Goal: Feedback & Contribution: Submit feedback/report problem

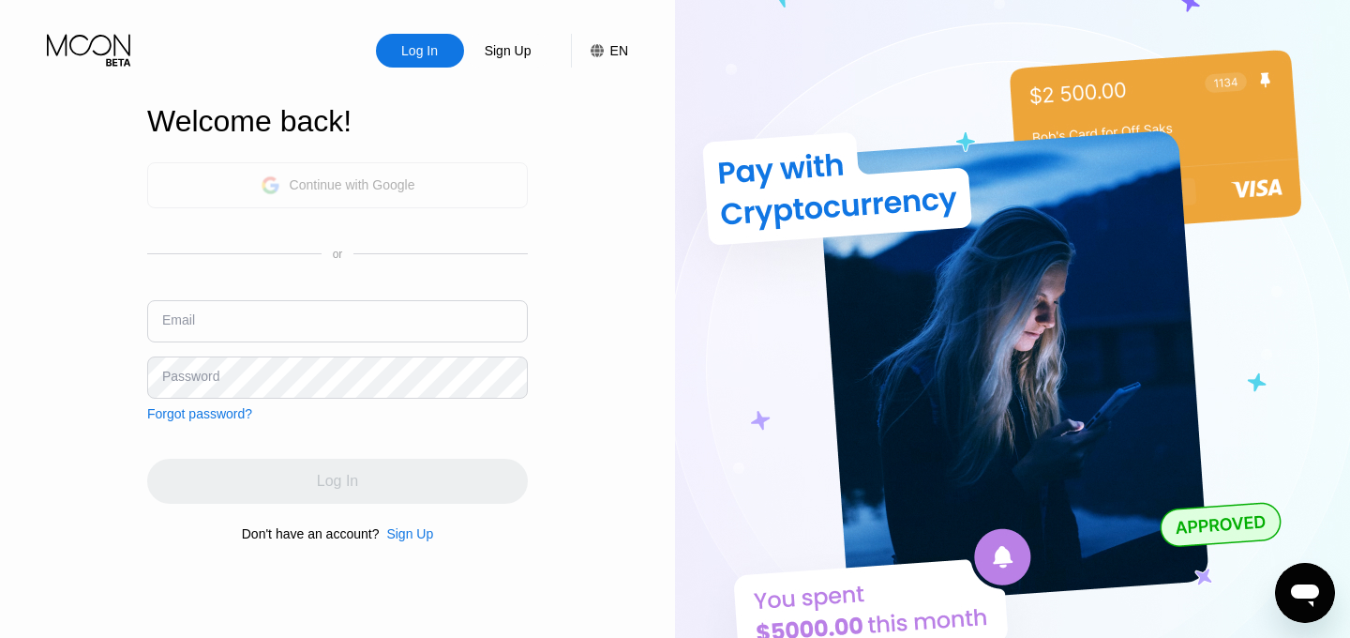
click at [359, 195] on div "Continue with Google" at bounding box center [338, 185] width 155 height 29
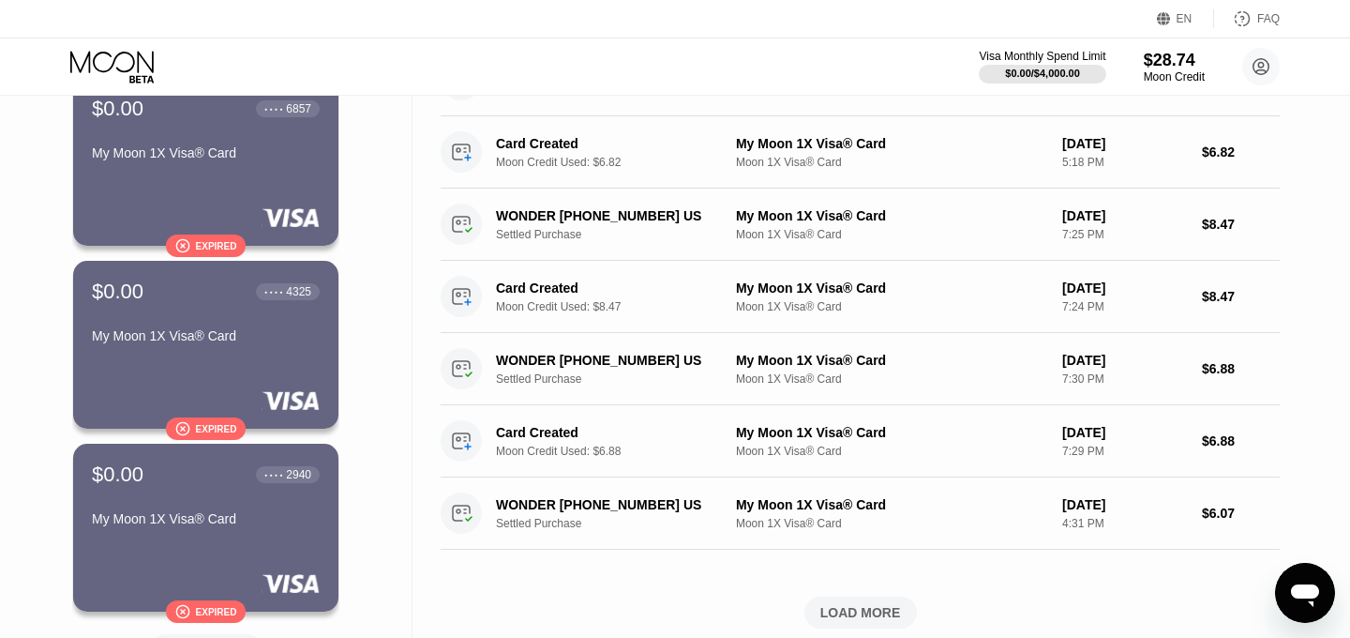
scroll to position [625, 0]
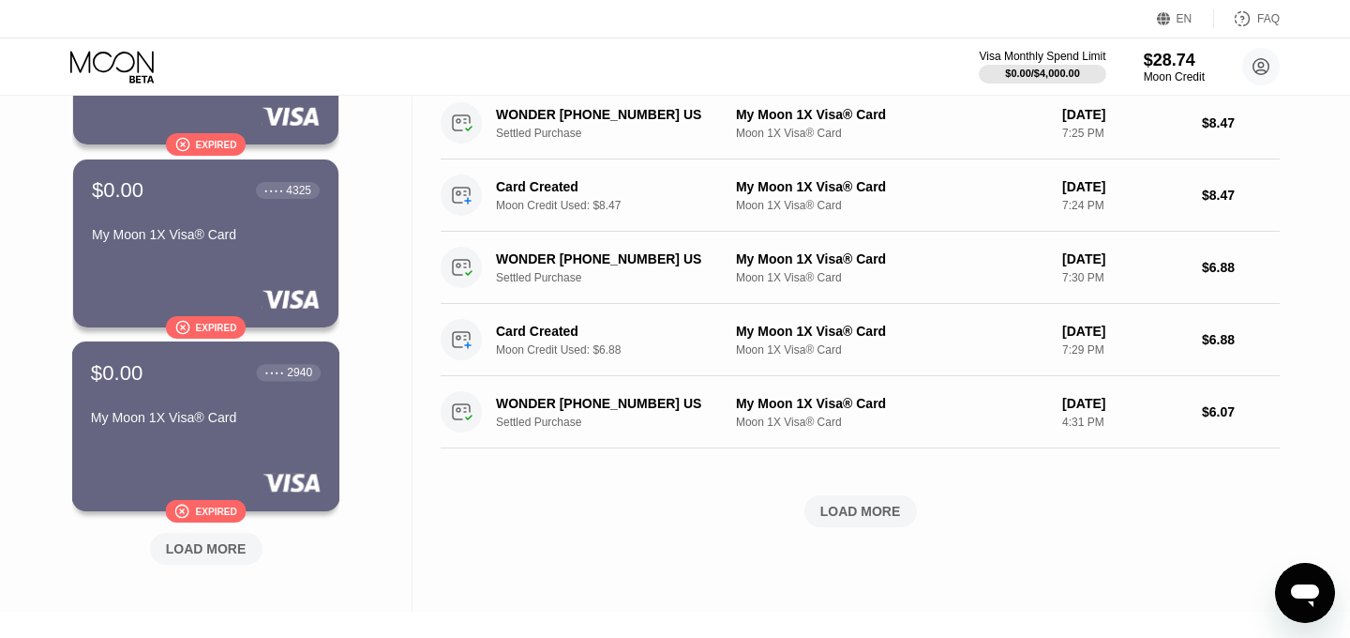
click at [206, 513] on div "Expired" at bounding box center [215, 510] width 41 height 10
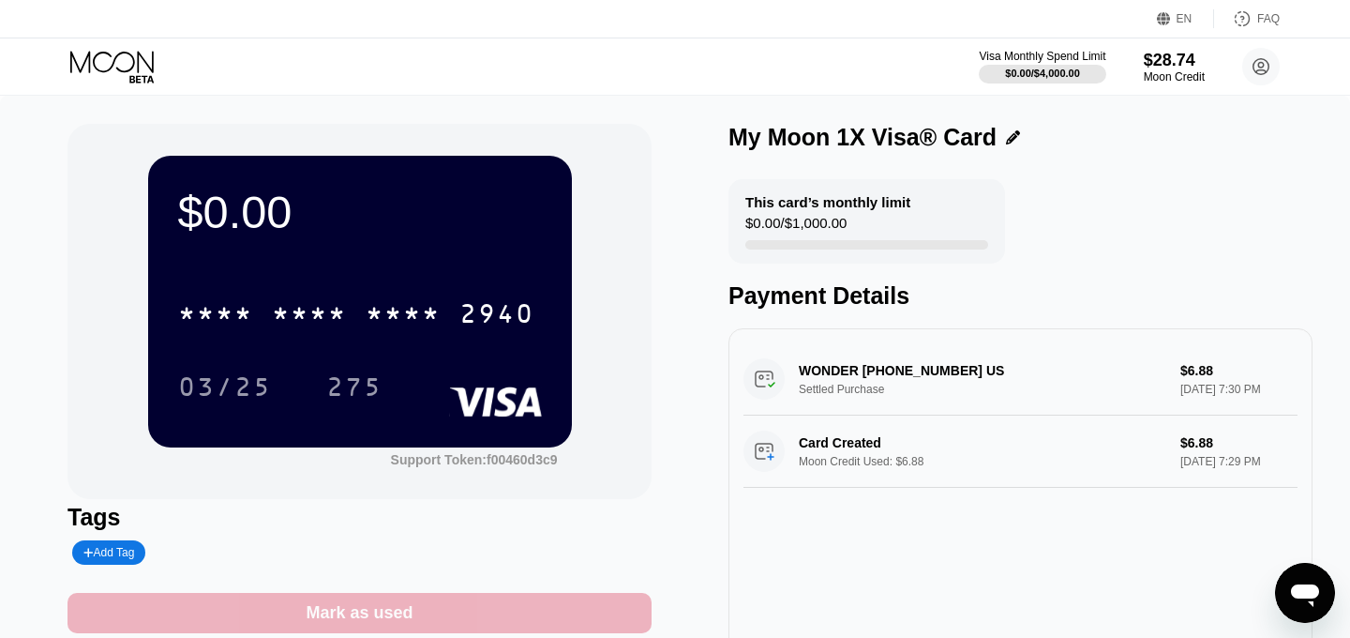
click at [306, 606] on div "Mark as used" at bounding box center [360, 613] width 584 height 40
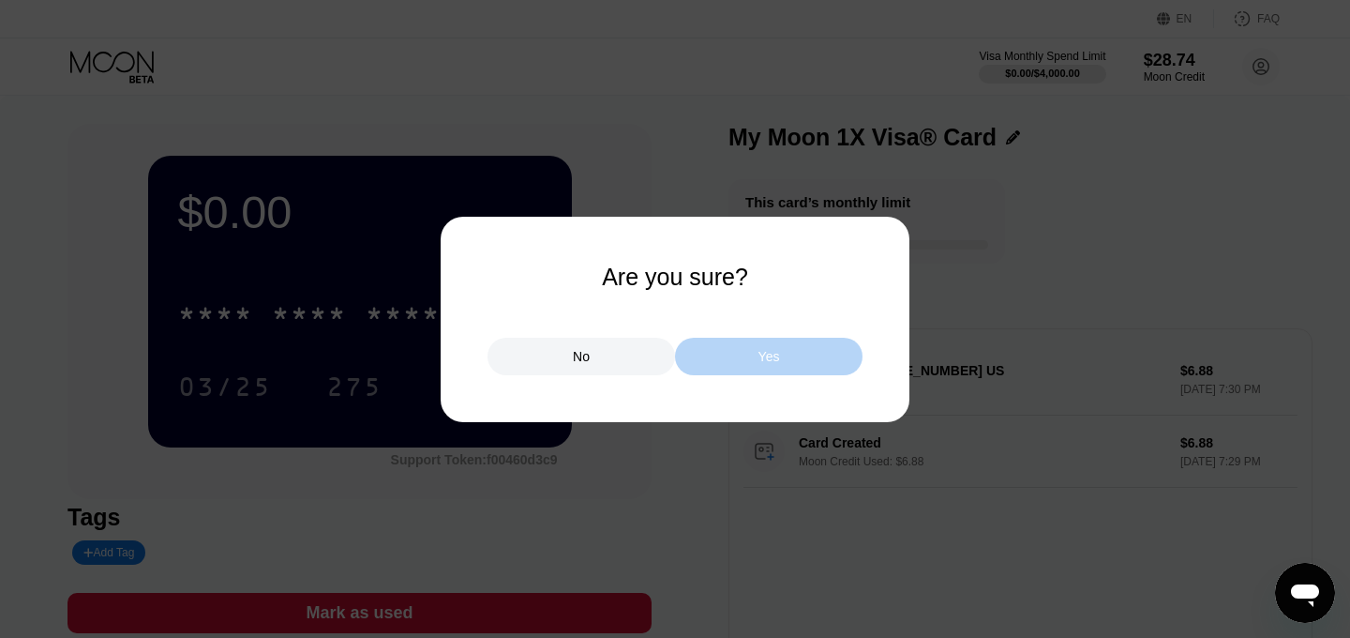
click at [770, 369] on div "Yes" at bounding box center [769, 357] width 188 height 38
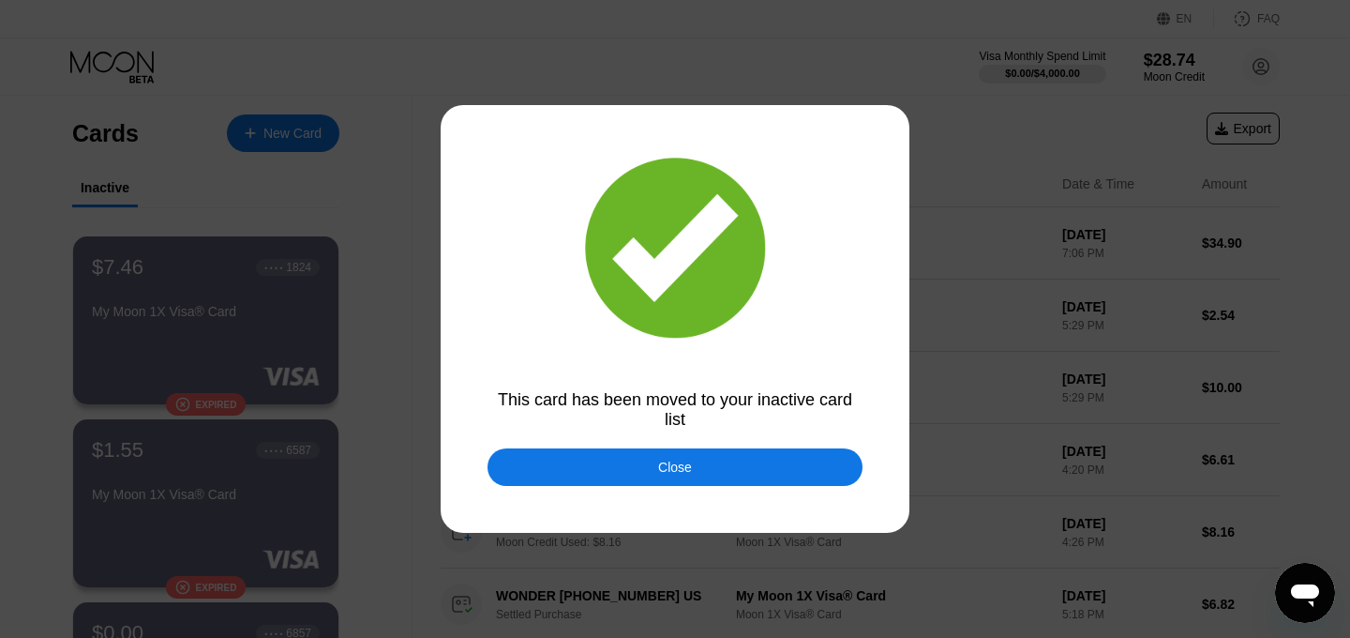
click at [635, 466] on div "Close" at bounding box center [675, 467] width 375 height 38
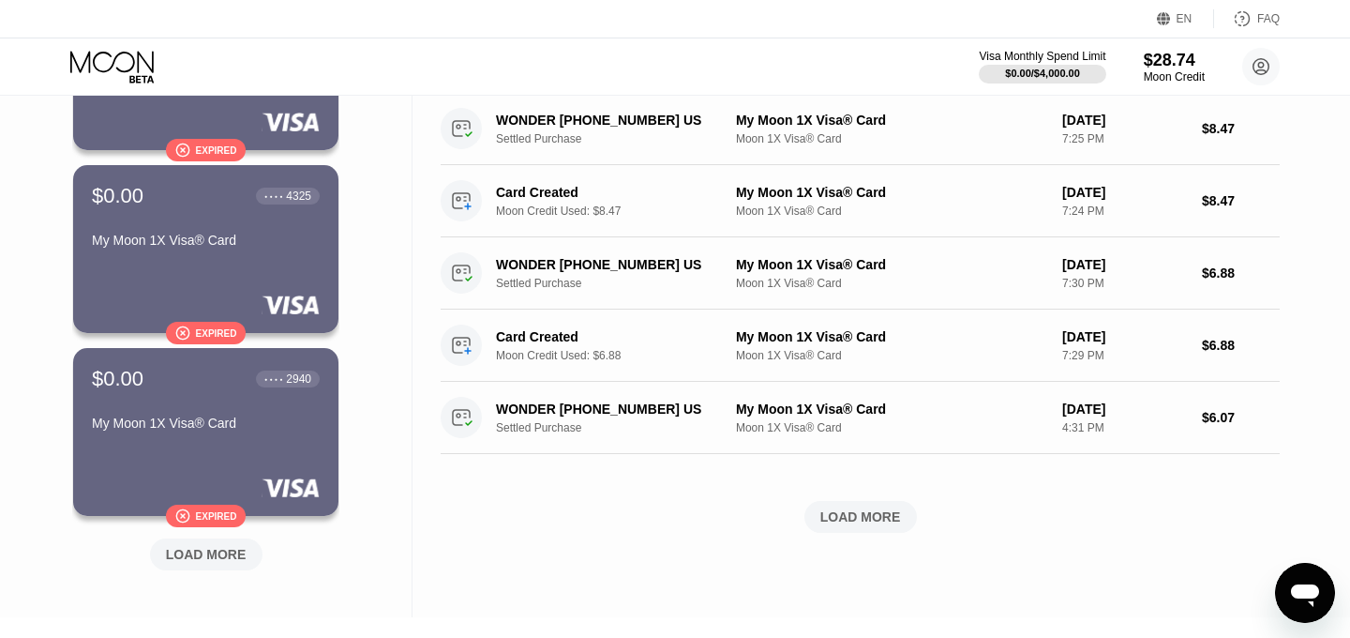
scroll to position [860, 0]
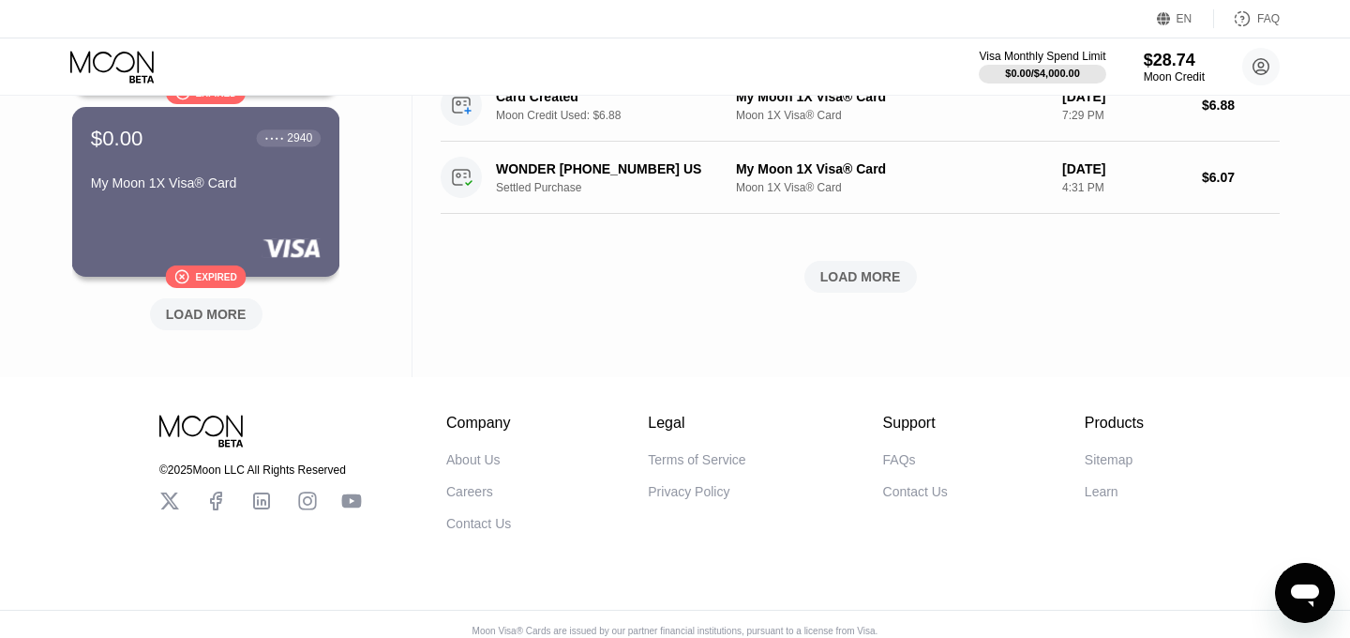
click at [201, 276] on div "Expired" at bounding box center [215, 276] width 41 height 10
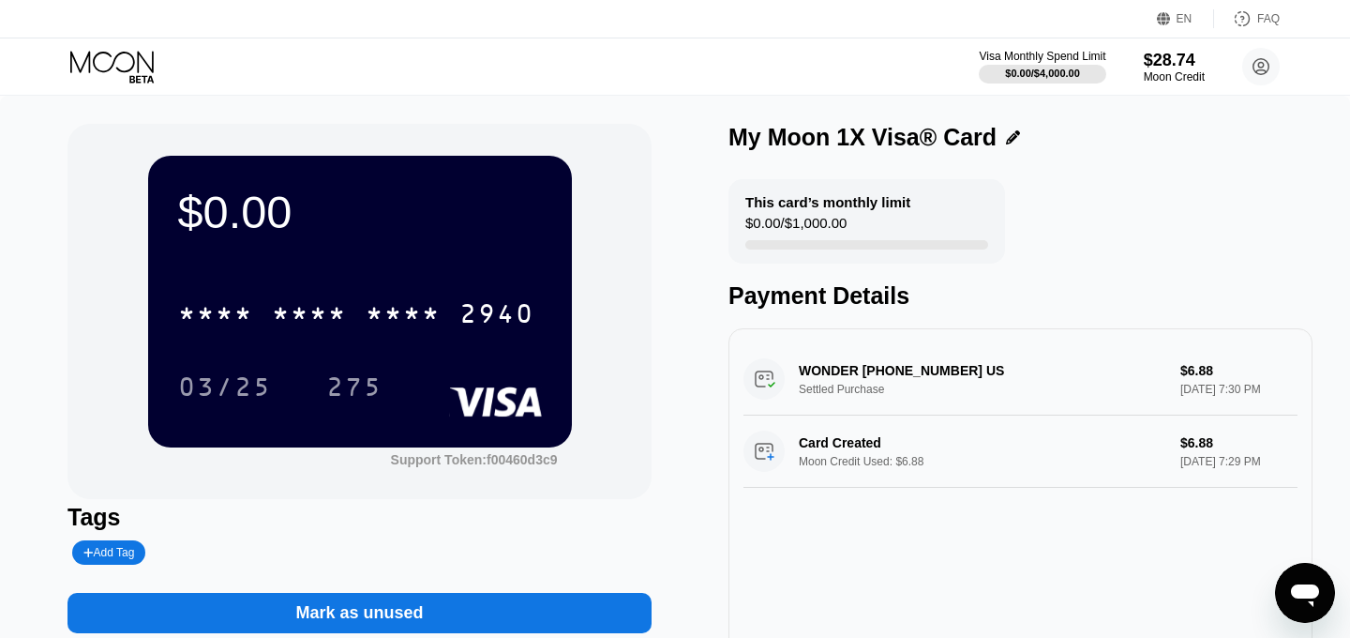
click at [577, 604] on div "Mark as unused" at bounding box center [360, 613] width 584 height 40
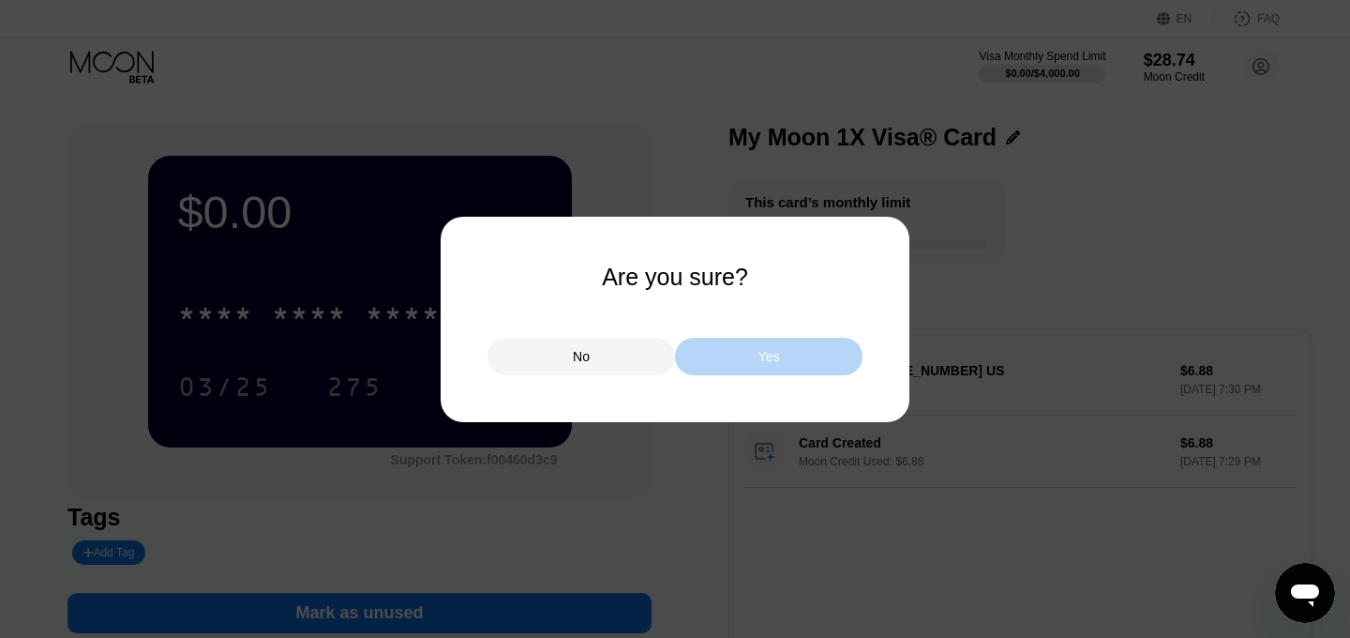
click at [774, 359] on div "Yes" at bounding box center [770, 356] width 22 height 17
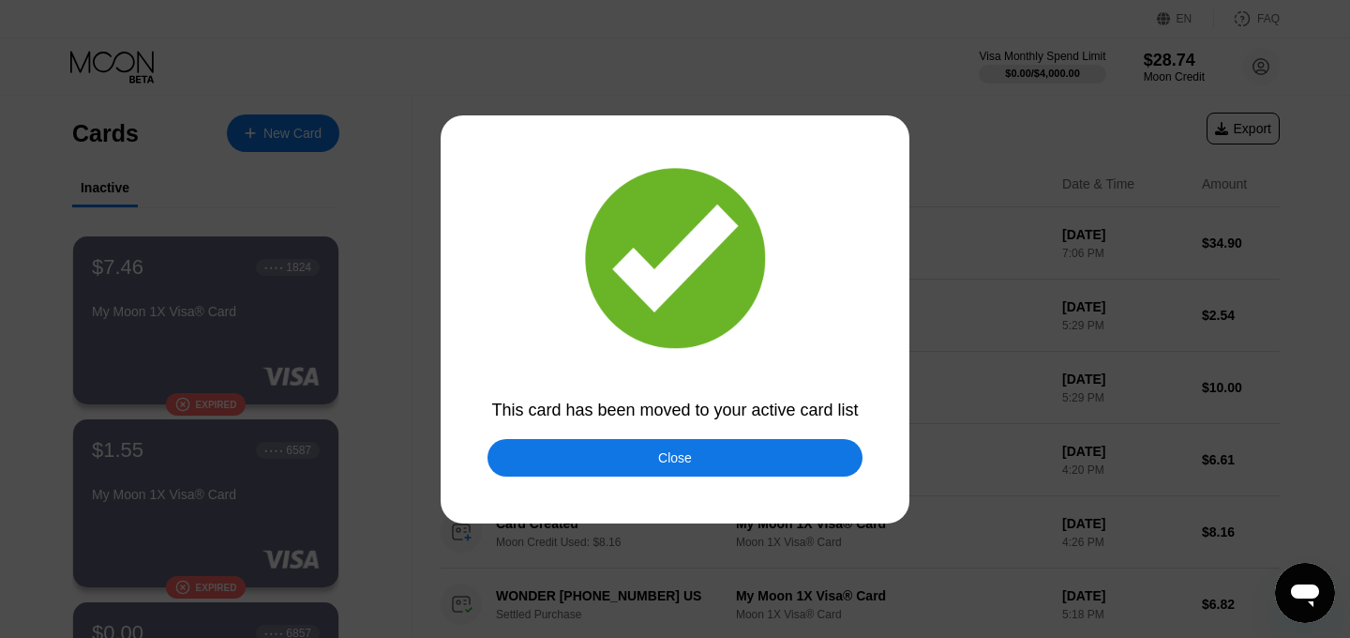
click at [703, 452] on div "Close" at bounding box center [675, 458] width 375 height 38
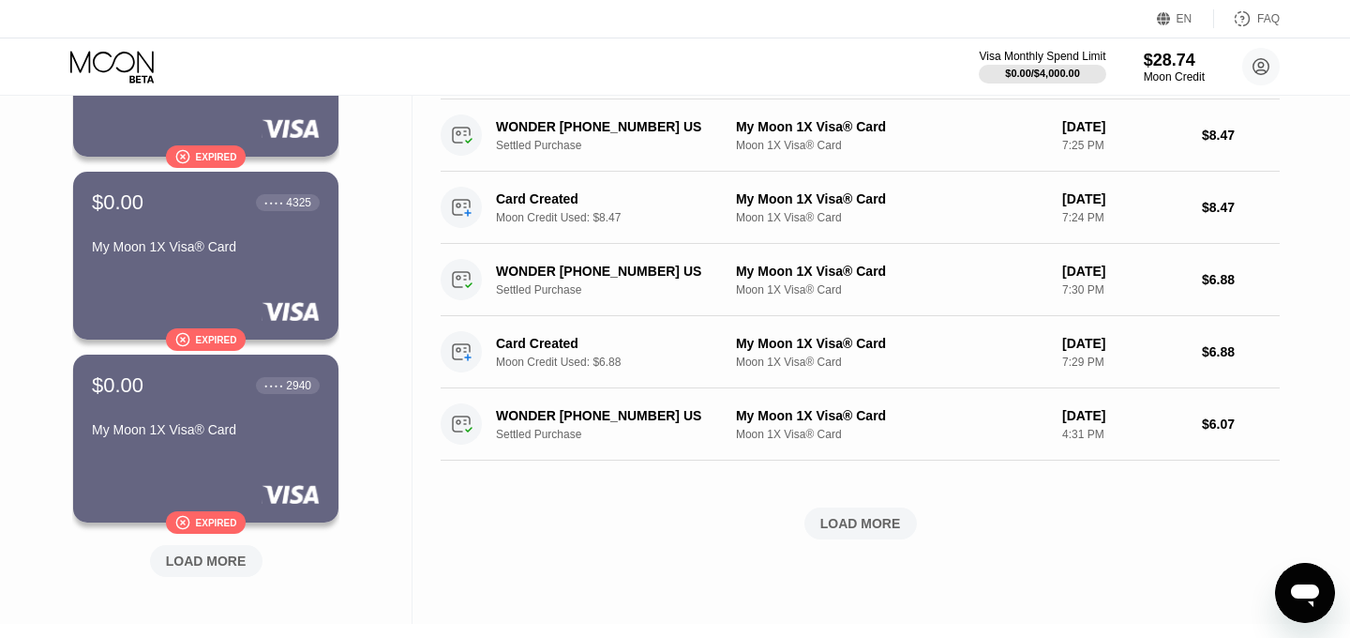
scroll to position [633, 0]
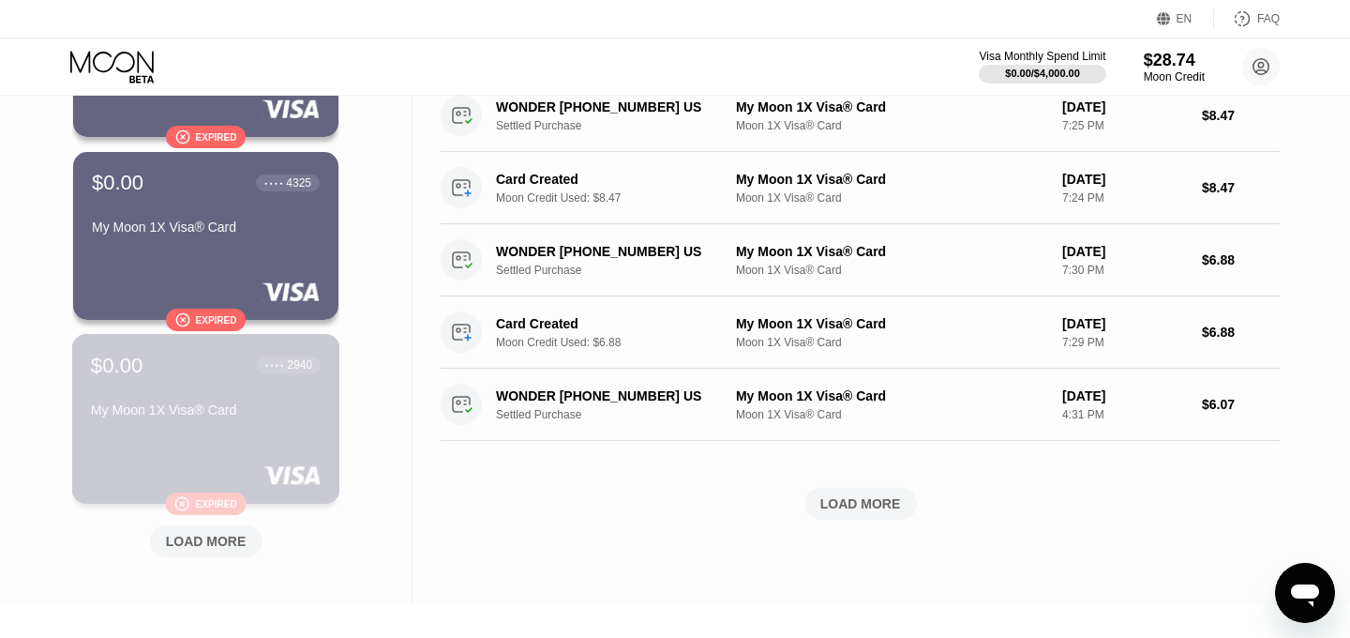
click at [219, 507] on div "Expired" at bounding box center [215, 503] width 41 height 10
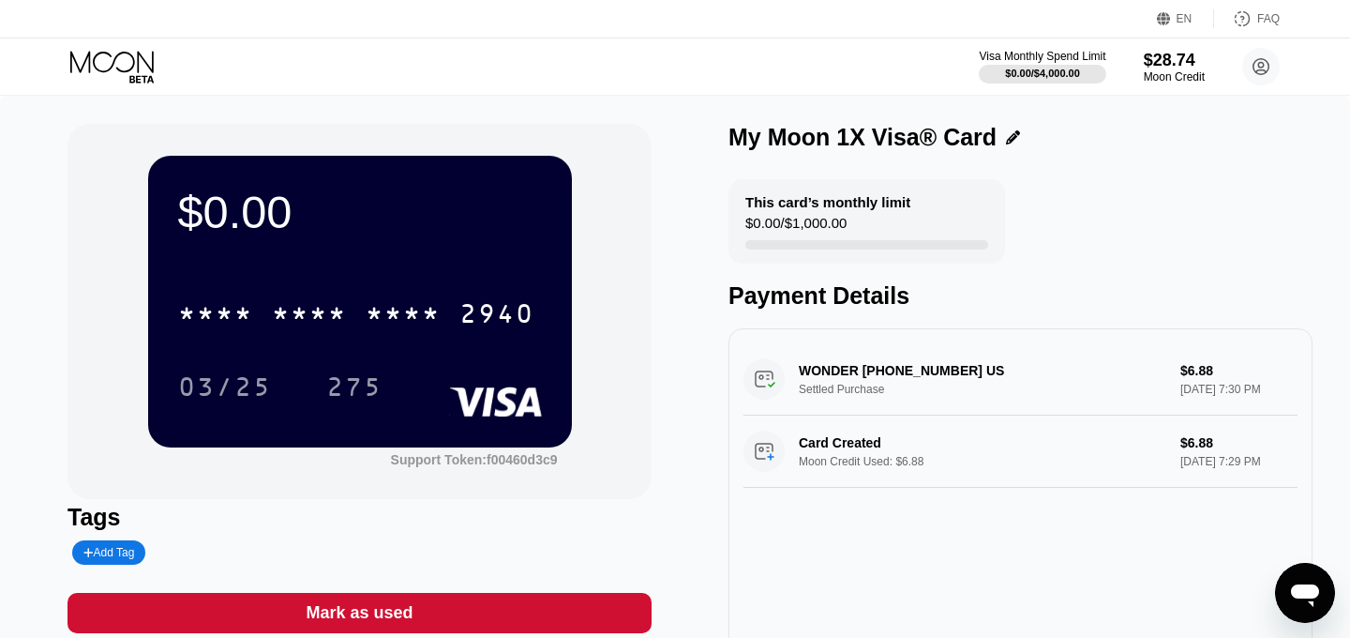
click at [453, 613] on div "Mark as used" at bounding box center [360, 613] width 584 height 40
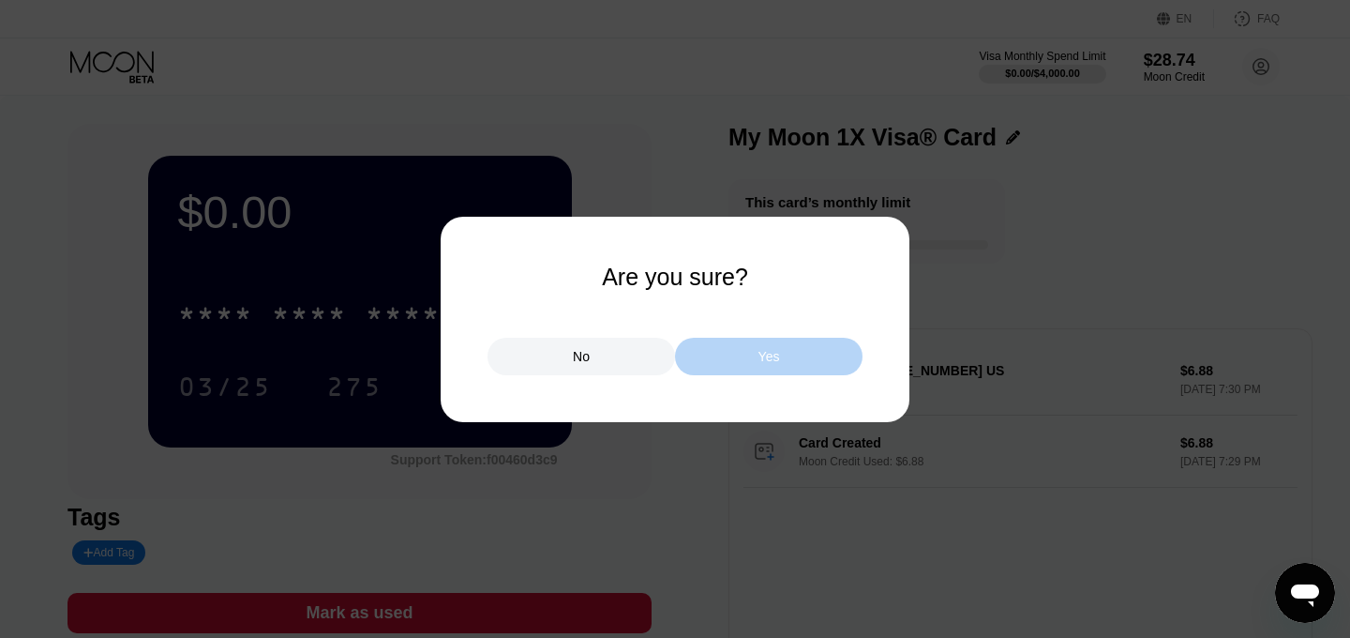
click at [785, 368] on div "Yes" at bounding box center [769, 357] width 188 height 38
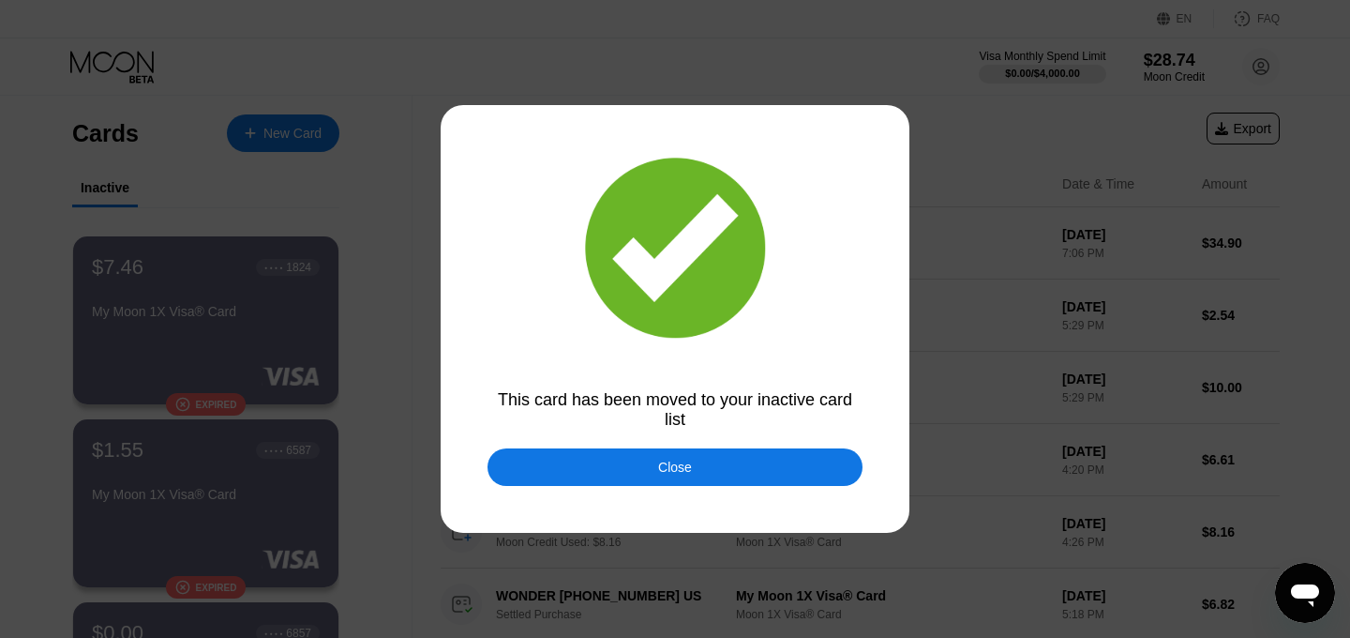
click at [665, 475] on div "Close" at bounding box center [675, 467] width 375 height 38
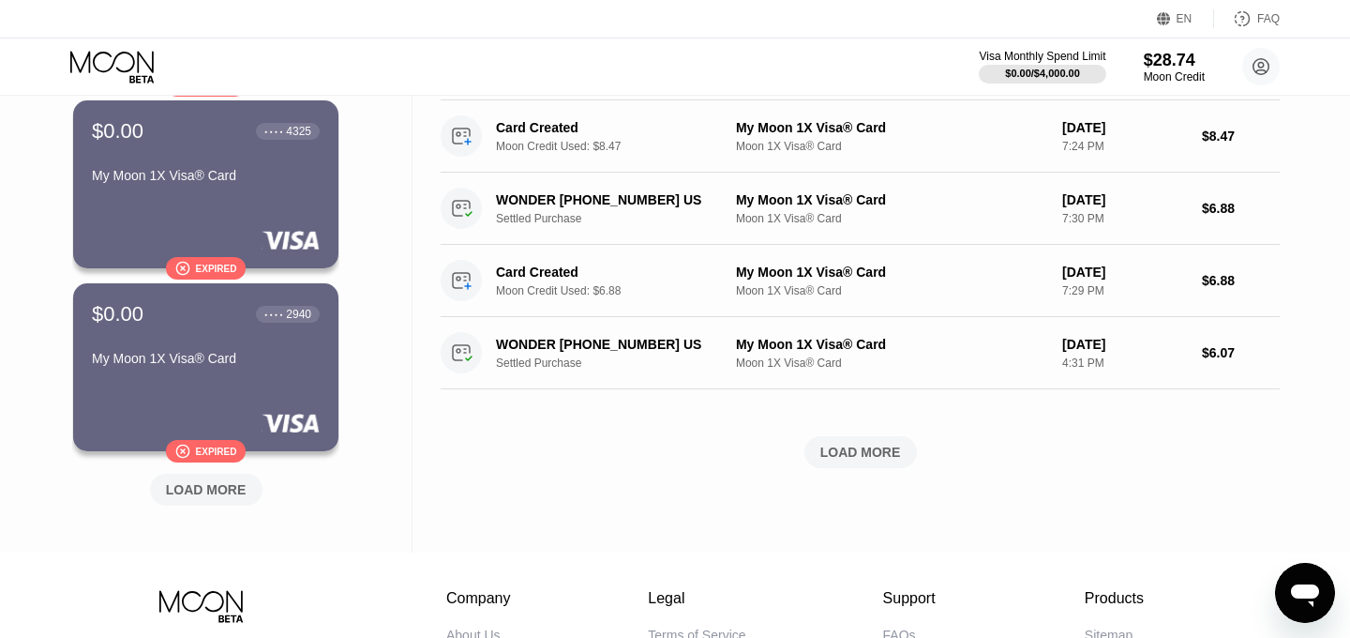
scroll to position [703, 0]
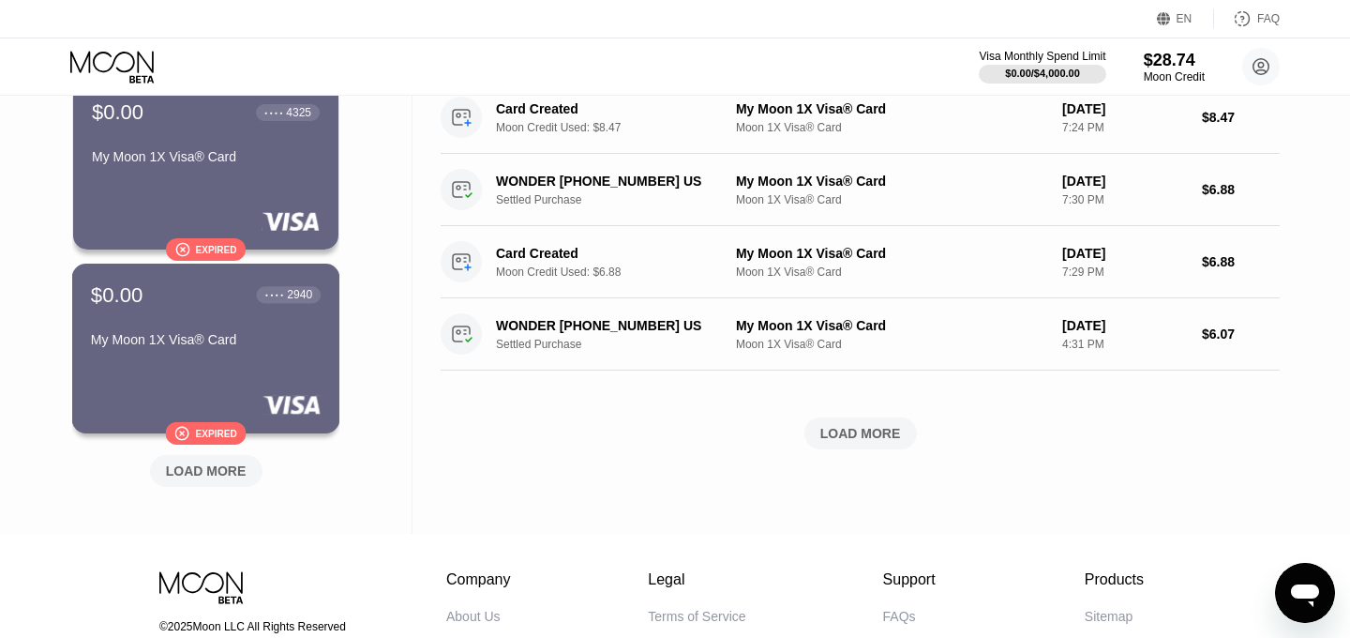
click at [212, 436] on div "Expired" at bounding box center [215, 433] width 41 height 10
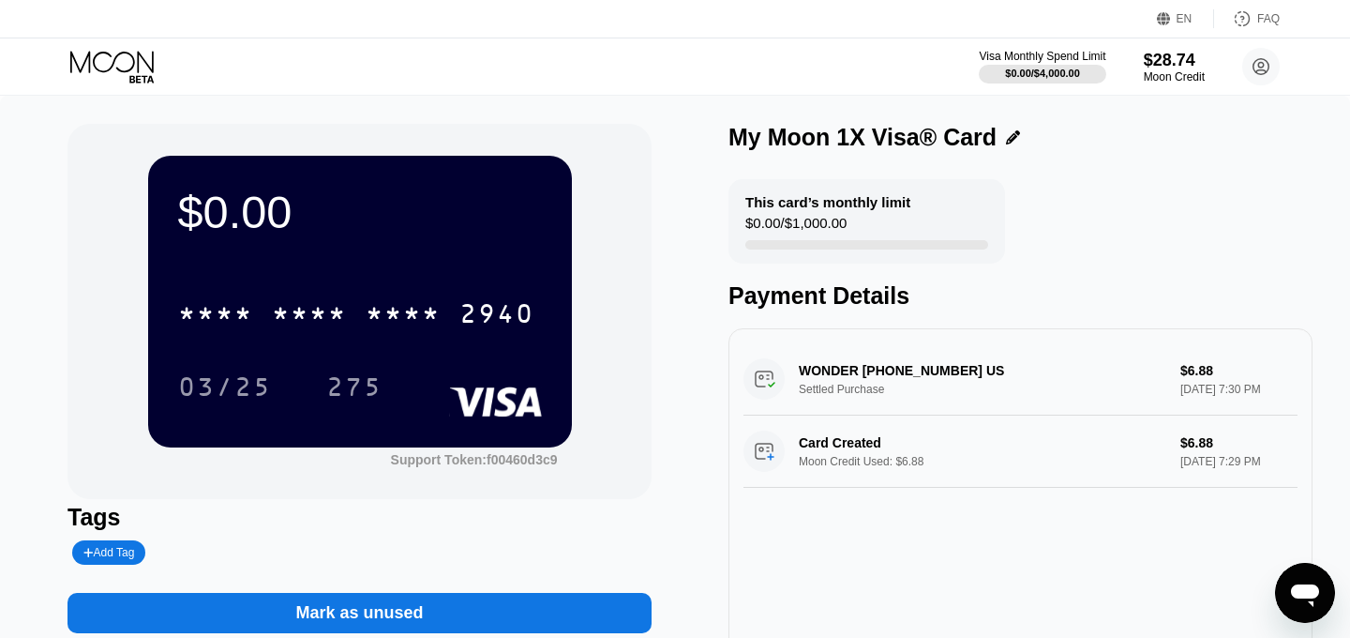
click at [460, 612] on div "Mark as unused" at bounding box center [360, 613] width 584 height 40
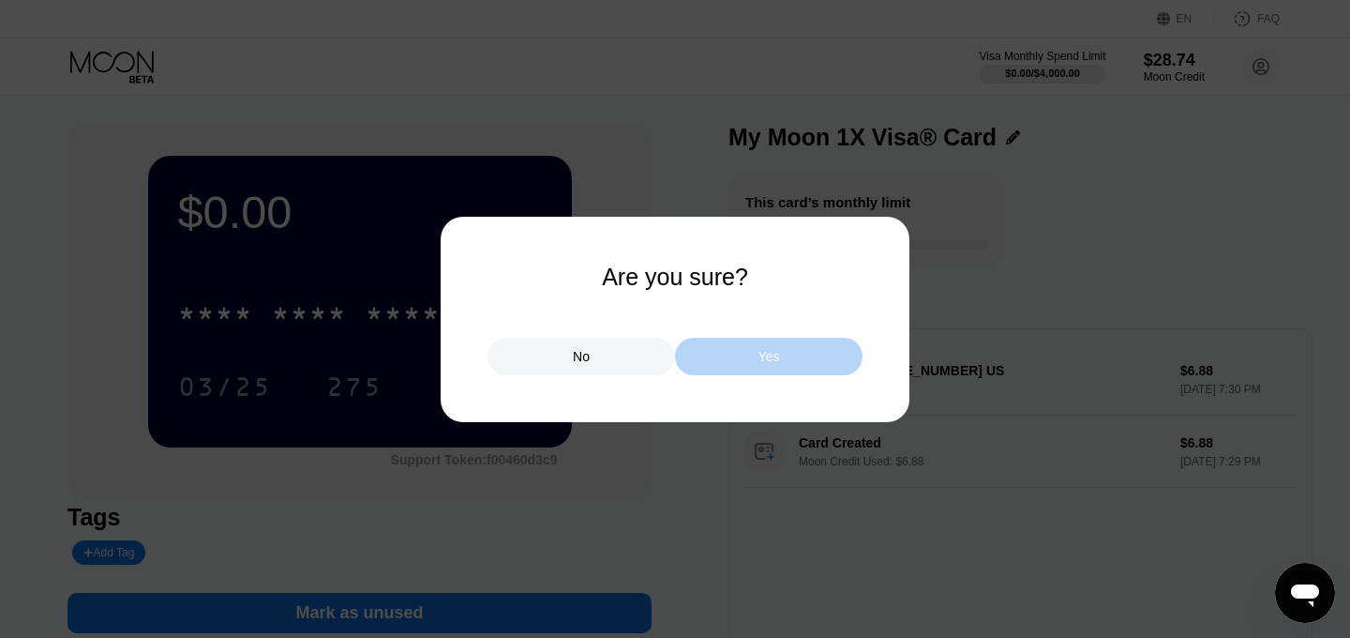
click at [790, 367] on div "Yes" at bounding box center [769, 357] width 188 height 38
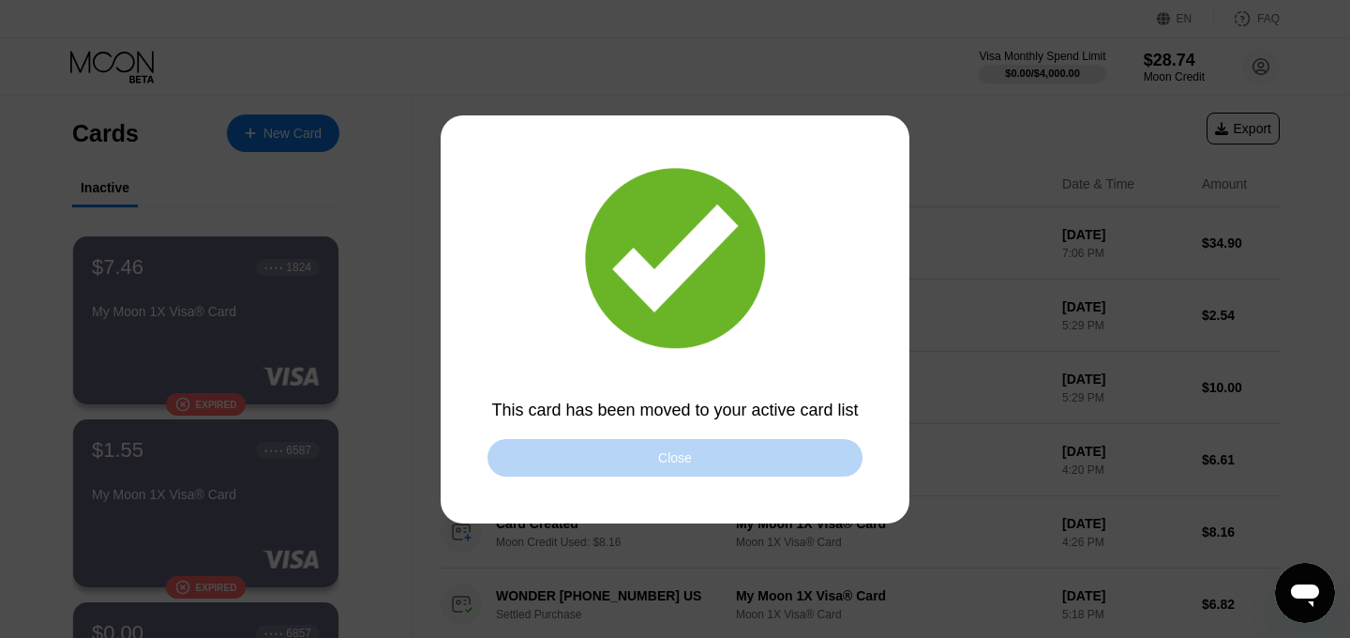
click at [547, 450] on div "Close" at bounding box center [675, 458] width 375 height 38
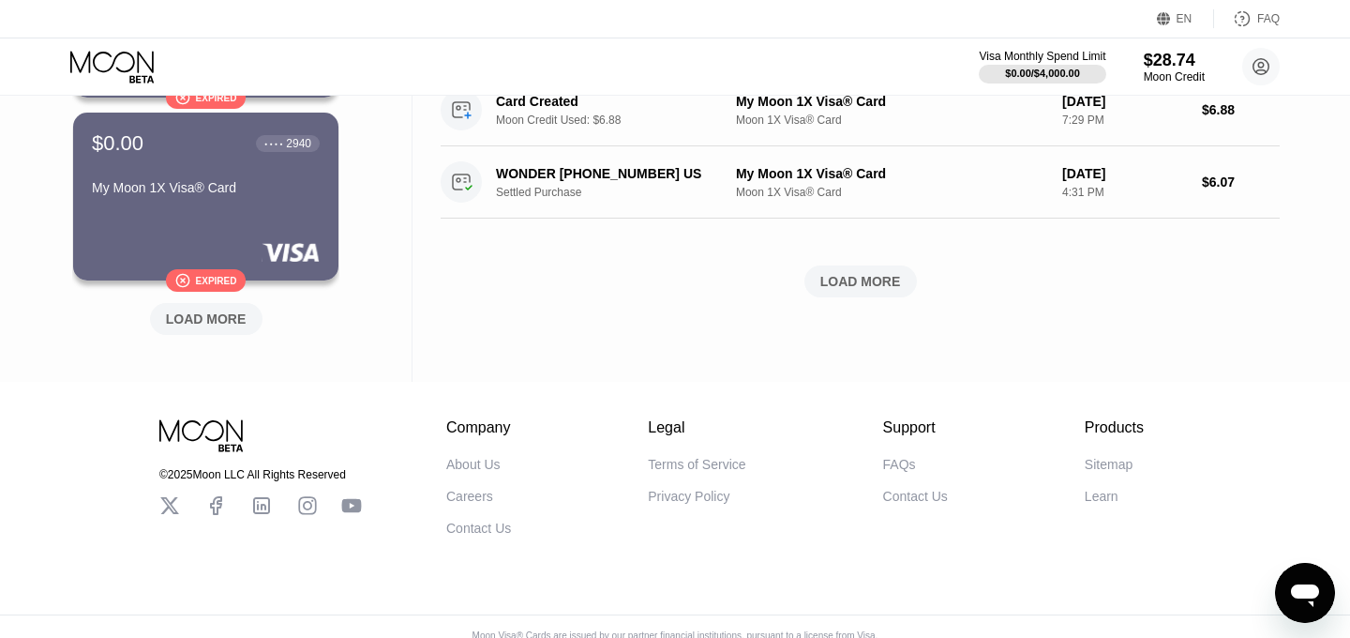
scroll to position [844, 0]
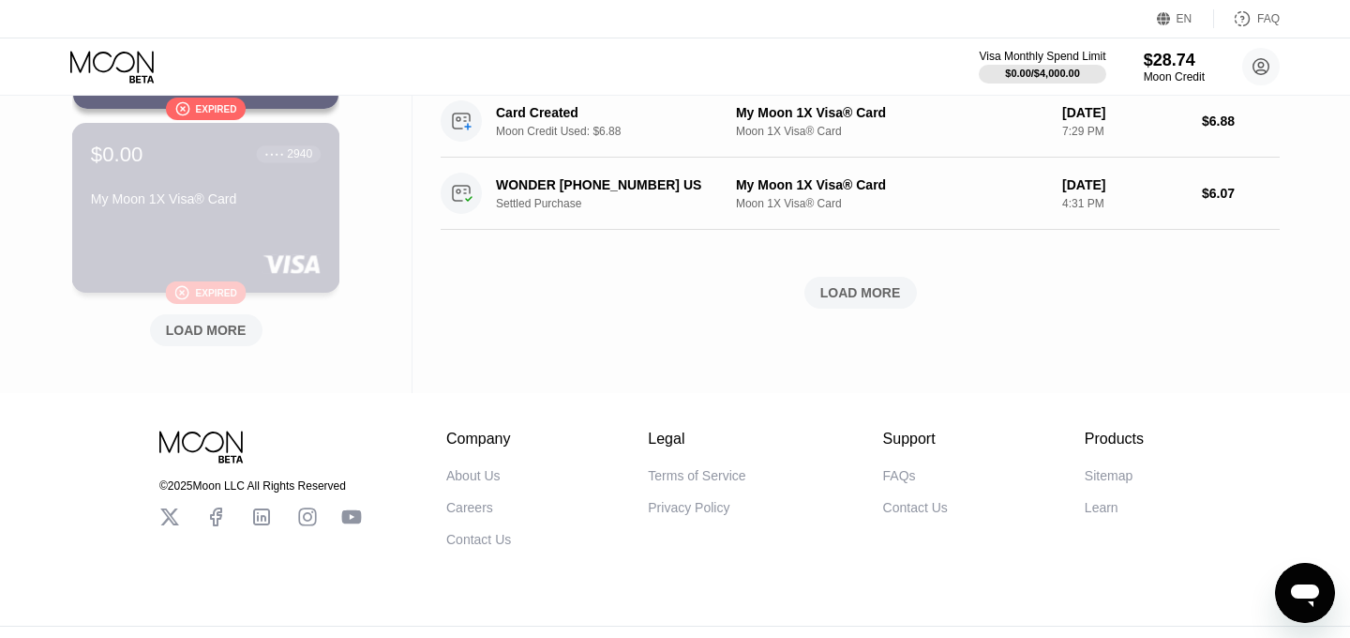
click at [217, 293] on div "Expired" at bounding box center [215, 292] width 41 height 10
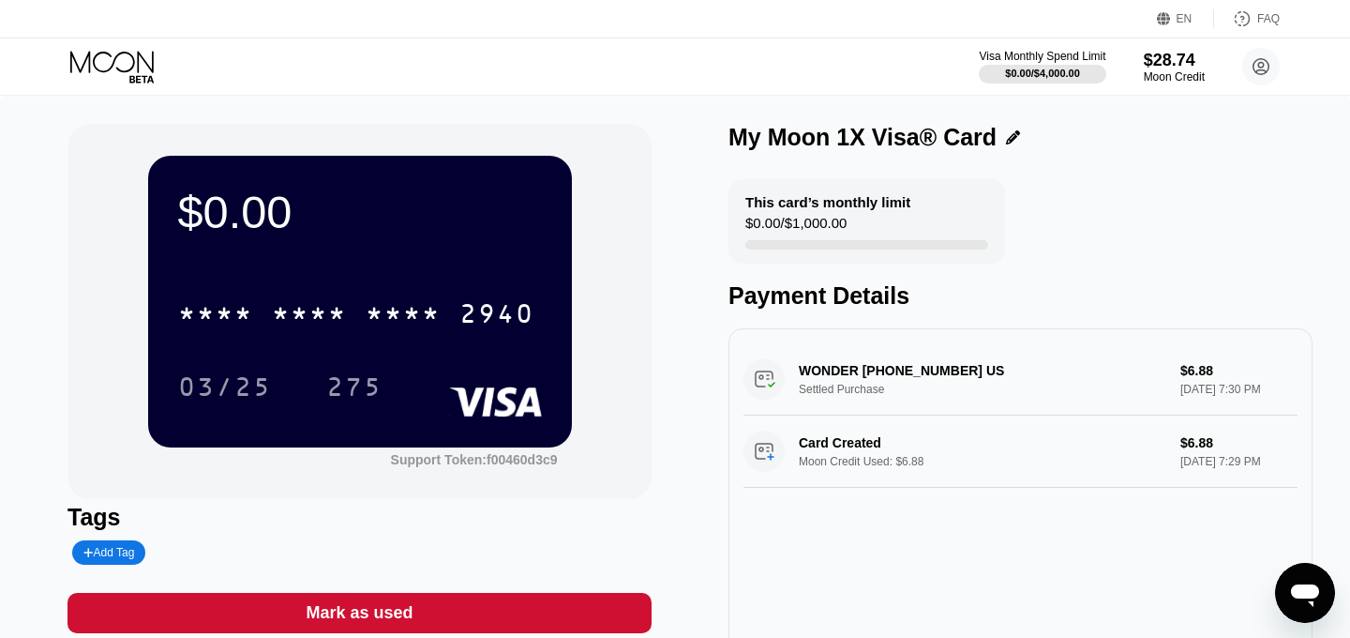
click at [420, 610] on div "Mark as used" at bounding box center [360, 613] width 584 height 40
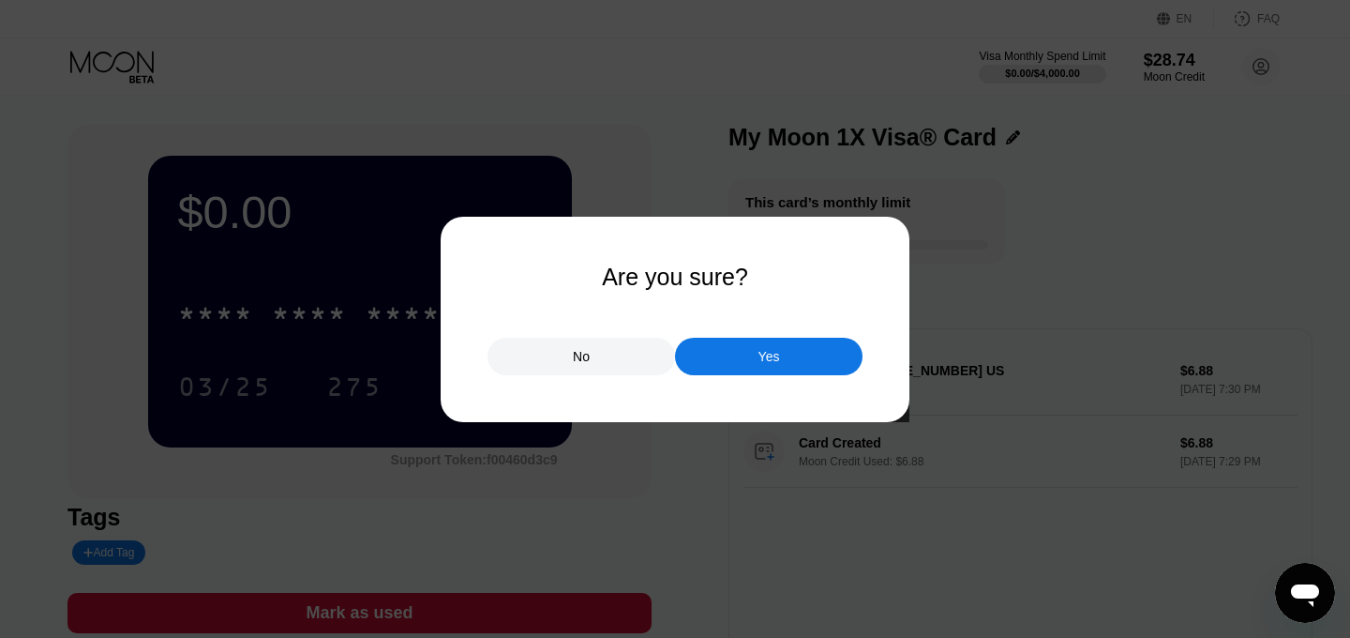
click at [746, 353] on div "Yes" at bounding box center [769, 357] width 188 height 38
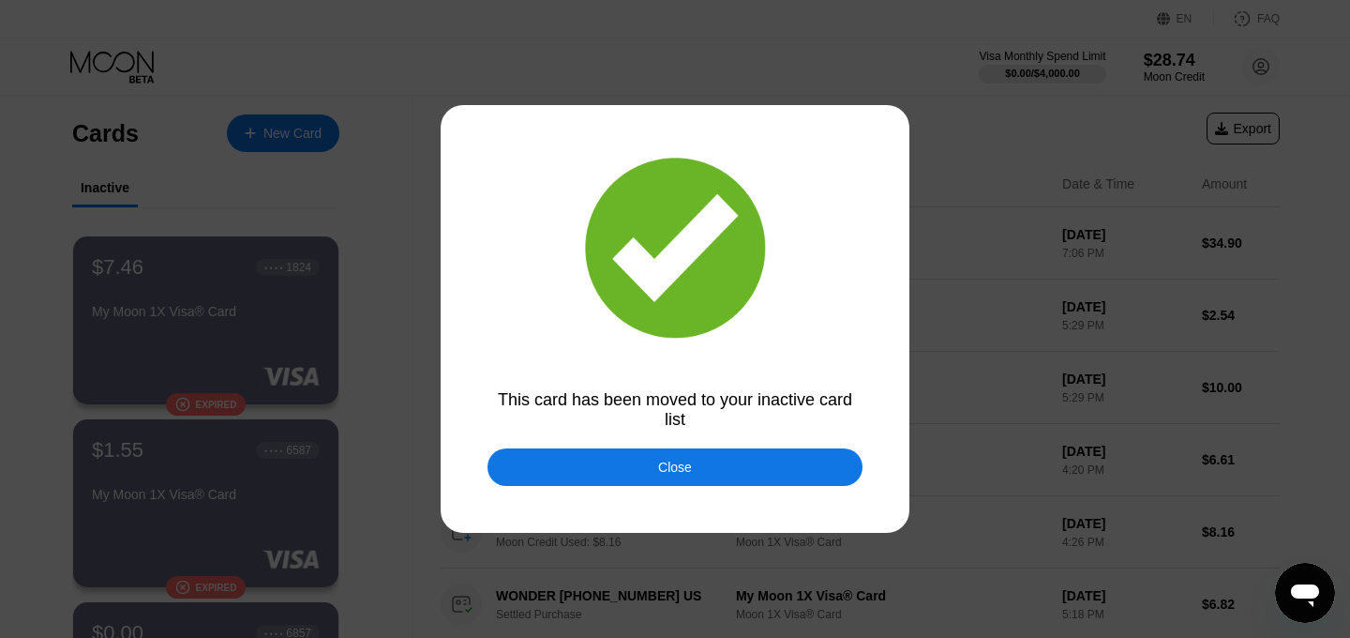
click at [566, 465] on div "Close" at bounding box center [675, 467] width 375 height 38
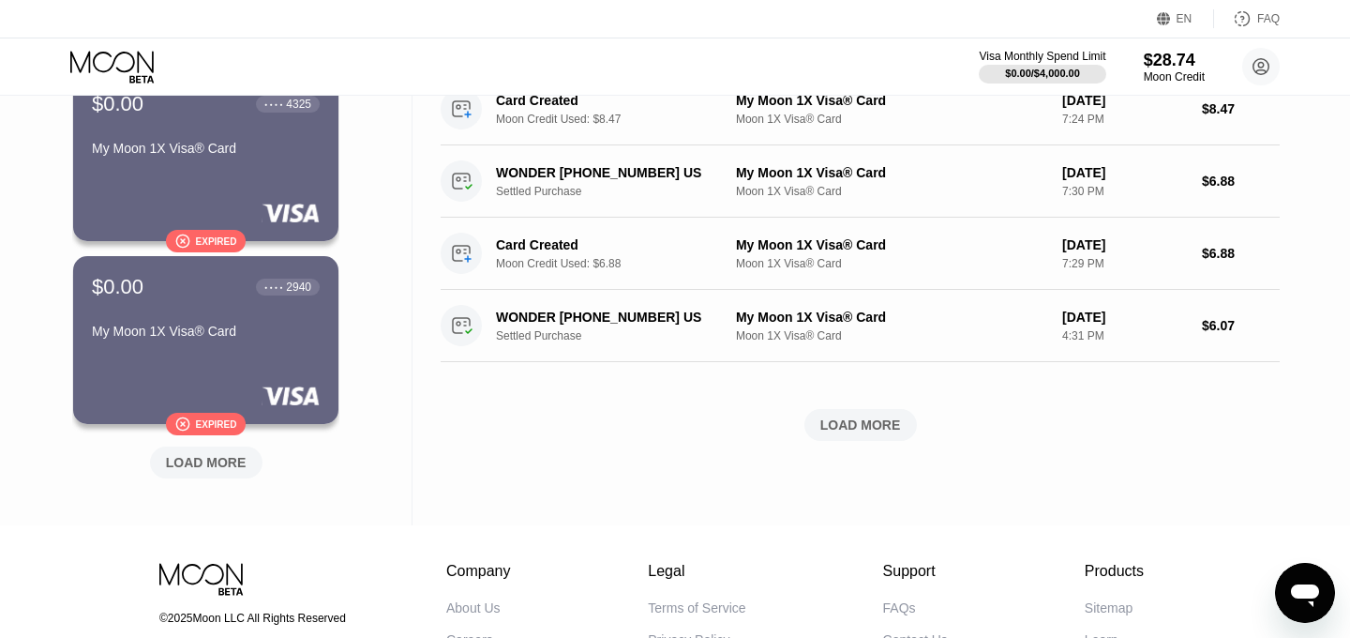
scroll to position [709, 0]
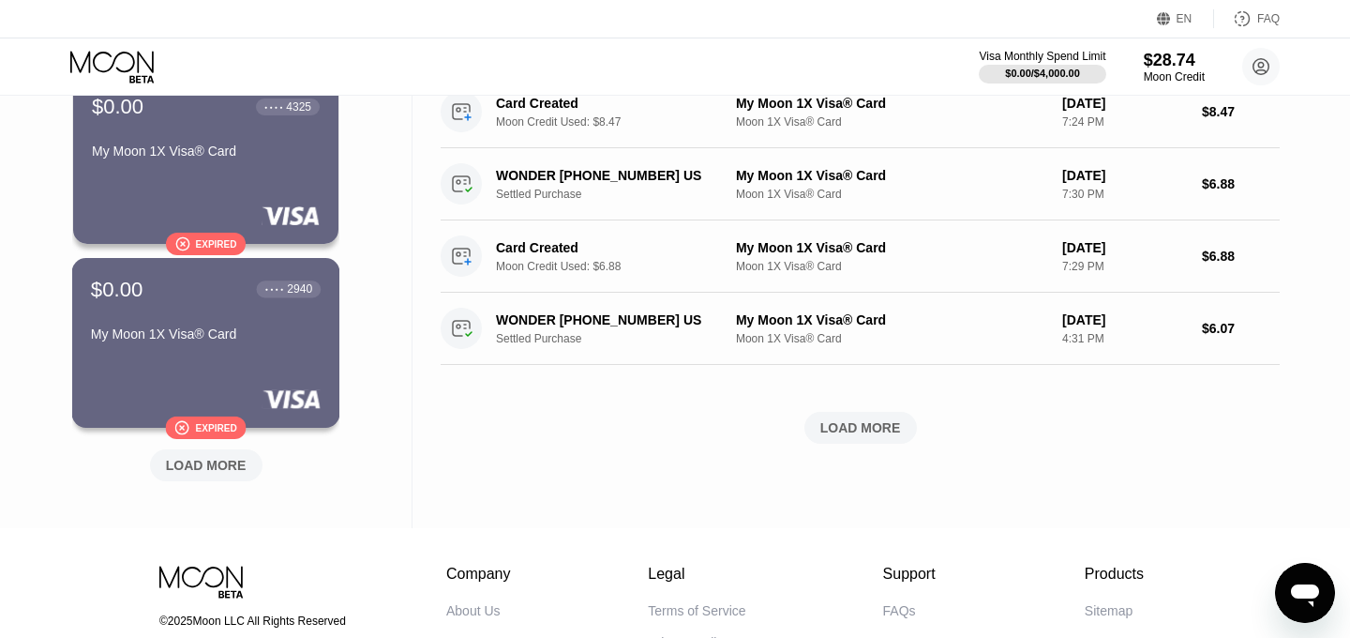
click at [220, 430] on div "Expired" at bounding box center [215, 427] width 41 height 10
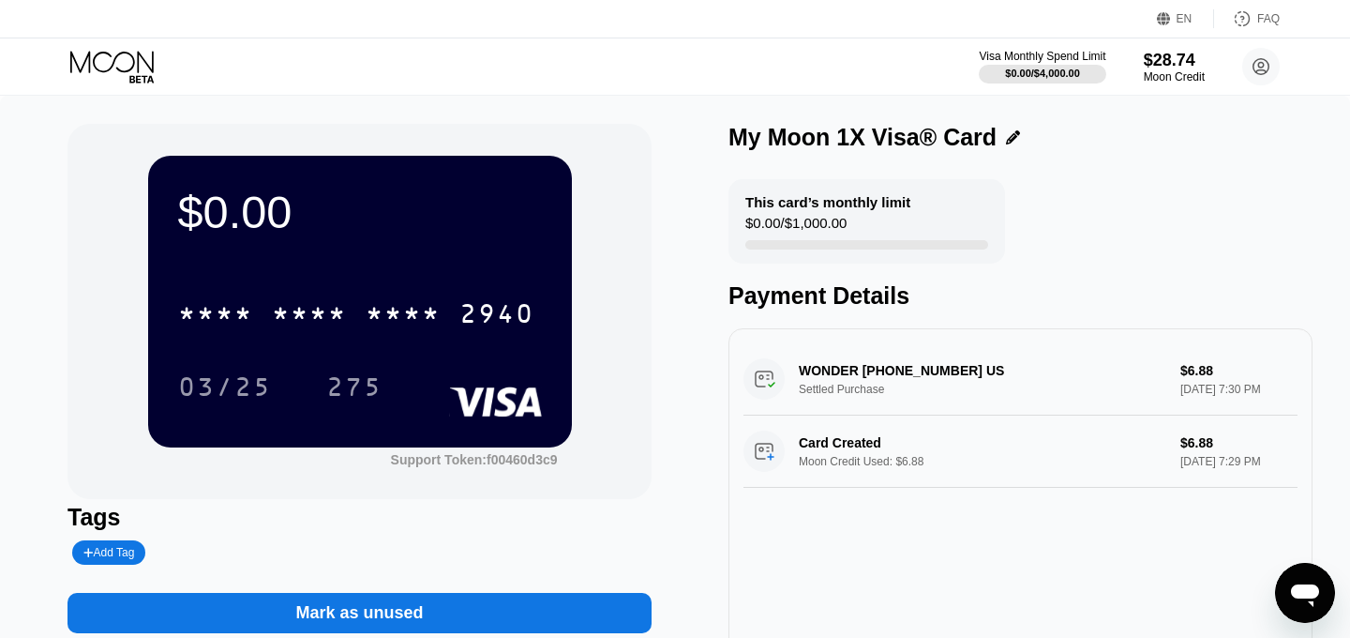
click at [454, 593] on div "Mark as unused" at bounding box center [360, 613] width 584 height 40
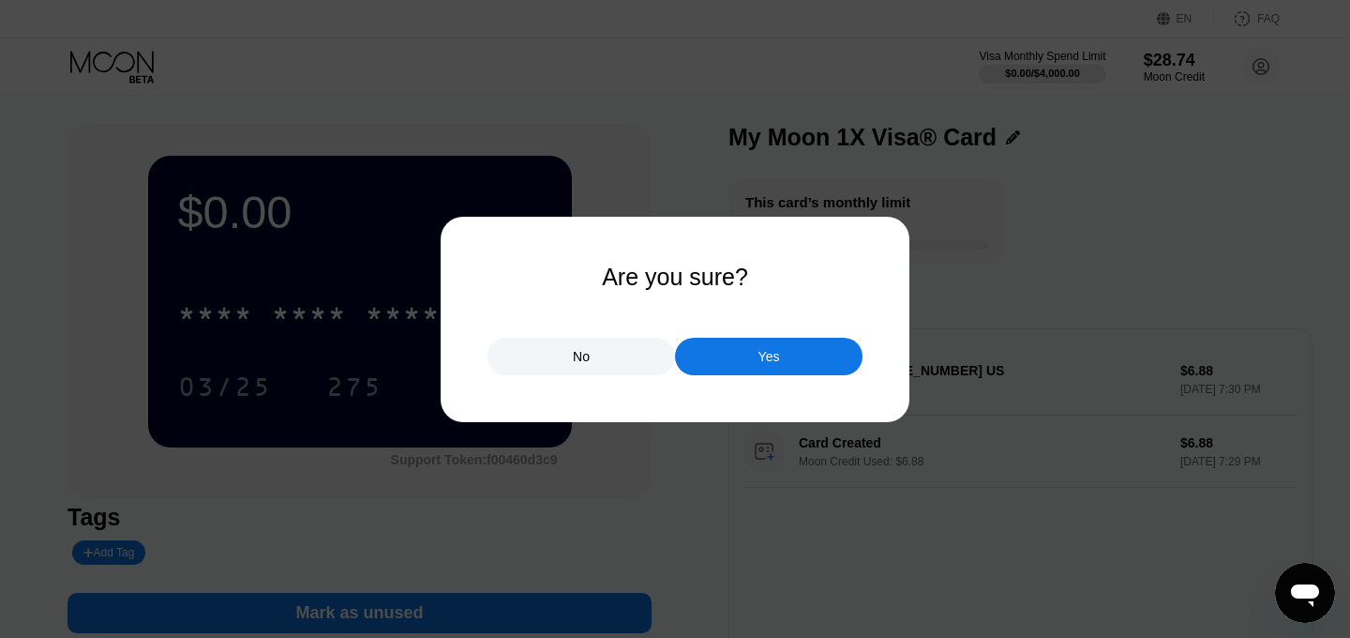
click at [736, 356] on div "Yes" at bounding box center [769, 357] width 188 height 38
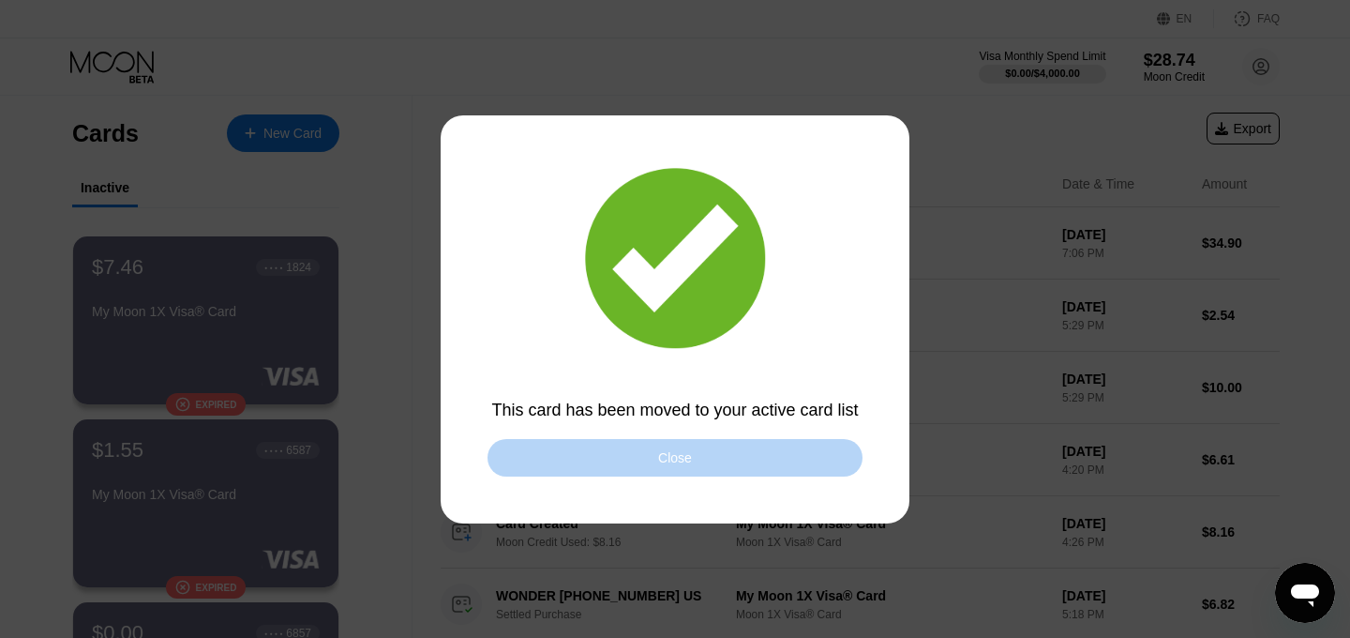
click at [591, 470] on div "Close" at bounding box center [675, 458] width 375 height 38
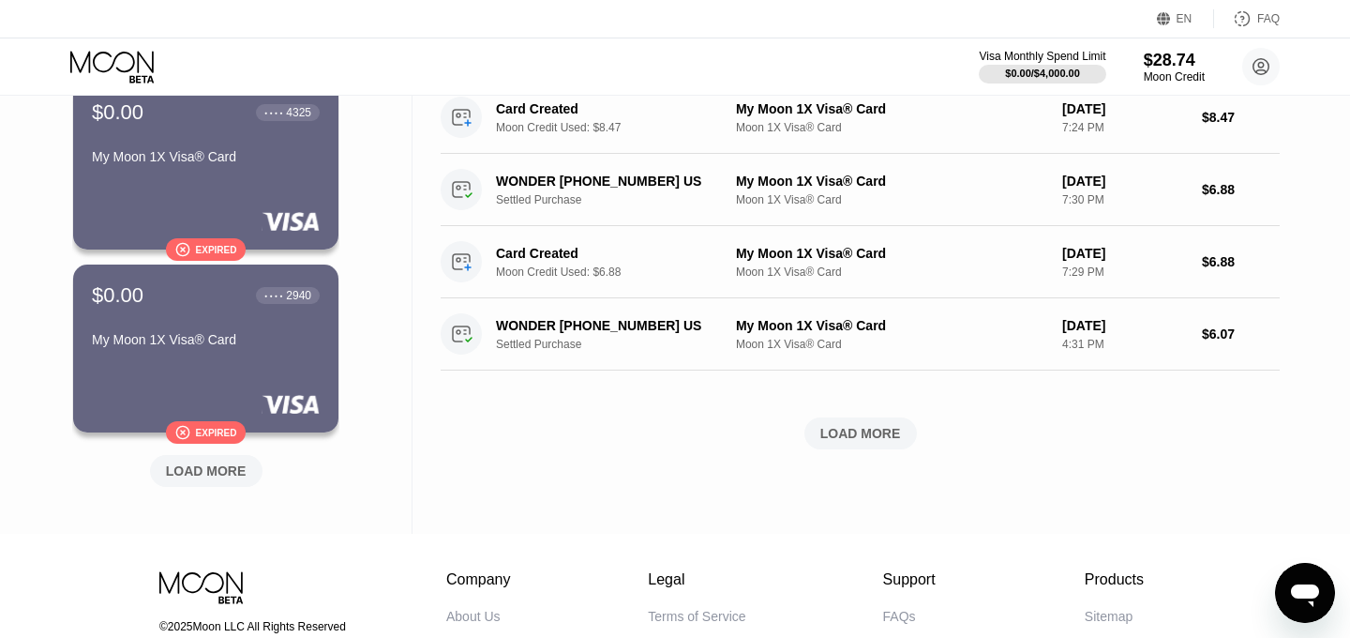
scroll to position [719, 0]
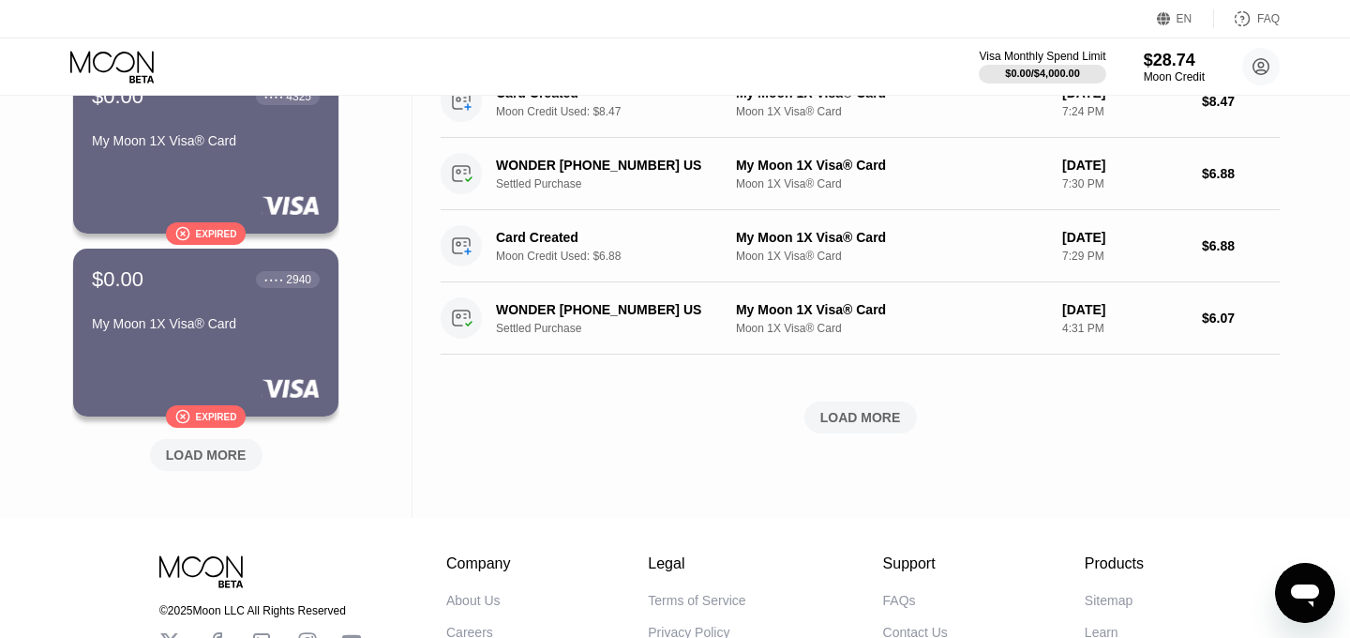
click at [218, 470] on div "LOAD MORE" at bounding box center [206, 455] width 113 height 32
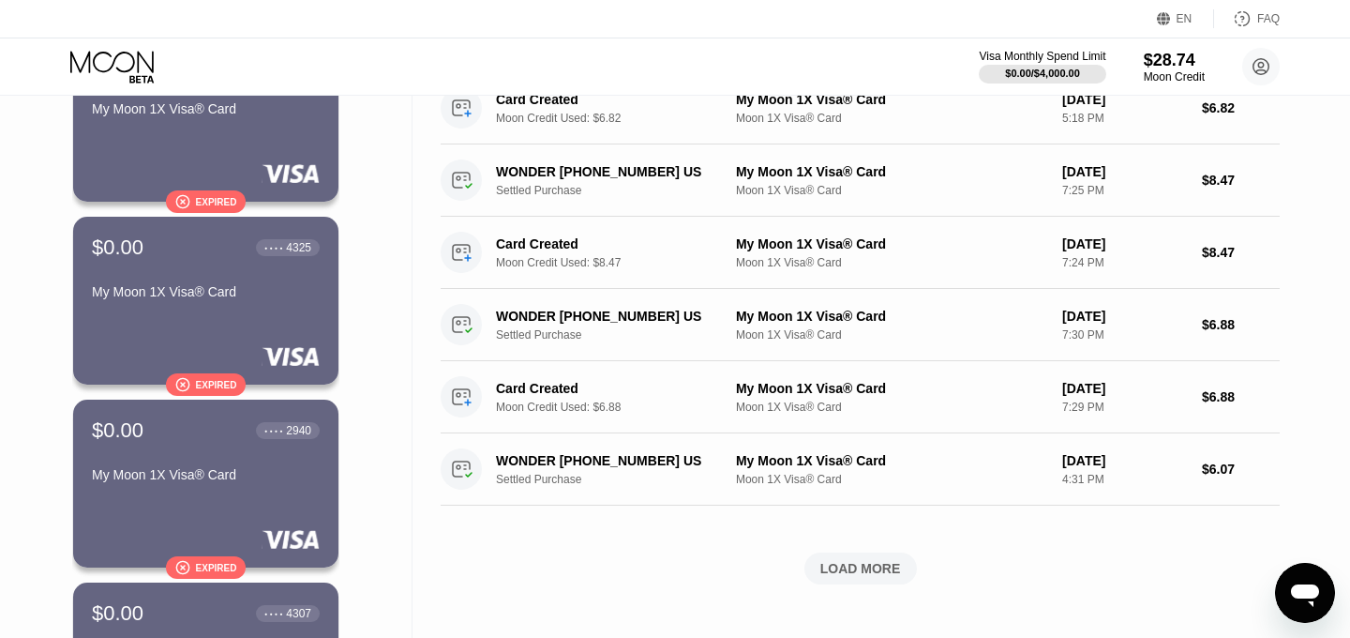
scroll to position [0, 0]
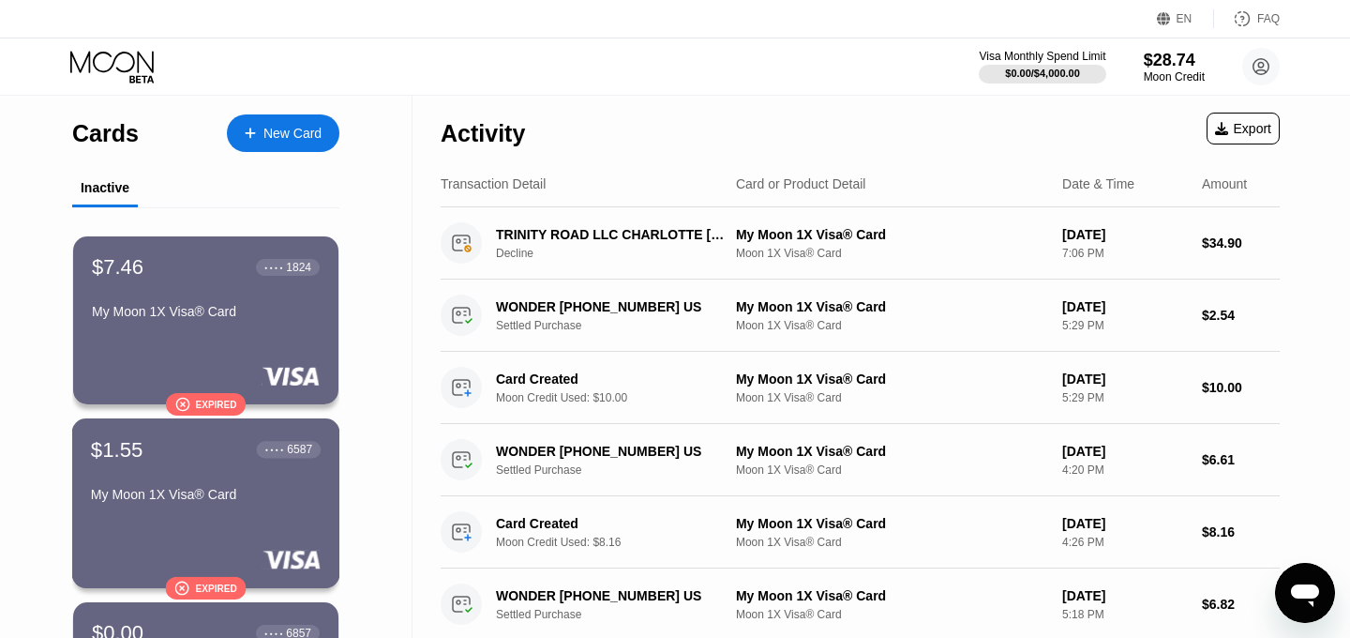
click at [208, 583] on div "Expired" at bounding box center [215, 587] width 41 height 10
click at [218, 404] on div "Expired" at bounding box center [215, 404] width 41 height 10
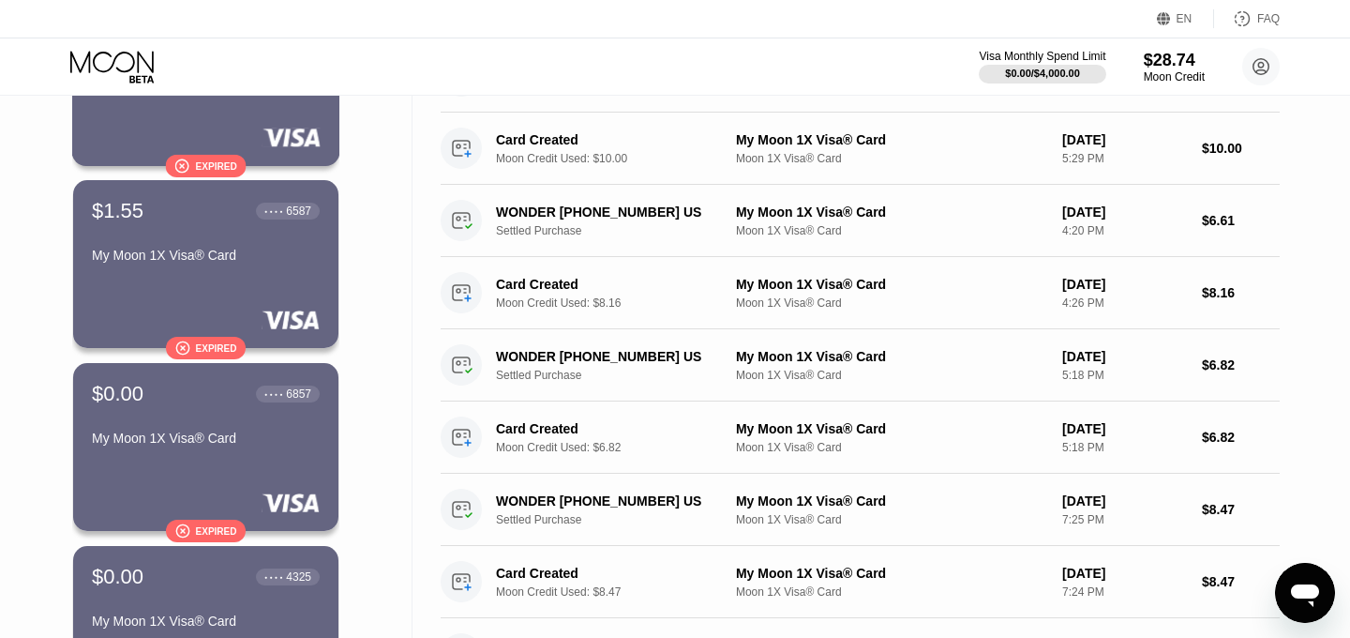
scroll to position [326, 0]
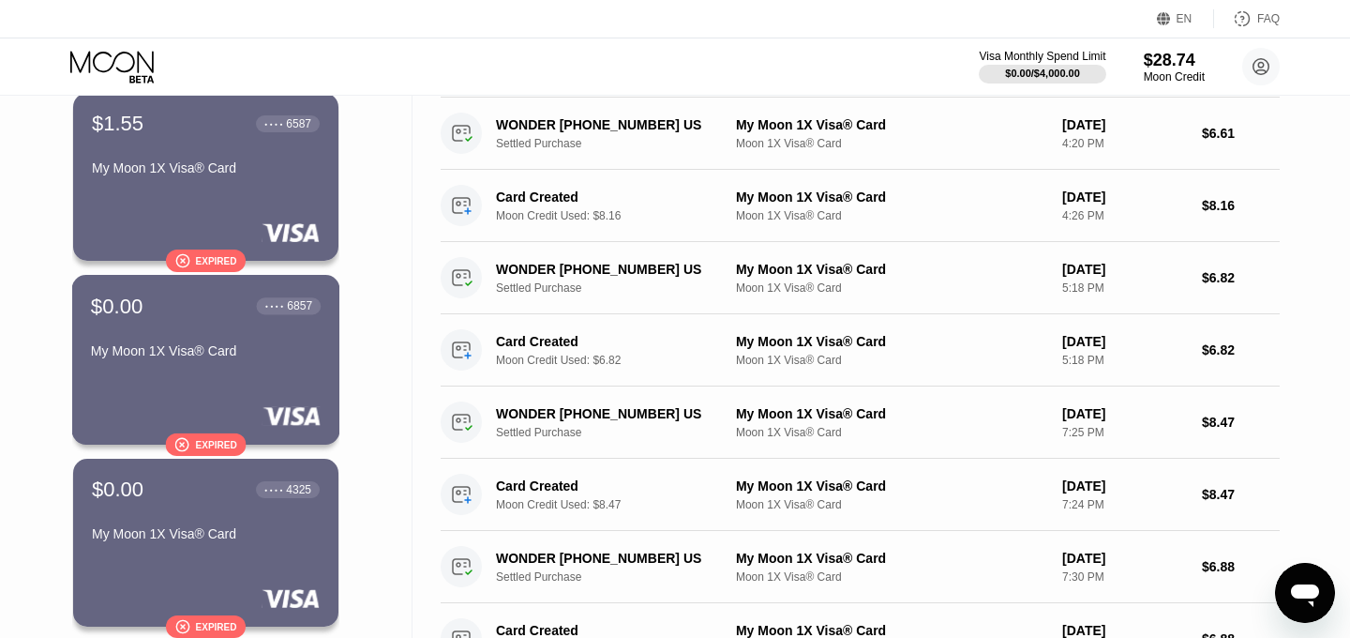
click at [192, 435] on div " Expired" at bounding box center [206, 444] width 82 height 23
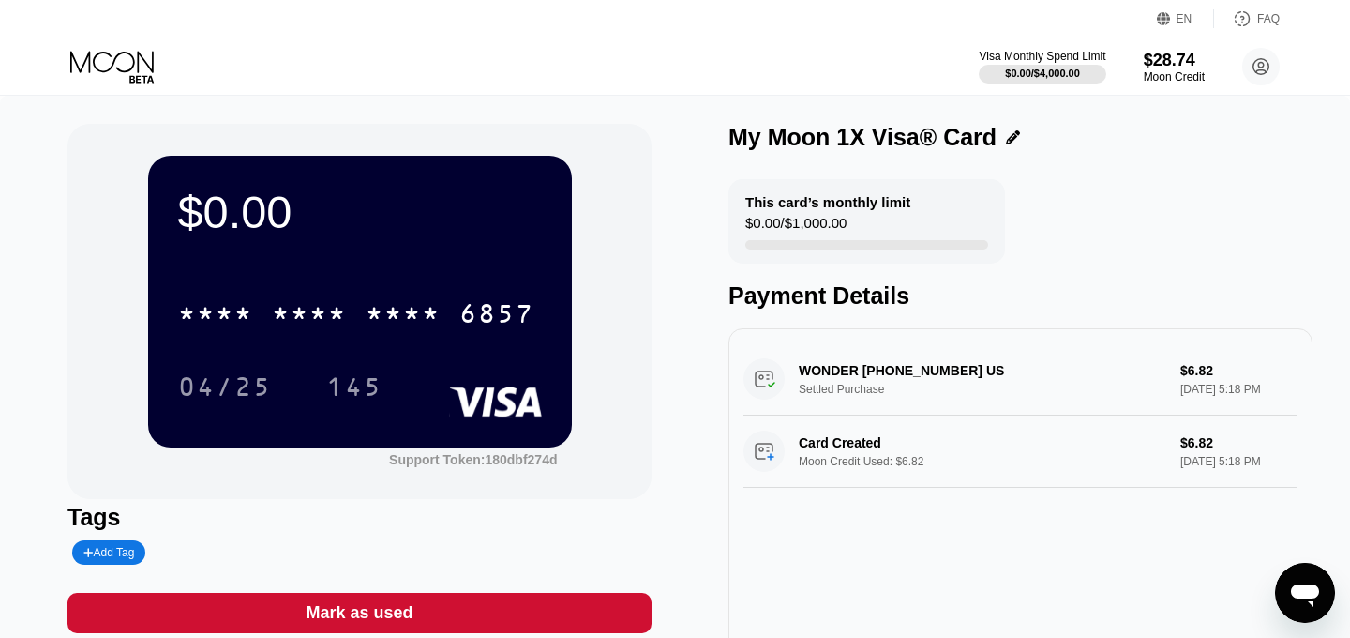
click at [369, 611] on div "Mark as used" at bounding box center [359, 613] width 107 height 22
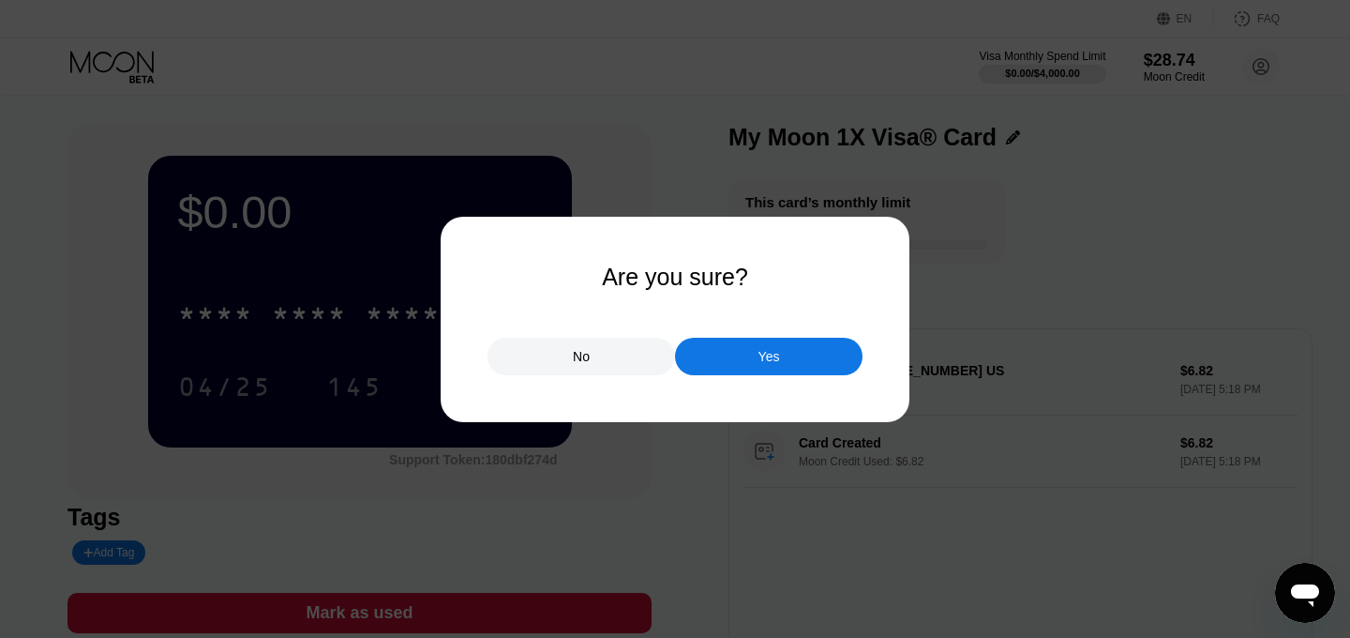
click at [714, 350] on div "Yes" at bounding box center [769, 357] width 188 height 38
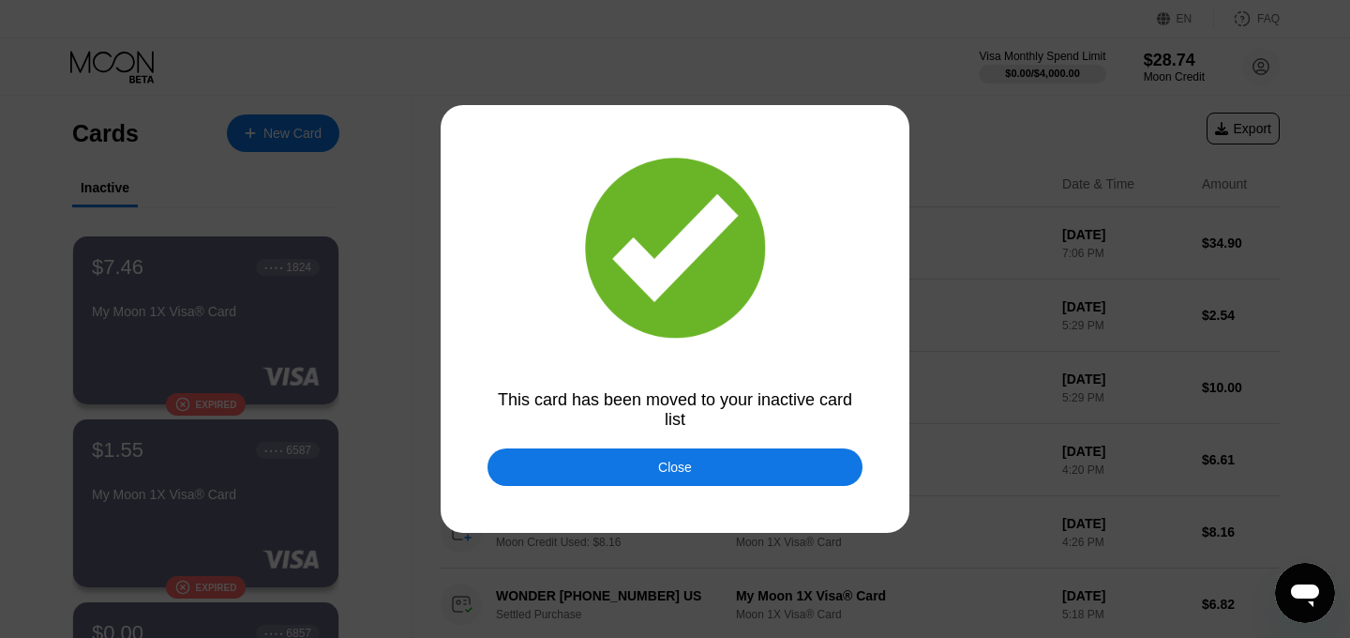
click at [628, 464] on div "Close" at bounding box center [675, 467] width 375 height 38
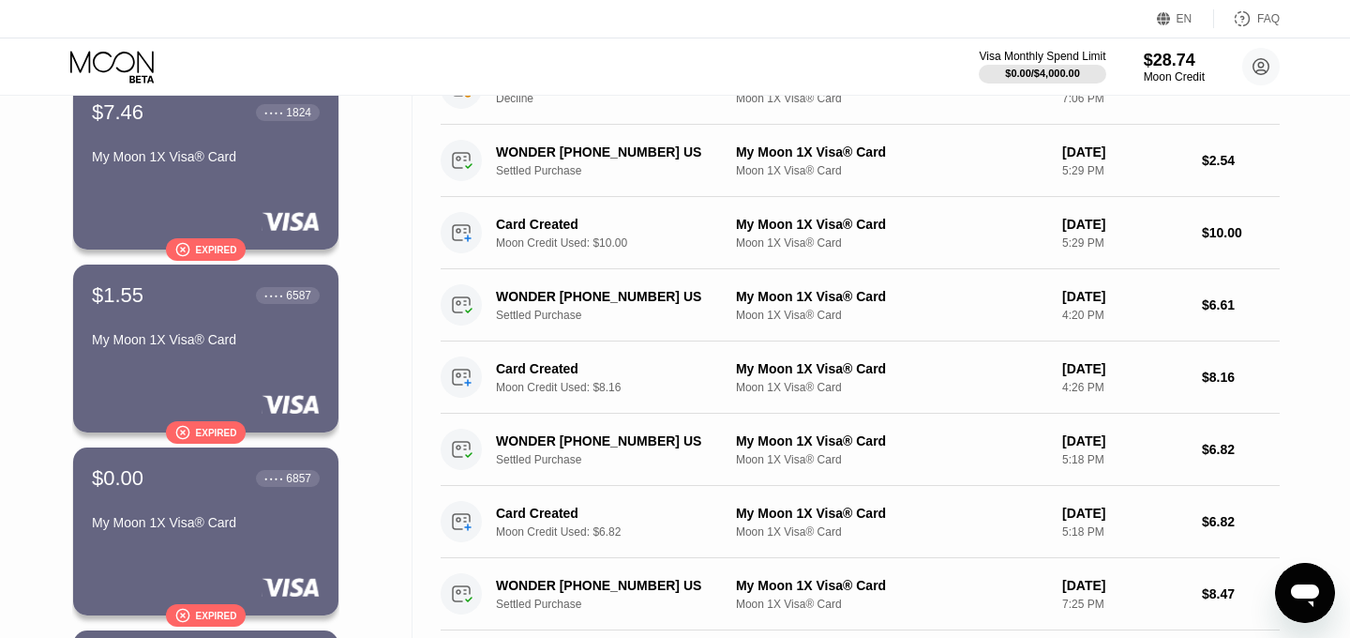
scroll to position [233, 0]
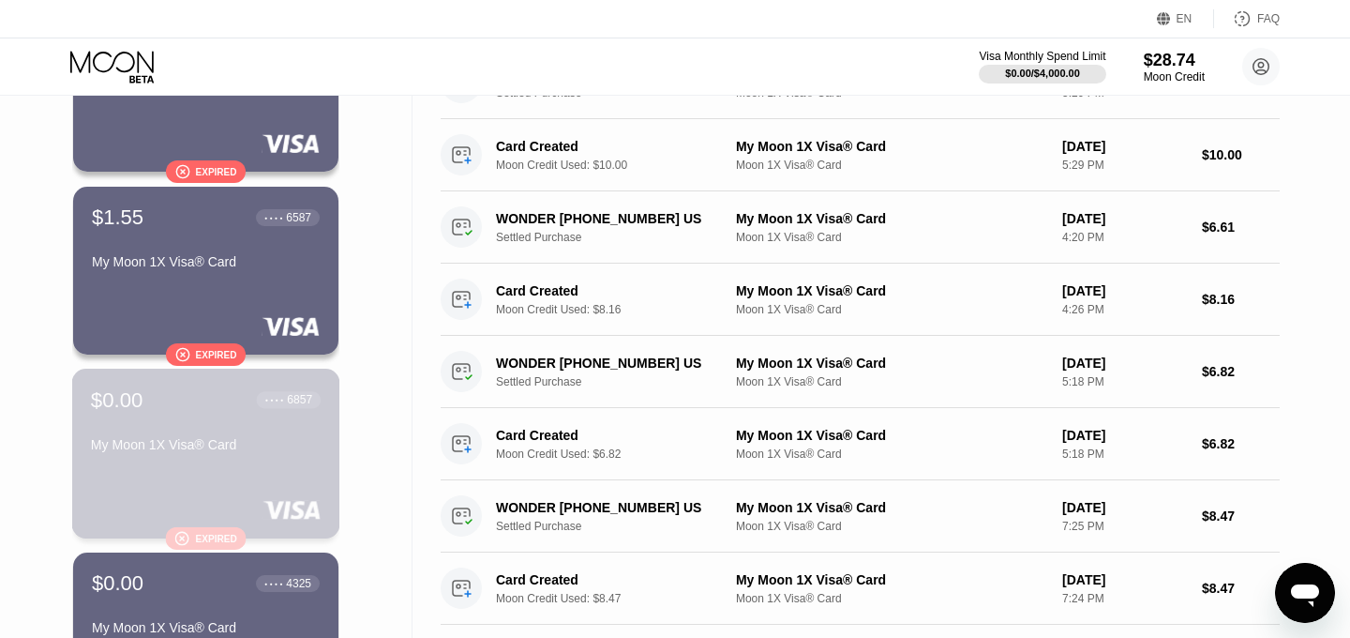
click at [218, 545] on div " Expired" at bounding box center [206, 538] width 82 height 23
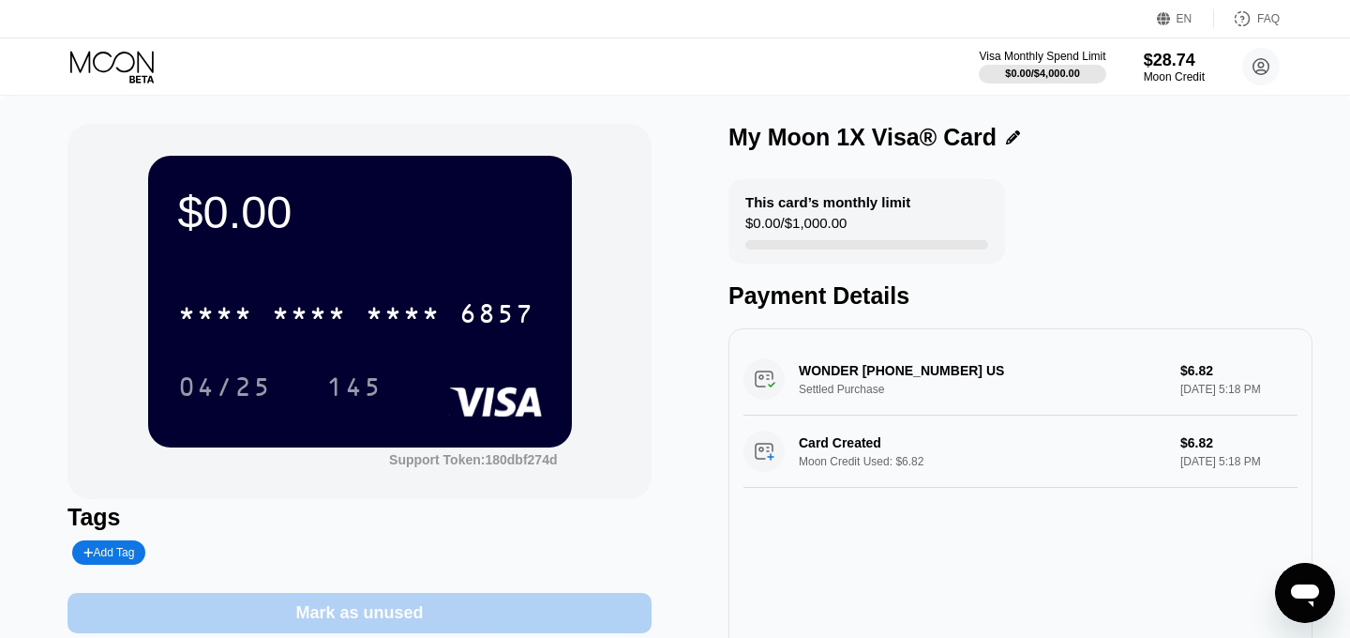
click at [520, 620] on div "Mark as unused" at bounding box center [360, 613] width 584 height 40
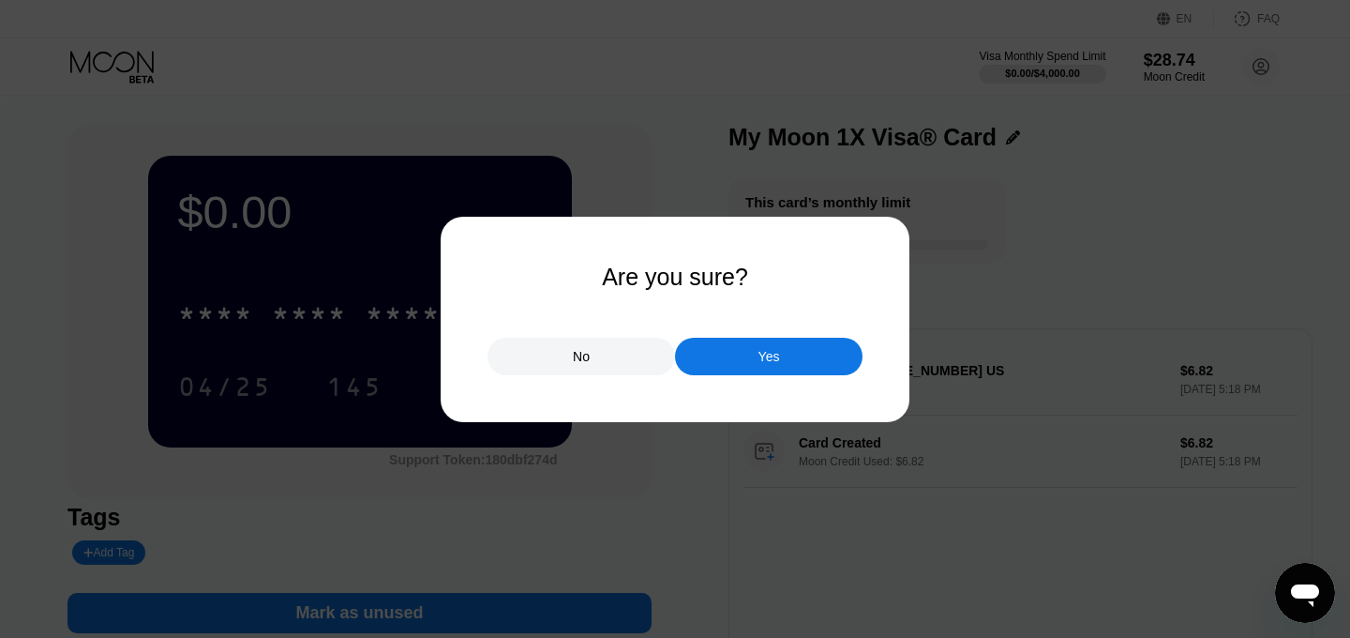
click at [759, 362] on div "Yes" at bounding box center [770, 356] width 22 height 17
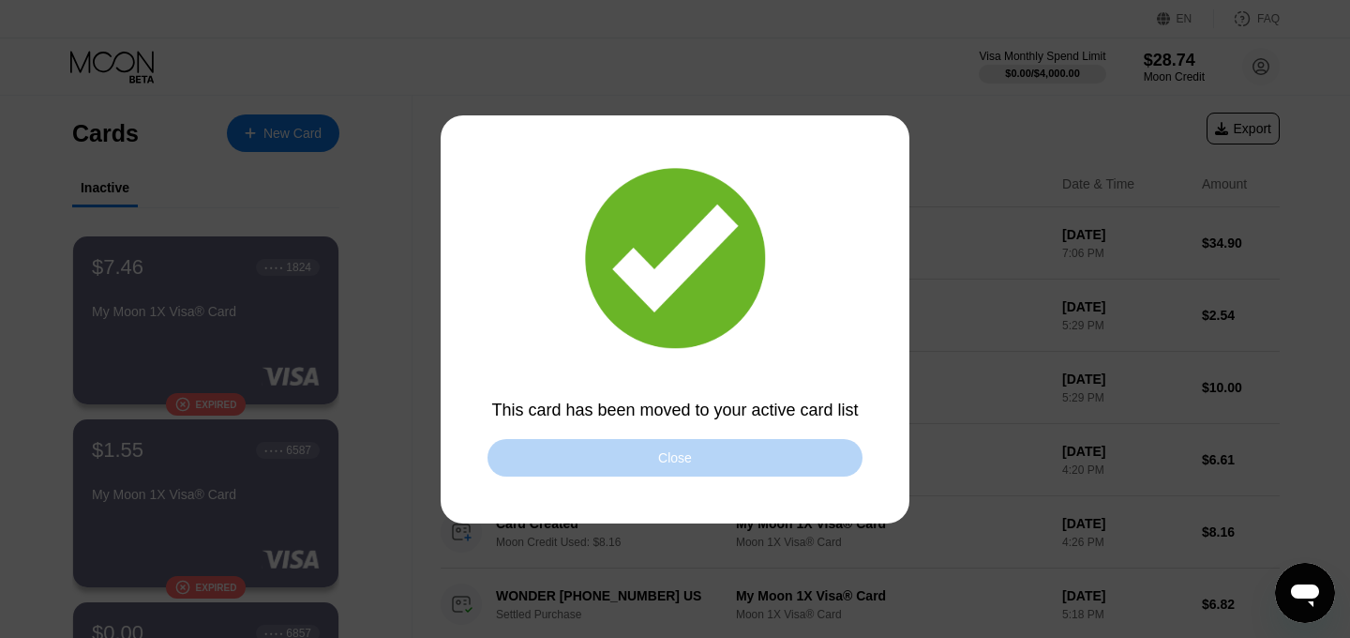
click at [597, 442] on div "Close" at bounding box center [675, 458] width 375 height 38
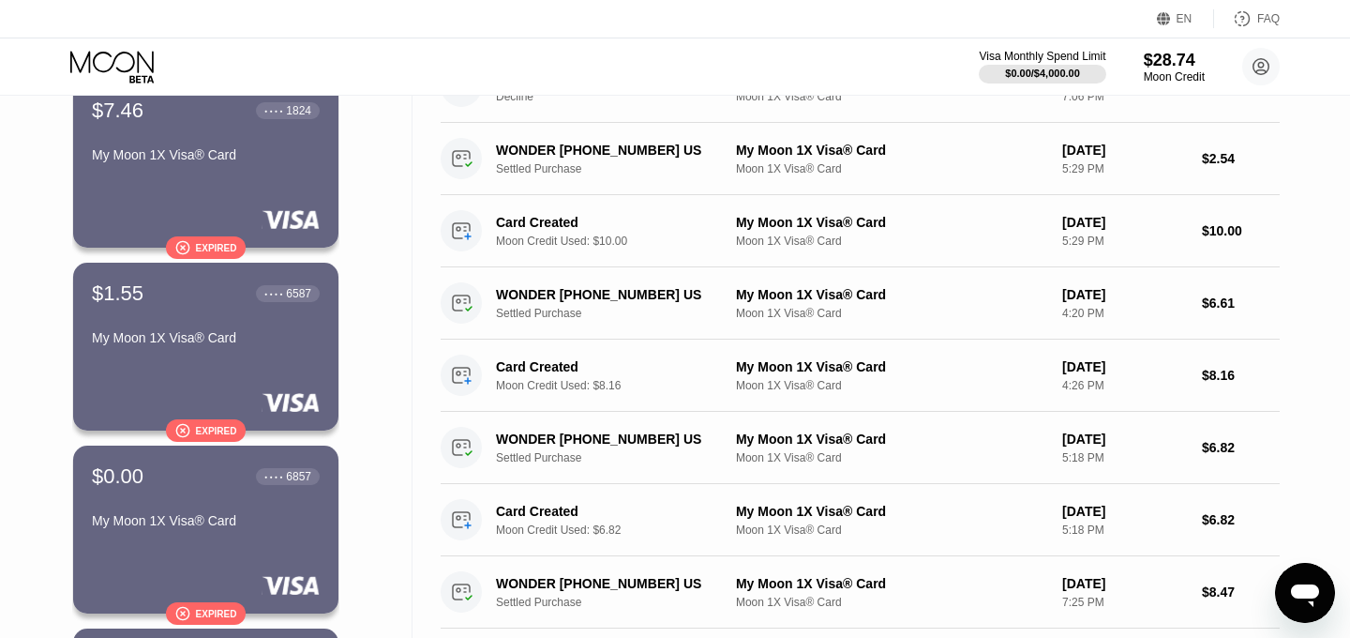
scroll to position [185, 0]
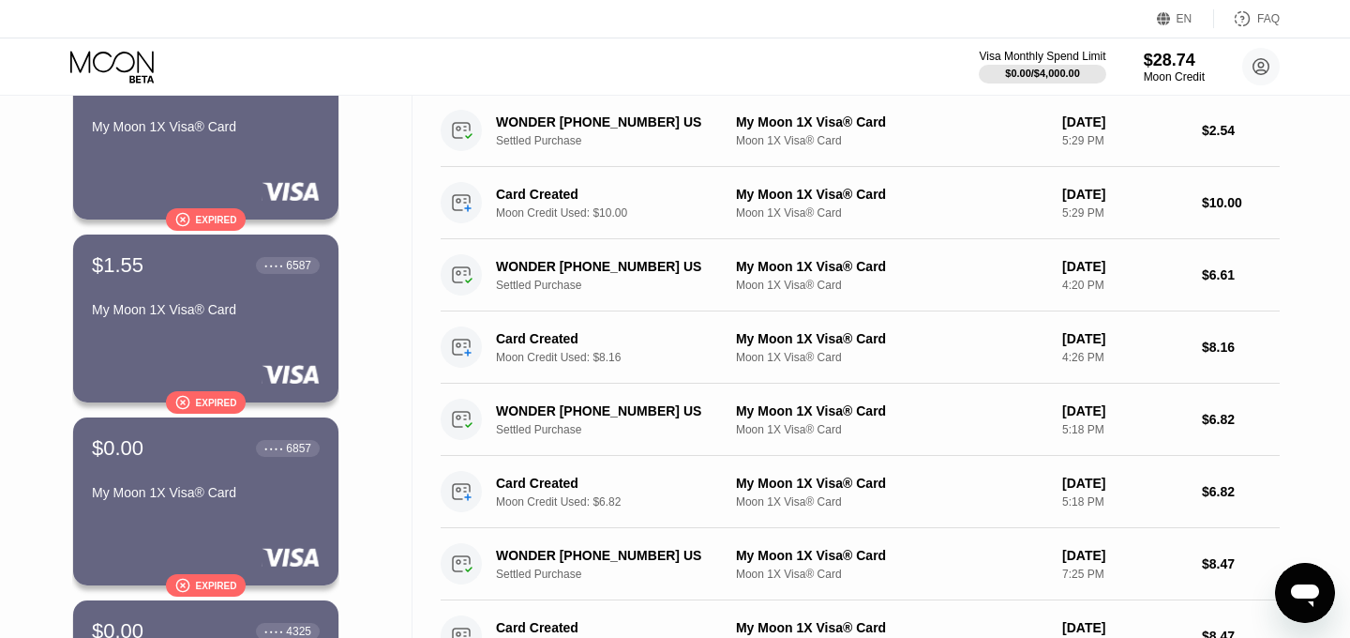
click at [184, 582] on div "" at bounding box center [182, 586] width 15 height 16
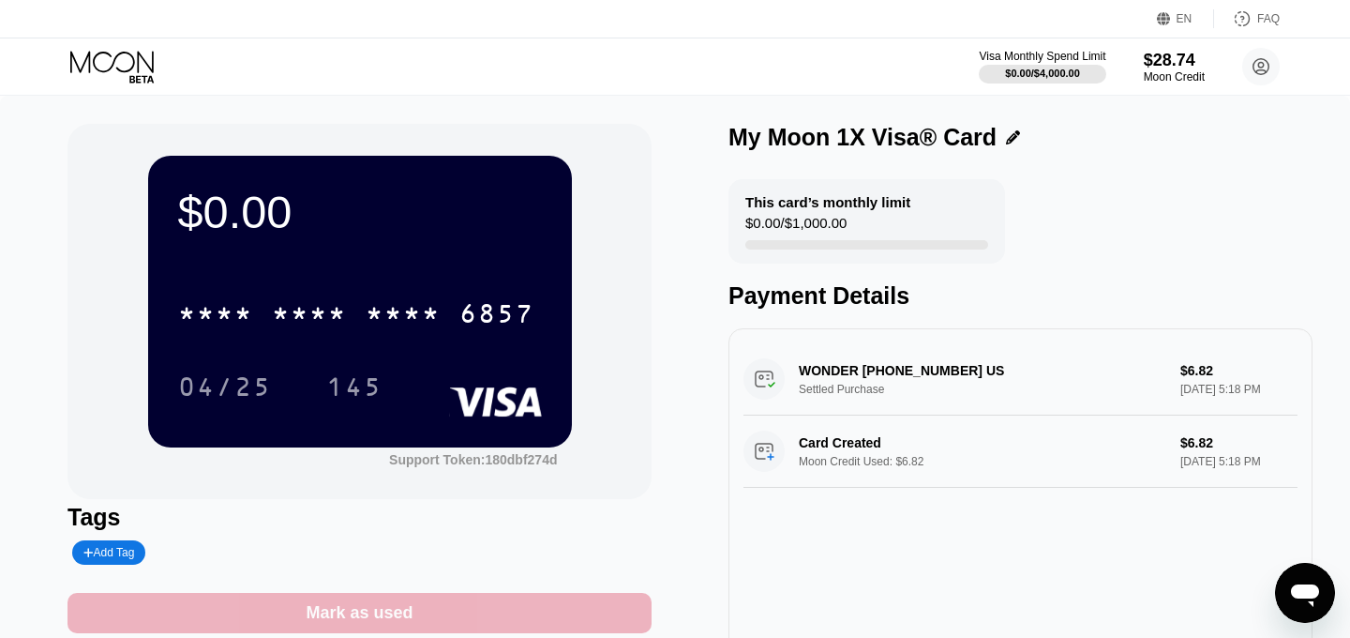
click at [478, 604] on div "Mark as used" at bounding box center [360, 613] width 584 height 40
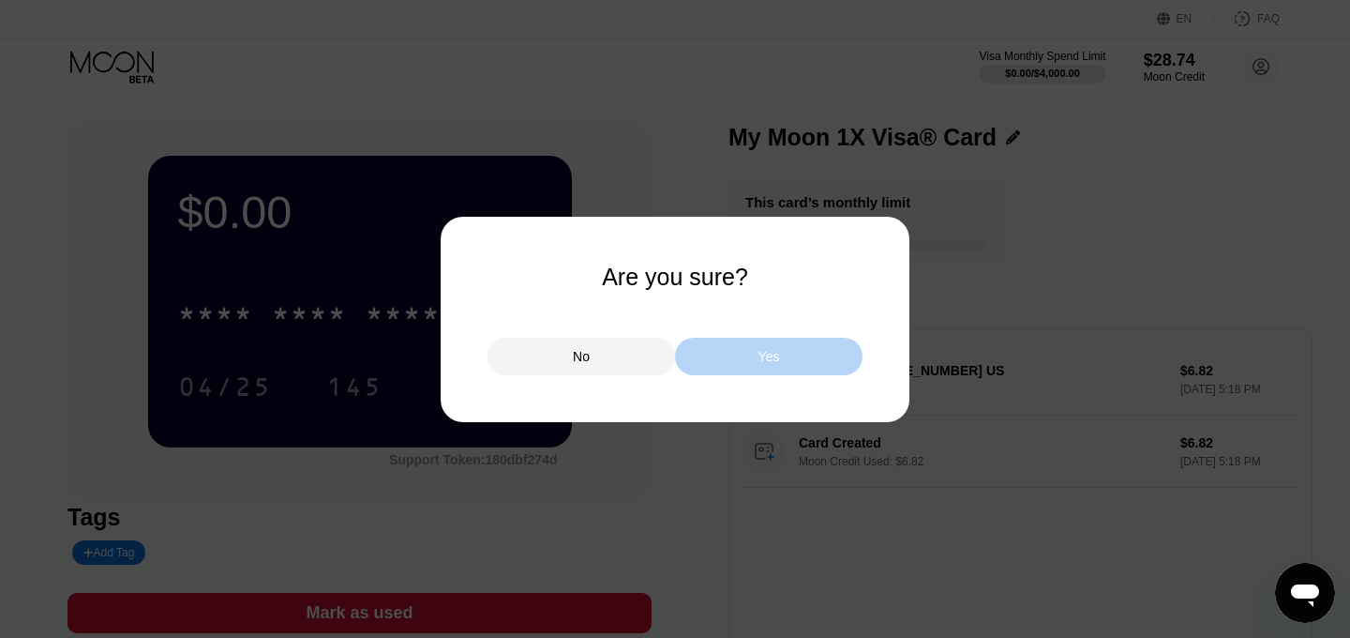
click at [717, 368] on div "Yes" at bounding box center [769, 357] width 188 height 38
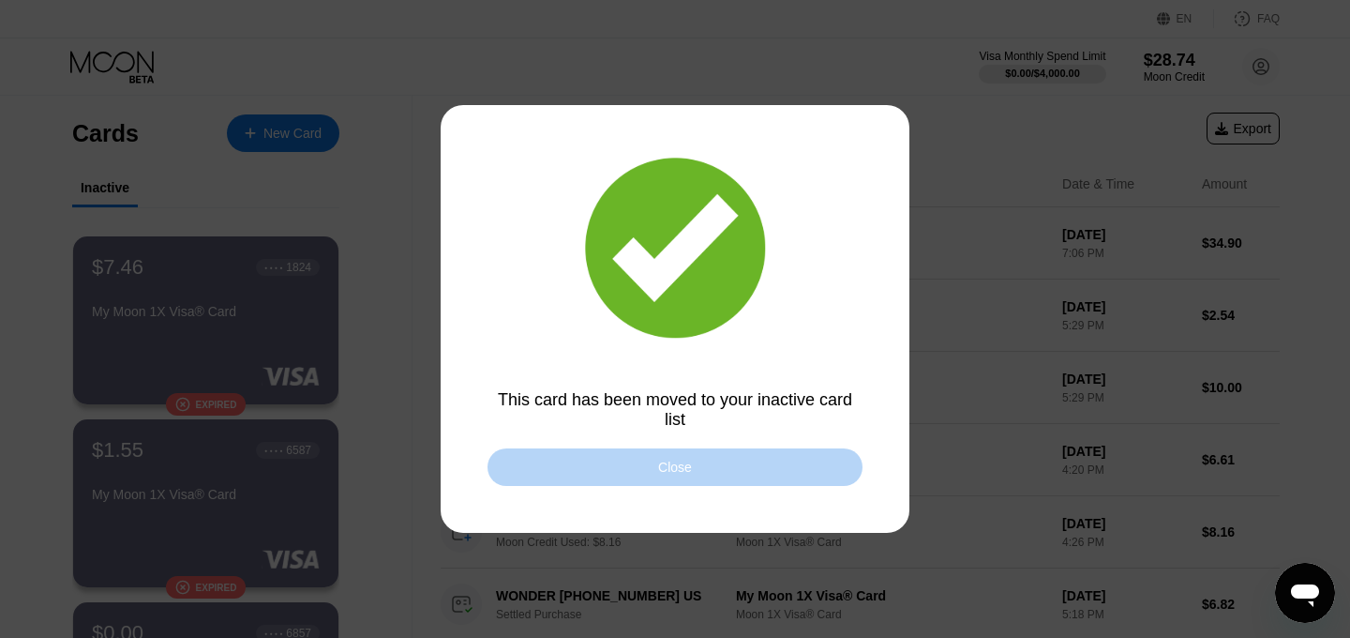
click at [721, 475] on div "Close" at bounding box center [675, 467] width 375 height 38
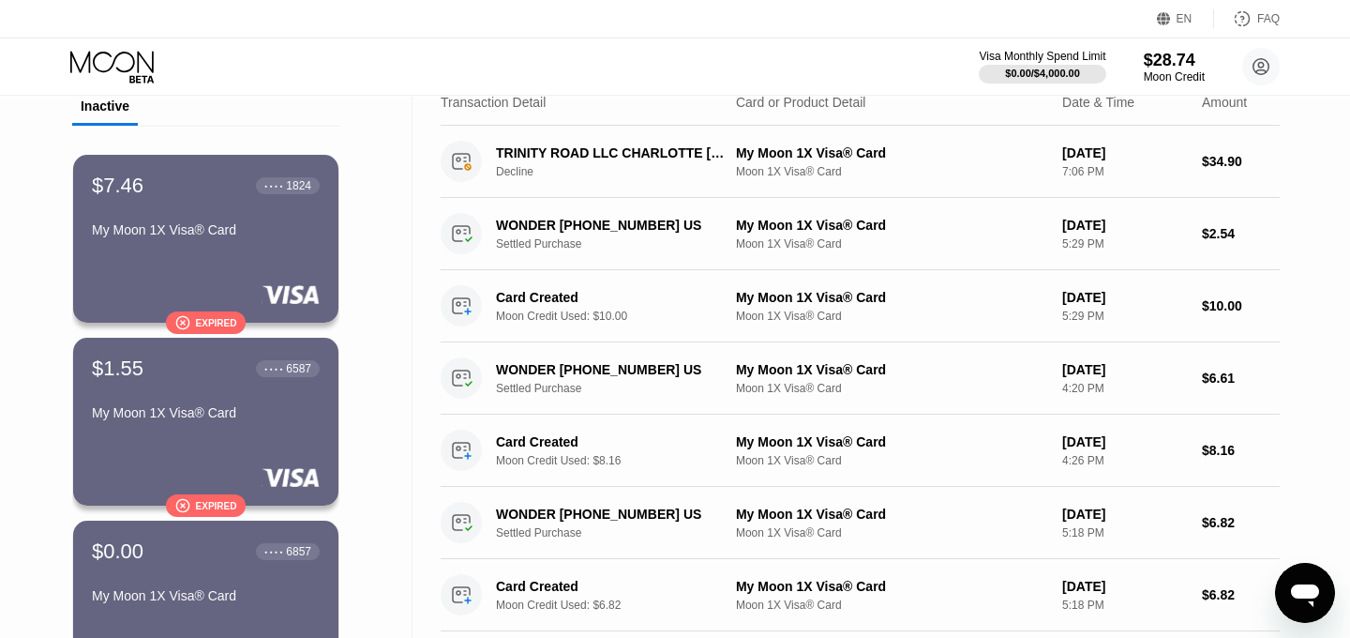
scroll to position [171, 0]
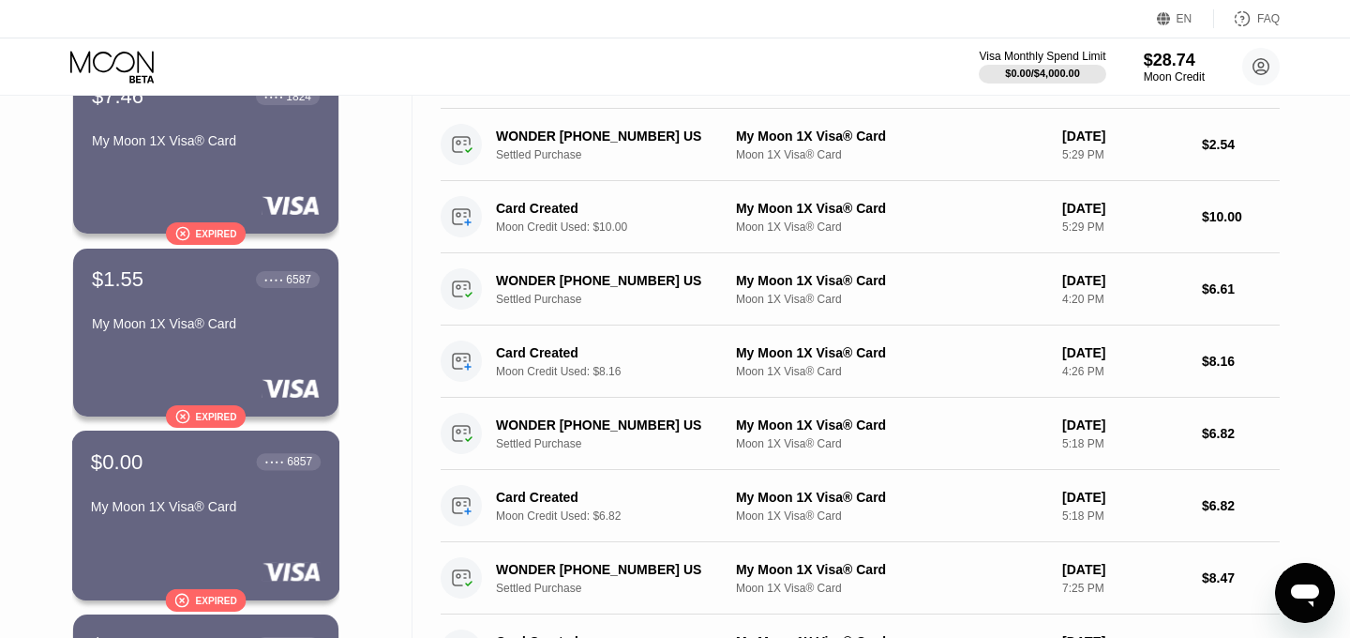
click at [220, 607] on div " Expired" at bounding box center [206, 600] width 82 height 23
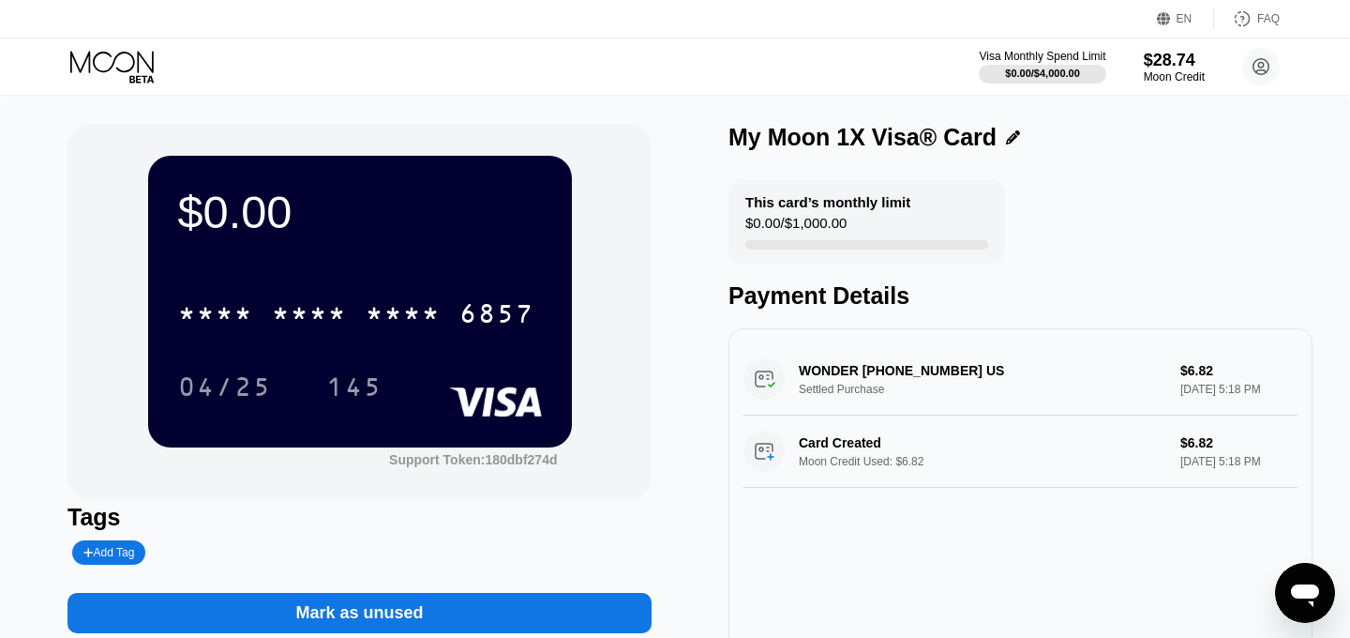
click at [498, 613] on div "Mark as unused" at bounding box center [360, 613] width 584 height 40
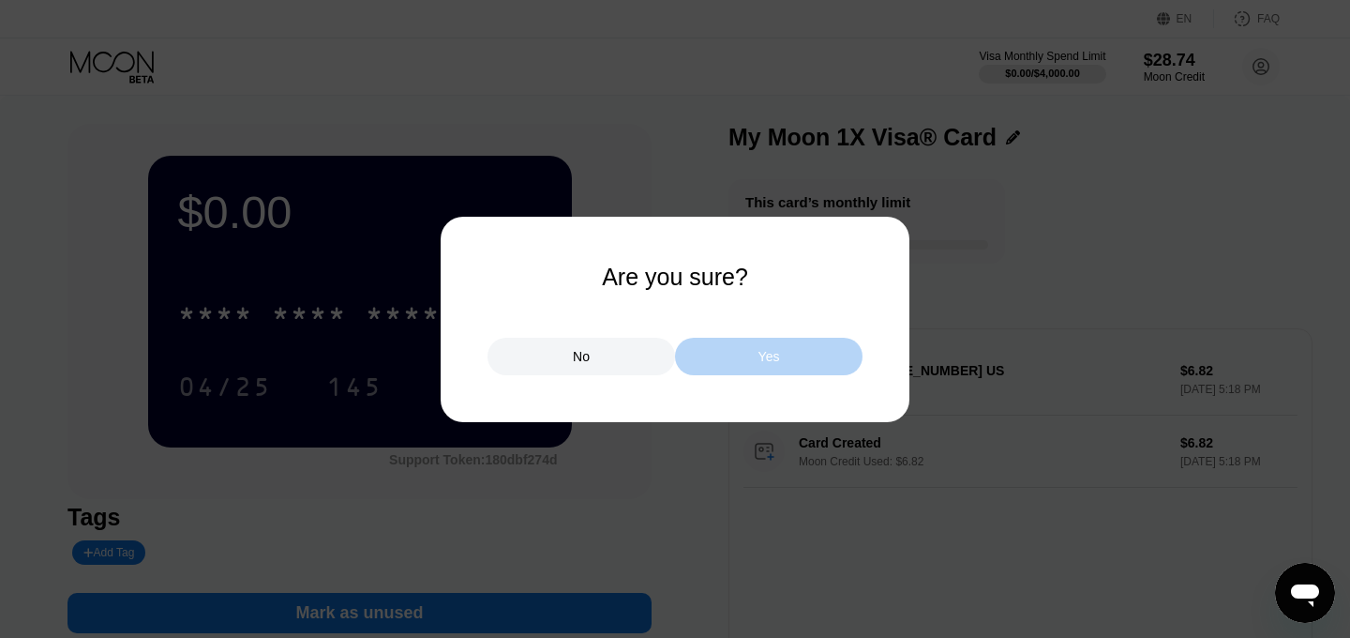
click at [741, 364] on div "Yes" at bounding box center [769, 357] width 188 height 38
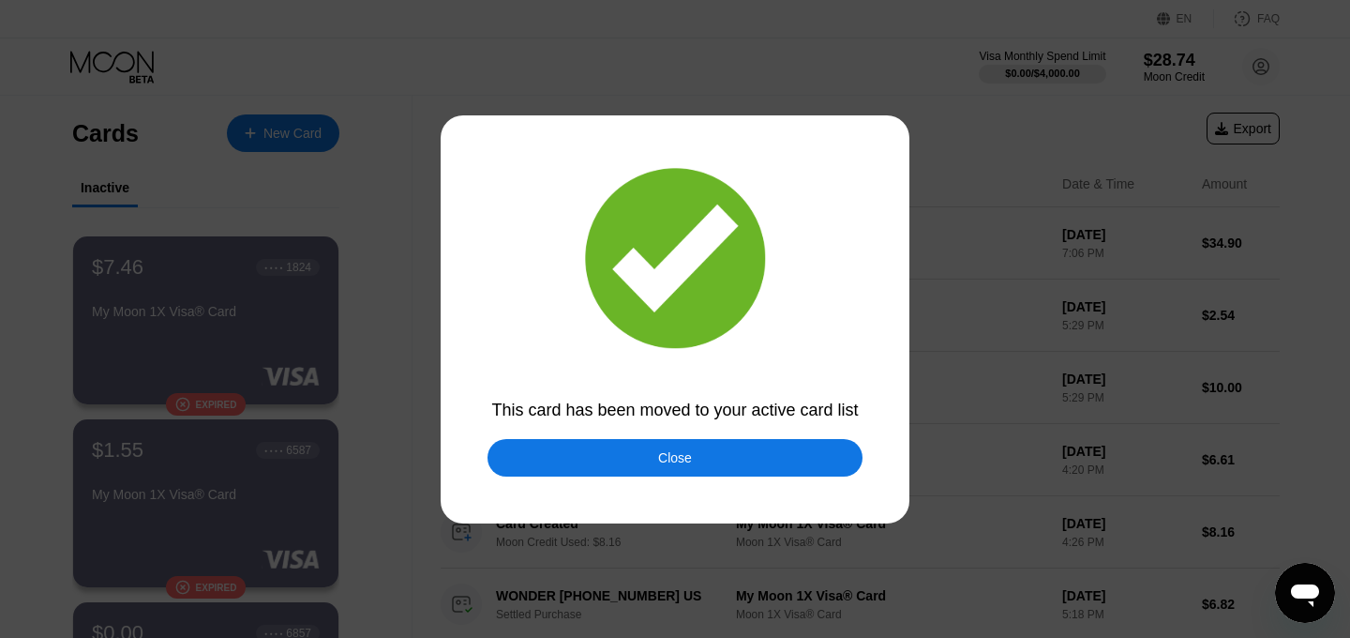
click at [575, 459] on div "Close" at bounding box center [675, 458] width 375 height 38
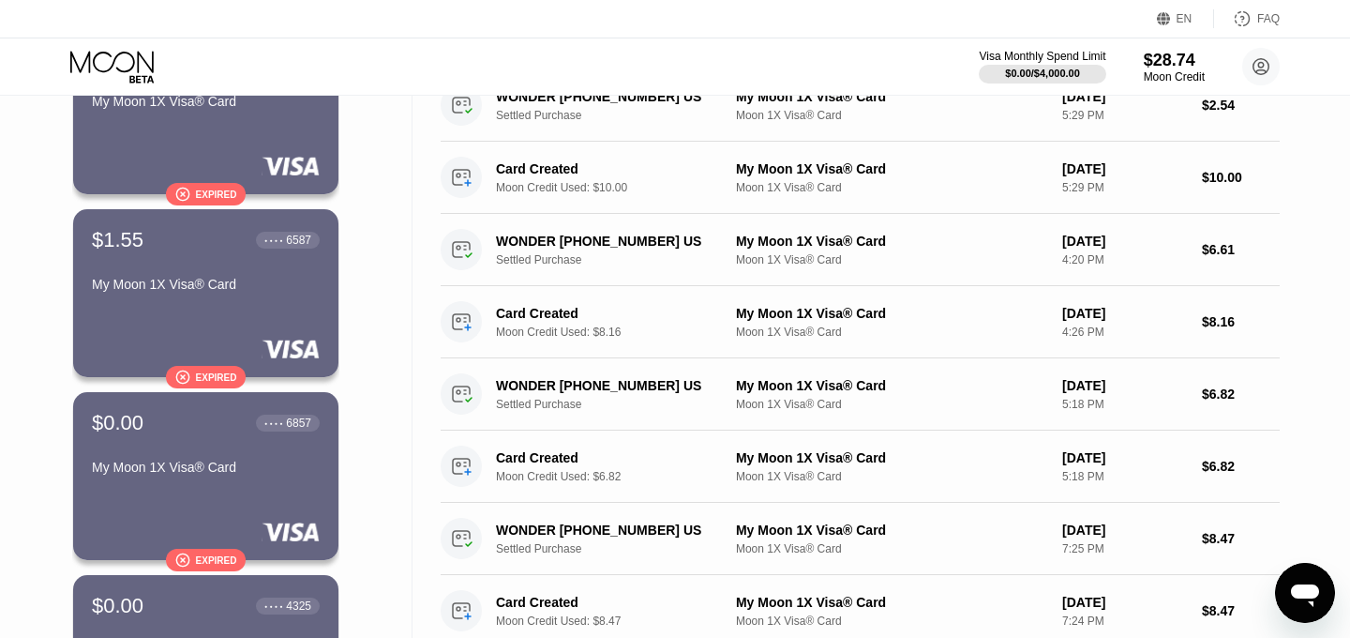
scroll to position [250, 0]
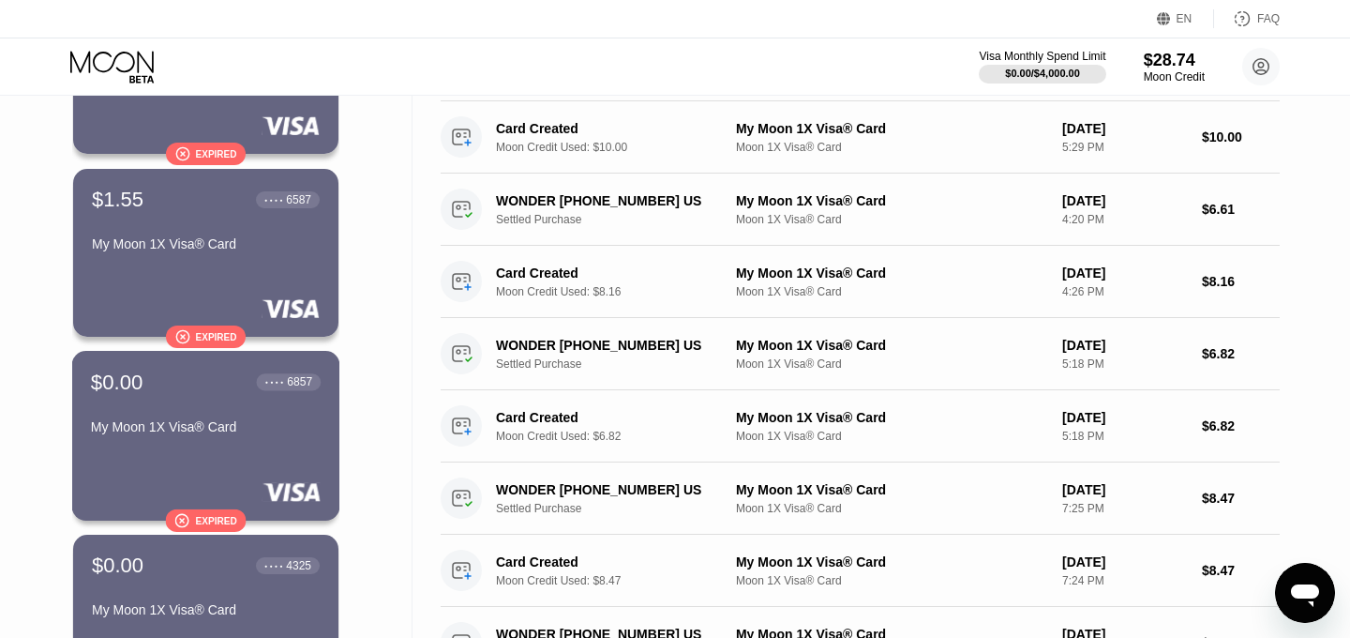
click at [218, 524] on div "Expired" at bounding box center [215, 520] width 41 height 10
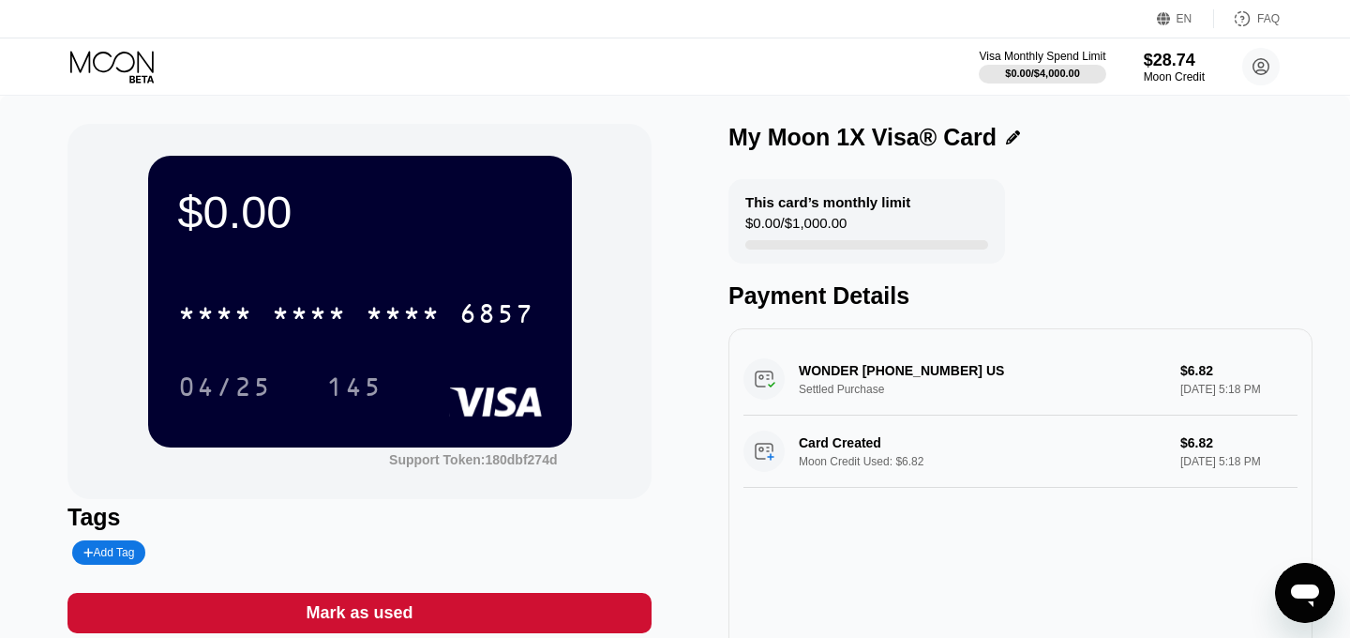
click at [420, 616] on div "Mark as used" at bounding box center [360, 613] width 584 height 40
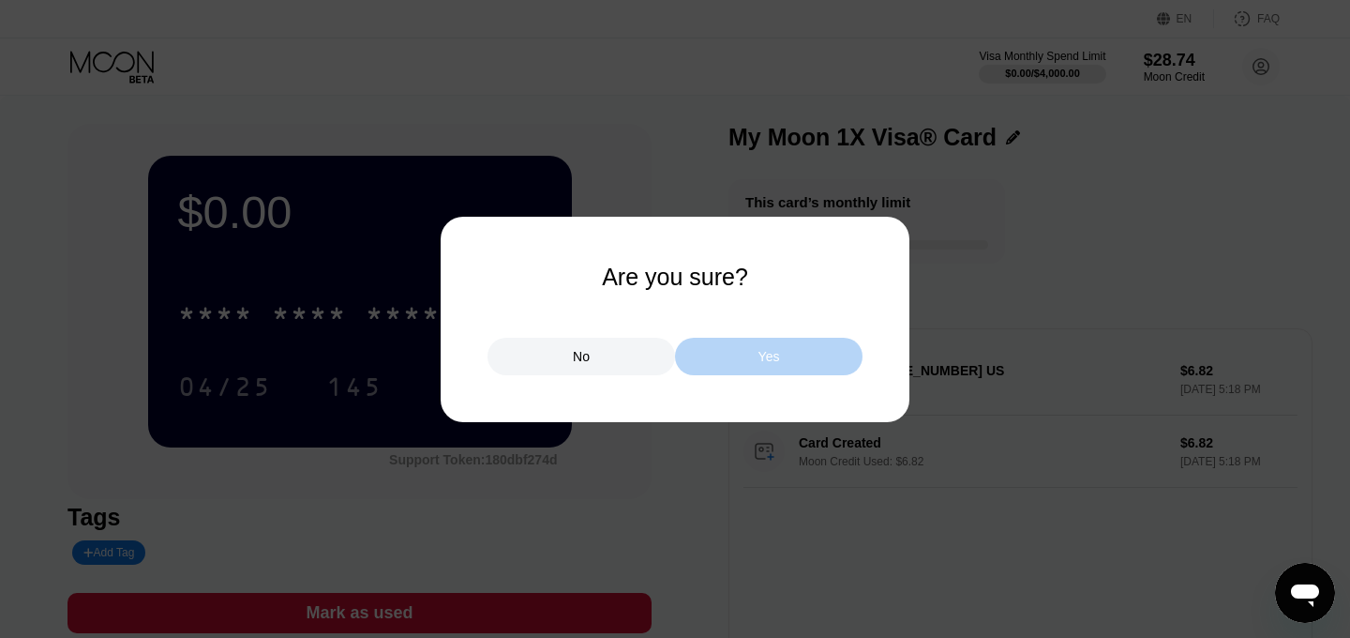
click at [823, 362] on div "Yes" at bounding box center [769, 357] width 188 height 38
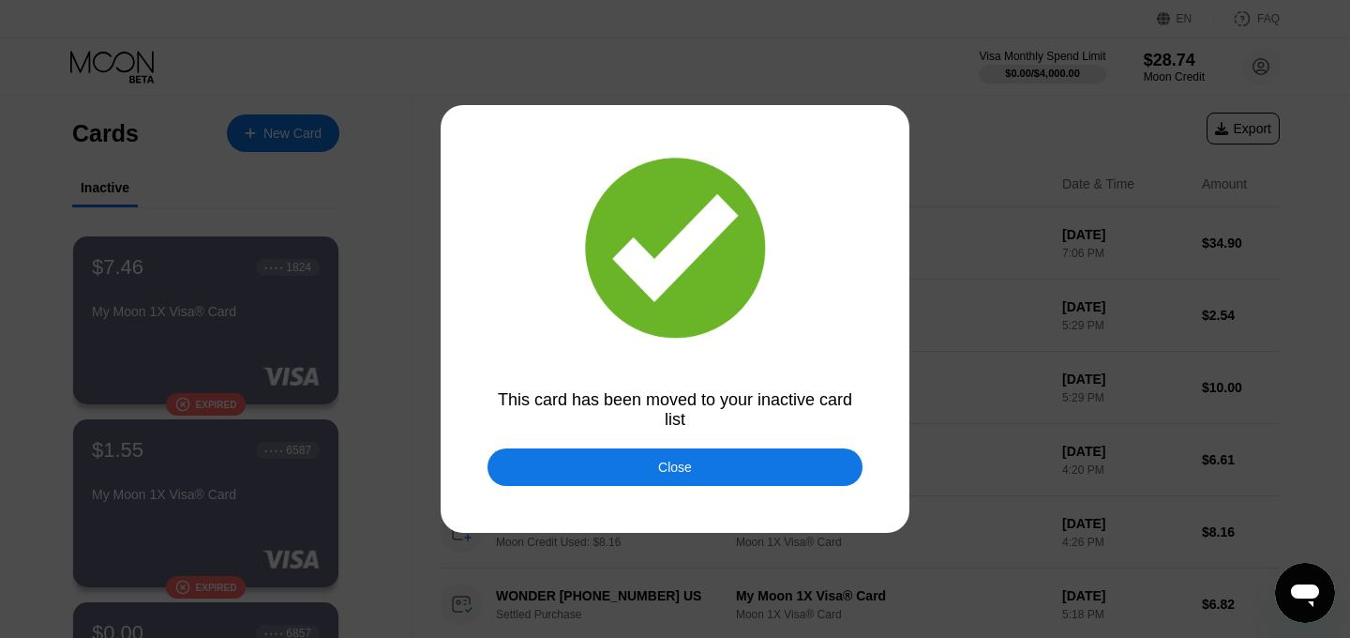
click at [565, 467] on div "Close" at bounding box center [675, 467] width 375 height 38
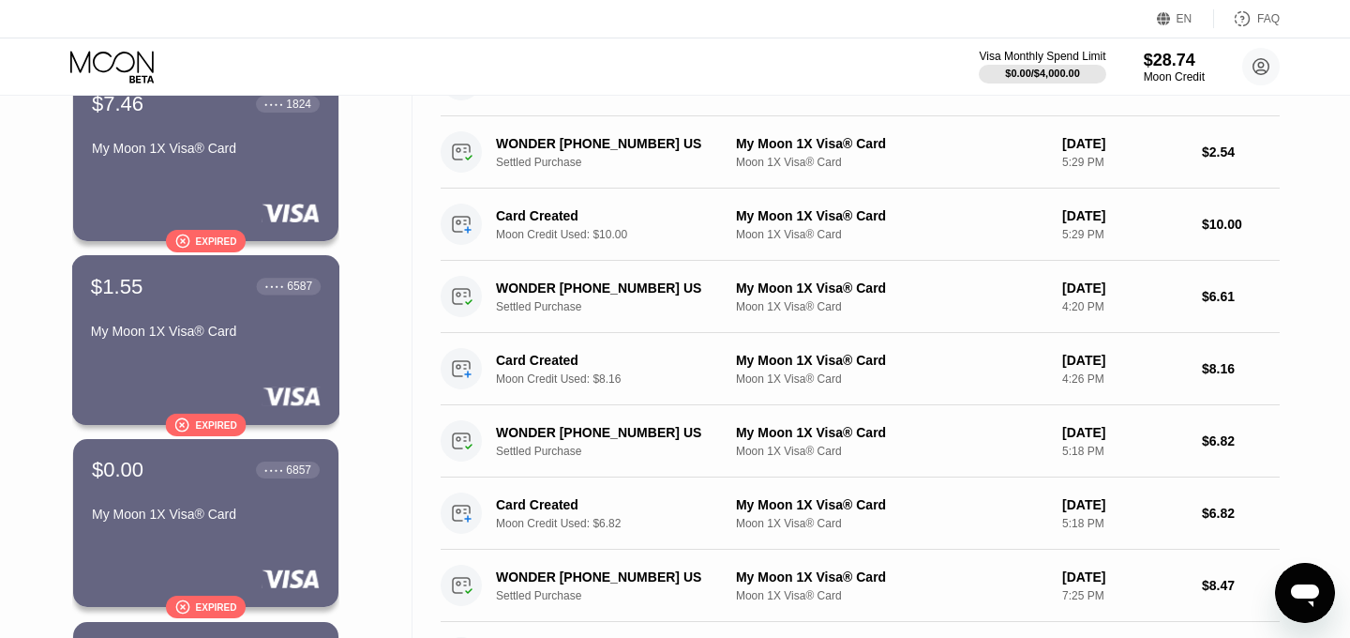
scroll to position [238, 0]
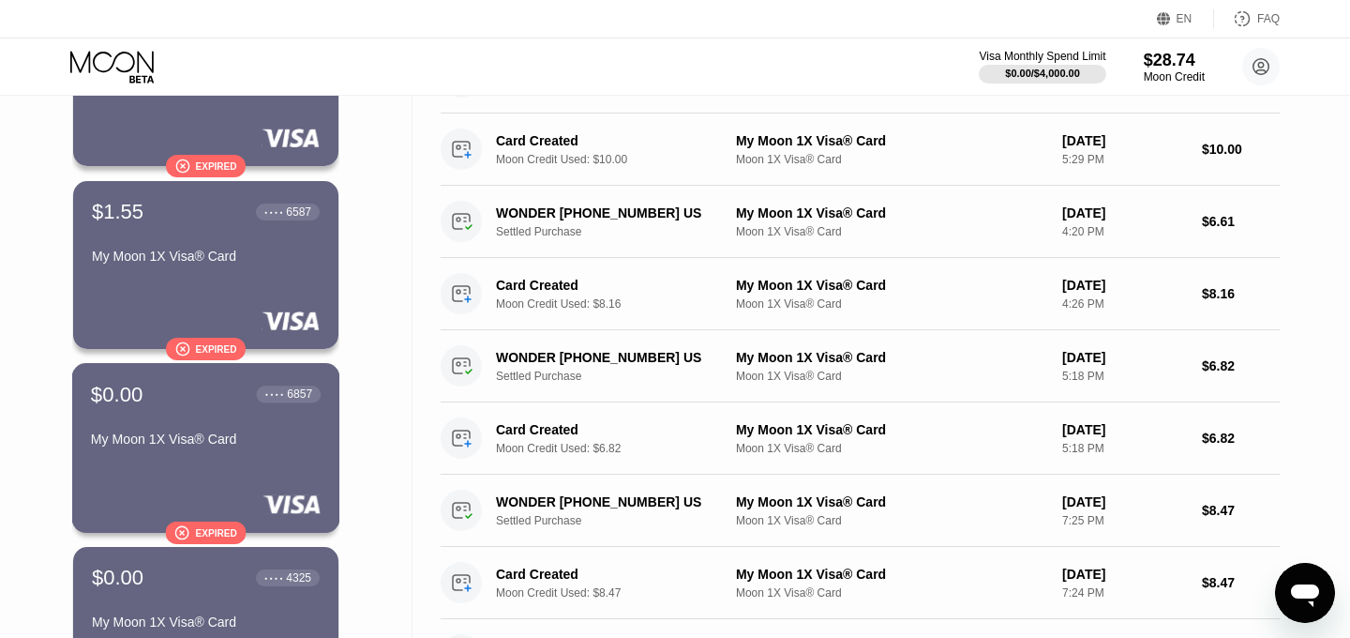
click at [214, 534] on div "Expired" at bounding box center [215, 532] width 41 height 10
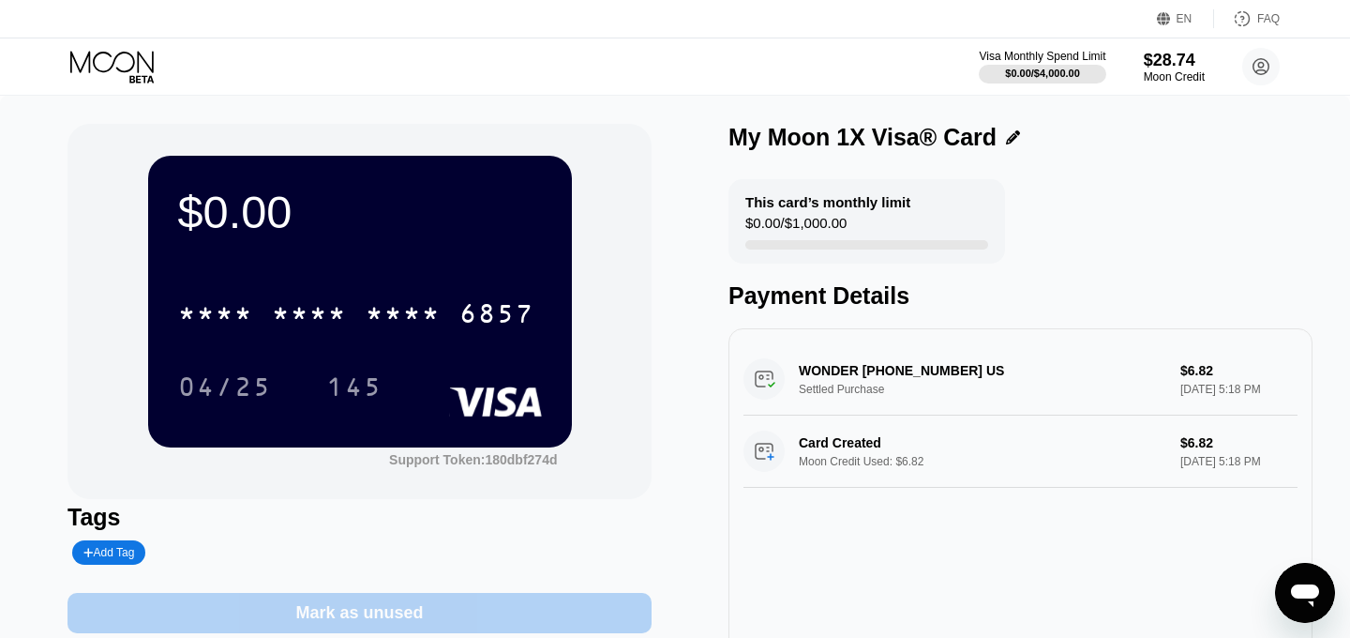
click at [497, 608] on div "Mark as unused" at bounding box center [360, 613] width 584 height 40
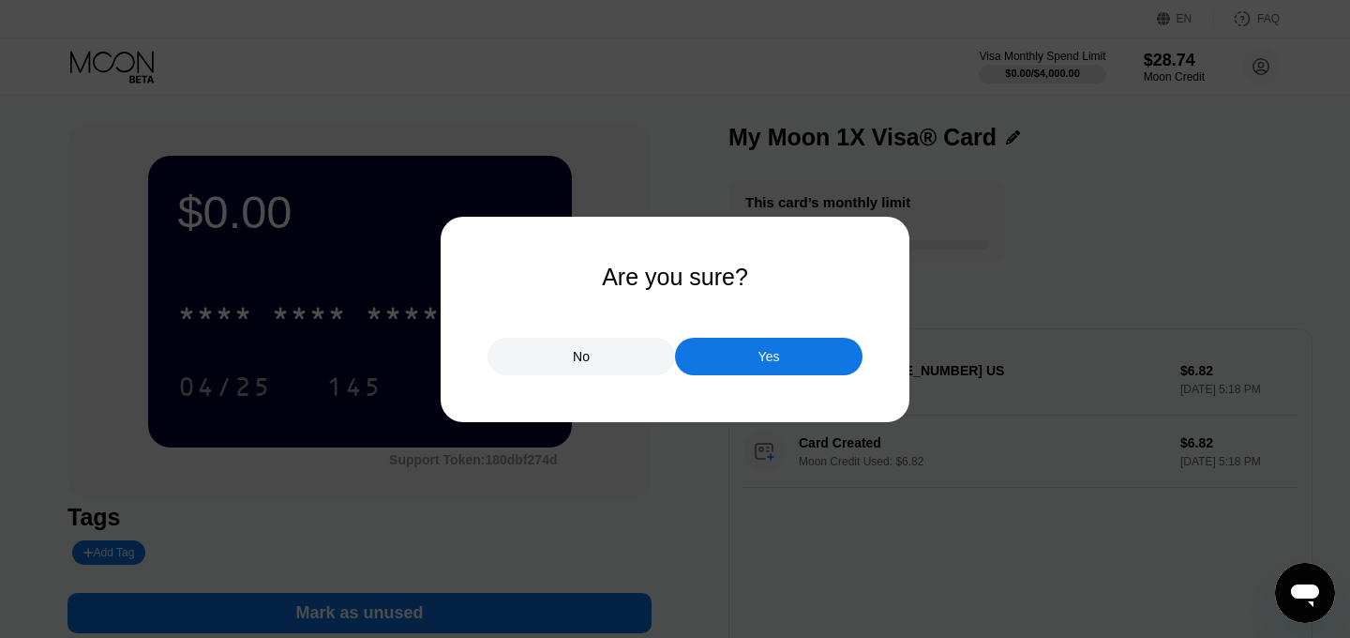
click at [768, 374] on div "Yes" at bounding box center [769, 357] width 188 height 38
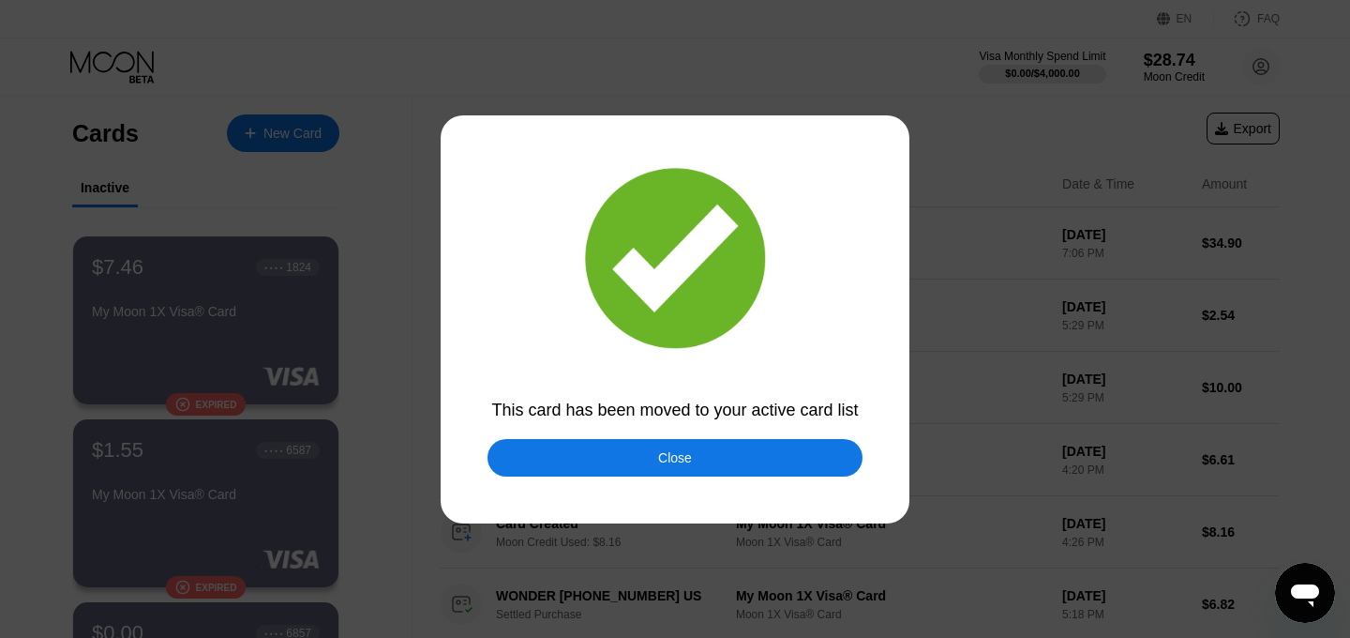
click at [563, 470] on div "Close" at bounding box center [675, 458] width 375 height 38
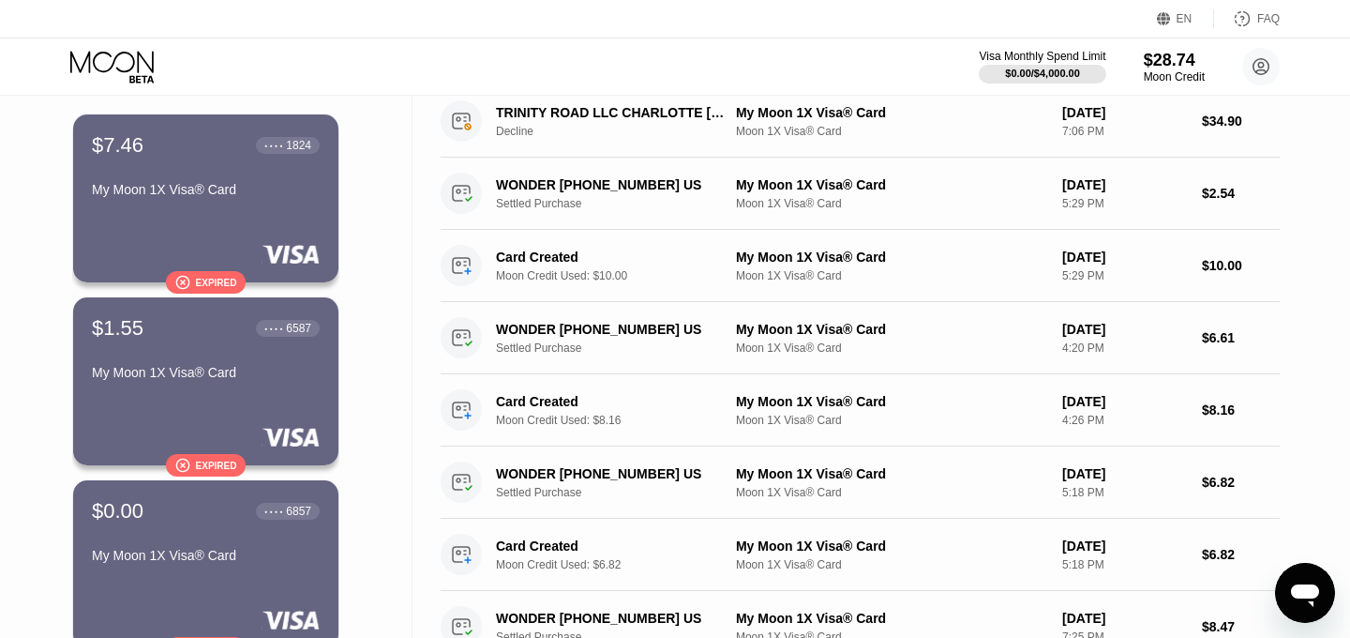
scroll to position [188, 0]
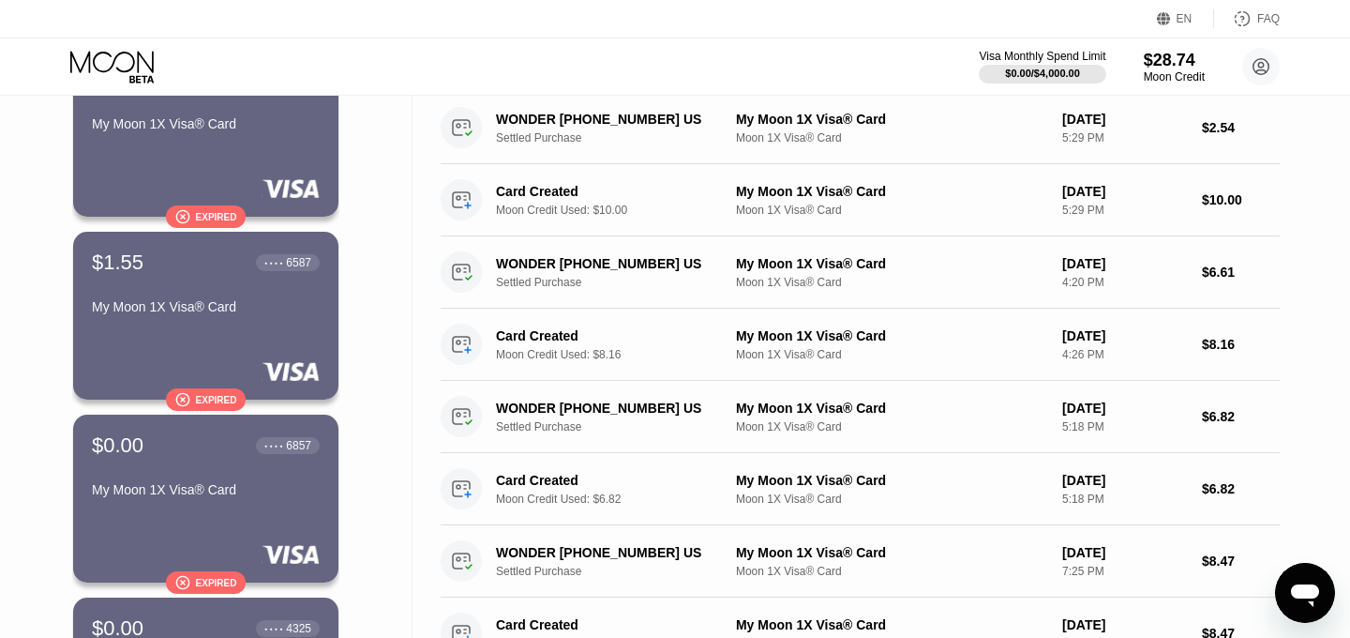
click at [197, 582] on div "Expired" at bounding box center [216, 583] width 41 height 10
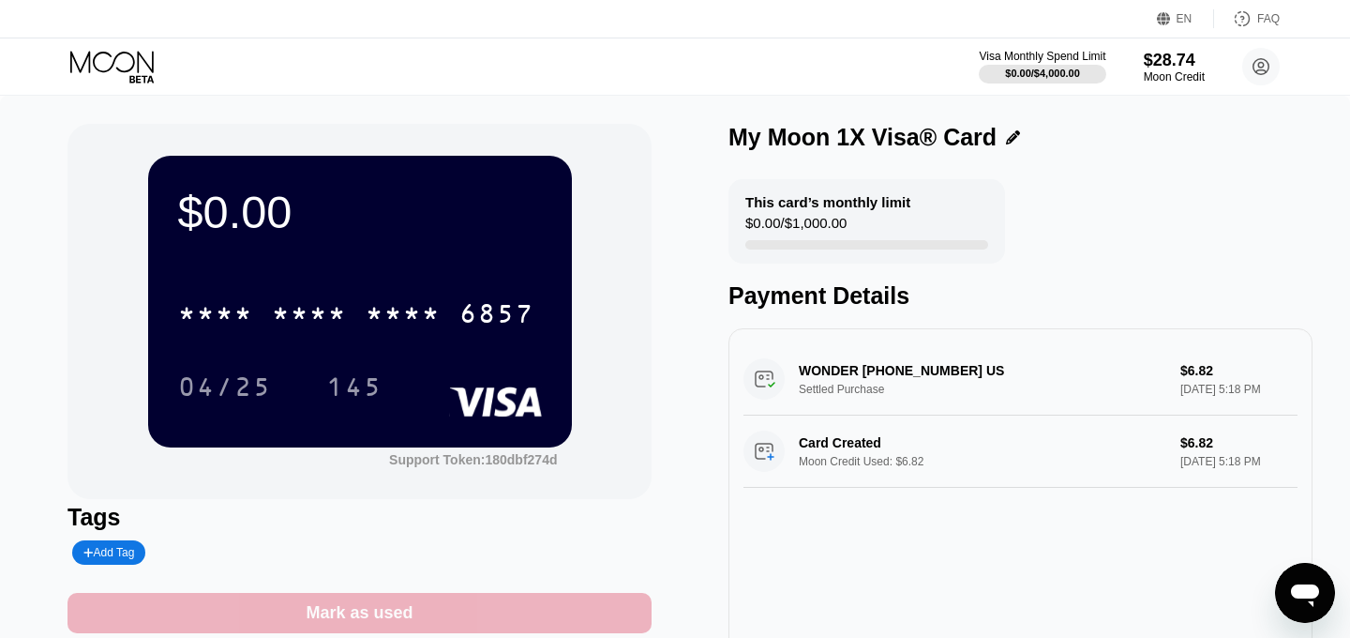
click at [560, 594] on div "Mark as used" at bounding box center [360, 613] width 584 height 40
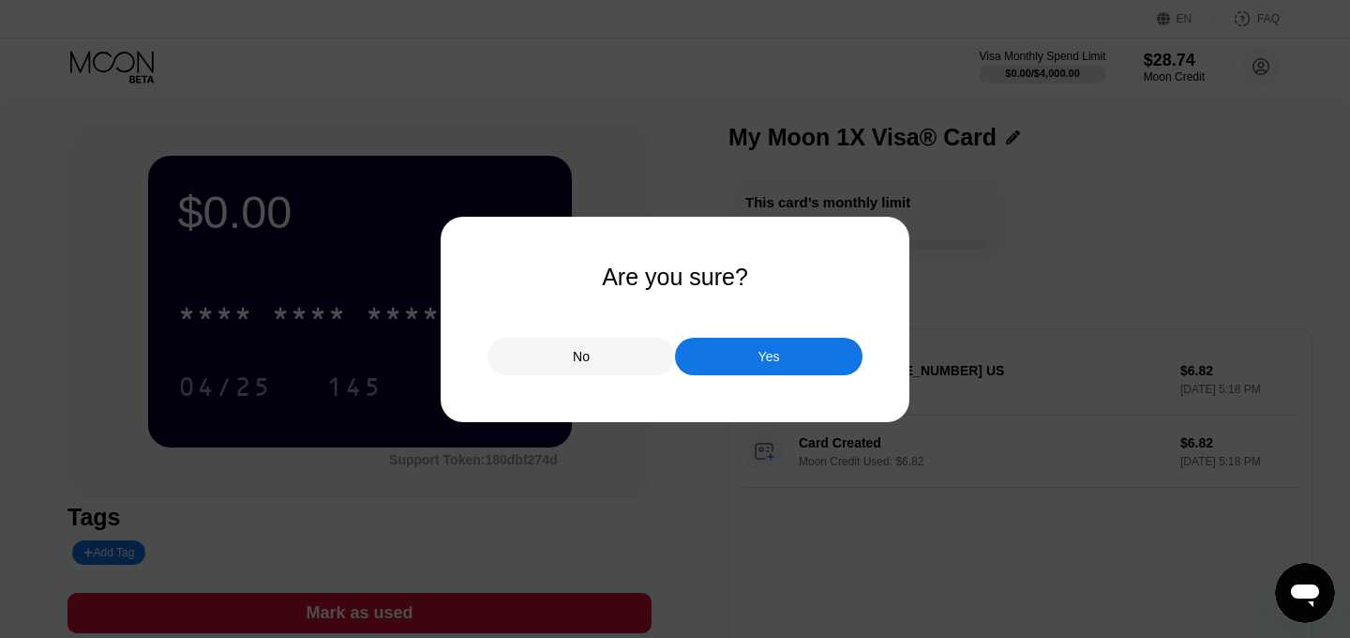
click at [739, 360] on div "Yes" at bounding box center [769, 357] width 188 height 38
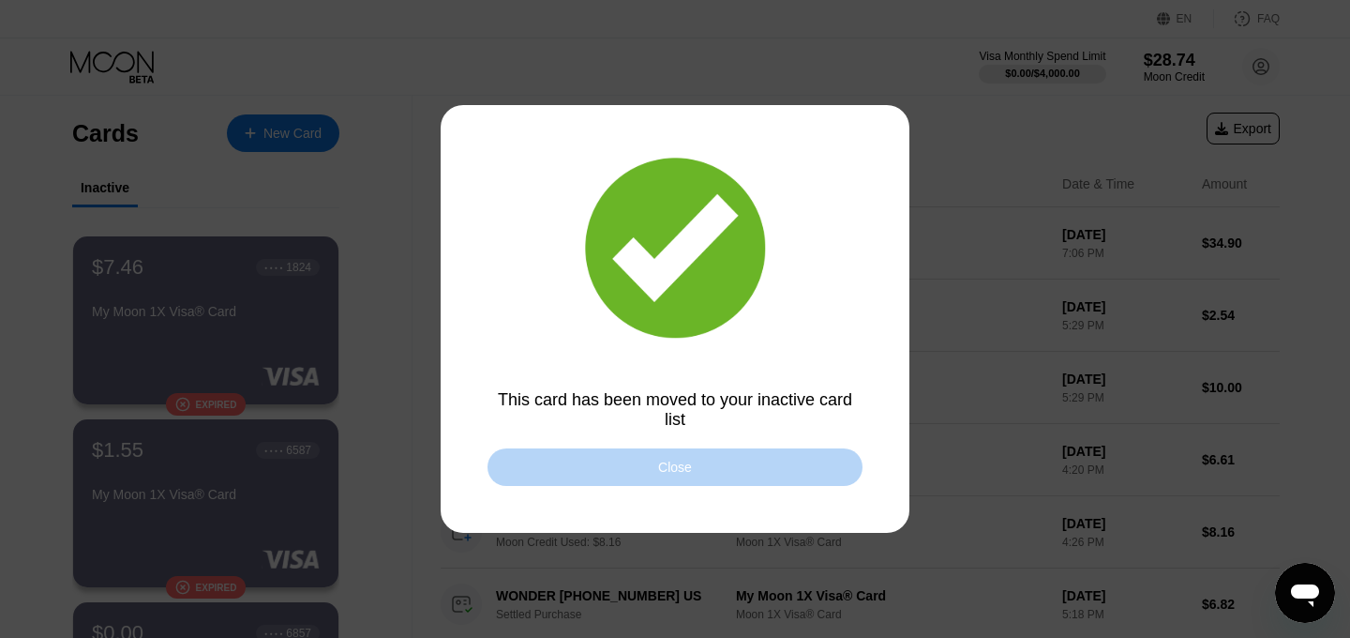
click at [561, 466] on div "Close" at bounding box center [675, 467] width 375 height 38
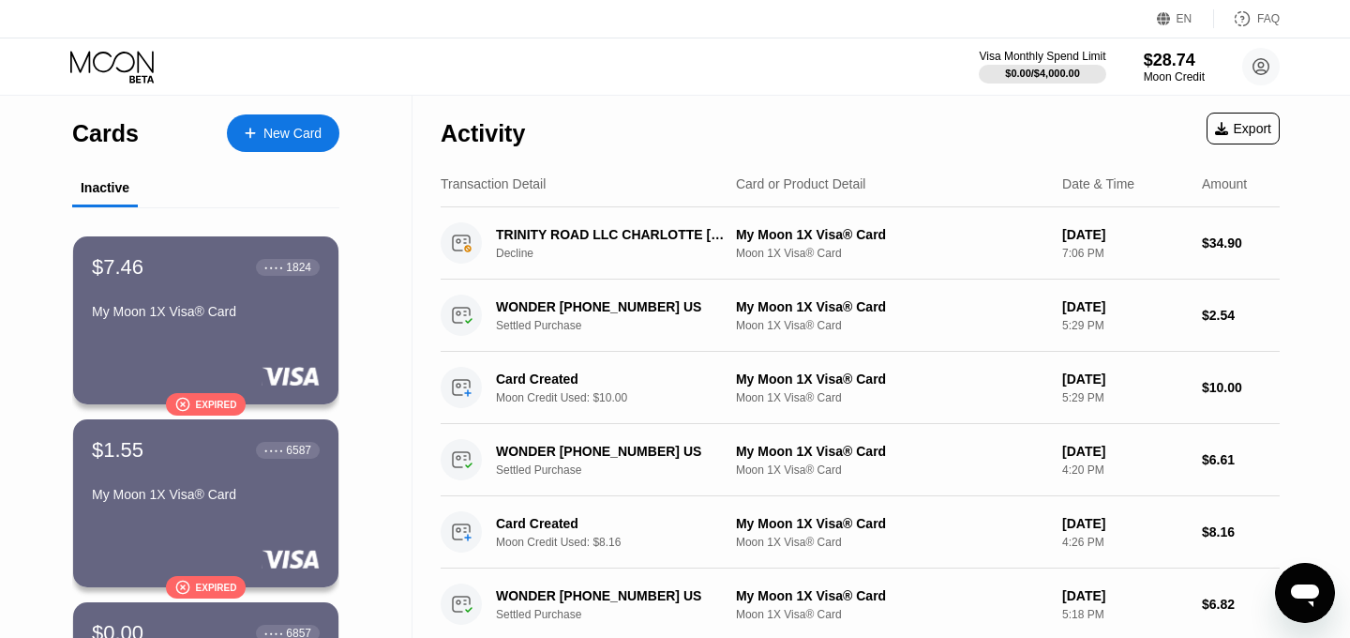
click at [274, 340] on div "$7.46 ● ● ● ● 1824 My Moon 1X Visa® Card  Expired" at bounding box center [205, 320] width 265 height 168
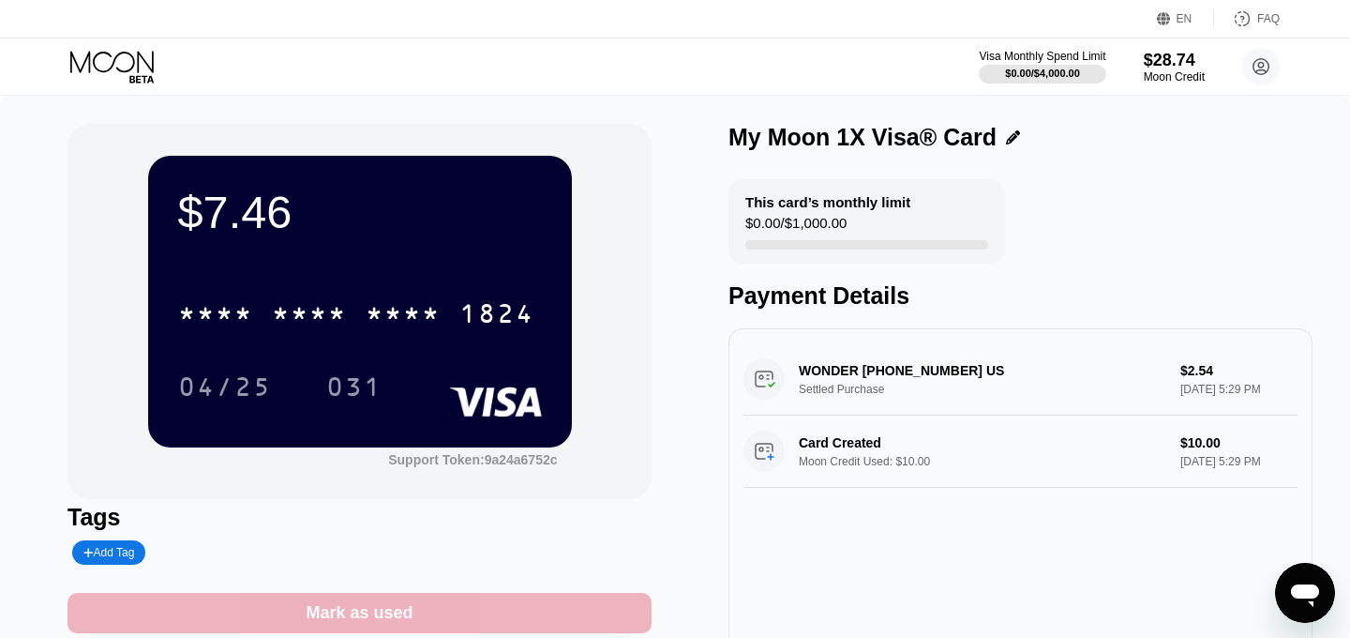
click at [518, 620] on div "Mark as used" at bounding box center [360, 613] width 584 height 40
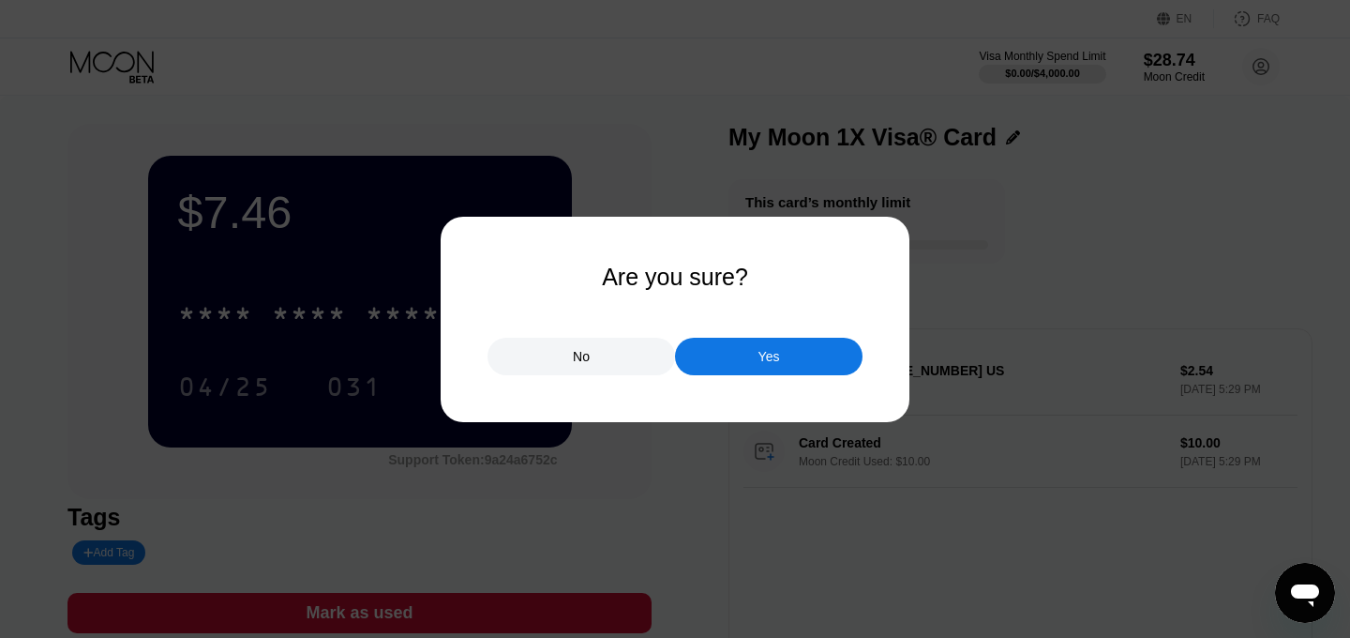
click at [593, 363] on div "No" at bounding box center [582, 357] width 188 height 38
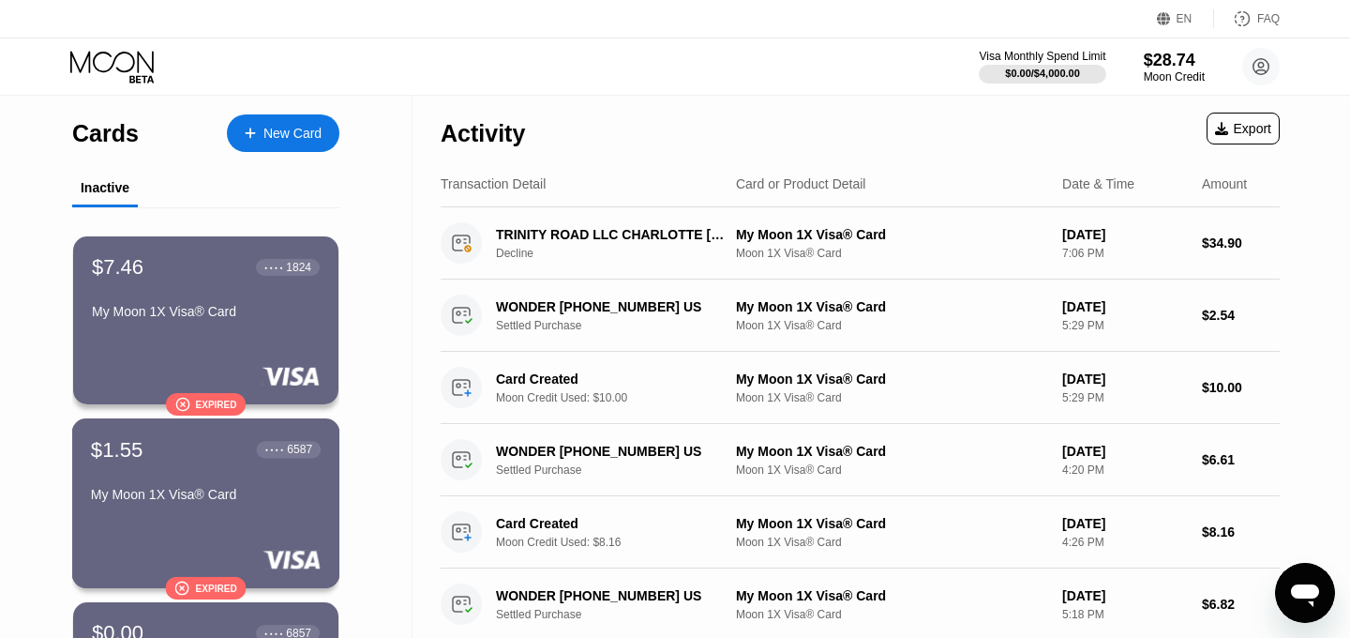
click at [252, 567] on div at bounding box center [206, 559] width 230 height 19
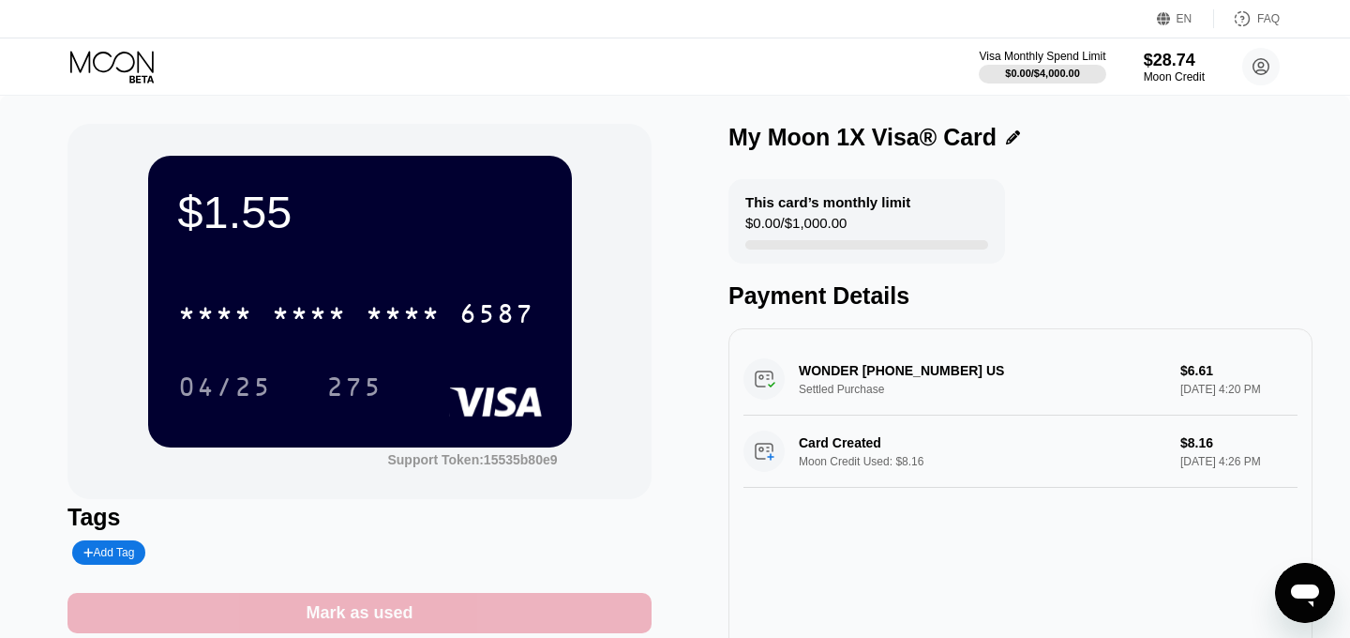
click at [422, 610] on div "Mark as used" at bounding box center [360, 613] width 584 height 40
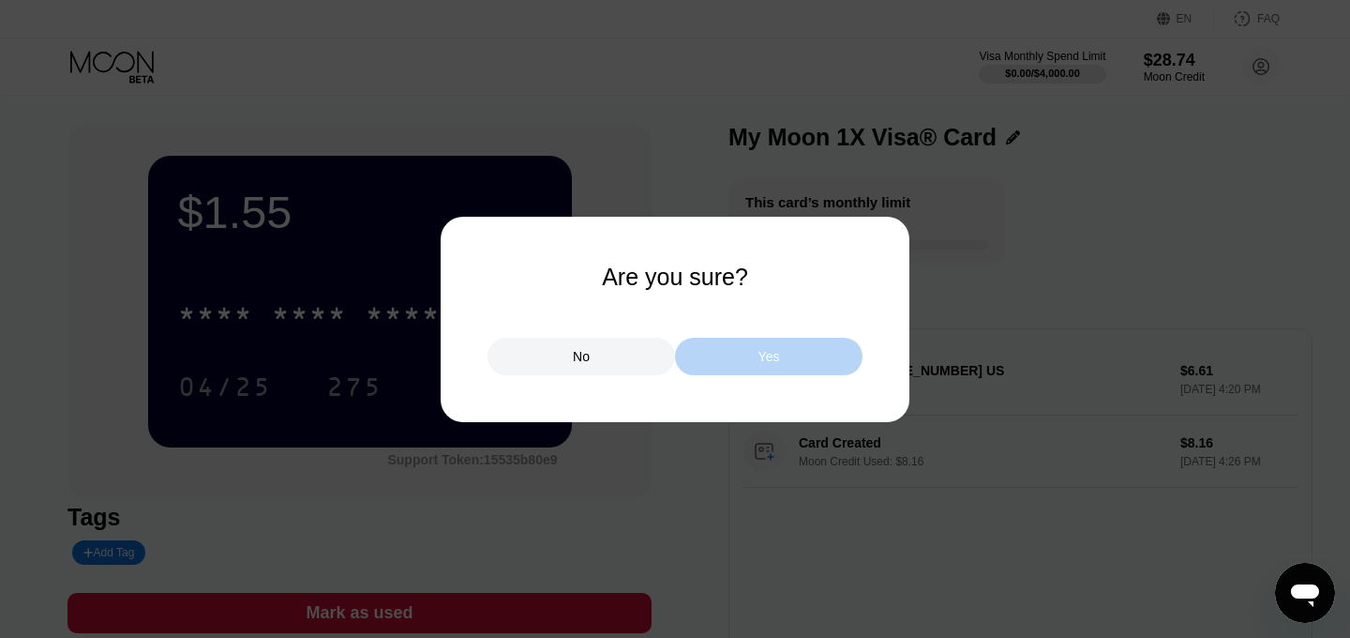
click at [765, 352] on div "Yes" at bounding box center [770, 356] width 22 height 17
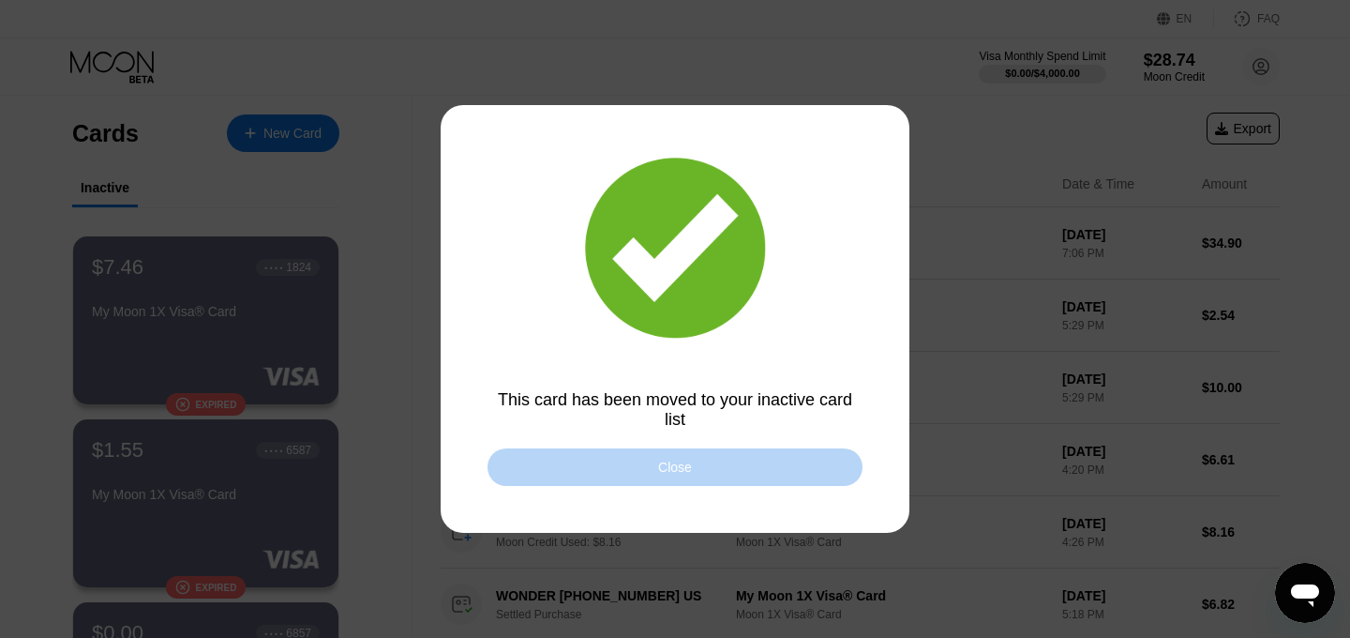
click at [610, 470] on div "Close" at bounding box center [675, 467] width 375 height 38
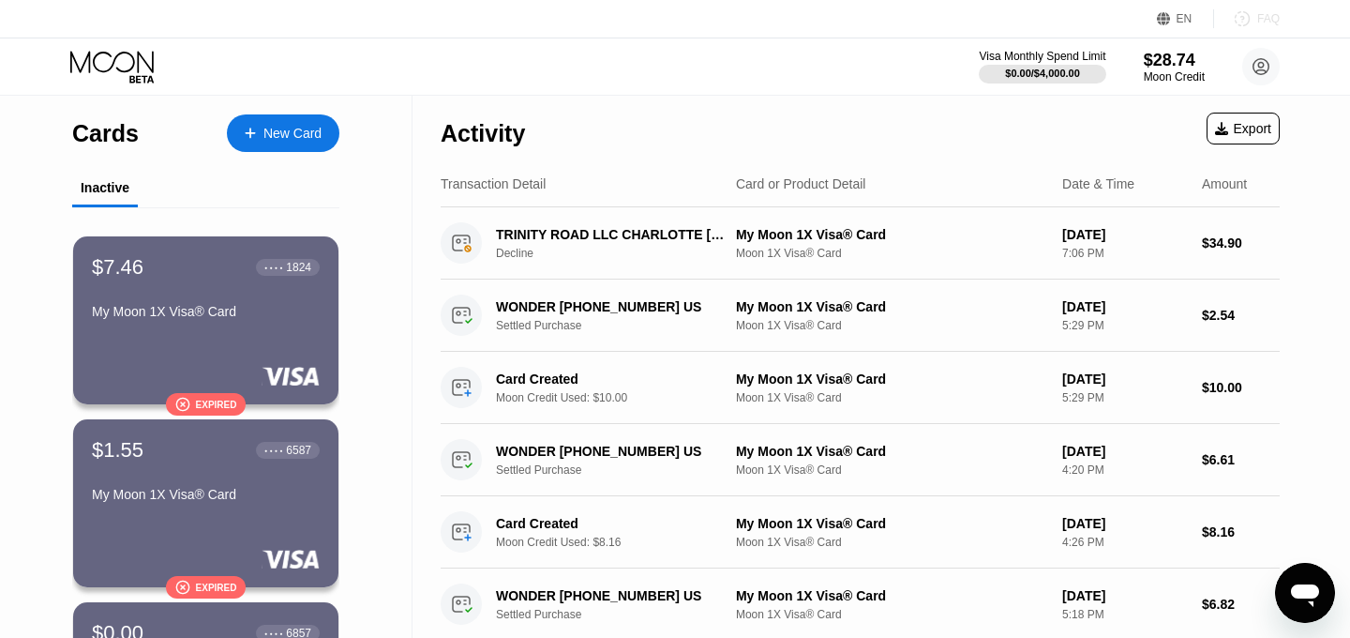
click at [1246, 22] on icon at bounding box center [1242, 18] width 19 height 19
click at [280, 304] on div "My Moon 1X Visa® Card" at bounding box center [206, 311] width 230 height 15
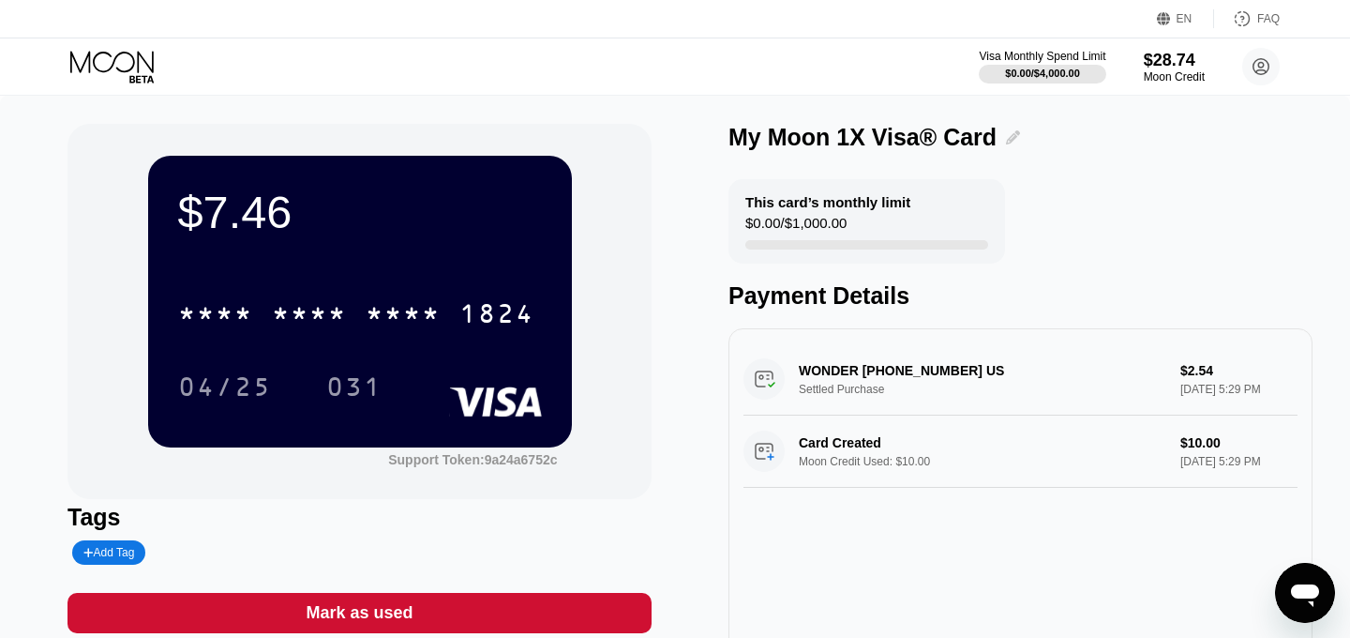
click at [1006, 139] on icon at bounding box center [1013, 137] width 14 height 14
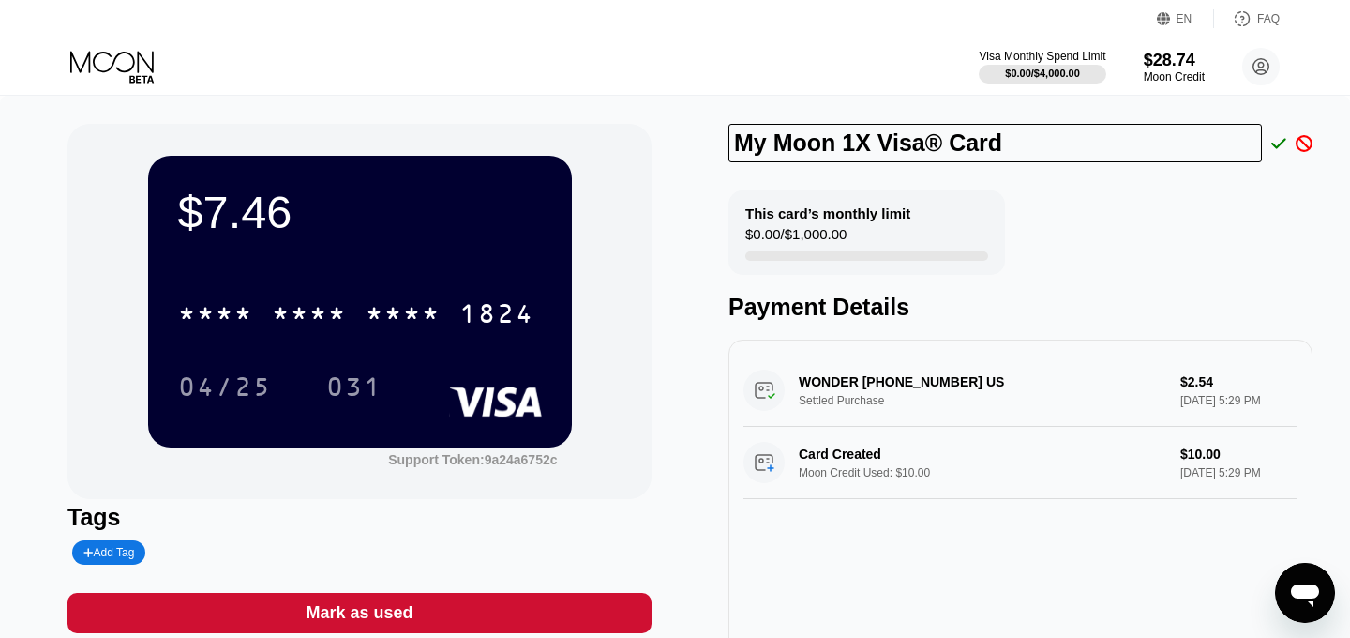
click at [1121, 215] on div "This card’s monthly limit $0.00 / $1,000.00 Payment Details" at bounding box center [1021, 255] width 584 height 130
click at [344, 205] on div "$7.46" at bounding box center [360, 212] width 364 height 53
click at [364, 327] on div "* * * * * * * * * * * * 1824" at bounding box center [356, 313] width 379 height 47
click at [258, 232] on div "$7.46" at bounding box center [360, 212] width 364 height 53
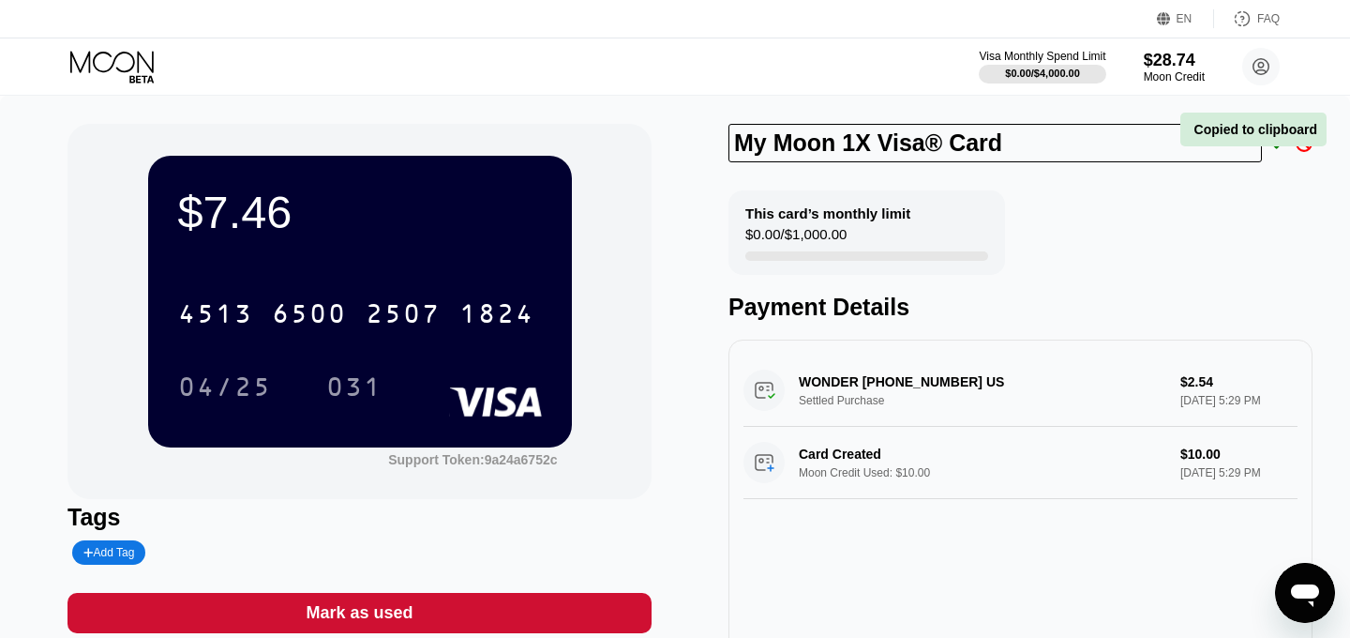
click at [271, 203] on div "$7.46" at bounding box center [360, 212] width 364 height 53
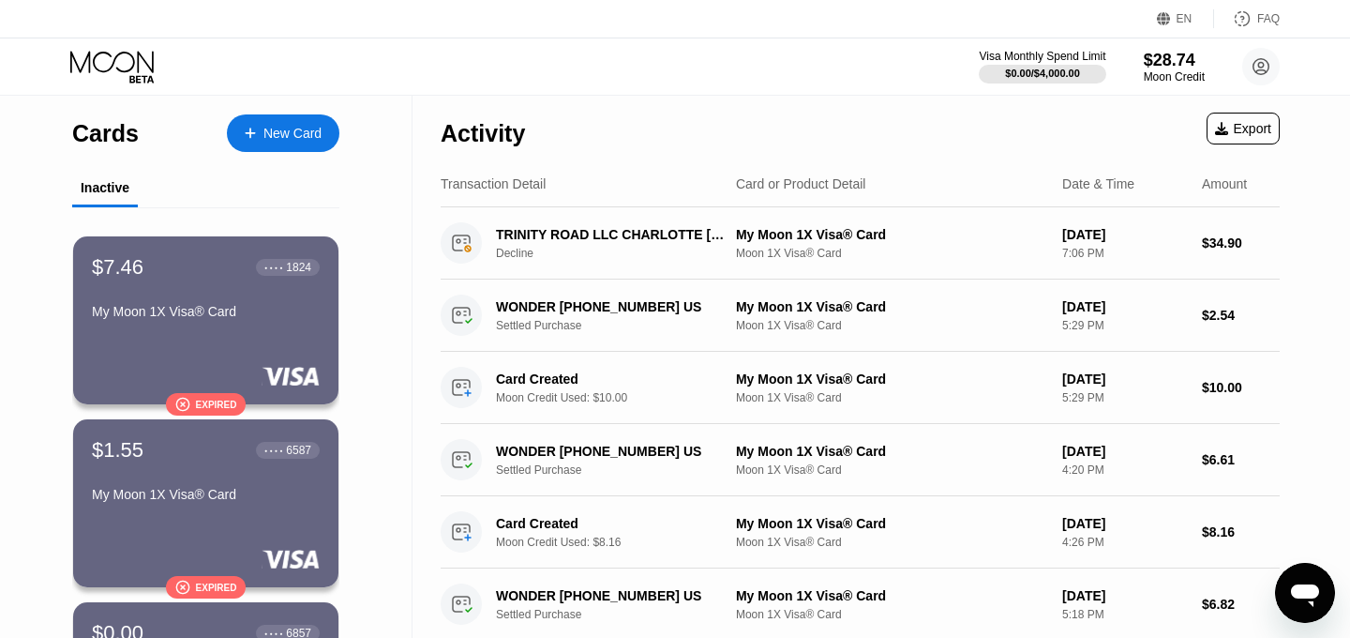
click at [1306, 606] on icon "Open messaging window" at bounding box center [1305, 593] width 34 height 34
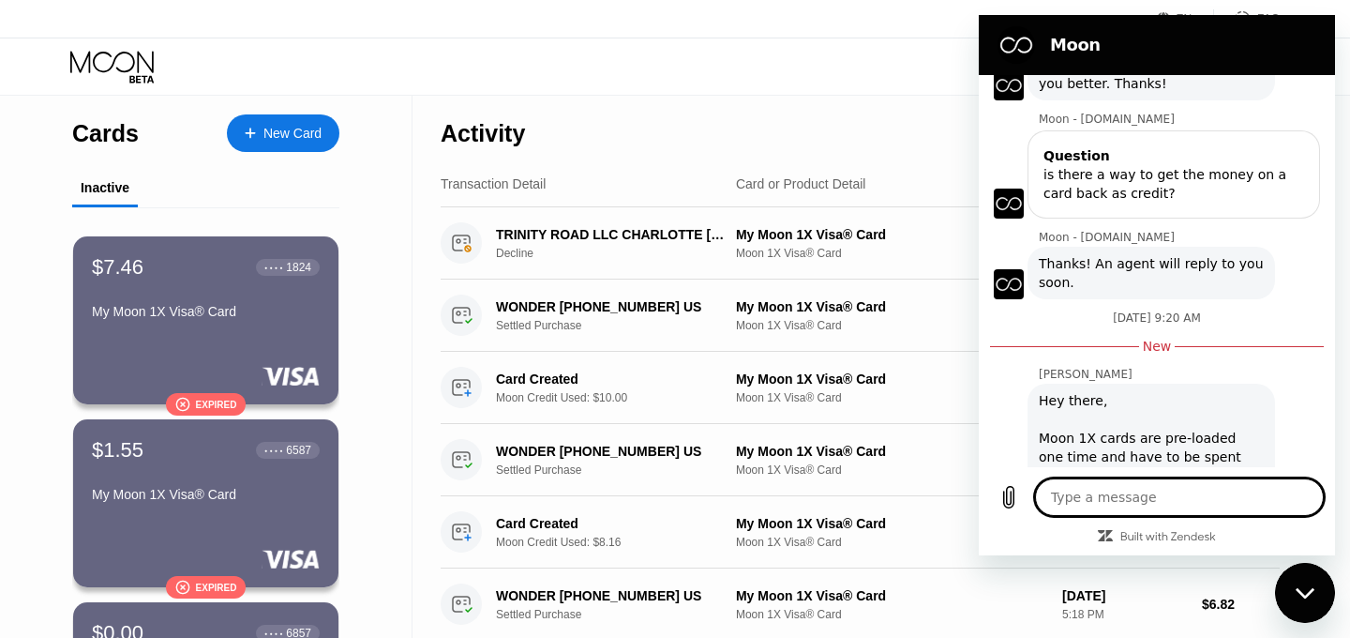
scroll to position [792, 0]
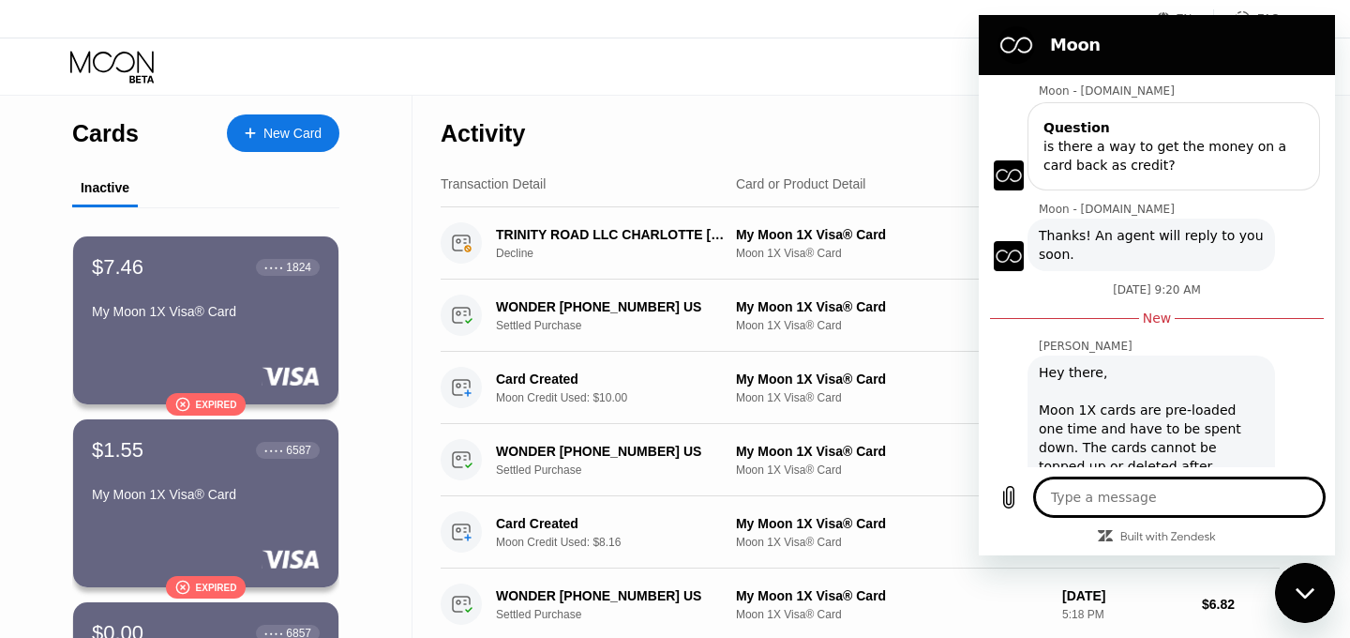
type textarea "H"
type textarea "x"
type textarea "Hi"
type textarea "x"
type textarea "Hi"
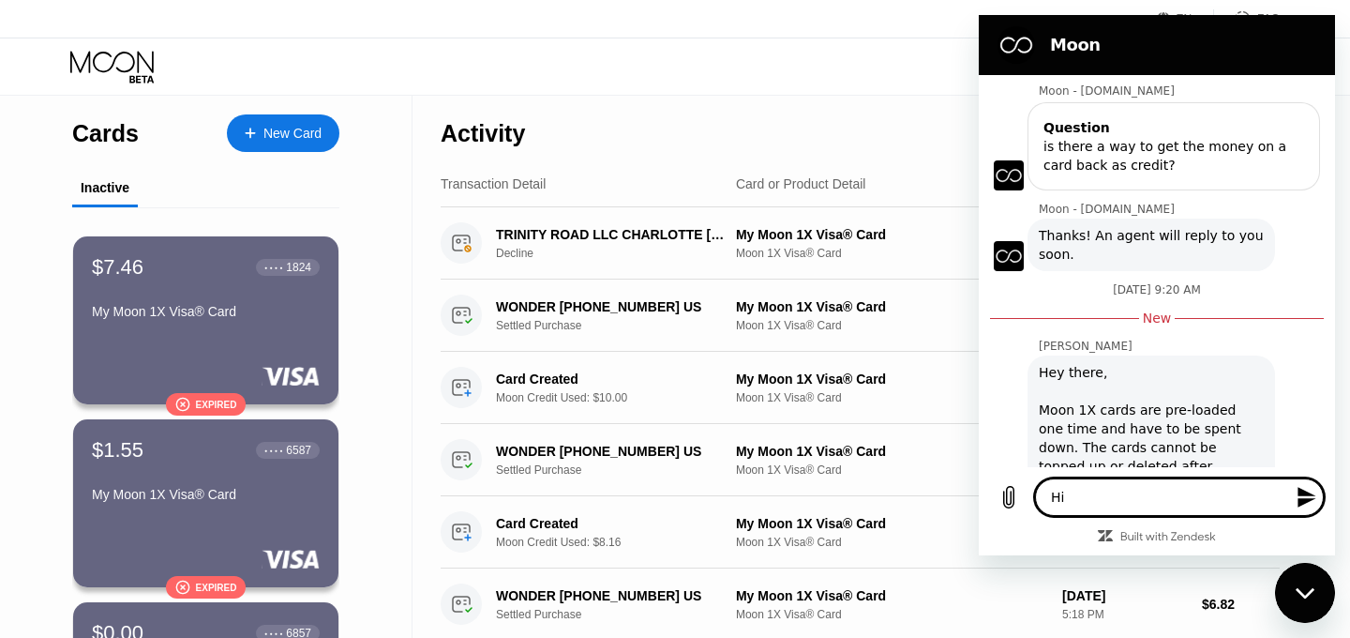
type textarea "x"
type textarea "Hi w"
type textarea "x"
type textarea "Hi wh"
type textarea "x"
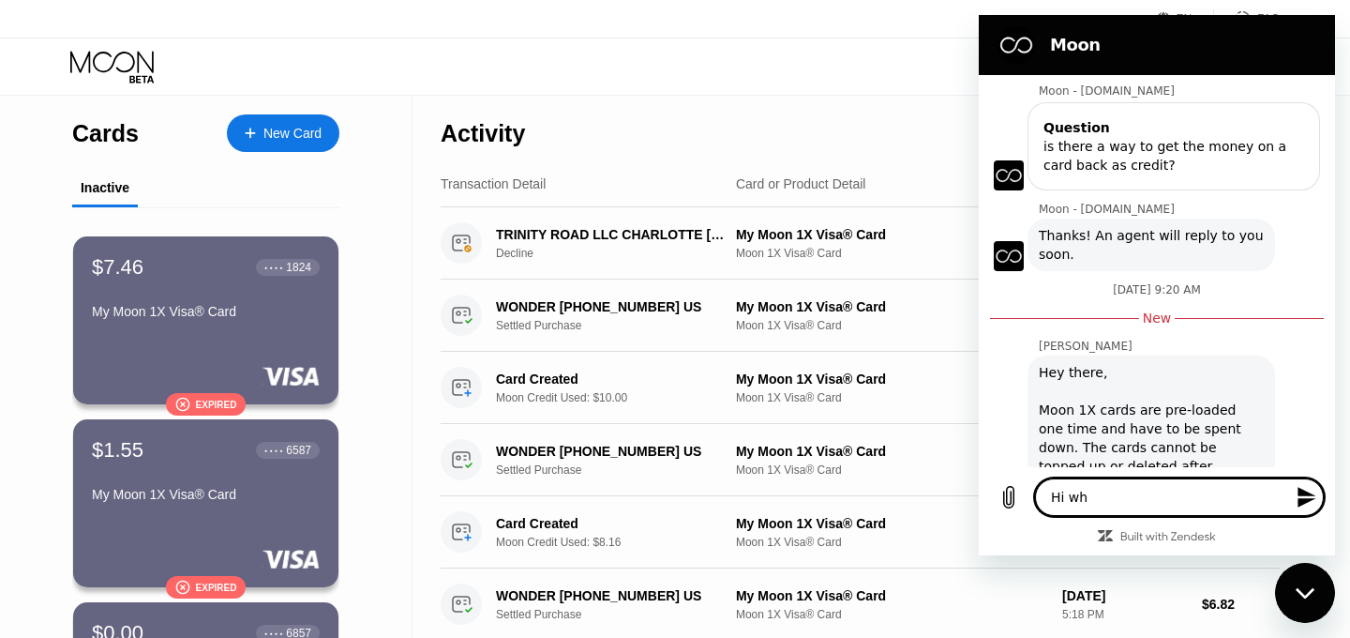
type textarea "Hi wha"
type textarea "x"
type textarea "Hi wh"
type textarea "x"
type textarea "Hi w"
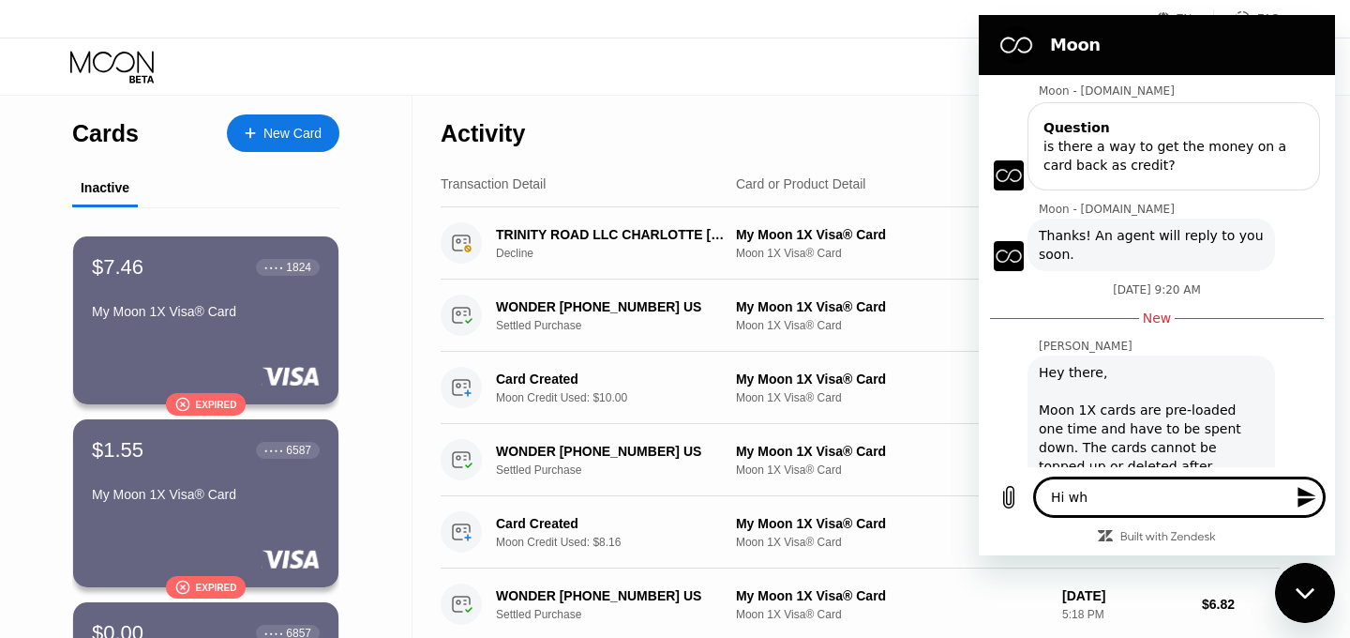
type textarea "x"
type textarea "Hi"
type textarea "x"
type textarea "Hi w"
type textarea "x"
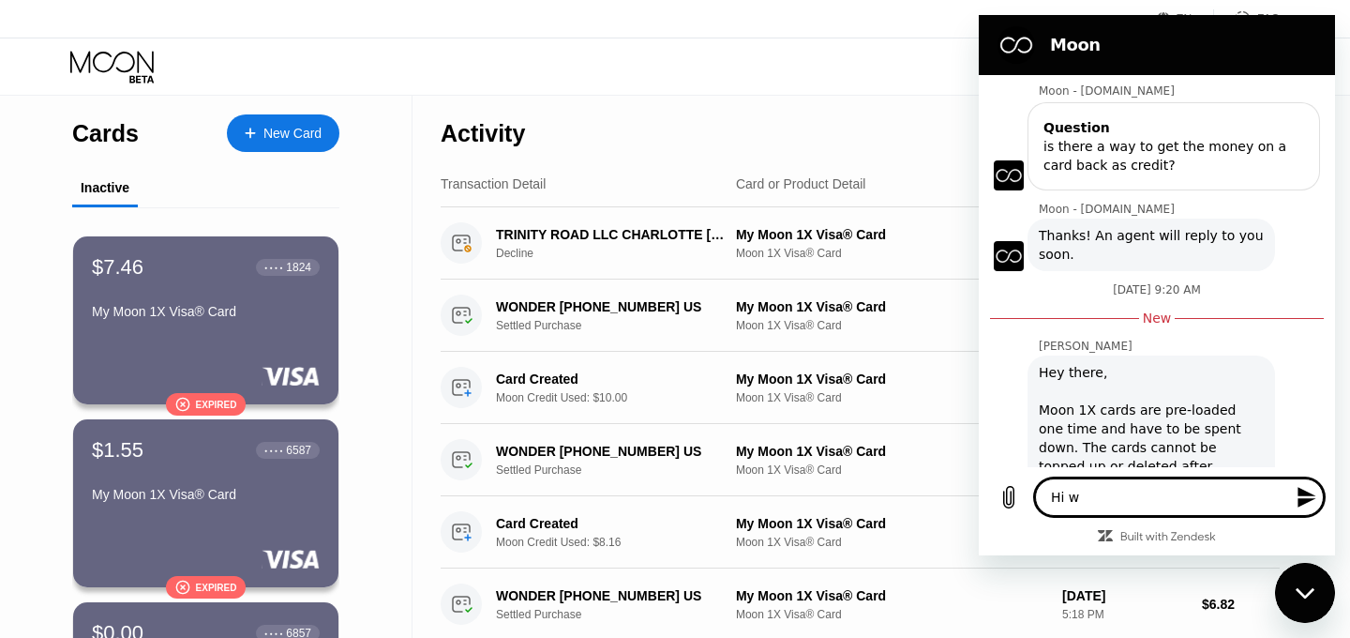
type textarea "Hi wh"
type textarea "x"
type textarea "Hi wha"
type textarea "x"
type textarea "Hi what"
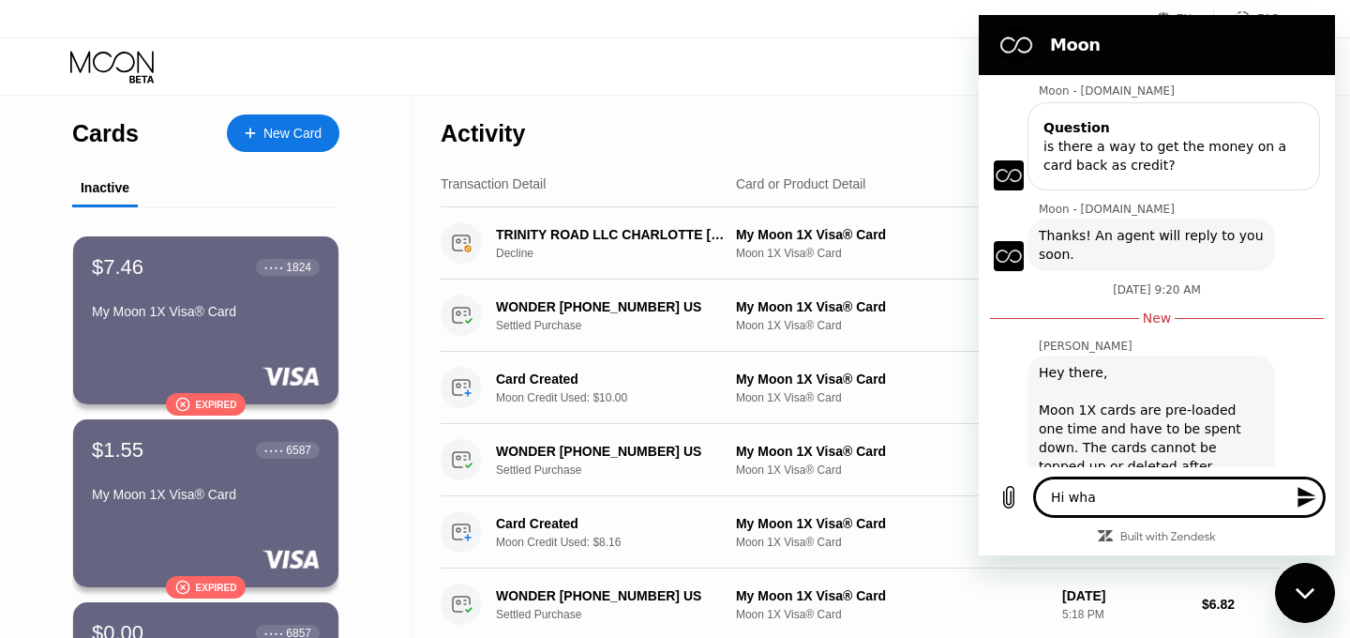
type textarea "x"
type textarea "Hi what"
type textarea "x"
type textarea "Hi what d"
type textarea "x"
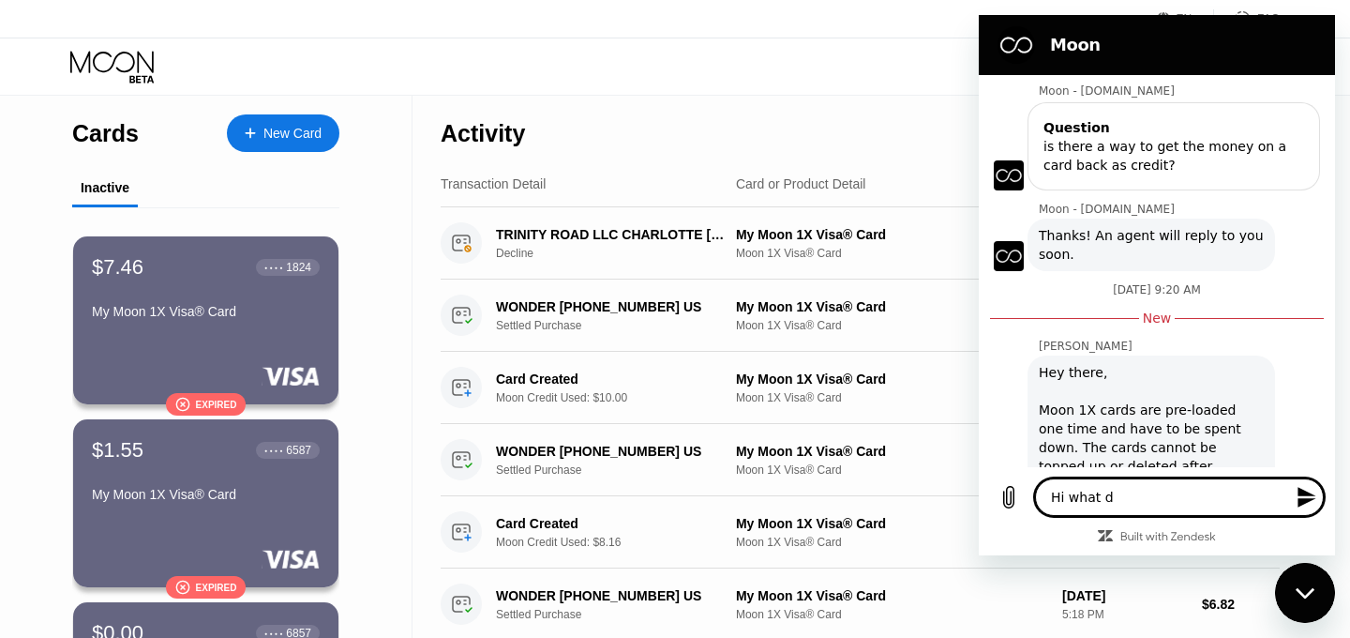
type textarea "Hi what do"
type textarea "x"
type textarea "Hi what do"
type textarea "x"
type textarea "Hi what do I"
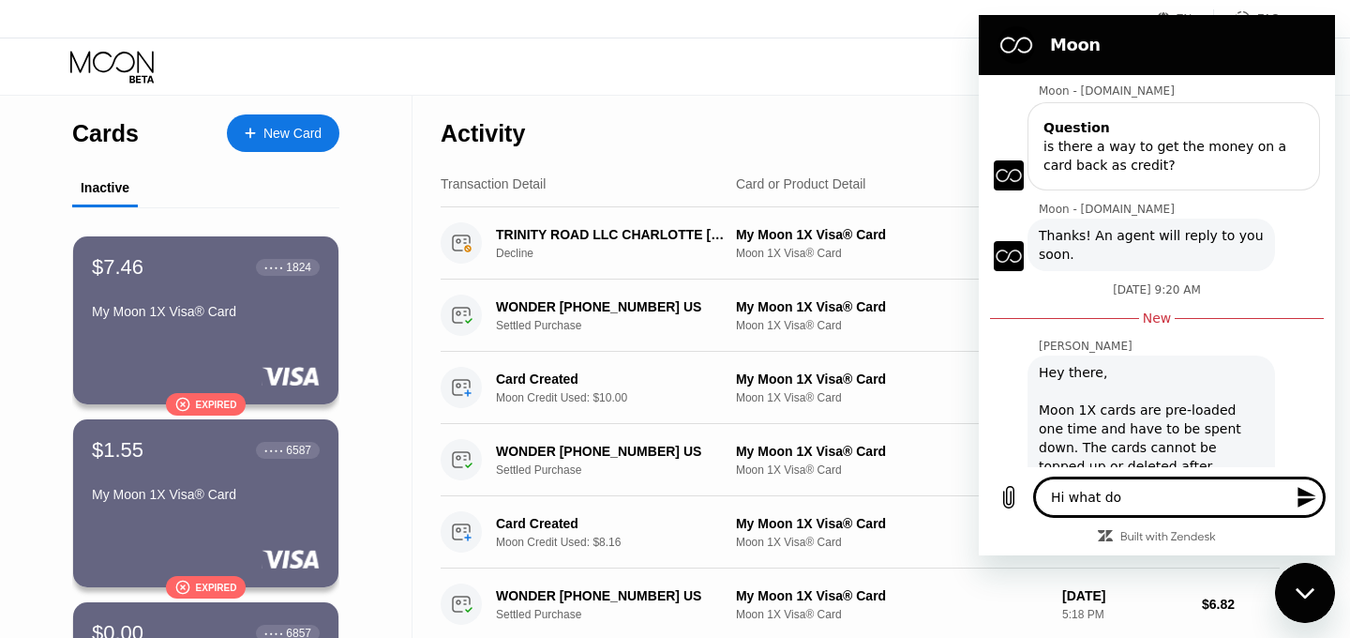
type textarea "x"
type textarea "Hi what do I"
type textarea "x"
type textarea "Hi what do I d"
type textarea "x"
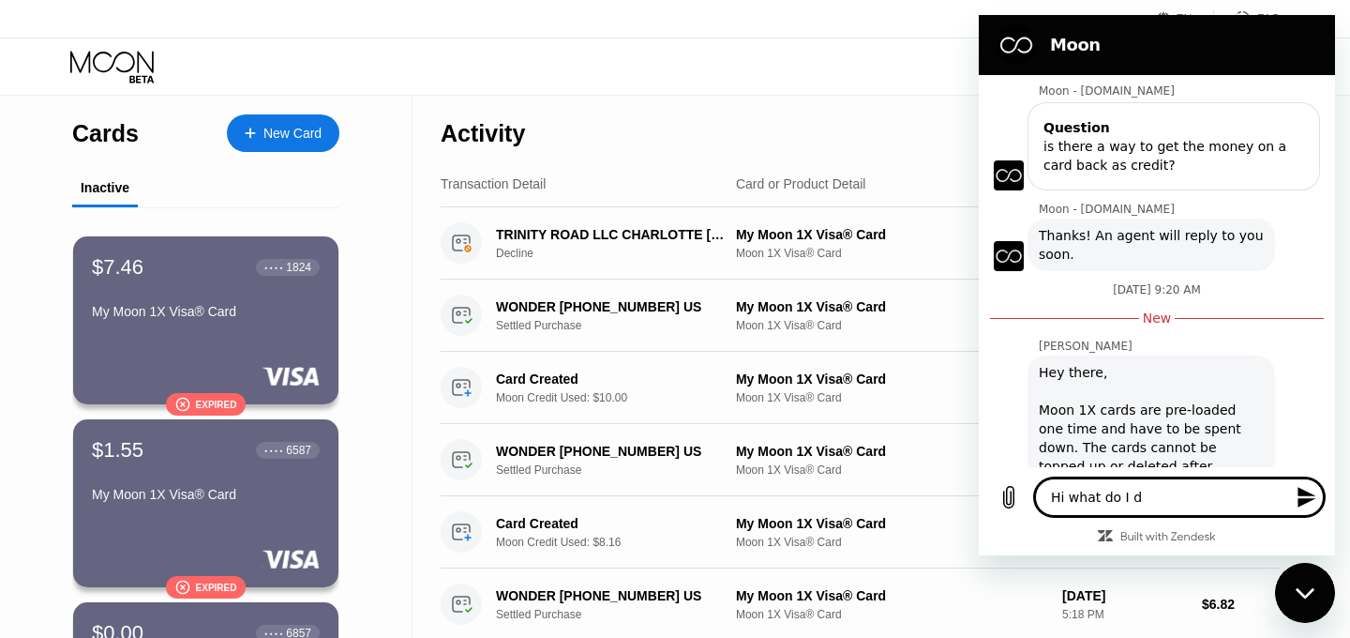
type textarea "Hi what do I do"
type textarea "x"
type textarea "Hi what do I do"
type textarea "x"
type textarea "Hi what do I do i"
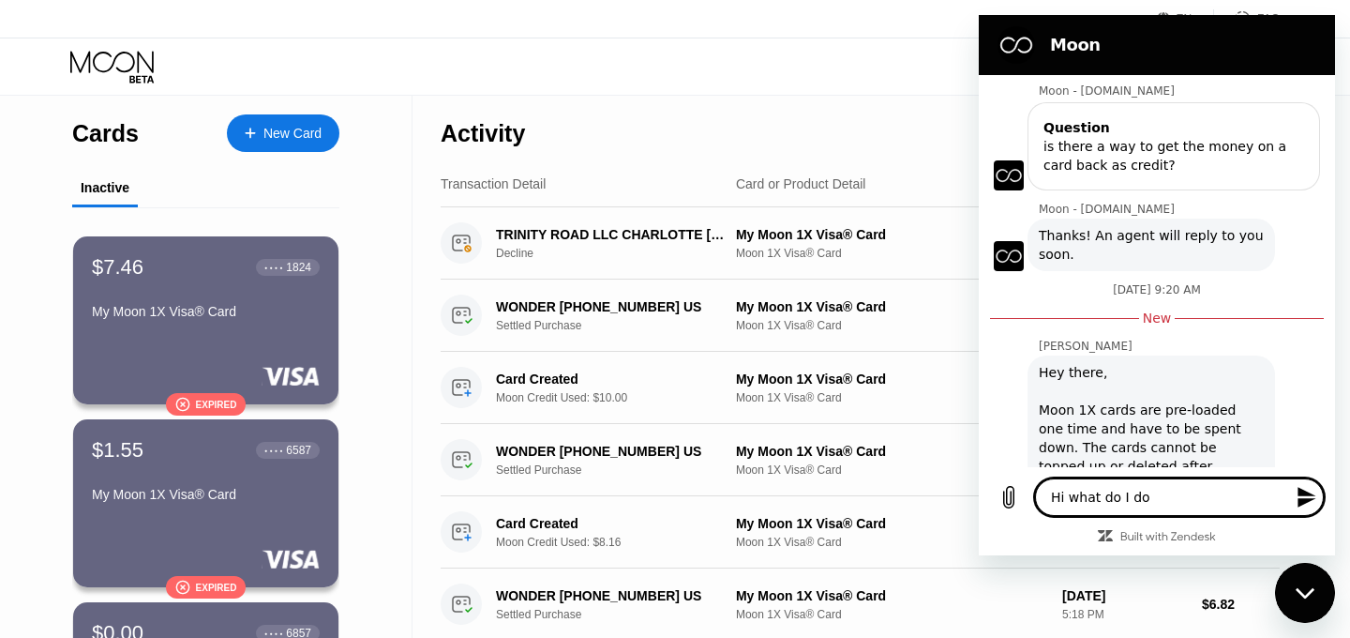
type textarea "x"
type textarea "Hi what do I do if"
type textarea "x"
type textarea "Hi what do I do if"
type textarea "x"
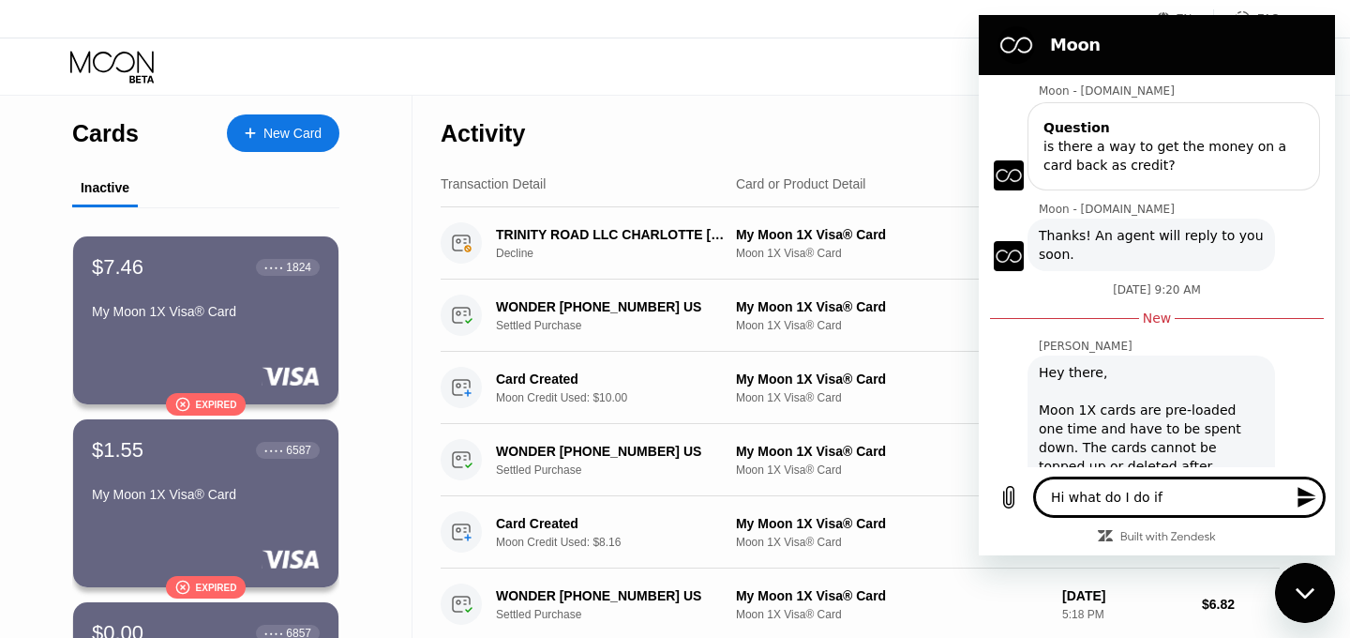
type textarea "Hi what do I do if t"
type textarea "x"
type textarea "Hi what do I do if th"
type textarea "x"
type textarea "Hi what do I do if the"
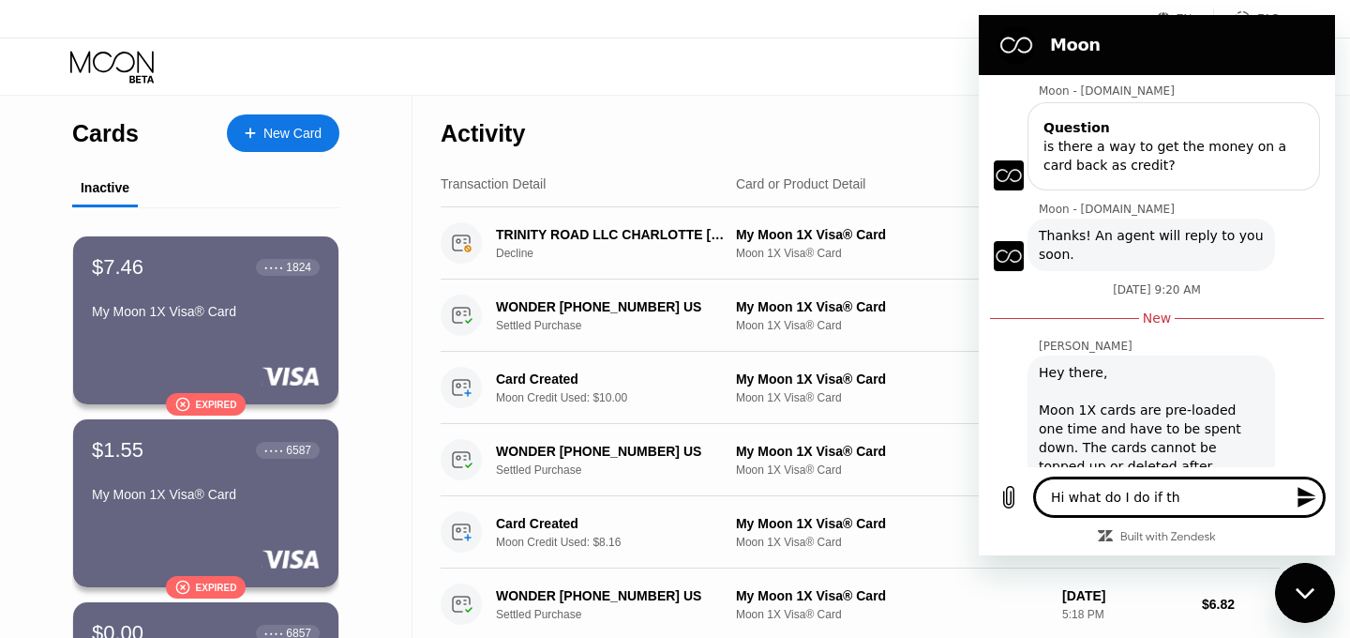
type textarea "x"
type textarea "Hi what do I do if the"
type textarea "x"
type textarea "Hi what do I do if the c"
type textarea "x"
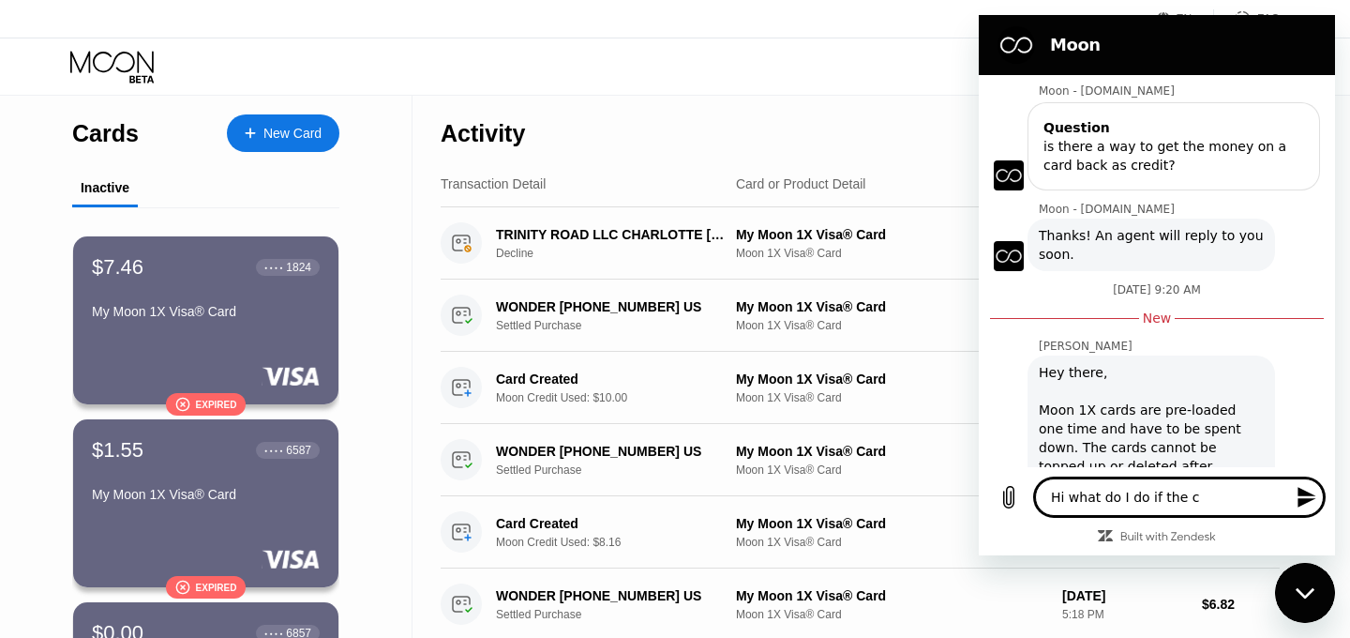
type textarea "Hi what do I do if the ca"
type textarea "x"
type textarea "Hi what do I do if the car"
type textarea "x"
type textarea "Hi what do I do if the card"
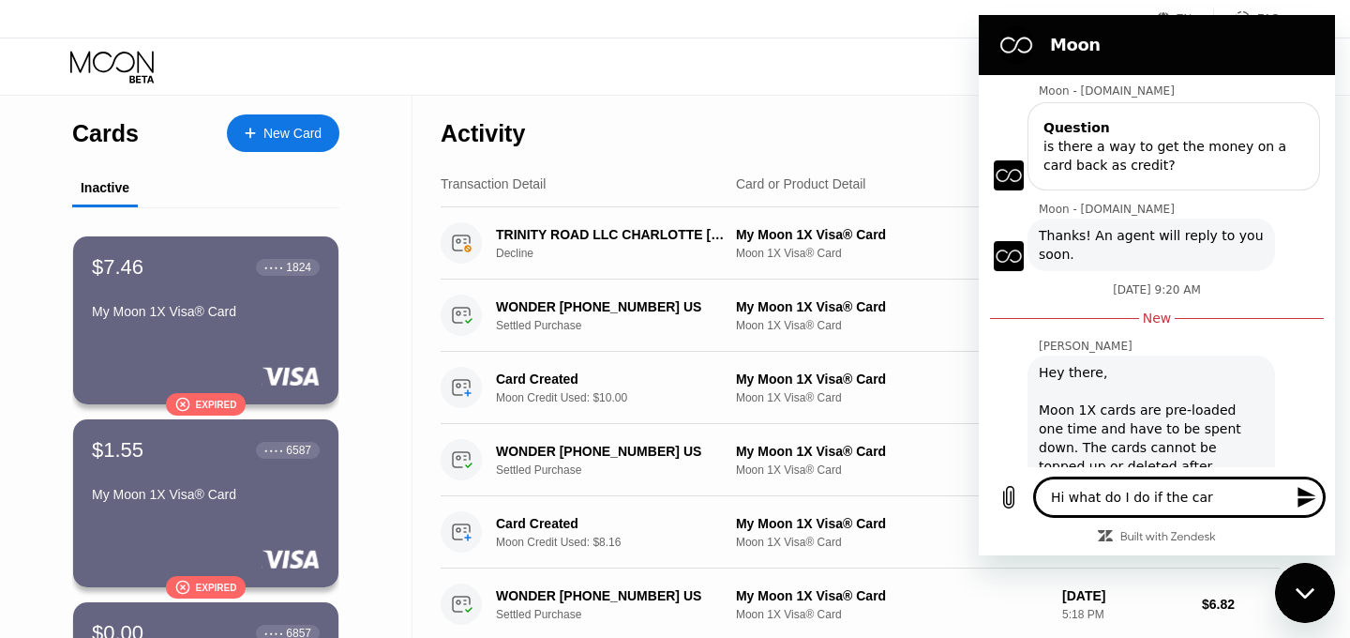
type textarea "x"
type textarea "Hi what do I do if the card"
type textarea "x"
type textarea "Hi what do I do if the card e"
type textarea "x"
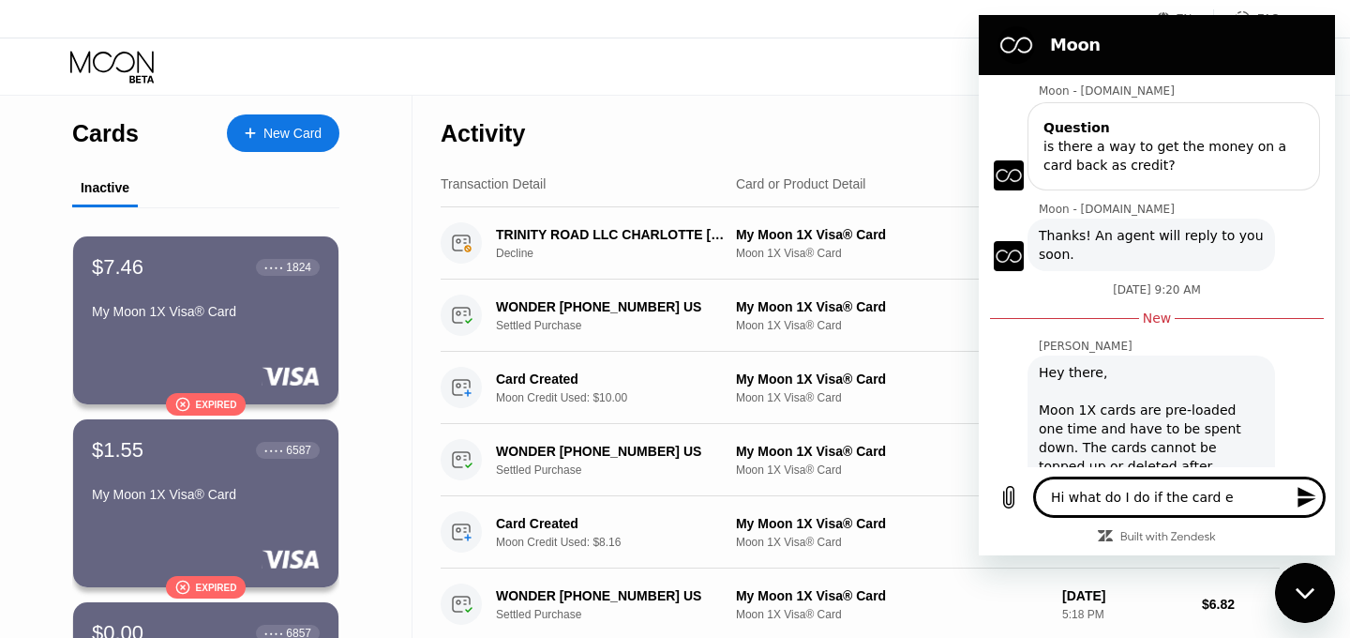
type textarea "Hi what do I do if the card ex"
type textarea "x"
type textarea "Hi what do I do if the card exp"
type textarea "x"
type textarea "Hi what do I do if the card expi"
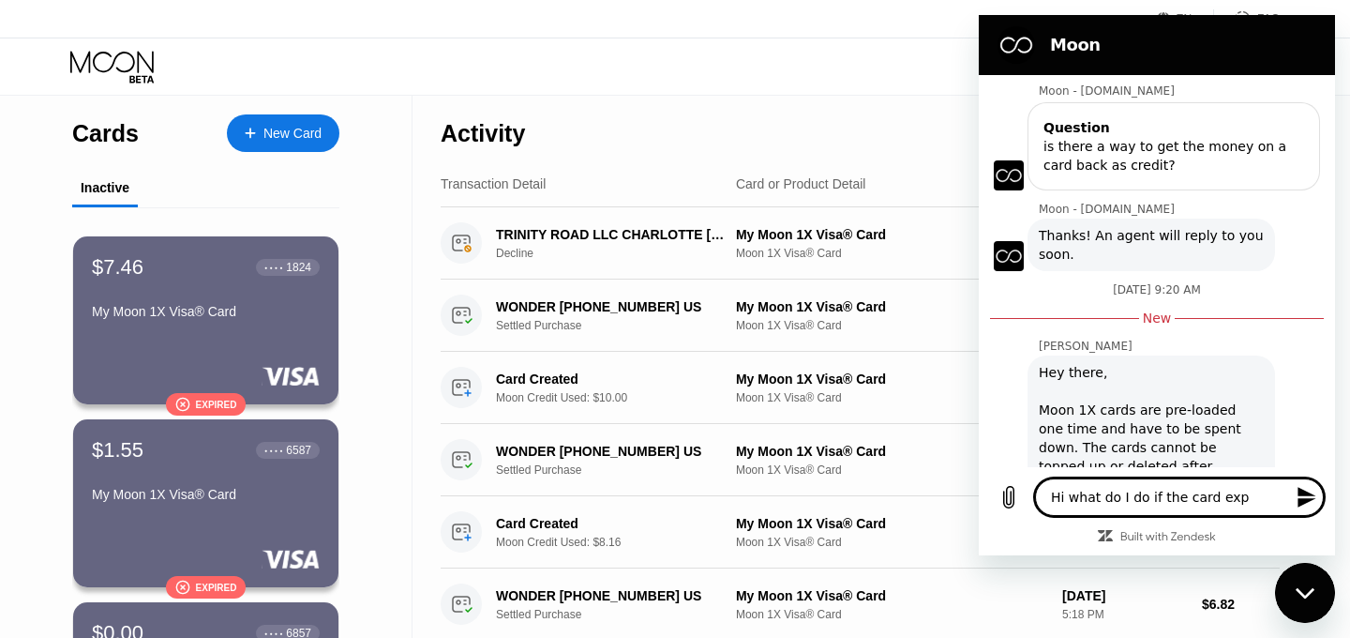
type textarea "x"
type textarea "Hi what do I do if the card expir"
type textarea "x"
type textarea "Hi what do I do if the card expire"
type textarea "x"
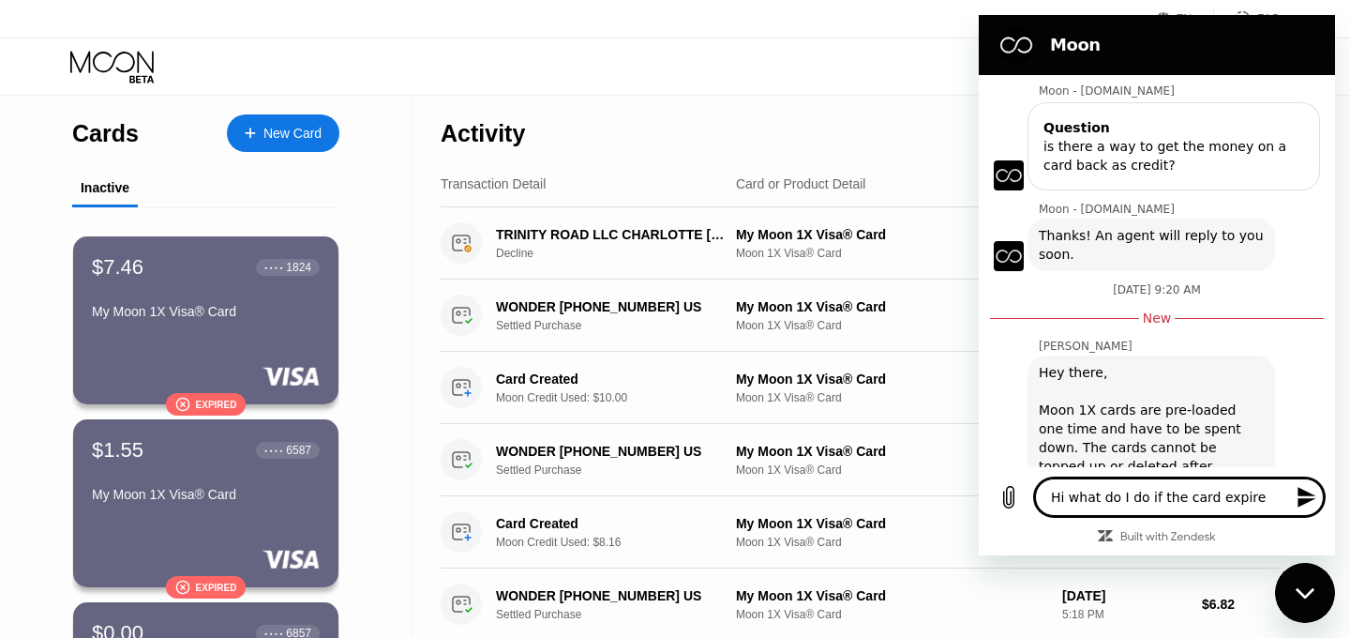
type textarea "Hi what do I do if the card expir"
type textarea "x"
type textarea "Hi what do I do if the card expire"
type textarea "x"
type textarea "Hi what do I do if the card expired"
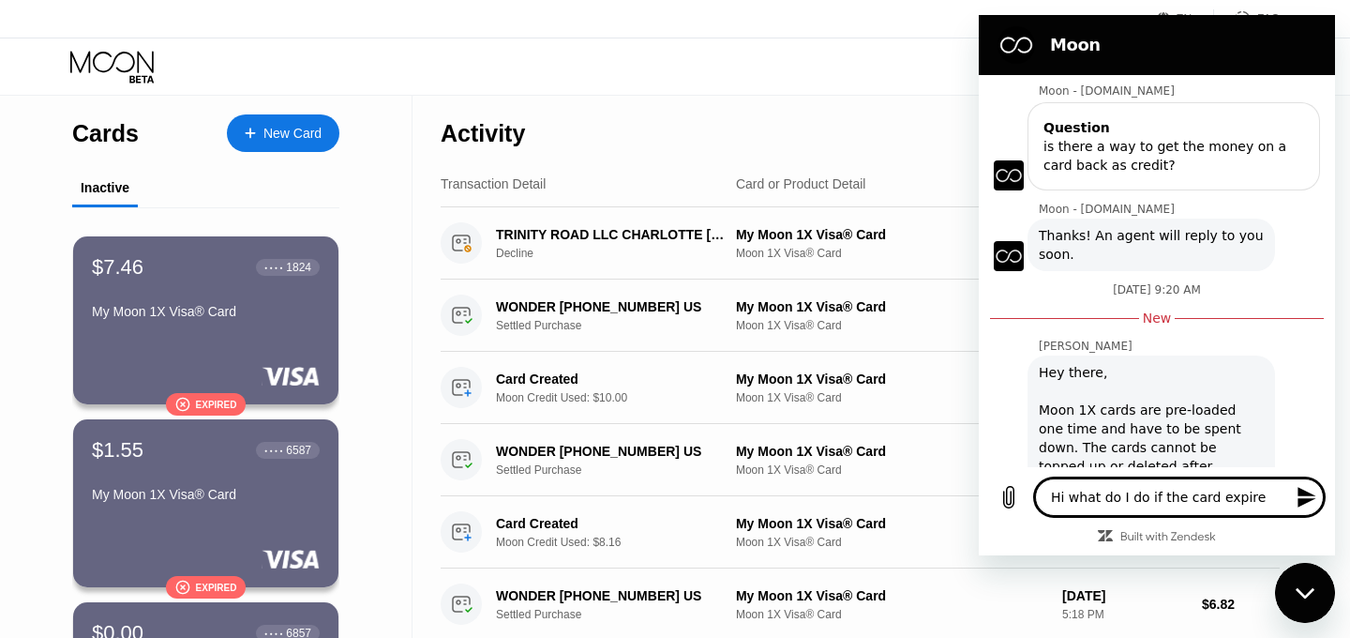
type textarea "x"
type textarea "Hi what do I do if the card expired"
type textarea "x"
type textarea "Hi what do I do if the card expired n"
type textarea "x"
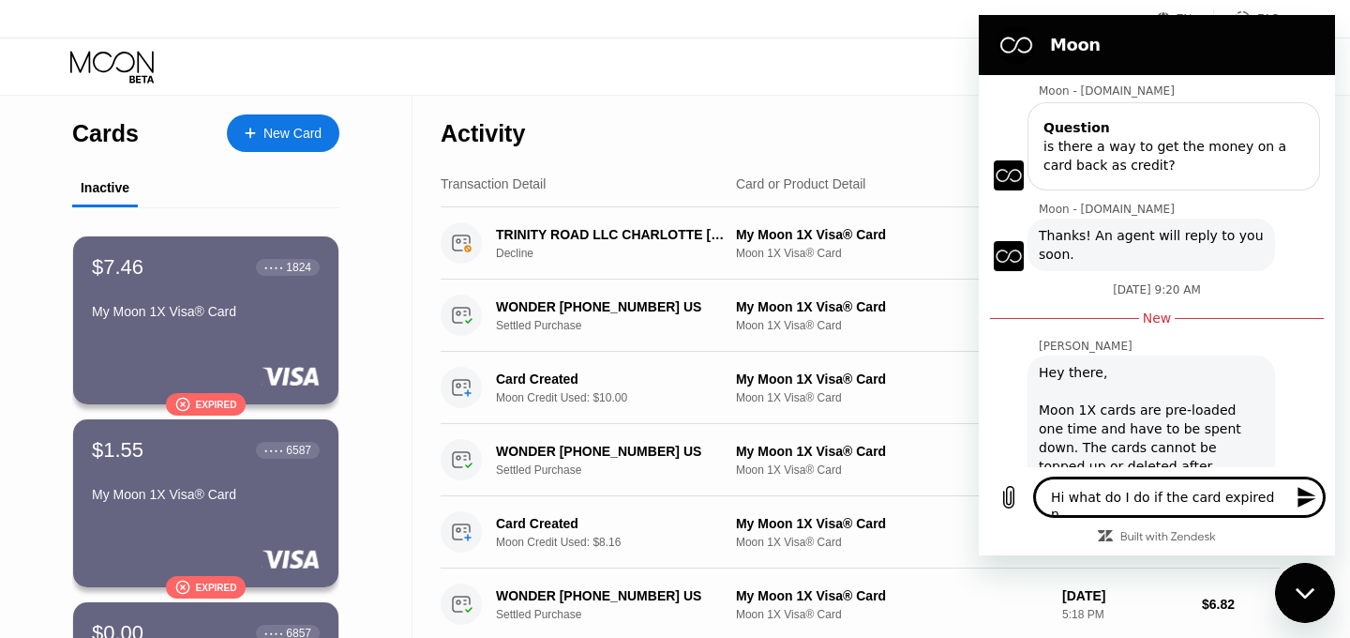
type textarea "Hi what do I do if the card expired na"
type textarea "x"
type textarea "Hi what do I do if the card expired n"
type textarea "x"
type textarea "Hi what do I do if the card expired"
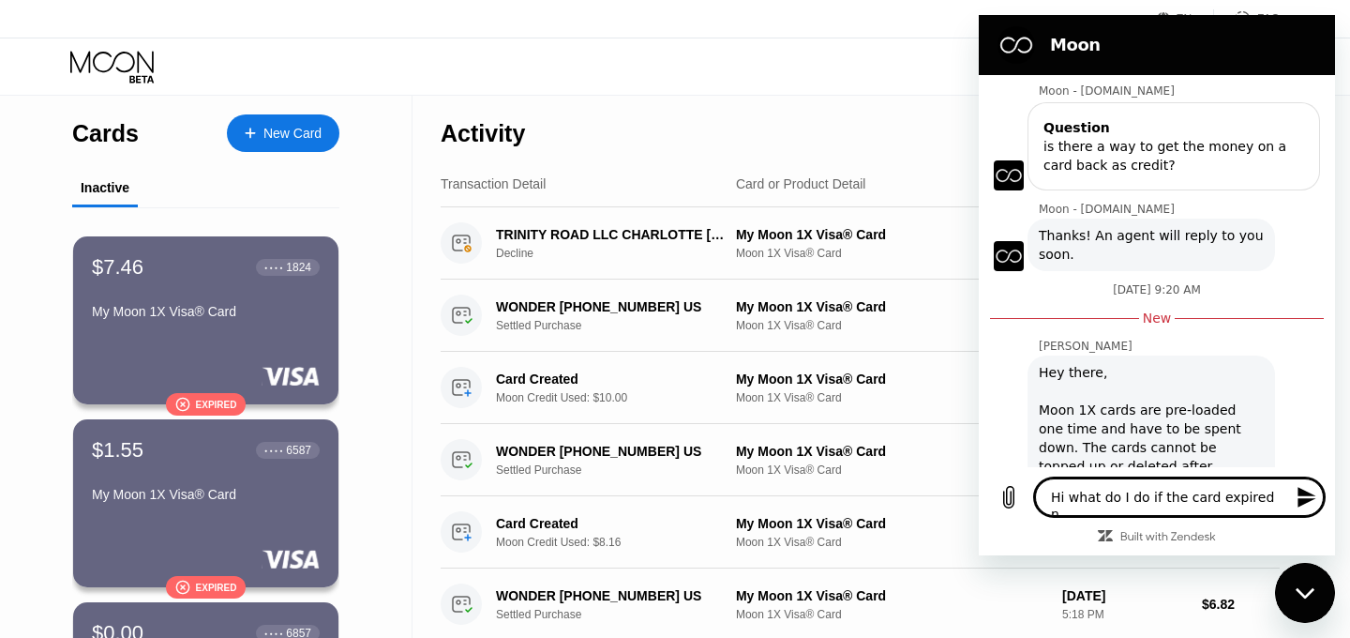
type textarea "x"
type textarea "Hi what do I do if the card expired a"
type textarea "x"
type textarea "Hi what do I do if the card expired an"
type textarea "x"
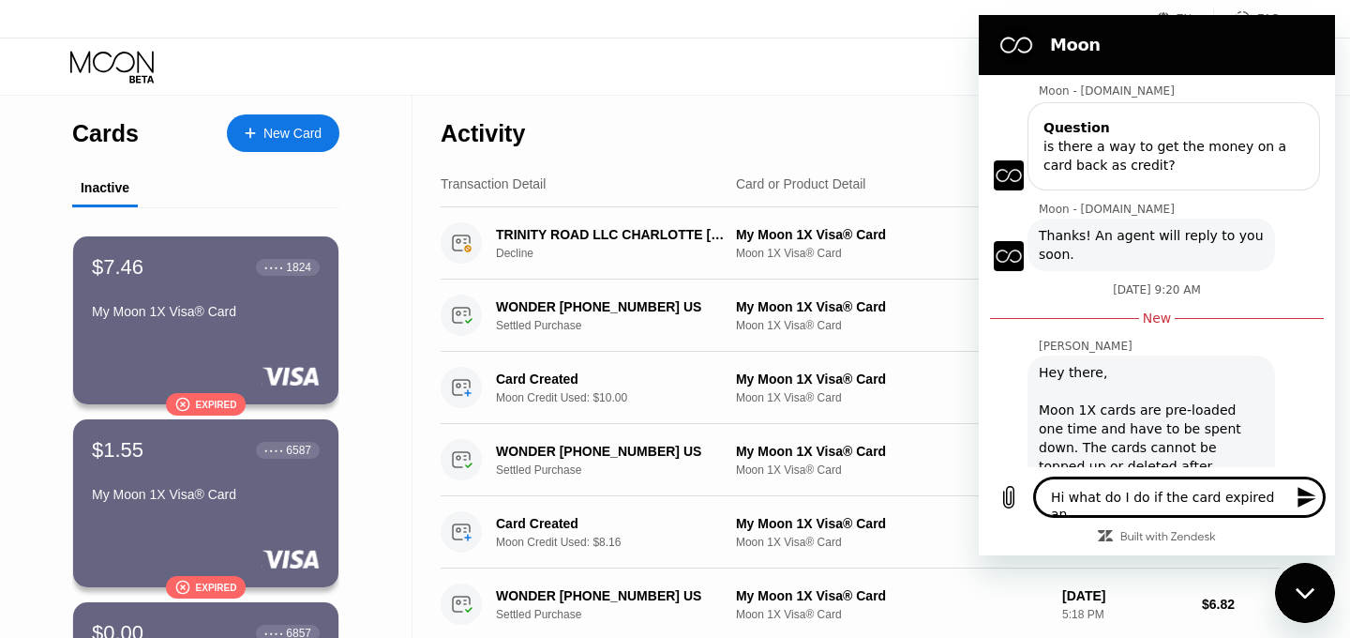
type textarea "Hi what do I do if the card expired and"
type textarea "x"
type textarea "Hi what do I do if the card expired and"
type textarea "x"
type textarea "Hi what do I do if the card expired and h"
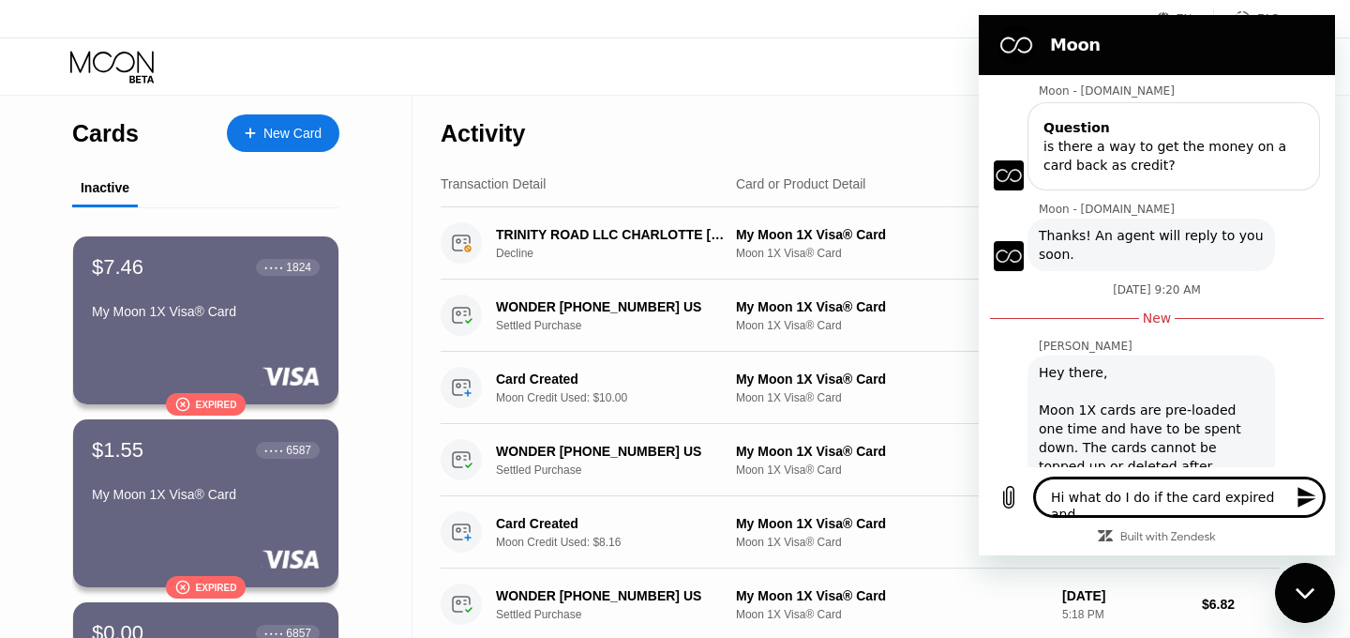
type textarea "x"
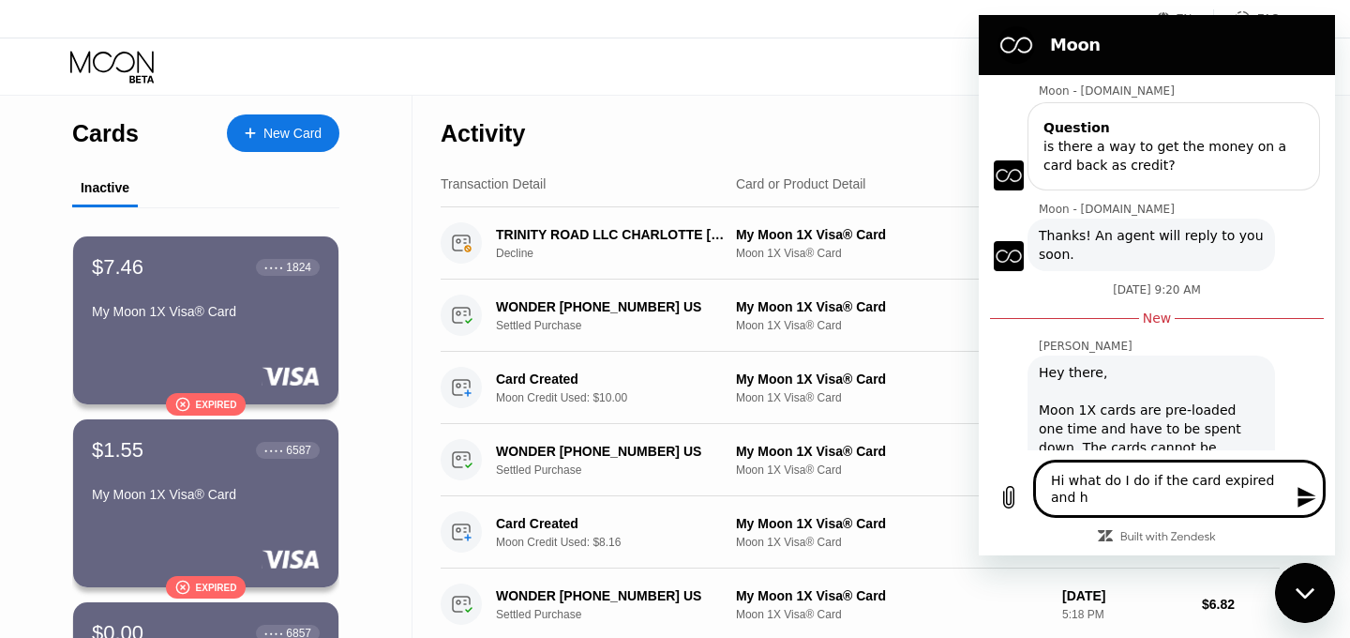
type textarea "Hi what do I do if the card expired and ha"
type textarea "x"
type textarea "Hi what do I do if the card expired and has"
type textarea "x"
type textarea "Hi what do I do if the card expired and has"
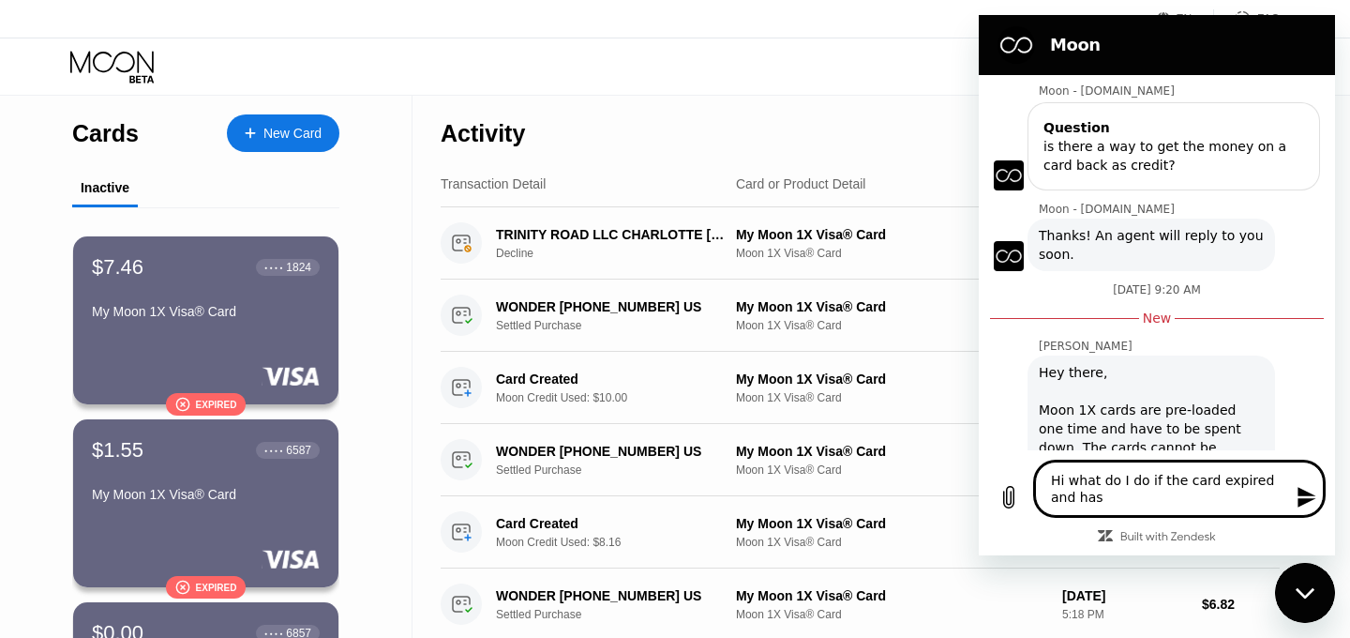
type textarea "x"
type textarea "Hi what do I do if the card expired and has c"
type textarea "x"
type textarea "Hi what do I do if the card expired and has cr"
type textarea "x"
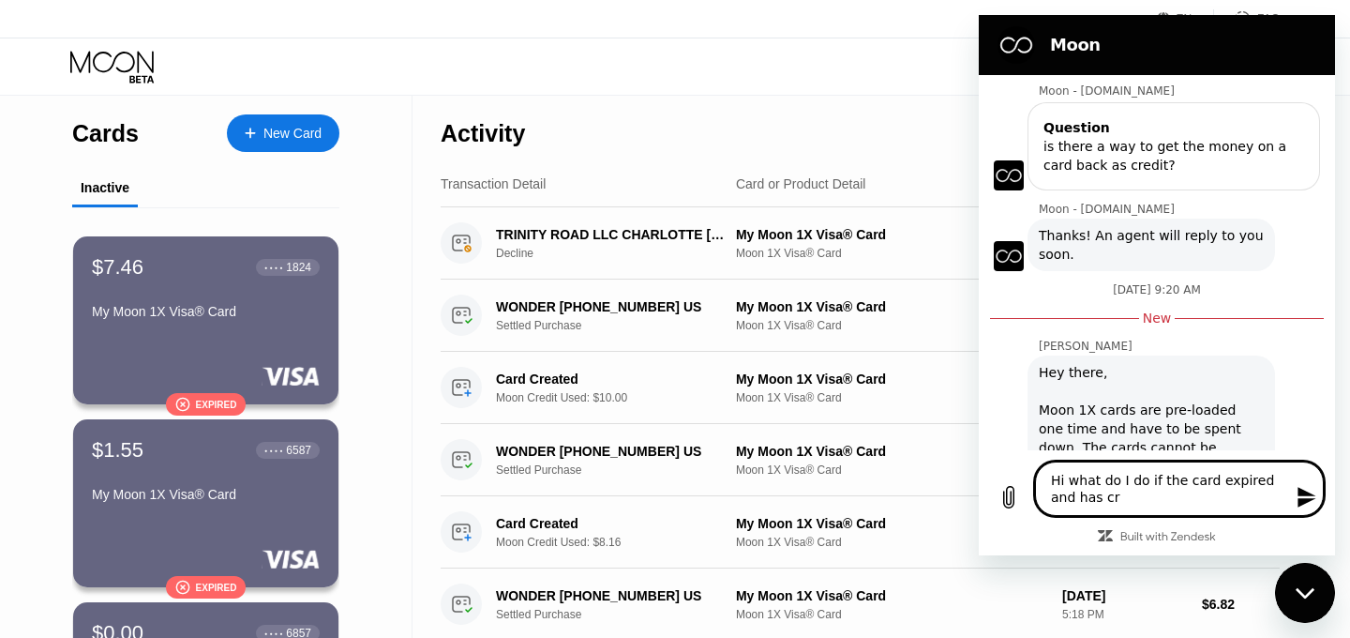
type textarea "Hi what do I do if the card expired and has cre"
type textarea "x"
type textarea "Hi what do I do if the card expired and has cred"
type textarea "x"
type textarea "Hi what do I do if the card expired and has credi"
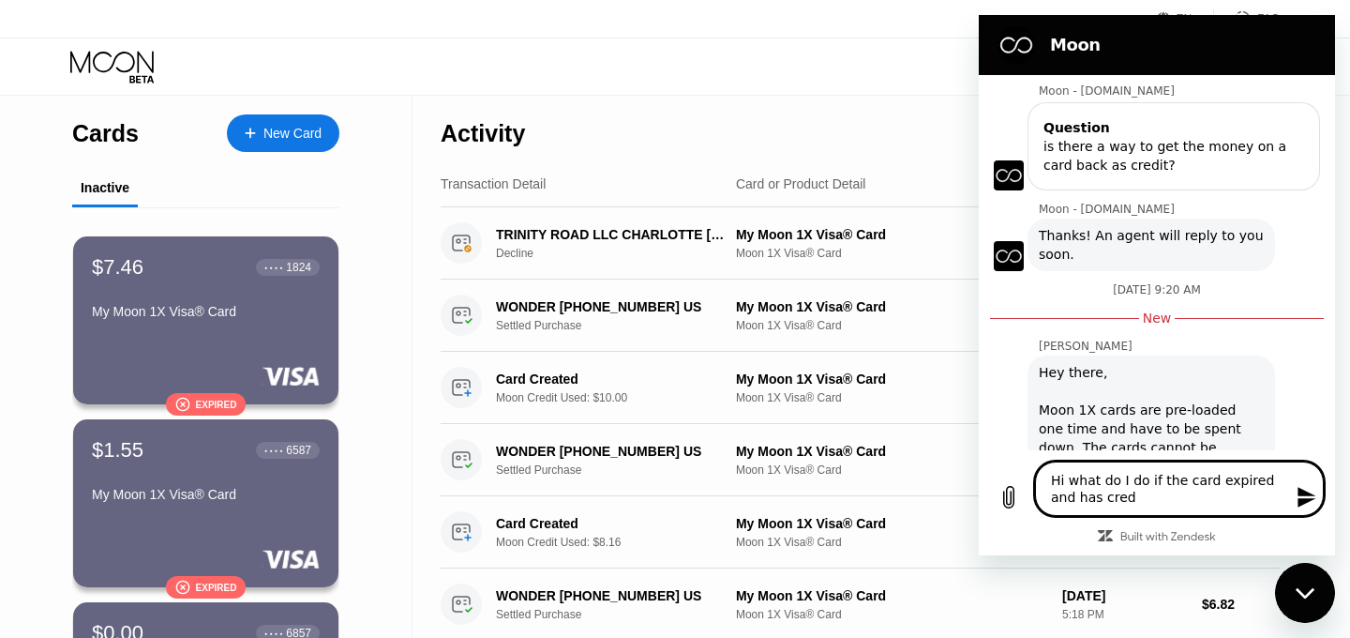
type textarea "x"
type textarea "Hi what do I do if the card expired and has credit"
type textarea "x"
type textarea "Hi what do I do if the card expired and has credit"
type textarea "x"
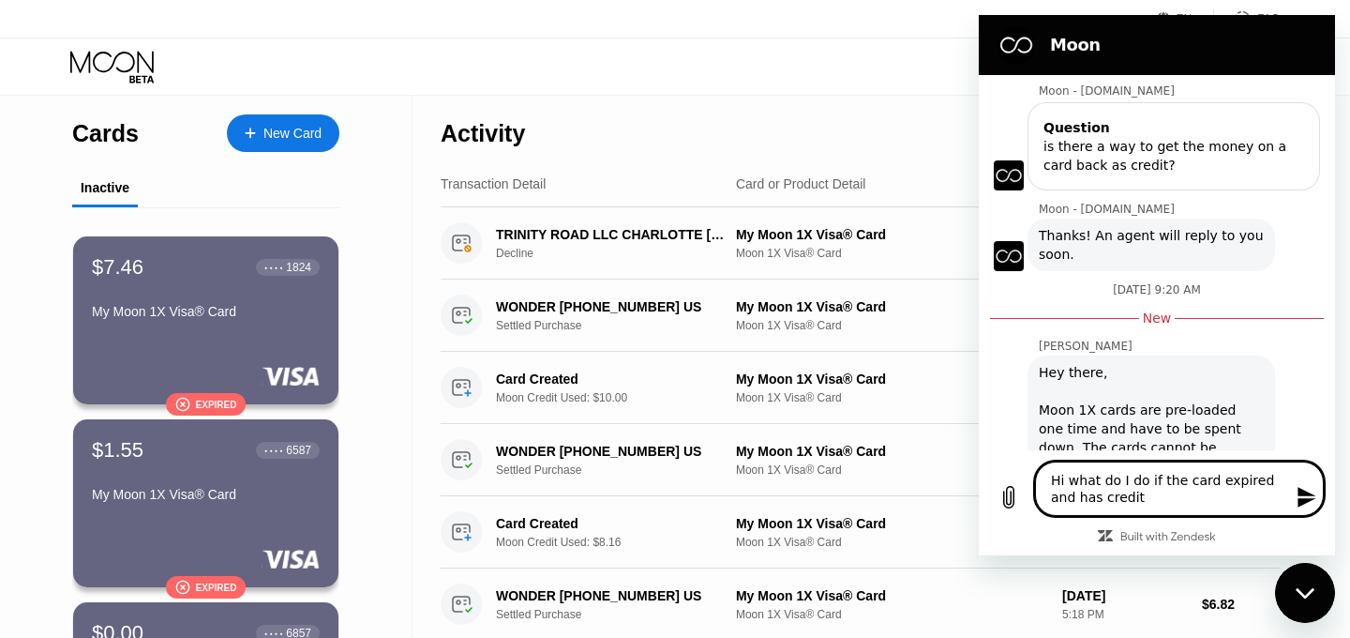
type textarea "Hi what do I do if the card expired and has credit l"
type textarea "x"
type textarea "Hi what do I do if the card expired and has credit le"
type textarea "x"
type textarea "Hi what do I do if the card expired and has credit lef"
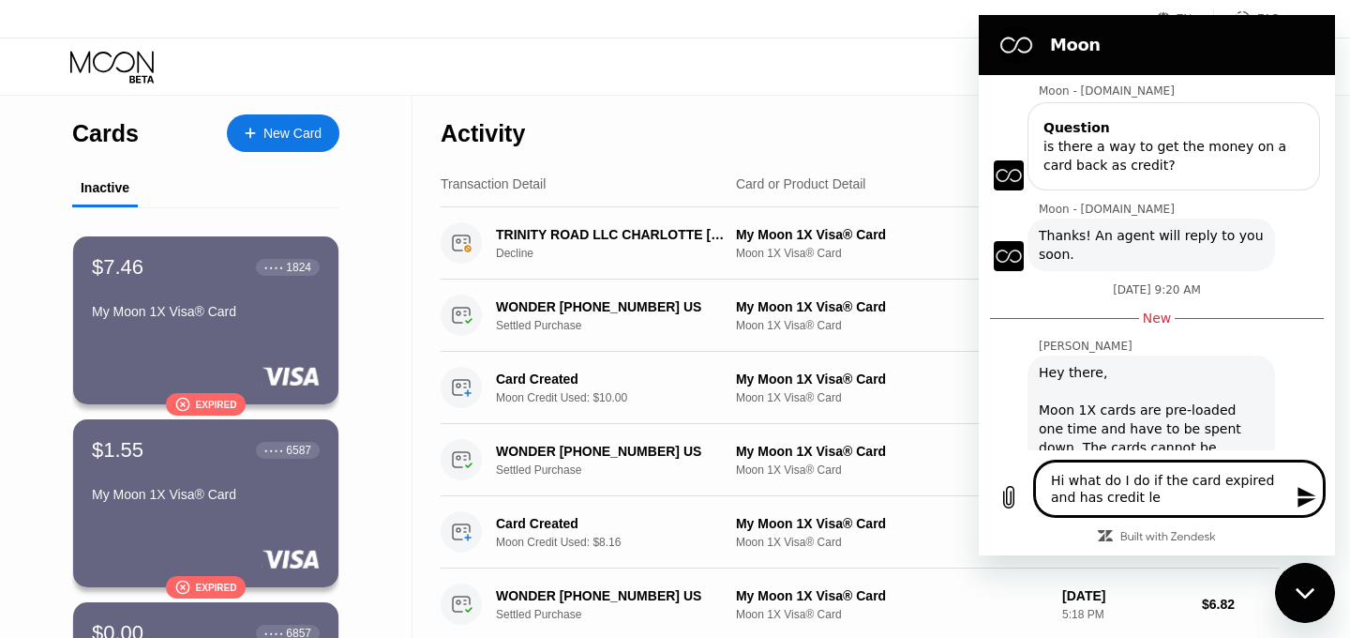
type textarea "x"
type textarea "Hi what do I do if the card expired and has credit left"
type textarea "x"
type textarea "Hi what do I do if the card expired and has credit left"
type textarea "x"
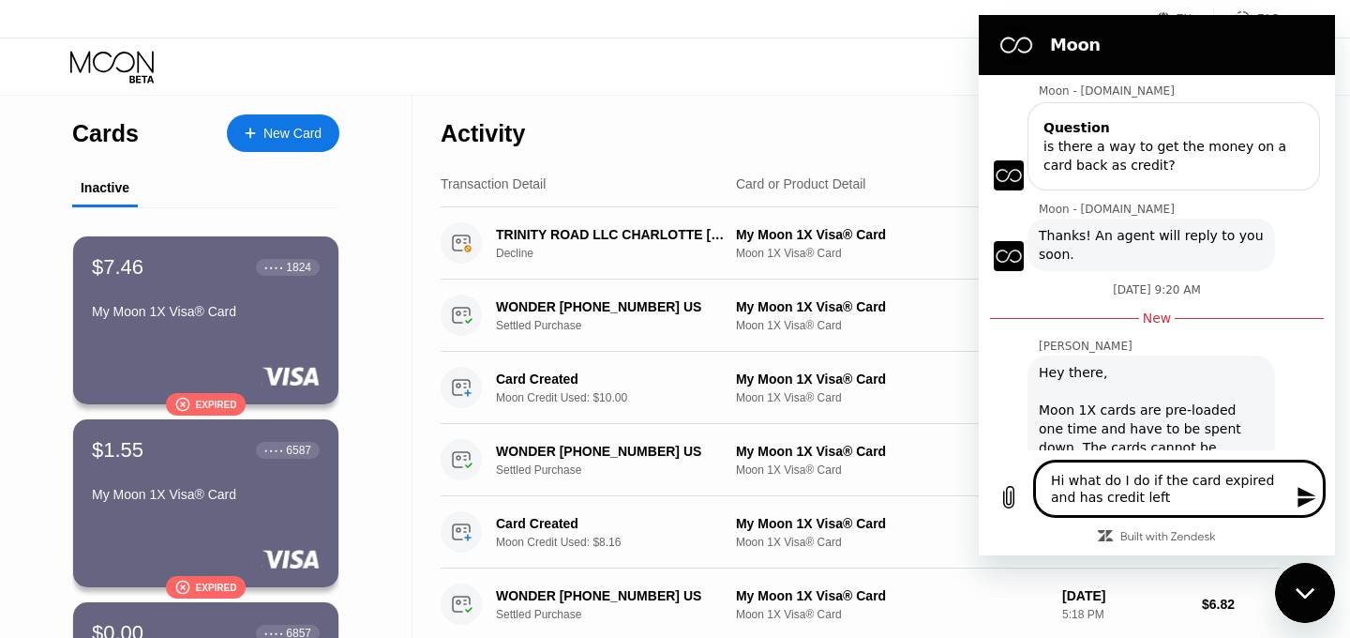
type textarea "Hi what do I do if the card expired and has credit left o"
type textarea "x"
type textarea "Hi what do I do if the card expired and has credit left on"
type textarea "x"
type textarea "Hi what do I do if the card expired and has credit left on"
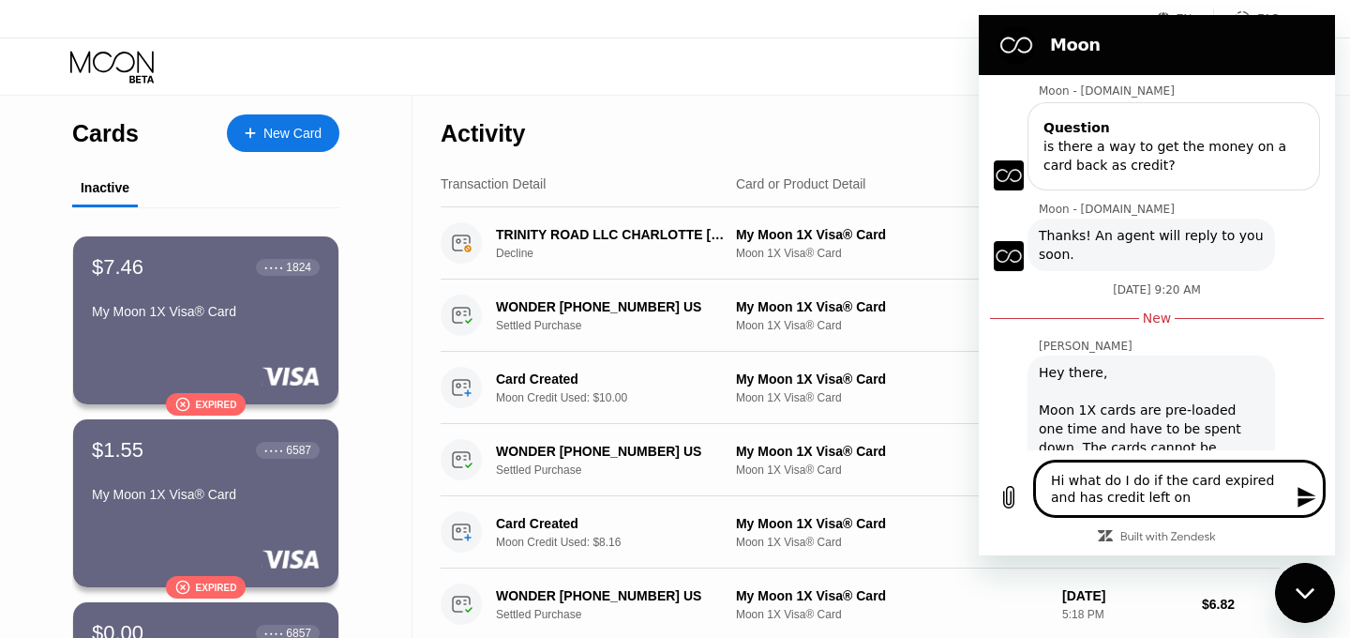
type textarea "x"
type textarea "Hi what do I do if the card expired and has credit left on i"
type textarea "x"
type textarea "Hi what do I do if the card expired and has credit left on it"
type textarea "x"
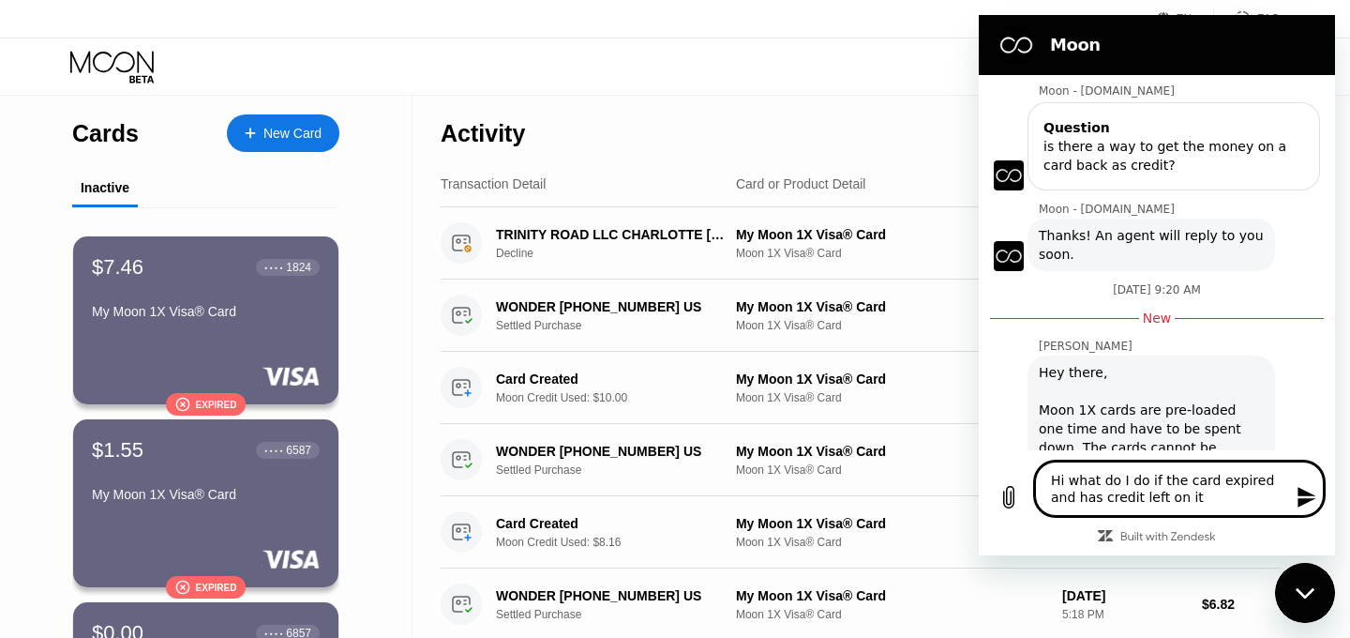
type textarea "Hi what do I do if the card expired and has credit left on it?"
type textarea "x"
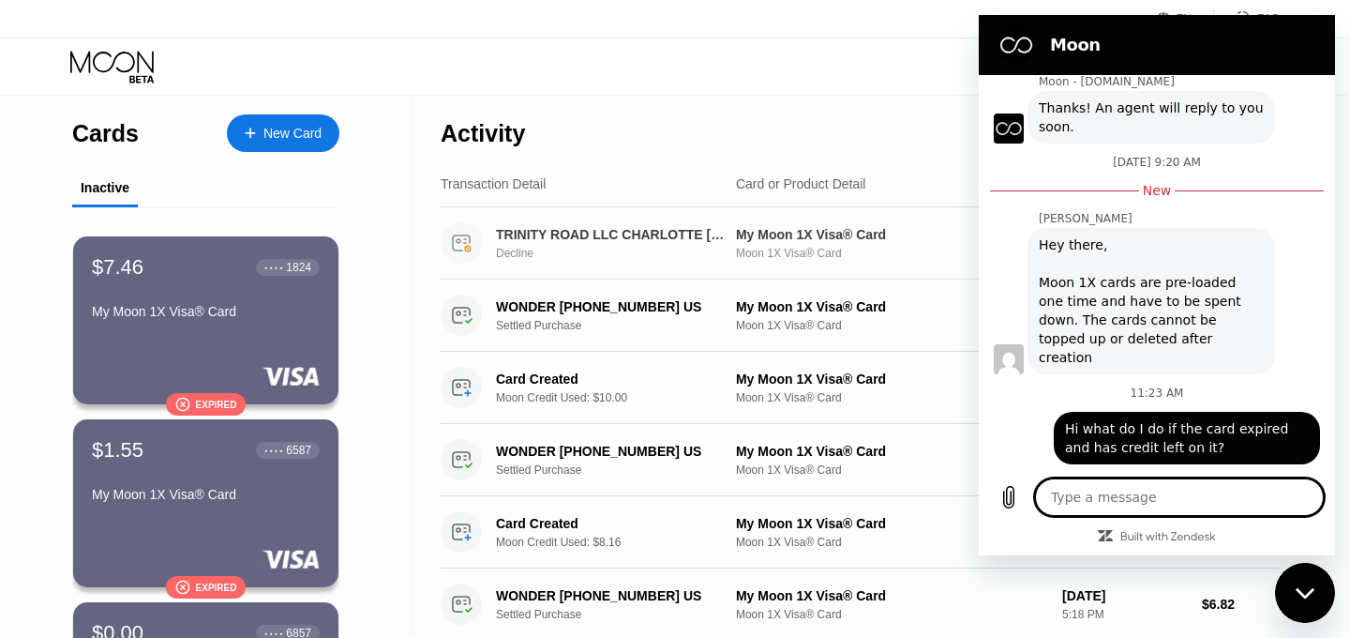
scroll to position [918, 0]
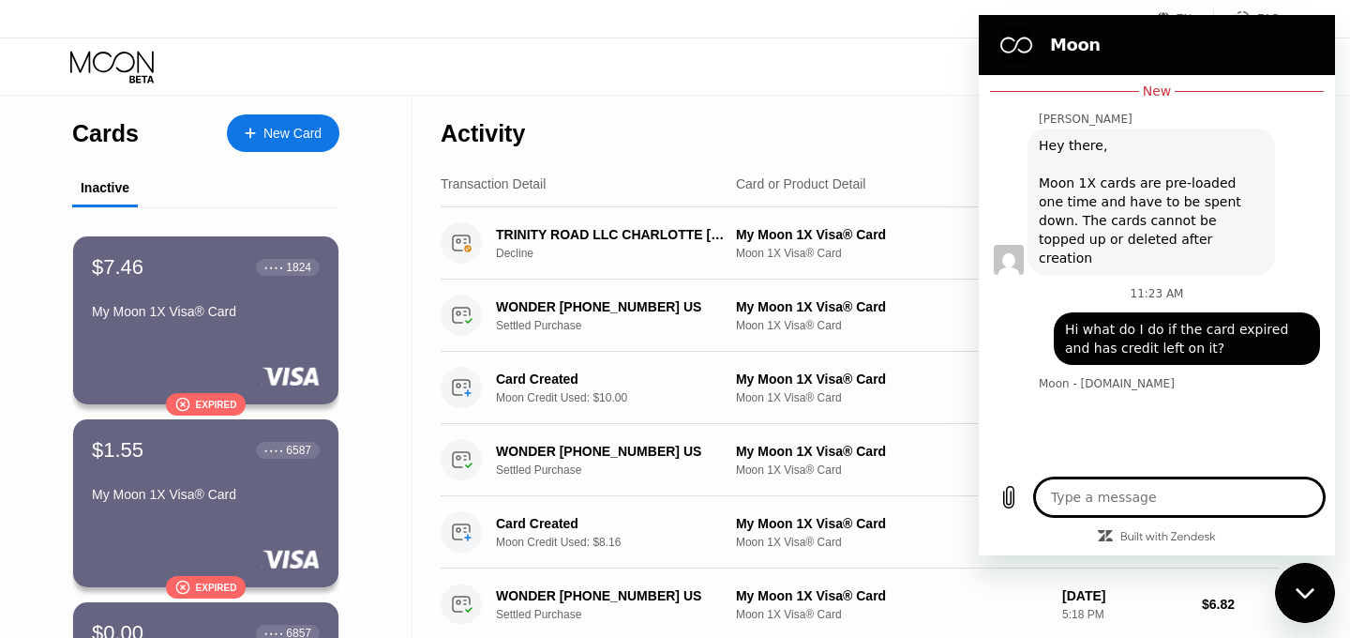
type textarea "x"
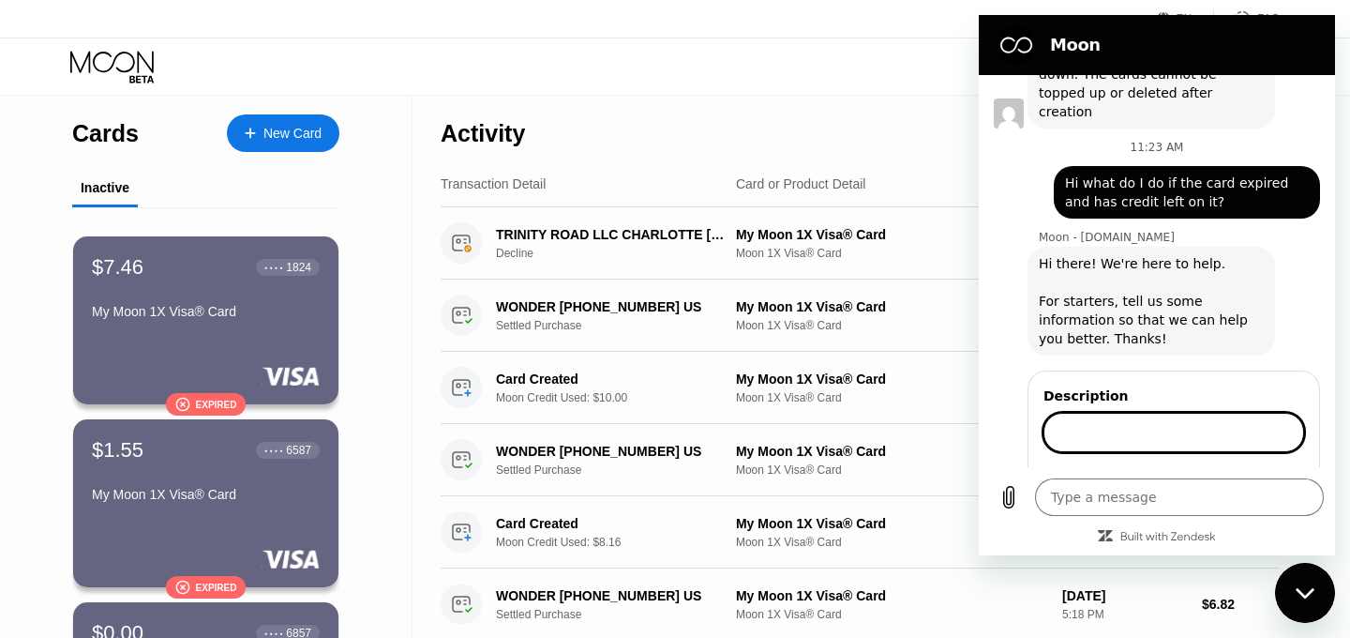
scroll to position [1164, 0]
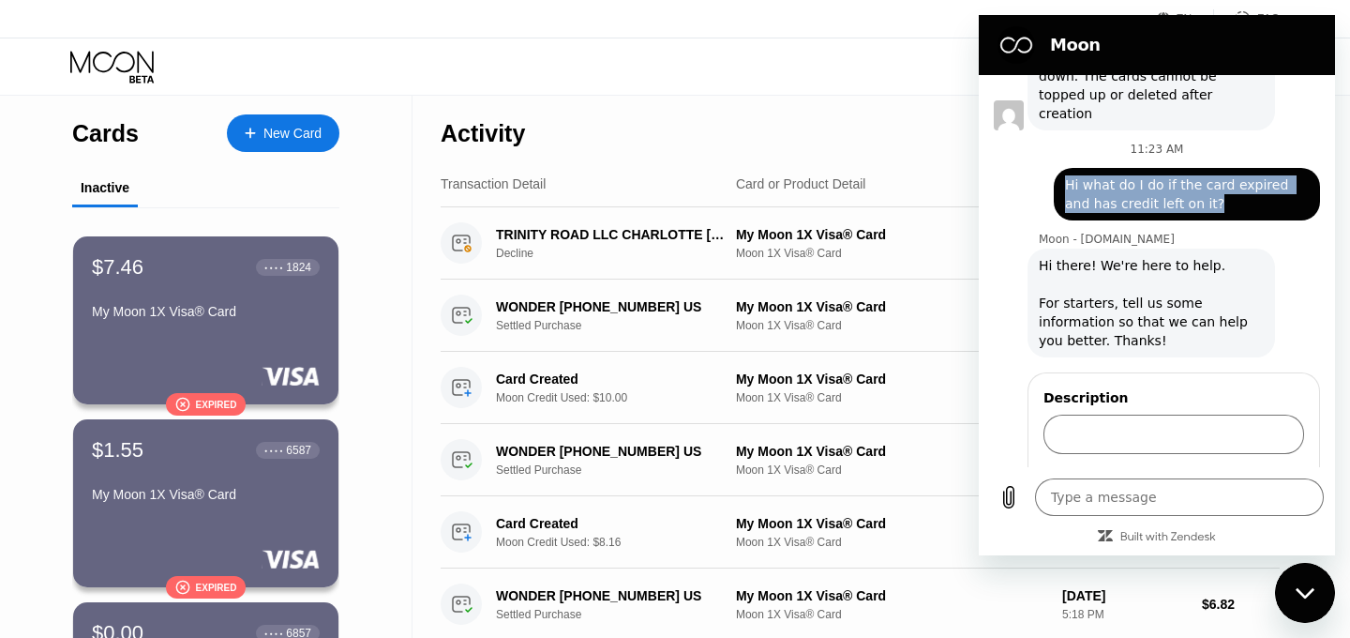
drag, startPoint x: 1194, startPoint y: 149, endPoint x: 1050, endPoint y: 125, distance: 145.5
click at [1050, 157] on div "says: Hi what do I do if the card expired and has credit left on it?" at bounding box center [1149, 189] width 341 height 64
copy span "Hi what do I do if the card expired and has credit left on it?"
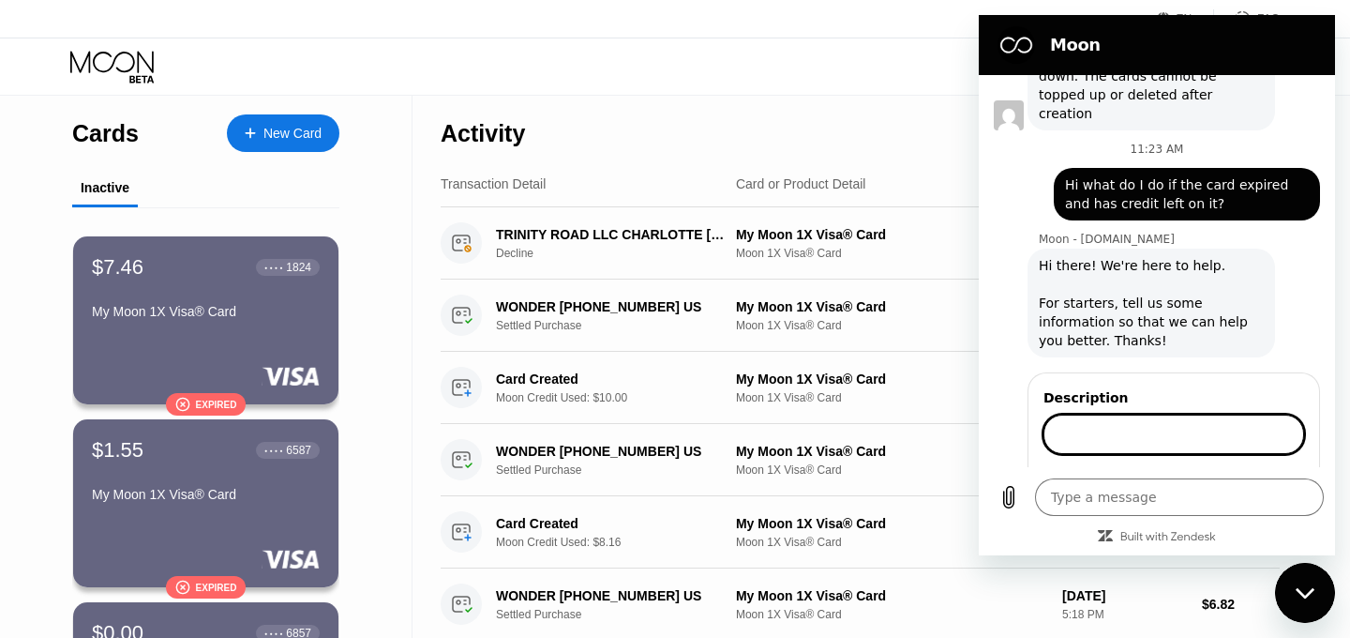
click at [1078, 414] on input "Description" at bounding box center [1174, 433] width 261 height 39
paste input "Hi what do I do if the card expired and has credit left on it?"
type input "Hi what do I do if the card expired and has credit left on it?"
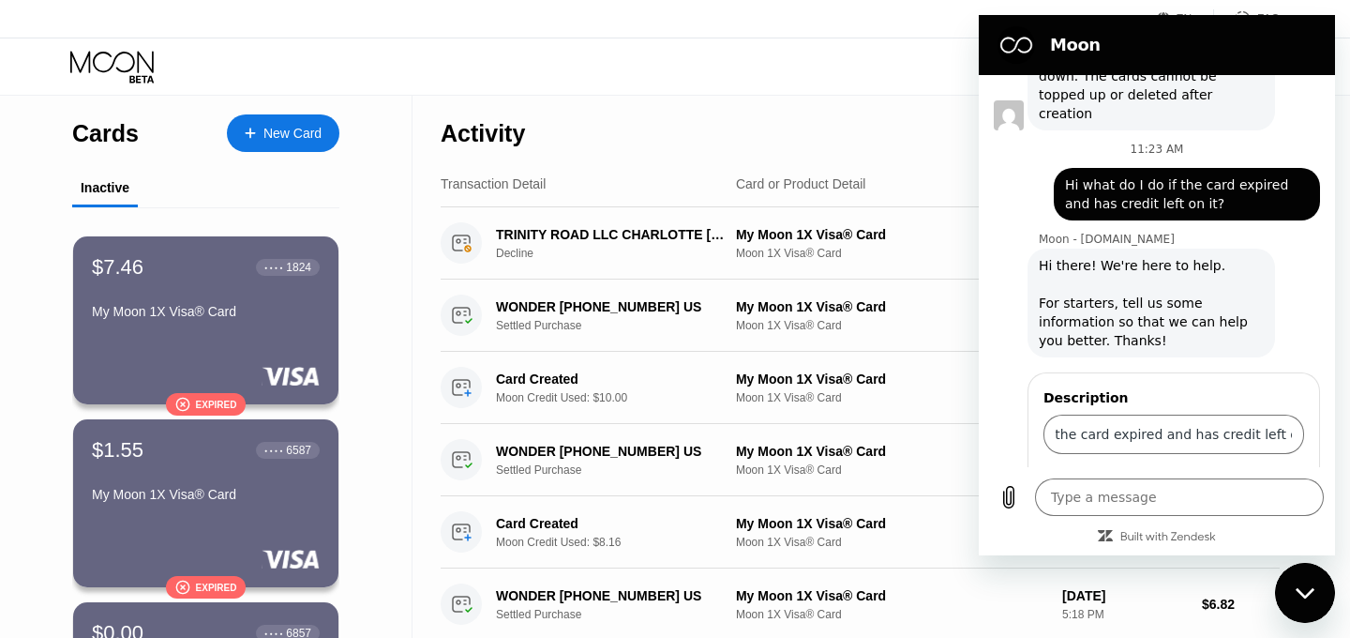
scroll to position [0, 0]
click at [1289, 469] on button "Send" at bounding box center [1272, 488] width 65 height 38
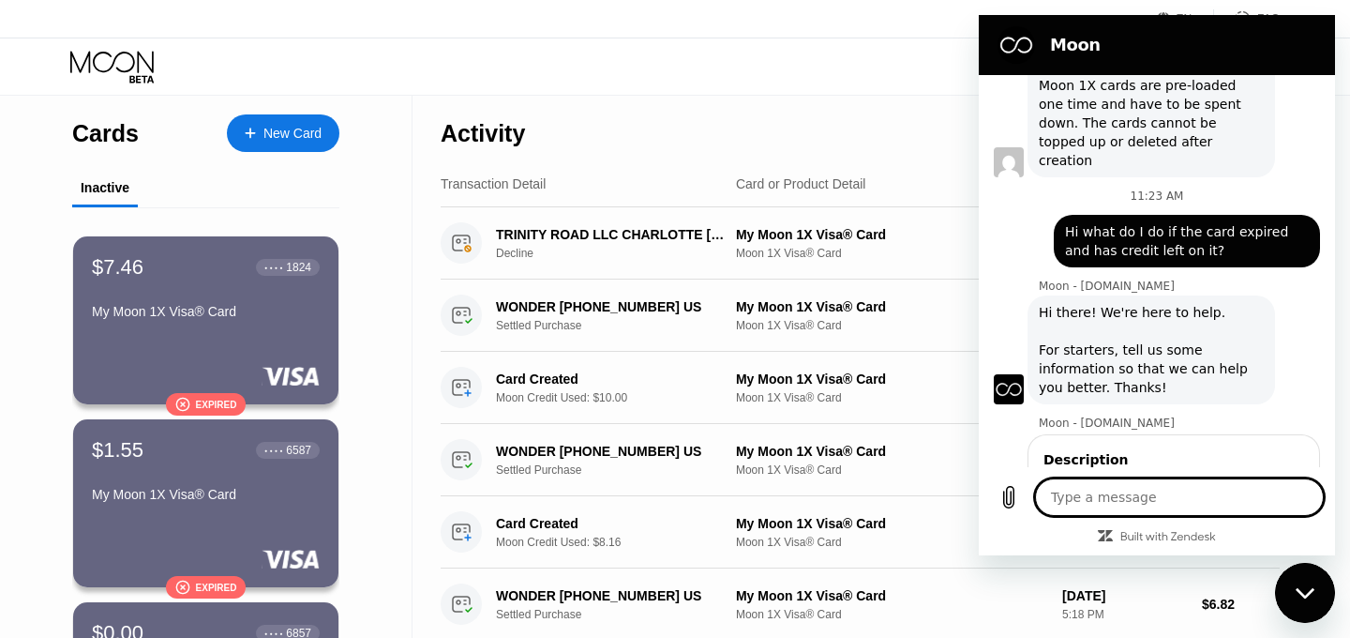
scroll to position [1158, 0]
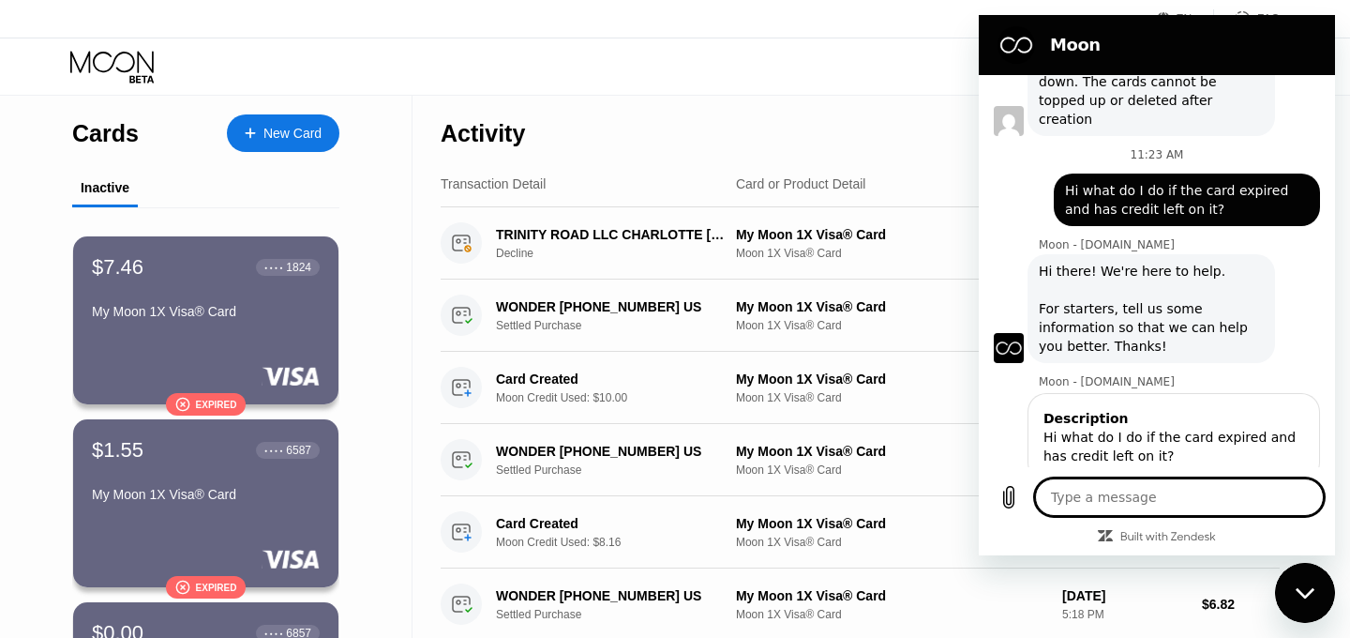
type textarea "x"
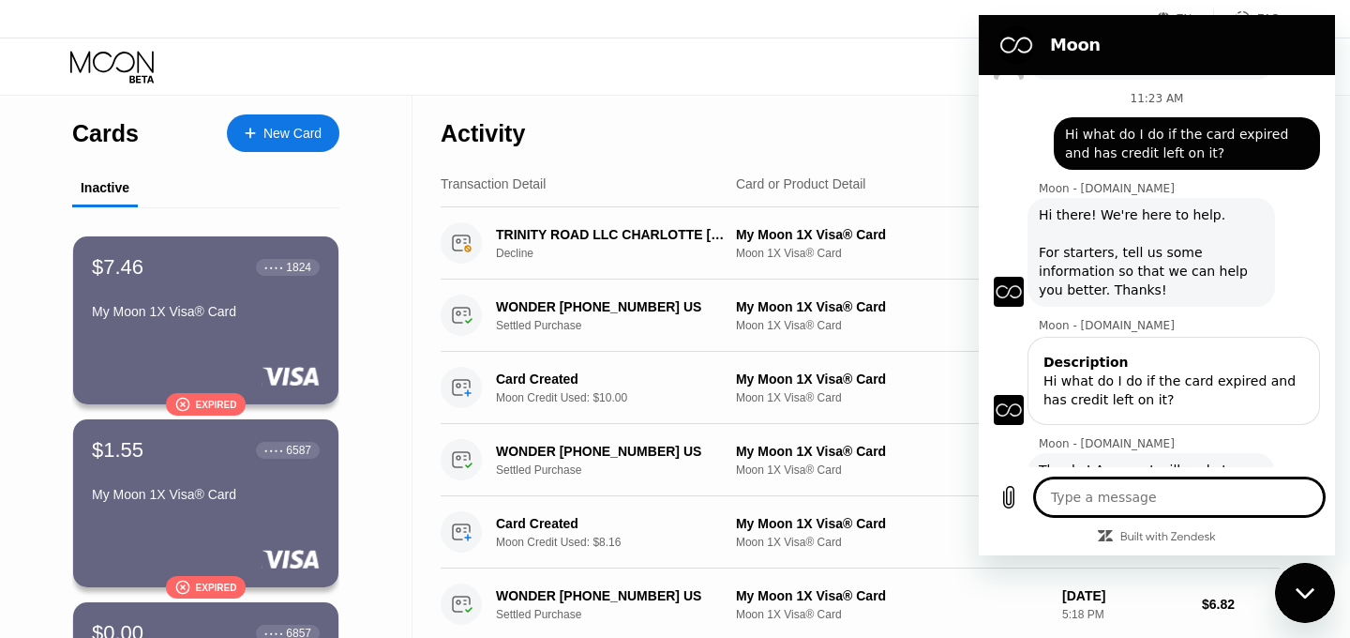
scroll to position [1218, 0]
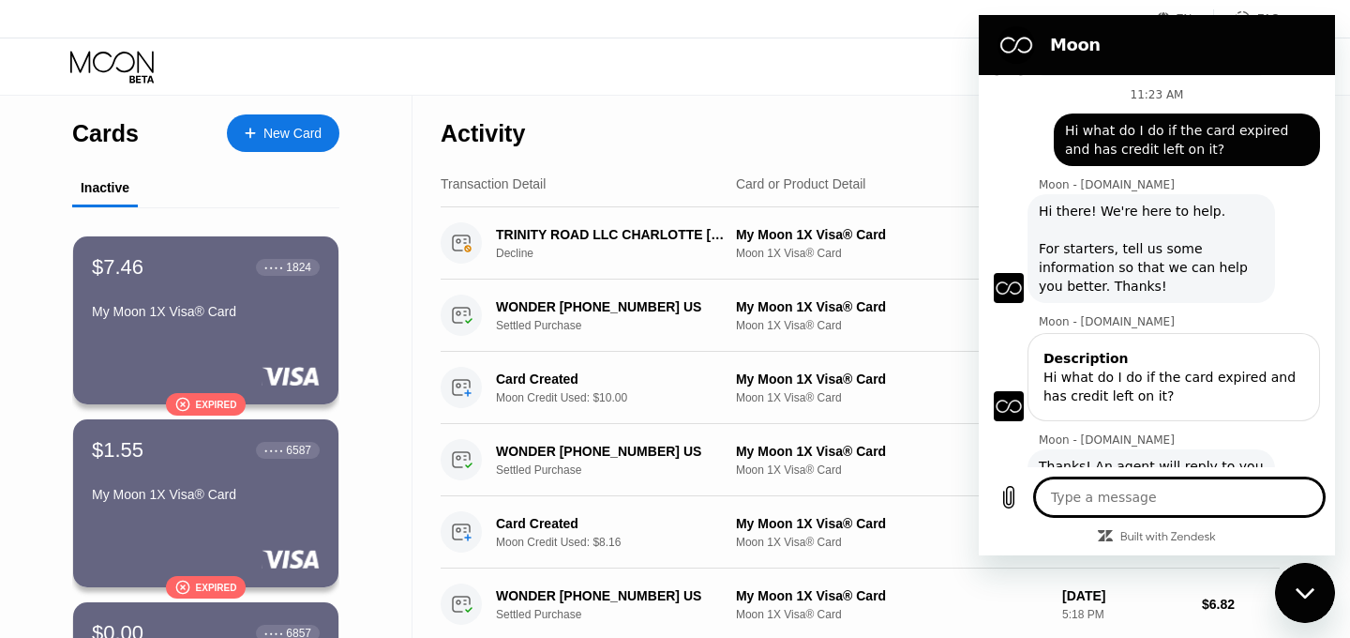
click at [811, 127] on div "Activity Export" at bounding box center [860, 129] width 839 height 66
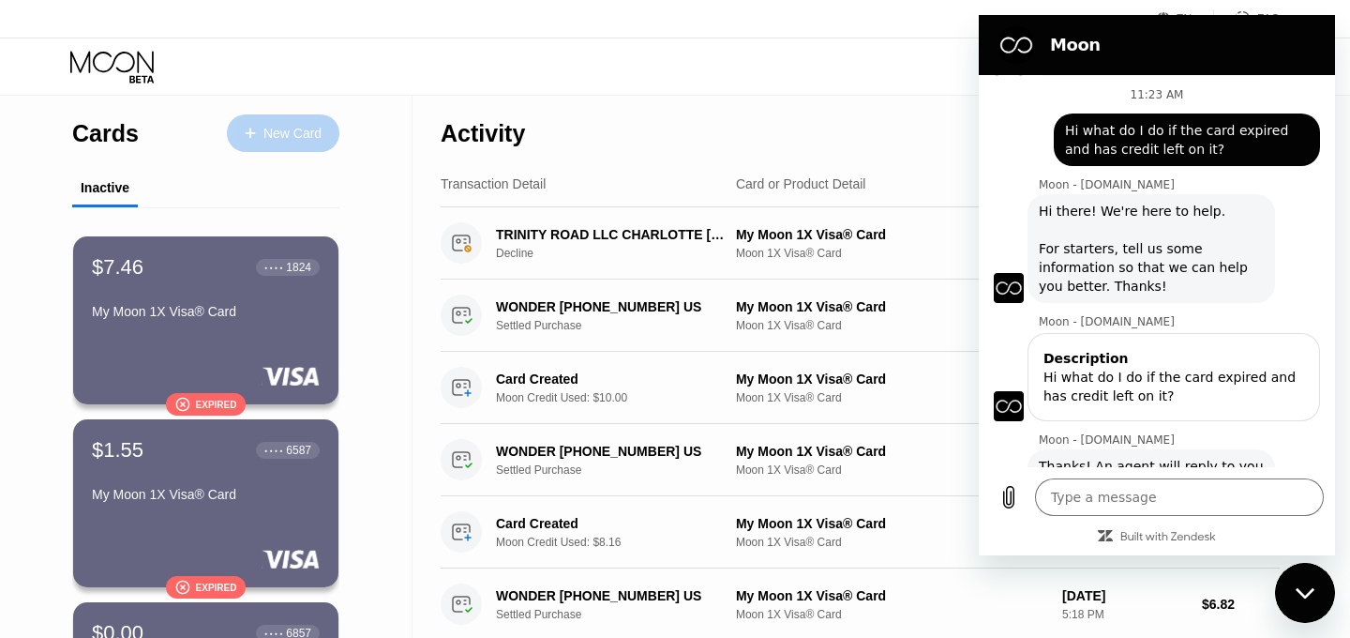
click at [322, 129] on div "New Card" at bounding box center [293, 134] width 58 height 16
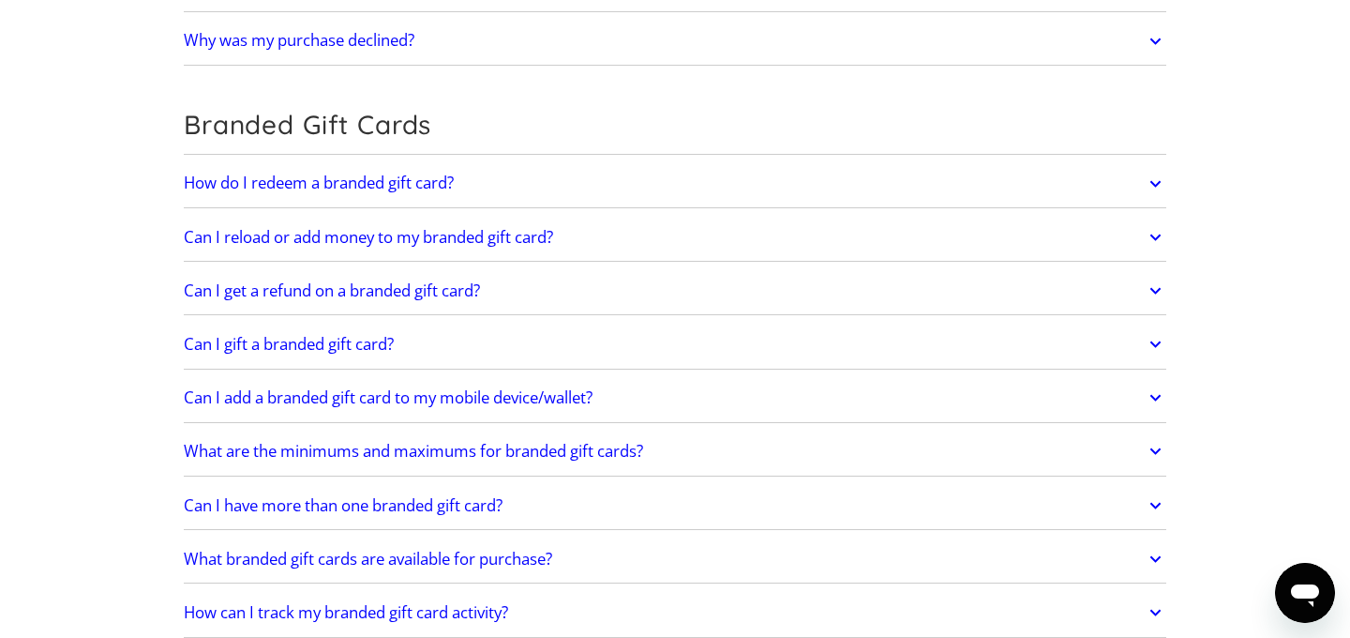
scroll to position [2992, 0]
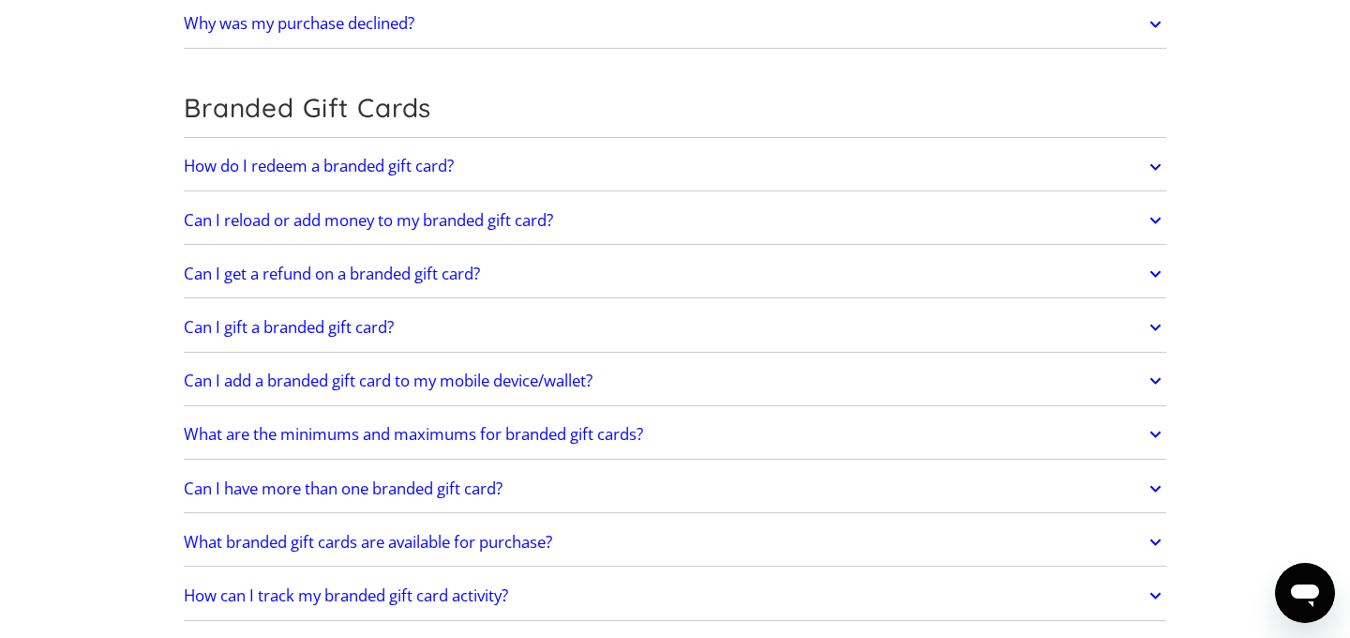
click at [474, 274] on h2 "Can I get a refund on a branded gift card?" at bounding box center [332, 273] width 296 height 19
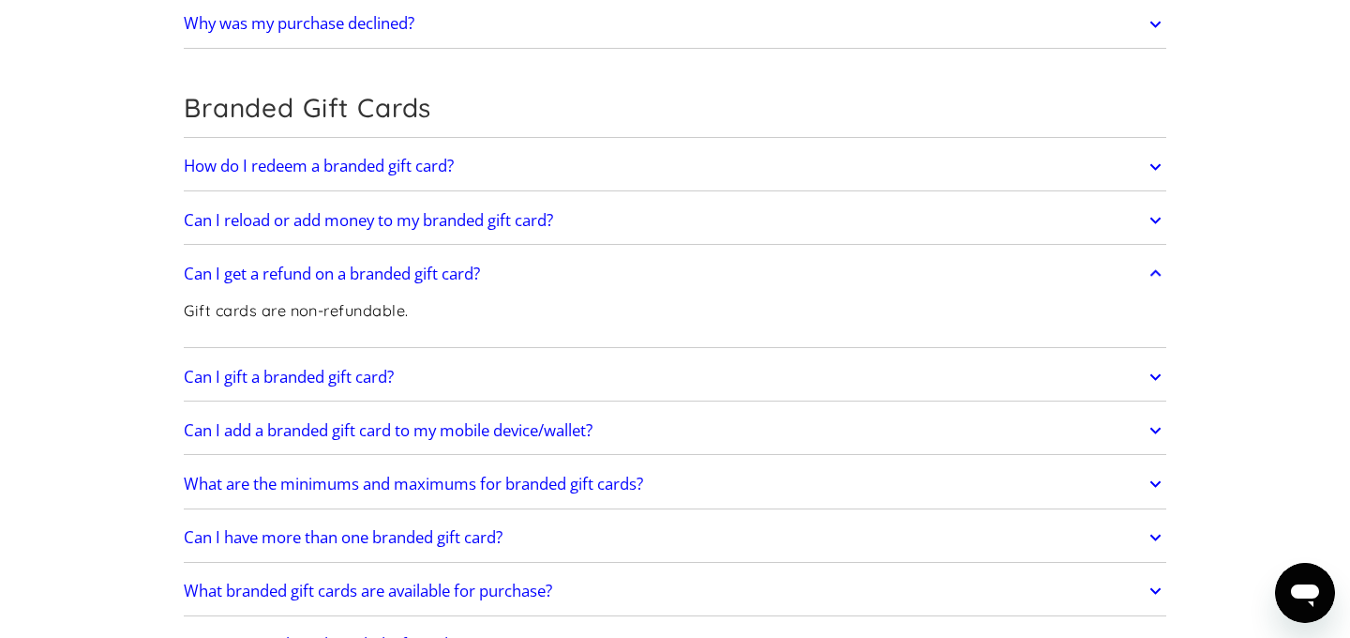
click at [474, 275] on h2 "Can I get a refund on a branded gift card?" at bounding box center [332, 273] width 296 height 19
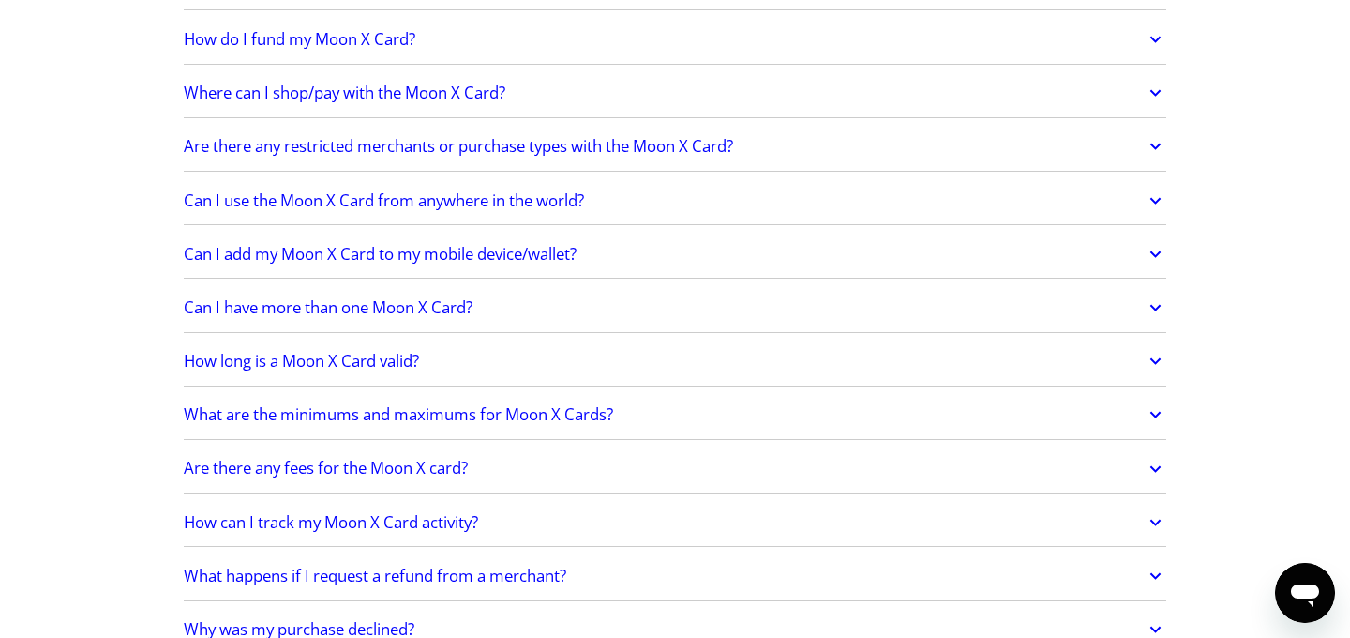
scroll to position [1548, 0]
click at [384, 368] on h2 "How long is a Moon X Card valid?" at bounding box center [301, 360] width 235 height 19
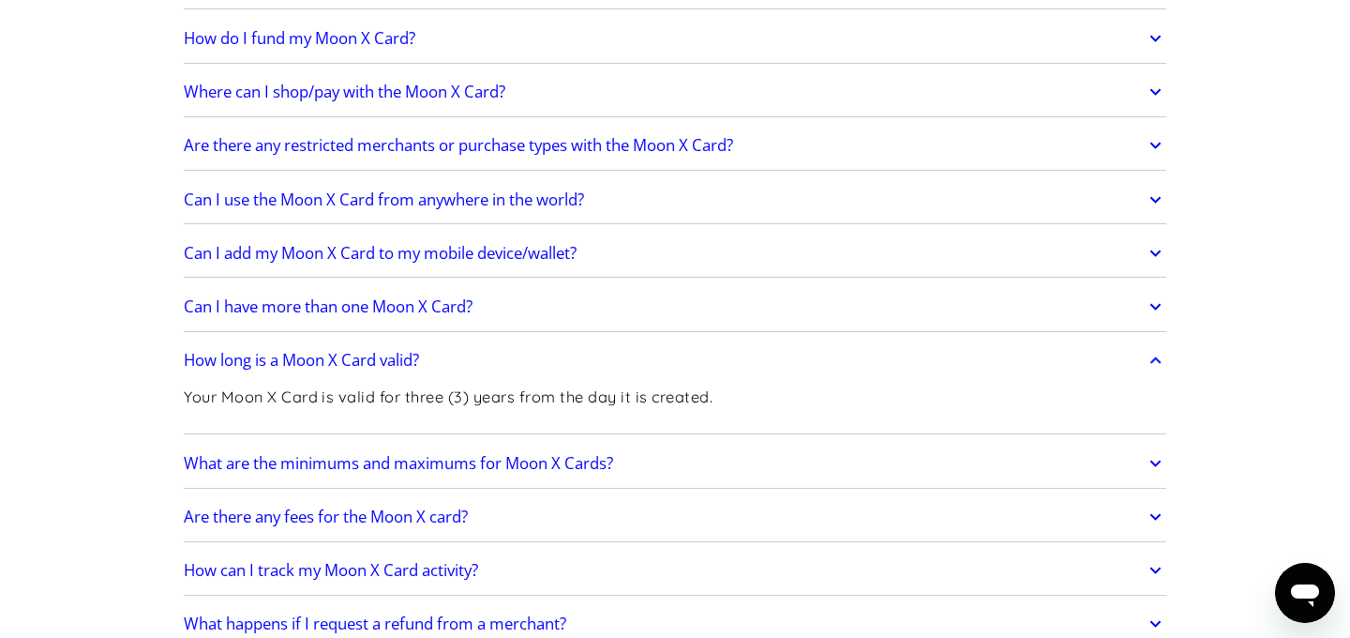
click at [384, 369] on h2 "How long is a Moon X Card valid?" at bounding box center [301, 360] width 235 height 19
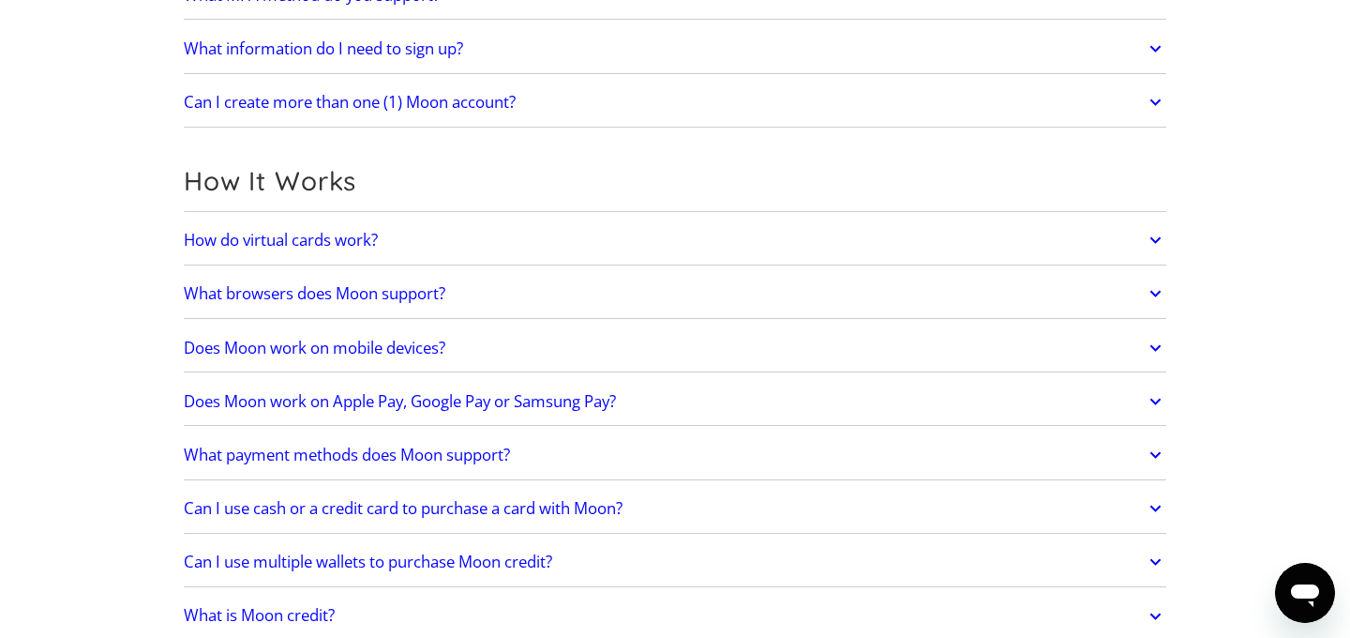
scroll to position [0, 0]
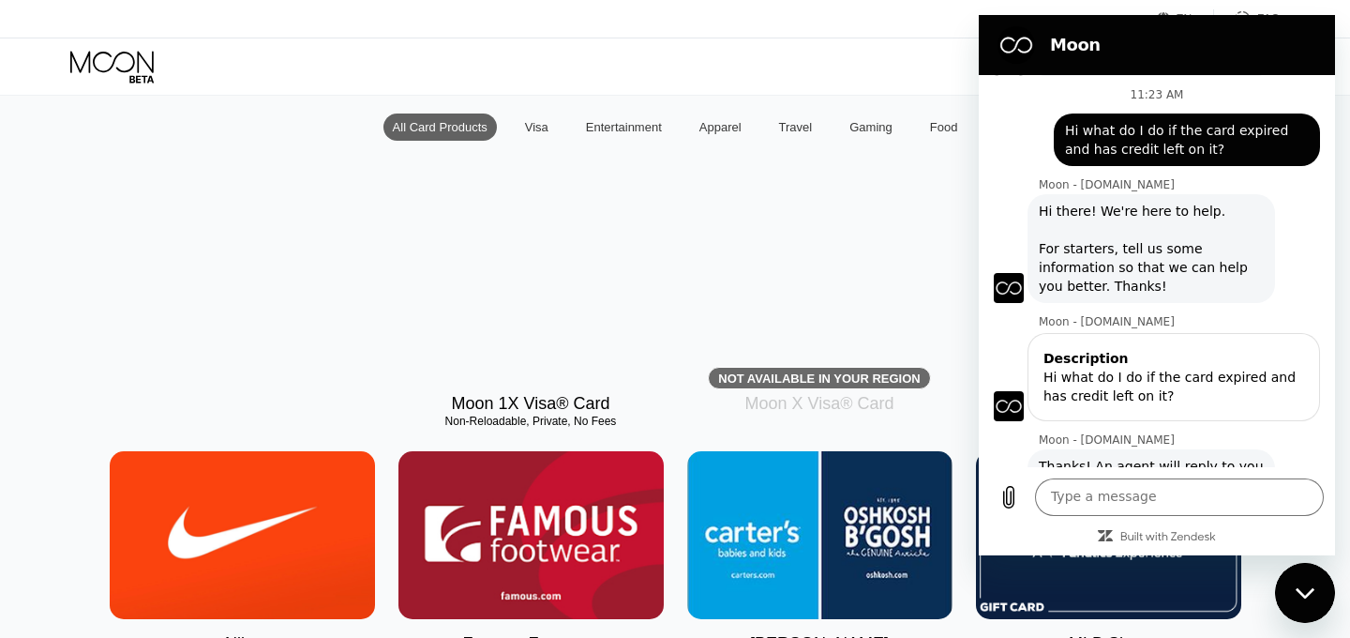
scroll to position [182, 0]
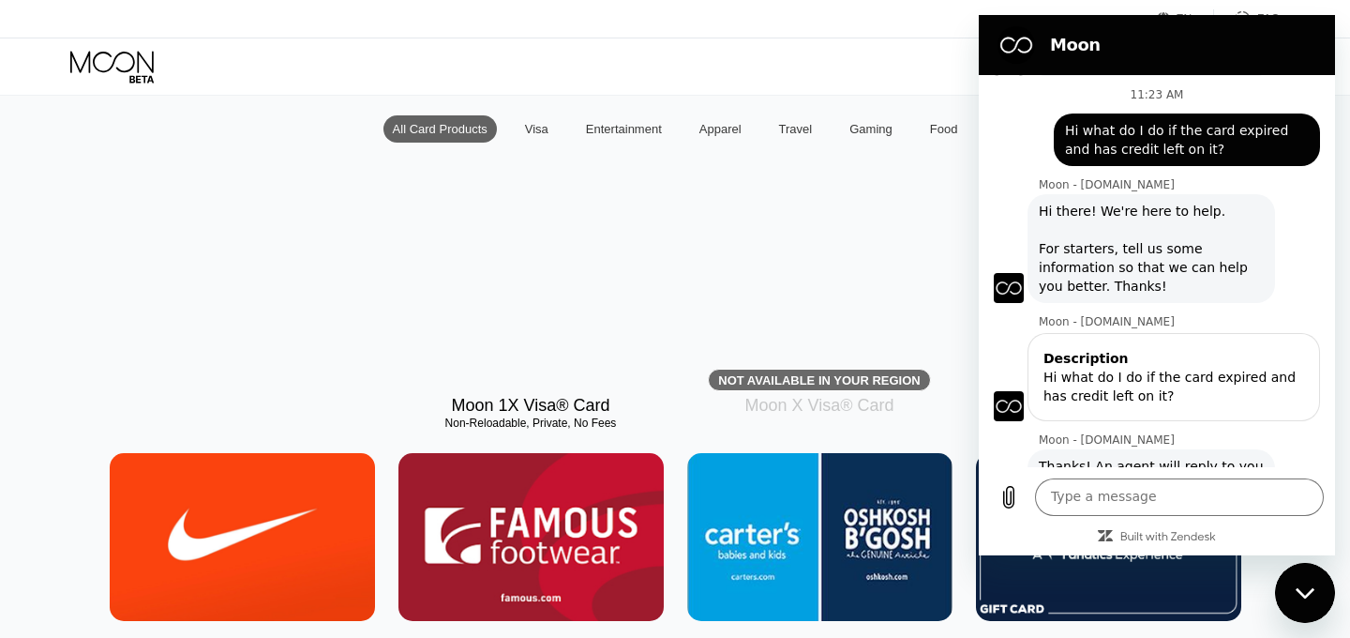
click at [550, 334] on div at bounding box center [531, 297] width 265 height 168
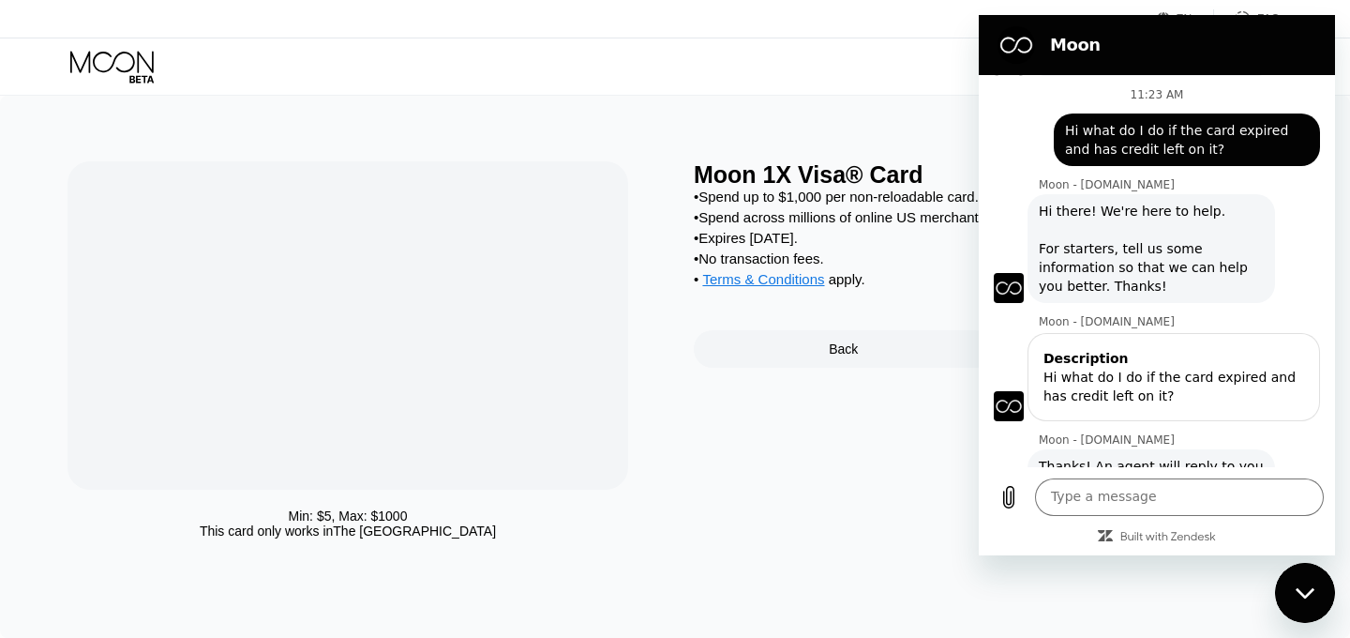
click at [1201, 34] on h2 "Moon" at bounding box center [1183, 45] width 266 height 23
click at [1309, 598] on icon "Close messaging window" at bounding box center [1306, 593] width 20 height 12
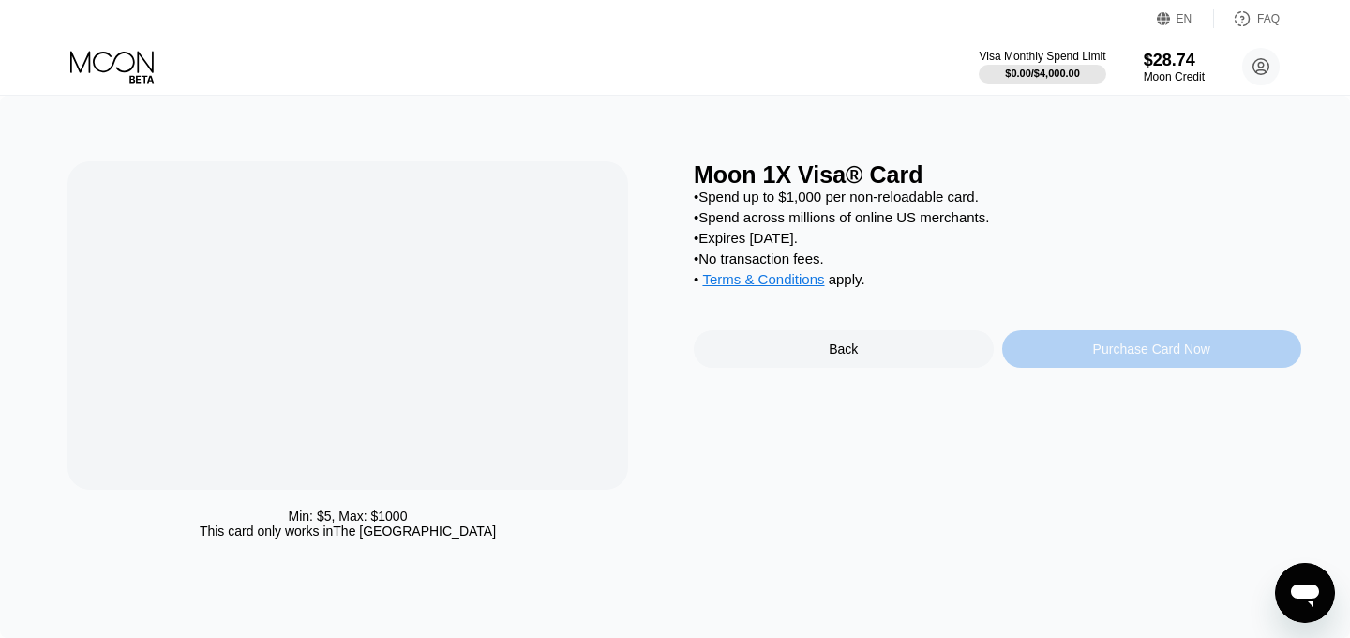
click at [1085, 345] on div "Purchase Card Now" at bounding box center [1152, 349] width 300 height 38
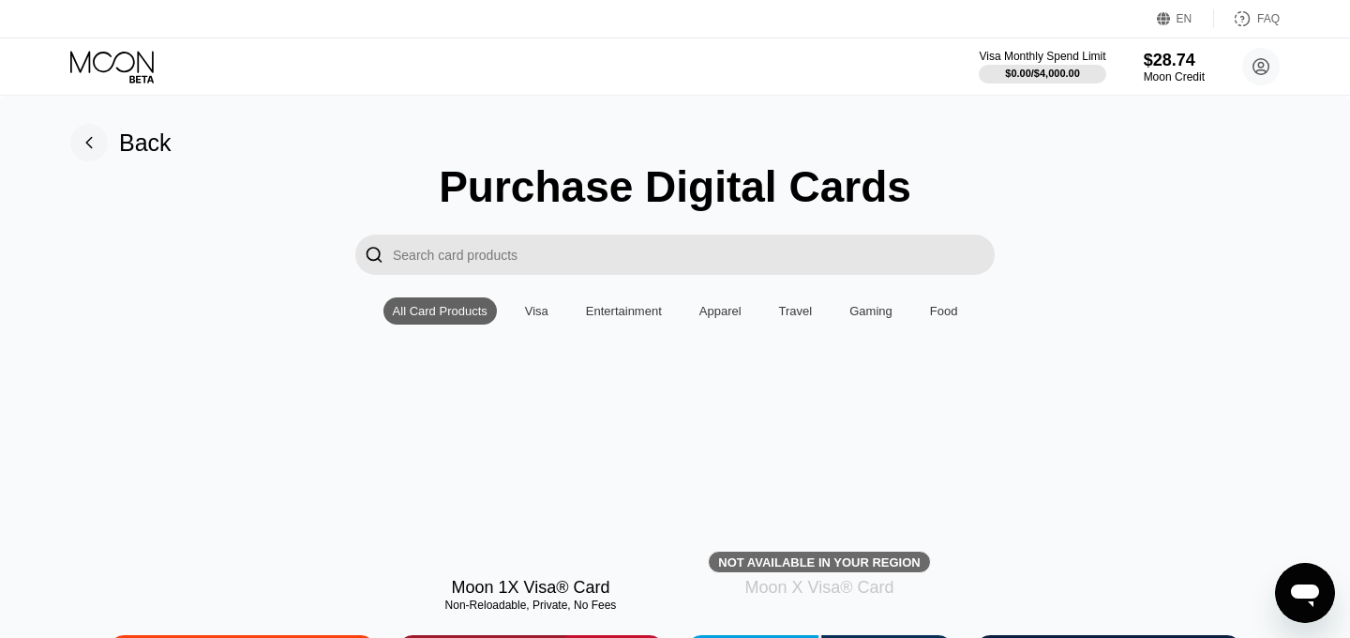
click at [545, 497] on div at bounding box center [531, 479] width 265 height 168
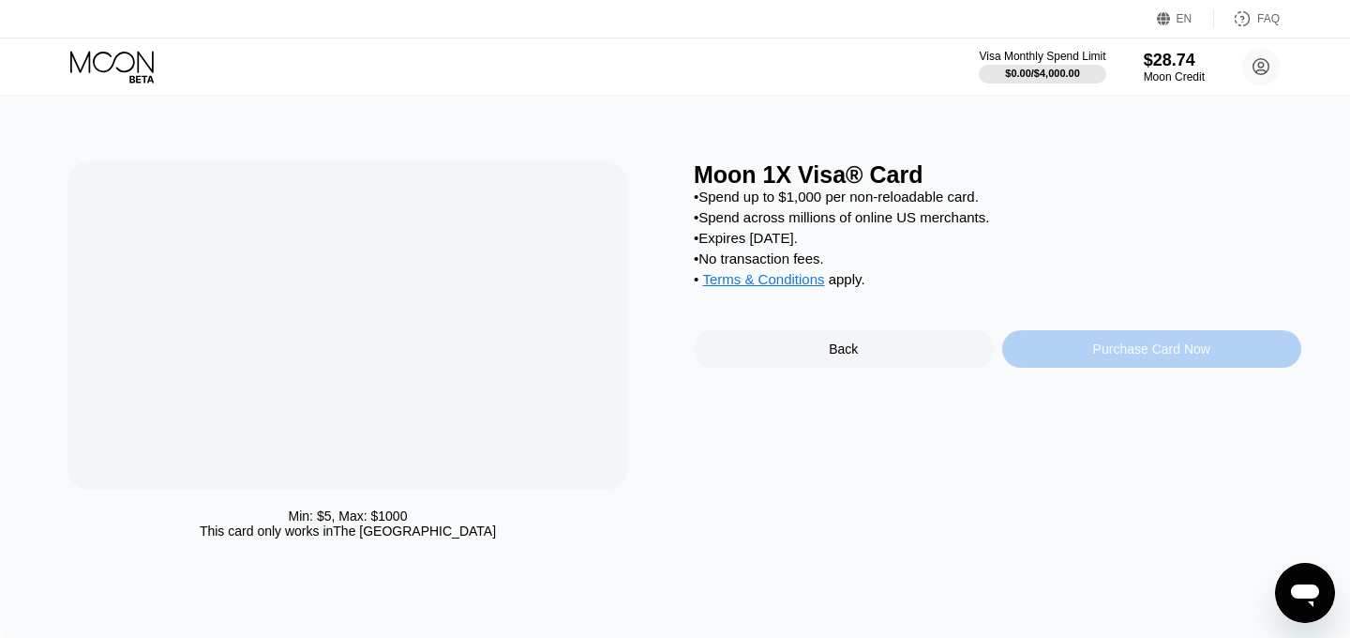
click at [1206, 354] on div "Purchase Card Now" at bounding box center [1151, 348] width 117 height 15
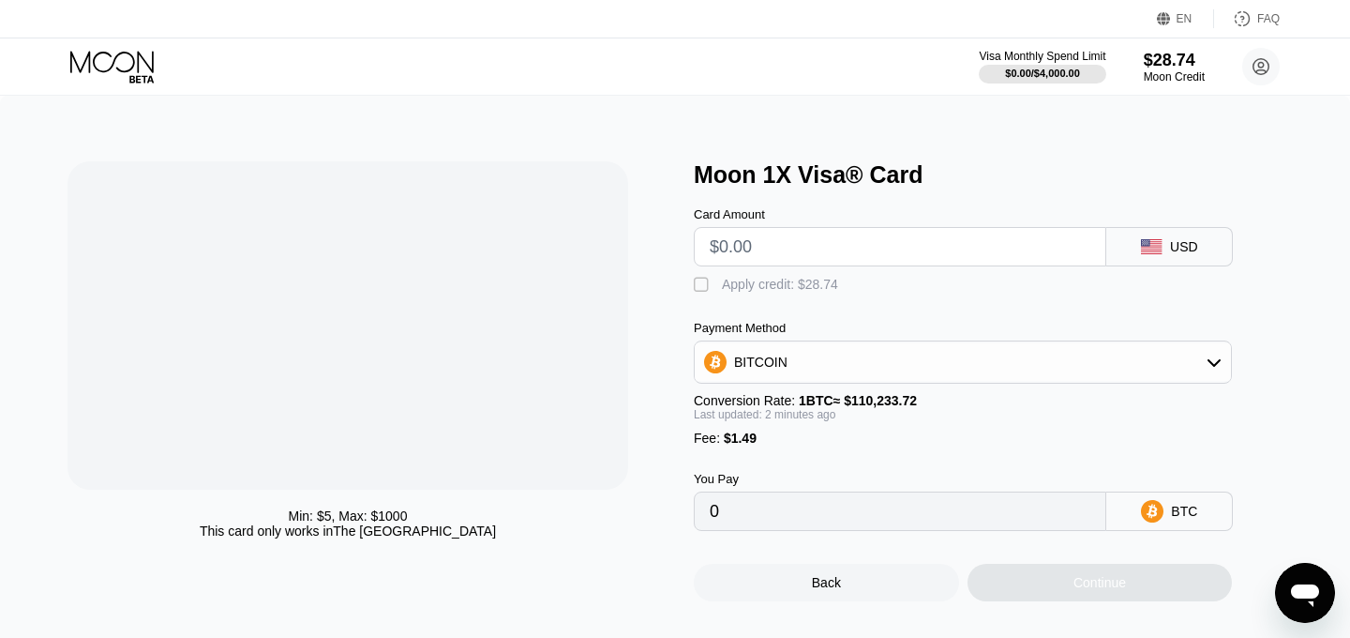
click at [1012, 246] on input "text" at bounding box center [900, 247] width 381 height 38
click at [901, 375] on div "BITCOIN" at bounding box center [963, 362] width 536 height 38
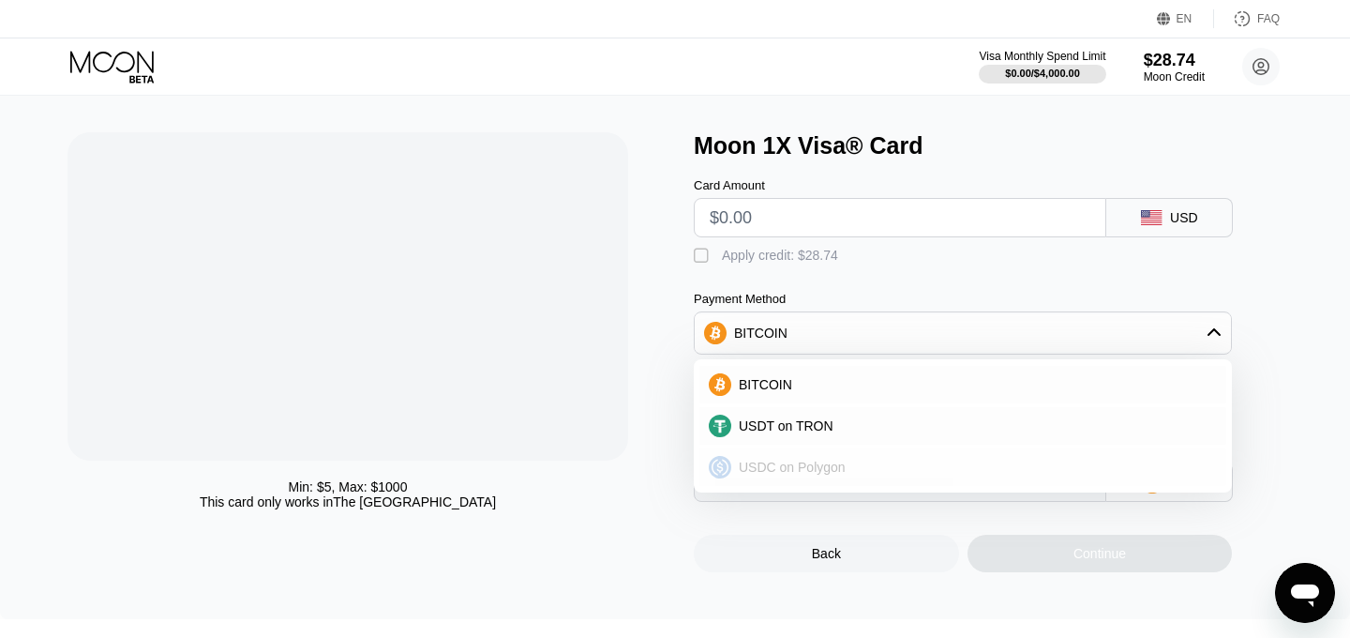
scroll to position [26, 0]
click at [937, 290] on div "Card Amount USD  Apply credit: $28.74 Payment Method BITCOIN BITCOIN USDT on T…" at bounding box center [994, 333] width 600 height 342
click at [1198, 272] on div "Card Amount USD  Apply credit: $28.74 Payment Method BITCOIN BITCOIN USDT on T…" at bounding box center [994, 333] width 600 height 342
click at [1213, 338] on icon at bounding box center [1214, 335] width 15 height 15
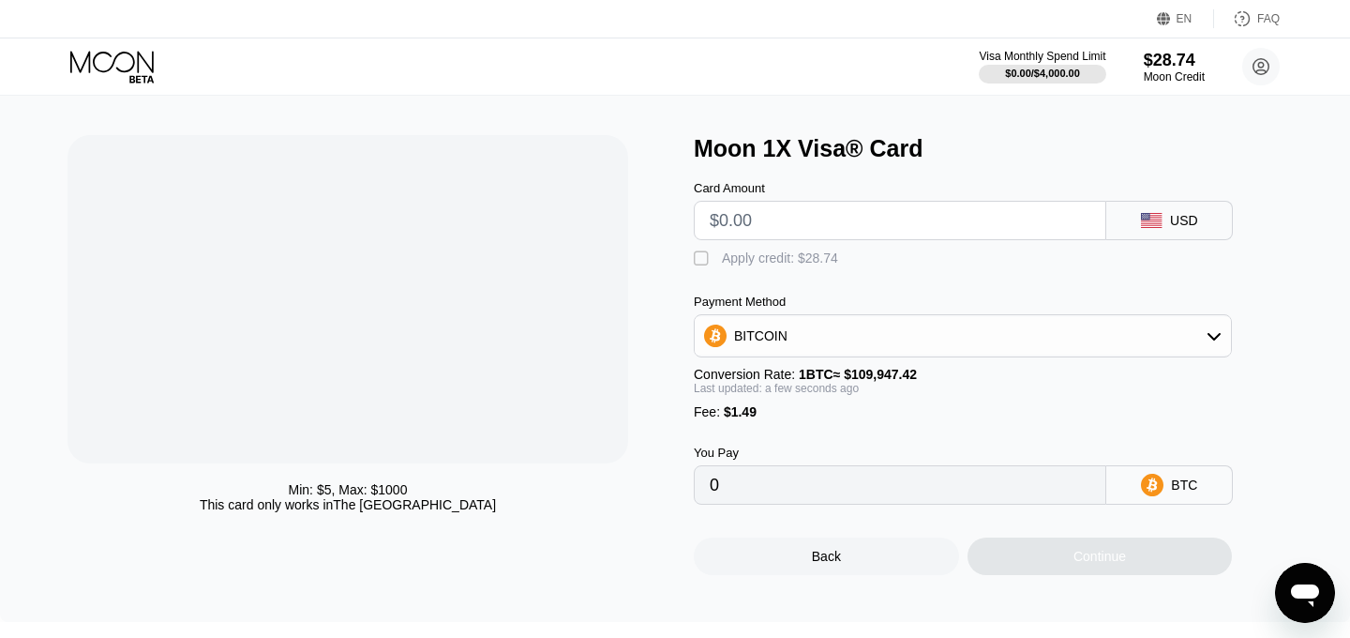
click at [1105, 343] on div "BITCOIN" at bounding box center [963, 336] width 536 height 38
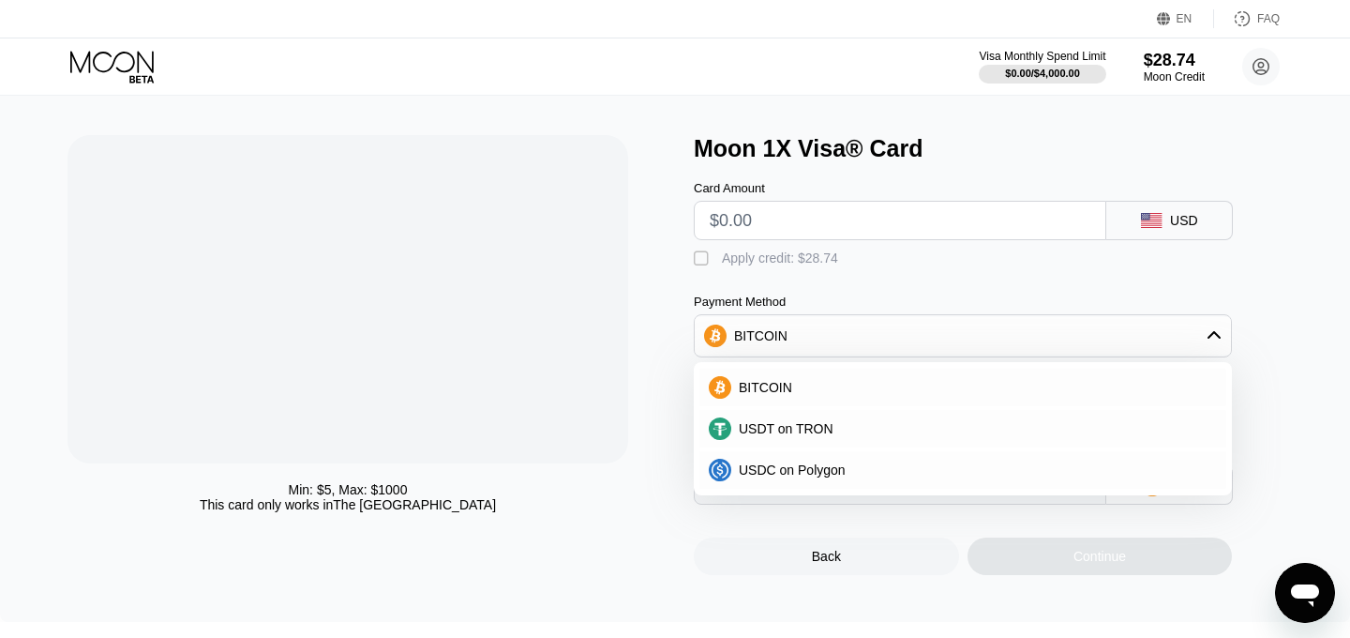
click at [1105, 343] on div "BITCOIN" at bounding box center [963, 336] width 536 height 38
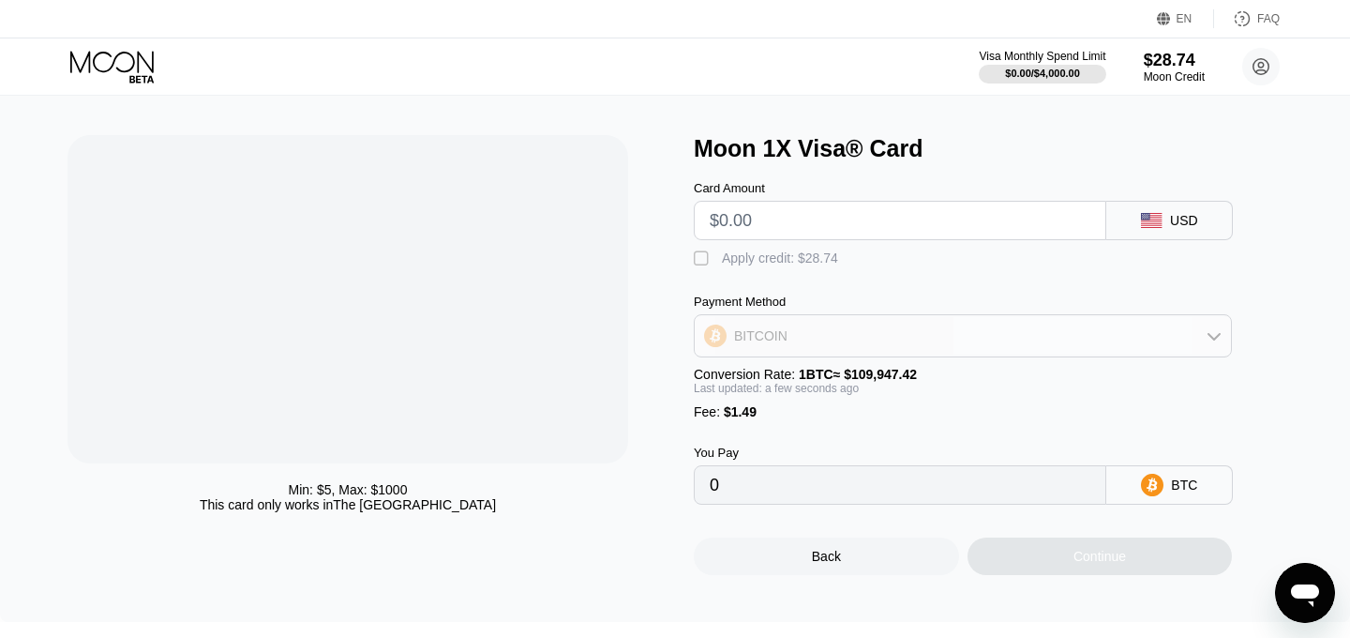
click at [1105, 343] on div "BITCOIN" at bounding box center [963, 336] width 536 height 38
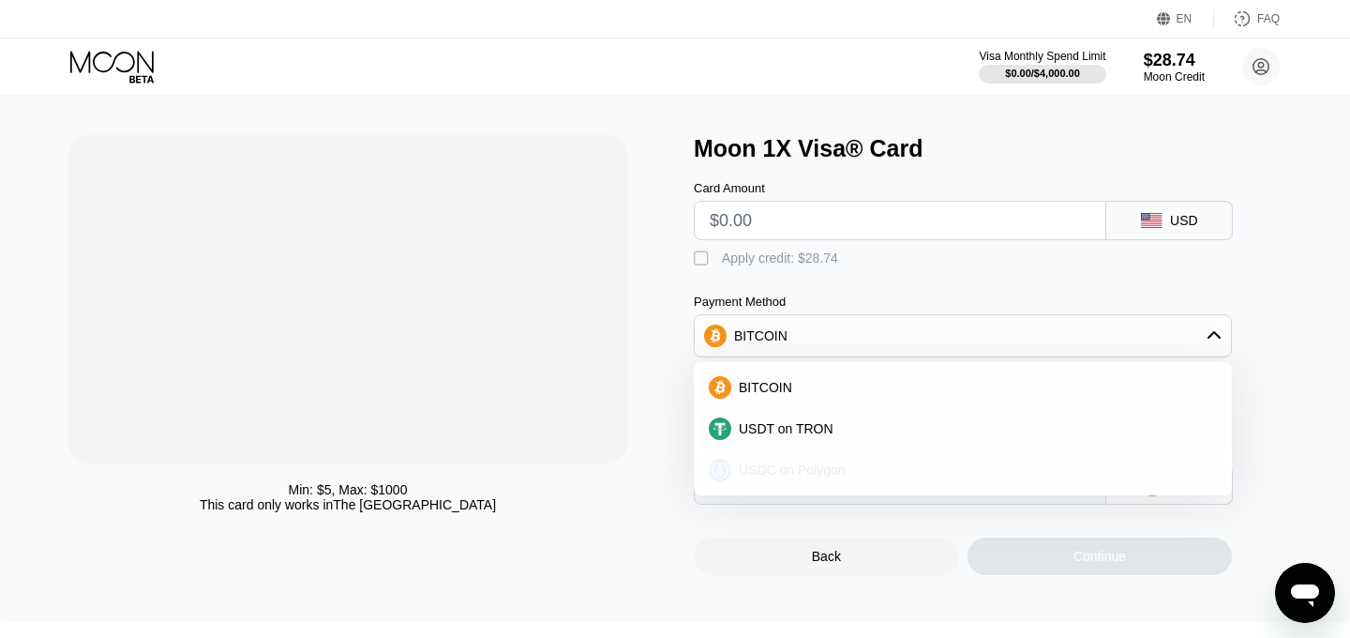
click at [1017, 468] on div "USDC on Polygon" at bounding box center [974, 469] width 486 height 15
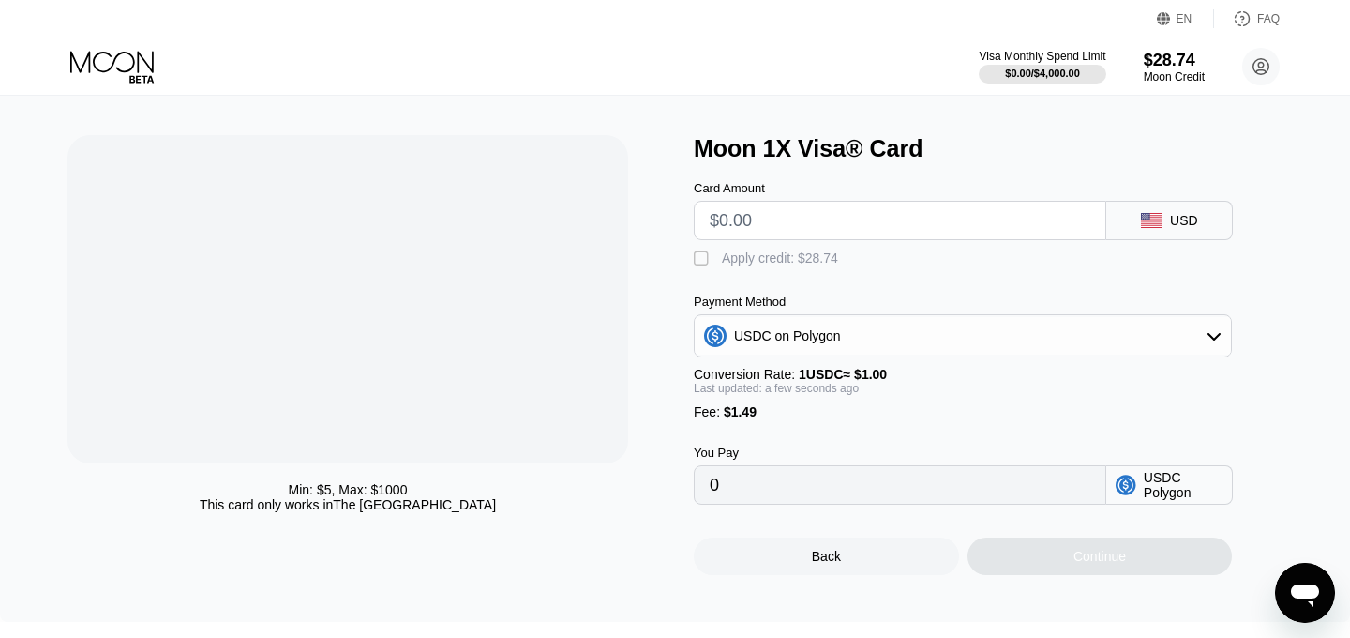
click at [1002, 347] on div "USDC on Polygon" at bounding box center [963, 336] width 536 height 38
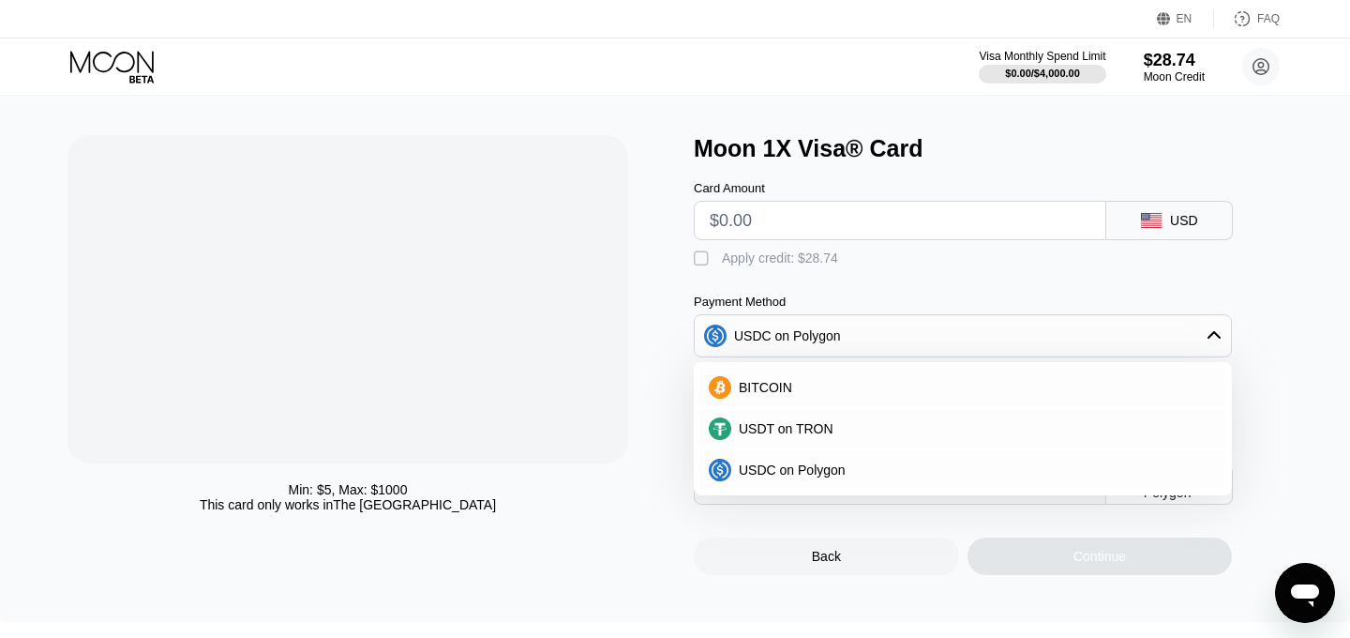
click at [990, 309] on div "Payment Method" at bounding box center [963, 301] width 538 height 14
click at [945, 309] on div "Payment Method" at bounding box center [963, 301] width 538 height 14
click at [822, 481] on div "USDC on Polygon" at bounding box center [963, 470] width 527 height 38
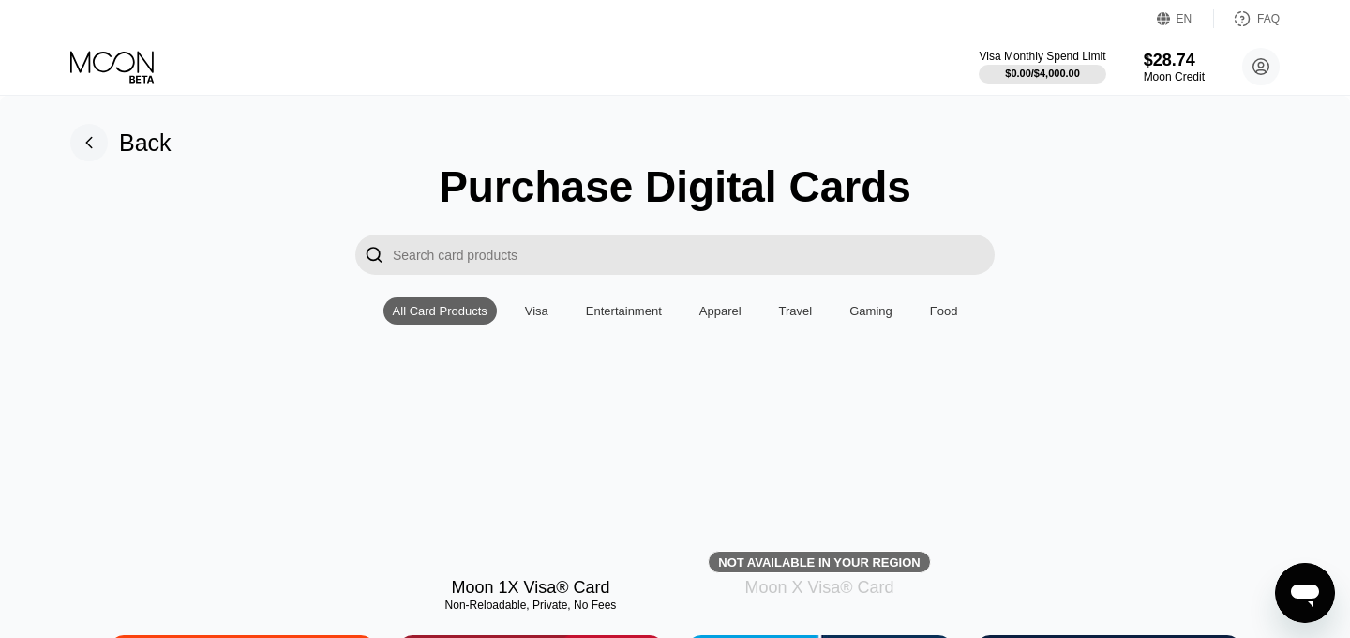
click at [554, 487] on div at bounding box center [531, 479] width 265 height 168
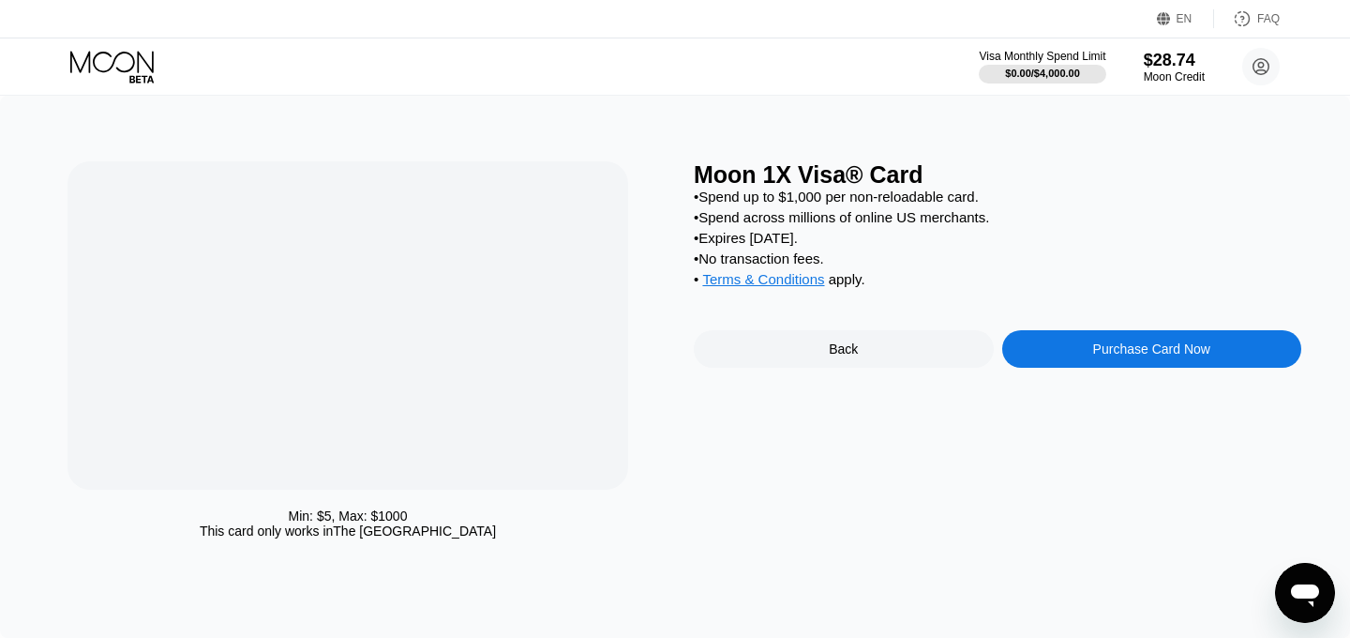
click at [1073, 360] on div "Purchase Card Now" at bounding box center [1152, 349] width 300 height 38
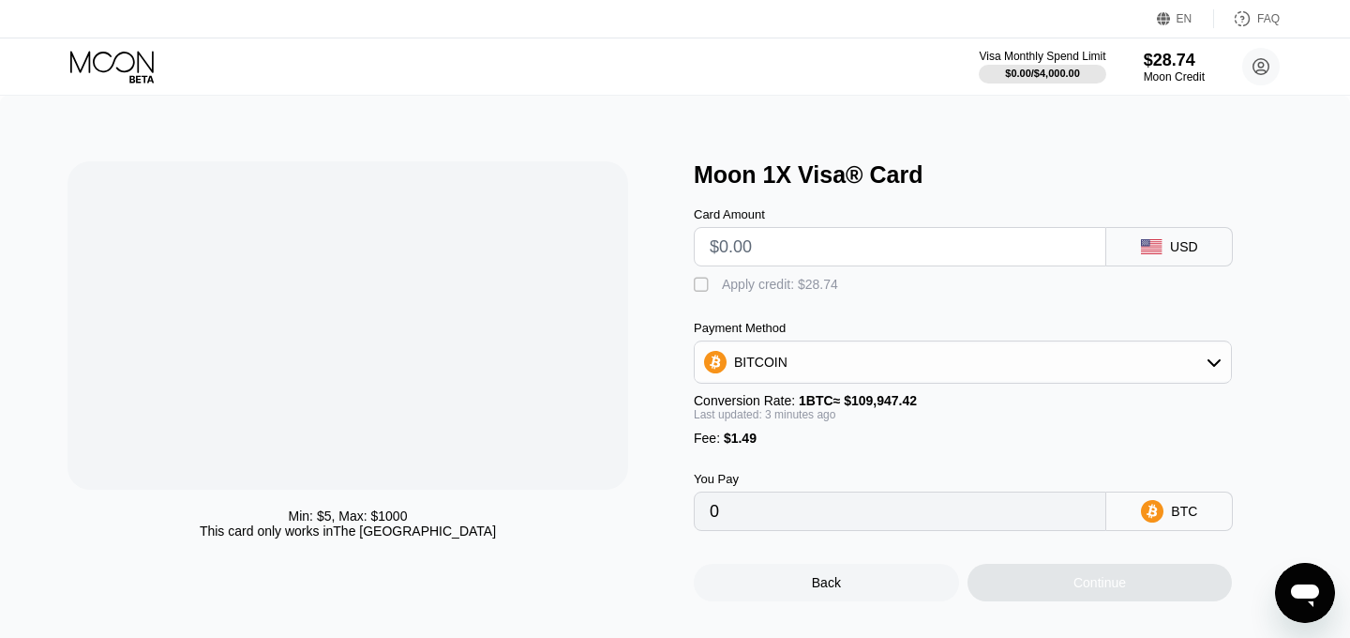
scroll to position [1218, 0]
click at [729, 249] on input "text" at bounding box center [900, 247] width 381 height 38
click at [366, 449] on div at bounding box center [348, 325] width 424 height 269
click at [451, 353] on div at bounding box center [348, 325] width 424 height 269
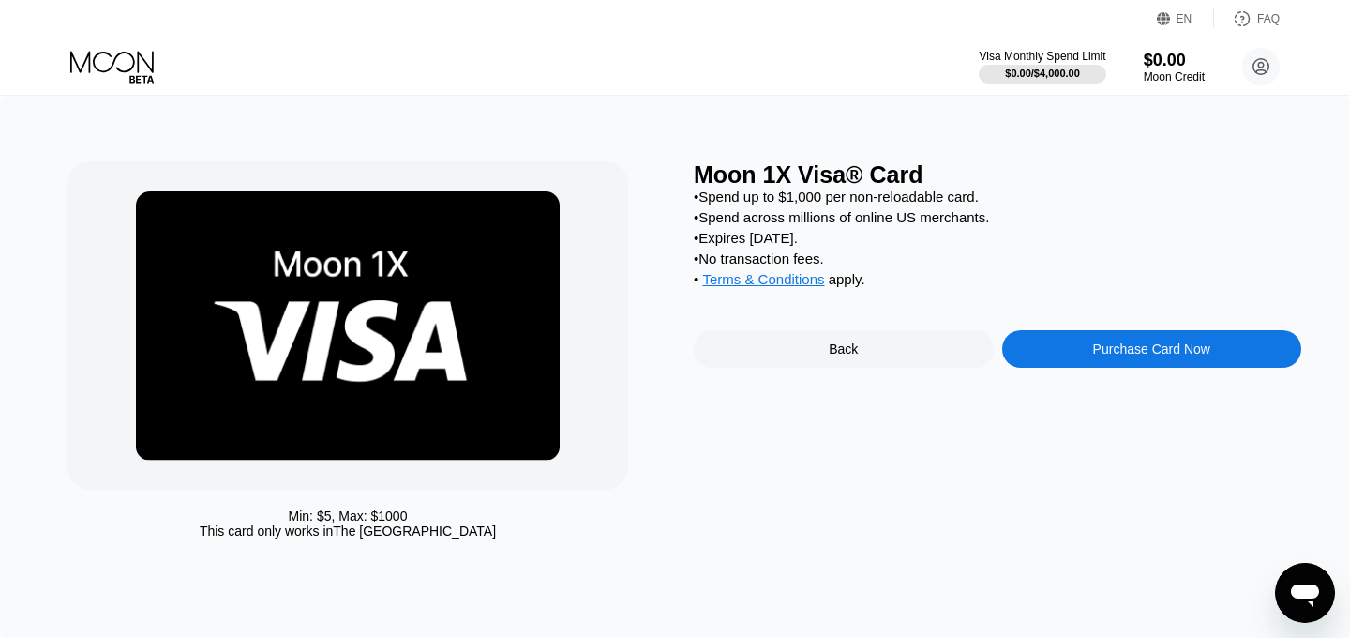
click at [950, 399] on div "Moon 1X Visa® Card • Spend up to $1,000 per non-reloadable card. • Spend across…" at bounding box center [998, 354] width 608 height 386
click at [115, 64] on icon at bounding box center [113, 67] width 87 height 33
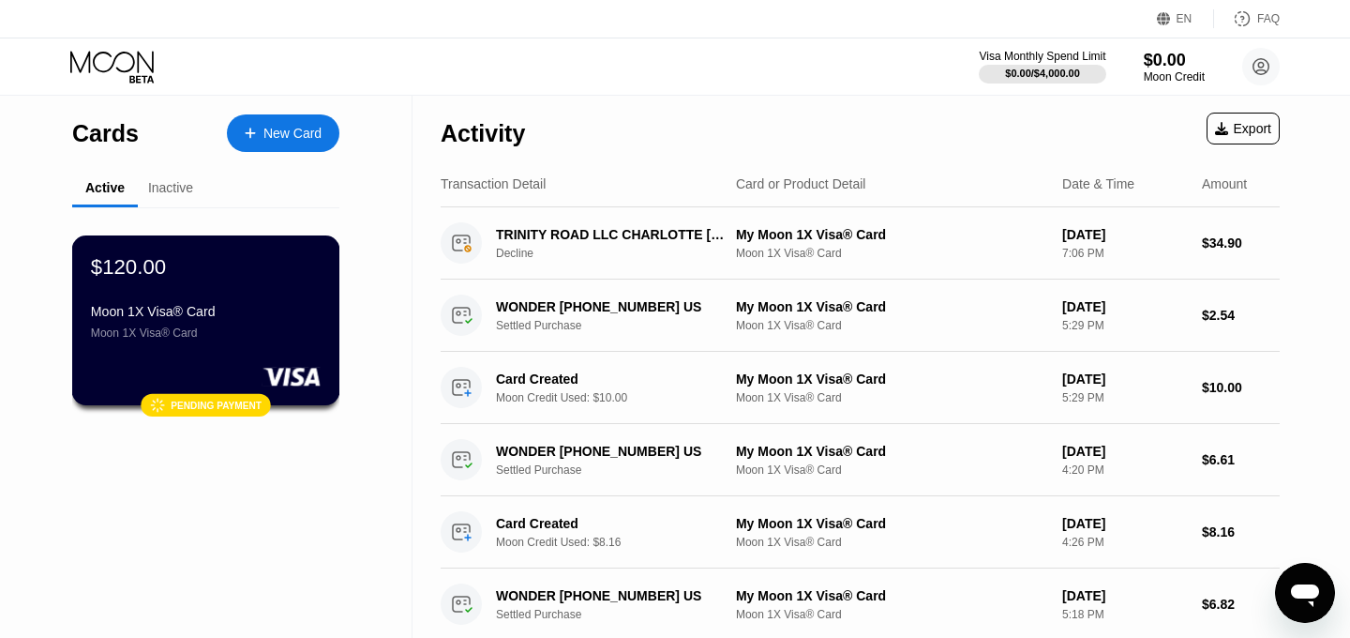
click at [287, 344] on div "$120.00 Moon 1X Visa® Card Moon 1X Visa® Card  Pending payment" at bounding box center [206, 320] width 268 height 170
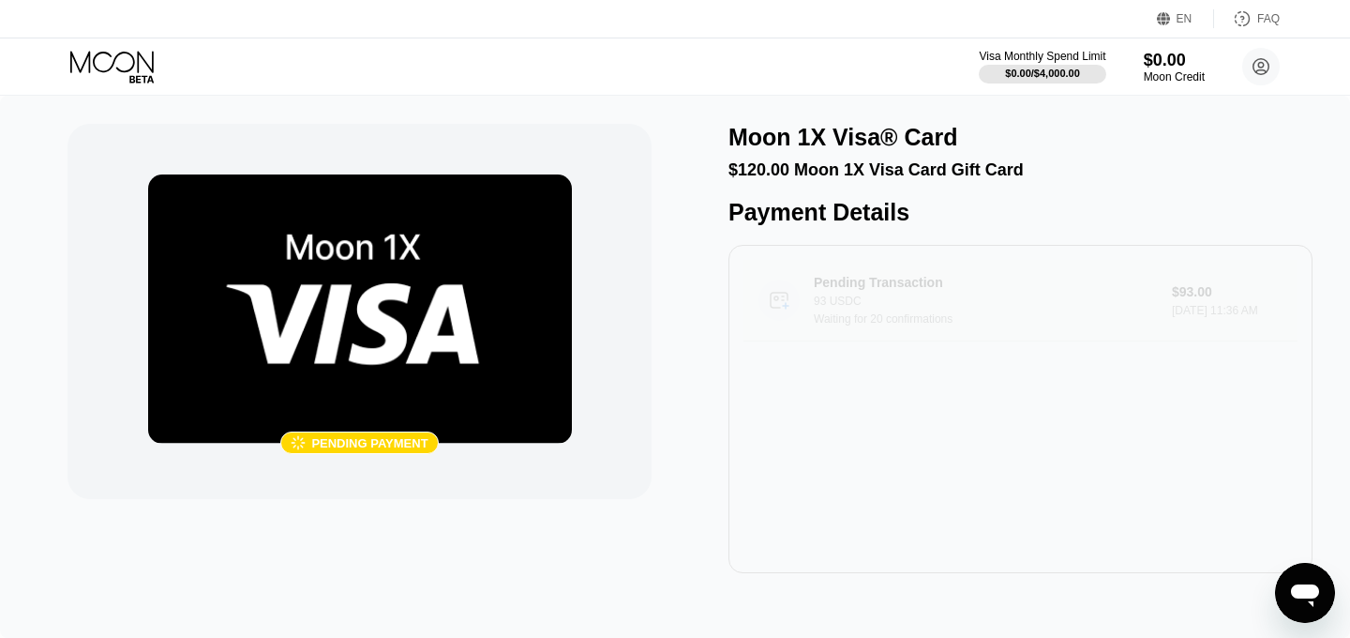
click at [972, 324] on div "Waiting for 20 confirmations" at bounding box center [993, 318] width 358 height 13
click at [137, 82] on icon at bounding box center [141, 79] width 24 height 8
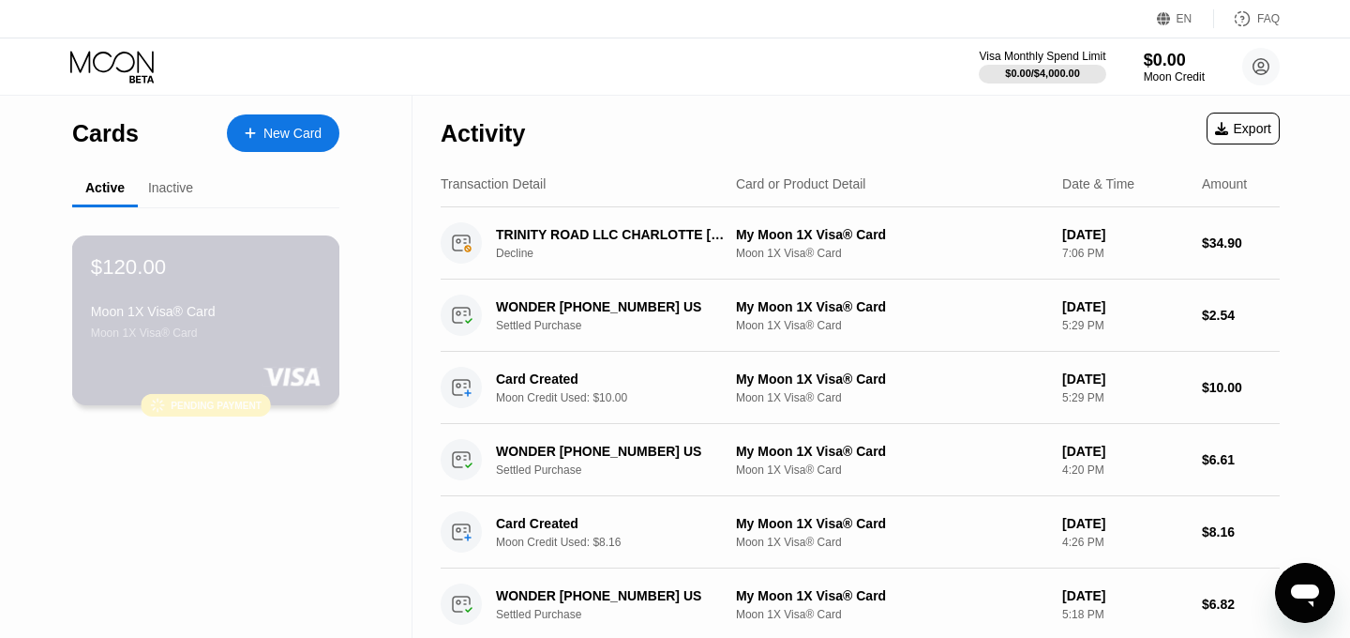
click at [324, 301] on div "$120.00 Moon 1X Visa® Card Moon 1X Visa® Card  Pending payment" at bounding box center [206, 320] width 268 height 170
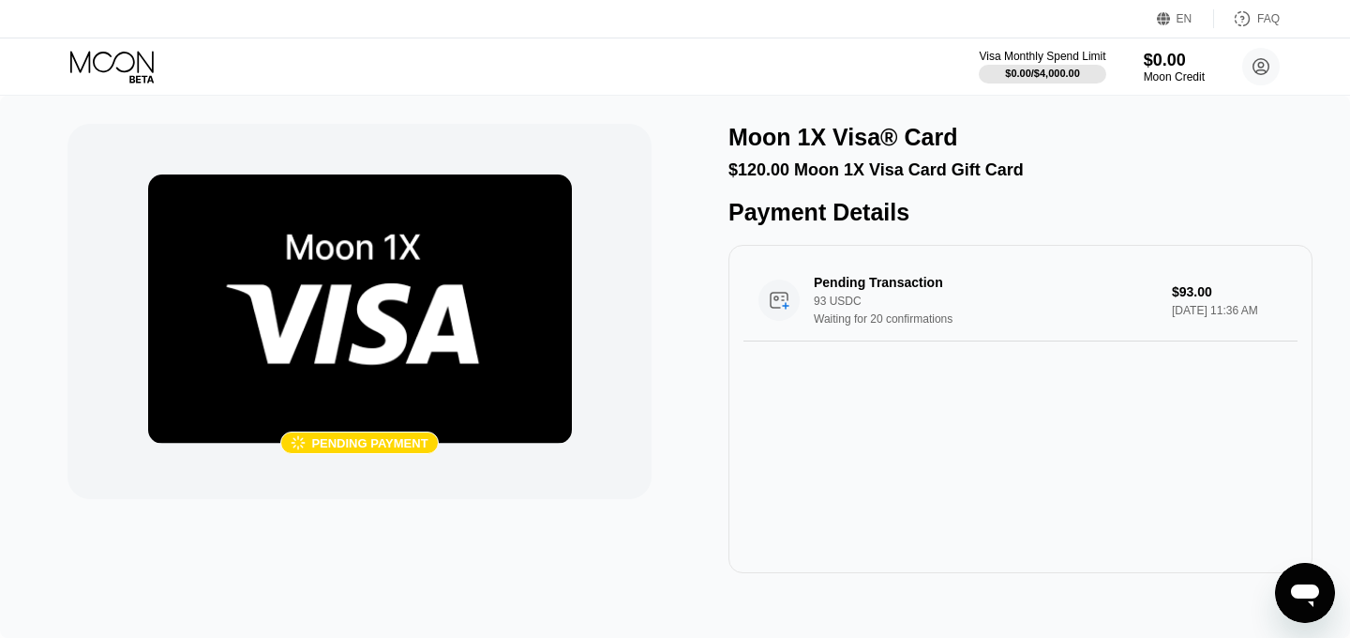
click at [99, 78] on icon at bounding box center [113, 67] width 87 height 33
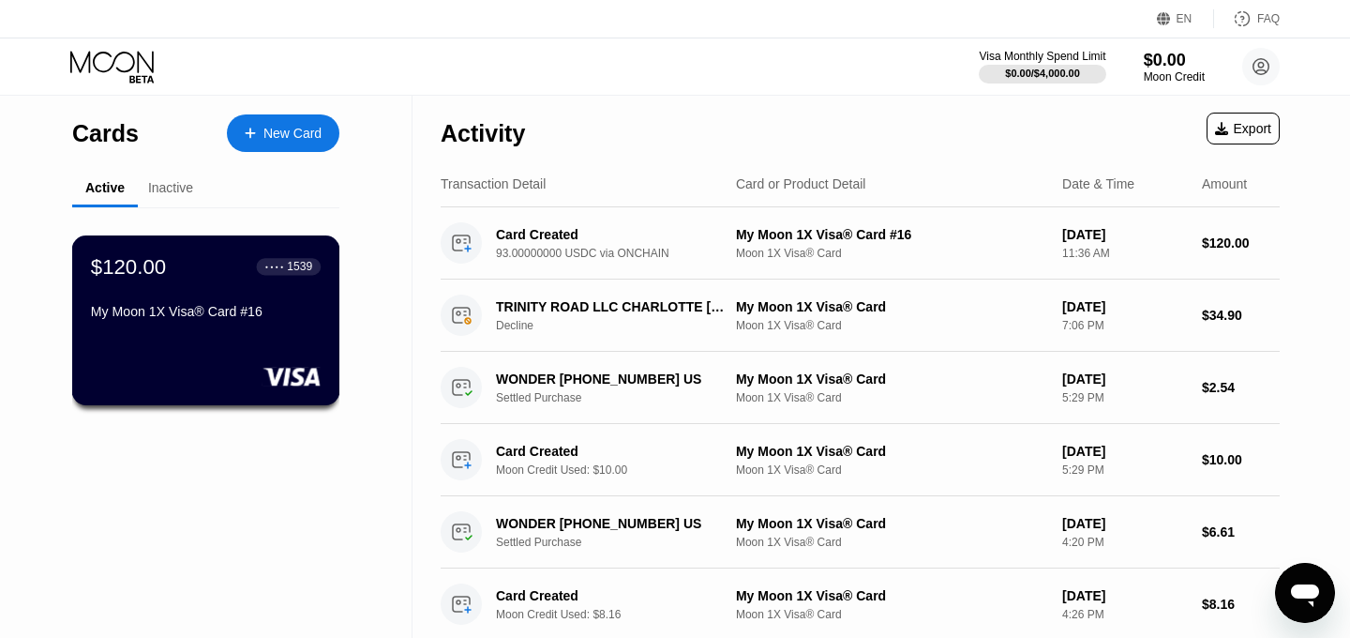
click at [238, 354] on div "$120.00 ● ● ● ● 1539 My Moon 1X Visa® Card #16" at bounding box center [206, 320] width 268 height 170
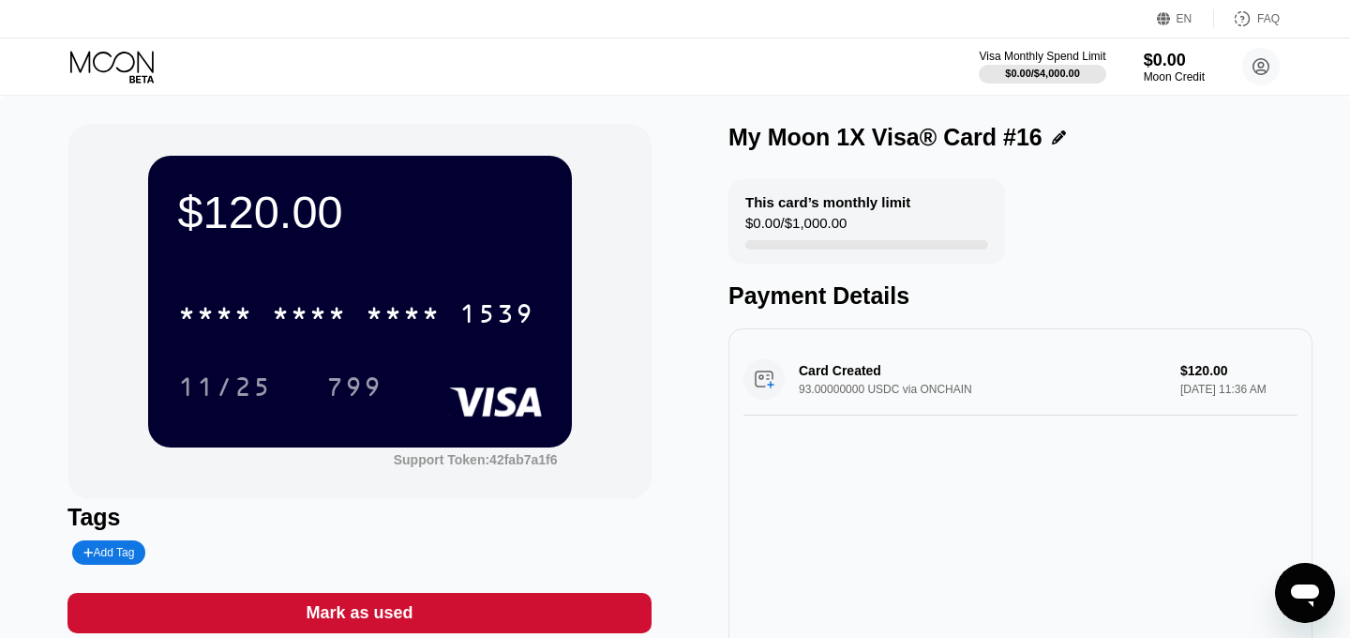
click at [1327, 577] on div "Open messaging window" at bounding box center [1305, 593] width 56 height 56
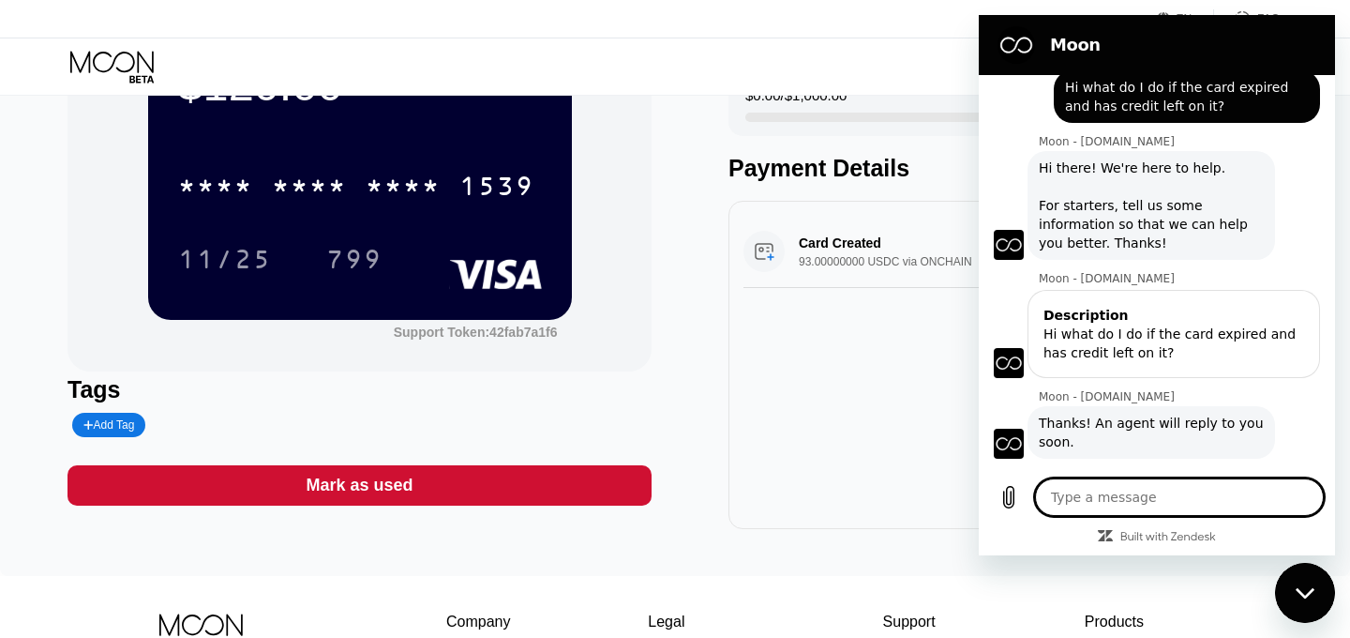
scroll to position [343, 0]
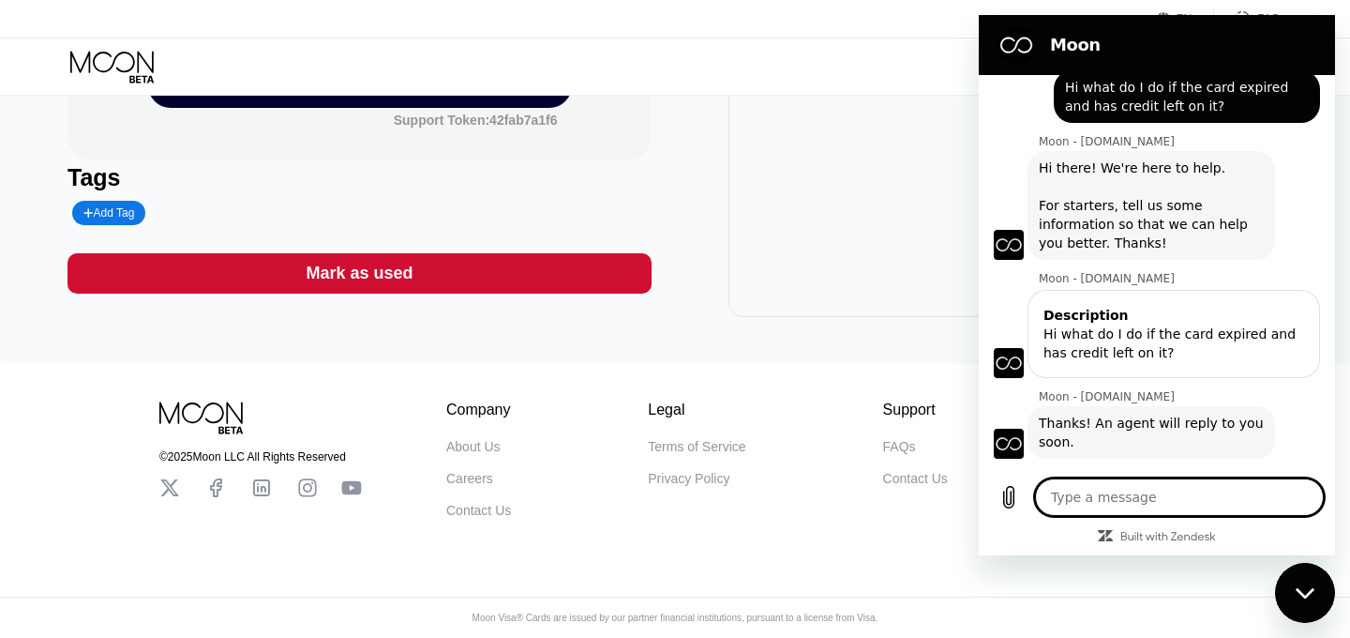
click at [856, 401] on div "Company About Us Careers Contact Us Legal Terms of Service Privacy Policy Suppo…" at bounding box center [795, 459] width 698 height 116
click at [490, 518] on div "© 2025 Moon LLC All Rights Reserved Company About Us Careers Contact Us Legal T…" at bounding box center [675, 501] width 1350 height 274
click at [489, 509] on div "Contact Us" at bounding box center [478, 510] width 65 height 15
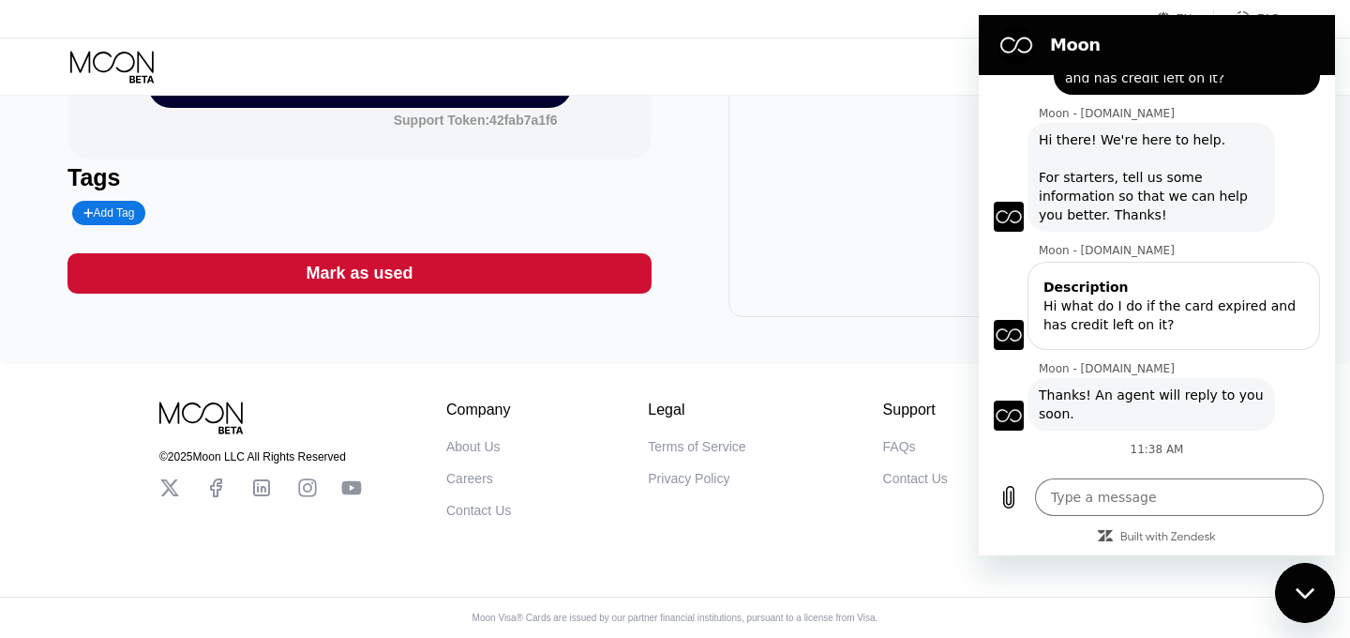
scroll to position [0, 0]
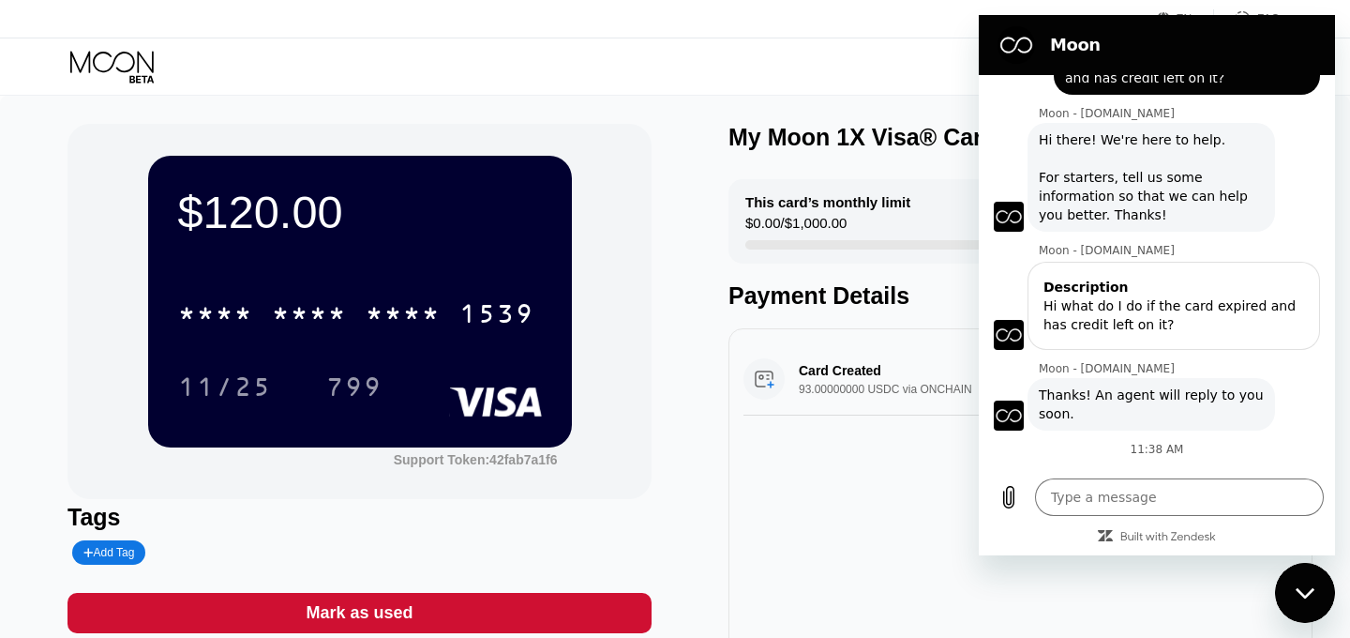
click at [791, 481] on div "Card Created 93.00000000 USDC via ONCHAIN $120.00 Sep 25, 2025 11:36 AM" at bounding box center [1021, 492] width 584 height 328
click at [1344, 611] on div "$120.00 * * * * * * * * * * * * 1539 11/25 799 Support Token: 42fab7a1f6 Tags A…" at bounding box center [675, 400] width 1350 height 608
click at [1325, 607] on div "Close messaging window" at bounding box center [1305, 593] width 56 height 56
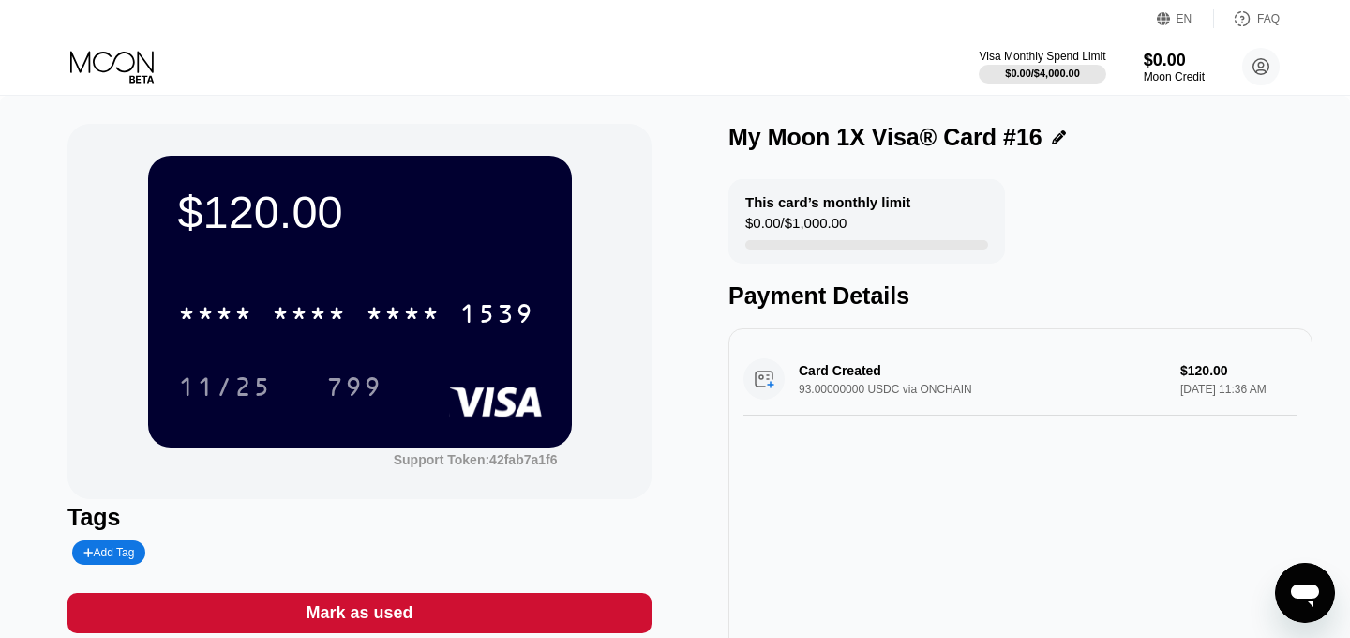
click at [1261, 14] on div "FAQ" at bounding box center [1269, 18] width 23 height 13
drag, startPoint x: 1314, startPoint y: 589, endPoint x: 527, endPoint y: 317, distance: 832.4
click at [1275, 563] on html at bounding box center [1305, 593] width 60 height 60
click at [130, 72] on icon at bounding box center [113, 67] width 87 height 33
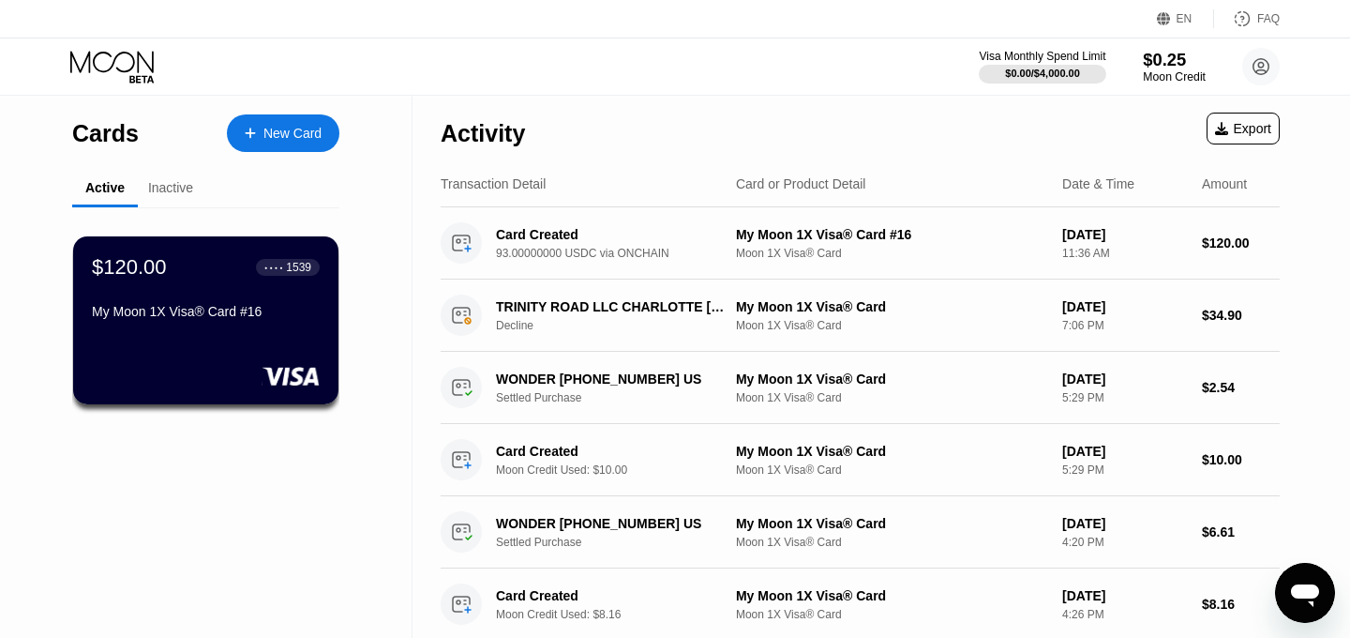
click at [1166, 77] on div "Moon Credit" at bounding box center [1174, 76] width 63 height 13
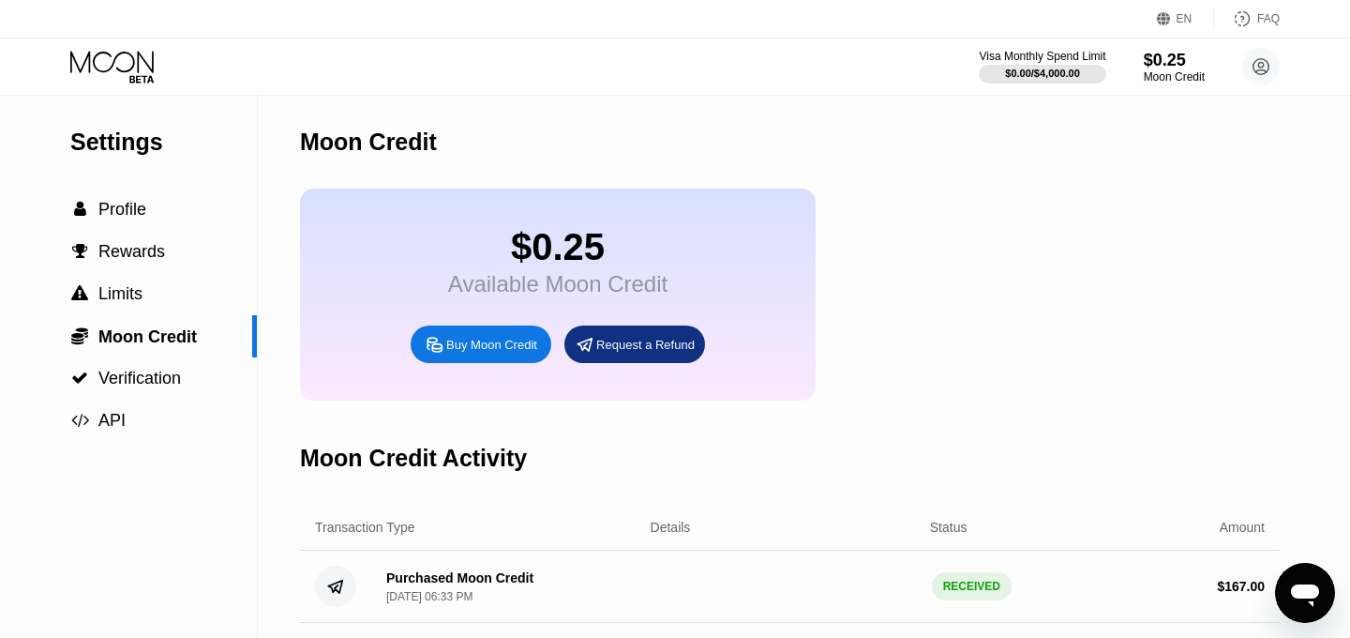
click at [644, 350] on div "Request a Refund" at bounding box center [645, 345] width 98 height 16
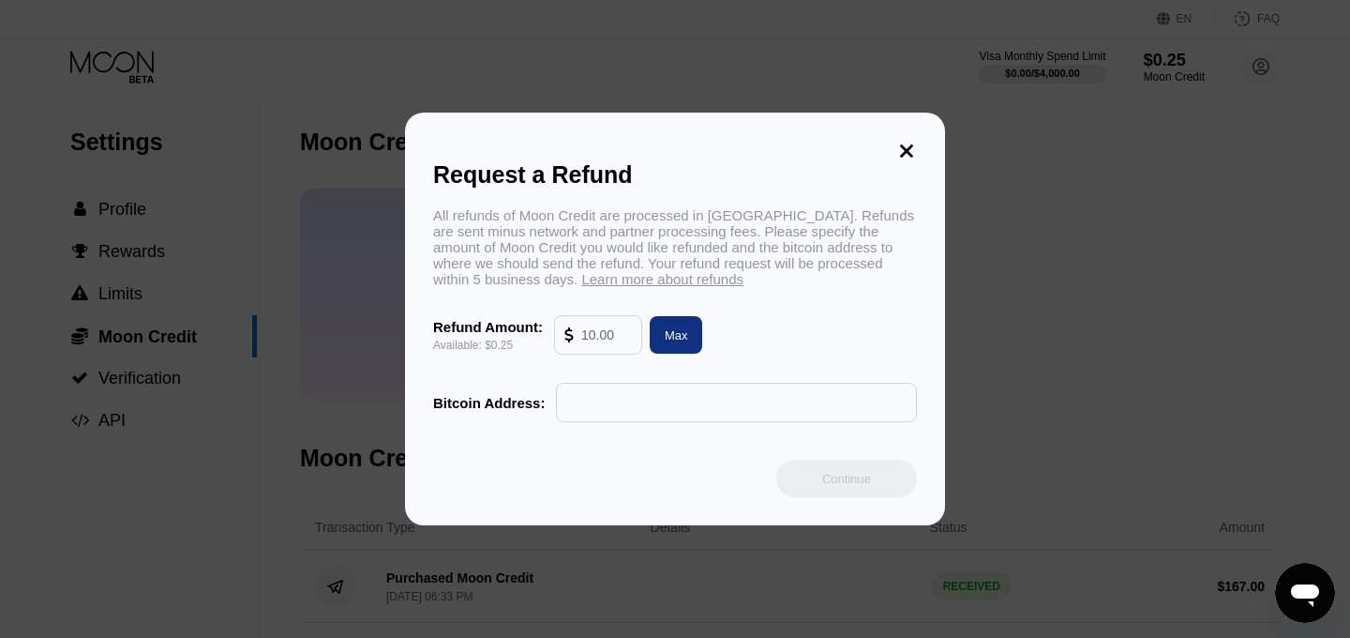
click at [908, 136] on div "Request a Refund All refunds of Moon Credit are processed in Bitcoin. Refunds a…" at bounding box center [675, 319] width 540 height 413
click at [908, 143] on icon at bounding box center [906, 151] width 21 height 21
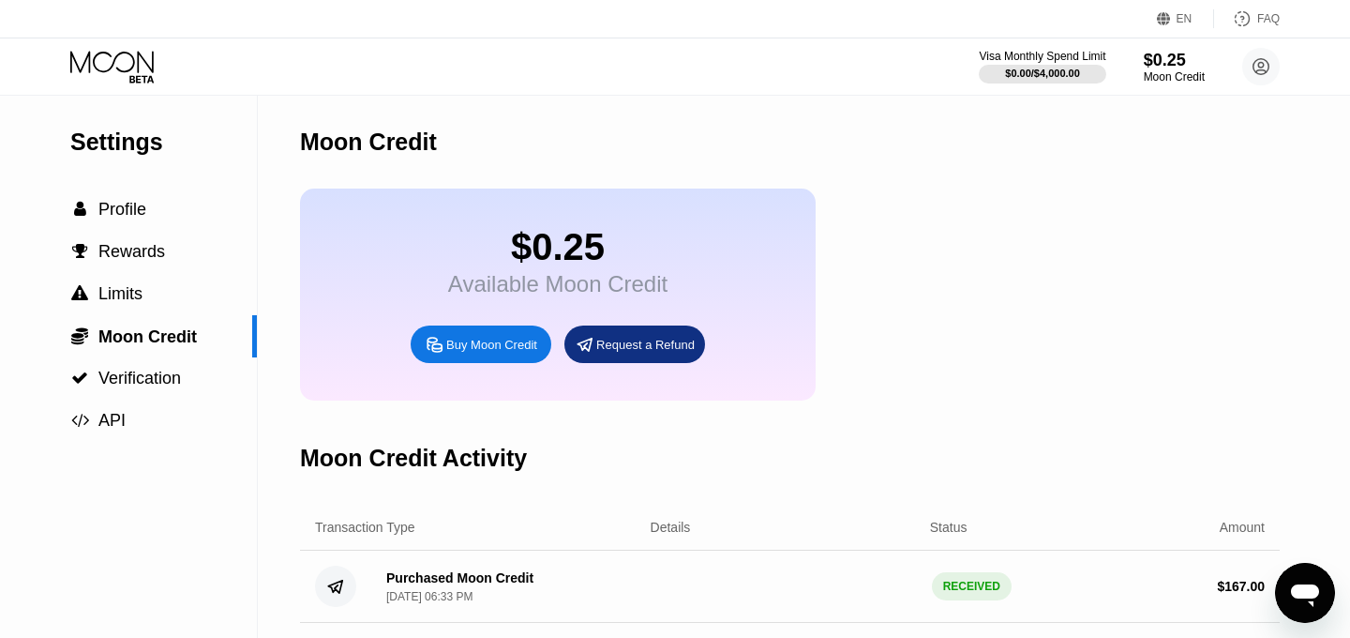
click at [474, 354] on div "Buy Moon Credit" at bounding box center [481, 344] width 141 height 38
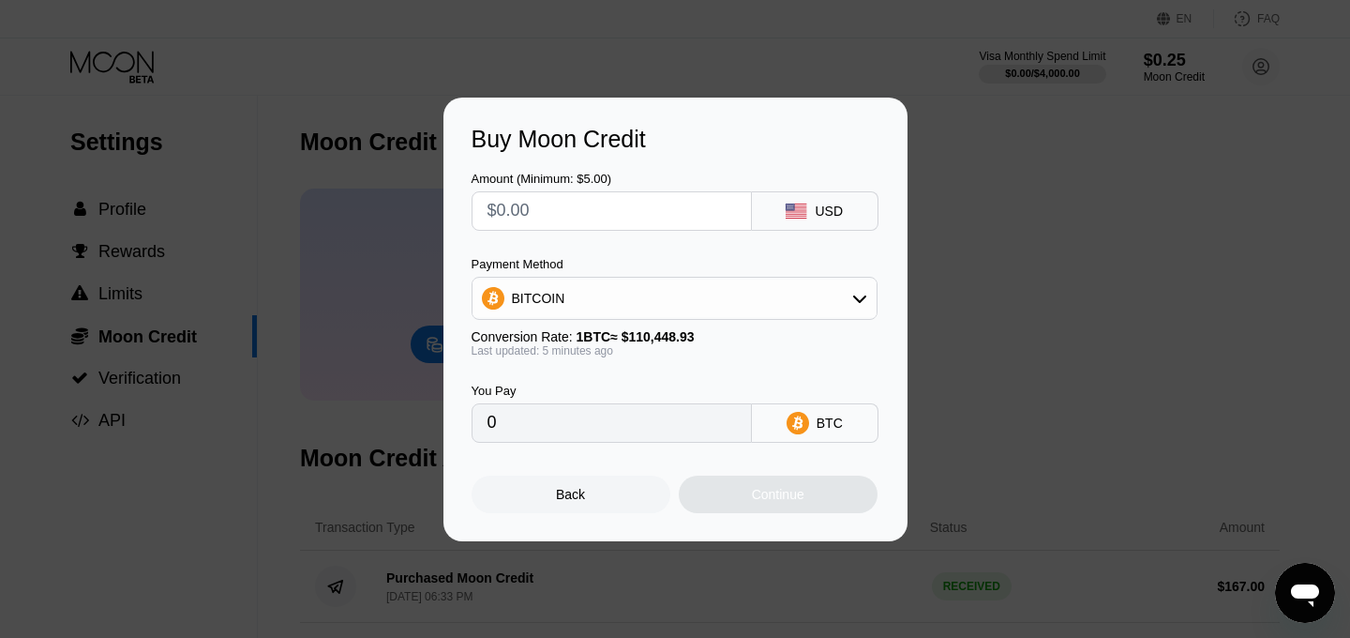
click at [1040, 340] on div "Buy Moon Credit Amount (Minimum: $5.00) USD Payment Method BITCOIN Conversion R…" at bounding box center [675, 320] width 1350 height 444
click at [593, 500] on div "Back" at bounding box center [571, 494] width 199 height 38
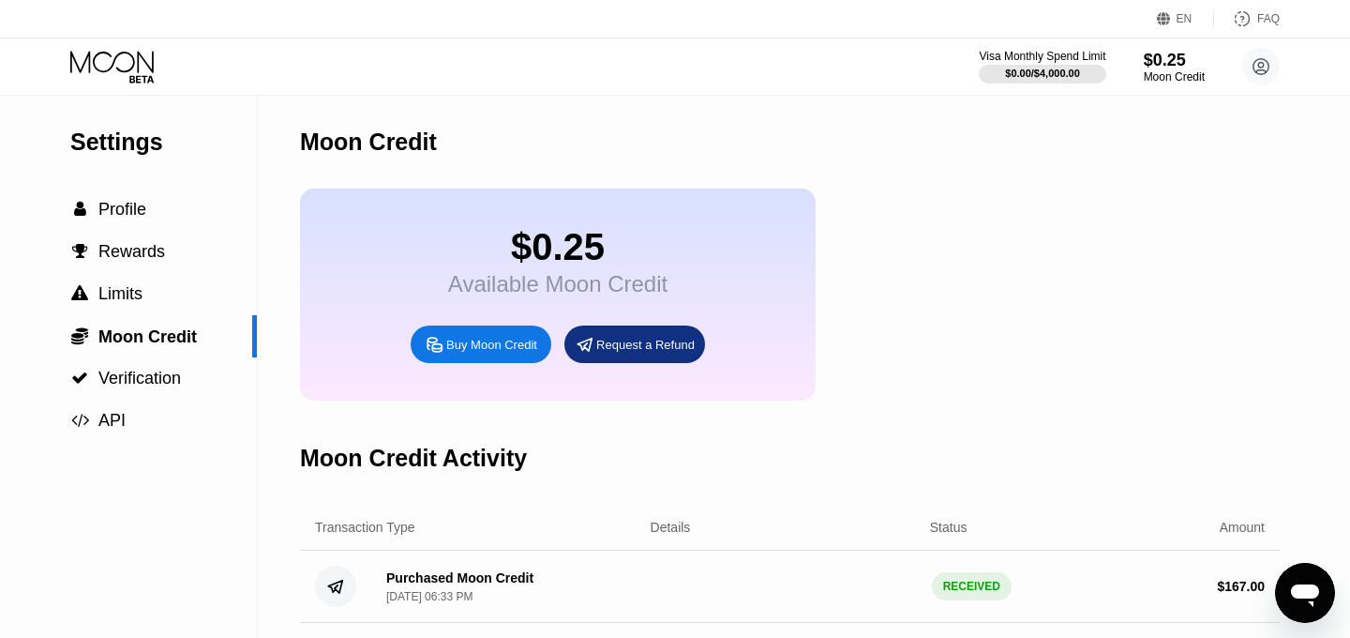
click at [128, 64] on icon at bounding box center [113, 67] width 87 height 33
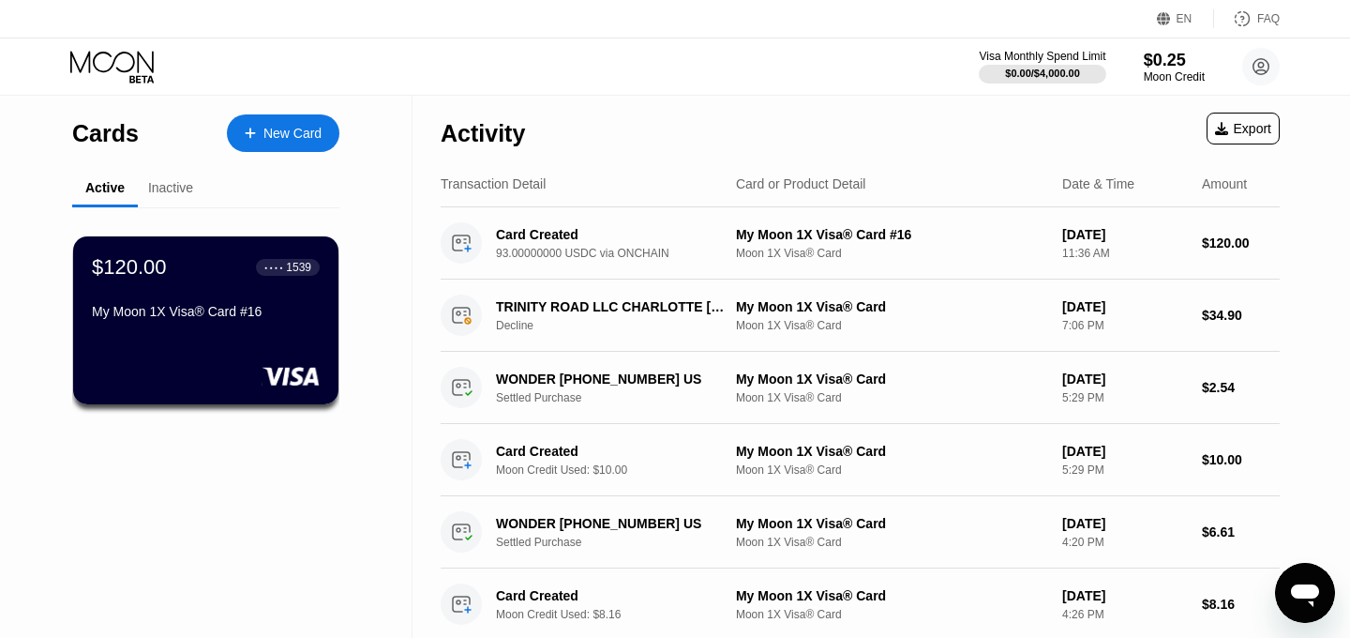
click at [1297, 580] on icon "Open messaging window" at bounding box center [1305, 593] width 34 height 34
type textarea "x"
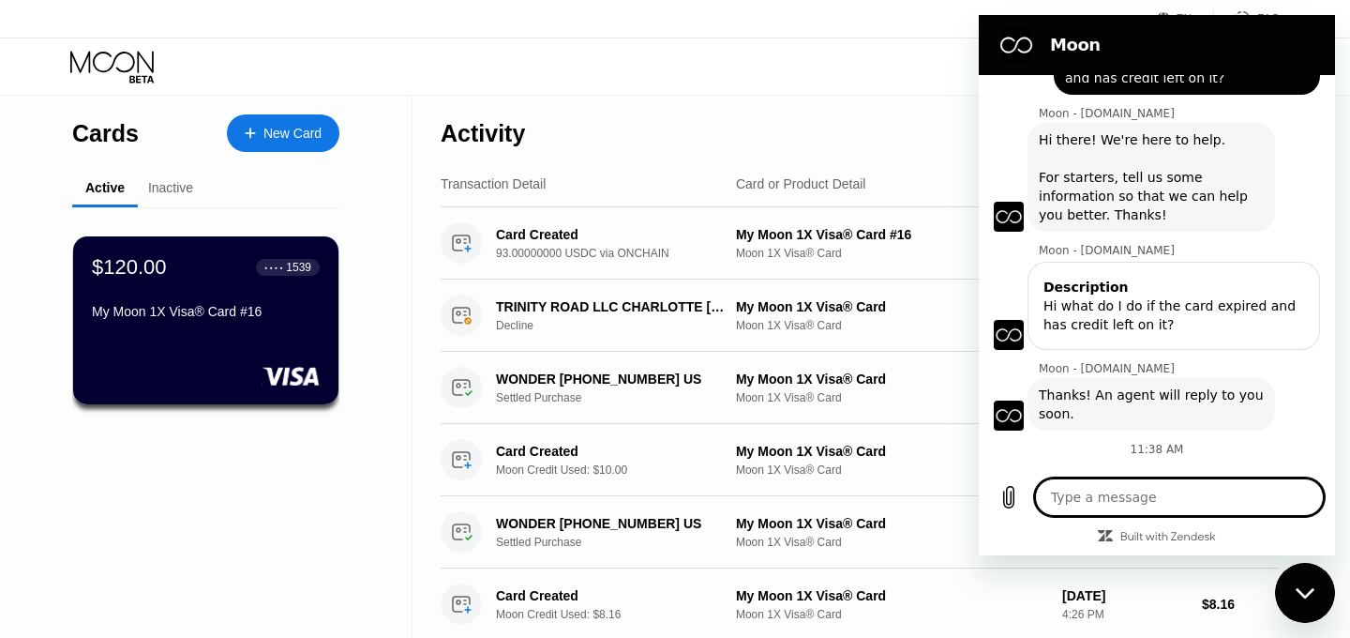
click at [1126, 498] on textarea at bounding box center [1179, 497] width 289 height 38
type textarea "C"
type textarea "x"
type textarea "Ca"
type textarea "x"
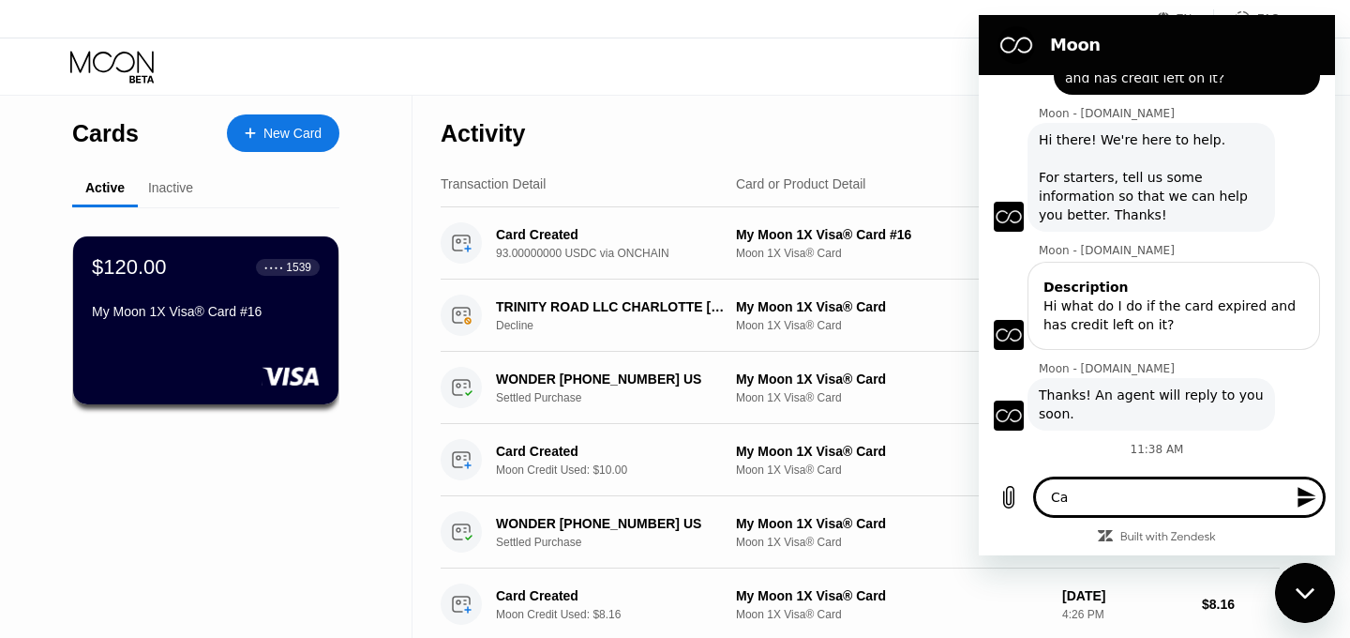
type textarea "Can"
type textarea "x"
type textarea "Can"
type textarea "x"
type textarea "Can r"
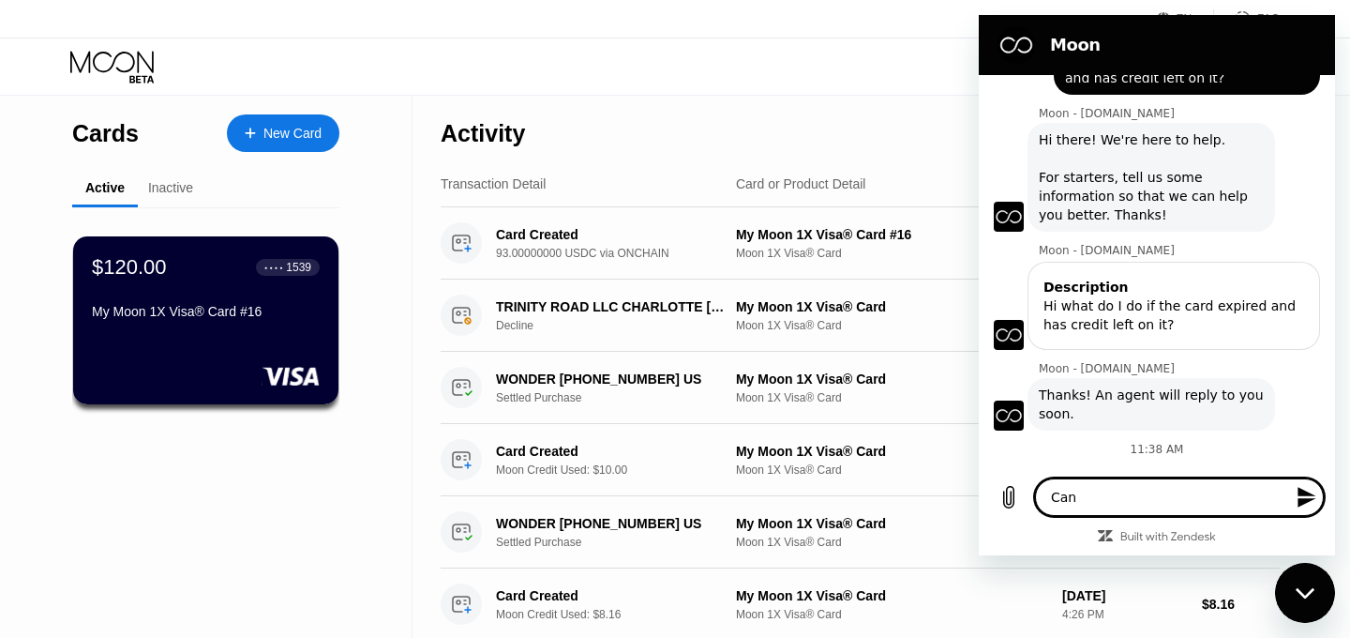
type textarea "x"
type textarea "Can re"
type textarea "x"
type textarea "Can ref"
type textarea "x"
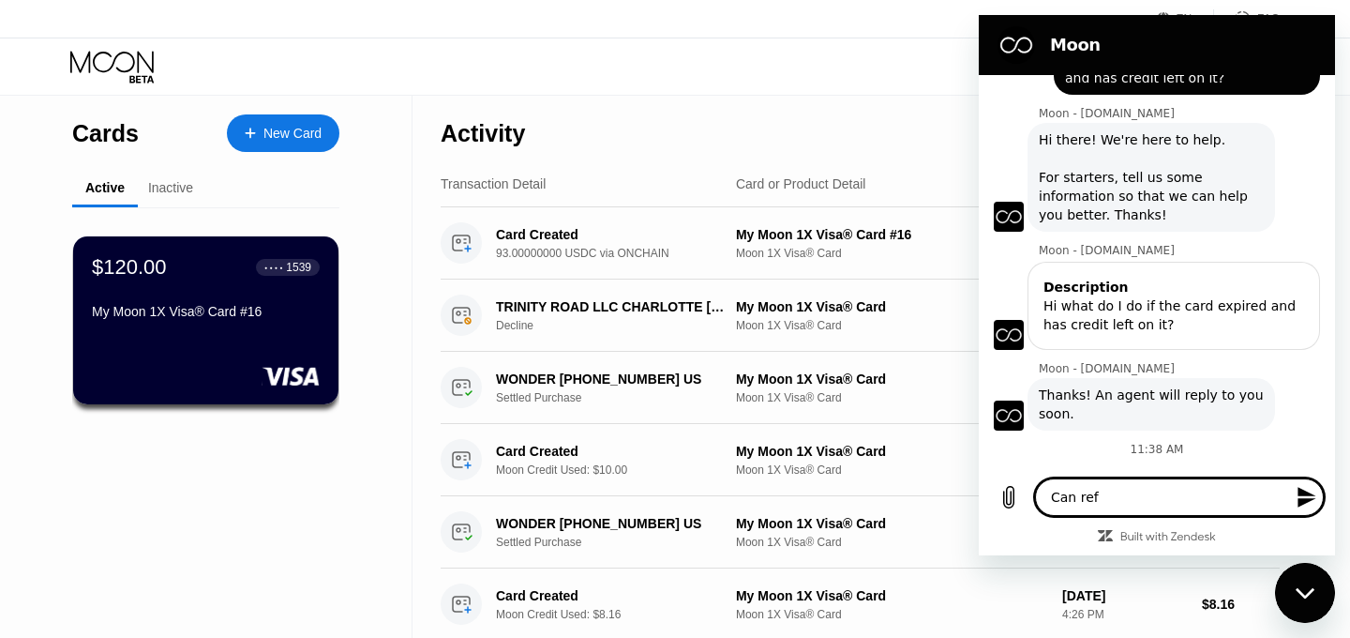
type textarea "Can refu"
type textarea "x"
type textarea "Can refun"
type textarea "x"
type textarea "Can refund"
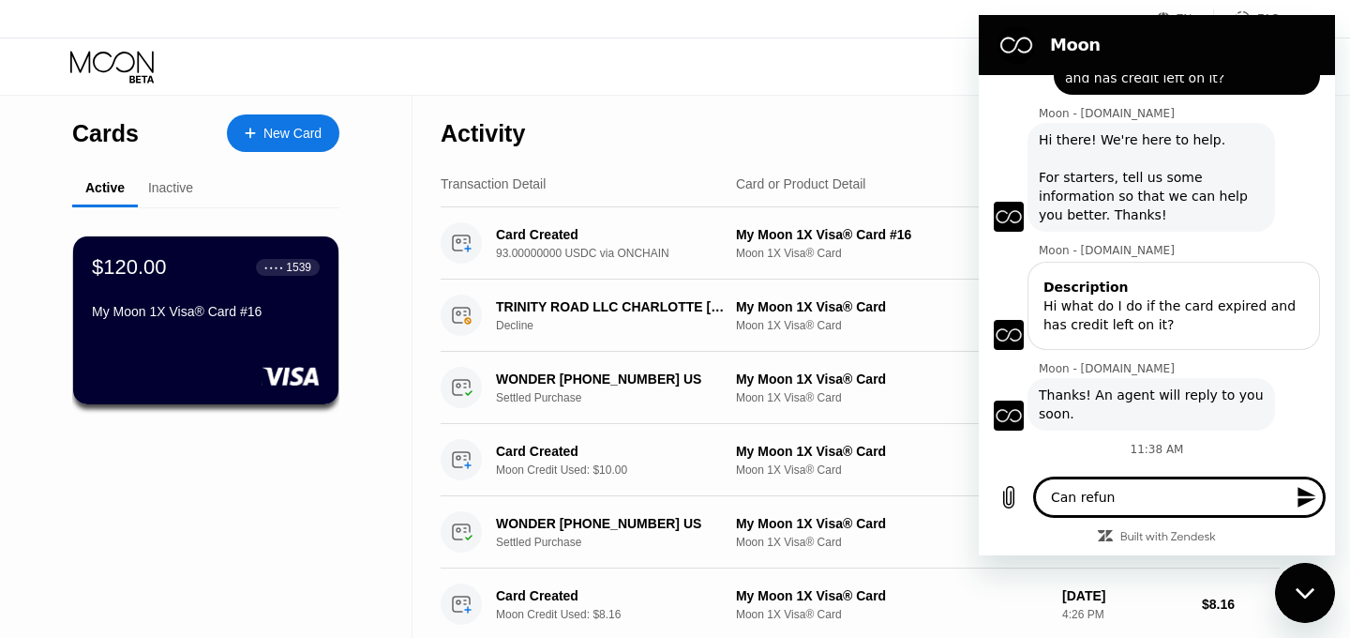
type textarea "x"
type textarea "Can refun"
type textarea "x"
type textarea "Can refu"
type textarea "x"
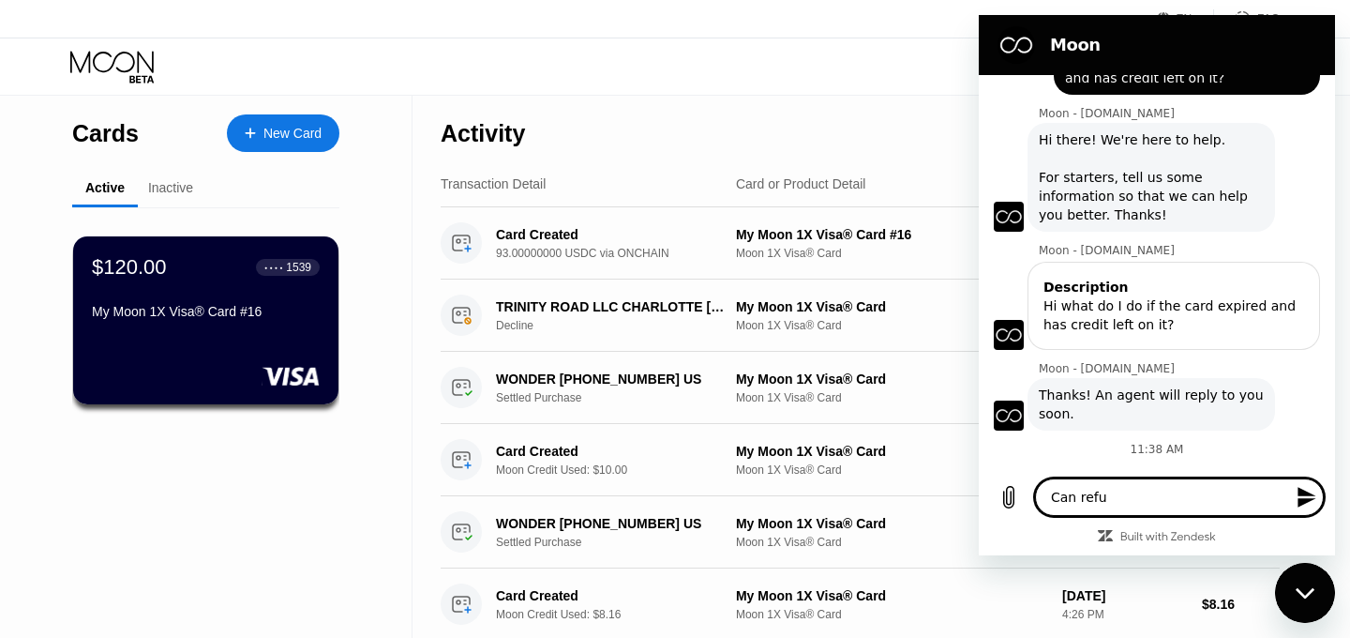
type textarea "Can ref"
type textarea "x"
type textarea "Can re"
type textarea "x"
type textarea "Can r"
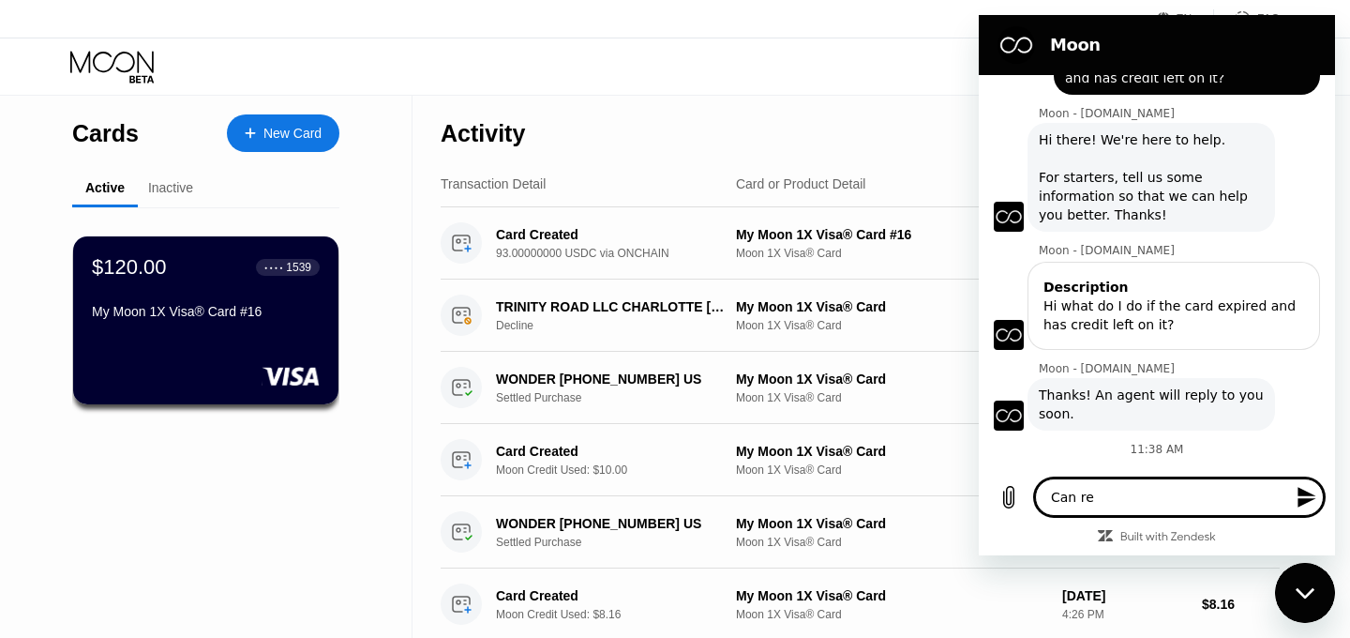
type textarea "x"
type textarea "Can"
type textarea "x"
type textarea "Can t"
type textarea "x"
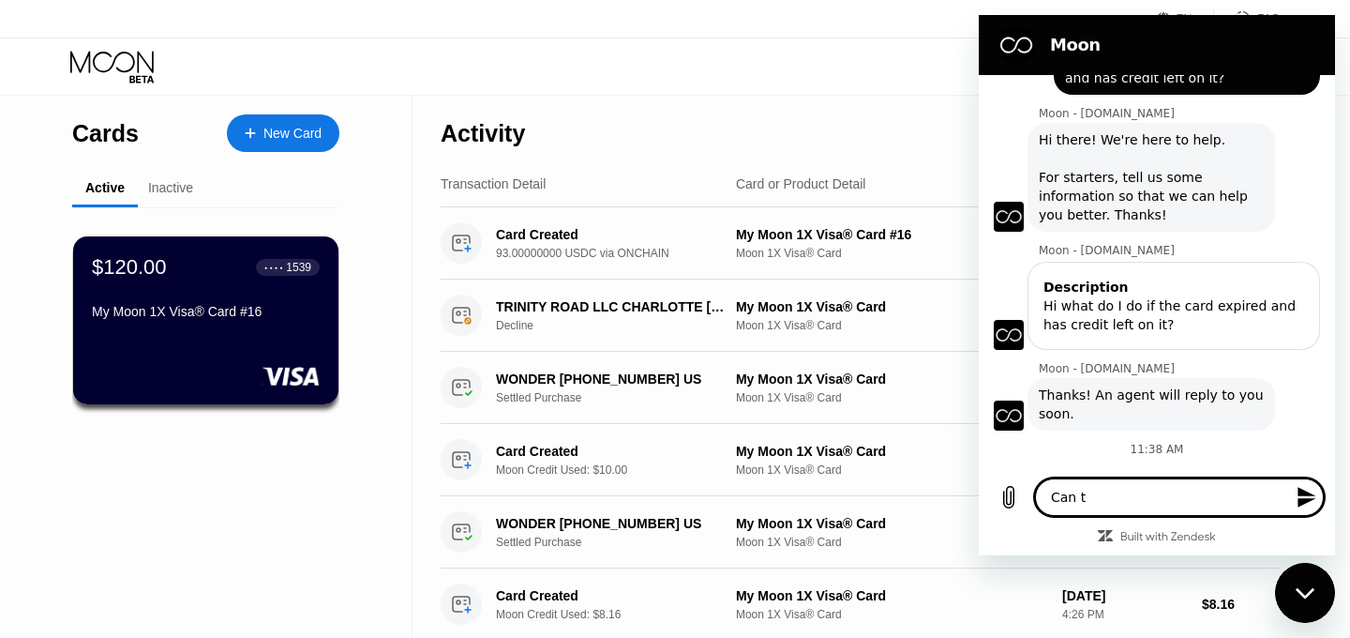
type textarea "Can"
type textarea "x"
type textarea "Can r"
type textarea "x"
type textarea "Can re"
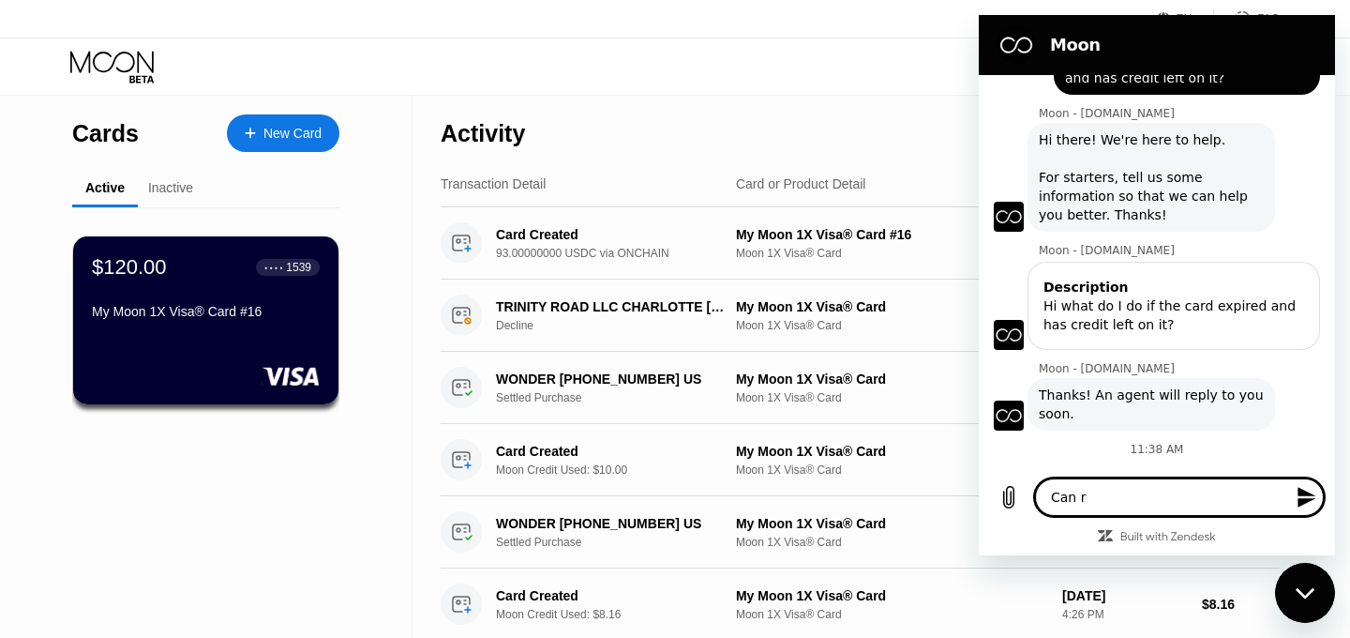
type textarea "x"
type textarea "Can ret"
type textarea "x"
type textarea "Can retu"
type textarea "x"
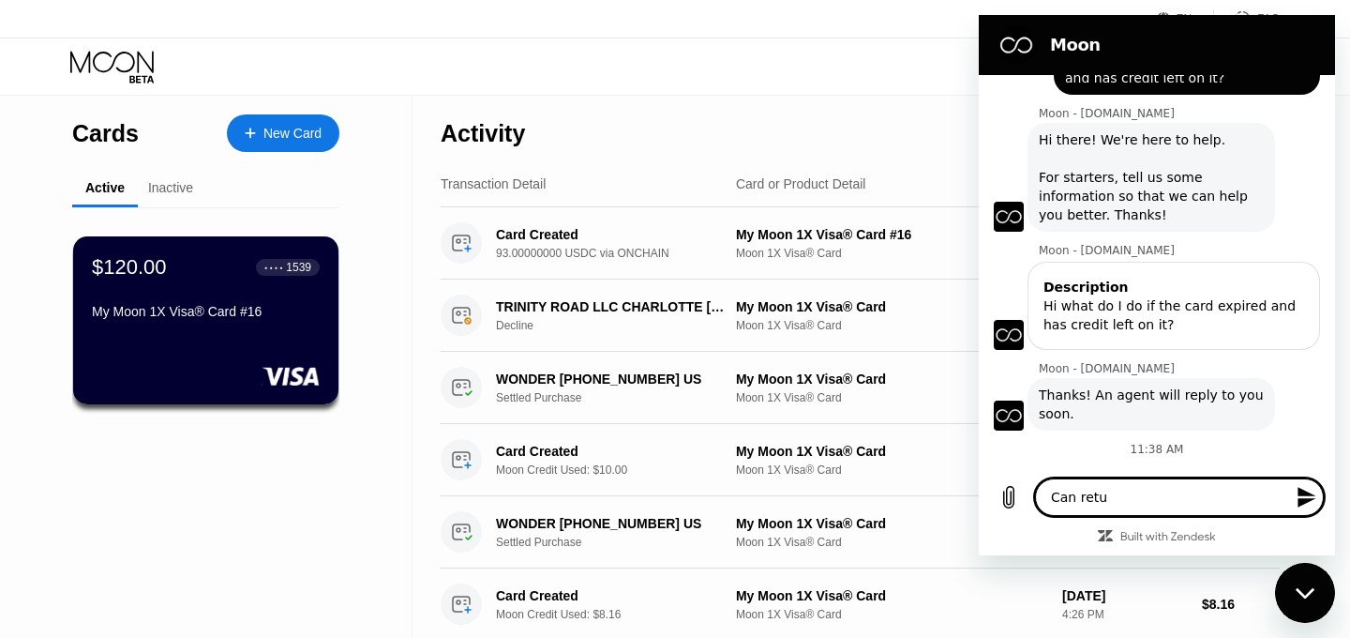
type textarea "Can retur"
type textarea "x"
type textarea "Can return"
type textarea "x"
type textarea "Can return"
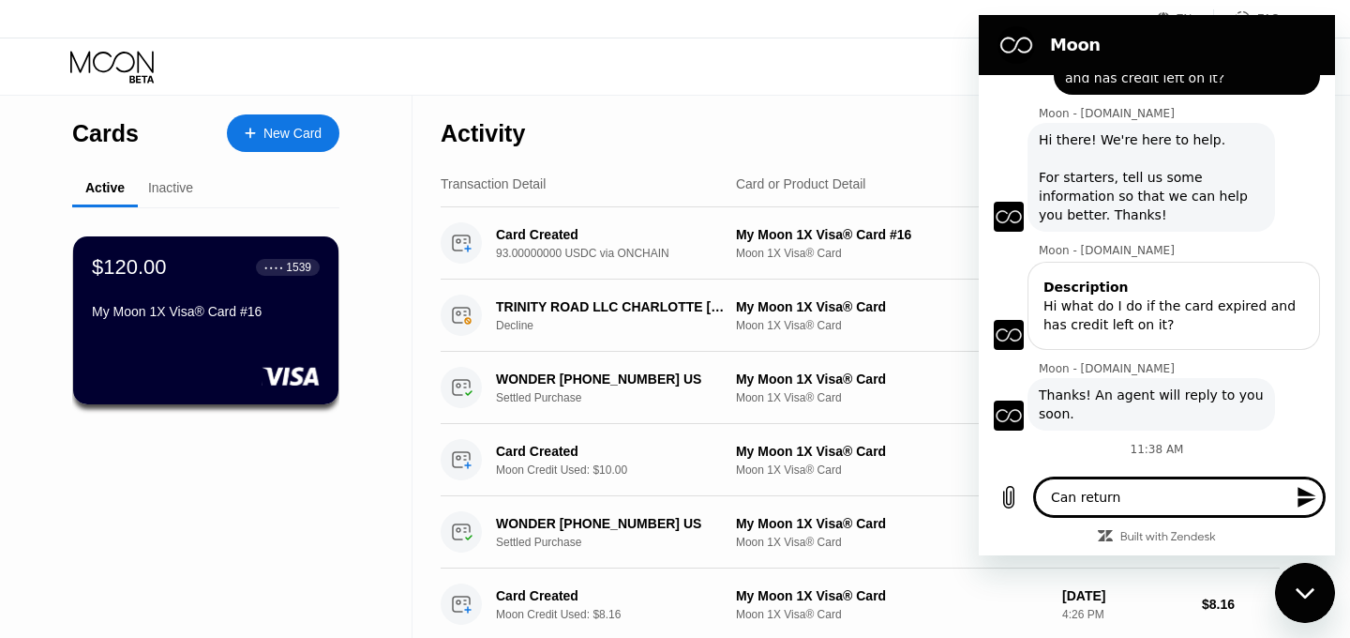
type textarea "x"
type textarea "Can return t"
type textarea "x"
type textarea "Can return th"
type textarea "x"
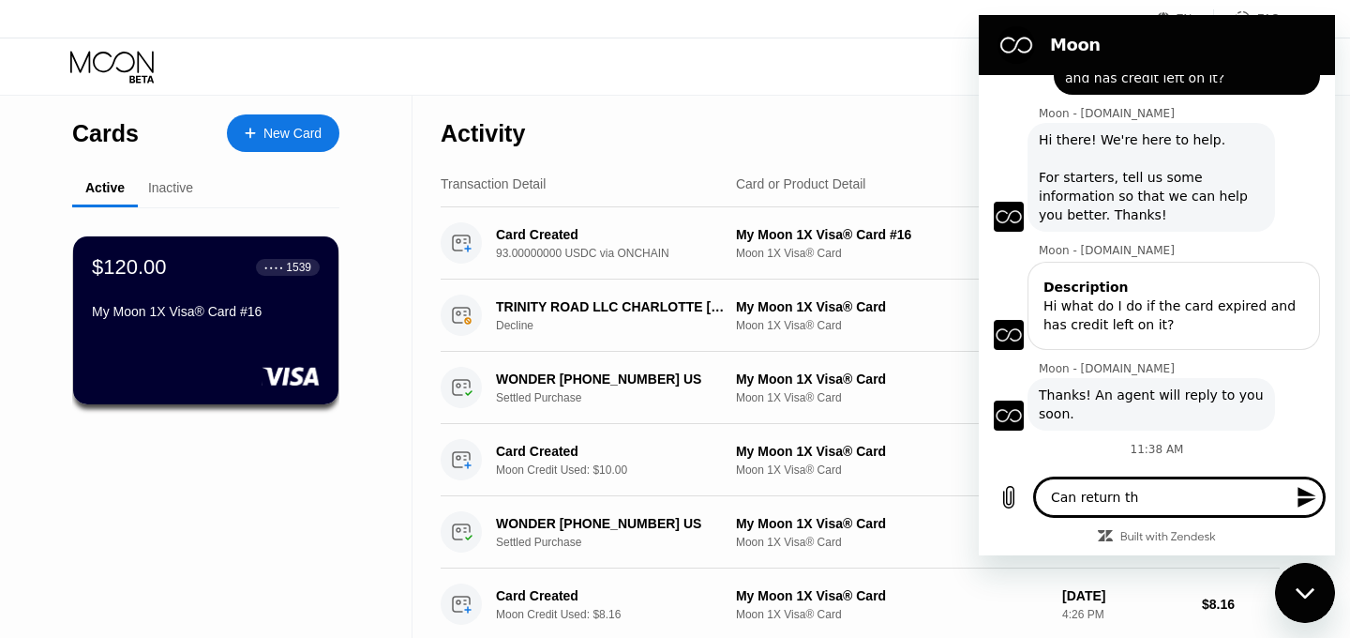
type textarea "Can return the"
type textarea "x"
type textarea "Can return the"
type textarea "x"
type textarea "Can return the #"
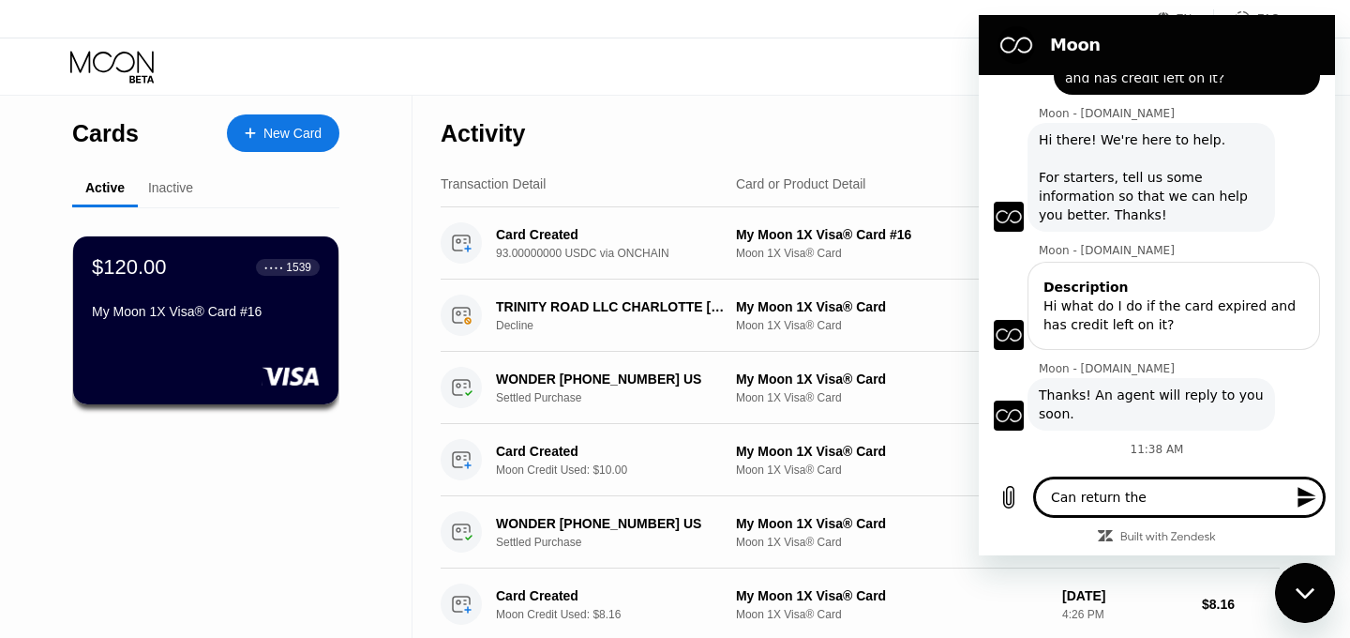
type textarea "x"
type textarea "Can return the"
type textarea "x"
type textarea "Can return the $"
type textarea "x"
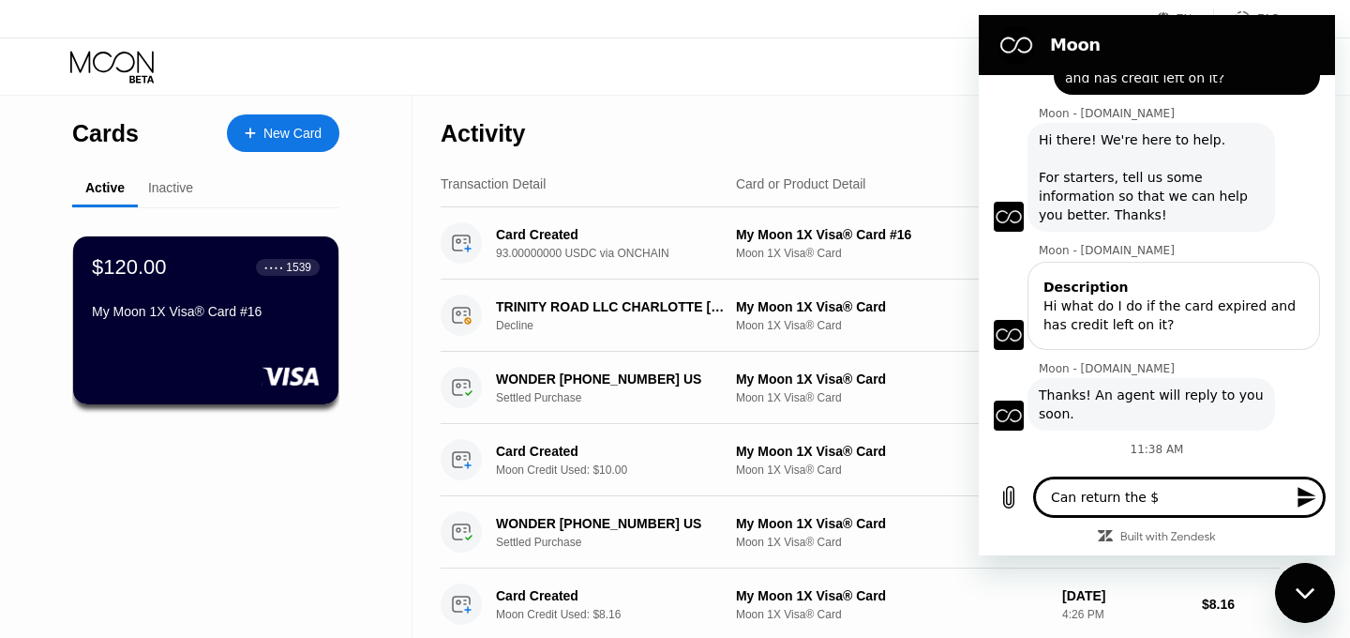
type textarea "Can return the $1"
type textarea "x"
type textarea "Can return the $12"
type textarea "x"
type textarea "Can return the $120"
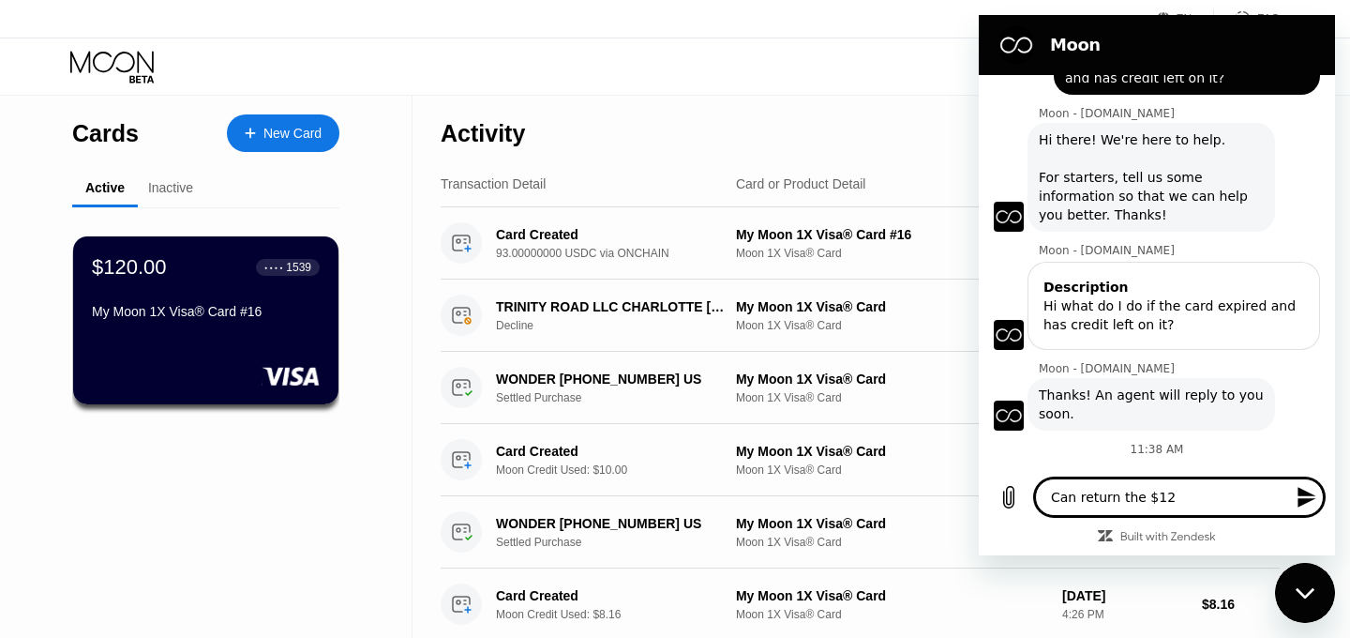
type textarea "x"
type textarea "Can return the $120"
type textarea "x"
type textarea "Can return the $120 v"
type textarea "x"
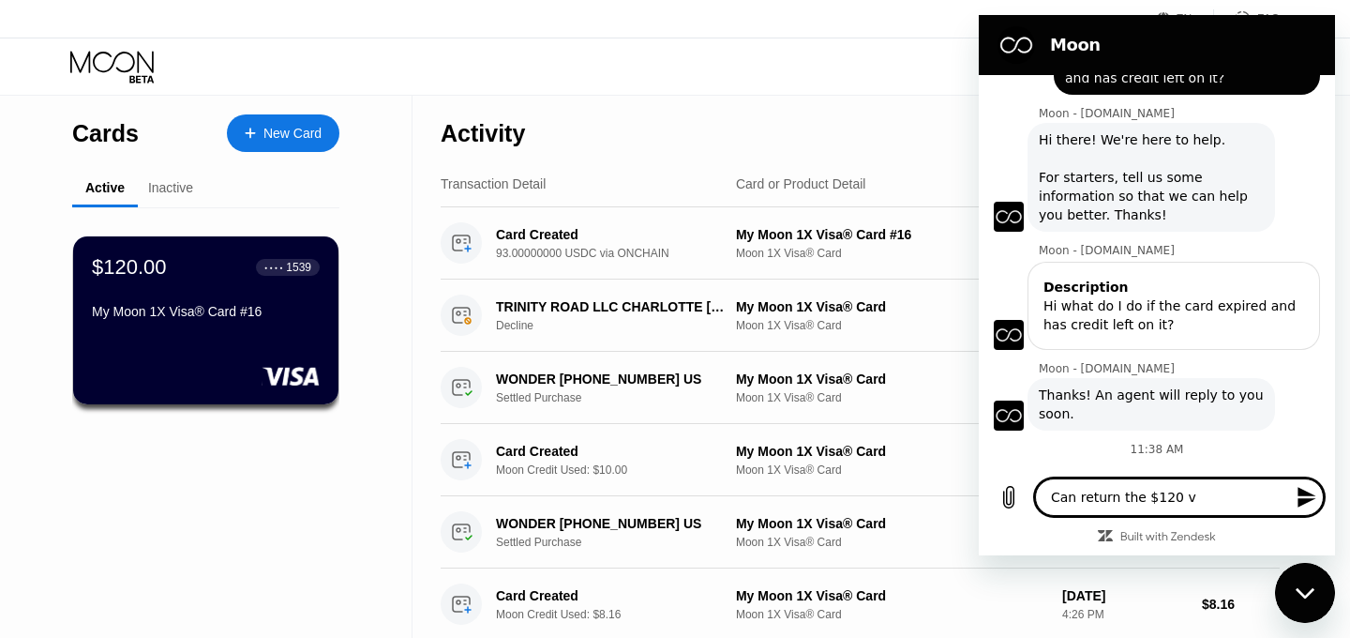
type textarea "Can return the $120 vi"
type textarea "x"
type textarea "Can return the $120 vic"
type textarea "x"
type textarea "Can return the $120 vica"
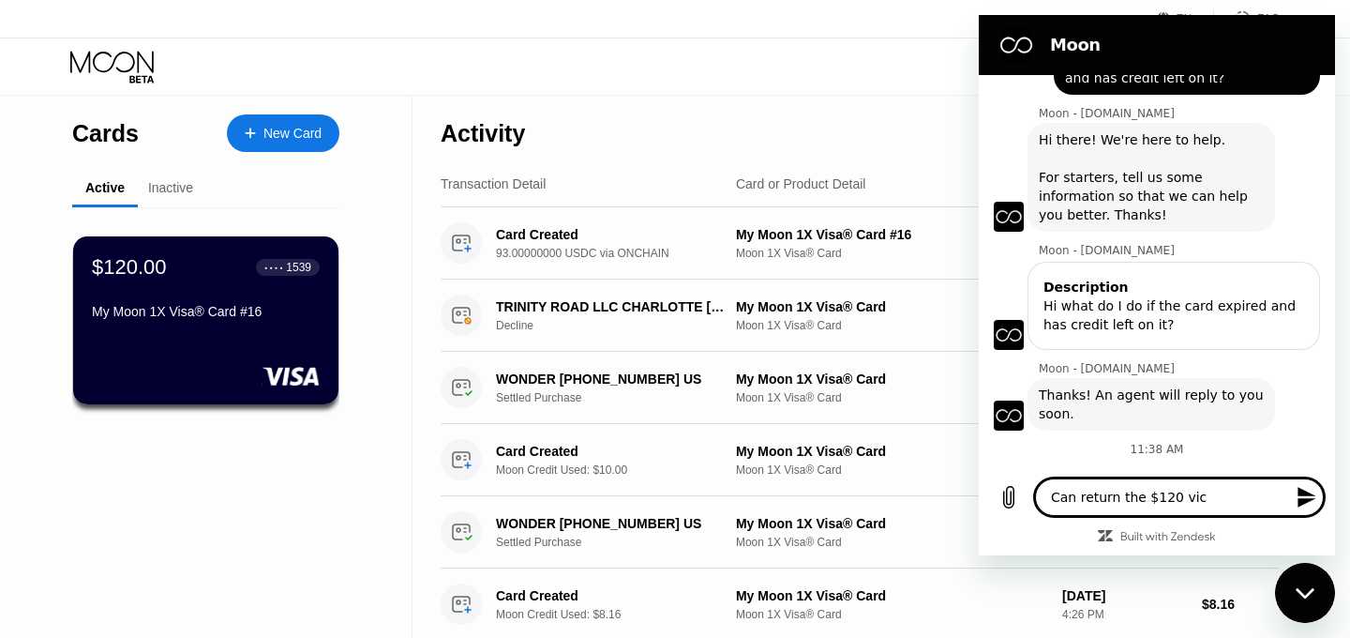
type textarea "x"
type textarea "Can return the $120 vic"
type textarea "x"
type textarea "Can return the $120 vi"
type textarea "x"
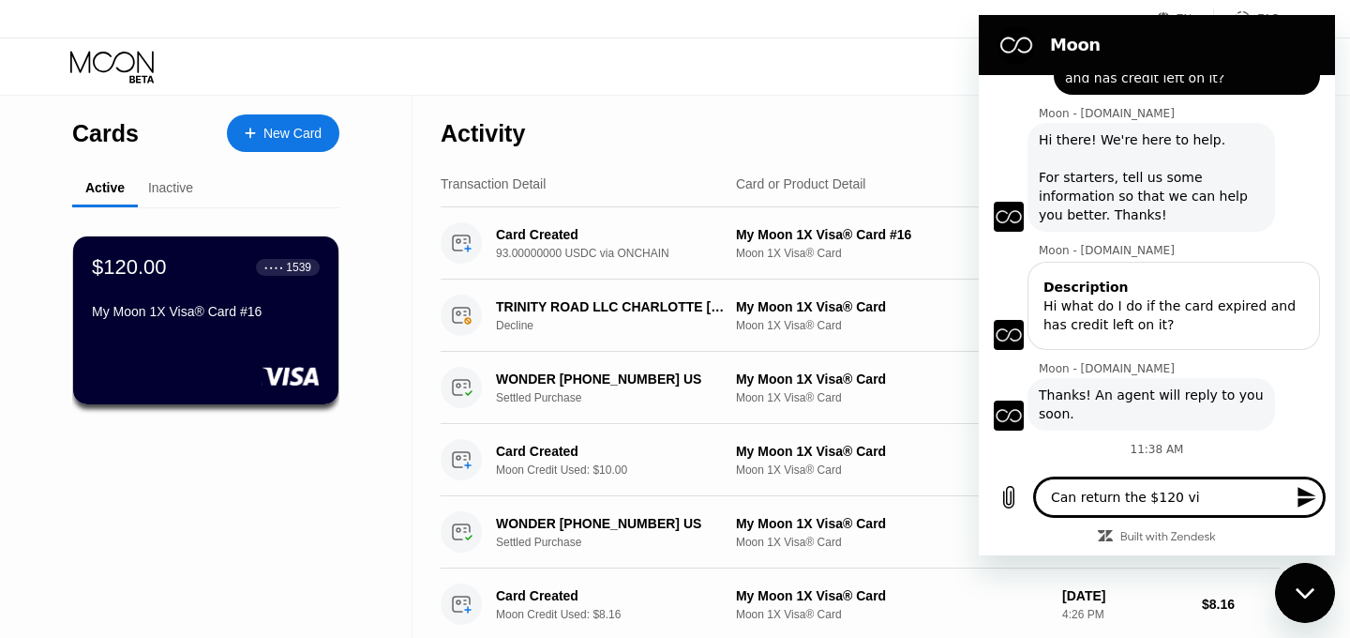
type textarea "Can return the $120 vis"
type textarea "x"
type textarea "Can return the $120 visa"
type textarea "x"
type textarea "Can return the $120 visa"
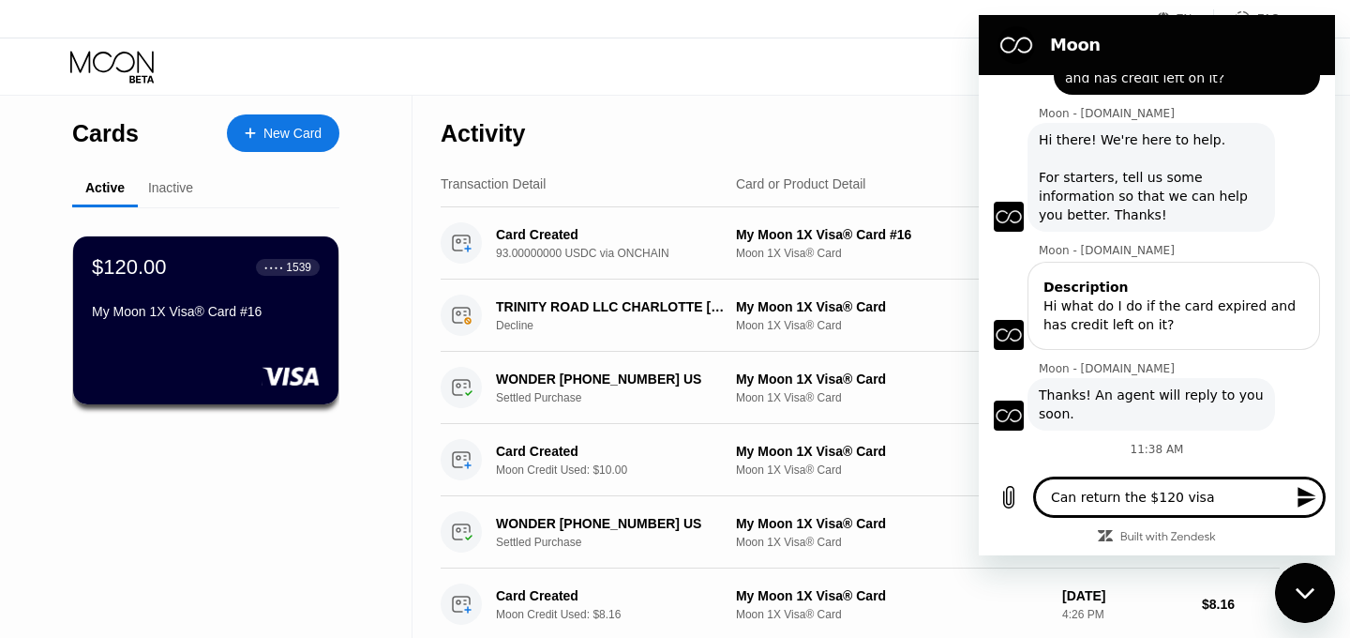
type textarea "x"
type textarea "Can return the $120 visa c"
type textarea "x"
type textarea "Can return the $120 visa ca"
type textarea "x"
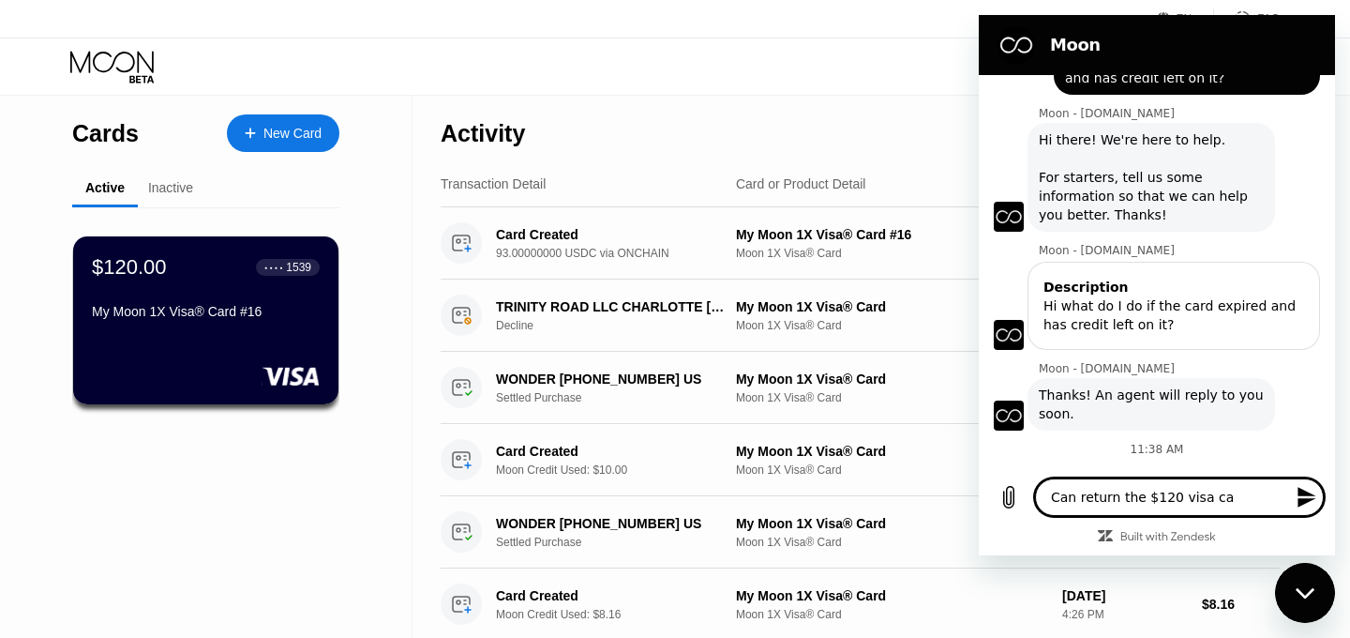
type textarea "Can return the $120 visa car"
type textarea "x"
type textarea "Can return the $120 visa card"
type textarea "x"
type textarea "Can return the $120 visa card"
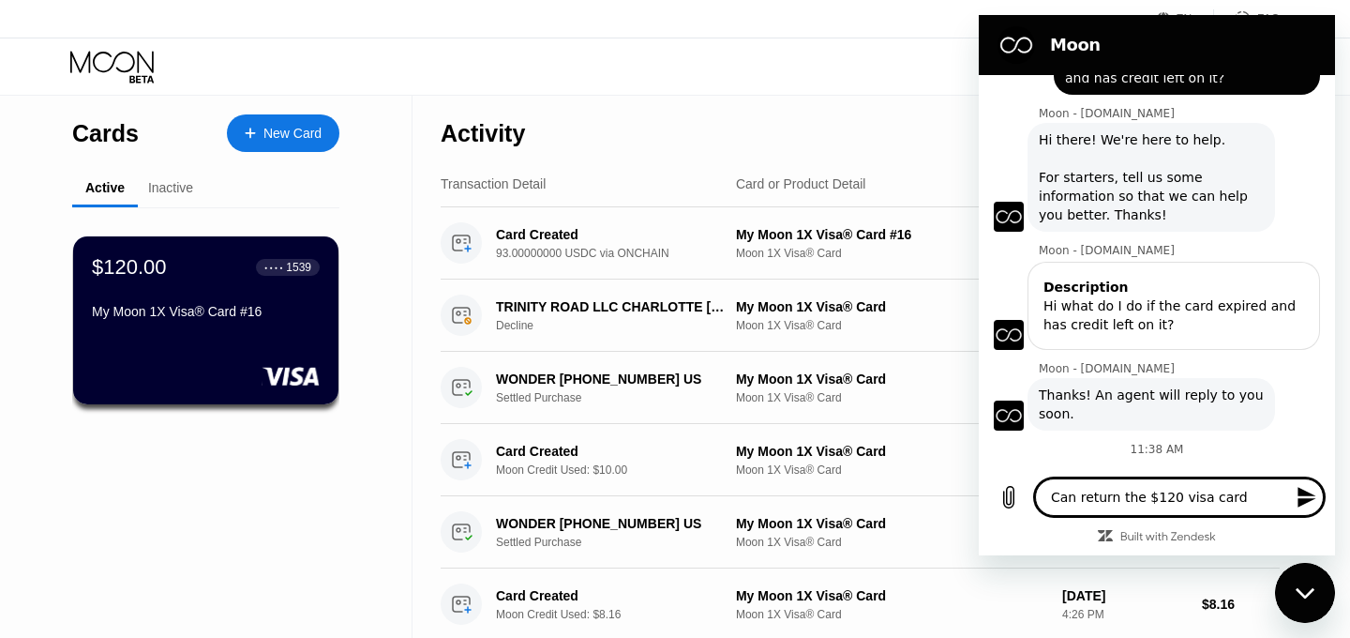
type textarea "x"
type textarea "Can return the $120 visa card i"
type textarea "x"
type textarea "Can return the $120 visa card in"
type textarea "x"
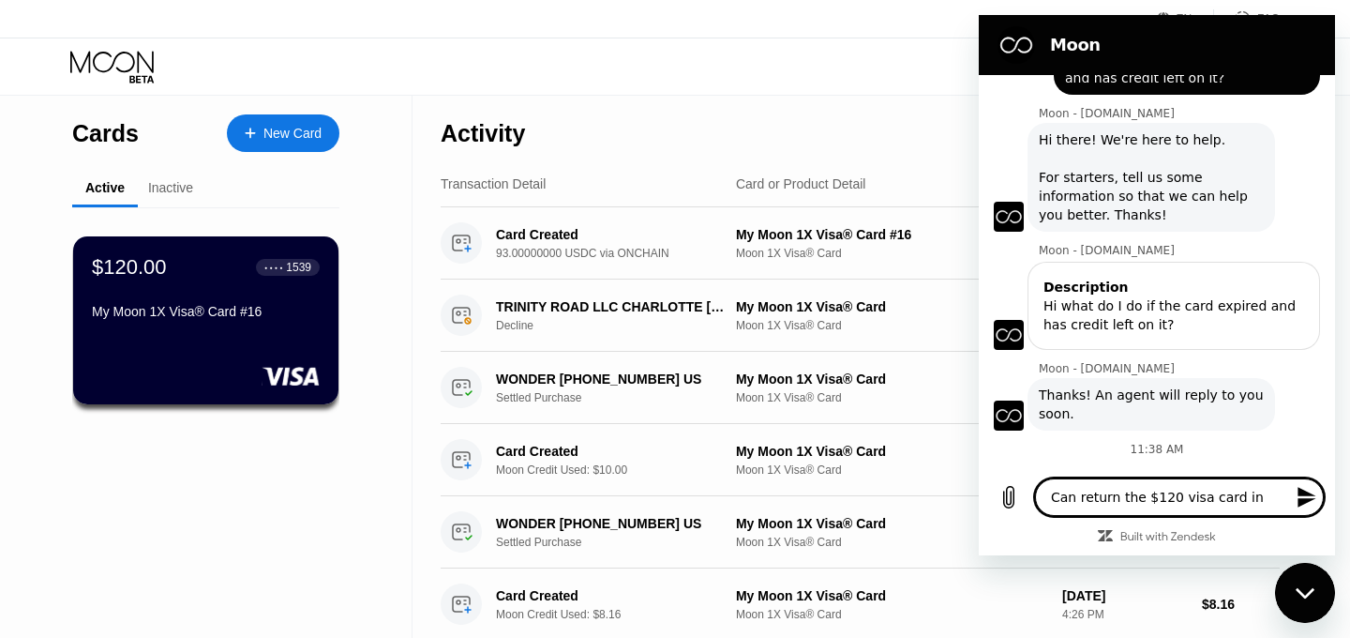
type textarea "Can return the $120 visa card int"
type textarea "x"
type textarea "Can return the $120 visa card into"
type textarea "x"
type textarea "Can return the $120 visa card into"
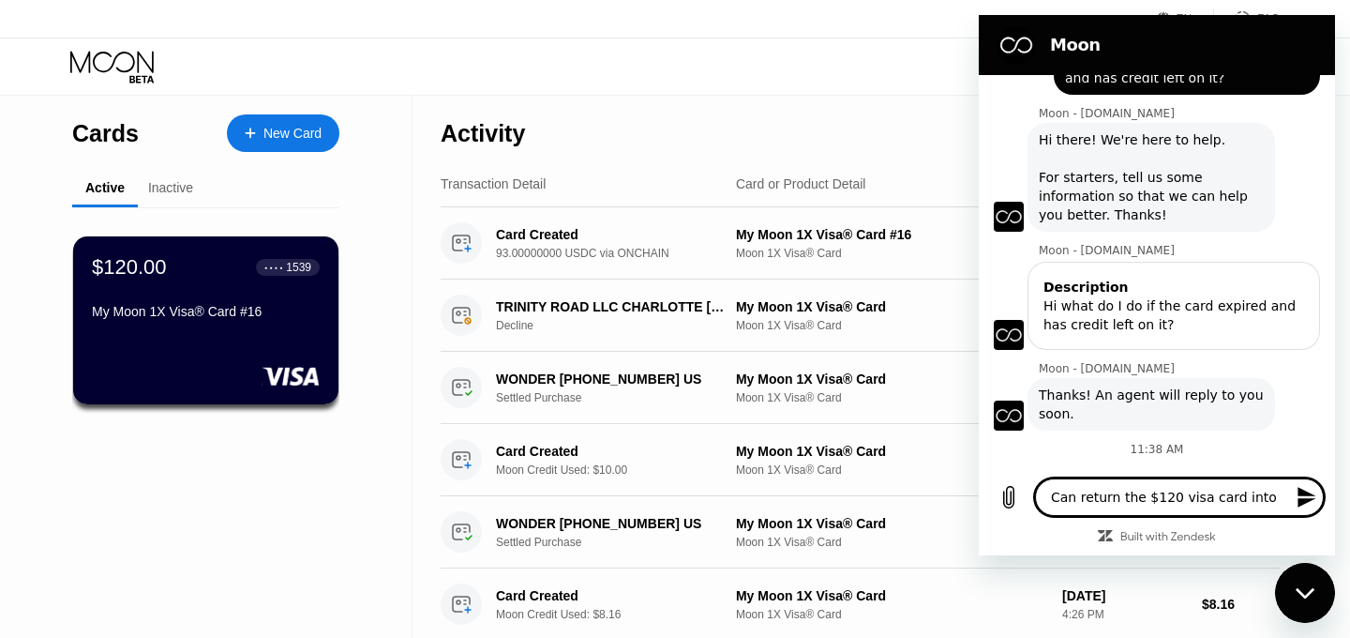
type textarea "x"
type textarea "Can return the $120 visa card into c"
type textarea "x"
type textarea "Can return the $120 visa card into cr"
type textarea "x"
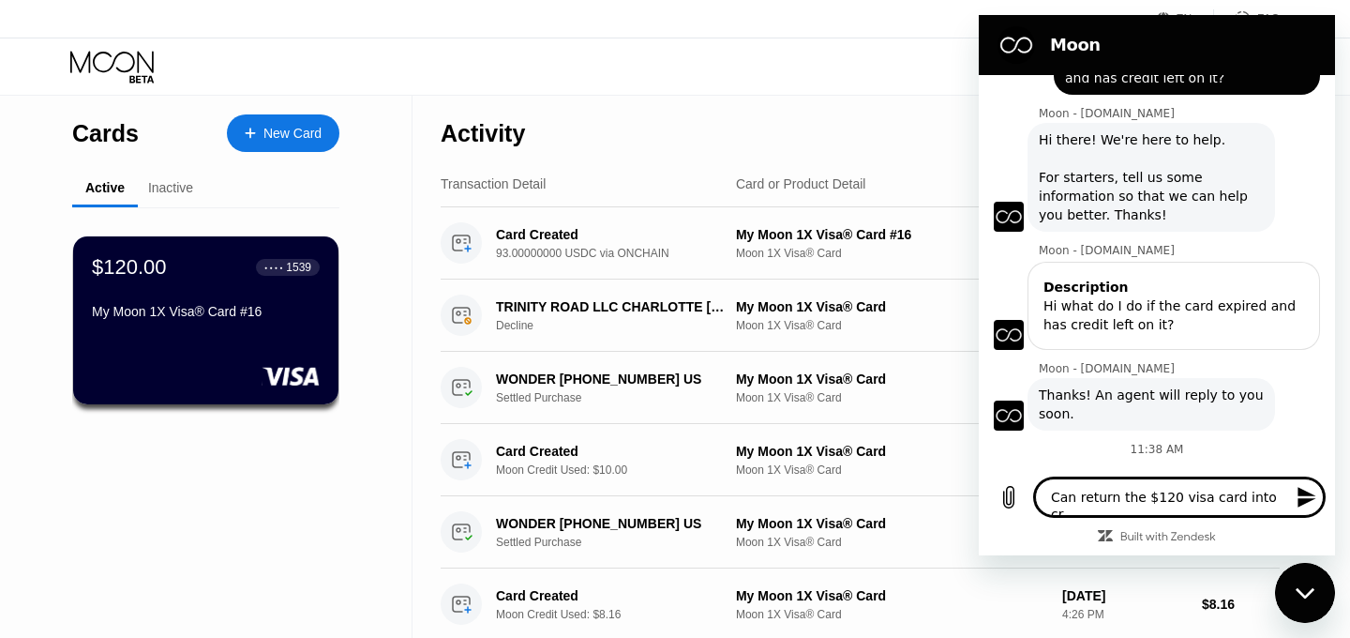
type textarea "Can return the $120 visa card into cre"
type textarea "x"
type textarea "Can return the $120 visa card into cred"
type textarea "x"
type textarea "Can return the $120 visa card into credi"
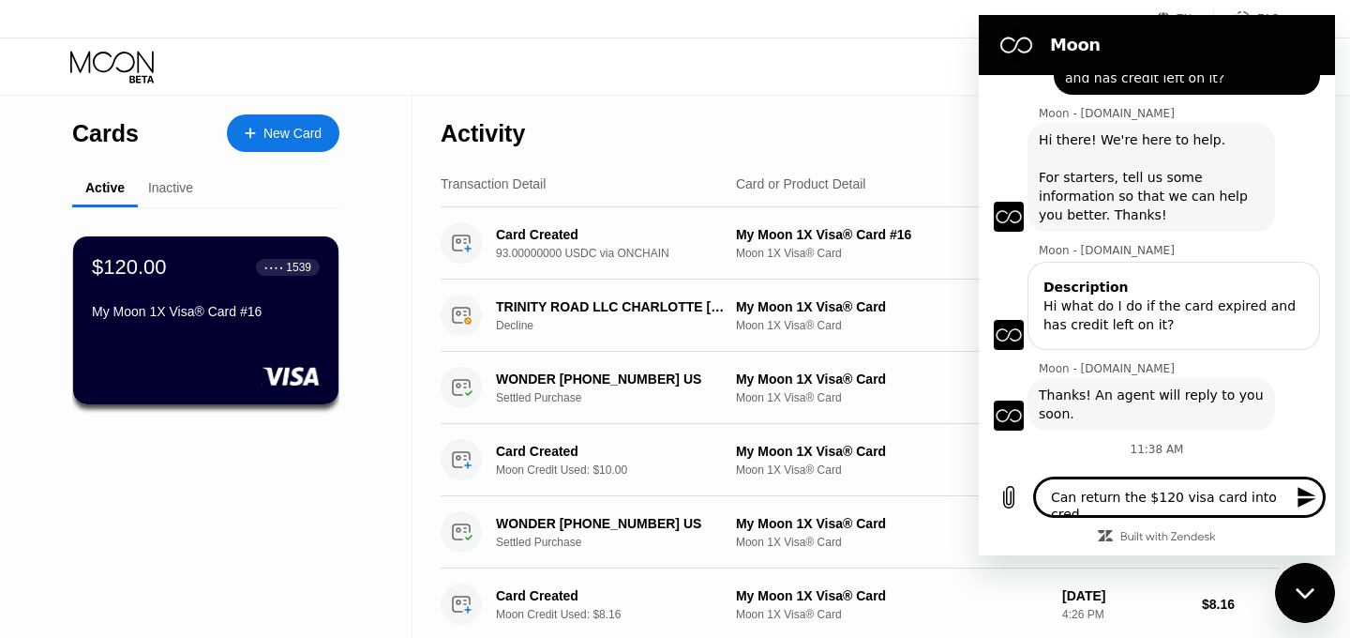
type textarea "x"
type textarea "Can return the $120 visa card into credit"
type textarea "x"
type textarea "Can return the $120 visa card into credit?"
type textarea "x"
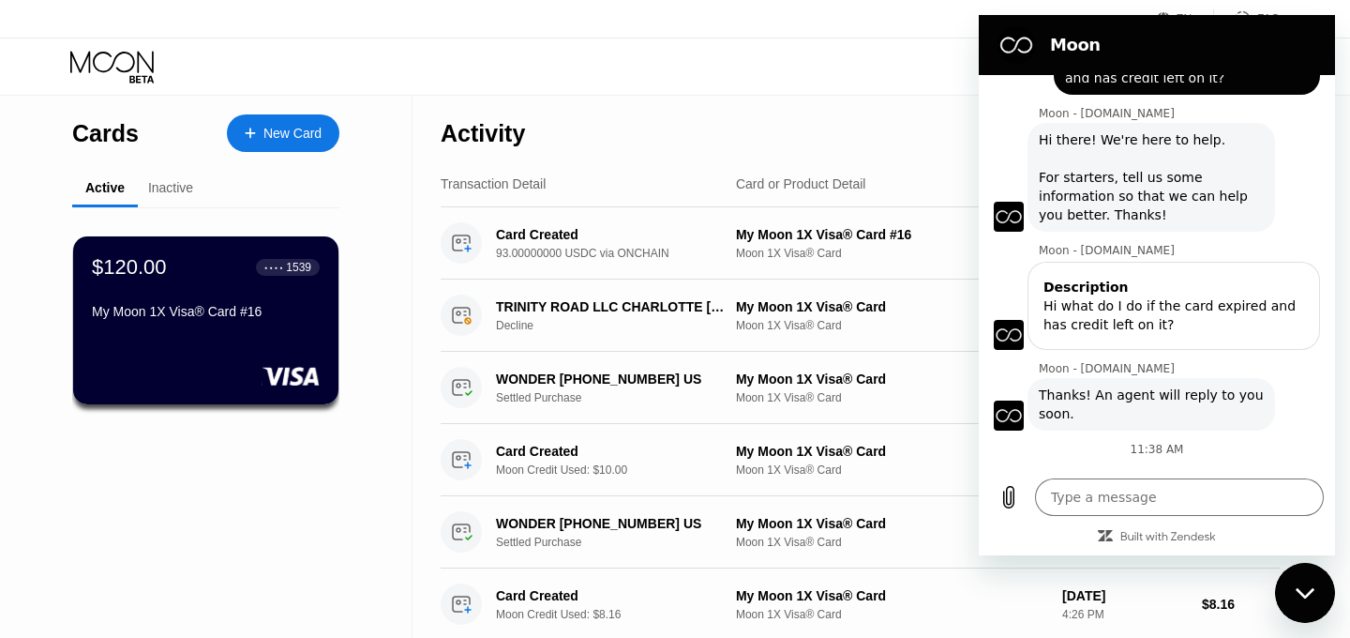
click at [768, 89] on div "Visa Monthly Spend Limit $0.00 / $4,000.00 $0.25 Moon Credit Jae L jaeslayer123…" at bounding box center [675, 66] width 1350 height 56
click at [714, 93] on div "Visa Monthly Spend Limit $0.00 / $4,000.00 $0.25 Moon Credit Jae L jaeslayer123…" at bounding box center [675, 66] width 1350 height 56
click at [1290, 595] on div "Close messaging window" at bounding box center [1305, 593] width 56 height 56
type textarea "x"
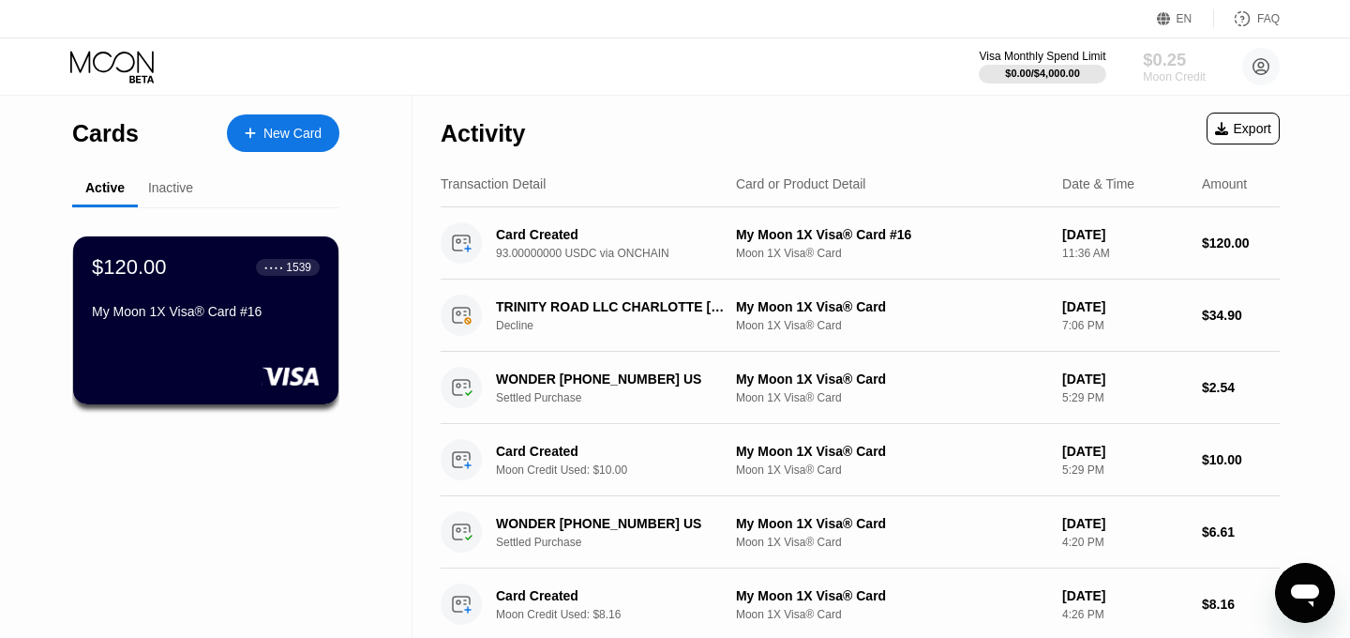
click at [1151, 66] on div "$0.25" at bounding box center [1174, 60] width 63 height 20
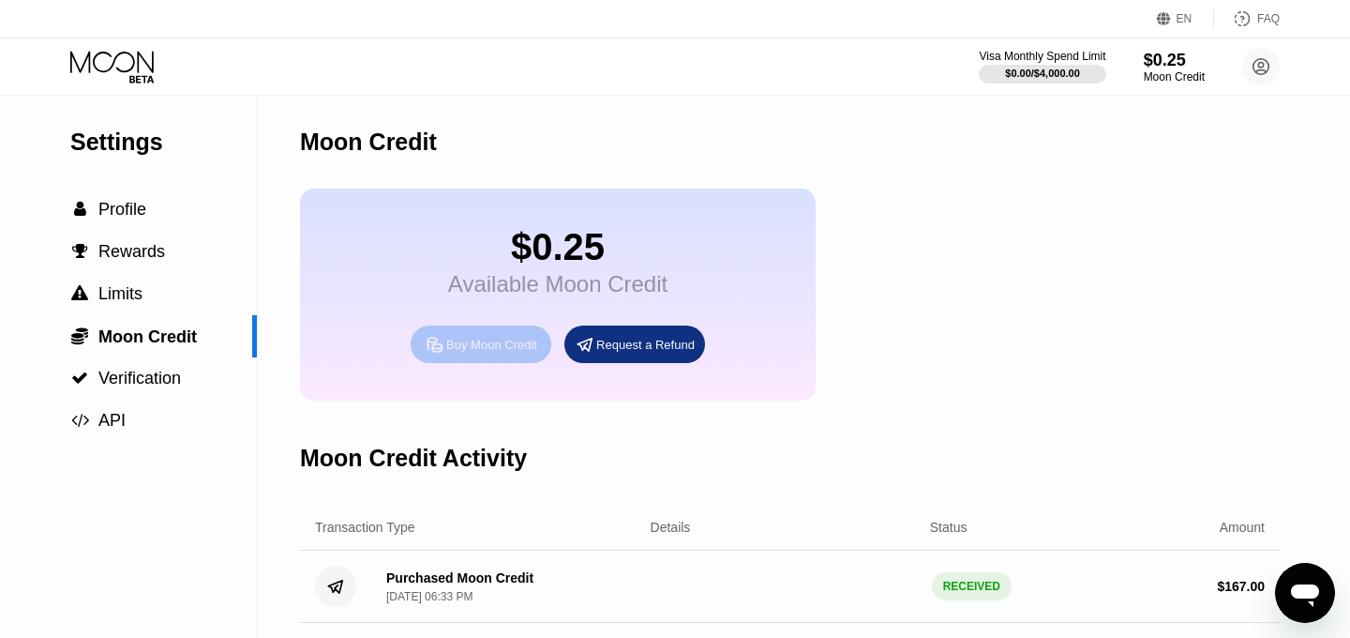
click at [486, 336] on div "Buy Moon Credit" at bounding box center [481, 344] width 141 height 38
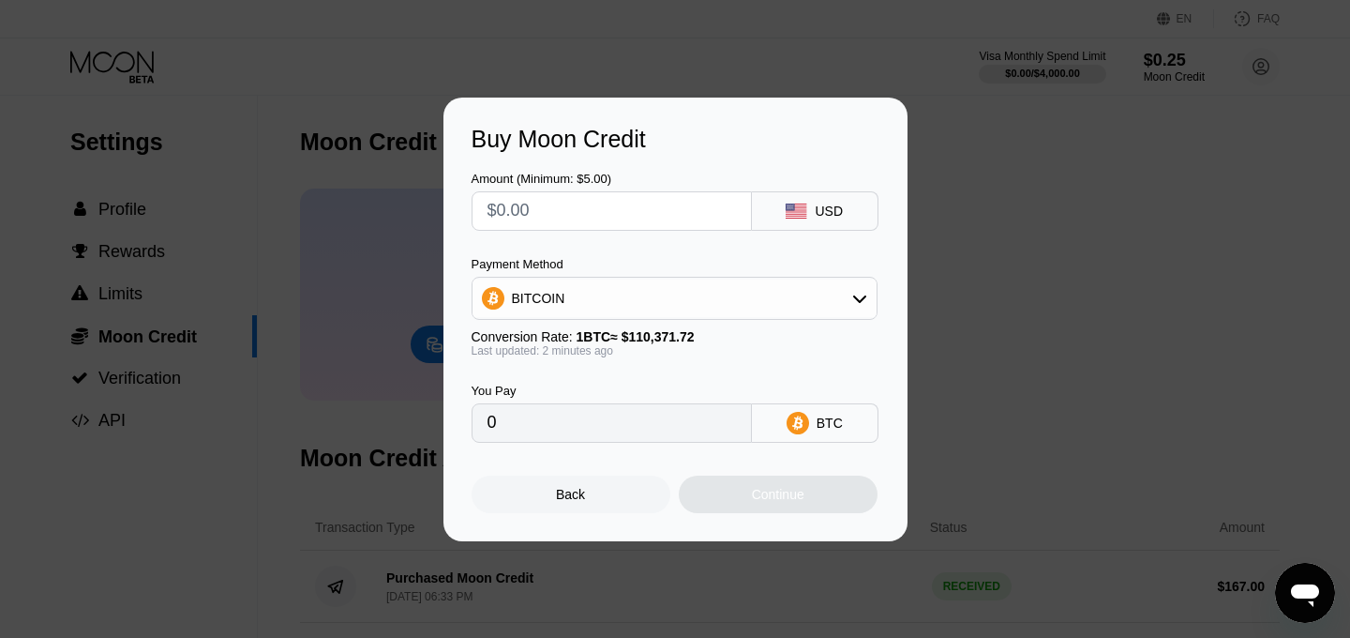
click at [640, 200] on input "text" at bounding box center [612, 211] width 249 height 38
type input "$1"
type input "0.00000907"
type input "$13"
type input "0.00011779"
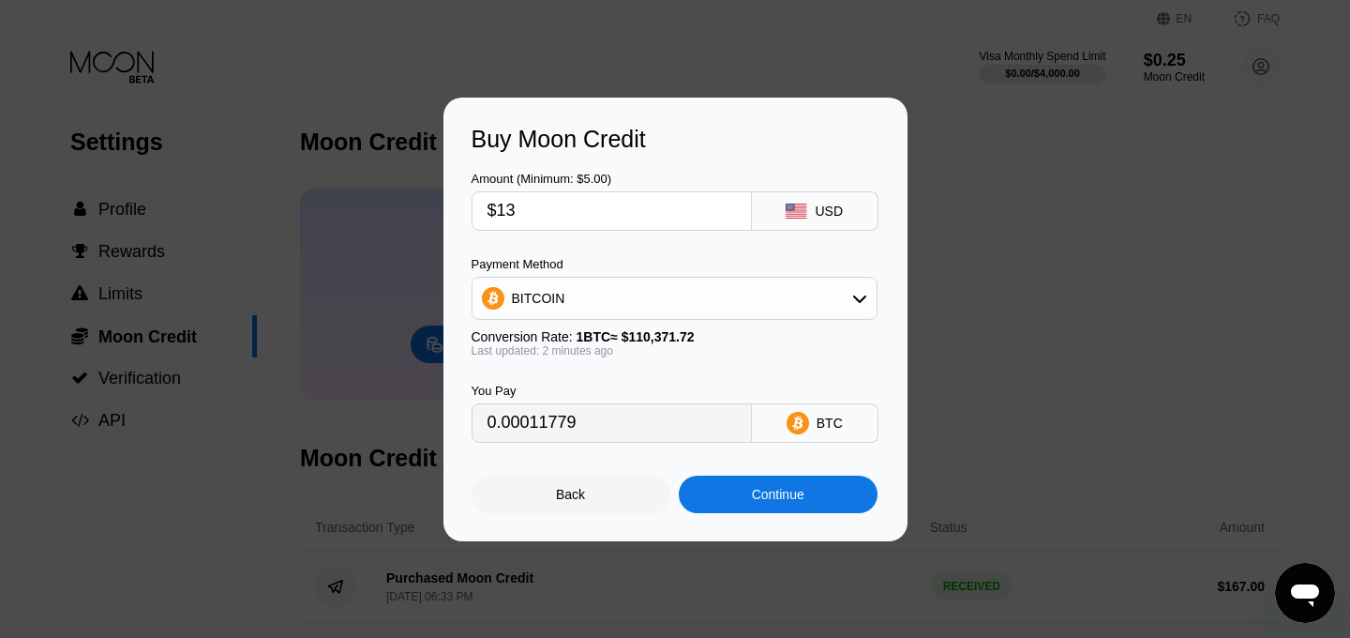
type input "$135"
type input "0.00122314"
type input "$135"
click at [645, 315] on div "BITCOIN" at bounding box center [675, 298] width 404 height 38
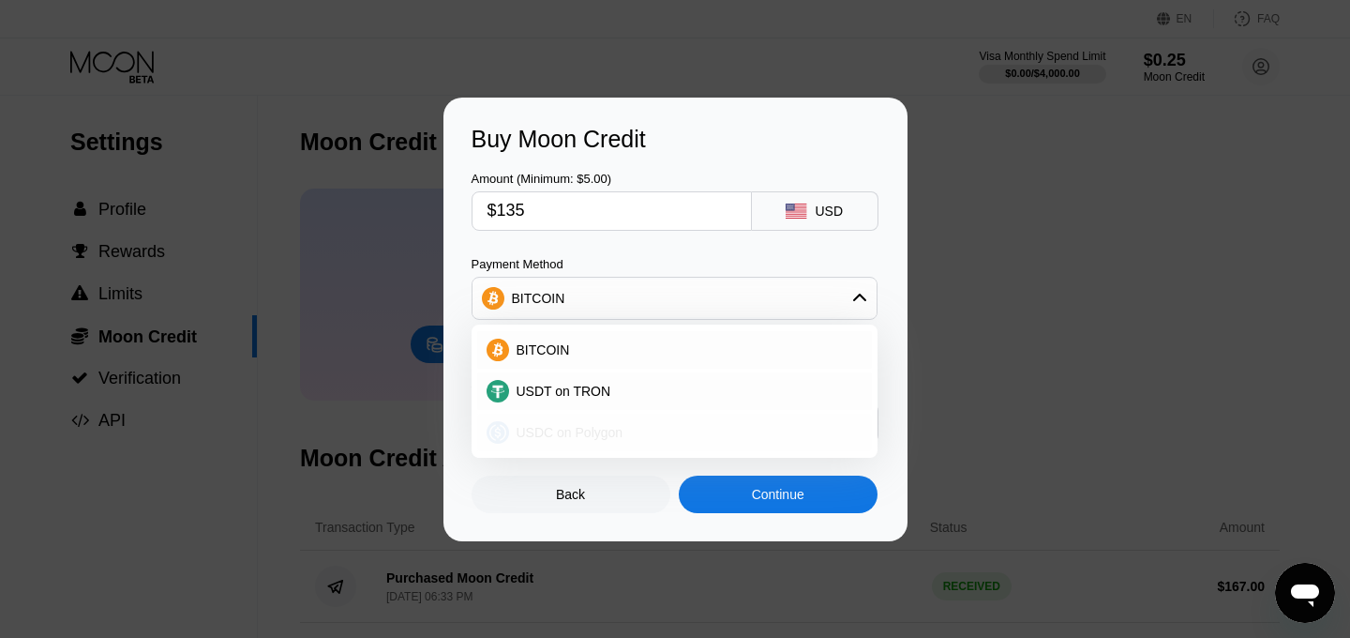
click at [621, 427] on span "USDC on Polygon" at bounding box center [570, 432] width 107 height 15
type input "135.00000000"
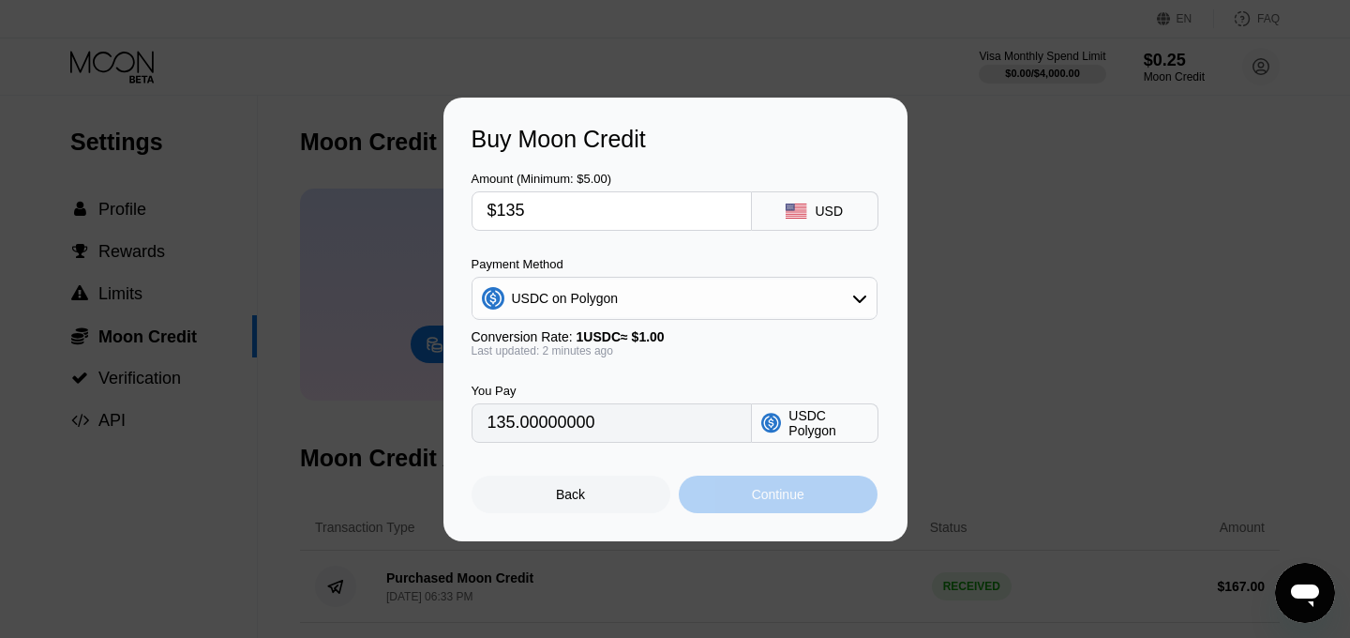
click at [754, 504] on div "Continue" at bounding box center [778, 494] width 199 height 38
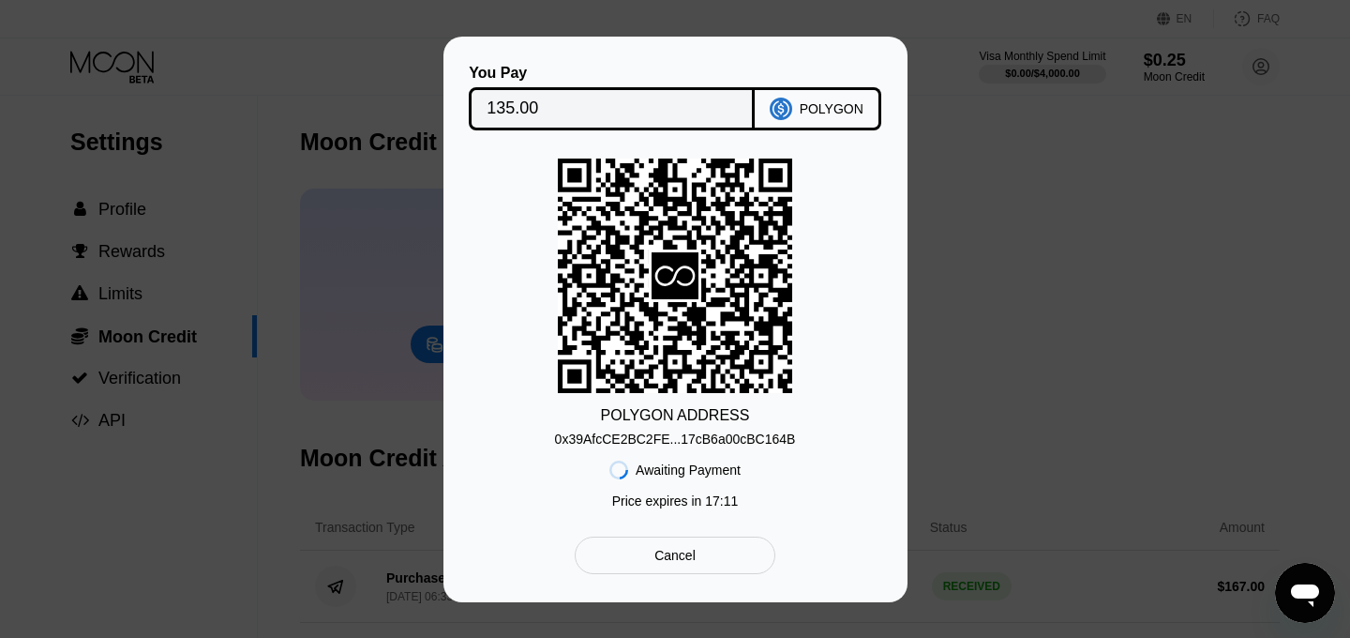
click at [1300, 429] on div "You Pay 135.00 POLYGON POLYGON ADDRESS 0x39AfcCE2BC2FE...17cB6a00cBC164B Awaiti…" at bounding box center [675, 319] width 1350 height 565
click at [1156, 405] on div "You Pay 135.00 POLYGON POLYGON ADDRESS 0x39AfcCE2BC2FE...17cB6a00cBC164B Awaiti…" at bounding box center [675, 319] width 1350 height 565
click at [725, 550] on div "Cancel" at bounding box center [675, 555] width 200 height 38
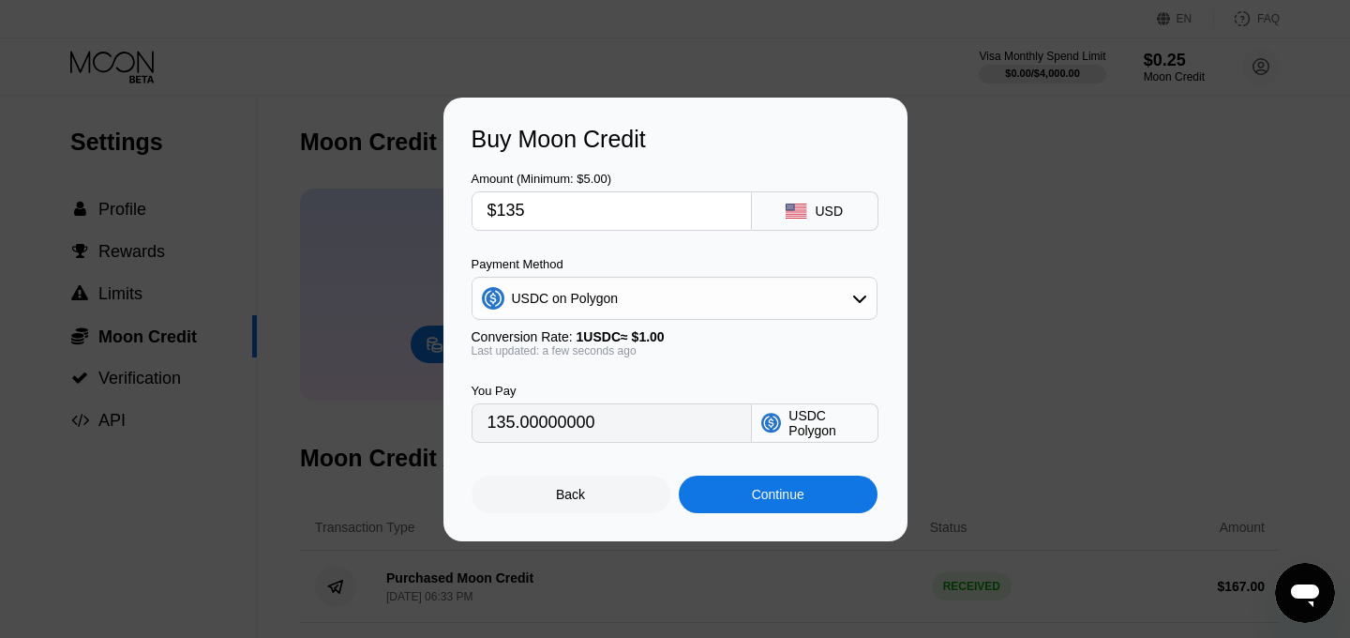
click at [592, 496] on div "Back" at bounding box center [571, 494] width 199 height 38
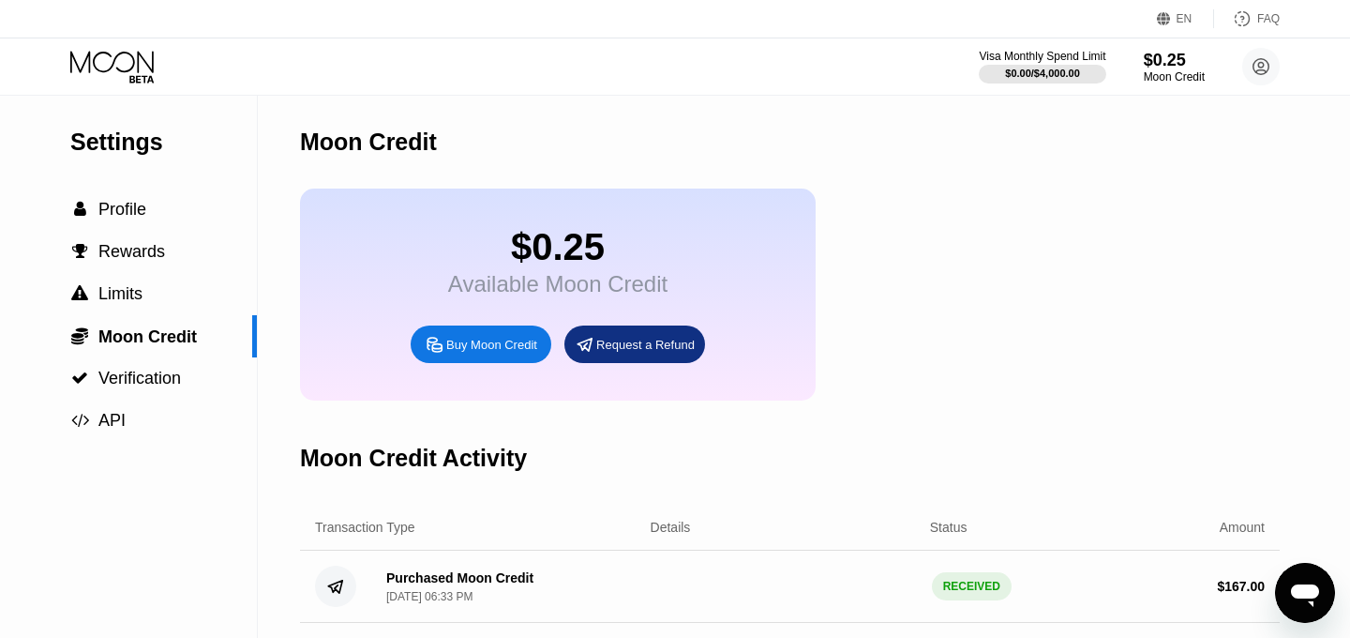
click at [1296, 592] on icon "Open messaging window" at bounding box center [1305, 595] width 28 height 23
type textarea "x"
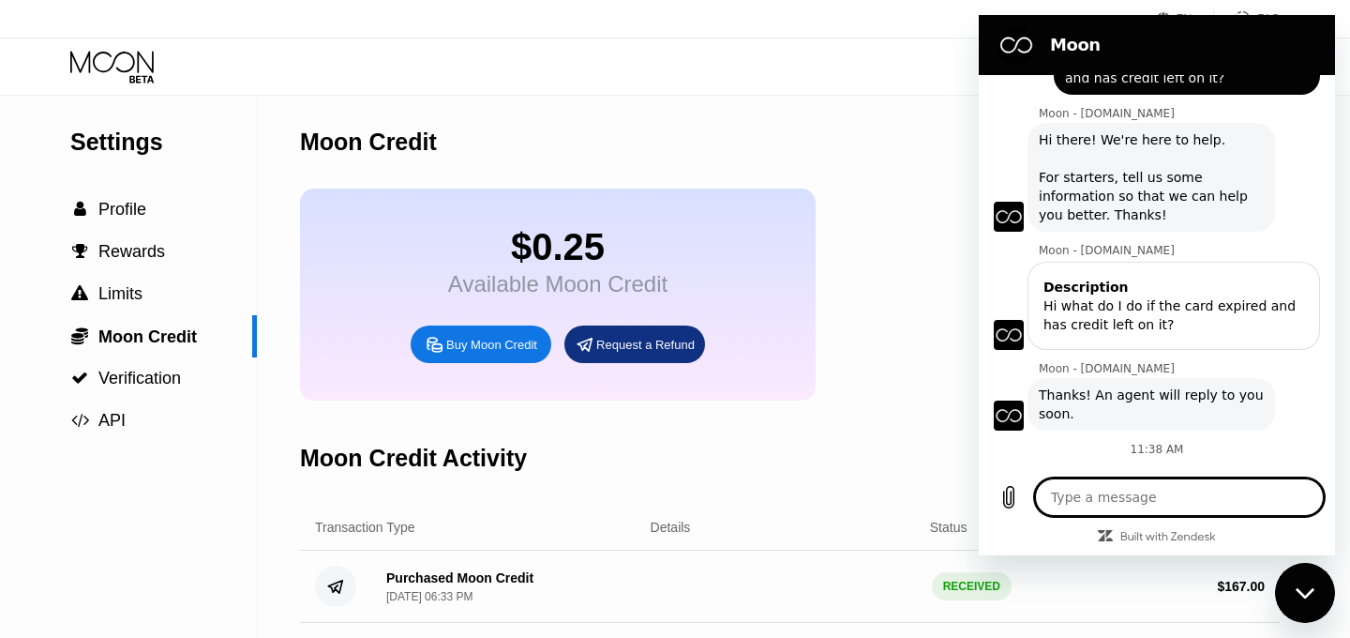
scroll to position [1314, 0]
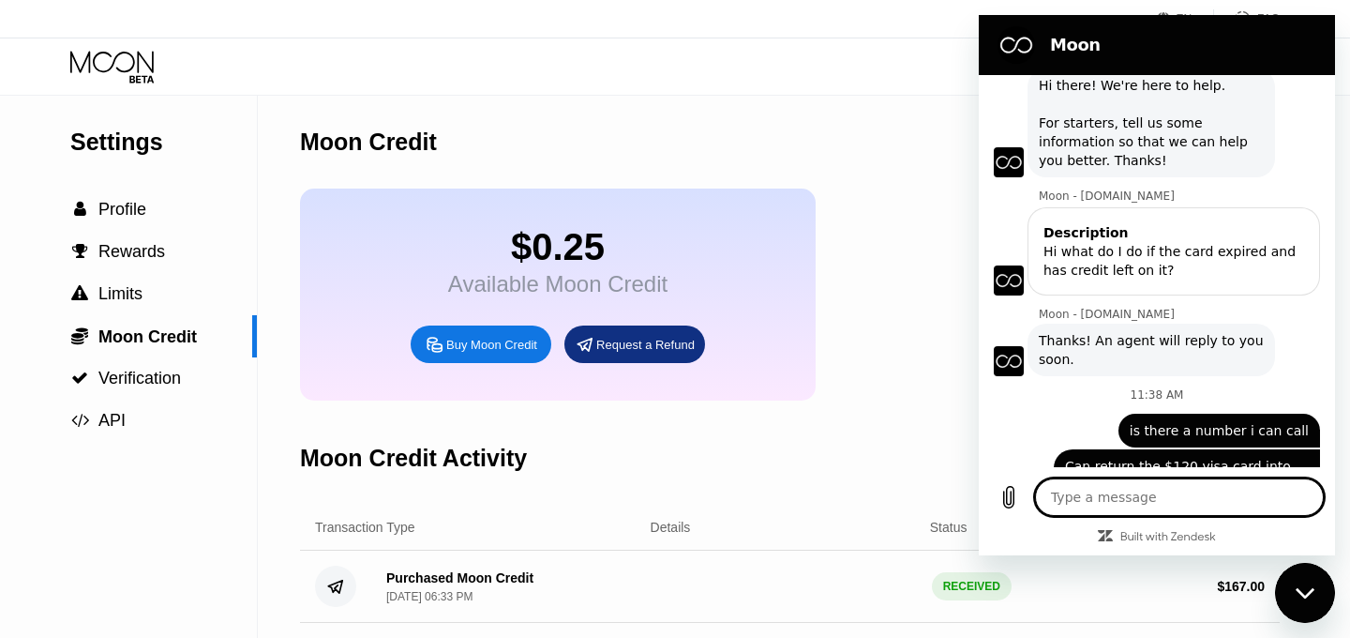
click at [1143, 497] on textarea at bounding box center [1179, 497] width 289 height 38
type textarea "A"
type textarea "x"
type textarea "Al"
type textarea "x"
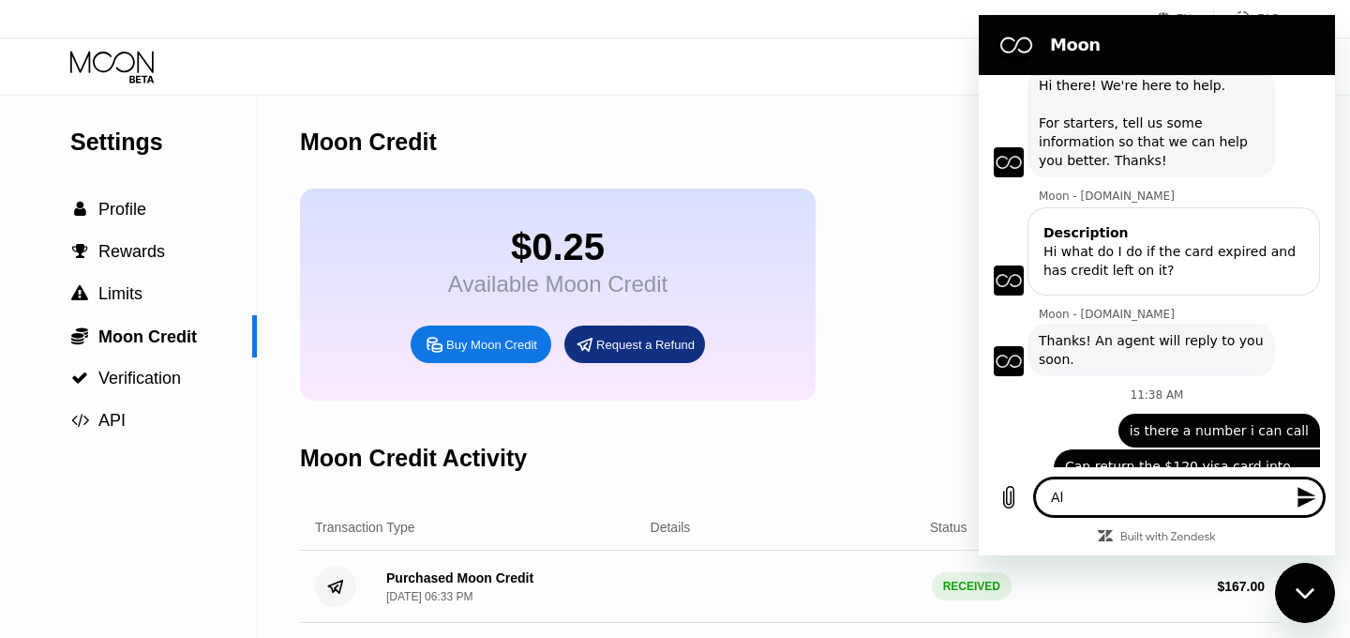
type textarea "Als"
type textarea "x"
type textarea "Also"
type textarea "x"
type textarea "Also,"
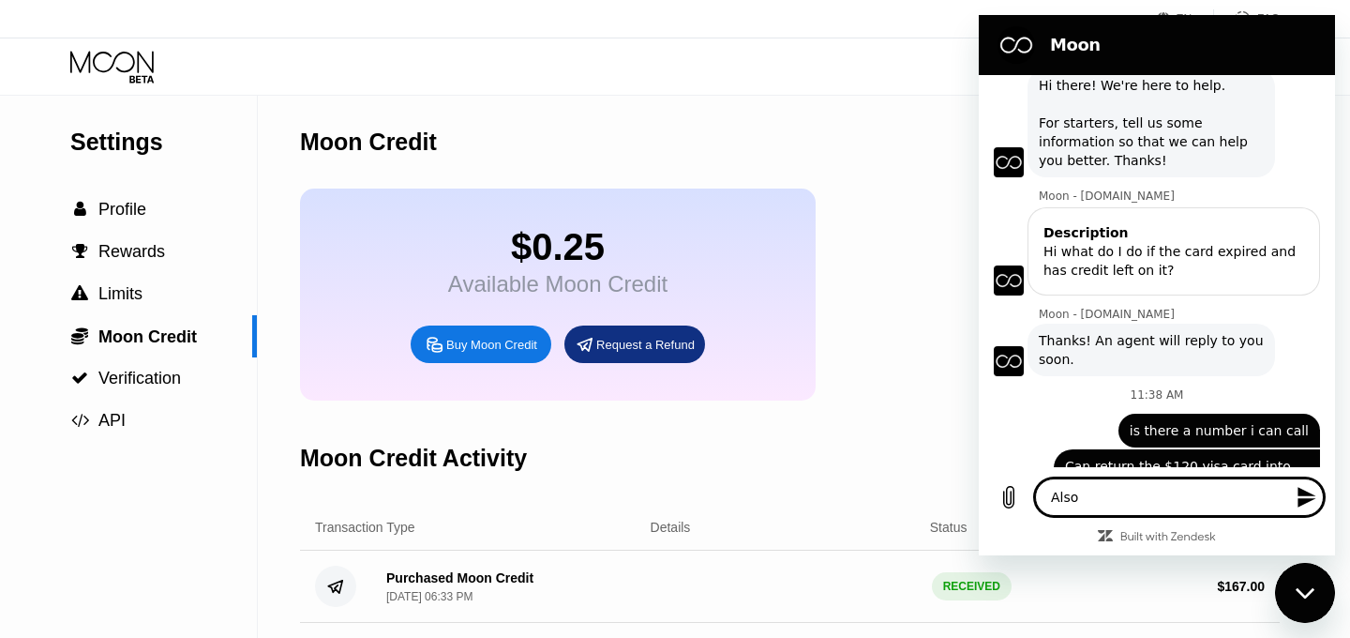
type textarea "x"
type textarea "Also,"
type textarea "x"
type textarea "Also, I"
type textarea "x"
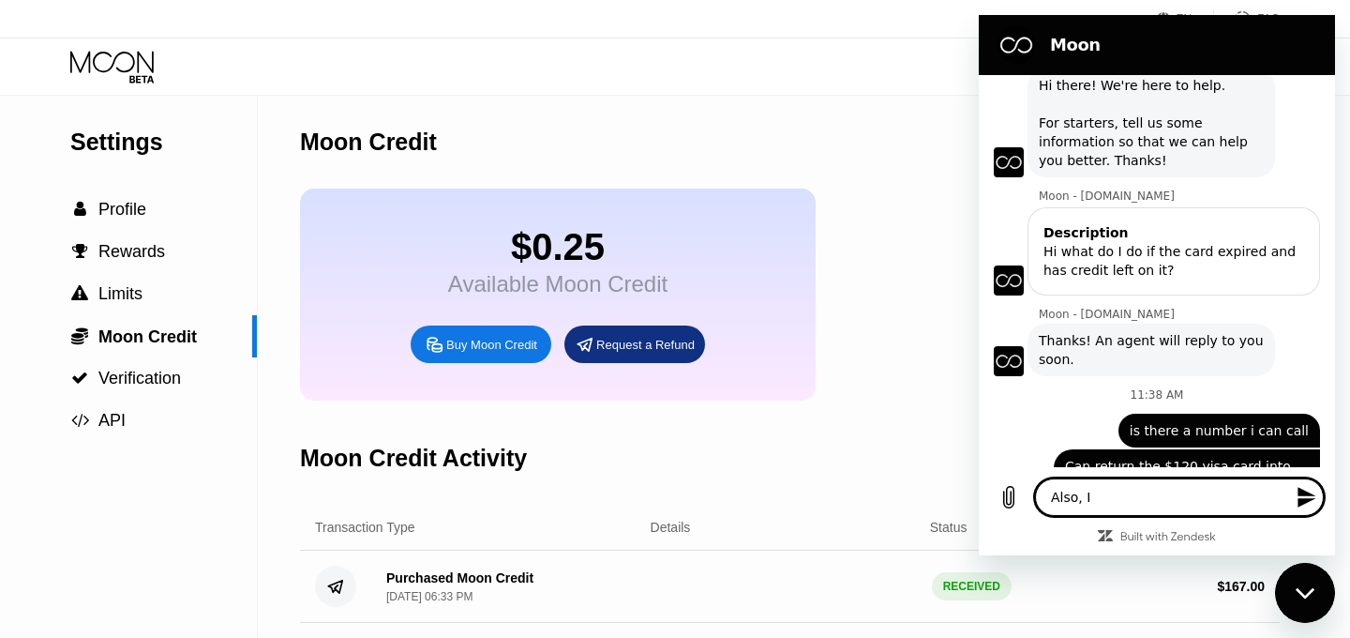
type textarea "Also, I"
type textarea "x"
type textarea "Also, I a"
type textarea "x"
type textarea "Also, I ad"
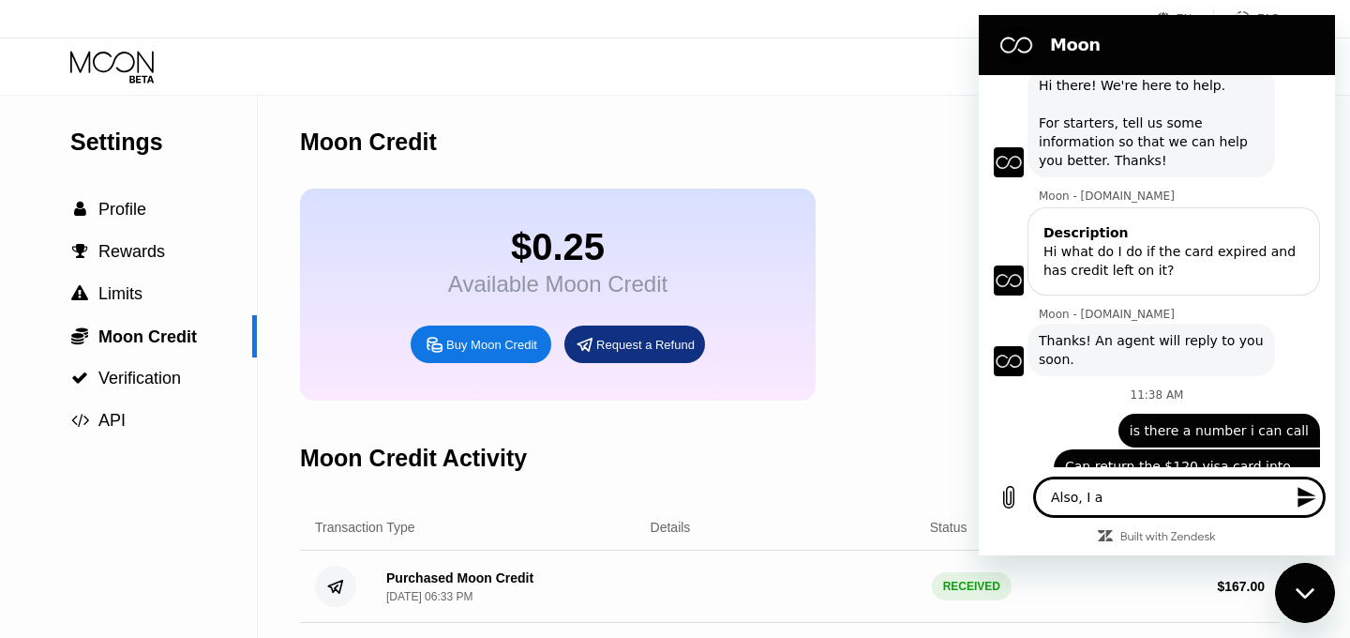
type textarea "x"
type textarea "Also, I add"
type textarea "x"
type textarea "Also, I ad"
type textarea "x"
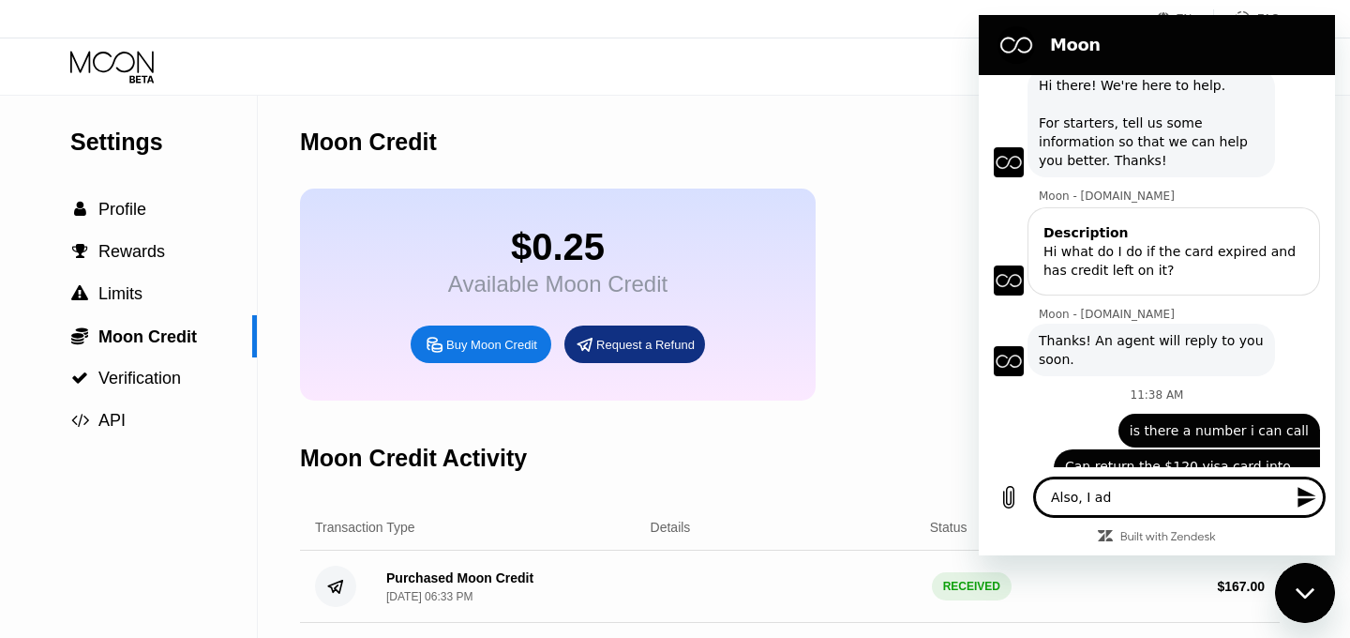
type textarea "Also, I a"
type textarea "x"
type textarea "Also, I ac"
type textarea "x"
type textarea "Also, I acc"
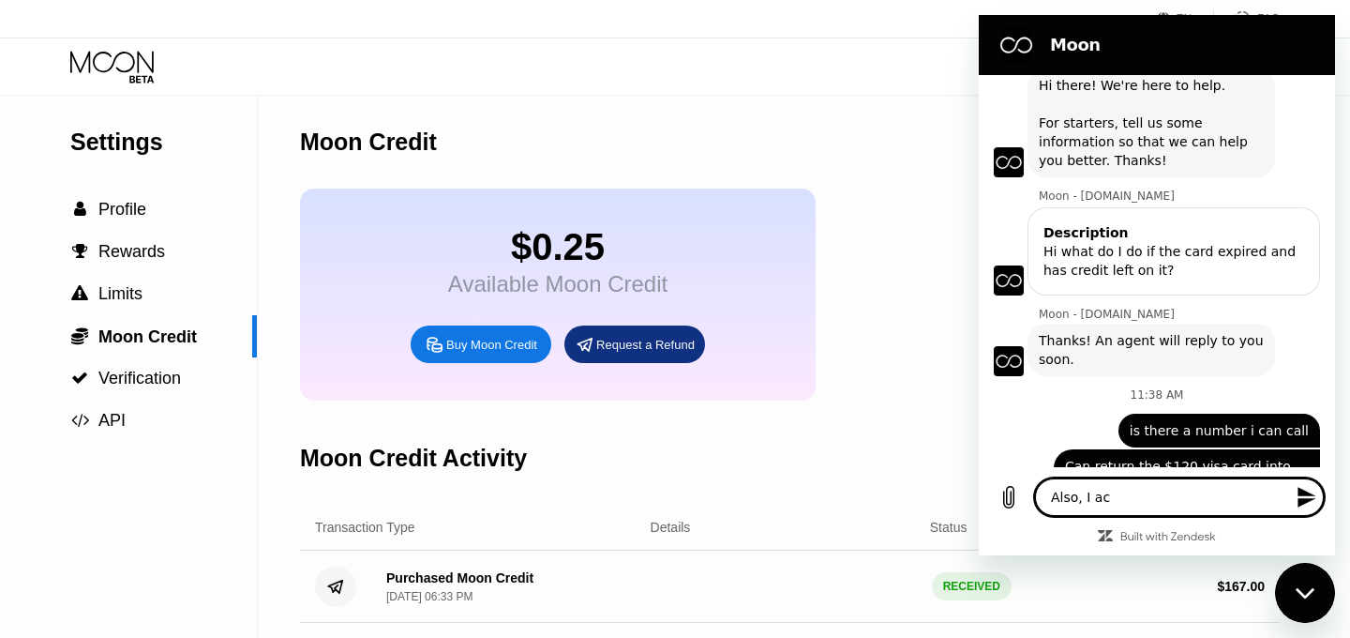
type textarea "x"
type textarea "Also, I accd"
type textarea "x"
type textarea "Also, I acc"
type textarea "x"
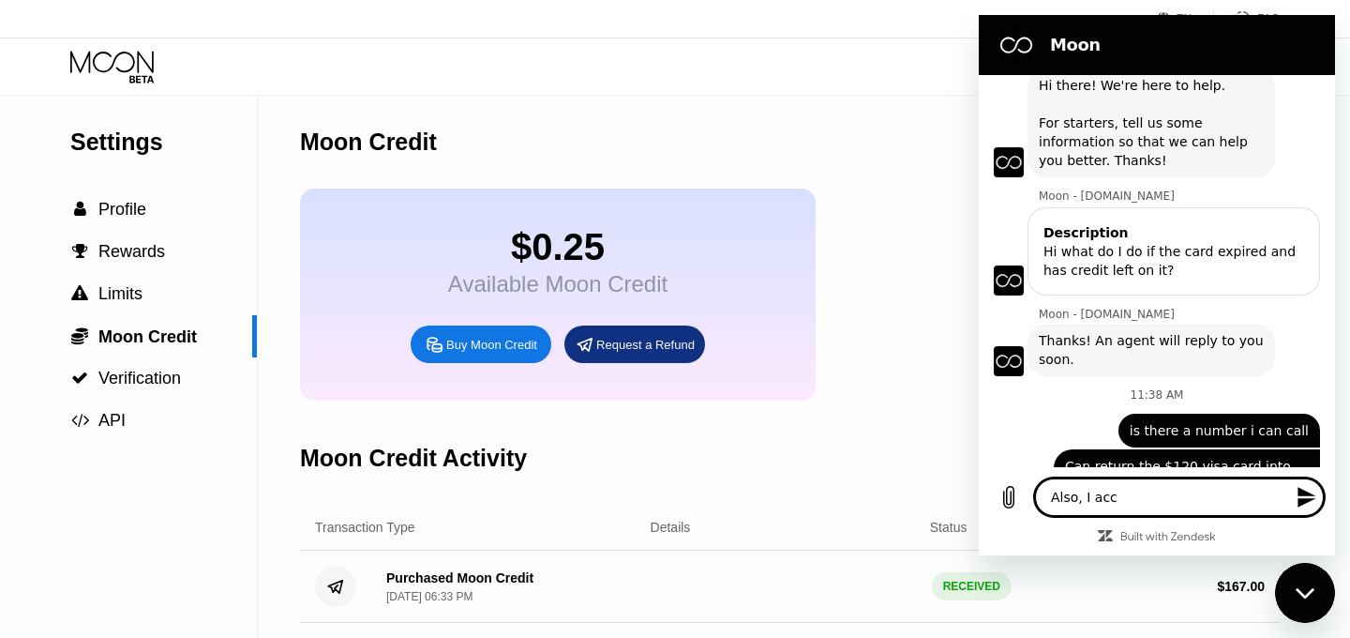
type textarea "Also, I acci"
type textarea "x"
type textarea "Also, I accid"
type textarea "x"
type textarea "Also, I accide"
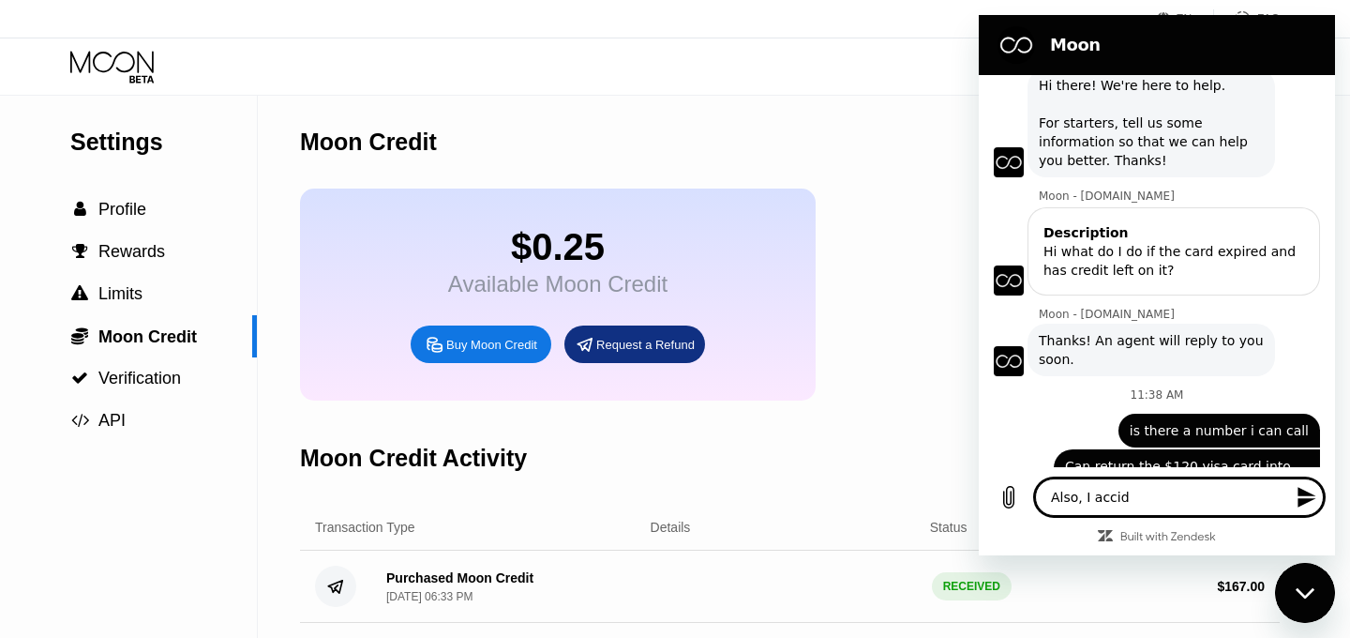
type textarea "x"
type textarea "Also, I acciden"
type textarea "x"
type textarea "Also, I accident"
type textarea "x"
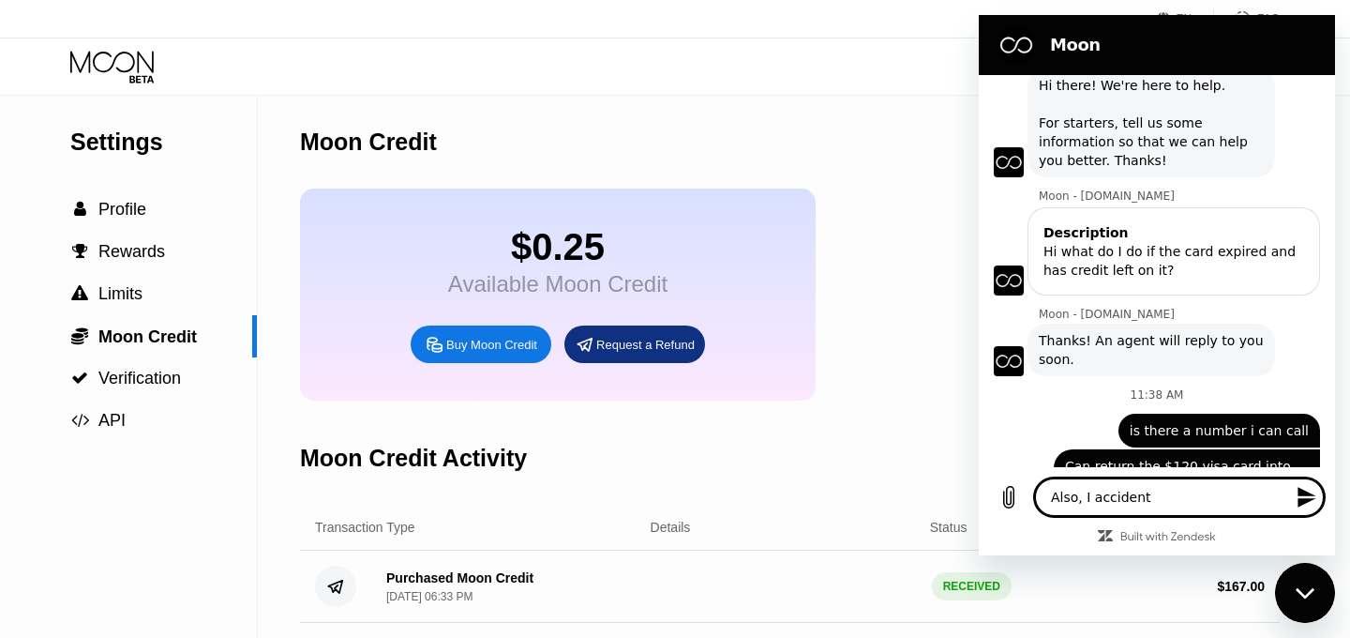
type textarea "Also, I accidenta"
type textarea "x"
type textarea "Also, I accidental"
type textarea "x"
type textarea "Also, I accidentall"
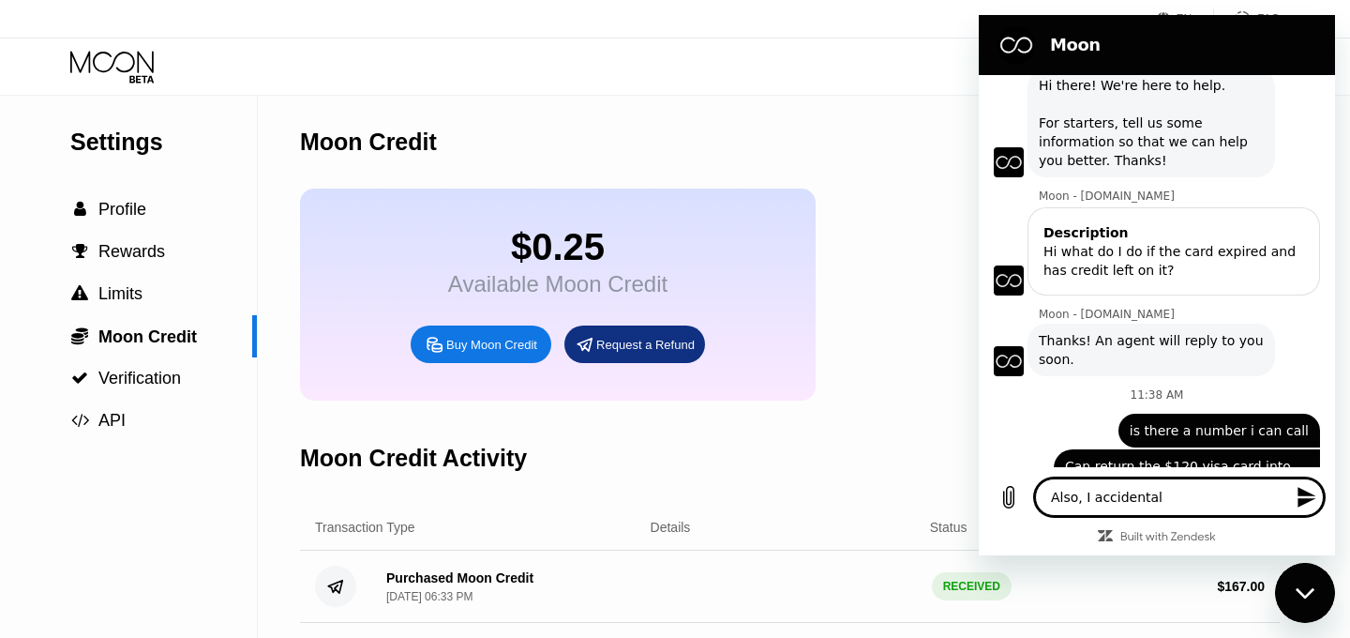
type textarea "x"
type textarea "Also, I accidentally"
type textarea "x"
type textarea "Also, I accidentally"
type textarea "x"
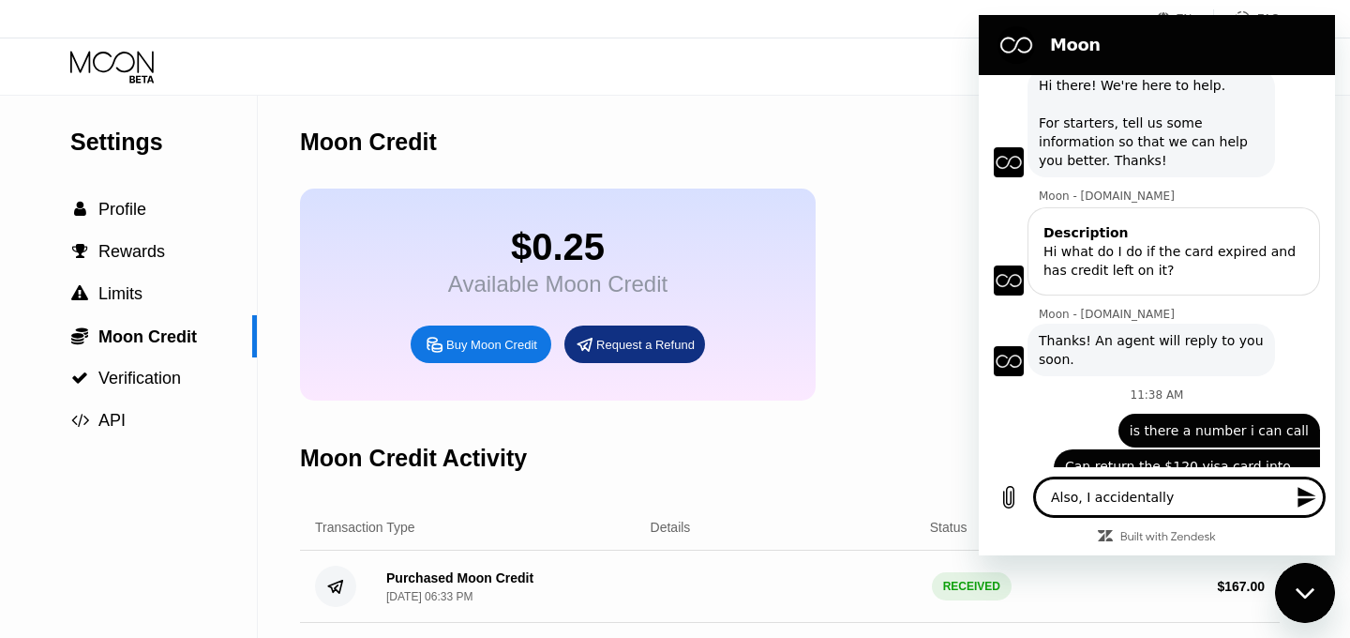
type textarea "Also, I accidentally s"
type textarea "x"
type textarea "Also, I accidentally se"
type textarea "x"
type textarea "Also, I accidentally sen"
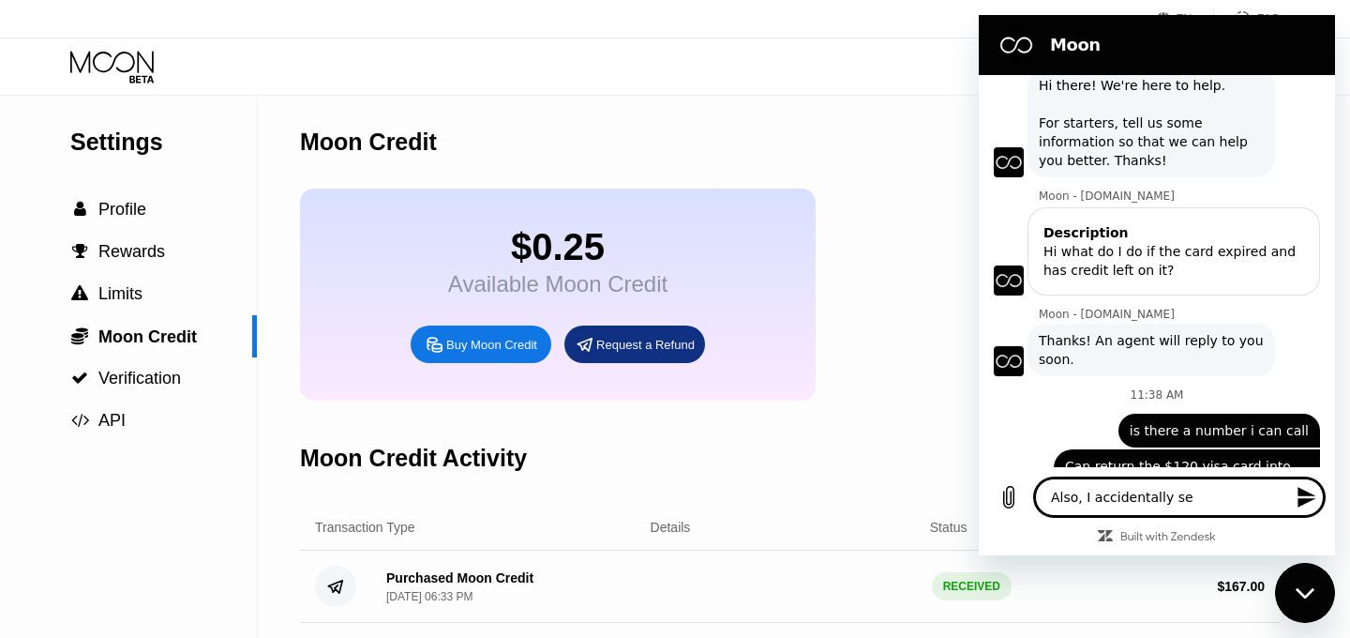
type textarea "x"
type textarea "Also, I accidentally send"
type textarea "x"
type textarea "Also, I accidentally send"
type textarea "x"
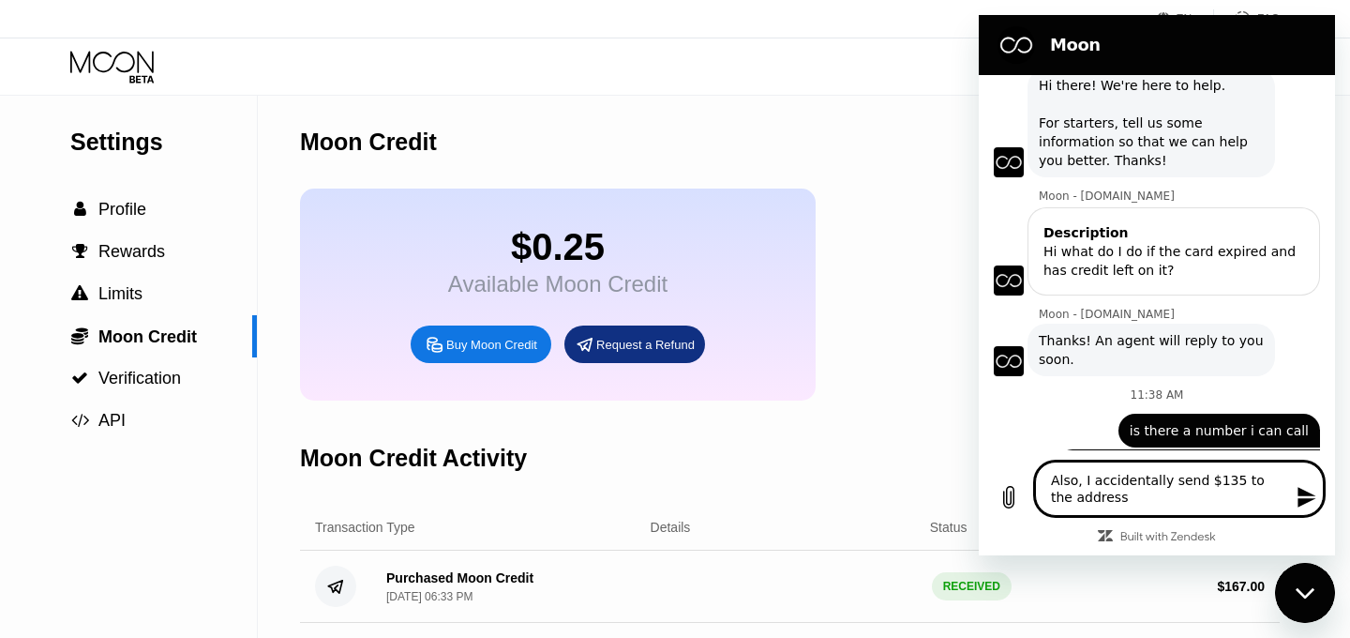
click at [1192, 481] on textarea "Also, I accidentally send $135 to the address" at bounding box center [1179, 488] width 289 height 54
click at [1213, 506] on textarea "Also, I accidentally sent $135 to the address" at bounding box center [1179, 488] width 289 height 54
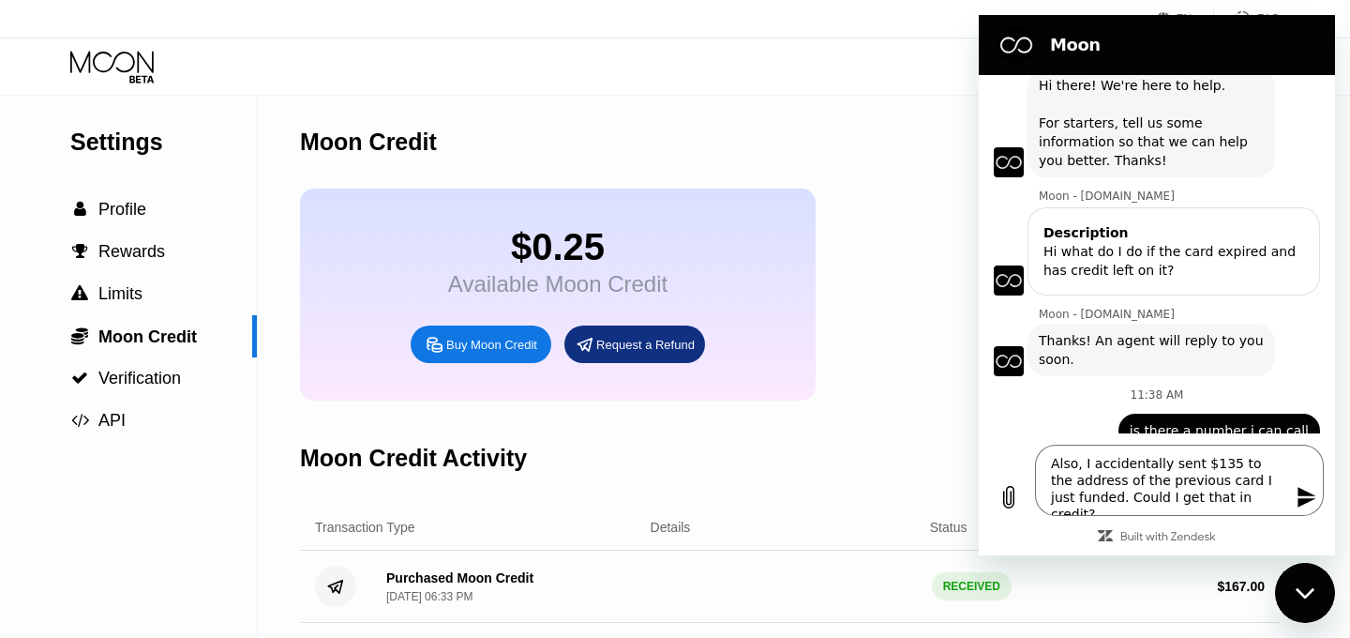
drag, startPoint x: 1310, startPoint y: 497, endPoint x: 974, endPoint y: 374, distance: 357.5
click at [979, 374] on html "Moon December 2 at 6:35 PM Moon - paywithmoon.com Moon - paywithmoon.com says: …" at bounding box center [1157, 285] width 356 height 540
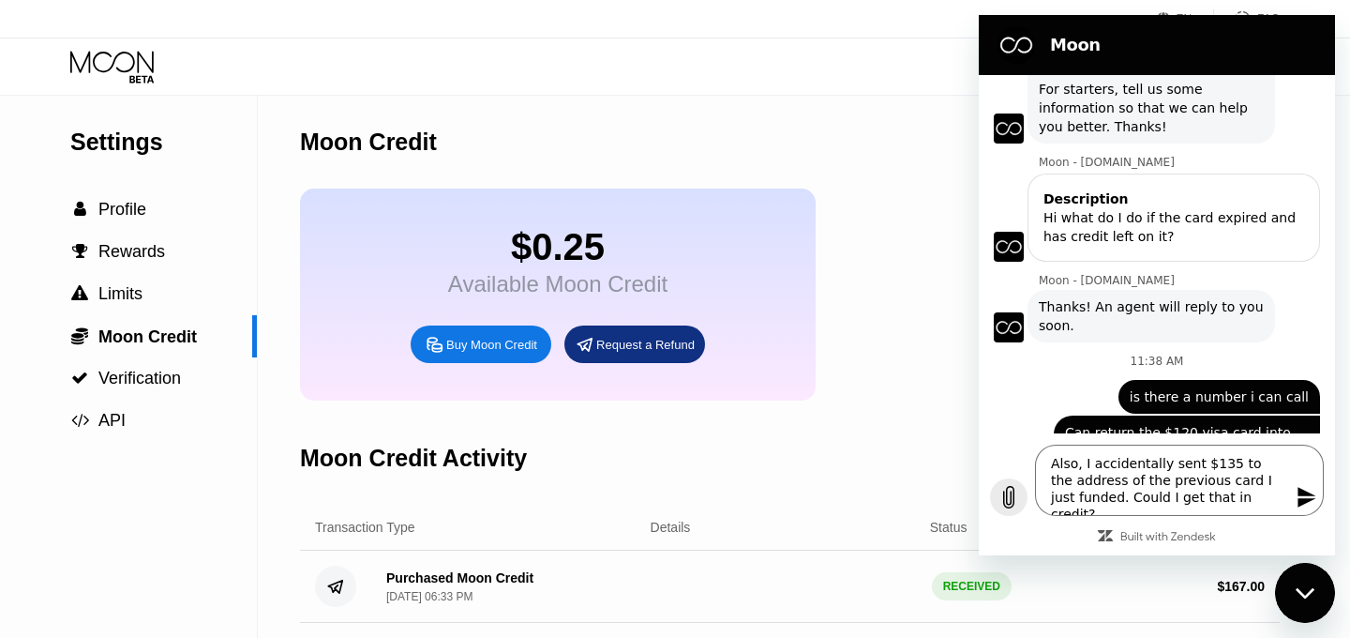
click at [1014, 503] on icon "Upload file" at bounding box center [1009, 498] width 10 height 22
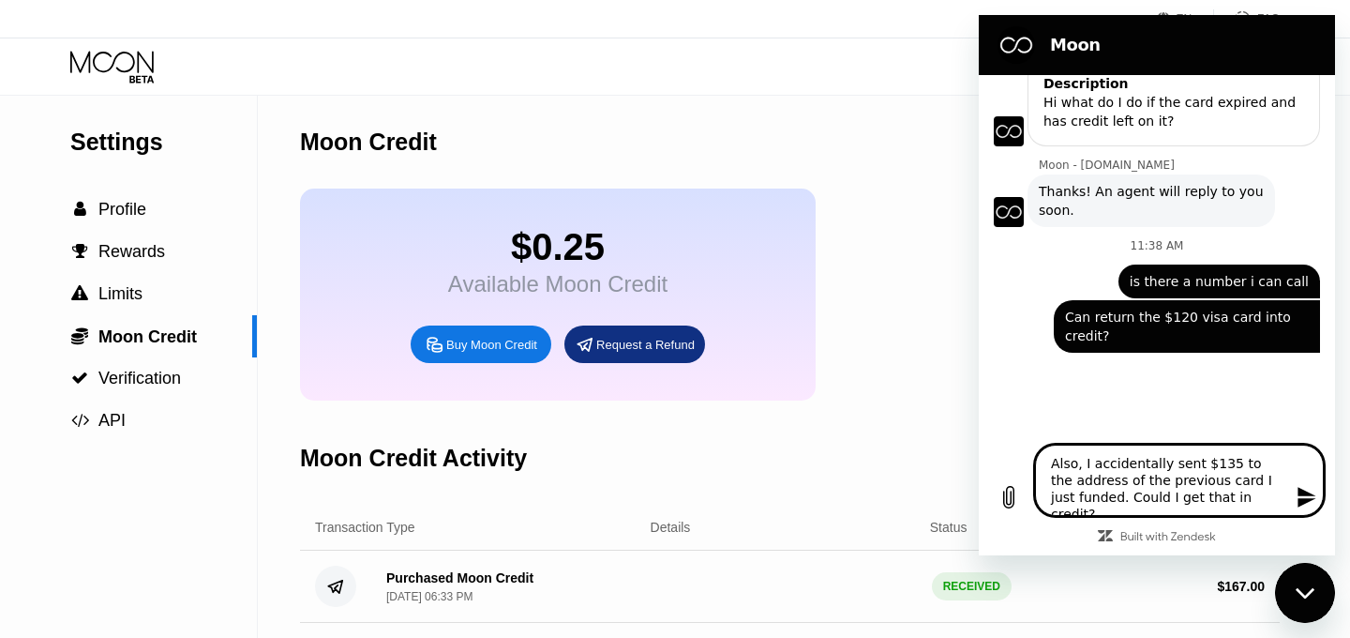
scroll to position [1464, 0]
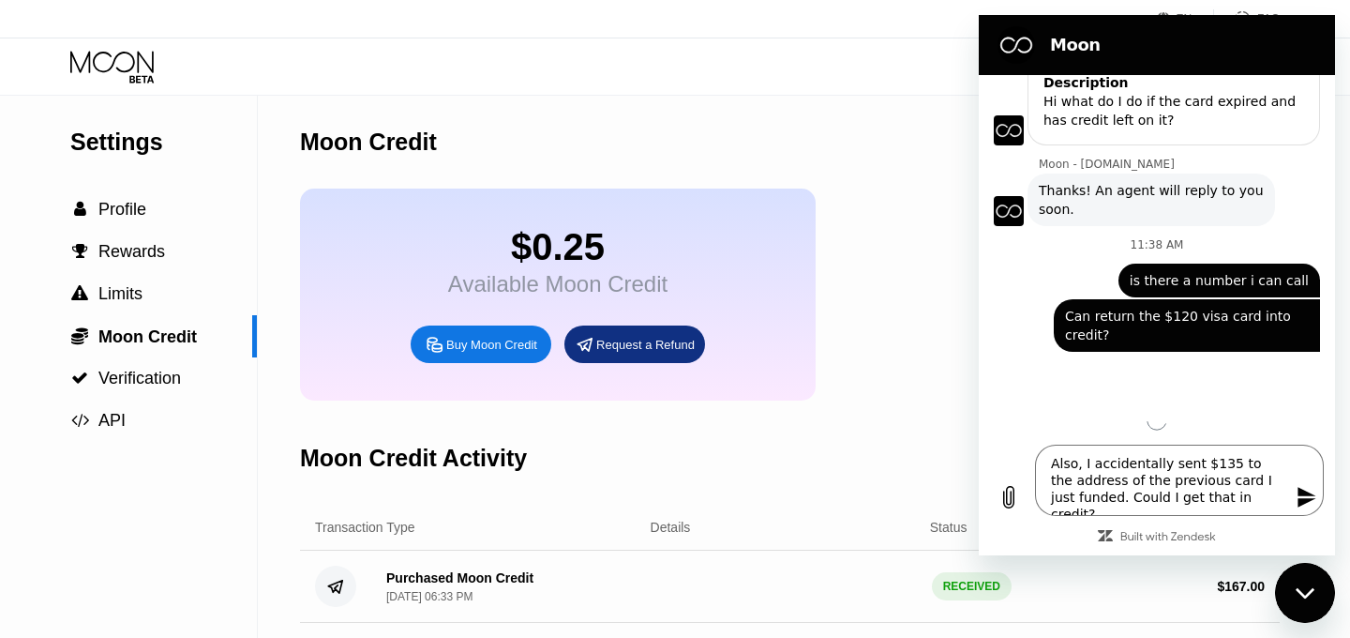
click at [1310, 502] on icon "Send message" at bounding box center [1307, 497] width 23 height 23
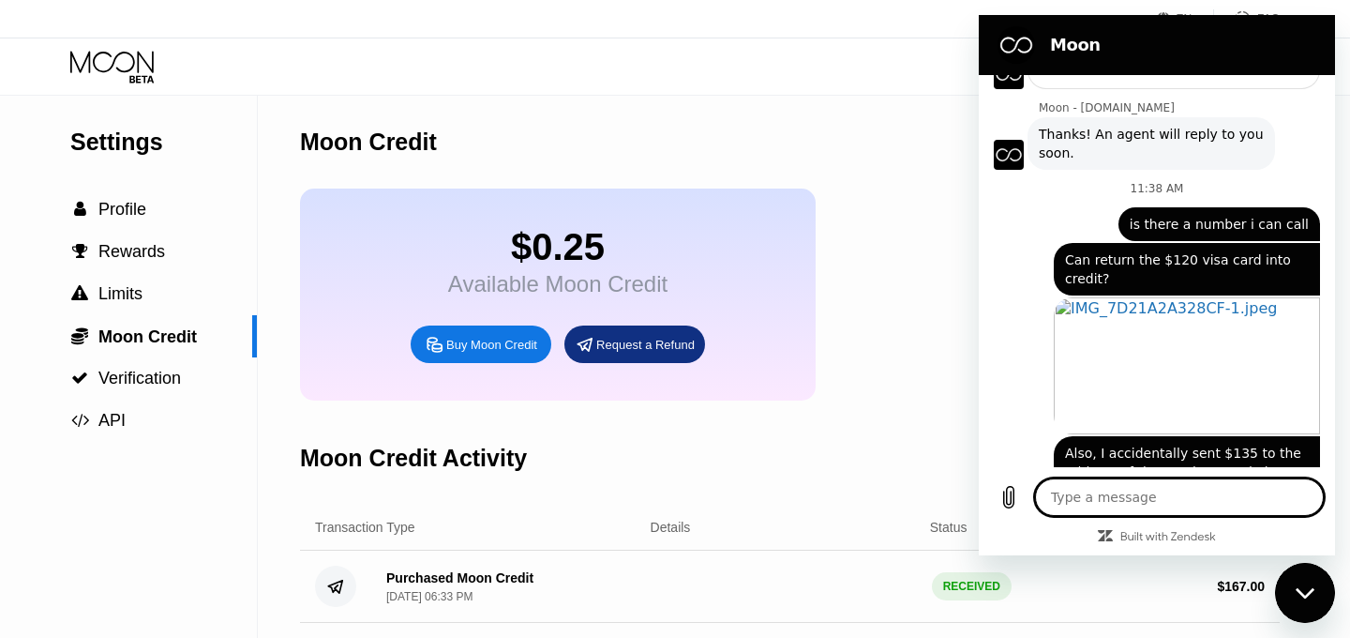
scroll to position [1526, 0]
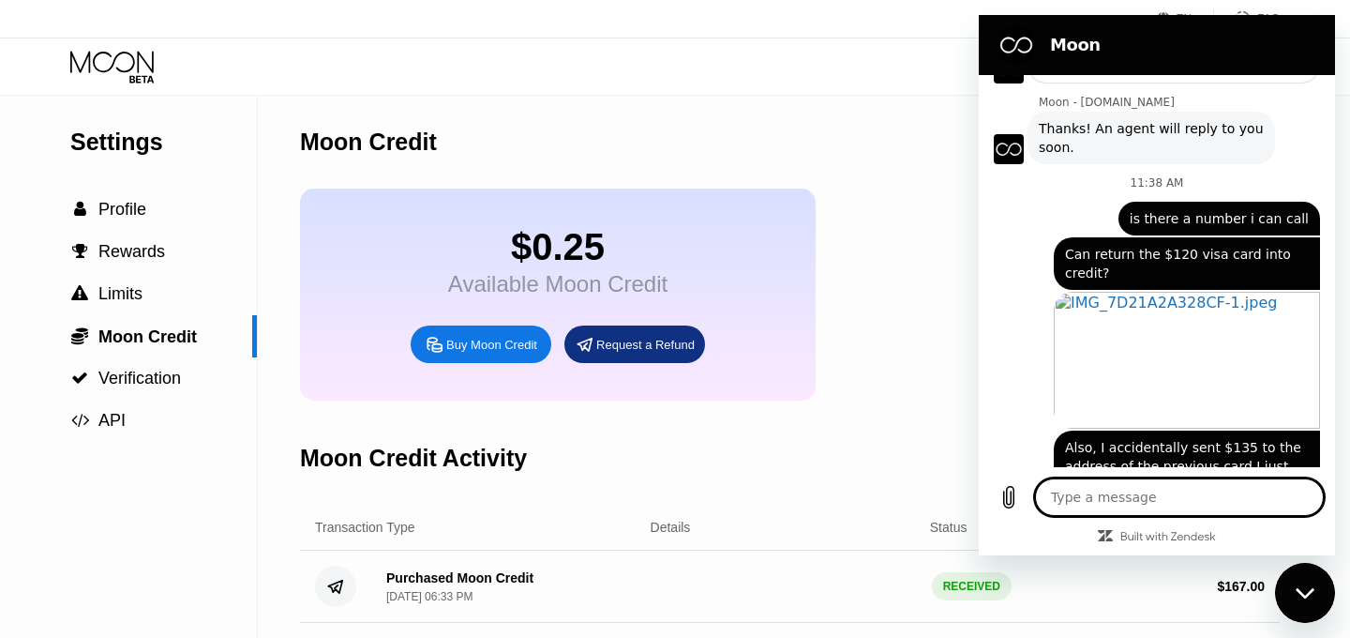
click at [1005, 429] on div "says: Also, I accidentally sent $135 to the address of the previous card I just…" at bounding box center [1149, 465] width 341 height 73
drag, startPoint x: 930, startPoint y: 381, endPoint x: 960, endPoint y: 390, distance: 31.4
click at [930, 381] on div "$0.25 Available Moon Credit Buy Moon Credit Request a Refund" at bounding box center [790, 294] width 980 height 212
click at [1303, 591] on icon "Close messaging window" at bounding box center [1306, 593] width 20 height 12
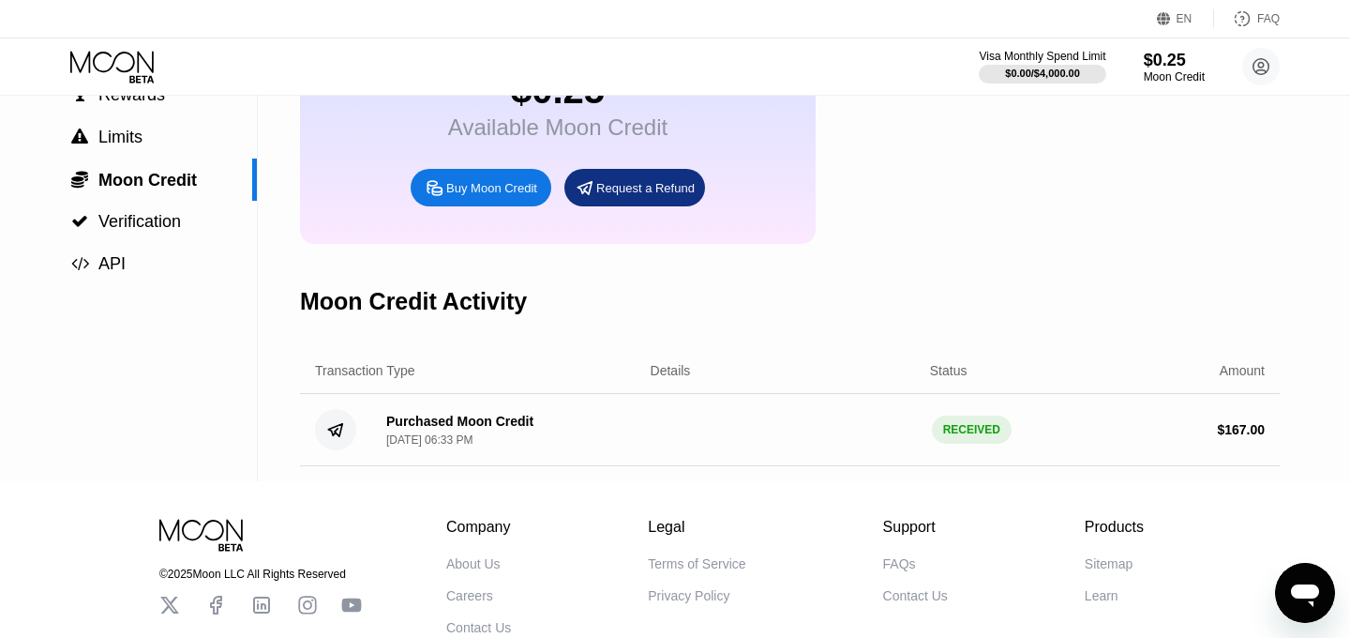
scroll to position [0, 0]
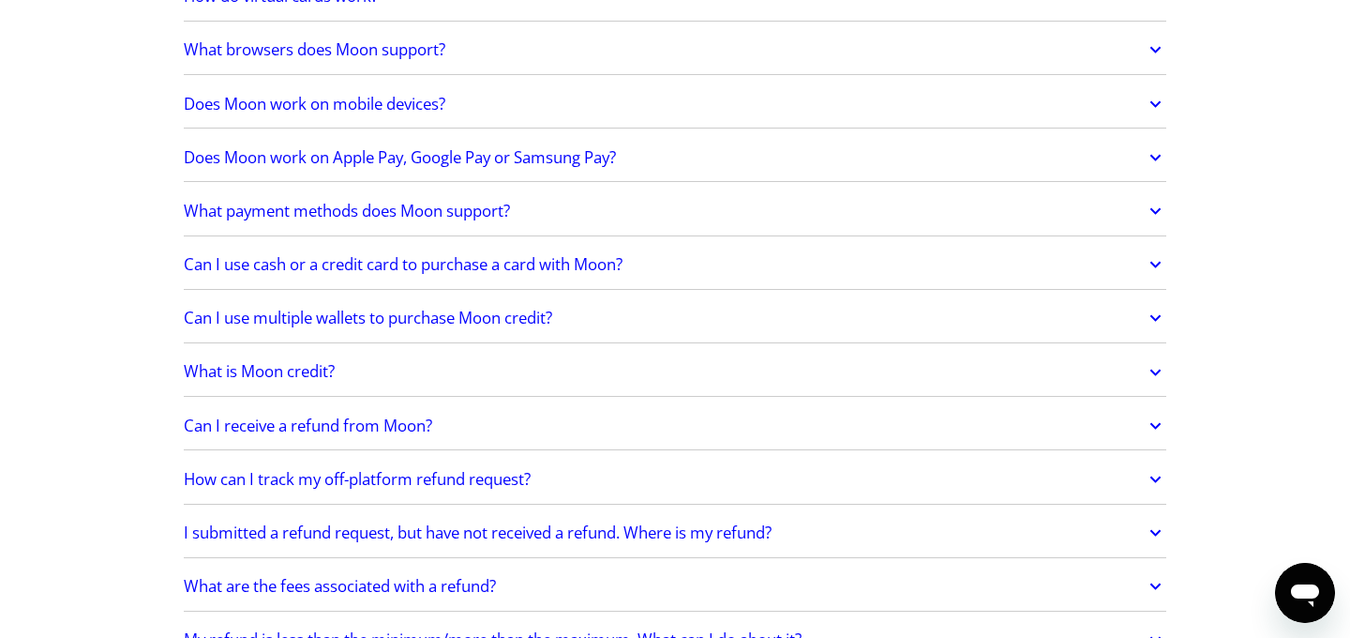
scroll to position [649, 0]
click at [576, 416] on link "Can I receive a refund from Moon?" at bounding box center [675, 424] width 983 height 39
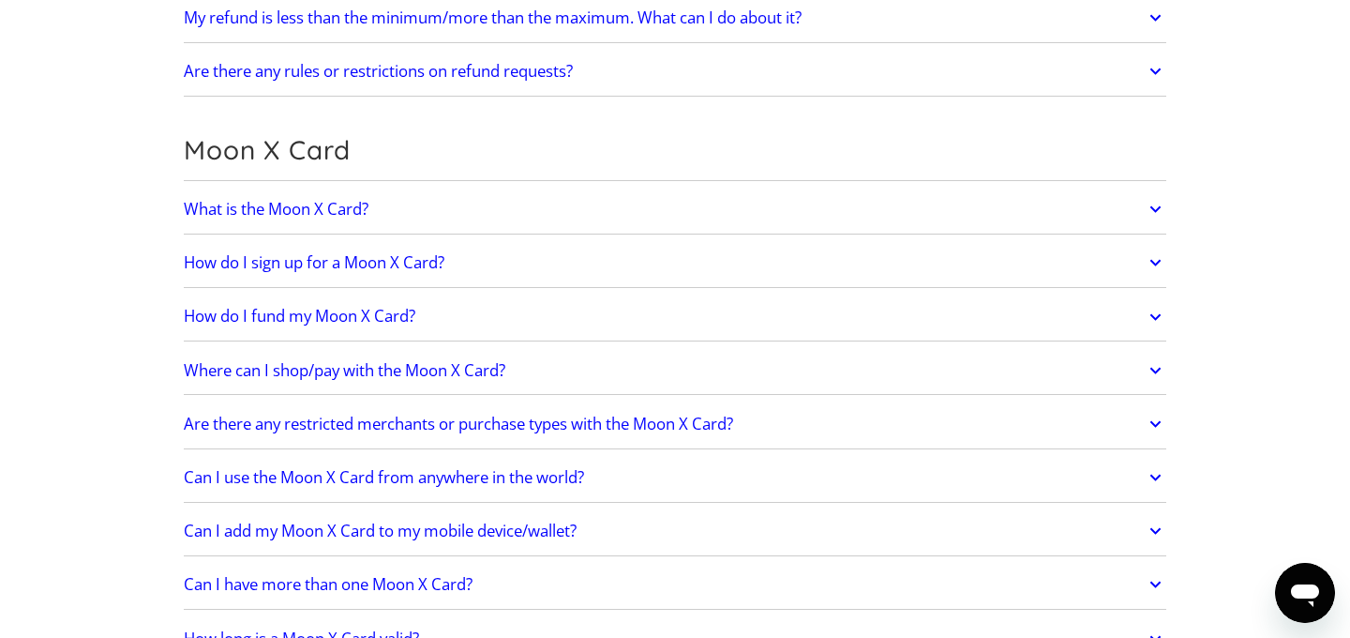
scroll to position [1482, 0]
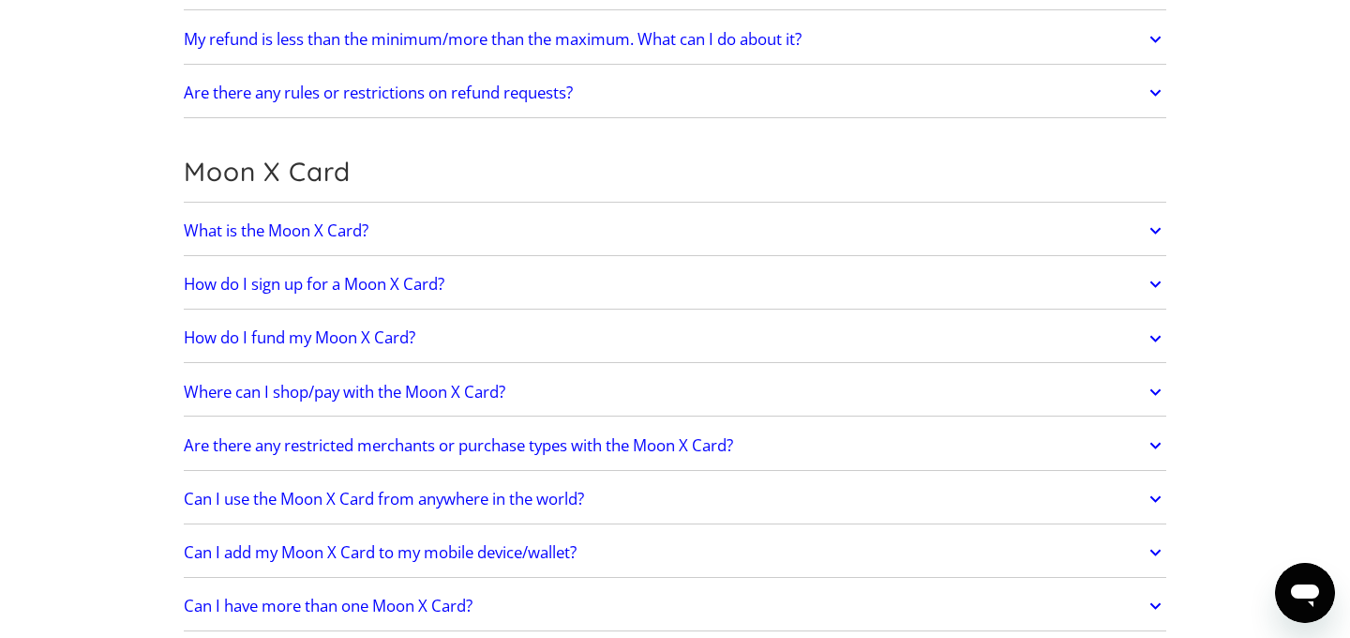
click link "What is the Moon X Card?"
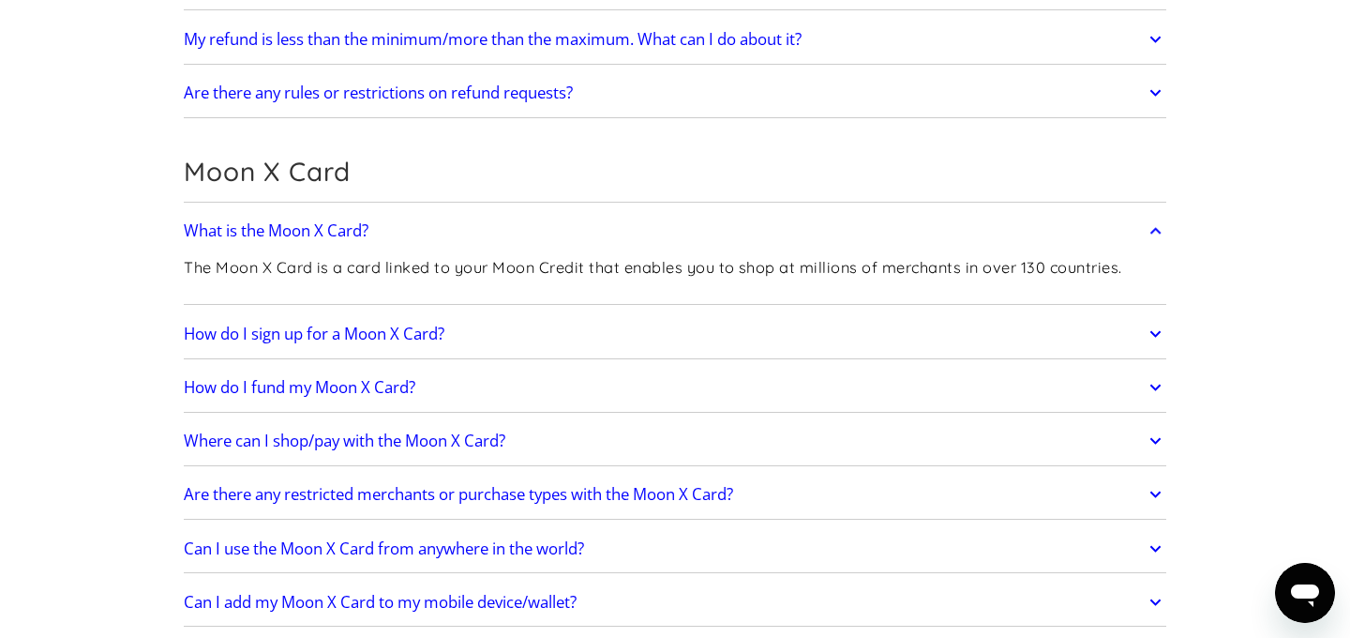
click link "How do I fund my Moon X Card?"
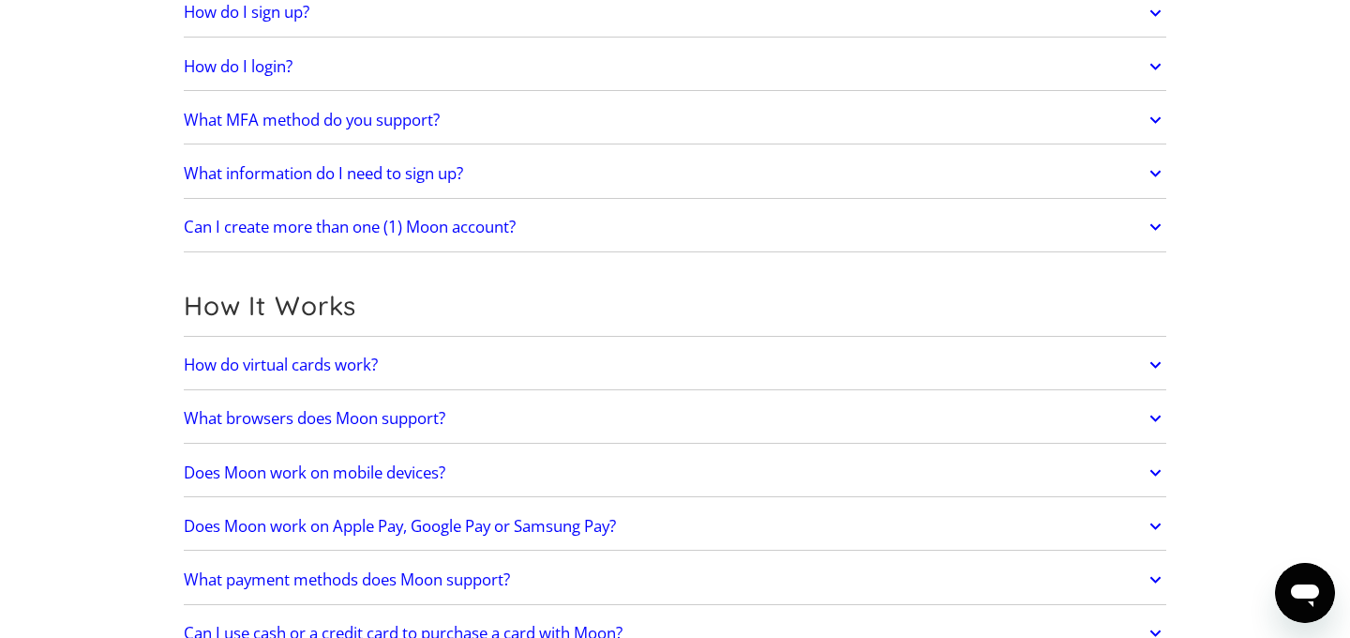
scroll to position [0, 0]
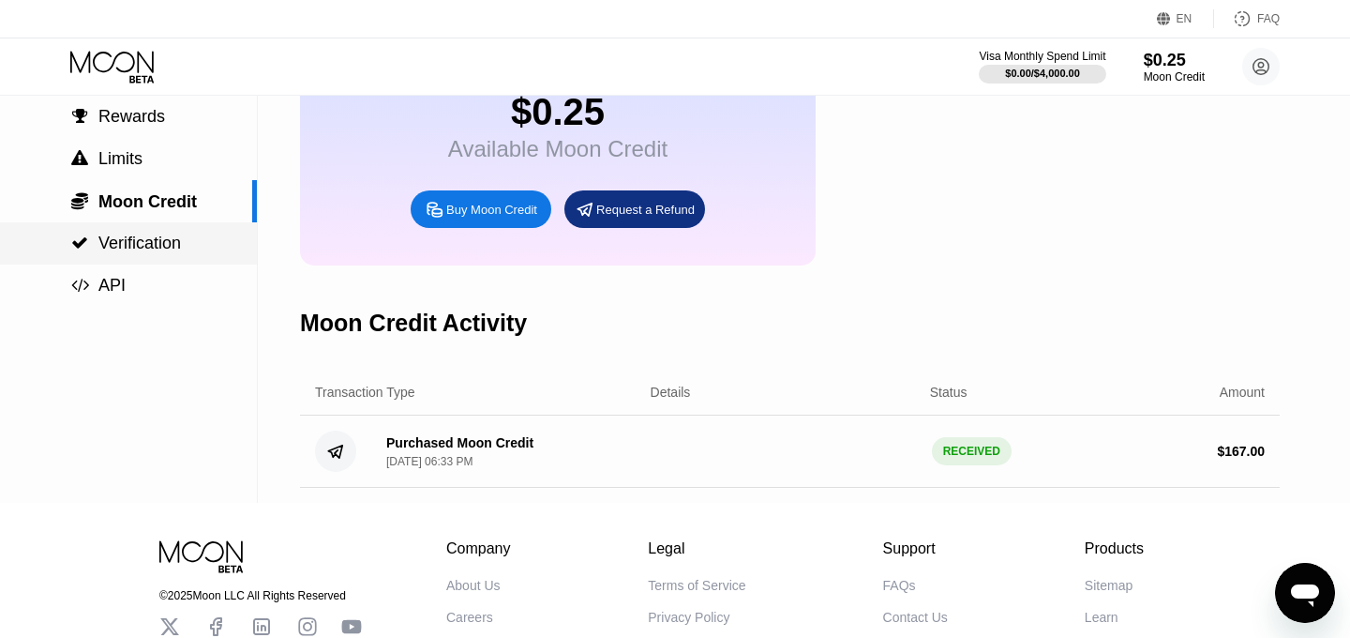
scroll to position [167, 0]
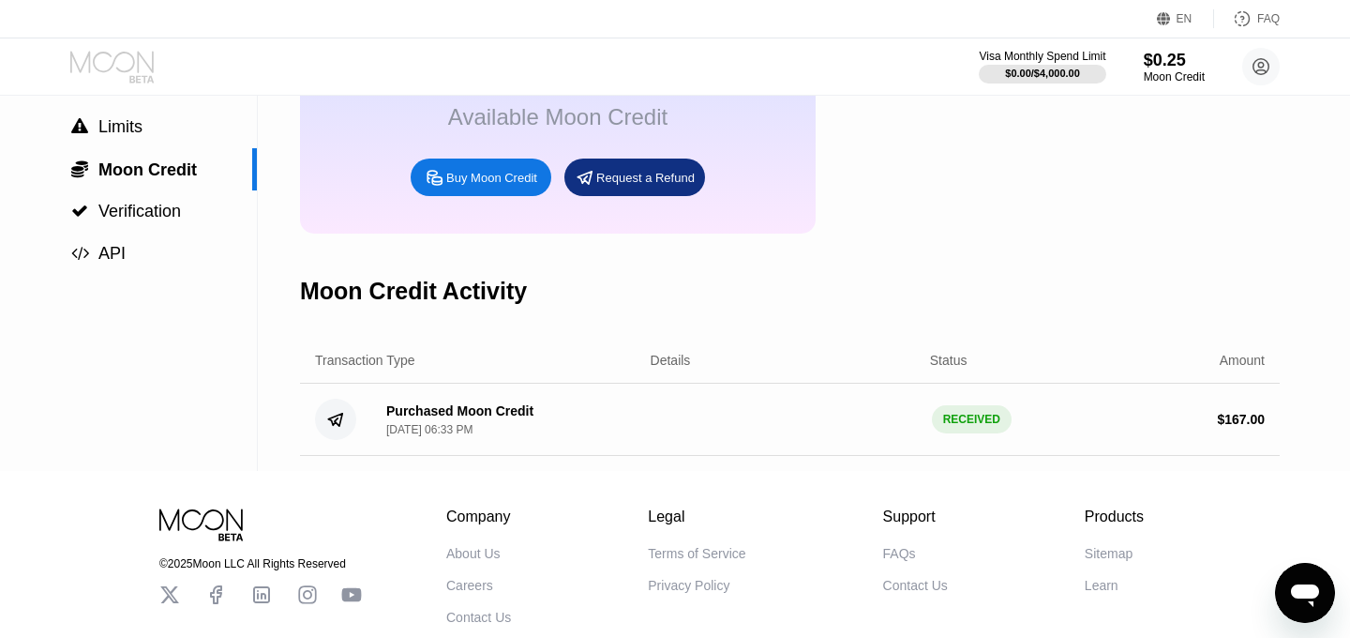
click at [85, 68] on icon at bounding box center [113, 67] width 87 height 33
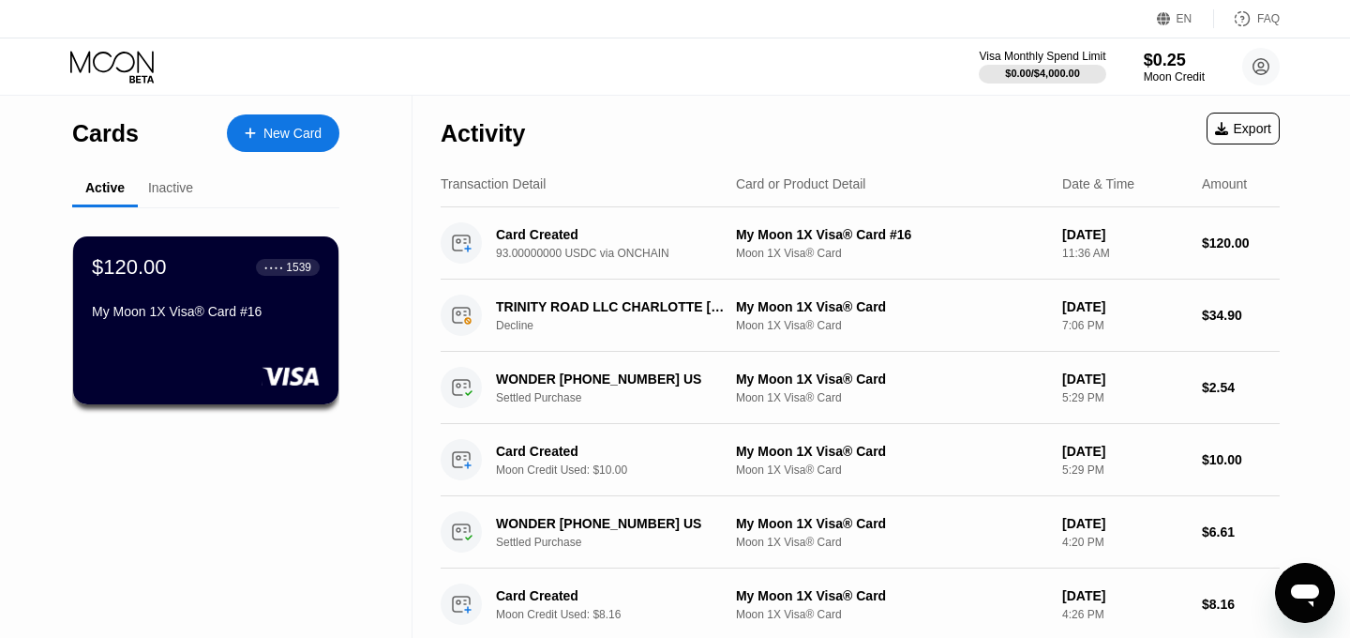
click at [1317, 596] on icon "Open messaging window" at bounding box center [1305, 593] width 34 height 34
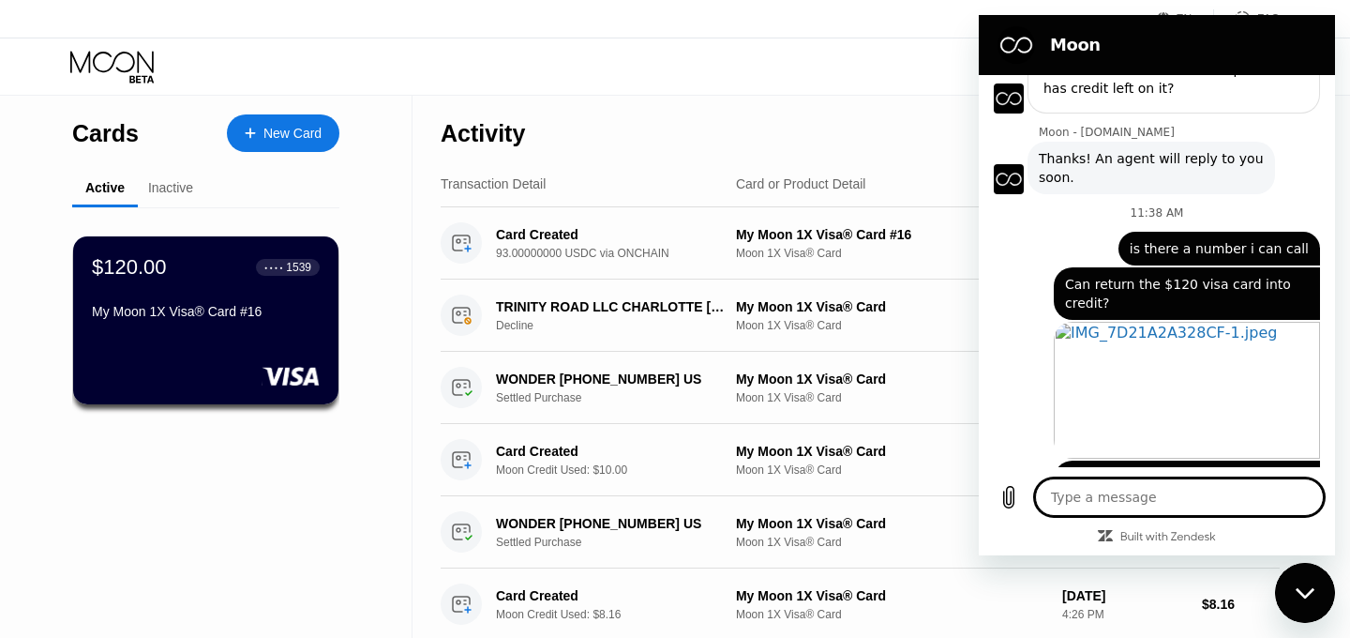
scroll to position [1526, 0]
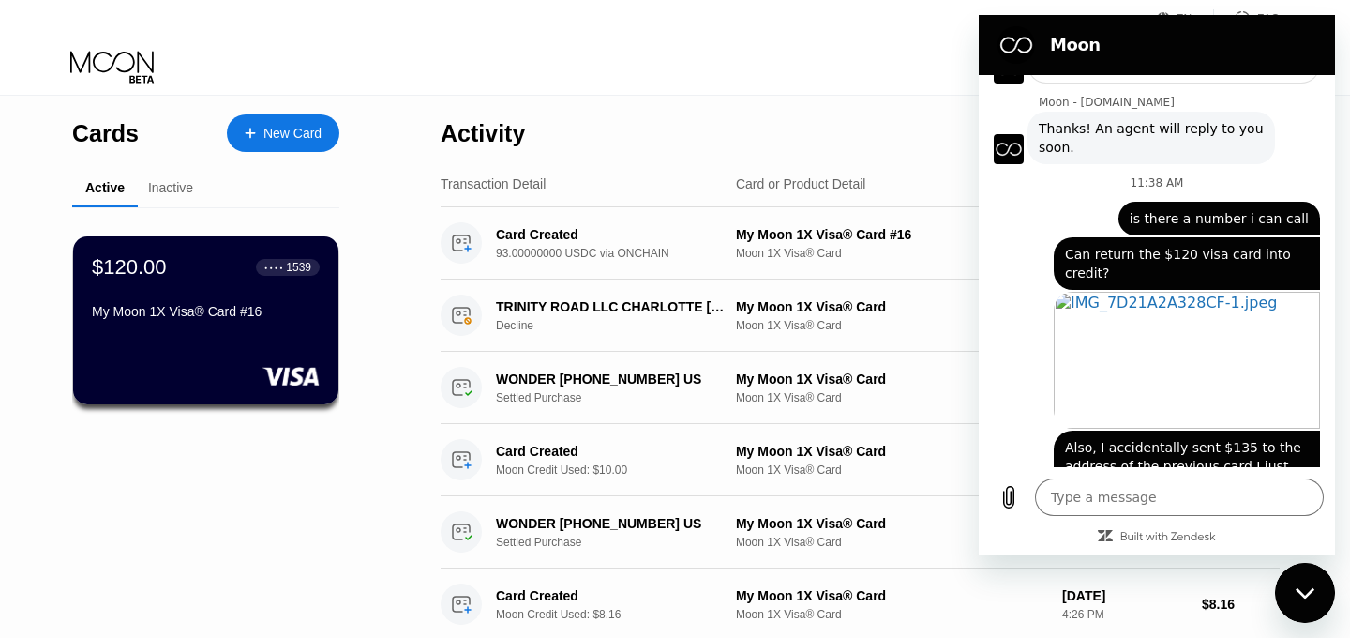
click at [1303, 599] on div "Close messaging window" at bounding box center [1305, 593] width 56 height 56
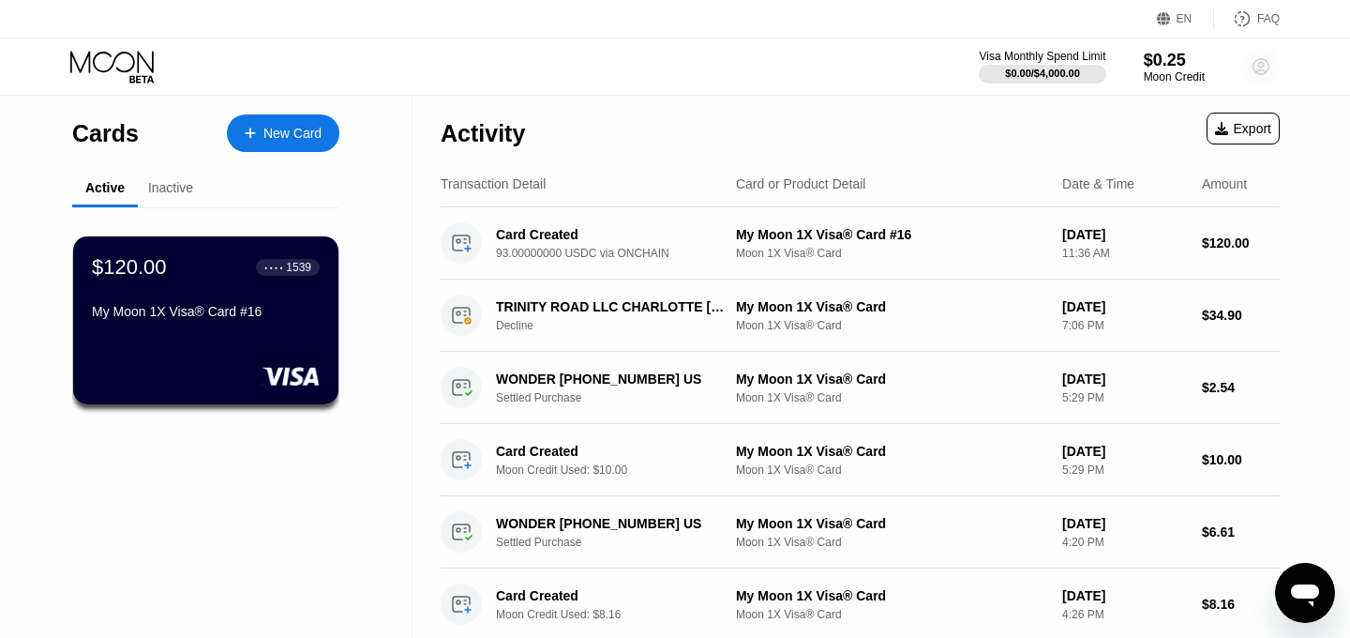
click at [1260, 67] on icon at bounding box center [1262, 67] width 10 height 10
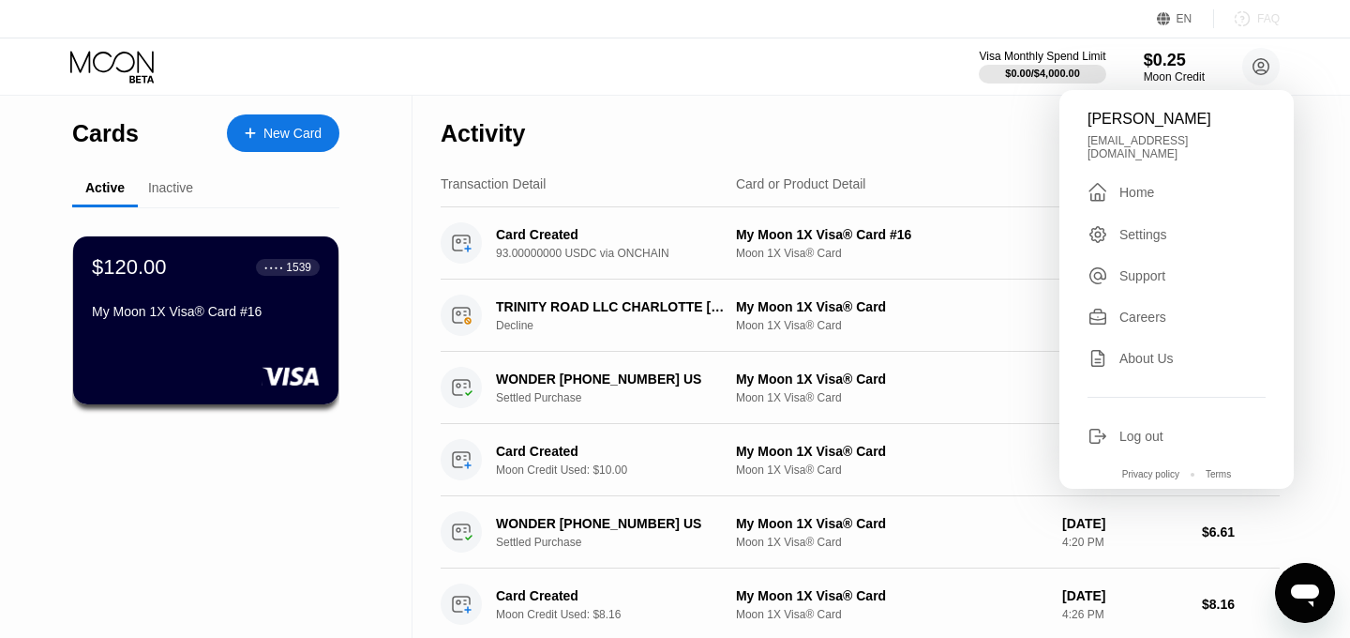
click at [1251, 24] on icon at bounding box center [1242, 18] width 19 height 19
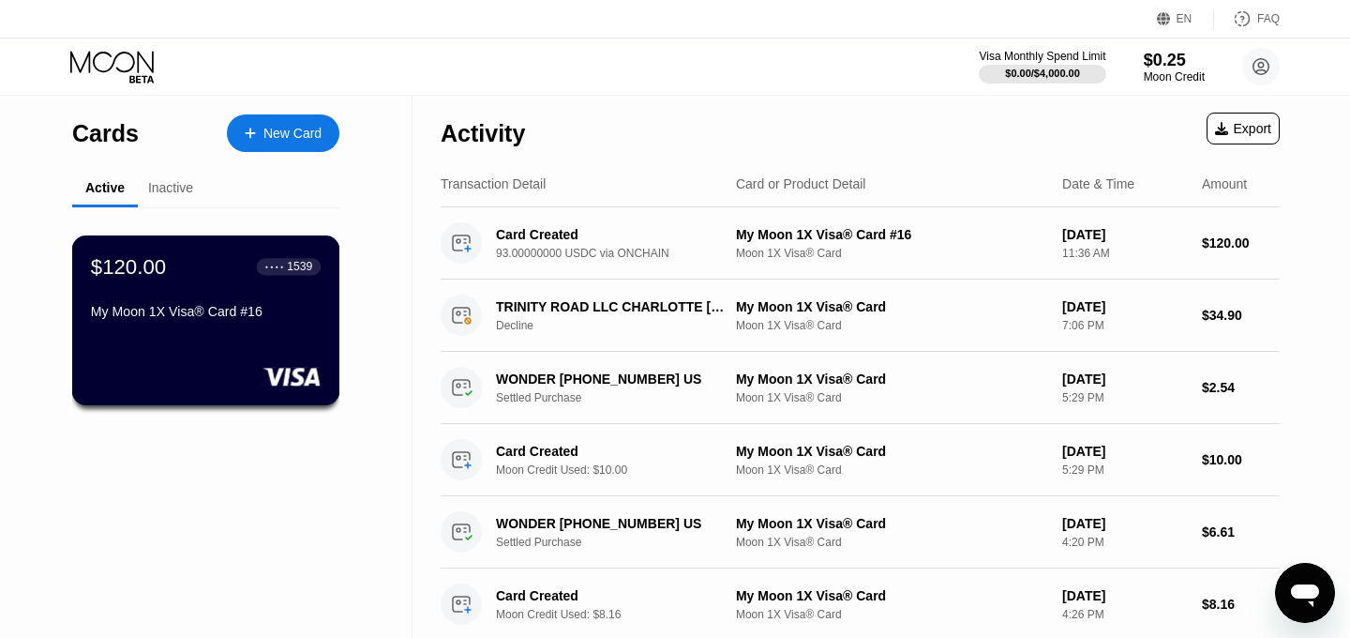
click at [257, 384] on div at bounding box center [206, 376] width 230 height 19
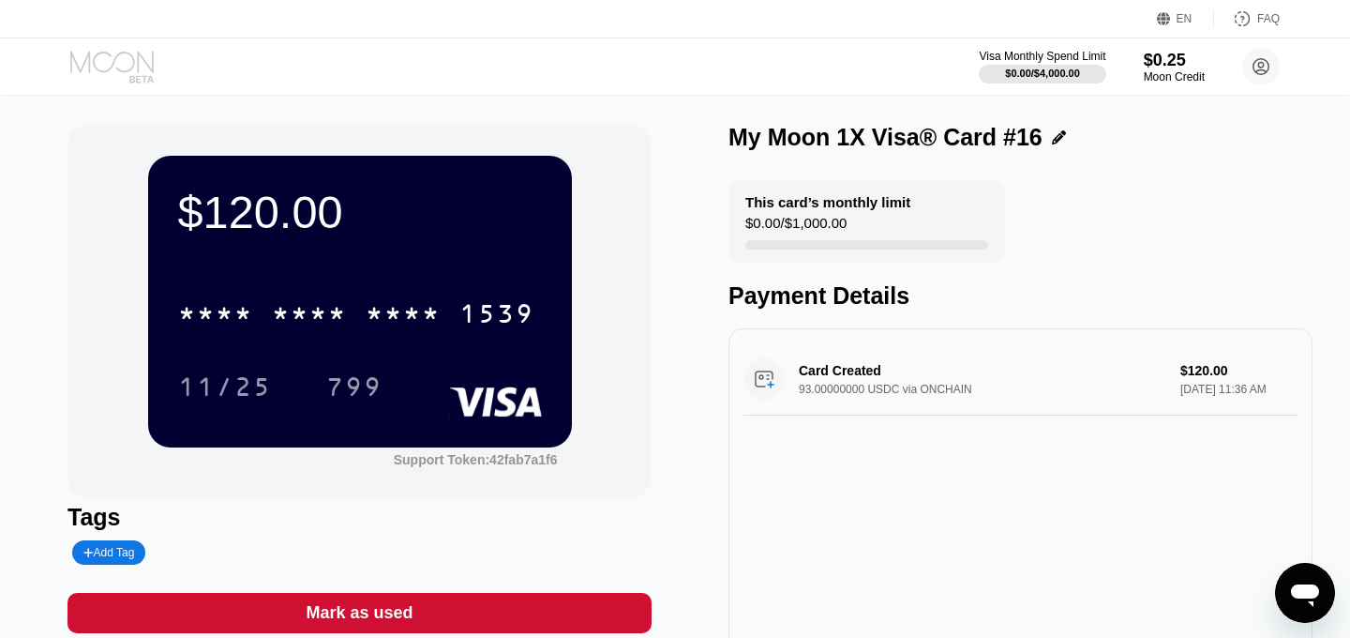
click at [131, 70] on icon at bounding box center [113, 67] width 87 height 33
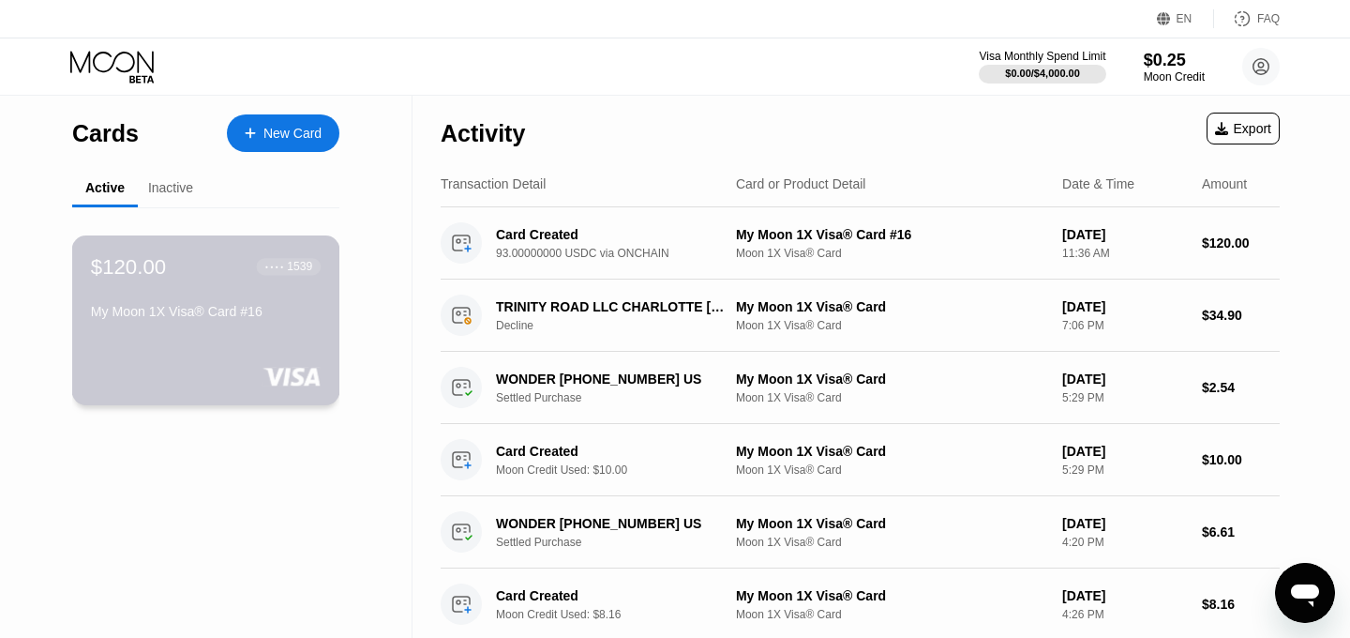
click at [298, 311] on div "My Moon 1X Visa® Card #16" at bounding box center [206, 311] width 230 height 15
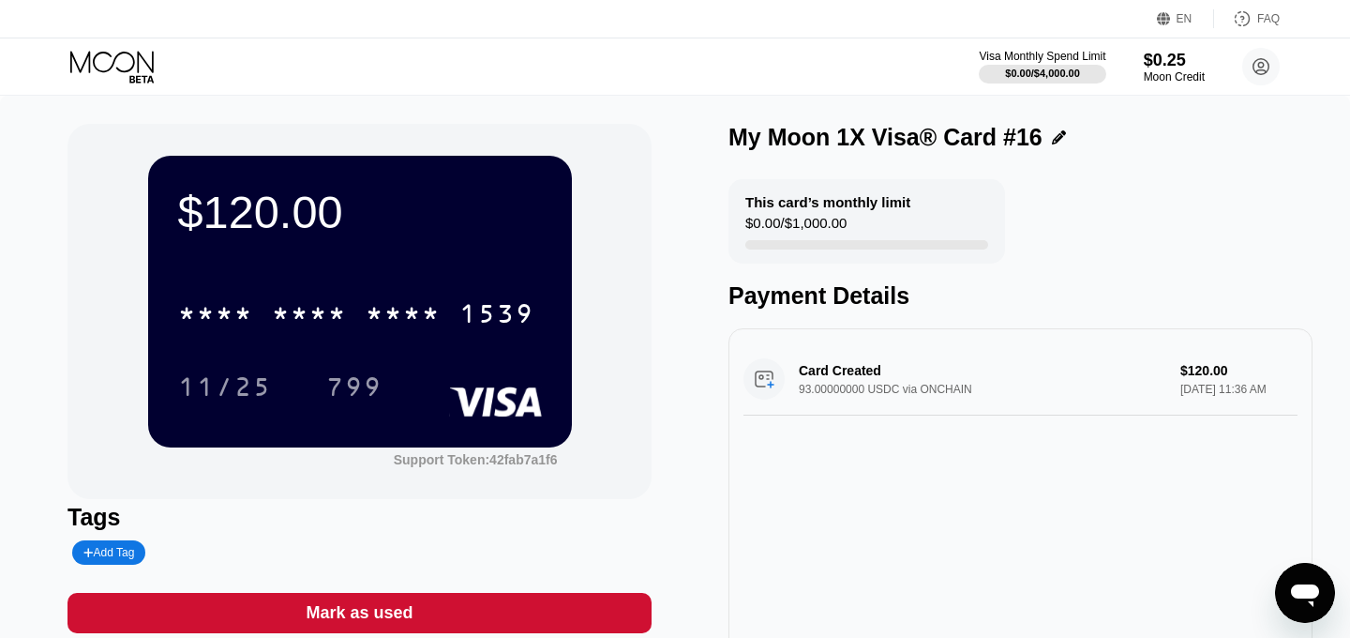
click at [1319, 596] on icon "Open messaging window" at bounding box center [1305, 593] width 34 height 34
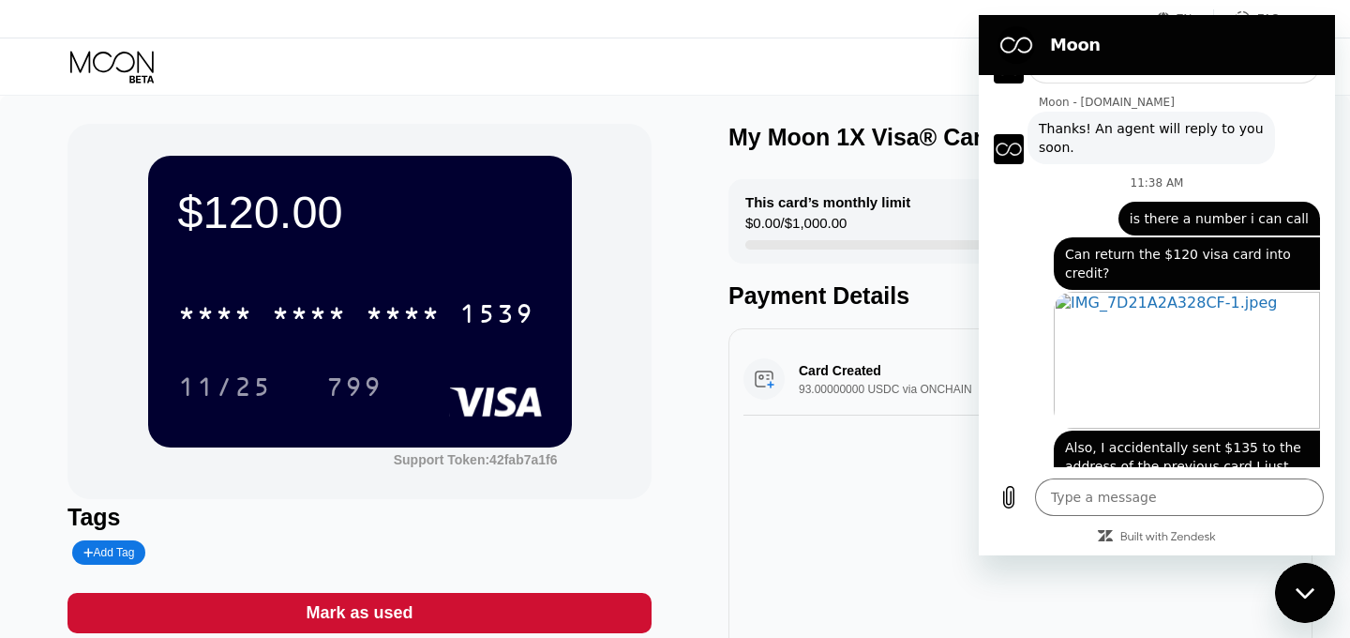
click at [744, 447] on div "Card Created 93.00000000 USDC via ONCHAIN $120.00 Sep 25, 2025 11:36 AM" at bounding box center [1021, 492] width 584 height 328
click at [1194, 49] on h2 "Moon" at bounding box center [1183, 45] width 266 height 23
click at [1296, 582] on div "Close messaging window" at bounding box center [1305, 593] width 56 height 56
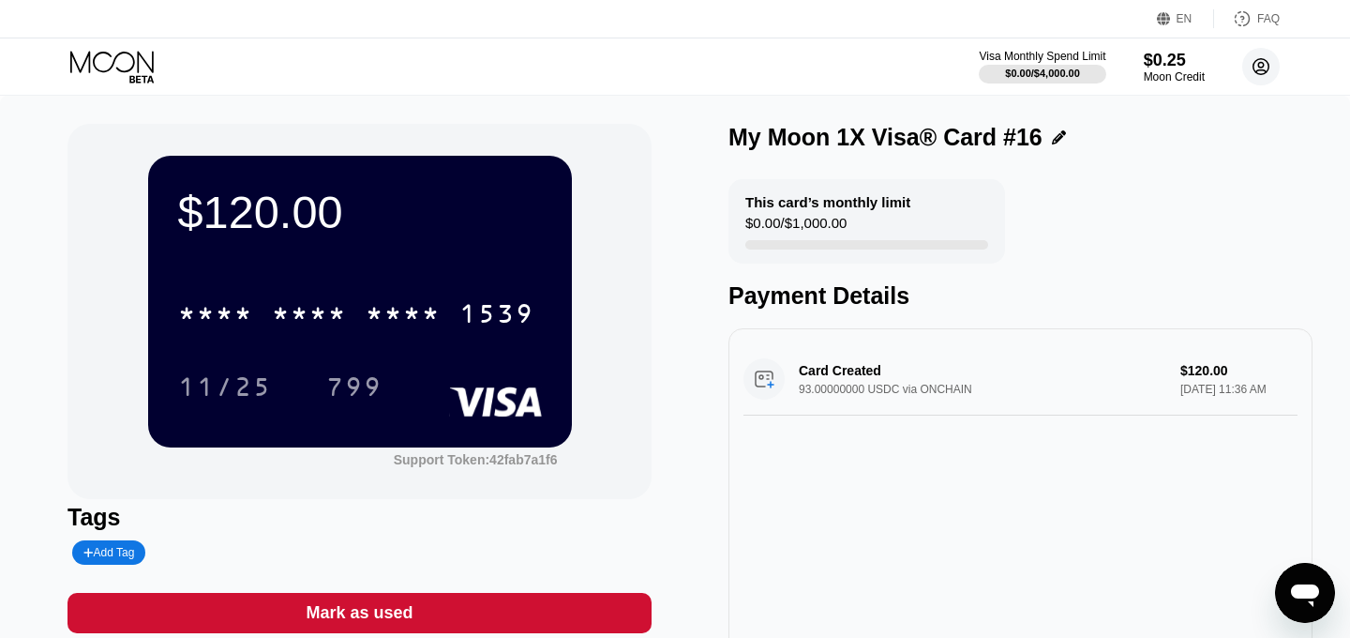
click at [1262, 78] on circle at bounding box center [1262, 67] width 38 height 38
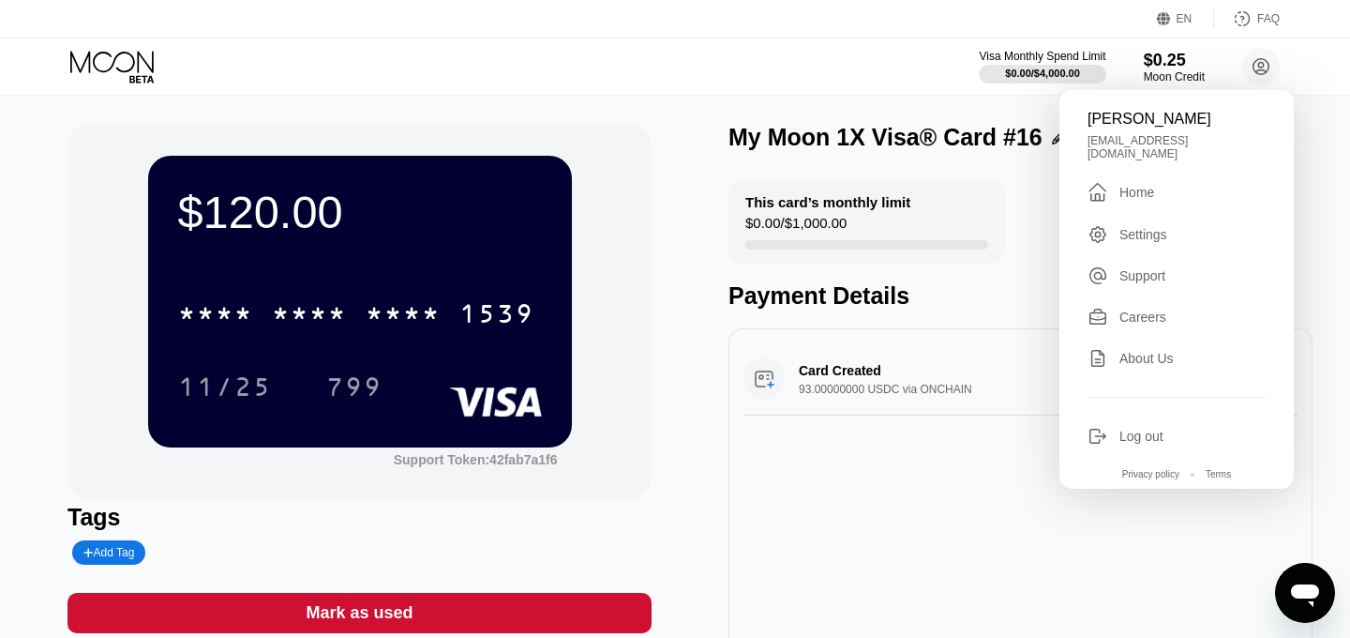
click at [1144, 268] on div "Support" at bounding box center [1143, 275] width 46 height 15
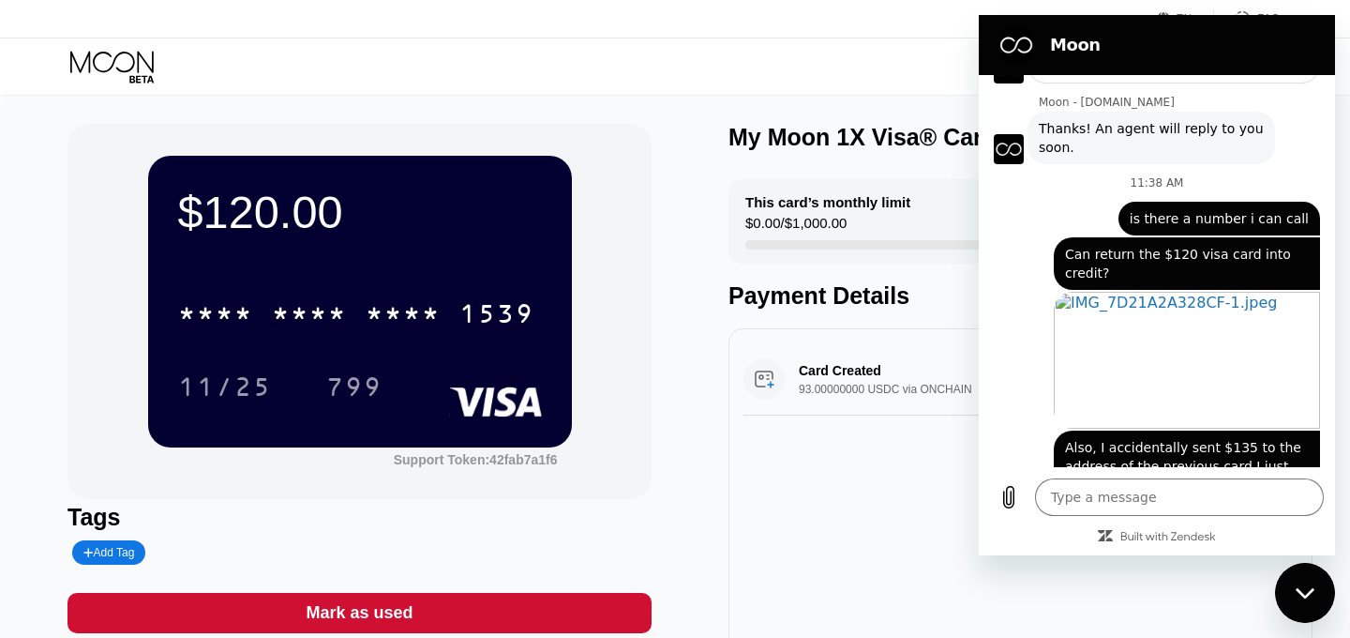
click at [891, 166] on div "My Moon 1X Visa® Card #16 This card’s monthly limit $0.00 / $1,000.00 Payment D…" at bounding box center [1021, 390] width 584 height 533
click at [1303, 590] on icon "Close messaging window" at bounding box center [1306, 593] width 20 height 12
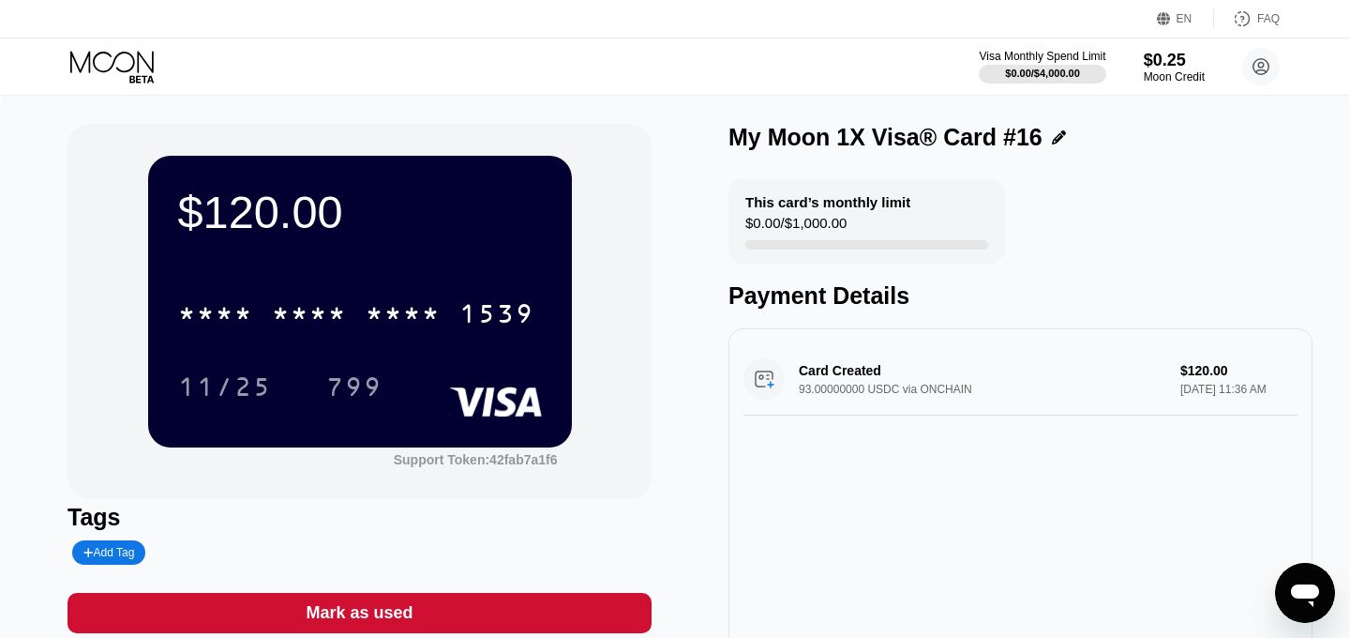
scroll to position [343, 0]
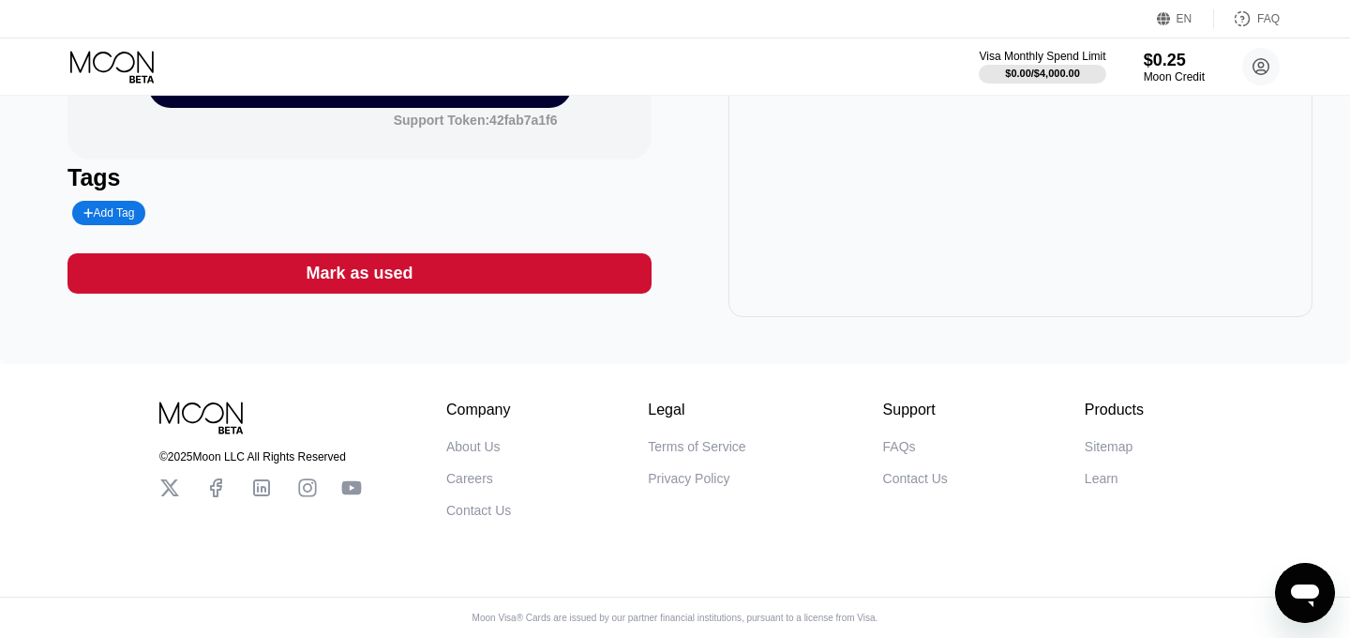
click at [479, 510] on div "Contact Us" at bounding box center [478, 510] width 65 height 15
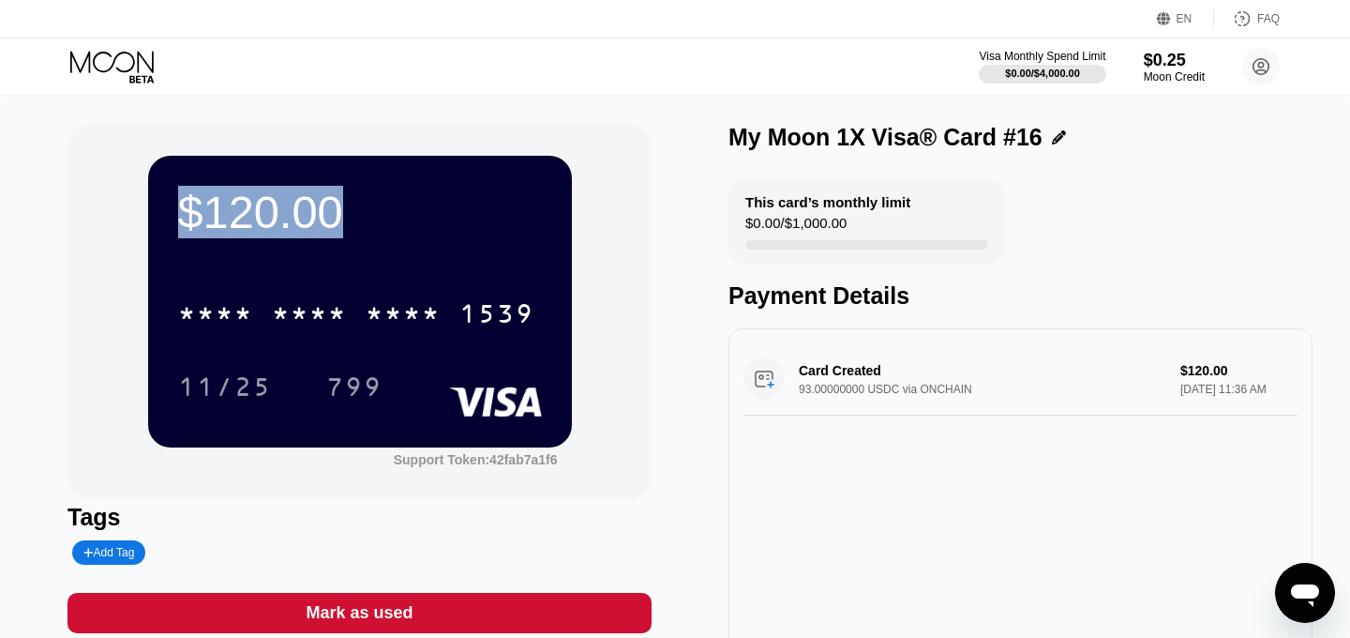
drag, startPoint x: 354, startPoint y: 218, endPoint x: 222, endPoint y: 265, distance: 139.7
click at [166, 218] on div "$120.00 * * * * * * * * * * * * 1539 11/25 799" at bounding box center [360, 301] width 424 height 291
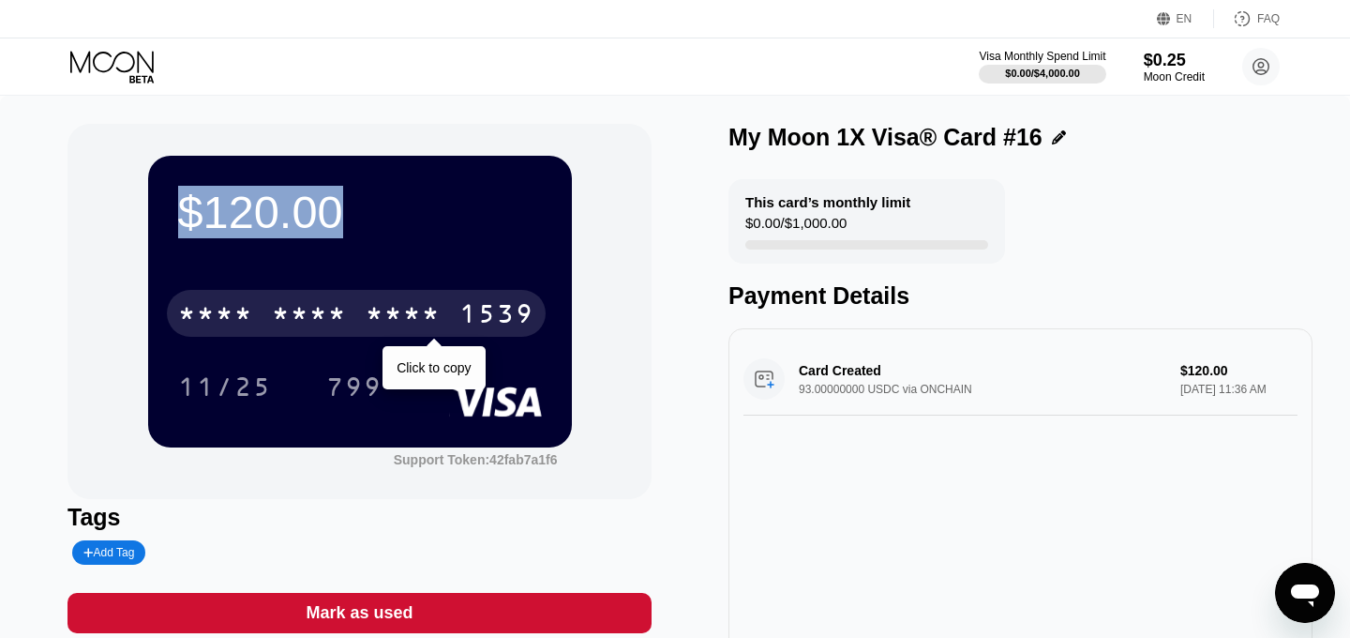
click at [261, 311] on div "* * * * * * * * * * * * 1539" at bounding box center [356, 313] width 379 height 47
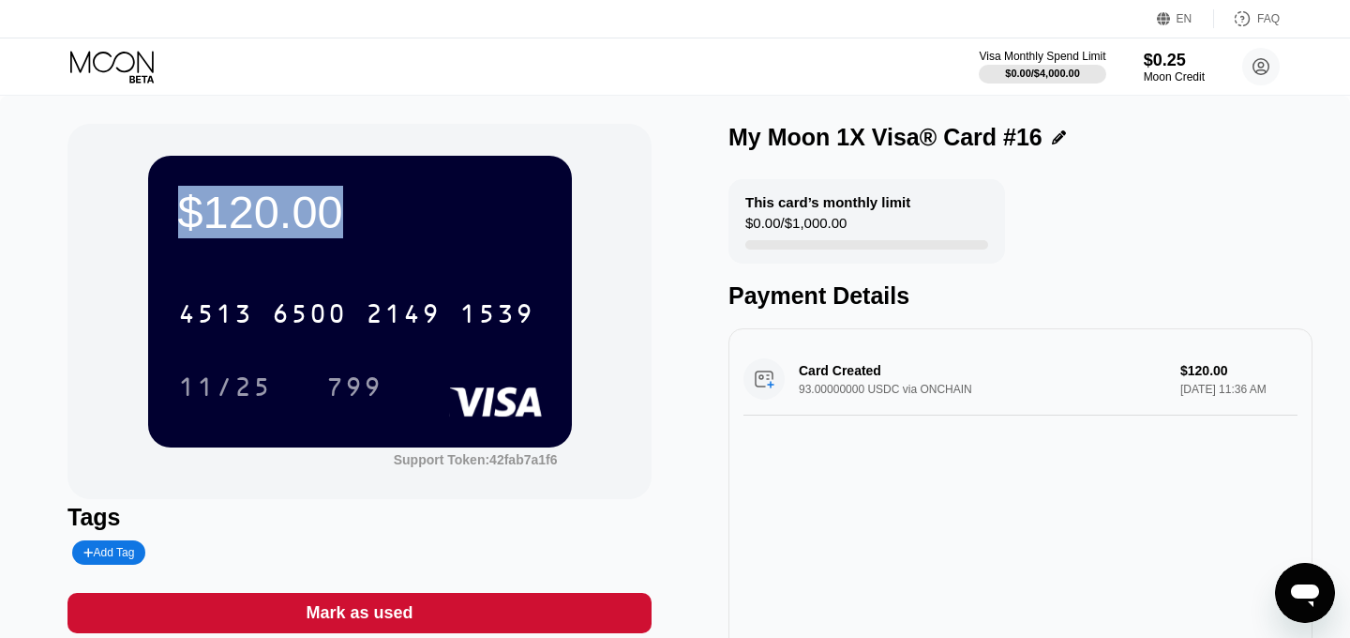
type textarea "x"
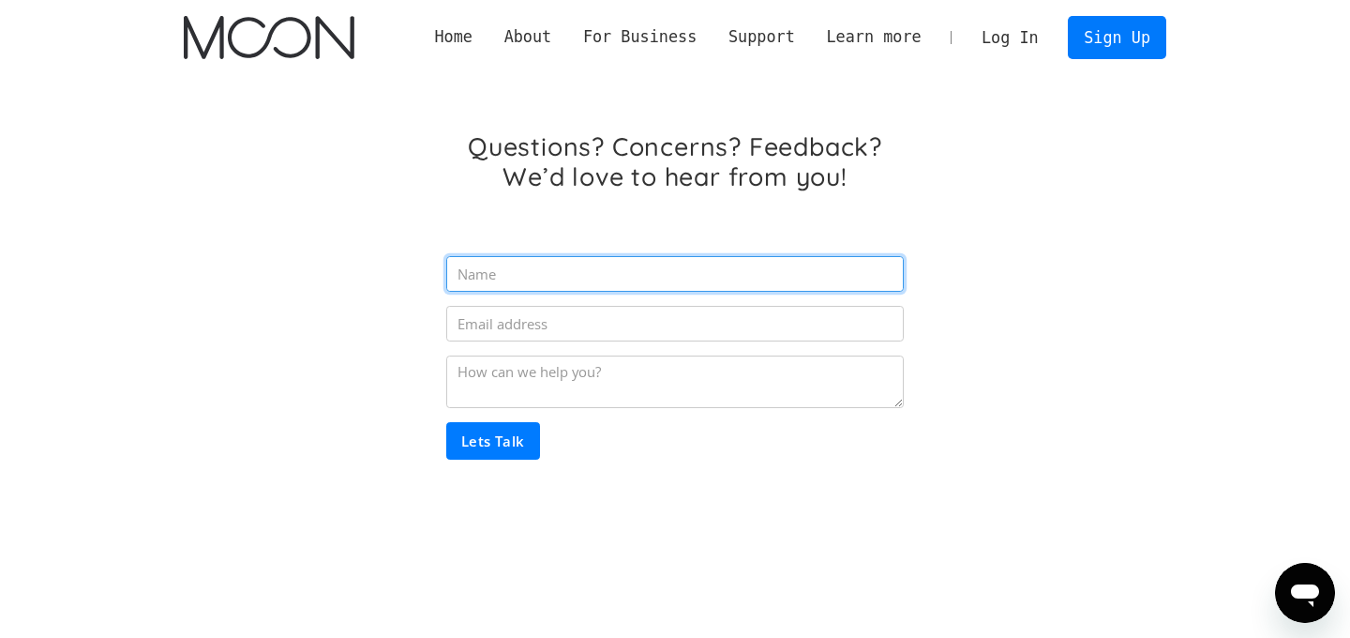
click at [566, 280] on input "Email Form" at bounding box center [675, 274] width 458 height 36
click at [597, 275] on input "[PERSON_NAME]" at bounding box center [675, 274] width 458 height 36
type input "[PERSON_NAME]"
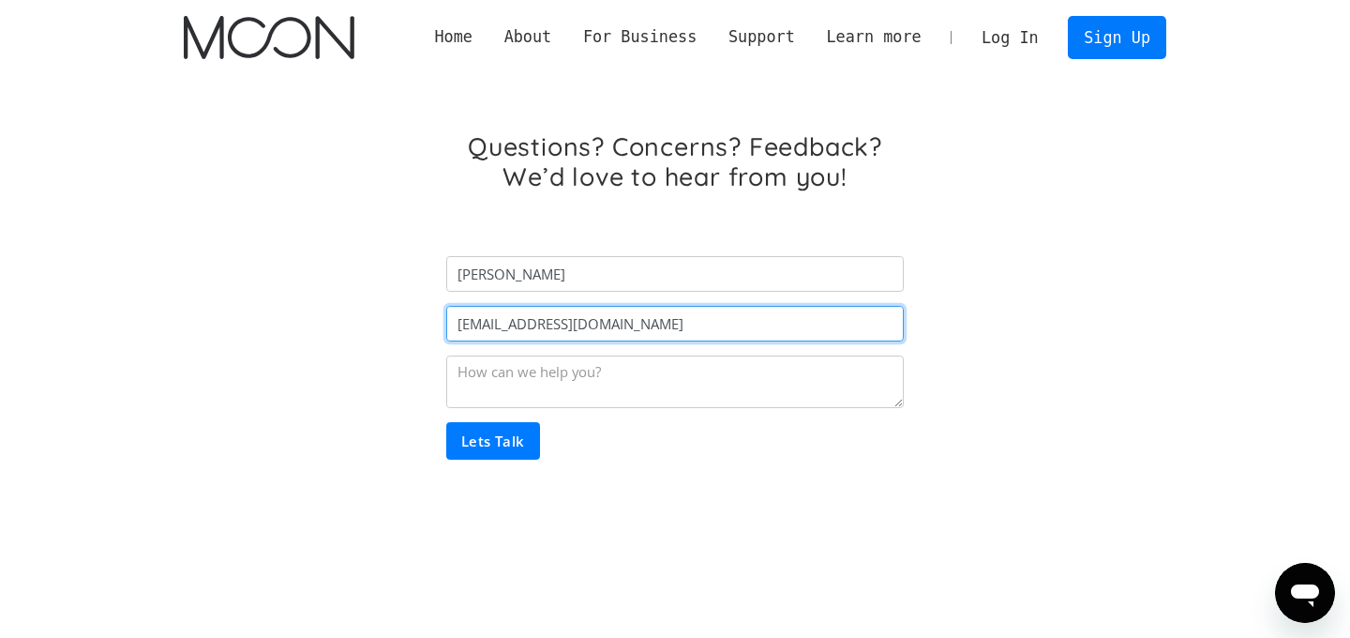
type input "[EMAIL_ADDRESS][DOMAIN_NAME]"
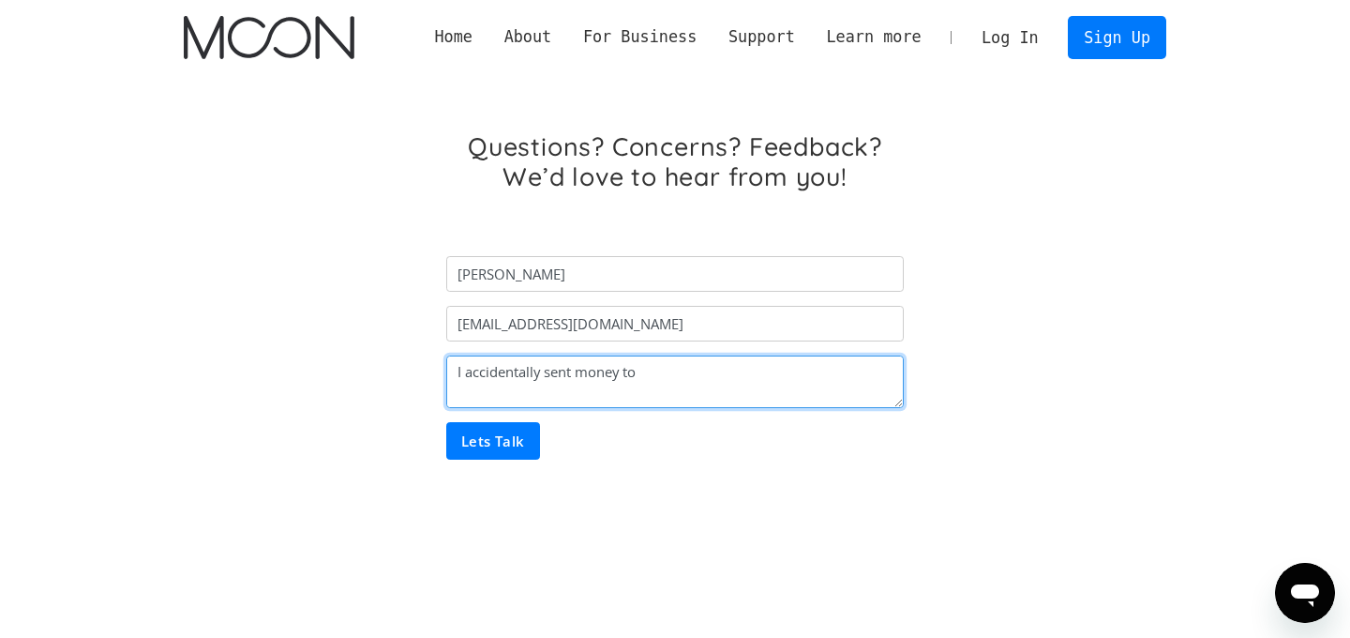
drag, startPoint x: 659, startPoint y: 368, endPoint x: 286, endPoint y: 368, distance: 373.2
click at [286, 369] on div "Questions? Concerns? Feedback? We’d love to hear from you! [PERSON_NAME] [EMAIL…" at bounding box center [675, 331] width 983 height 512
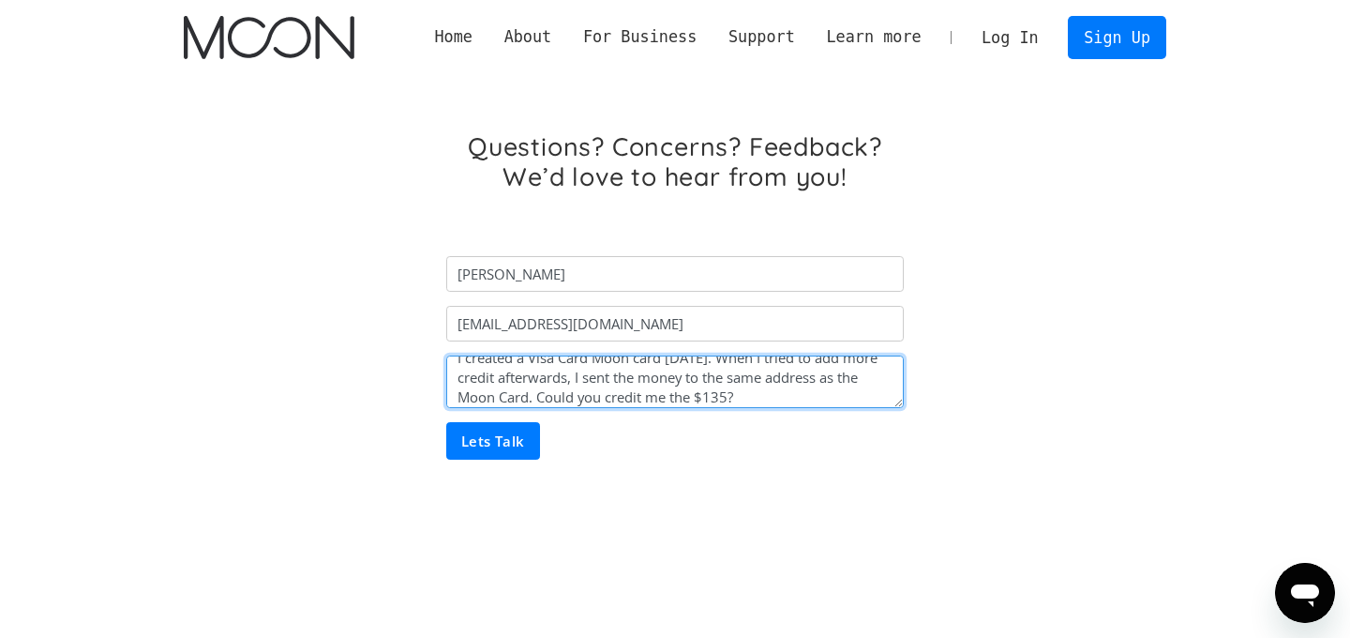
type textarea "I created a Visa Card Moon card [DATE]. When I tried to add more credit afterwa…"
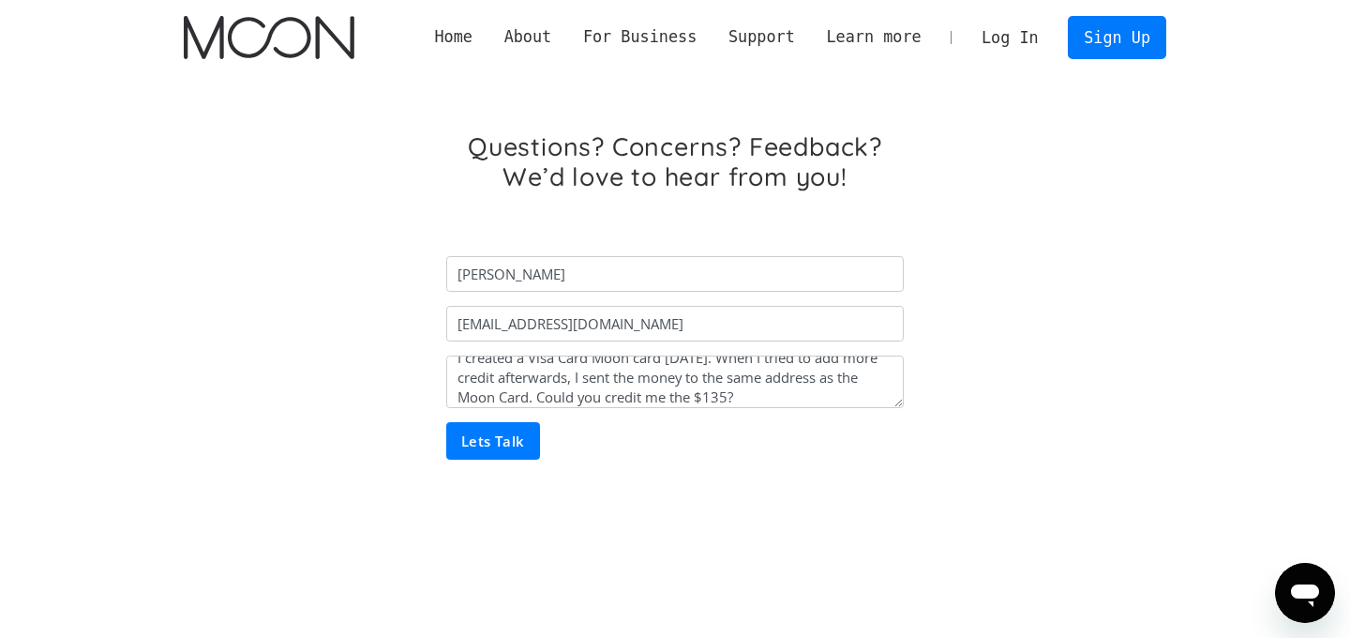
click at [507, 437] on input "Lets Talk" at bounding box center [493, 441] width 94 height 38
type input "Please wait..."
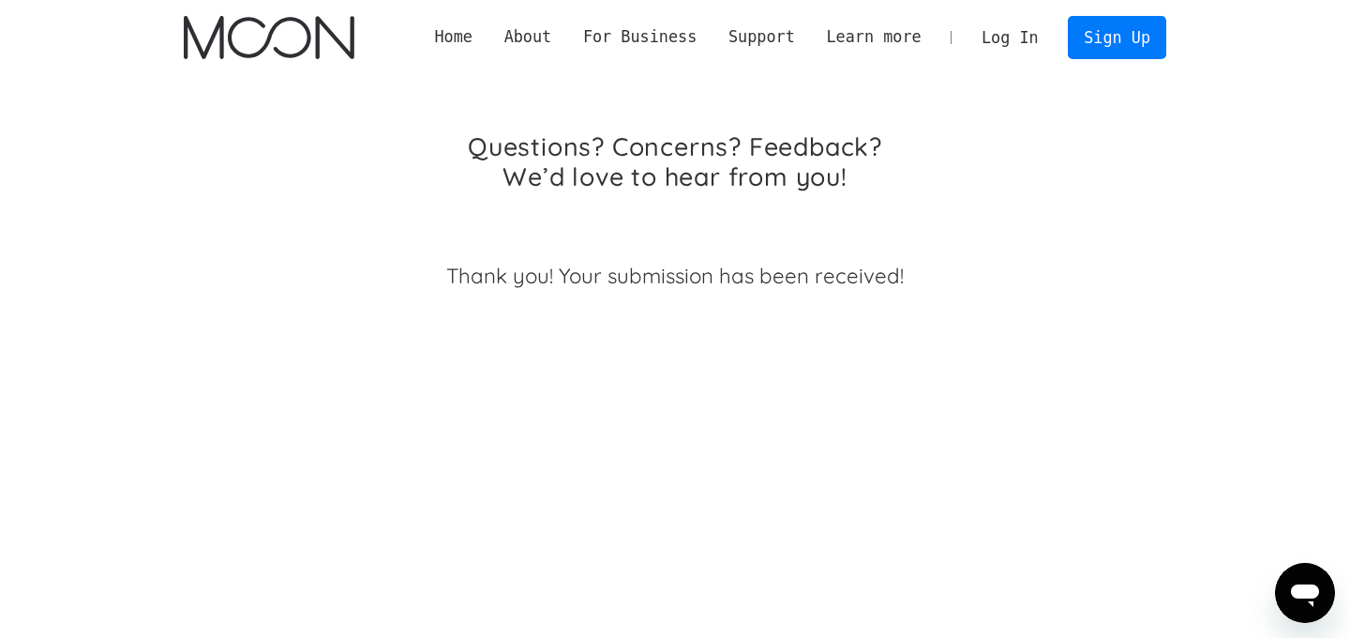
click at [1291, 589] on icon "Open messaging window" at bounding box center [1305, 593] width 34 height 34
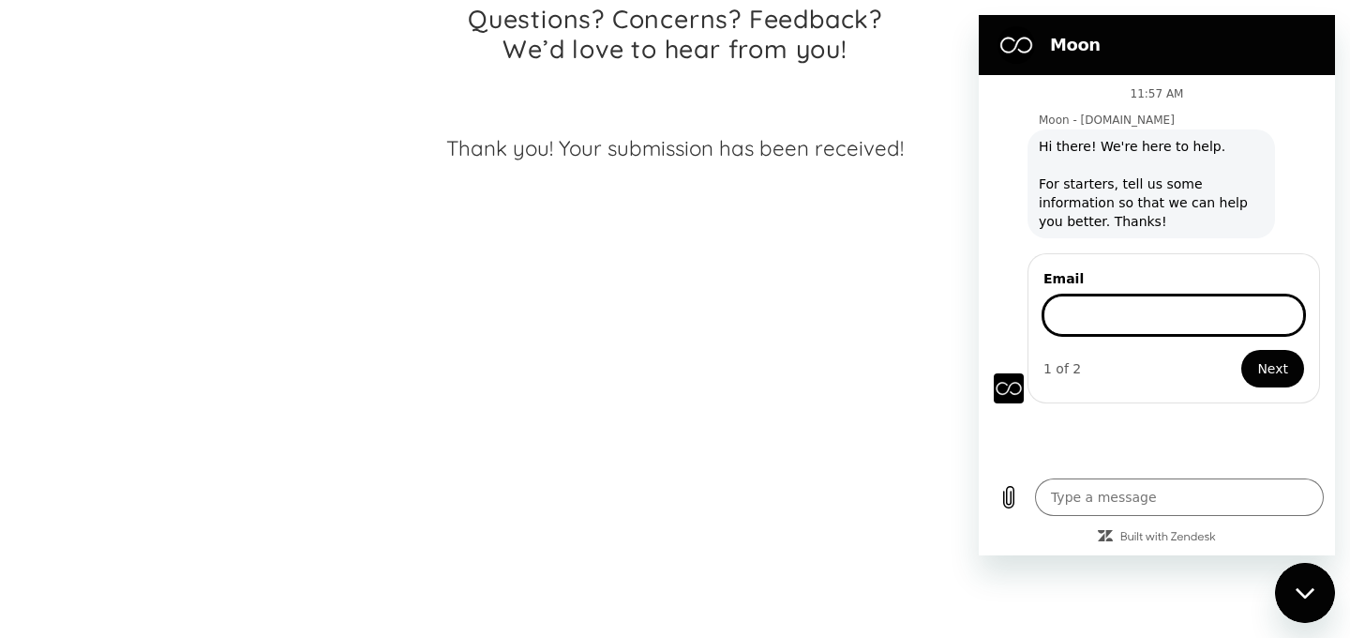
scroll to position [0, 0]
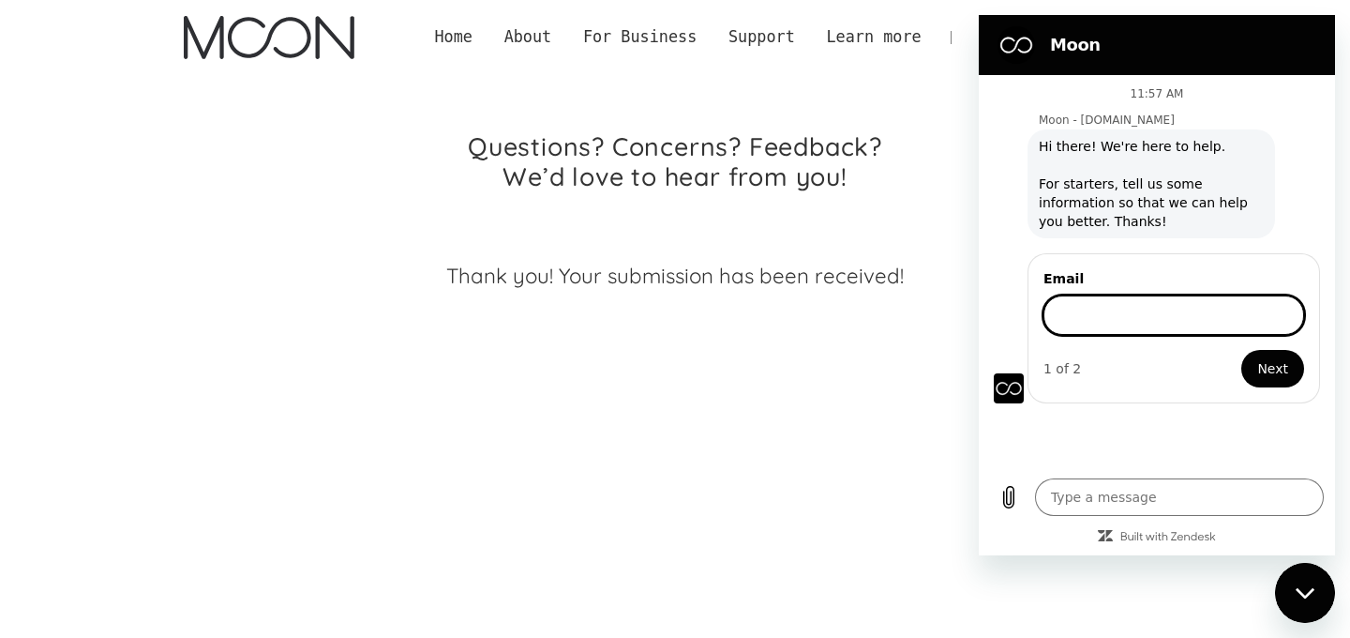
type textarea "x"
click at [339, 45] on img "home" at bounding box center [269, 37] width 170 height 43
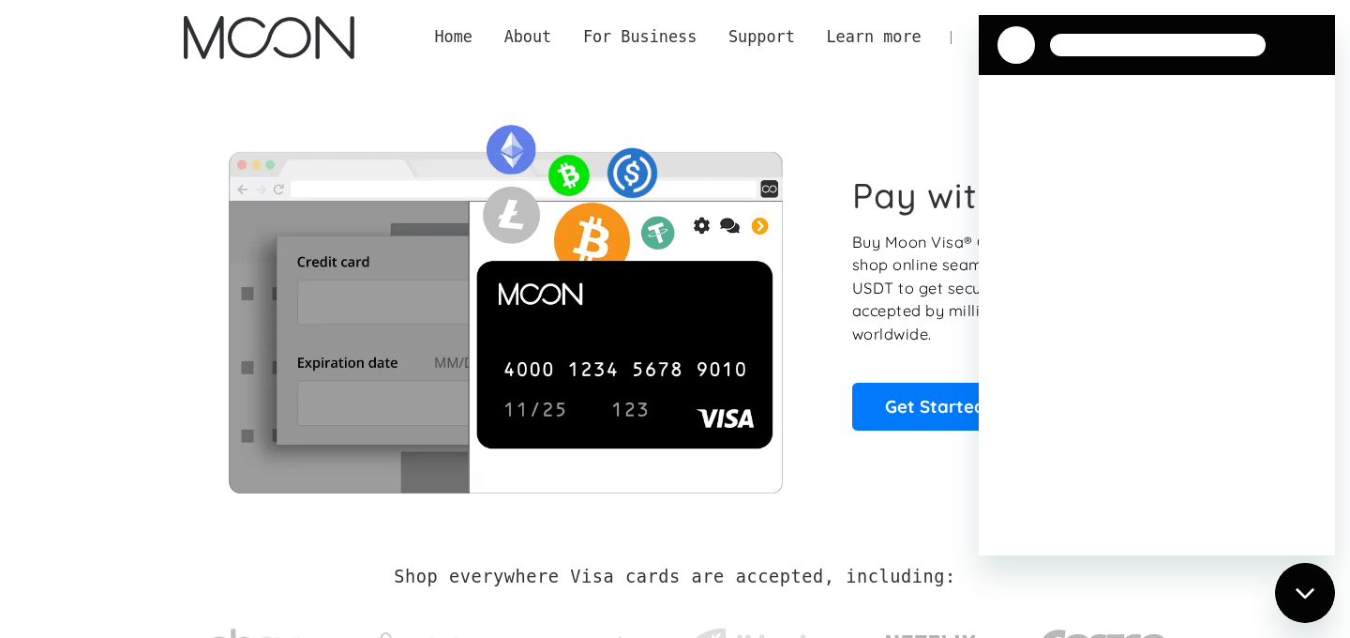
click at [1014, 53] on div at bounding box center [1017, 45] width 38 height 38
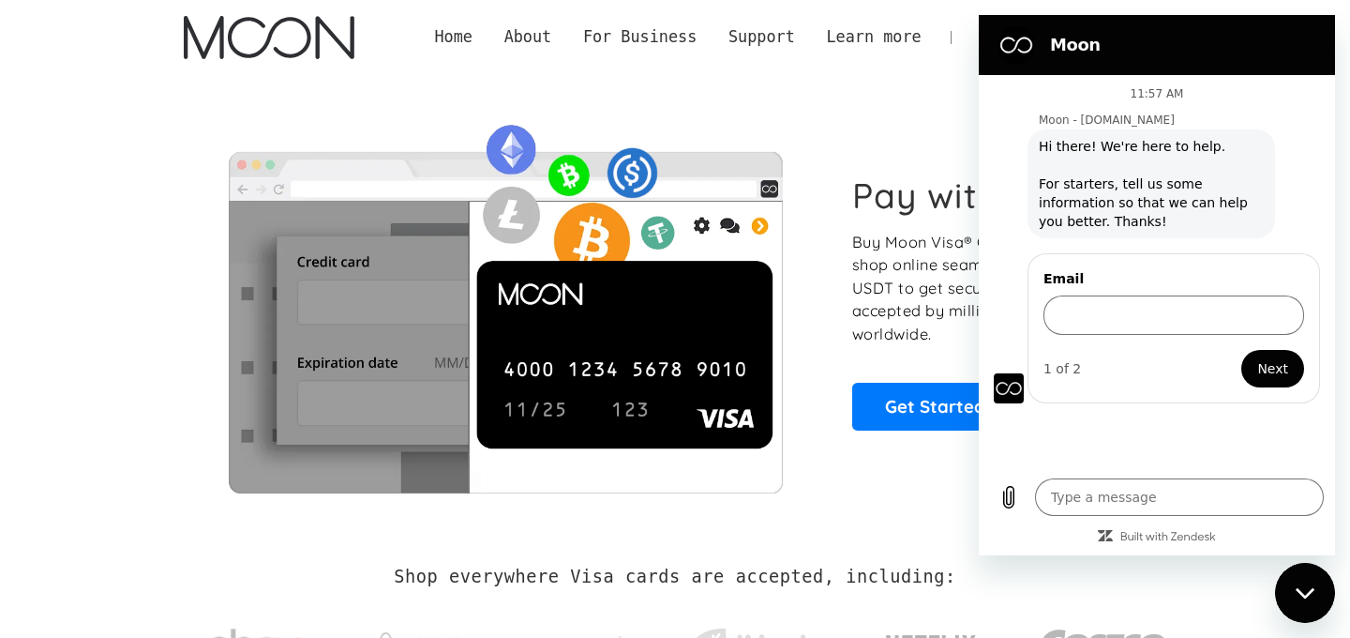
click at [888, 94] on div "Pay with Crypto Buy Moon Visa® Cards with crypto and shop online seamlessly! Us…" at bounding box center [675, 302] width 983 height 455
click at [1320, 601] on div "Close messaging window" at bounding box center [1305, 593] width 56 height 56
type textarea "x"
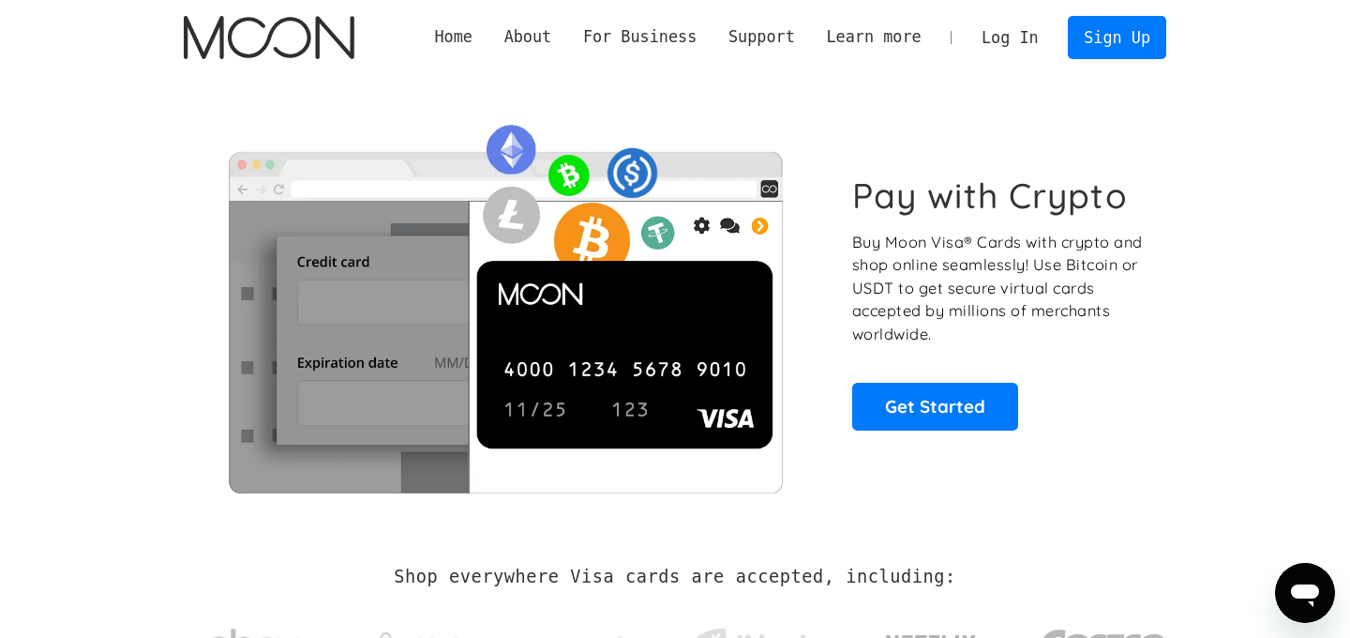
click at [1017, 55] on link "Log In" at bounding box center [1010, 37] width 88 height 41
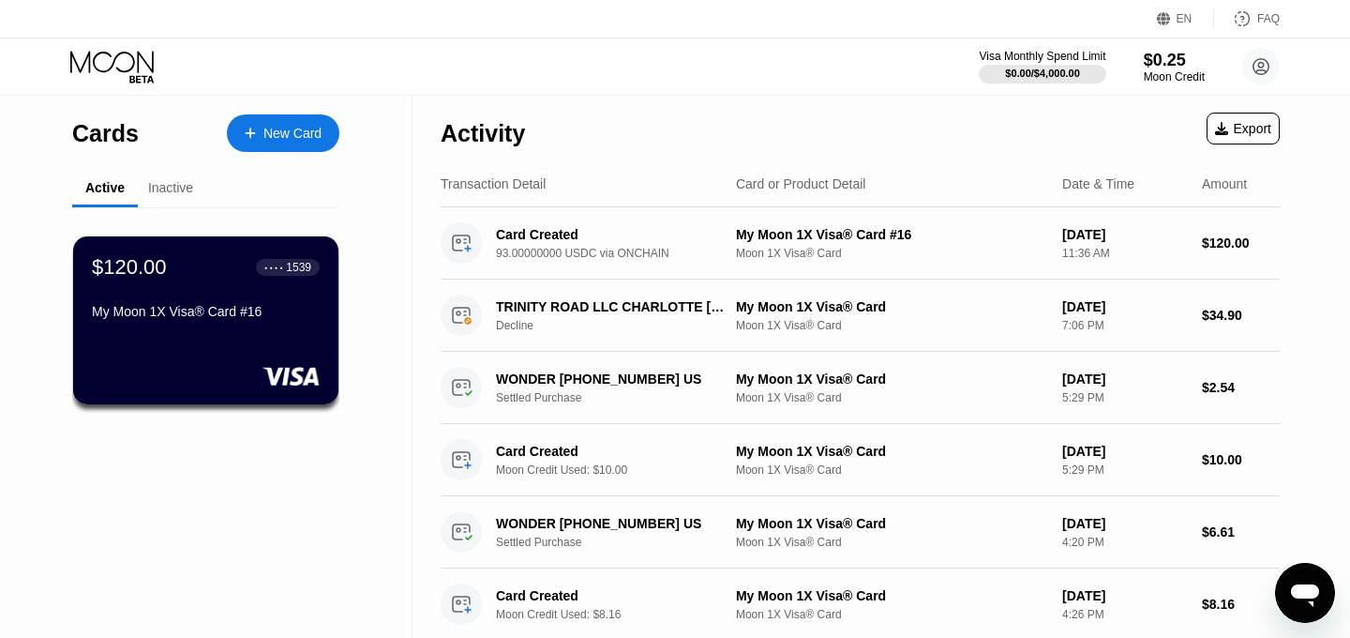
click at [186, 187] on div "Inactive" at bounding box center [170, 187] width 45 height 15
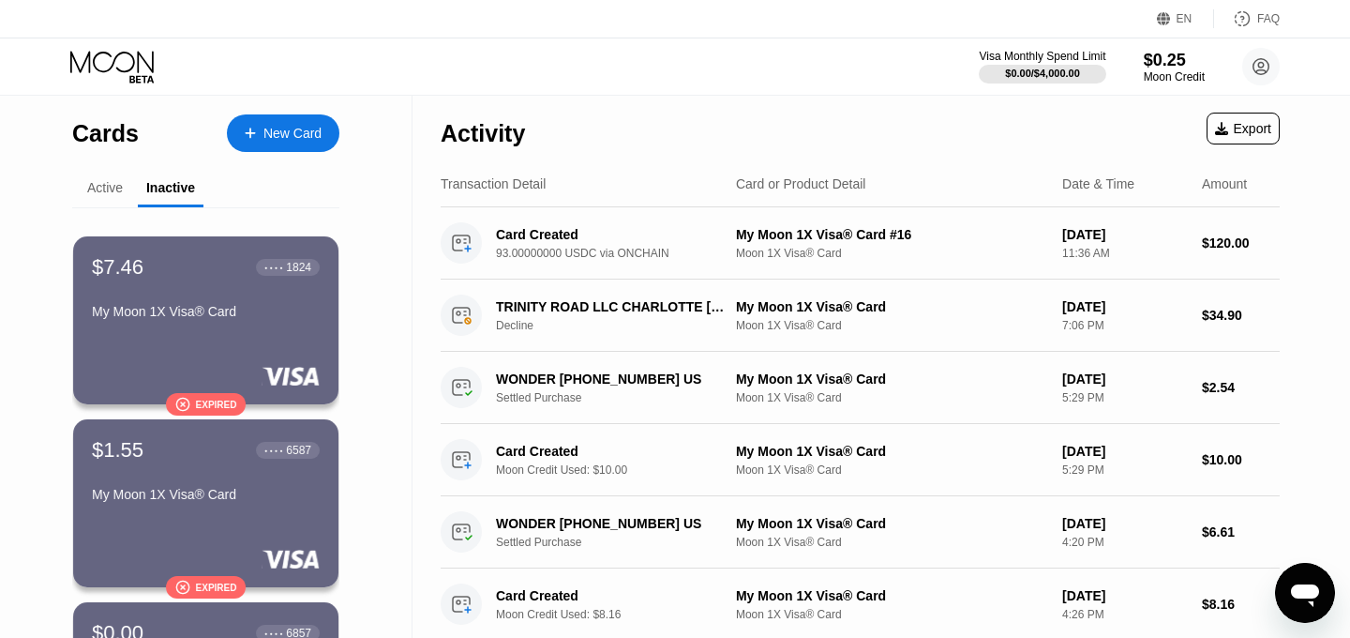
click at [104, 188] on div "Active" at bounding box center [105, 187] width 36 height 15
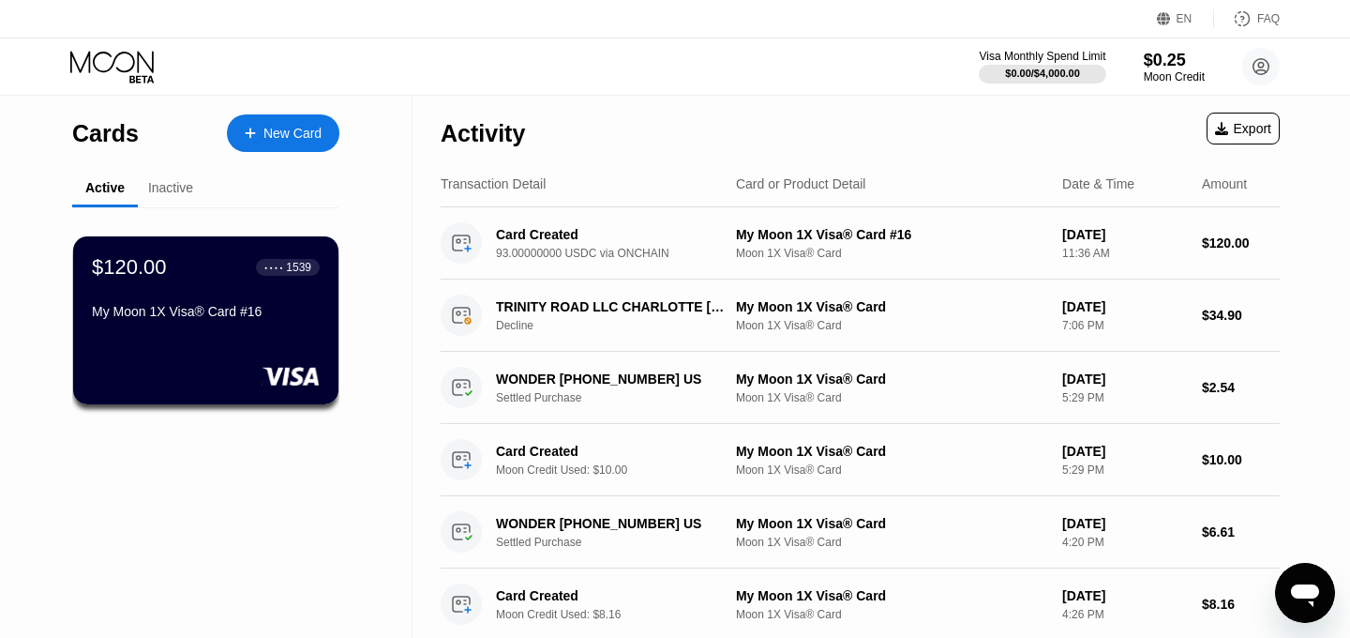
click at [164, 193] on div "Inactive" at bounding box center [170, 187] width 45 height 15
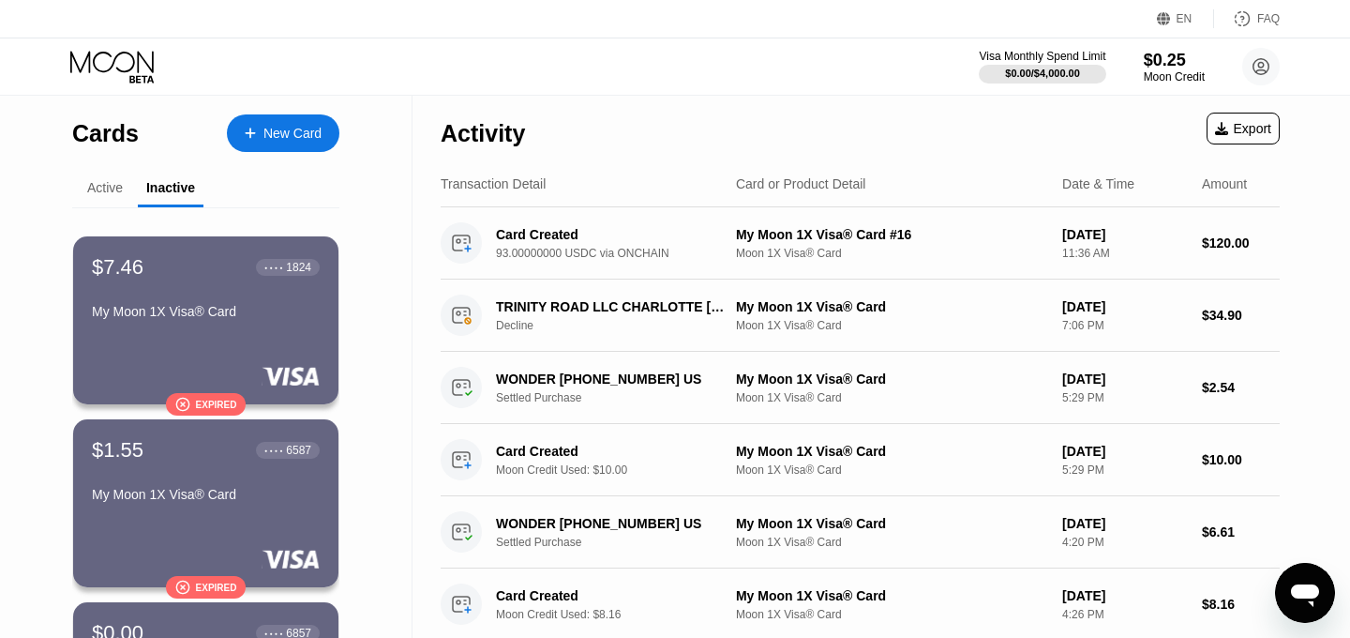
click at [116, 194] on div "Active" at bounding box center [105, 187] width 36 height 15
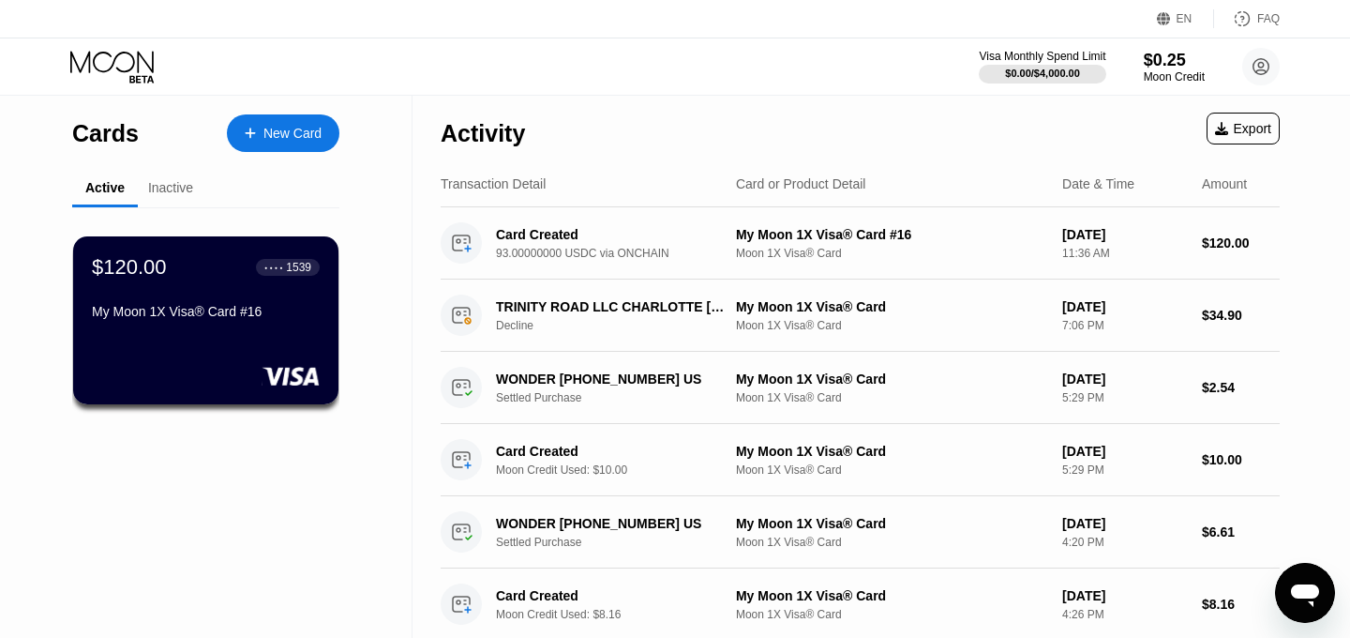
click at [1313, 587] on icon "Open messaging window" at bounding box center [1305, 595] width 28 height 23
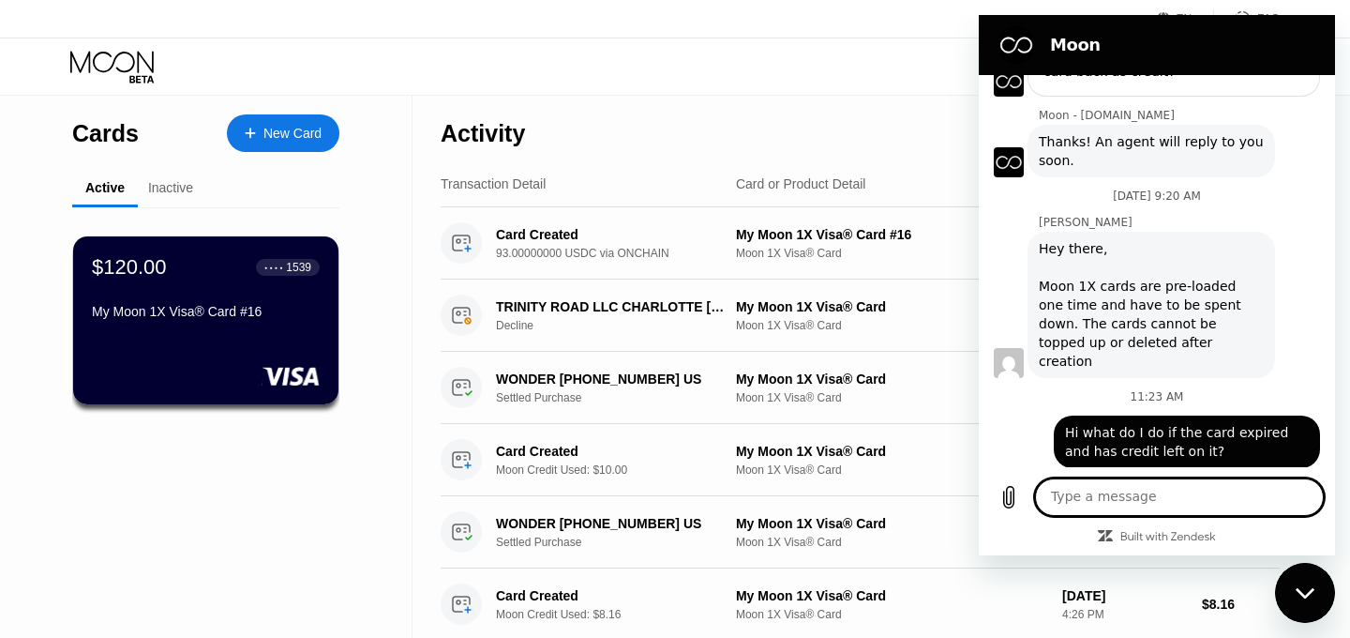
scroll to position [879, 0]
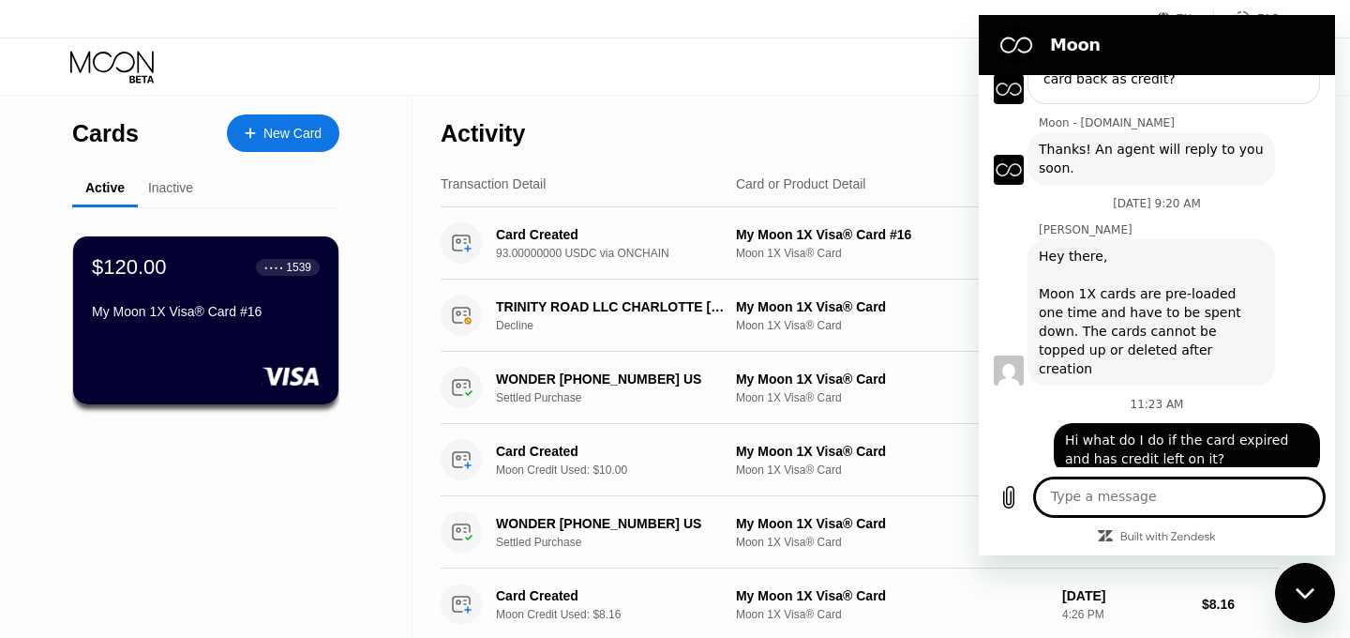
click at [901, 181] on div "Card or Product Detail" at bounding box center [891, 183] width 311 height 15
click at [1294, 581] on div "Close messaging window" at bounding box center [1305, 593] width 56 height 56
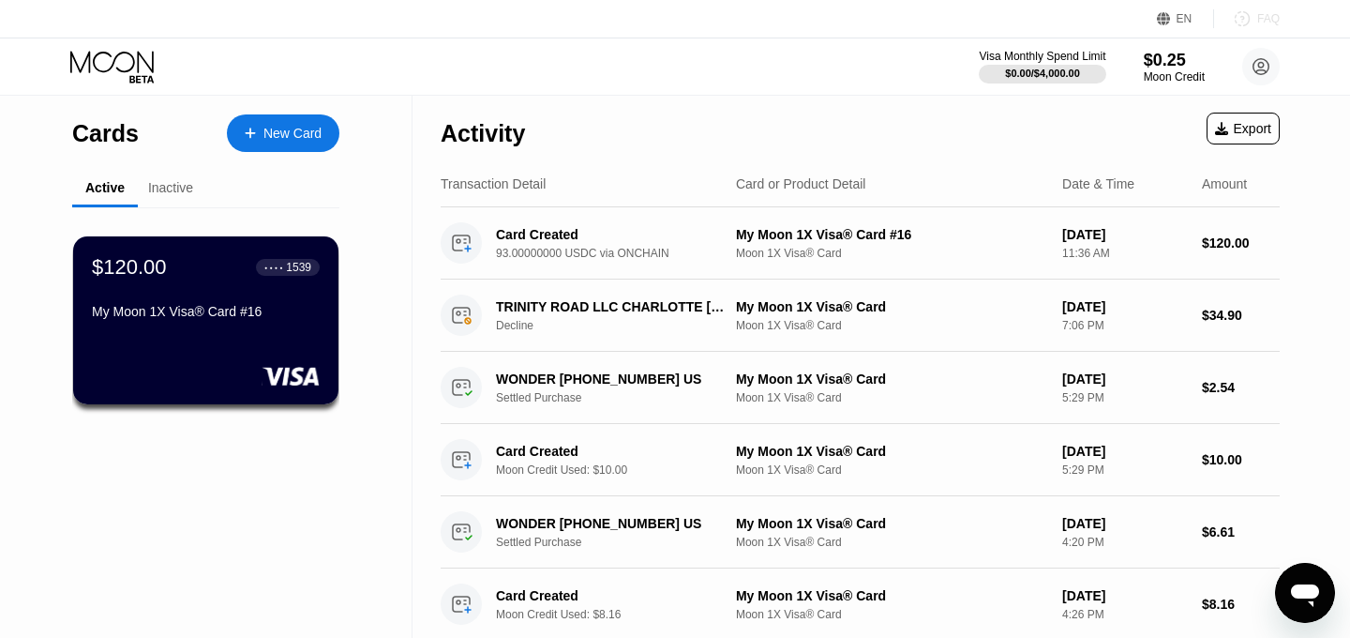
click at [1251, 20] on icon at bounding box center [1242, 18] width 19 height 19
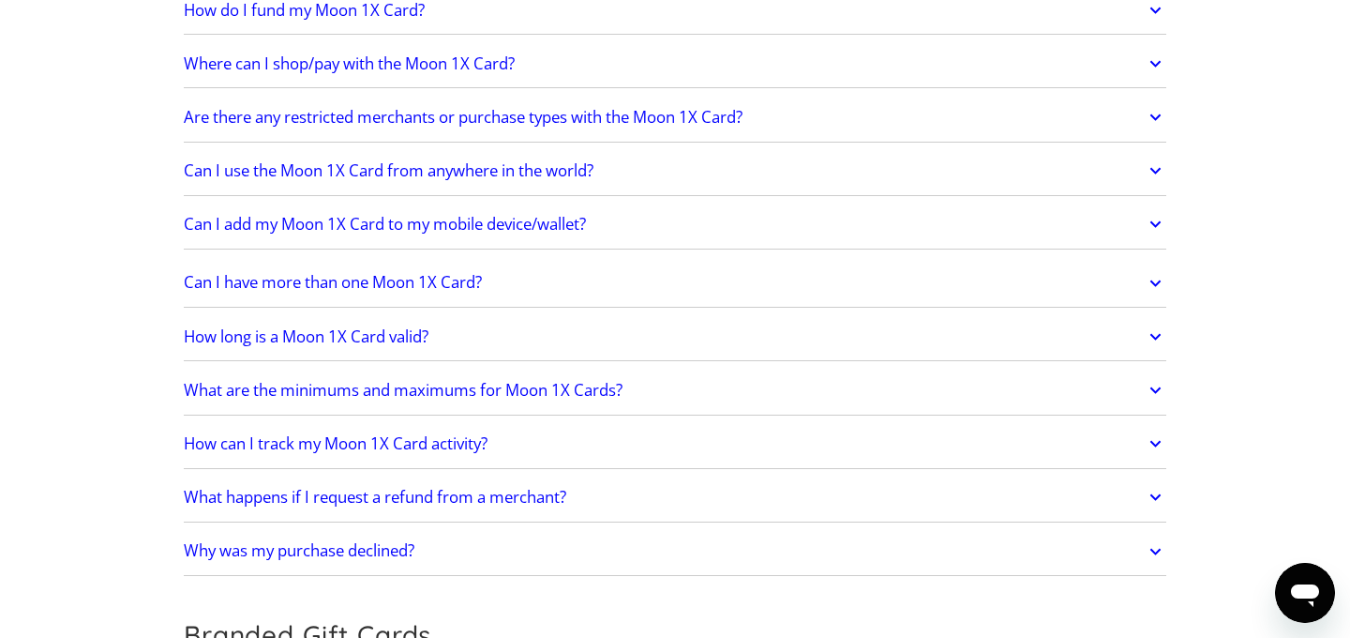
scroll to position [2467, 0]
click at [563, 337] on link "How long is a Moon 1X Card valid?" at bounding box center [675, 334] width 983 height 39
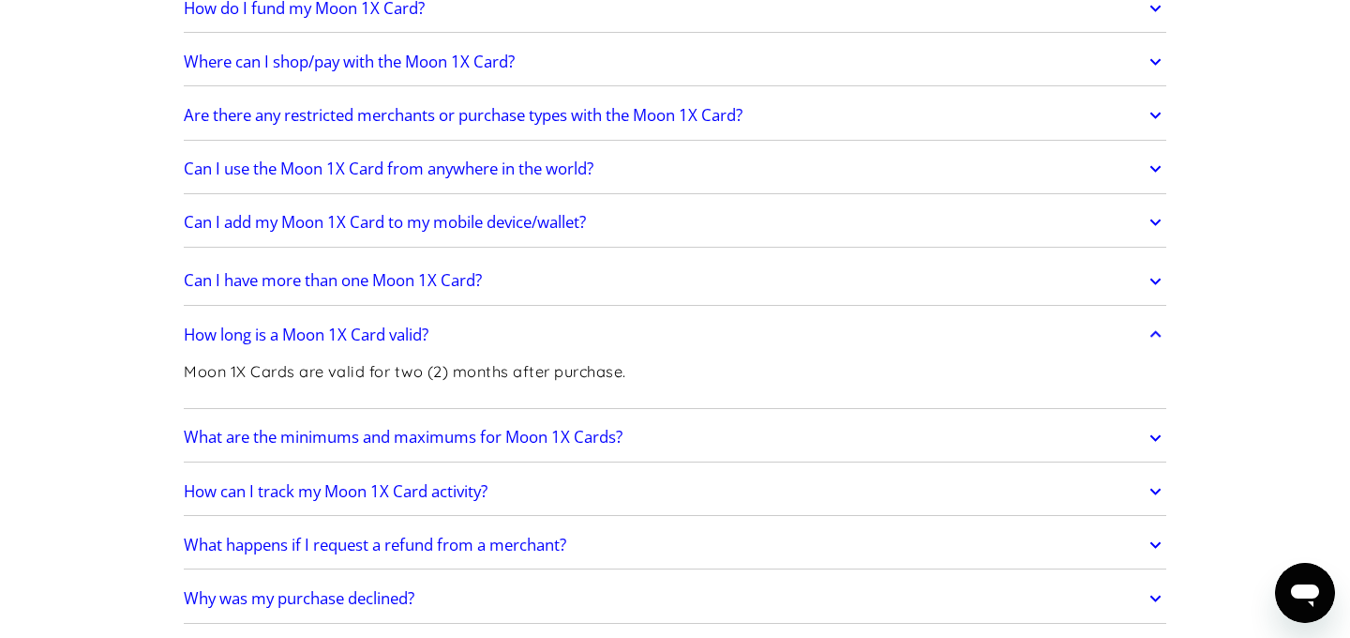
click at [563, 337] on link "How long is a Moon 1X Card valid?" at bounding box center [675, 334] width 983 height 39
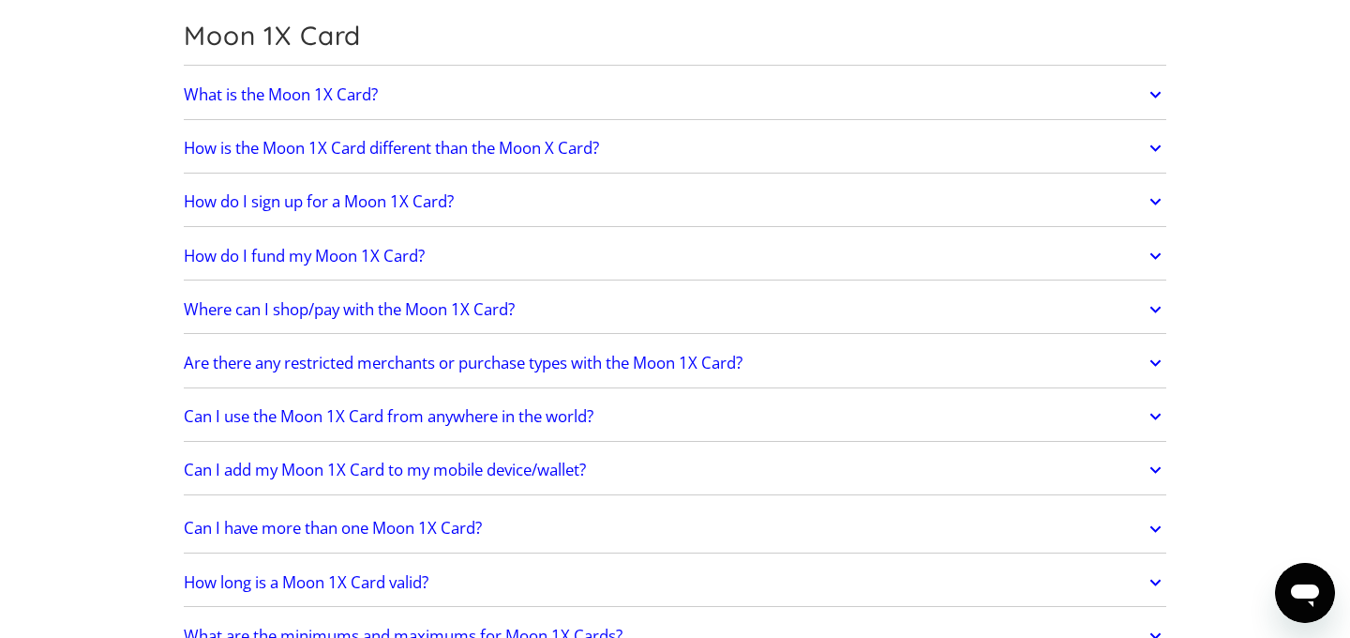
scroll to position [2197, 0]
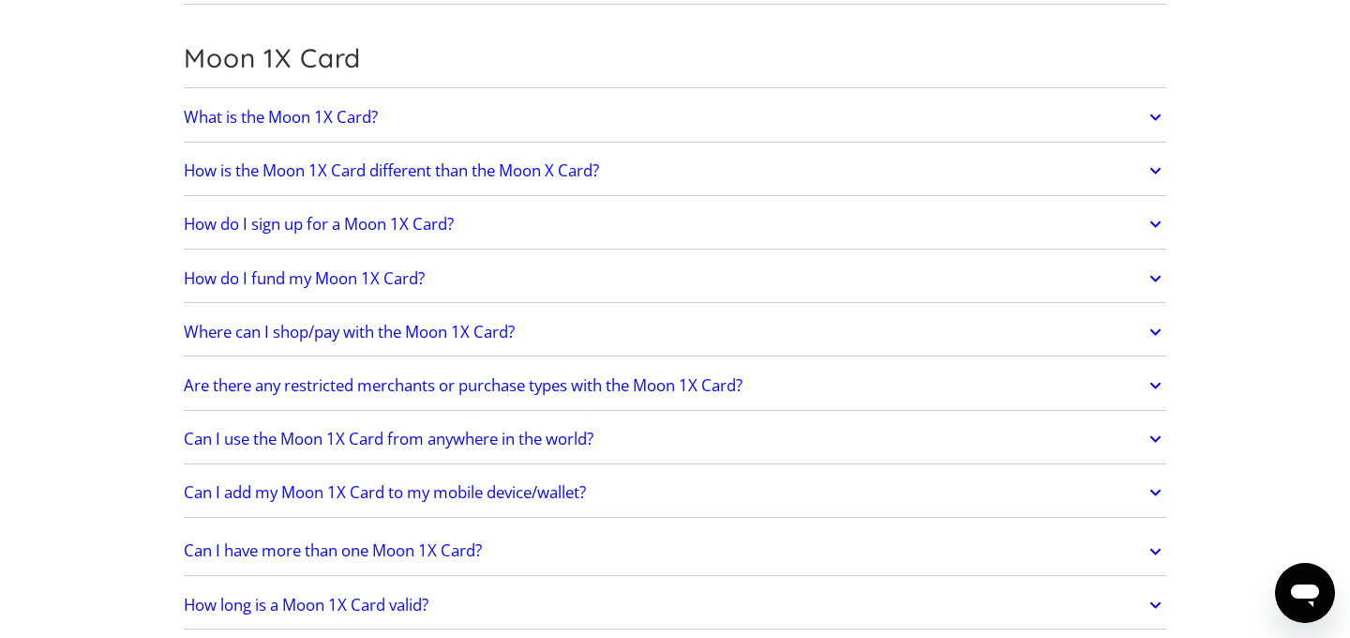
click at [545, 133] on link "What is the Moon 1X Card?" at bounding box center [675, 117] width 983 height 39
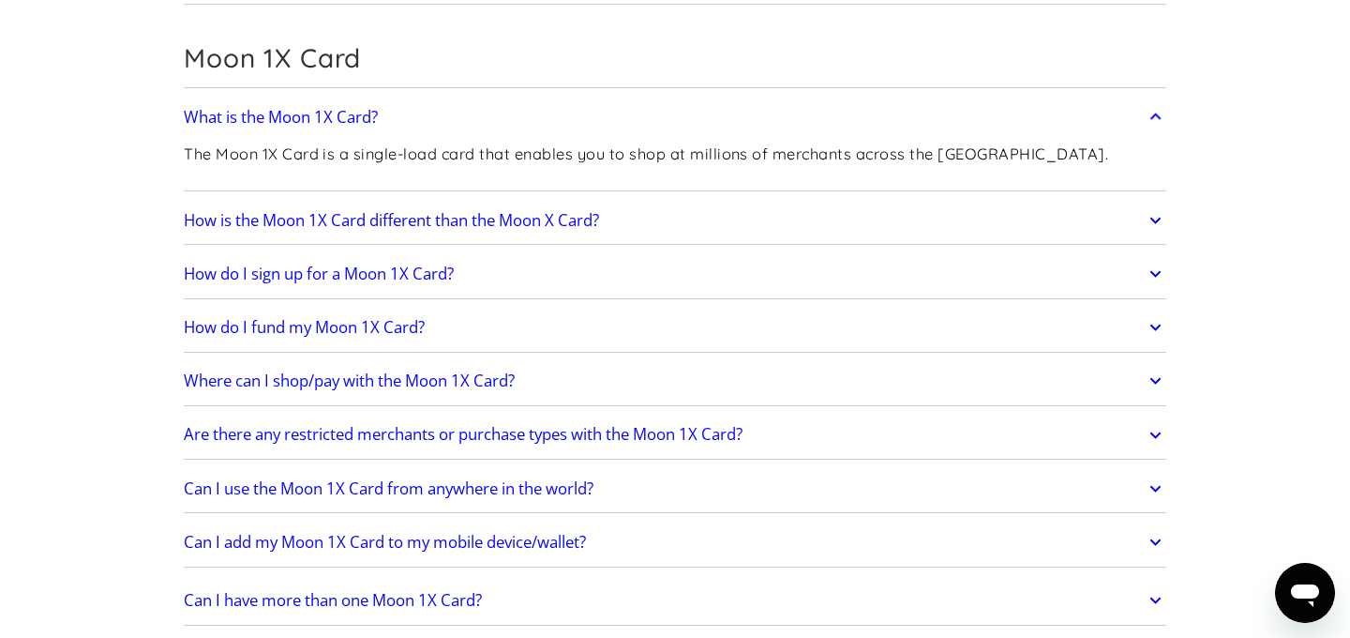
click at [545, 133] on link "What is the Moon 1X Card?" at bounding box center [675, 117] width 983 height 39
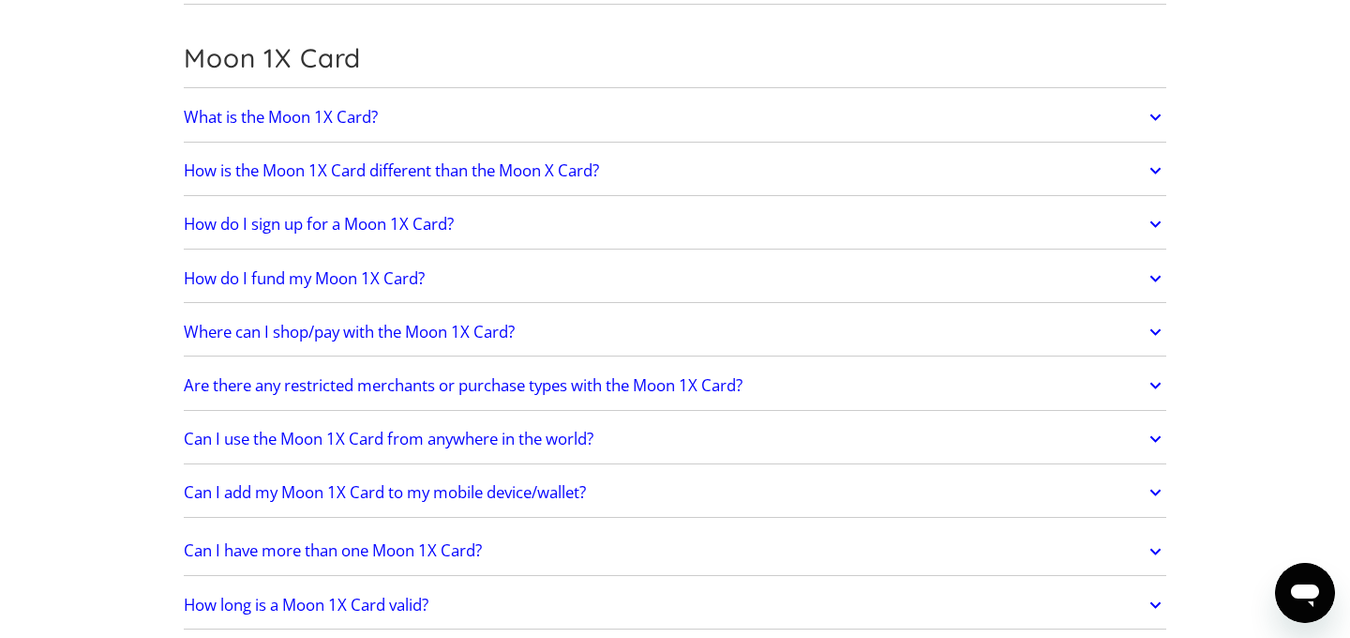
click at [545, 184] on link "How is the Moon 1X Card different than the Moon X Card?" at bounding box center [675, 170] width 983 height 39
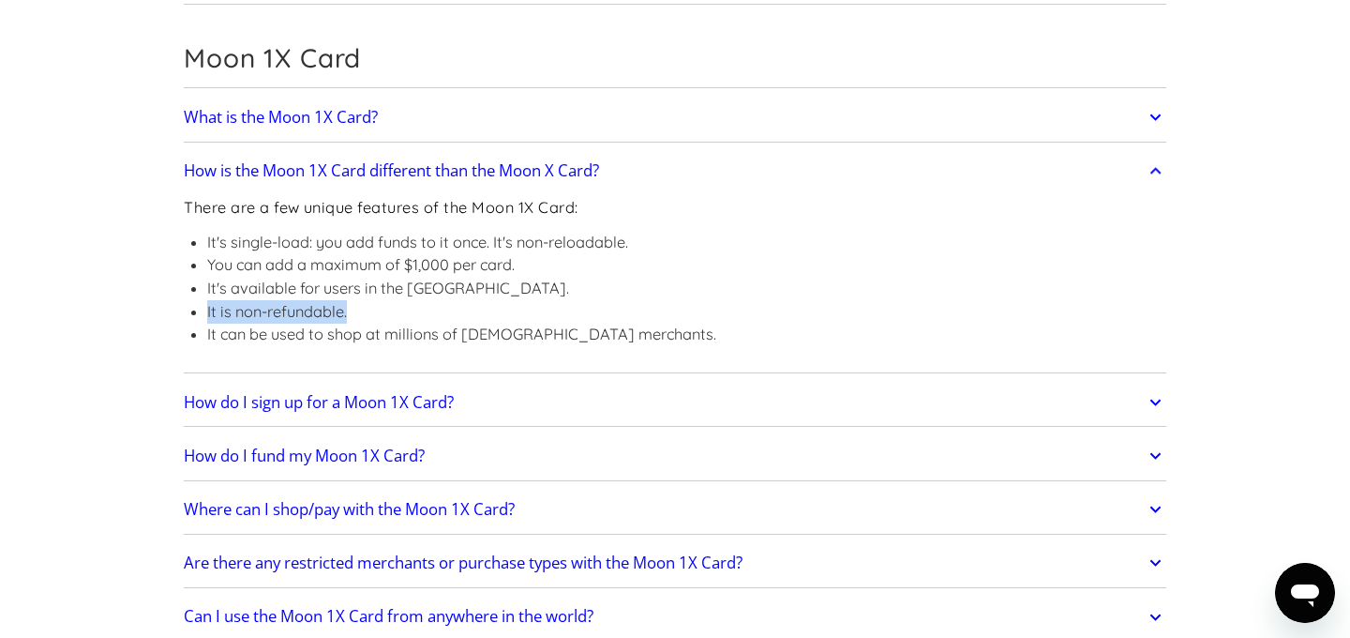
drag, startPoint x: 201, startPoint y: 308, endPoint x: 394, endPoint y: 305, distance: 193.2
click at [398, 308] on ul "It's single-load: you add funds to it once. It's non-reloadable. You can add a …" at bounding box center [450, 288] width 533 height 115
click at [394, 305] on li "It is non-refundable." at bounding box center [461, 311] width 509 height 23
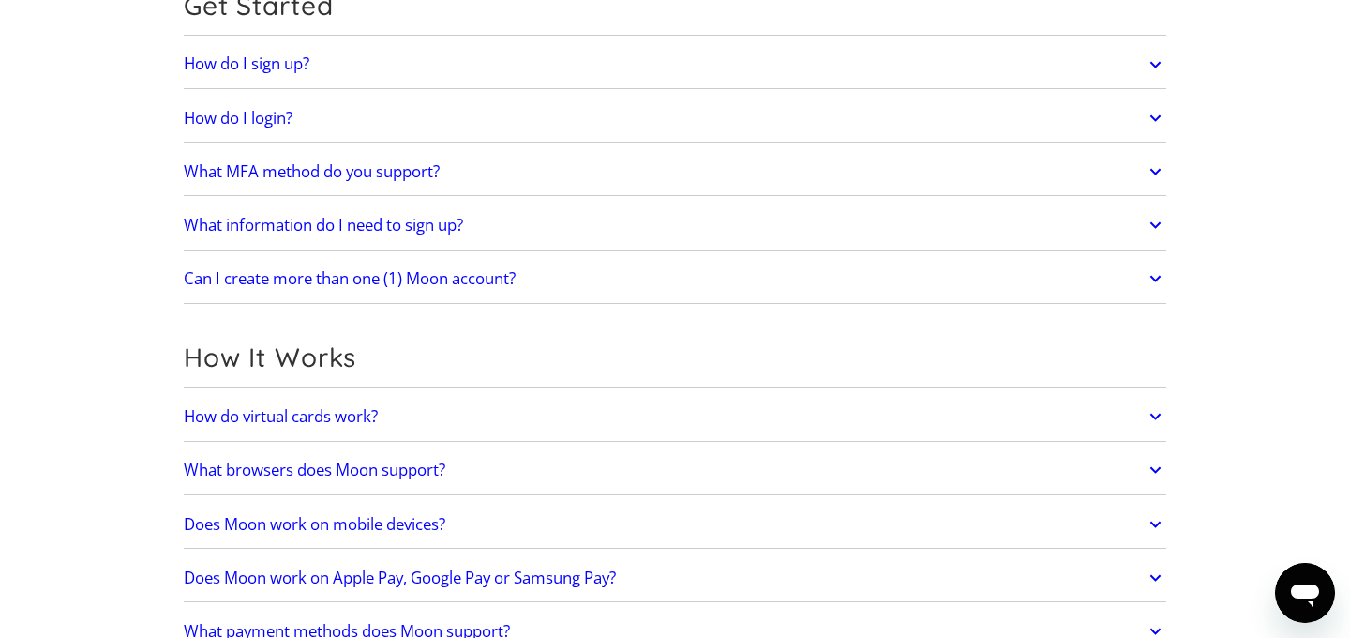
scroll to position [0, 0]
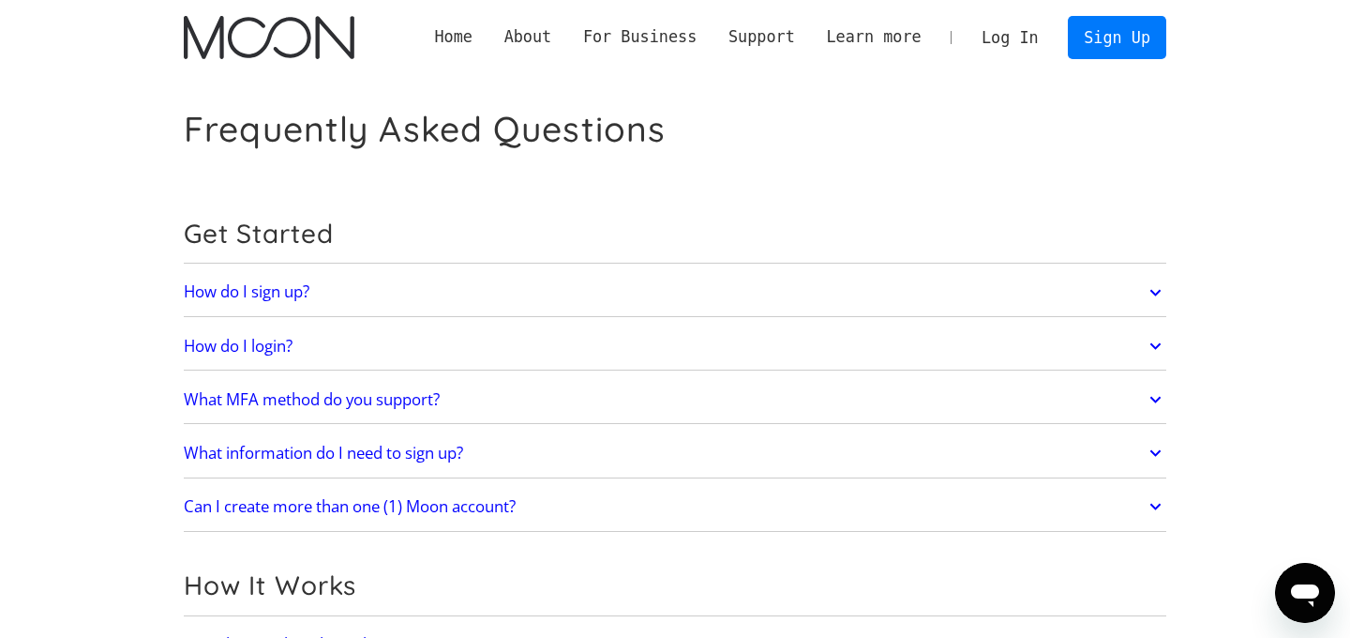
click at [1303, 590] on icon "Open messaging window" at bounding box center [1305, 595] width 28 height 23
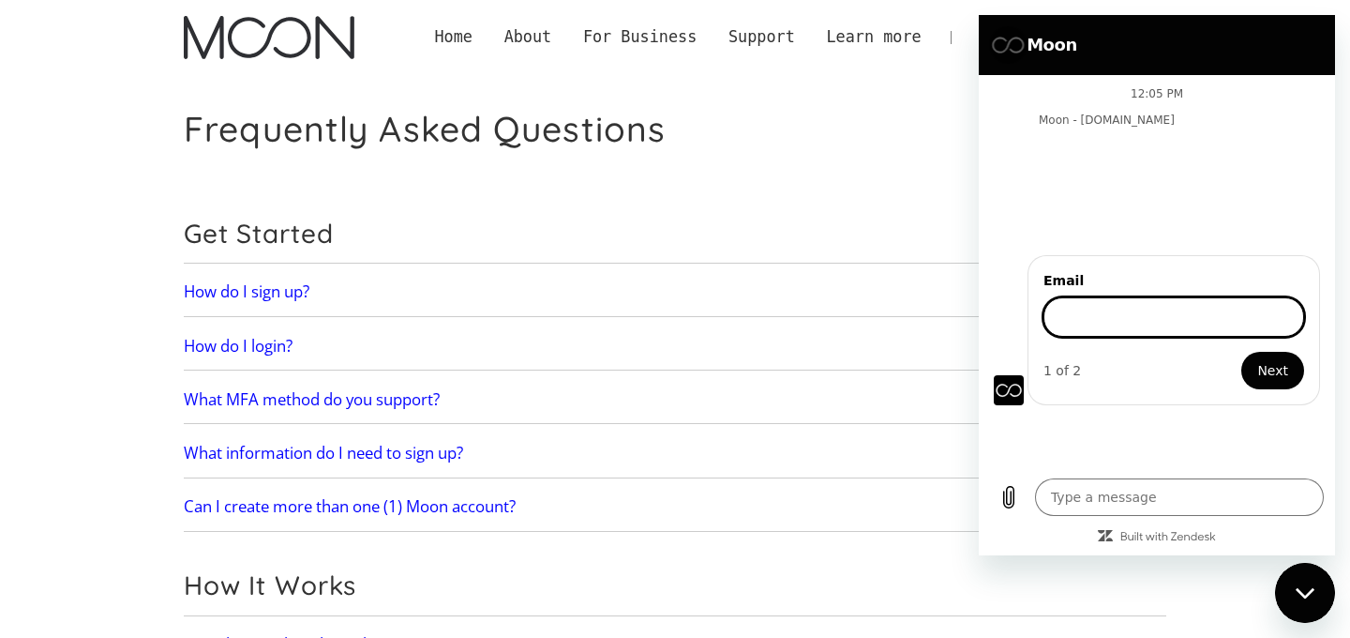
type textarea "x"
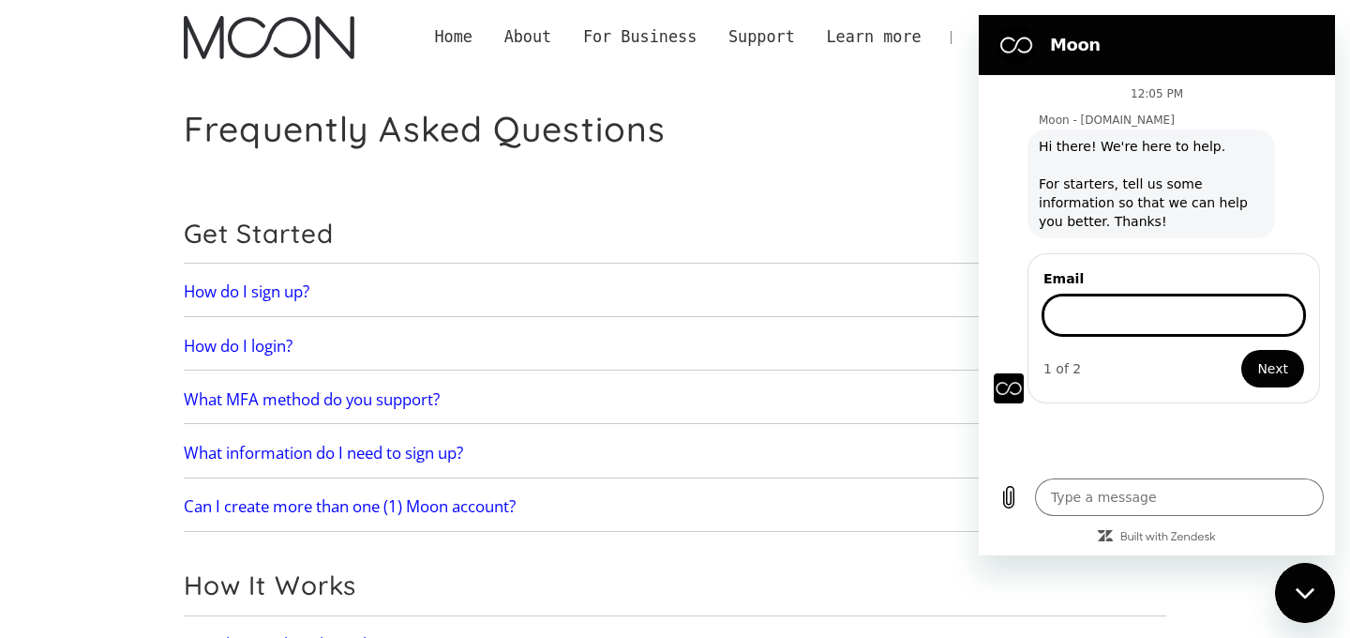
click at [906, 414] on link "What MFA method do you support?" at bounding box center [675, 399] width 983 height 39
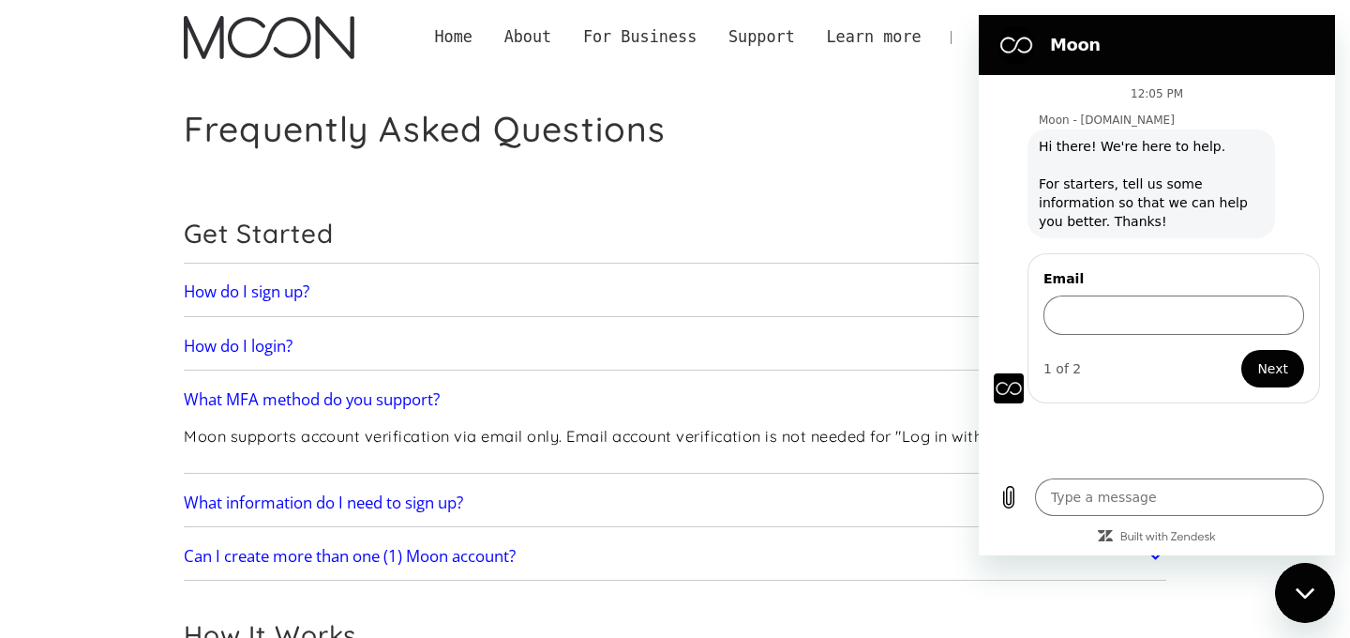
click at [259, 24] on img "home" at bounding box center [269, 37] width 170 height 43
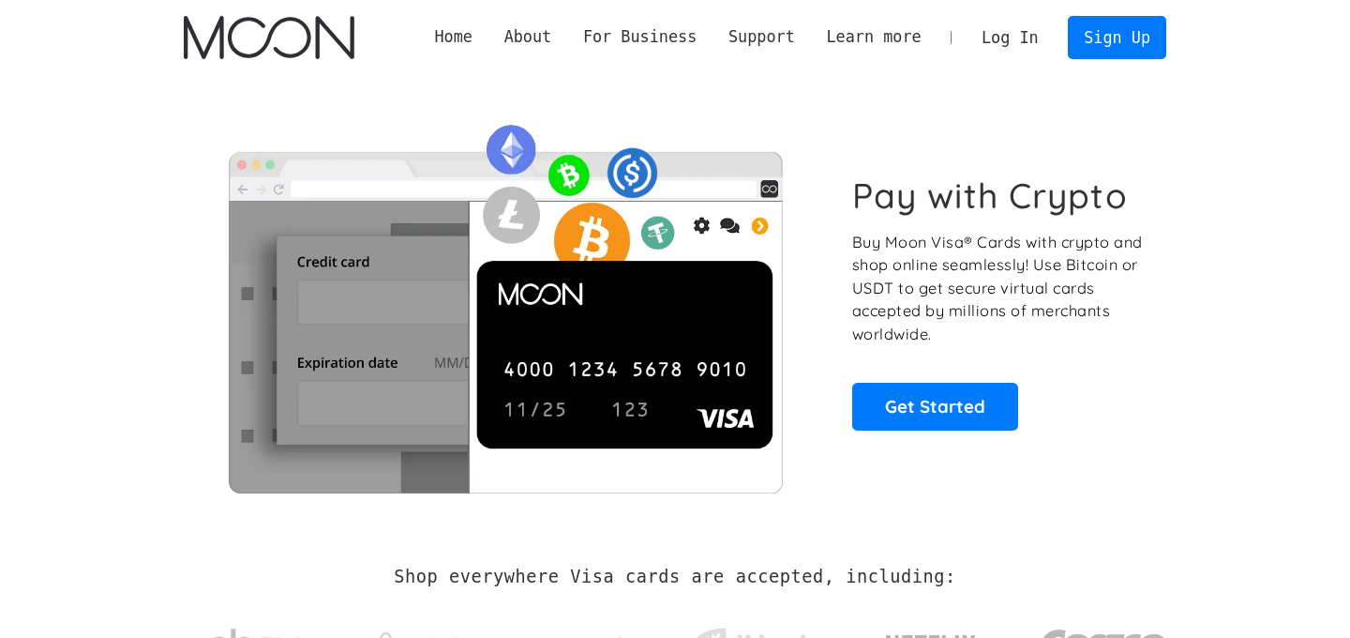
click at [1004, 22] on link "Log In" at bounding box center [1010, 37] width 88 height 41
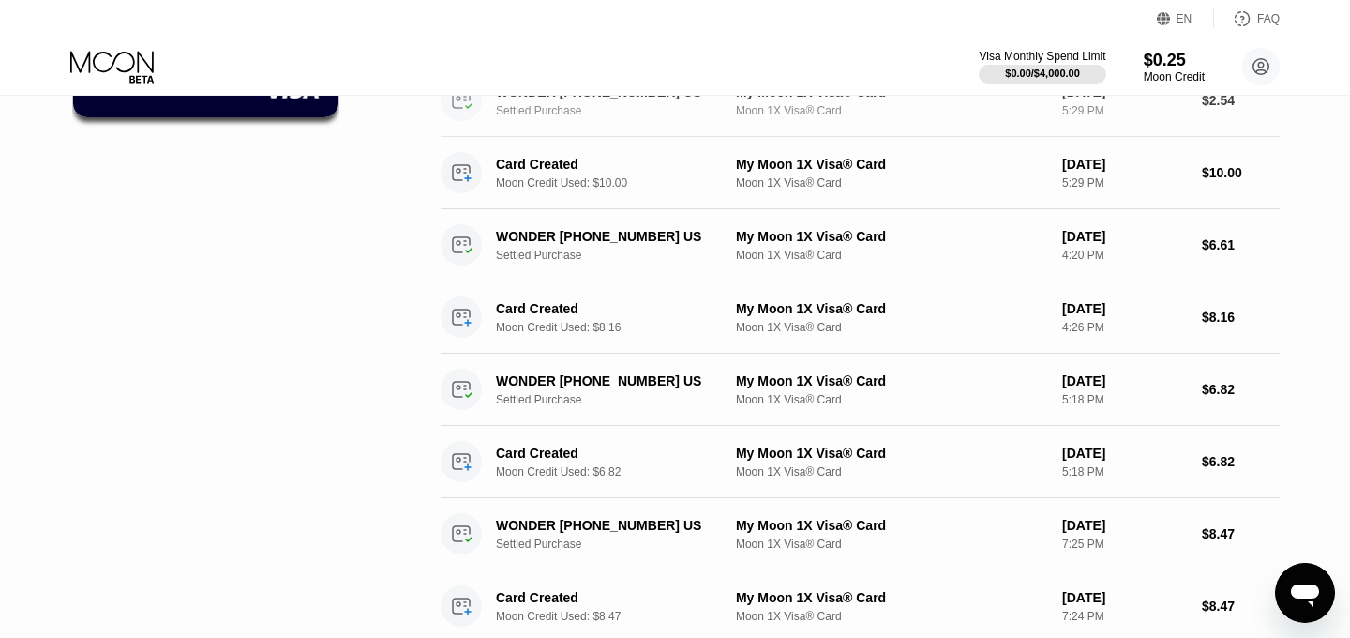
scroll to position [876, 0]
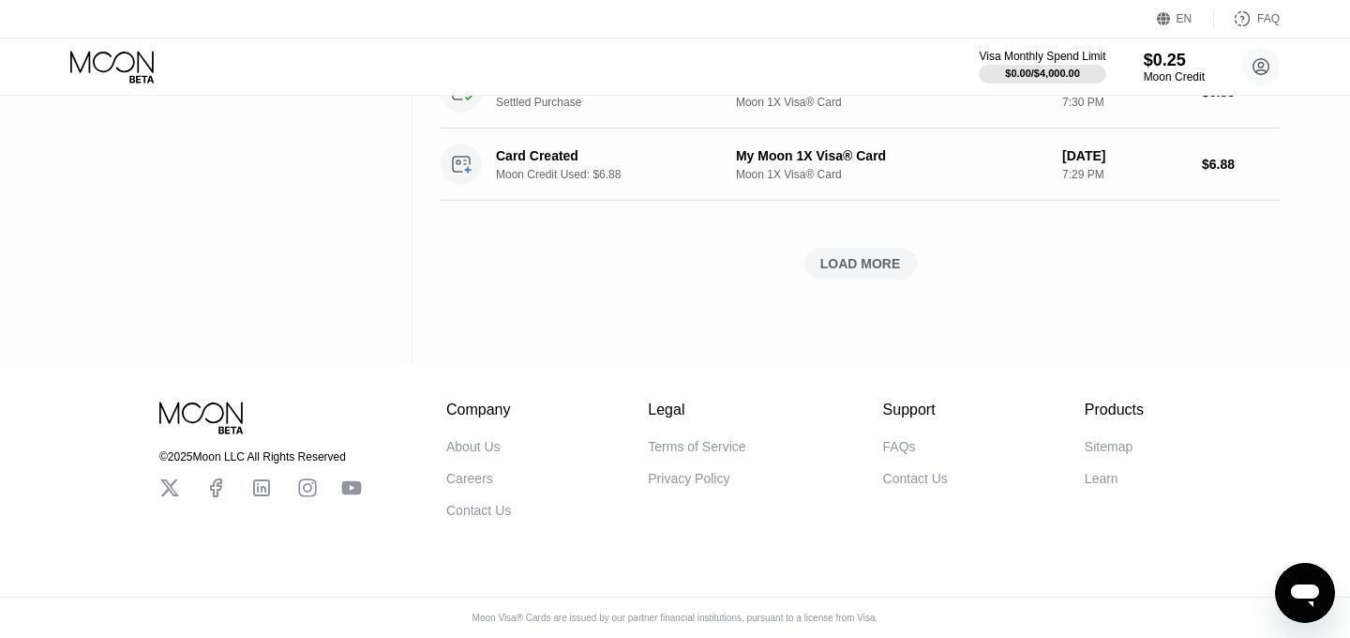
click at [486, 445] on div "About Us" at bounding box center [473, 446] width 54 height 15
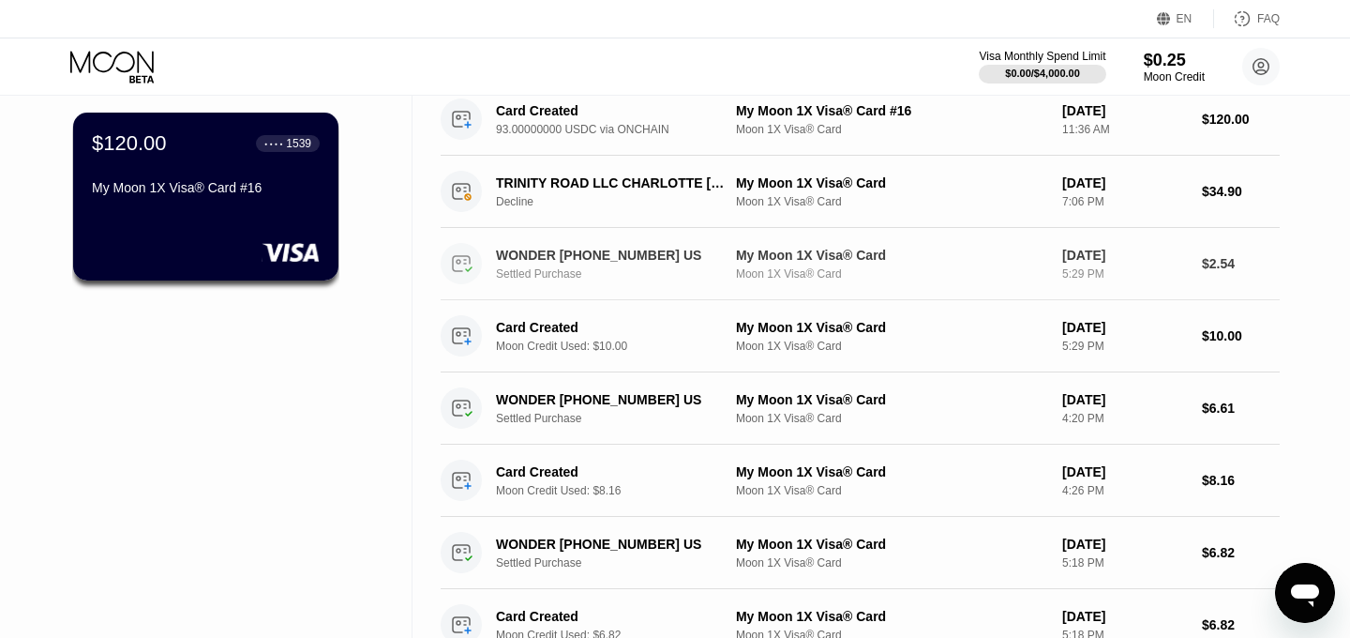
scroll to position [0, 0]
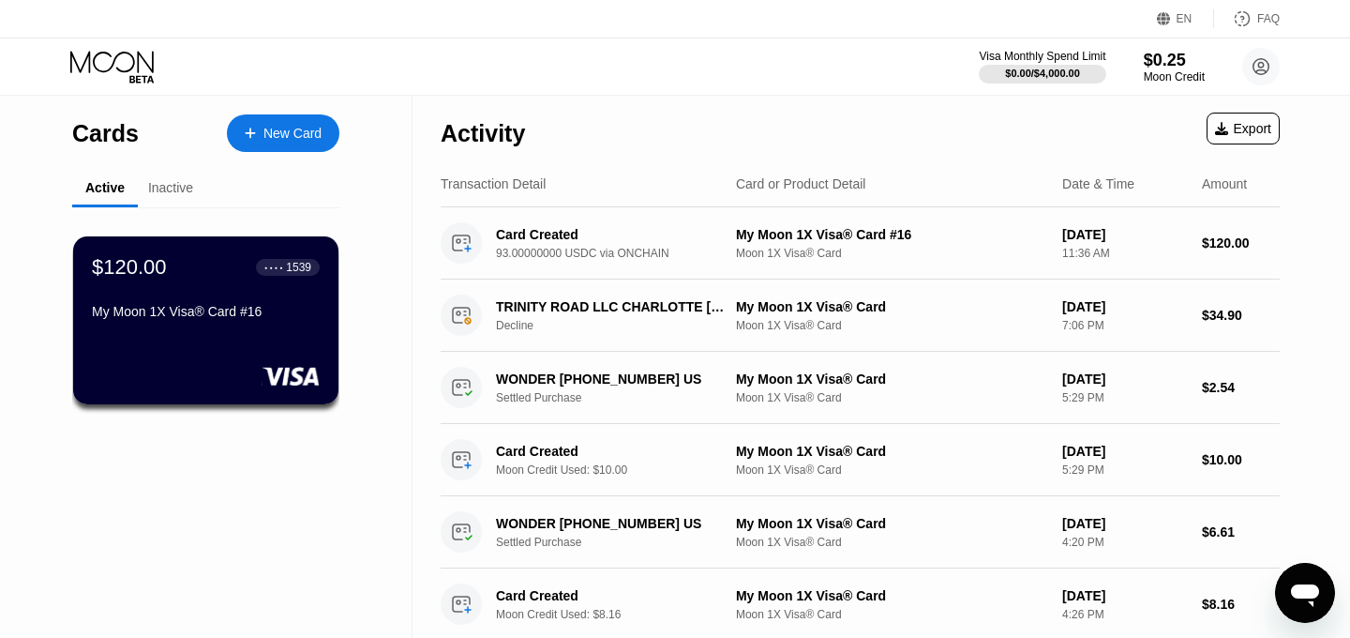
click at [179, 198] on div "Inactive" at bounding box center [171, 189] width 66 height 37
click at [170, 187] on div "Inactive" at bounding box center [170, 187] width 45 height 15
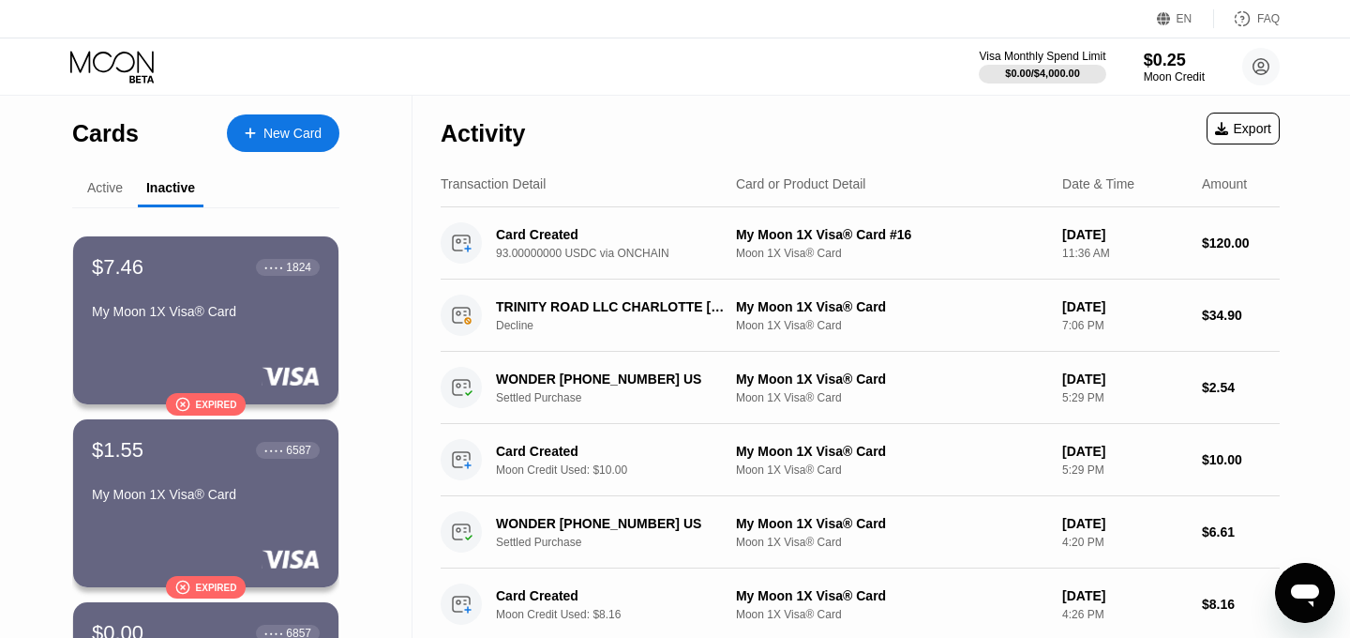
click at [103, 184] on div "Active" at bounding box center [105, 187] width 36 height 15
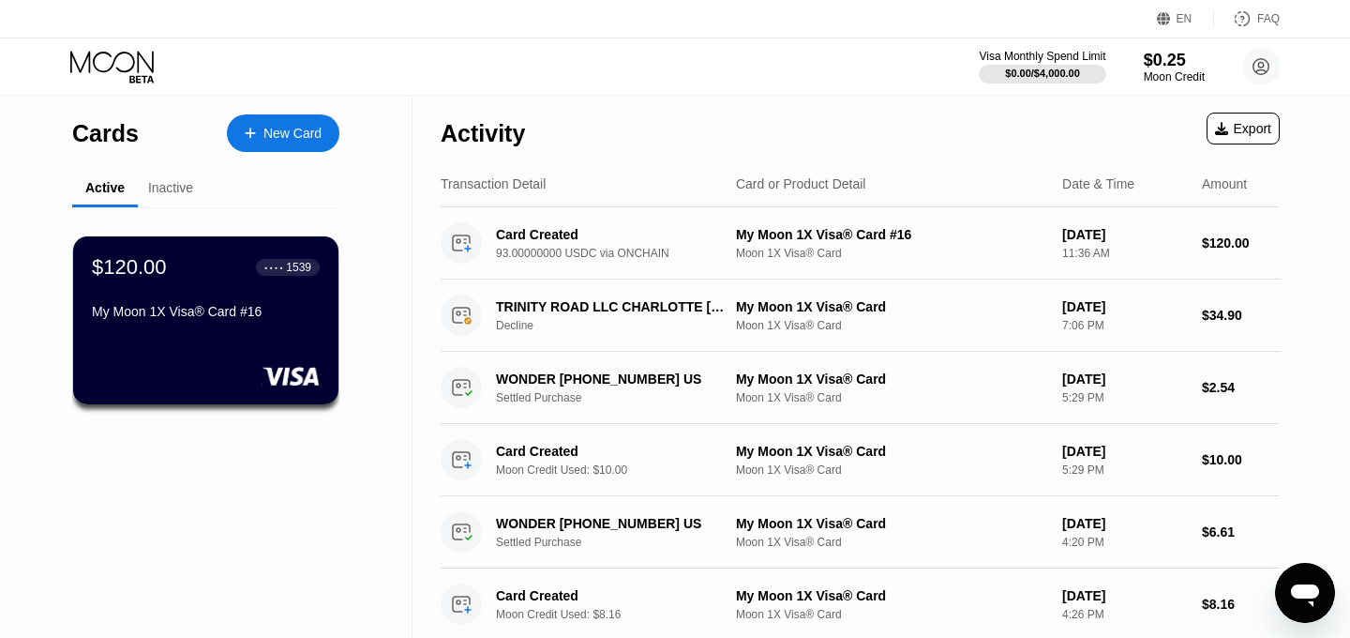
type textarea "x"
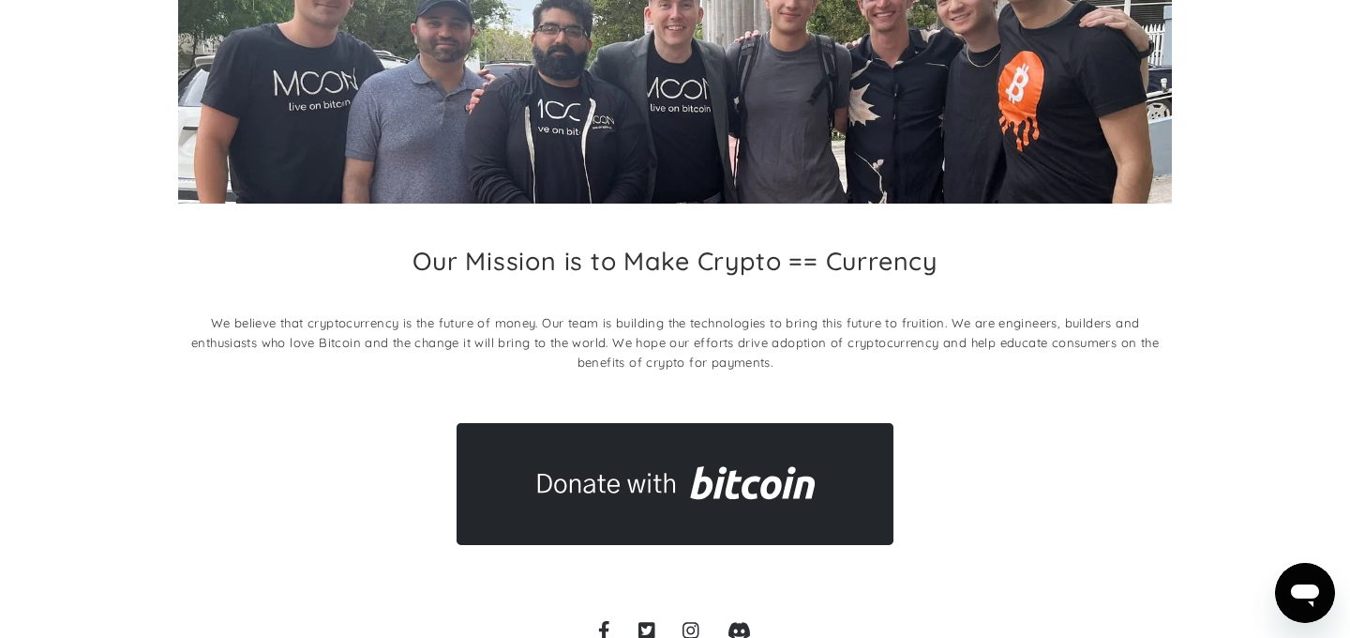
scroll to position [335, 0]
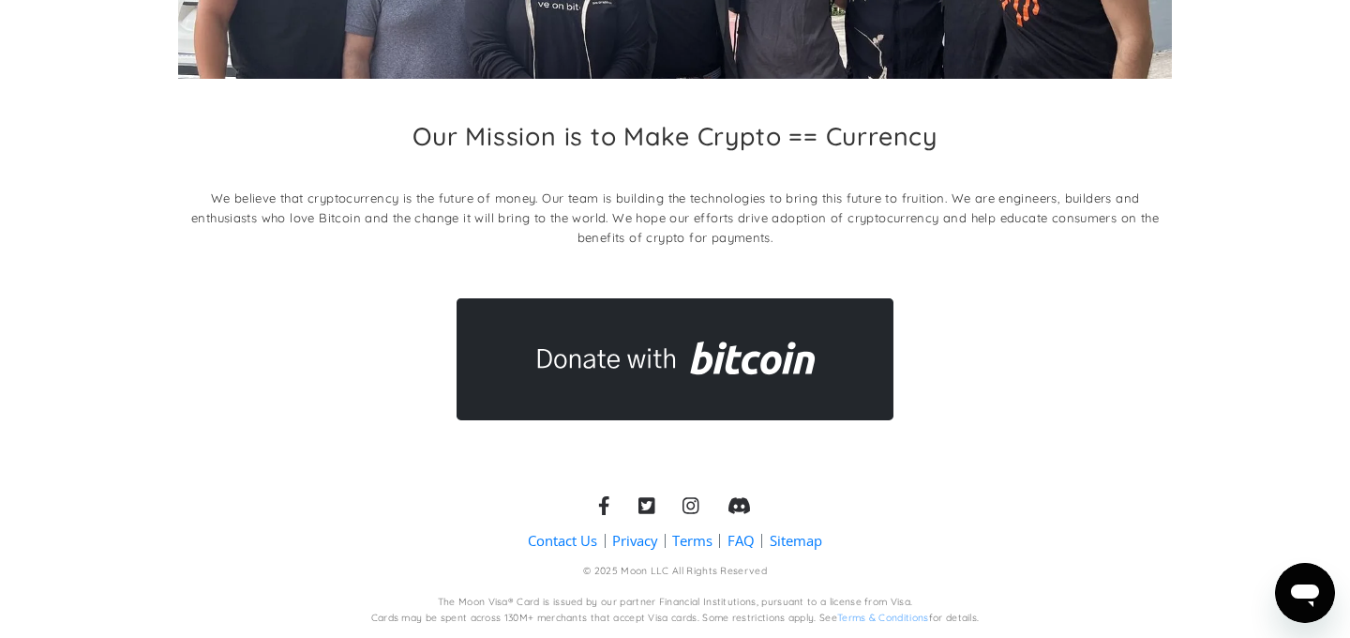
click at [785, 542] on link "Sitemap" at bounding box center [796, 541] width 53 height 20
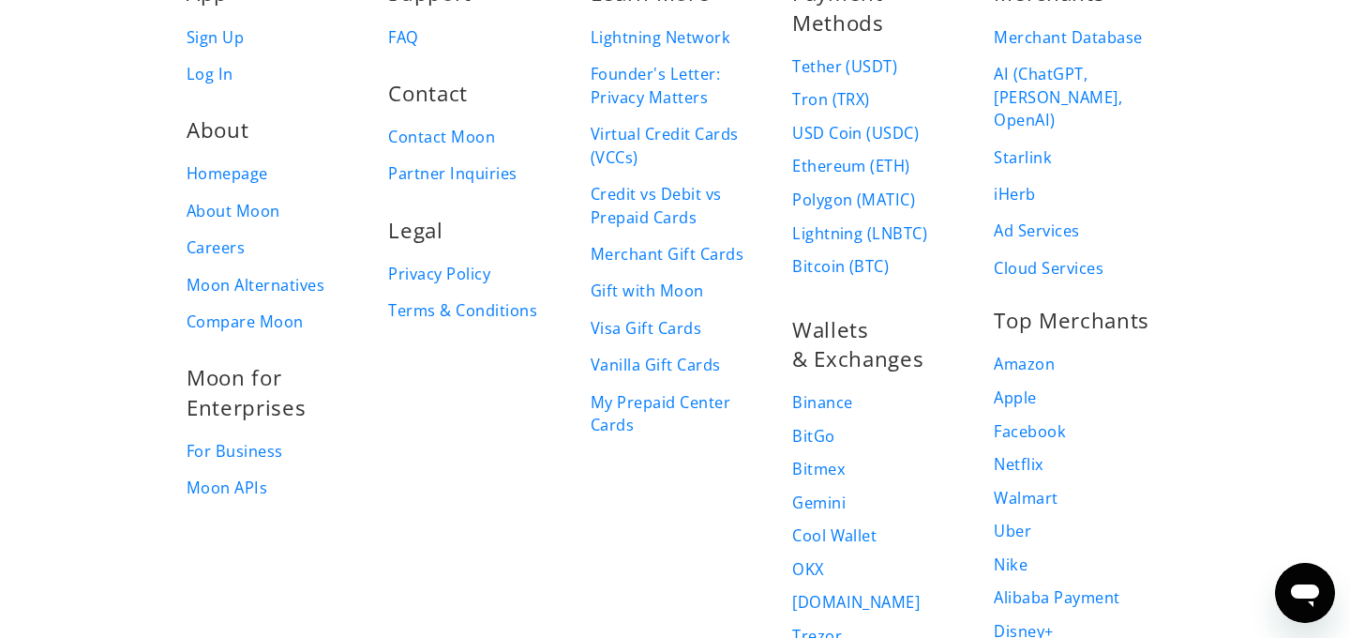
scroll to position [185, 0]
click at [439, 137] on link "Contact Moon" at bounding box center [441, 139] width 107 height 23
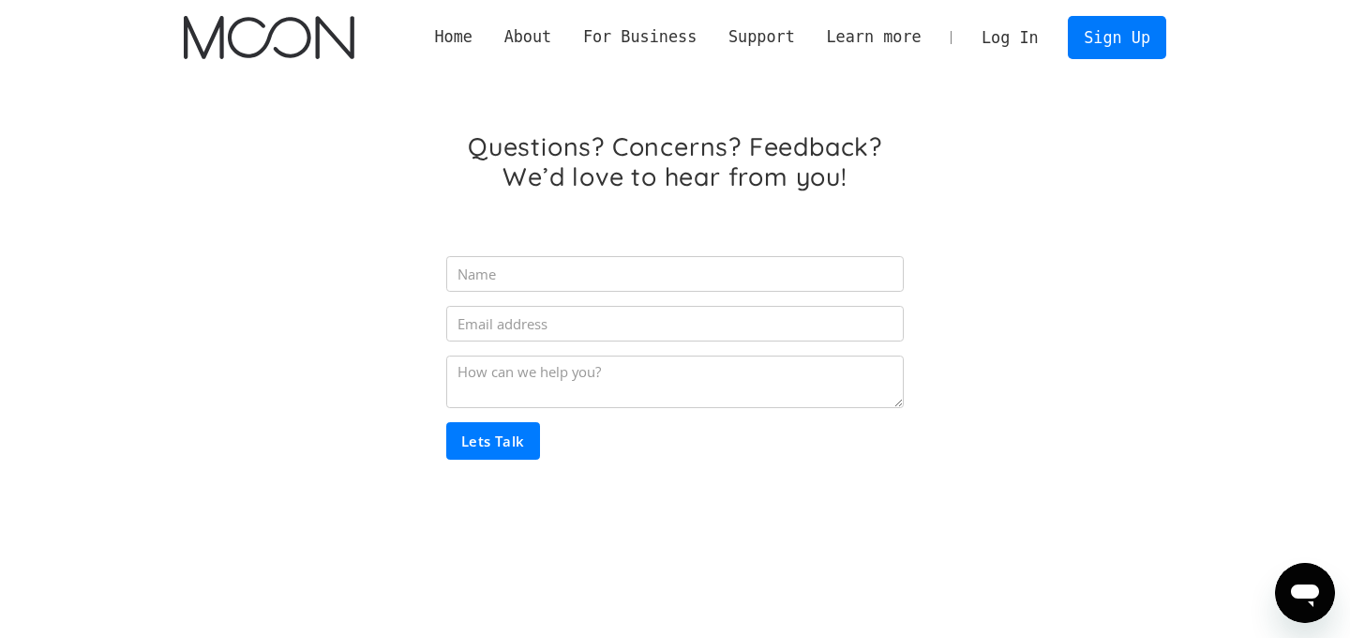
click at [272, 38] on img "home" at bounding box center [269, 37] width 170 height 43
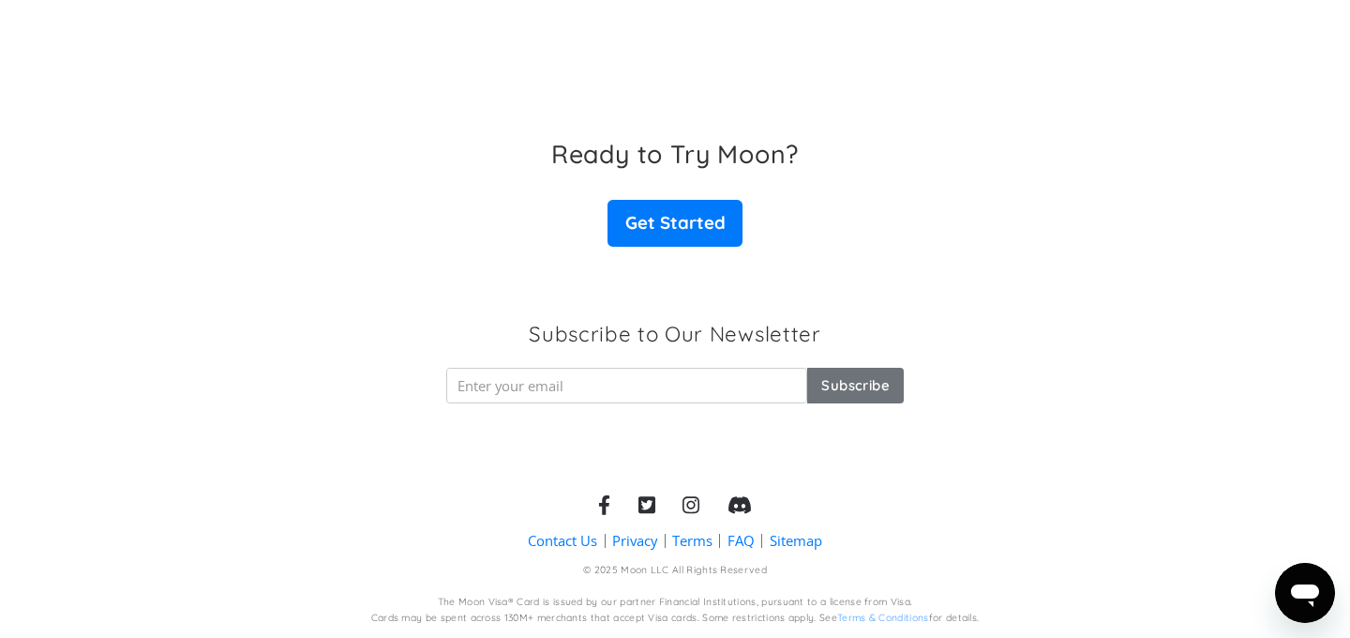
scroll to position [3034, 0]
click at [1273, 625] on section "Contact Us Privacy Terms FAQ Sitemap © 2025 Moon LLC All Rights Reserved The Mo…" at bounding box center [675, 546] width 1350 height 184
click at [1288, 613] on div "Open messaging window" at bounding box center [1305, 593] width 56 height 56
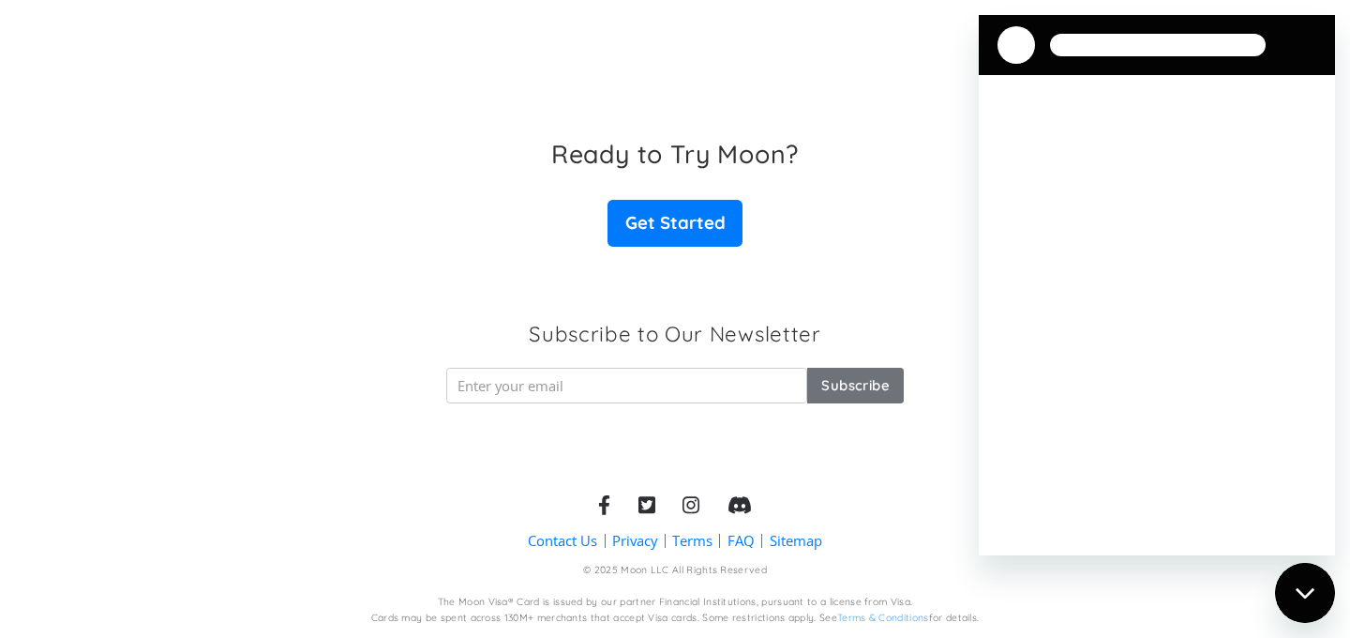
scroll to position [0, 0]
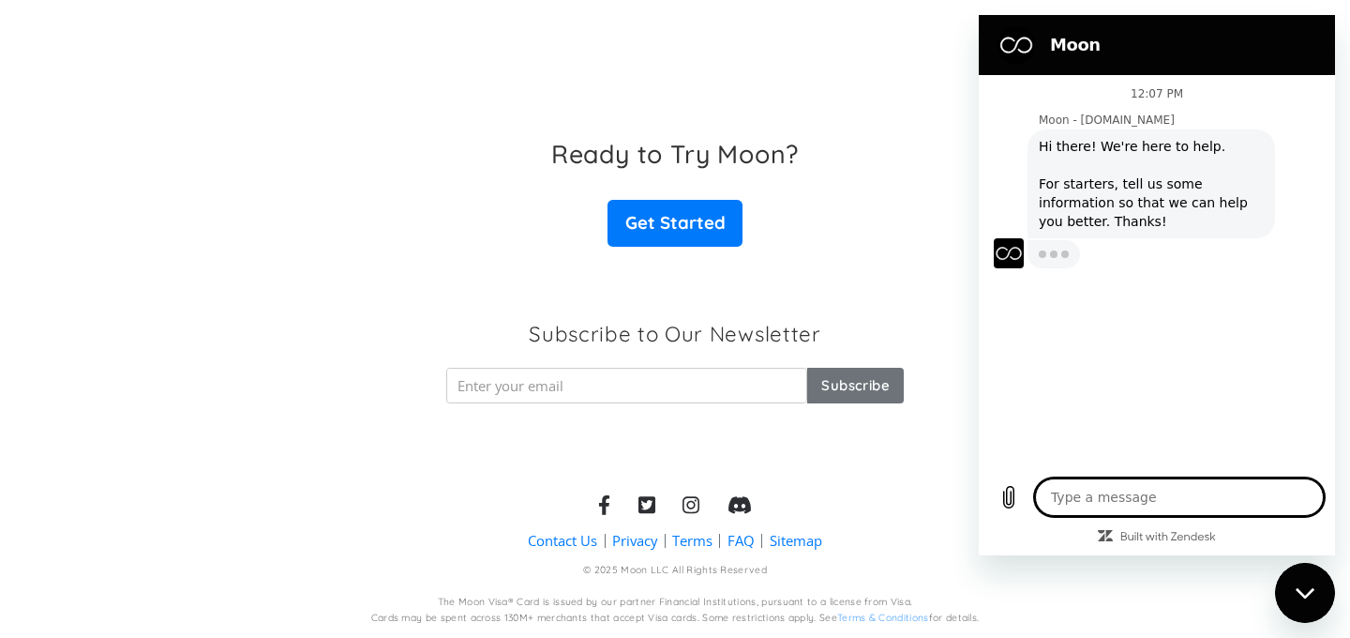
type textarea "x"
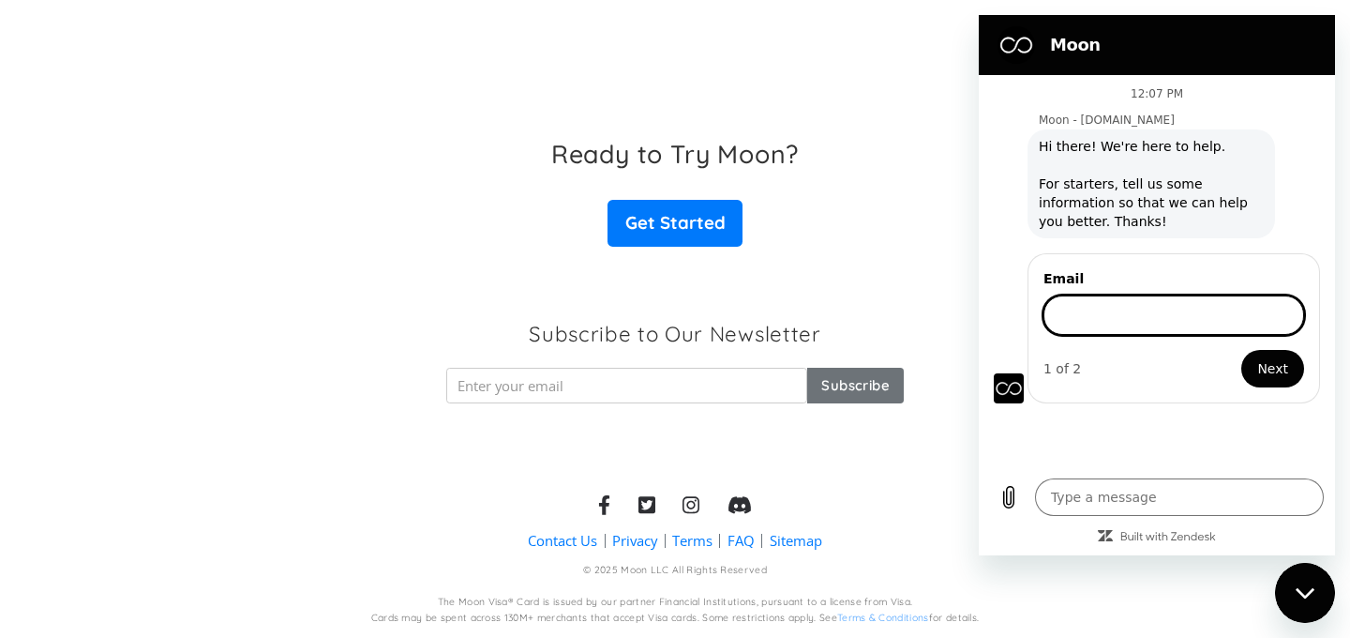
click at [814, 274] on div "Ready to Try Moon? Get Started" at bounding box center [675, 192] width 1350 height 181
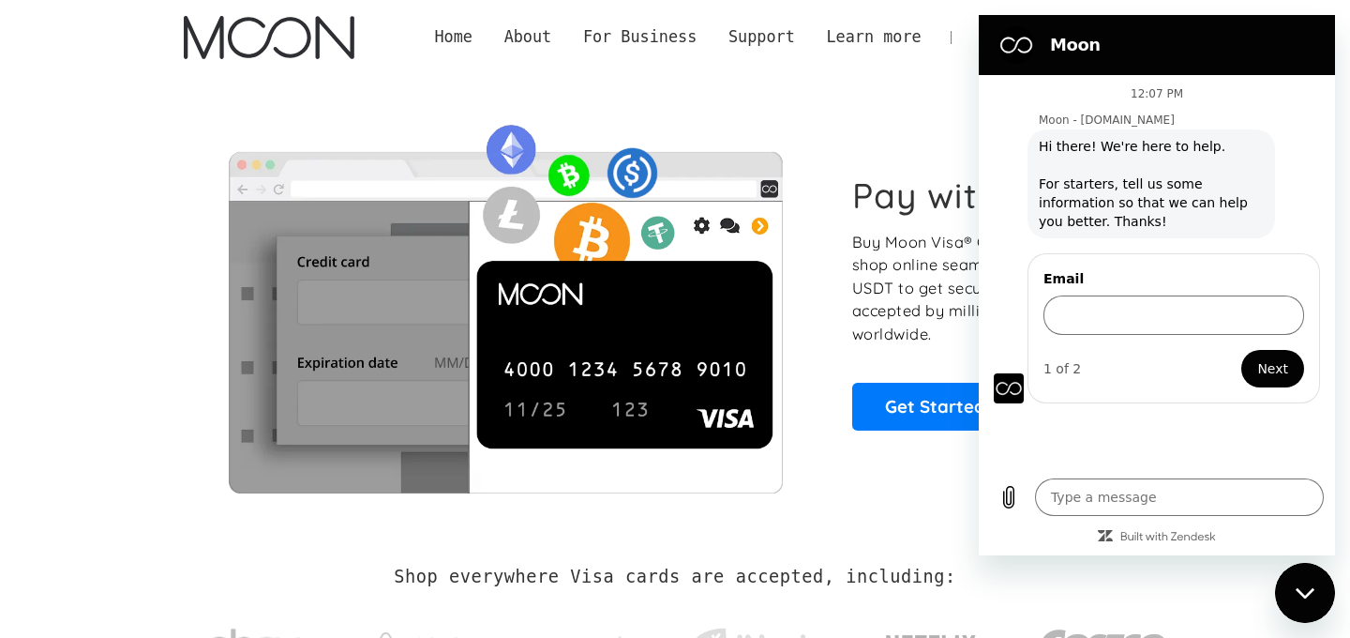
click at [333, 37] on img "home" at bounding box center [269, 37] width 170 height 43
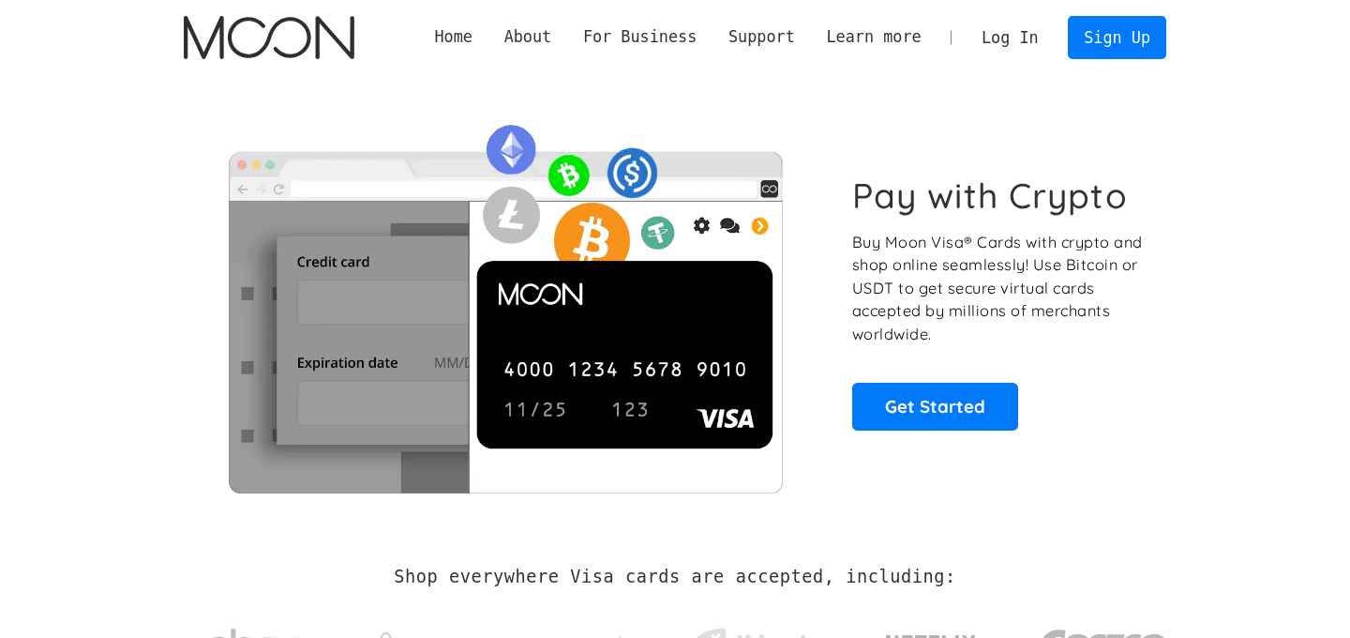
click at [1012, 41] on link "Log In" at bounding box center [1010, 37] width 88 height 41
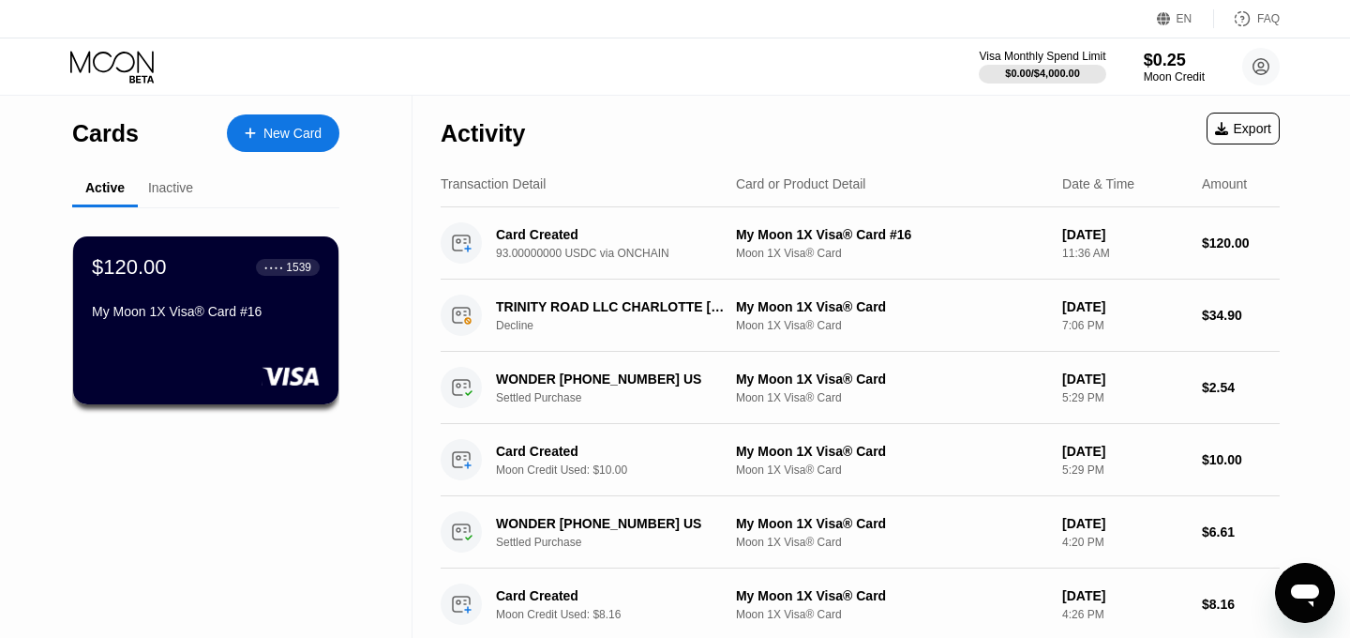
type textarea "x"
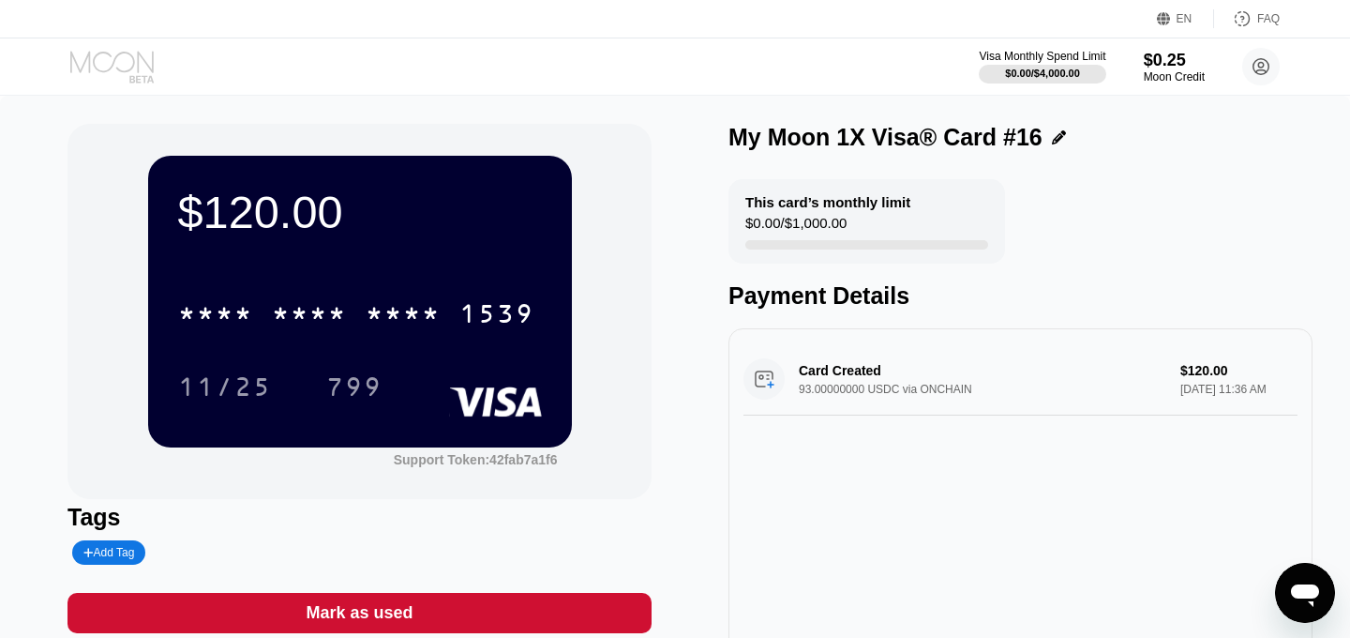
click at [80, 62] on icon at bounding box center [113, 67] width 87 height 33
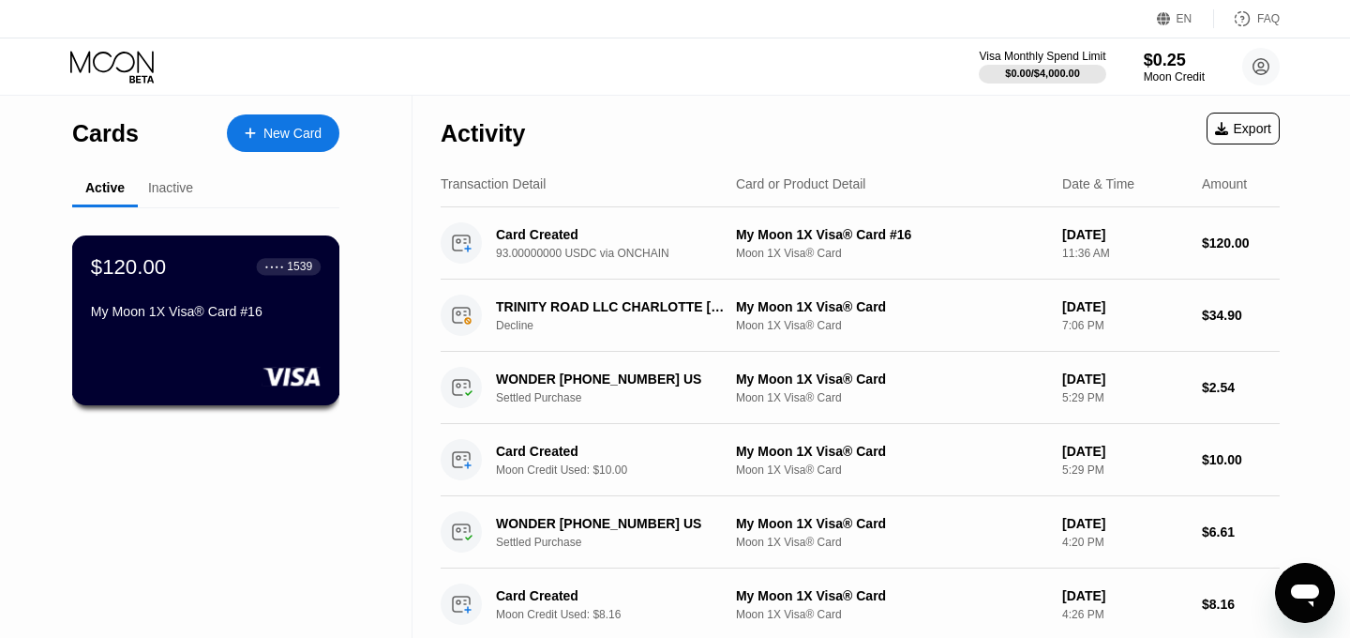
click at [307, 377] on rect at bounding box center [292, 376] width 58 height 19
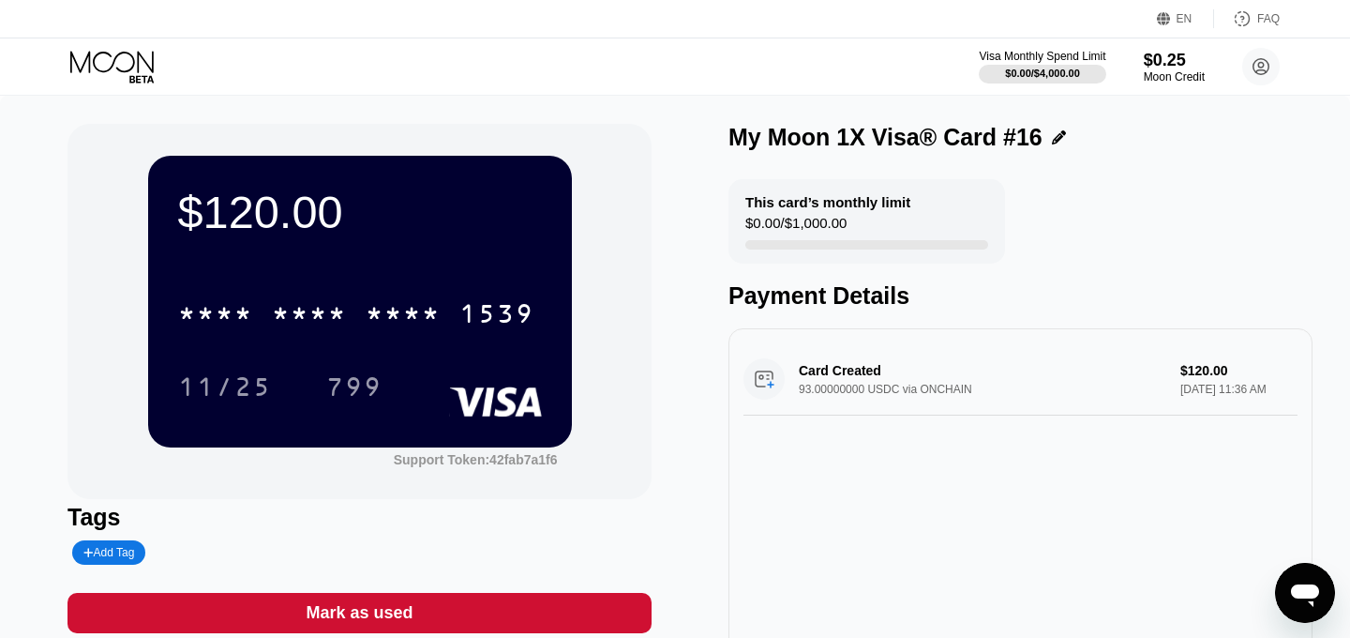
click at [1288, 593] on icon "Open messaging window" at bounding box center [1305, 593] width 34 height 34
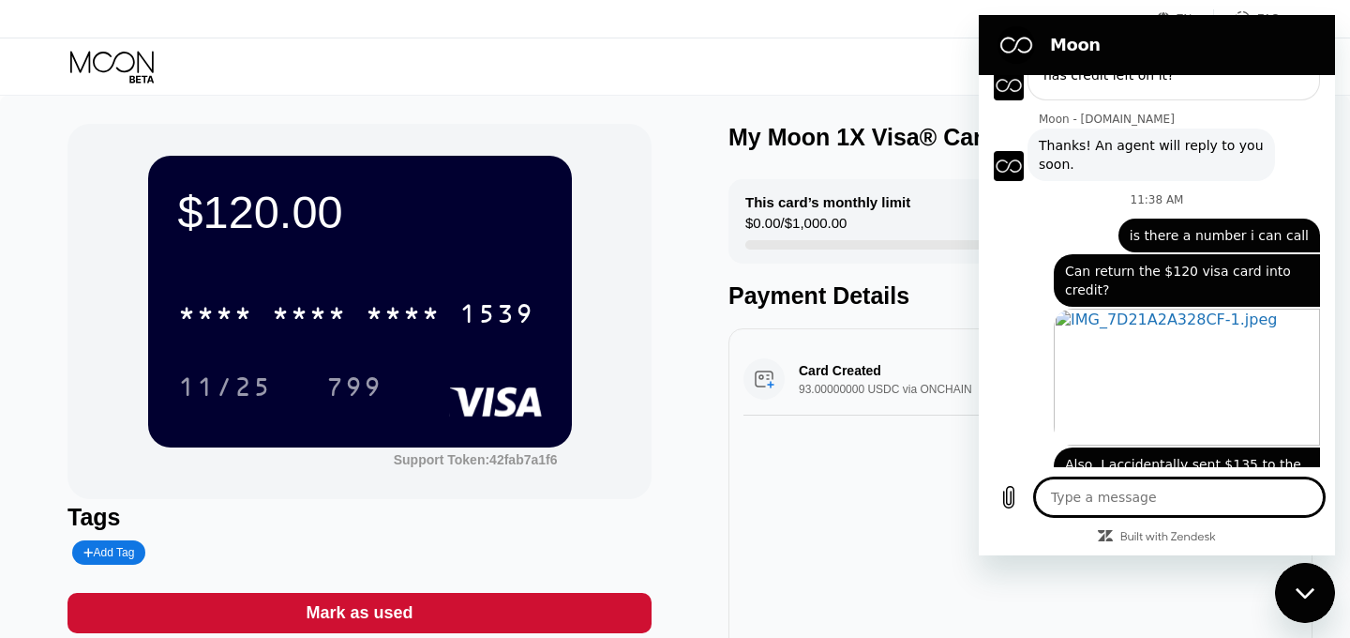
scroll to position [1526, 0]
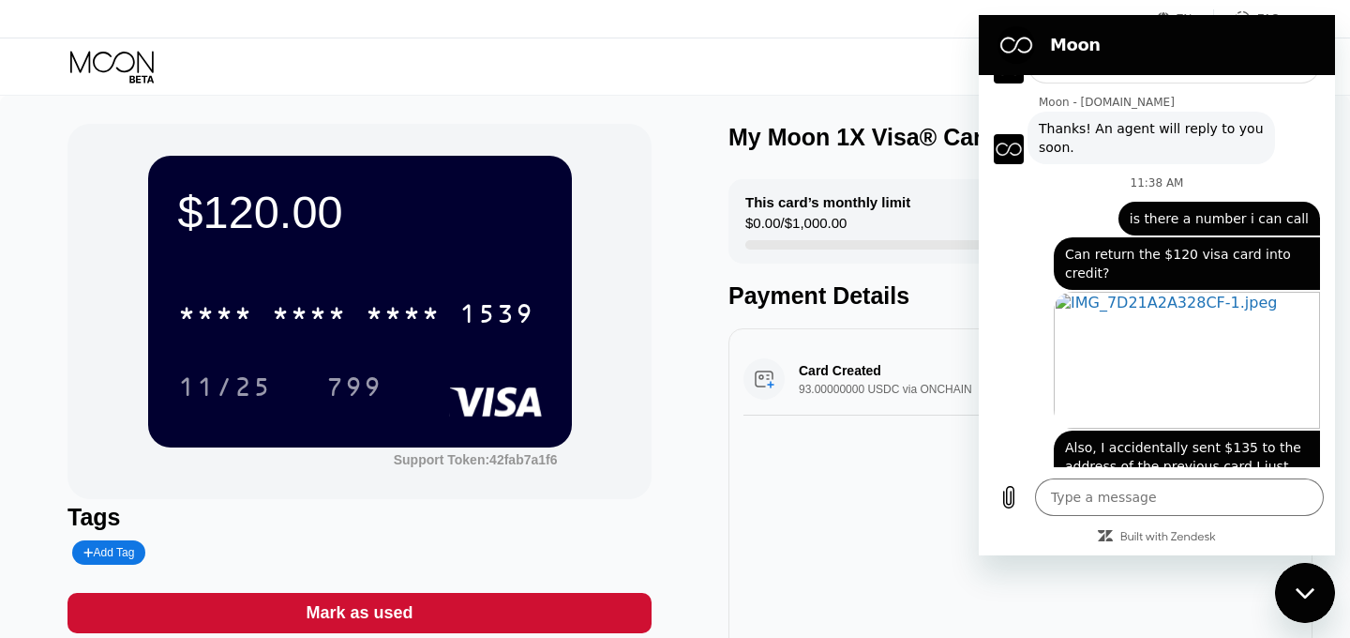
click at [1093, 245] on span "Can return the $120 visa card into credit?" at bounding box center [1187, 264] width 244 height 38
drag, startPoint x: 1128, startPoint y: 220, endPoint x: 1021, endPoint y: 177, distance: 115.3
click at [1020, 177] on div "[DATE] 6:35 PM Moon - [DOMAIN_NAME] Moon - [DOMAIN_NAME] says: Hey there! Welco…" at bounding box center [1157, 271] width 356 height 392
click at [1048, 442] on div "[PERSON_NAME] says: Also, I accidentally sent $135 to the address of the previo…" at bounding box center [1149, 465] width 341 height 73
click at [1309, 605] on div "Close messaging window" at bounding box center [1305, 593] width 56 height 56
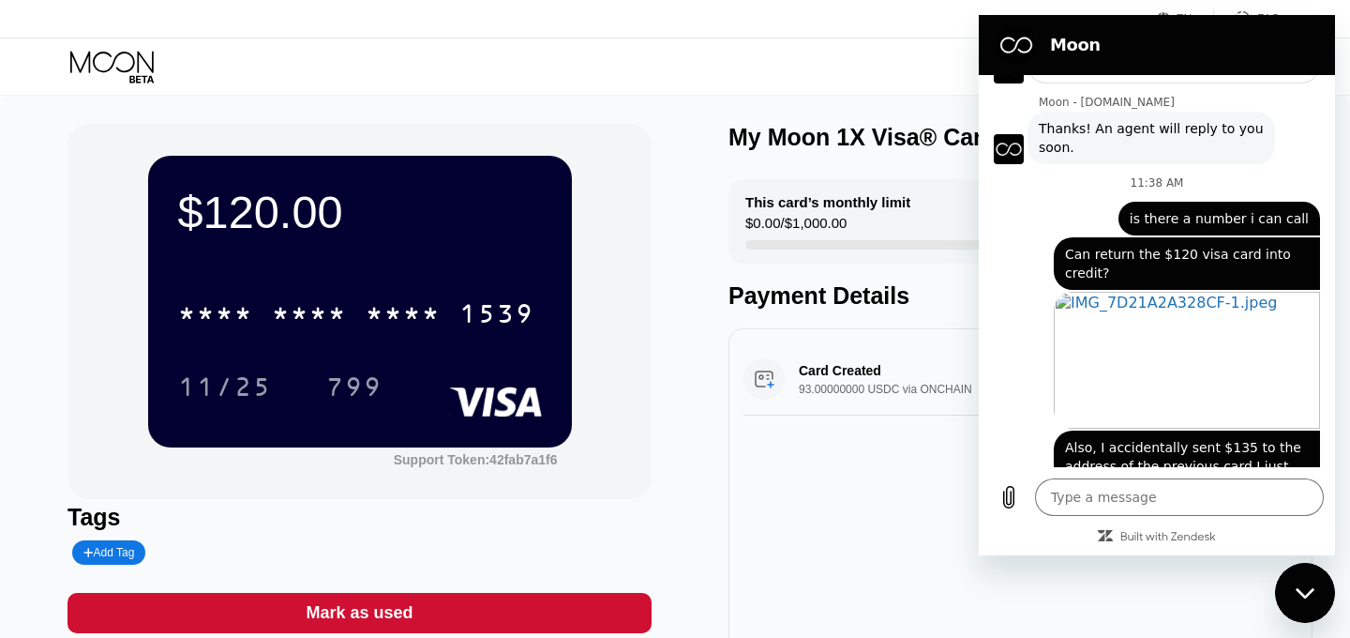
type textarea "x"
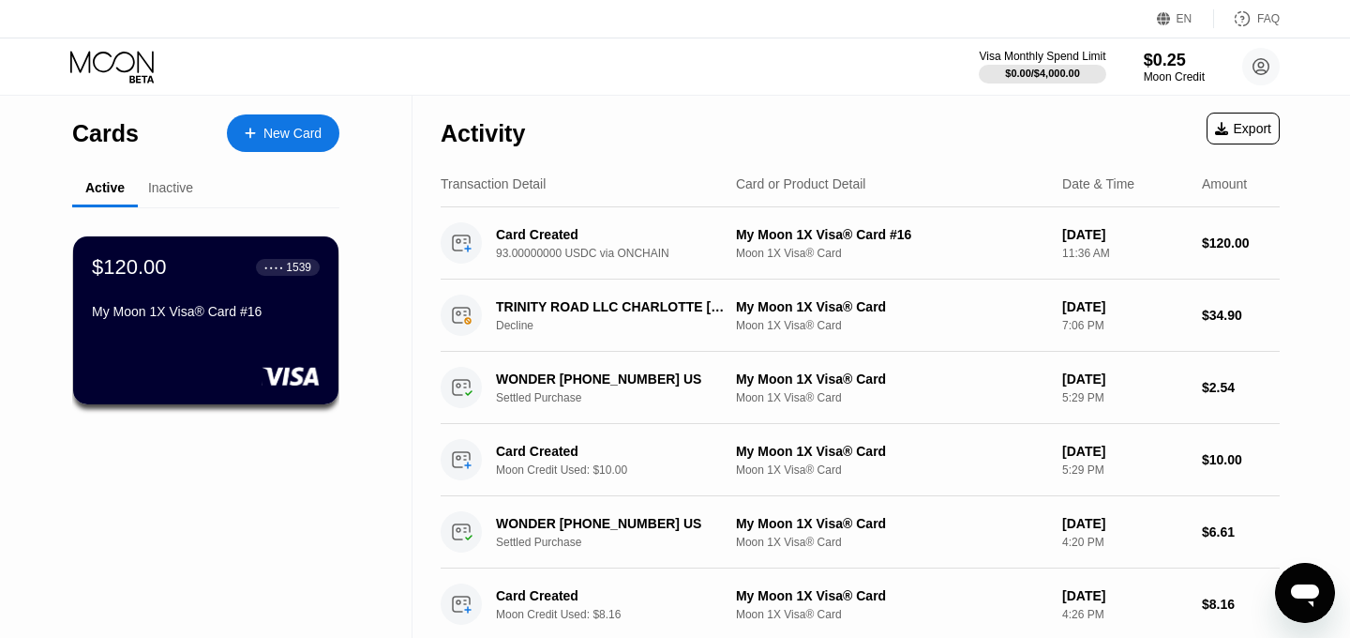
click at [1305, 580] on icon "Open messaging window" at bounding box center [1305, 593] width 34 height 34
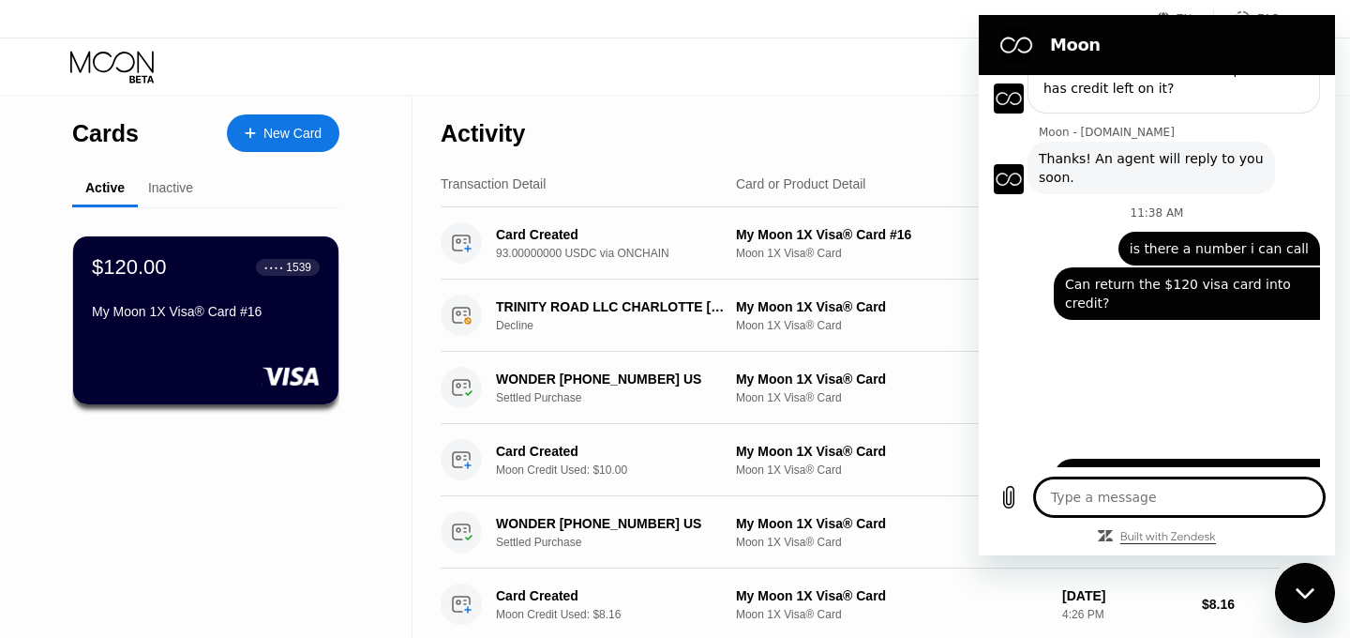
type textarea "x"
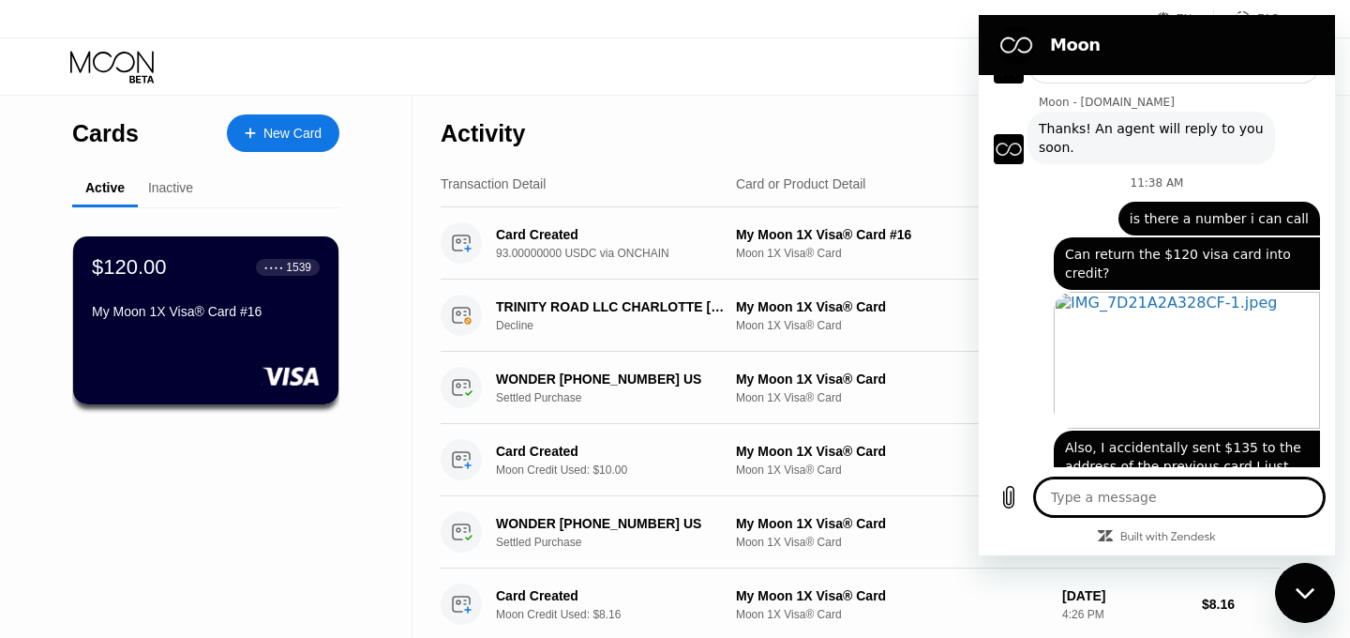
click at [1110, 501] on textarea at bounding box center [1179, 497] width 289 height 38
type textarea "[URL][DOMAIN_NAME]"
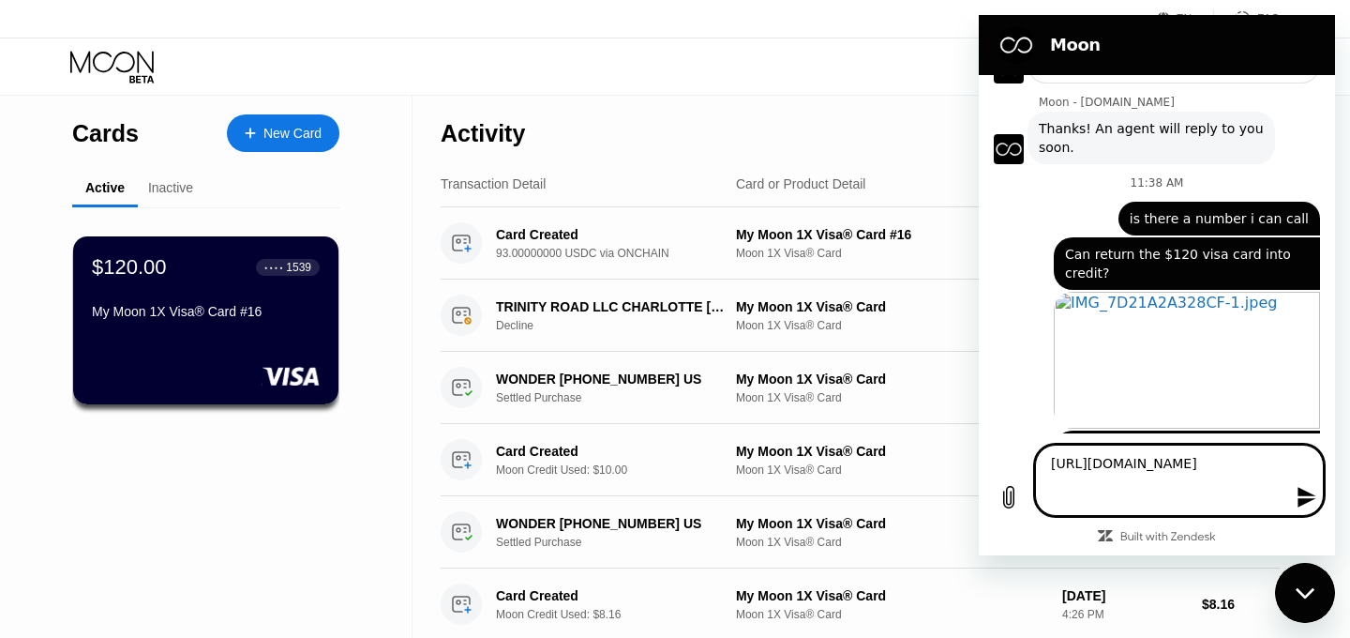
type textarea "x"
click at [1097, 497] on textarea "[URL][DOMAIN_NAME]" at bounding box center [1179, 479] width 289 height 71
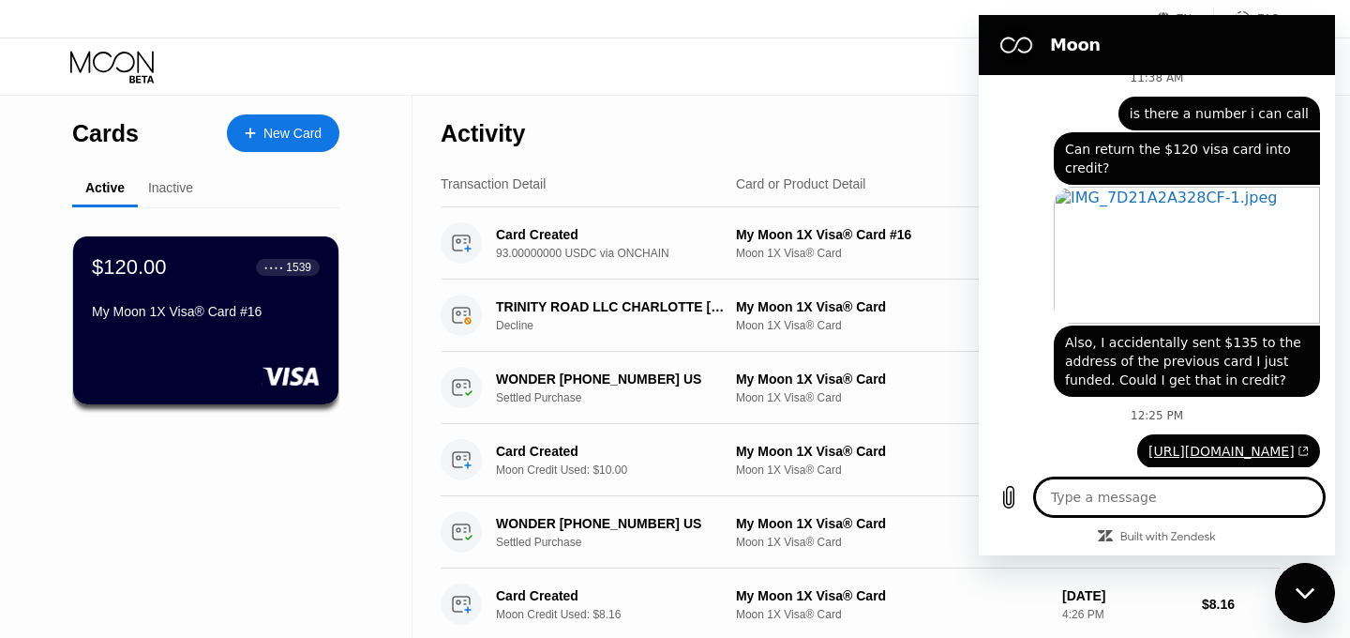
scroll to position [1634, 0]
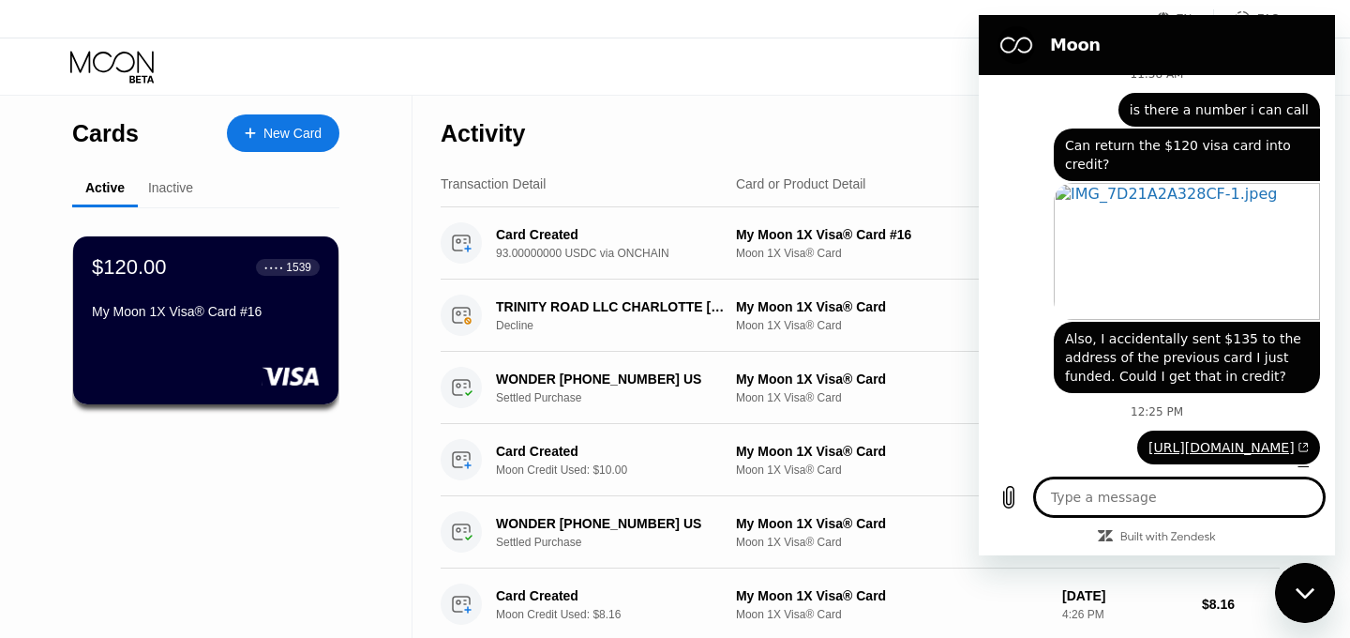
click at [935, 135] on div "Activity Export" at bounding box center [860, 129] width 839 height 66
click at [1311, 608] on div "Close messaging window" at bounding box center [1305, 593] width 56 height 56
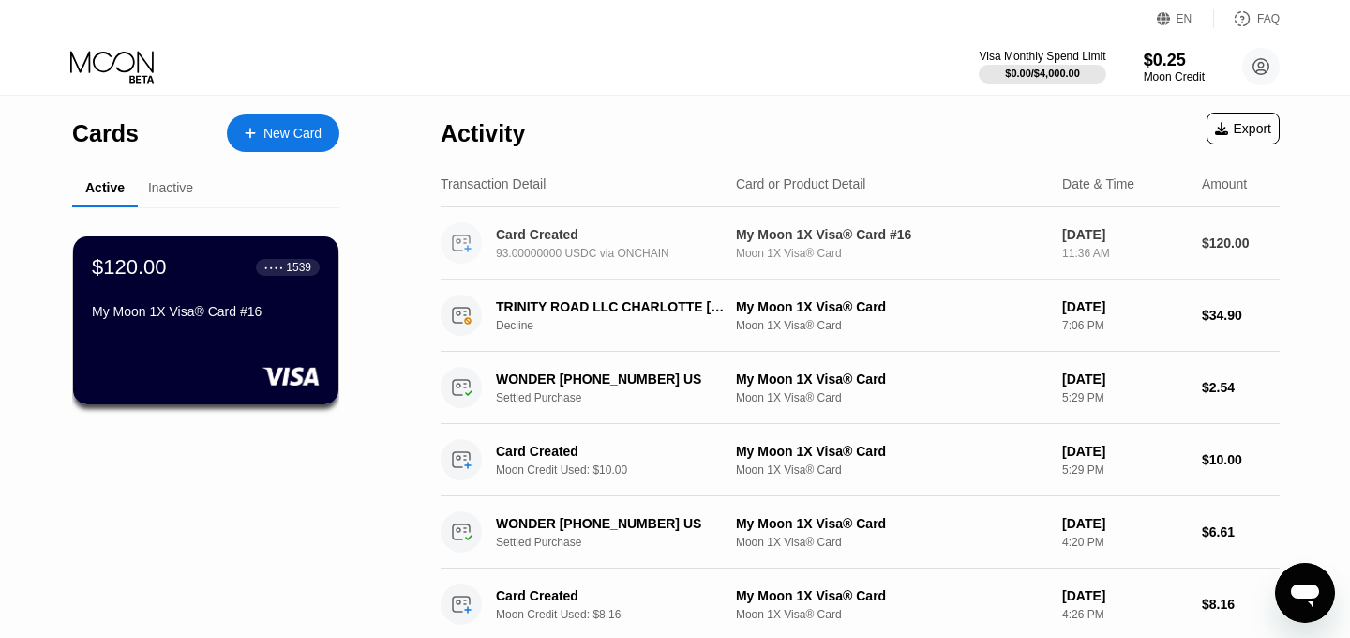
click at [655, 250] on div "93.00000000 USDC via ONCHAIN" at bounding box center [622, 253] width 252 height 13
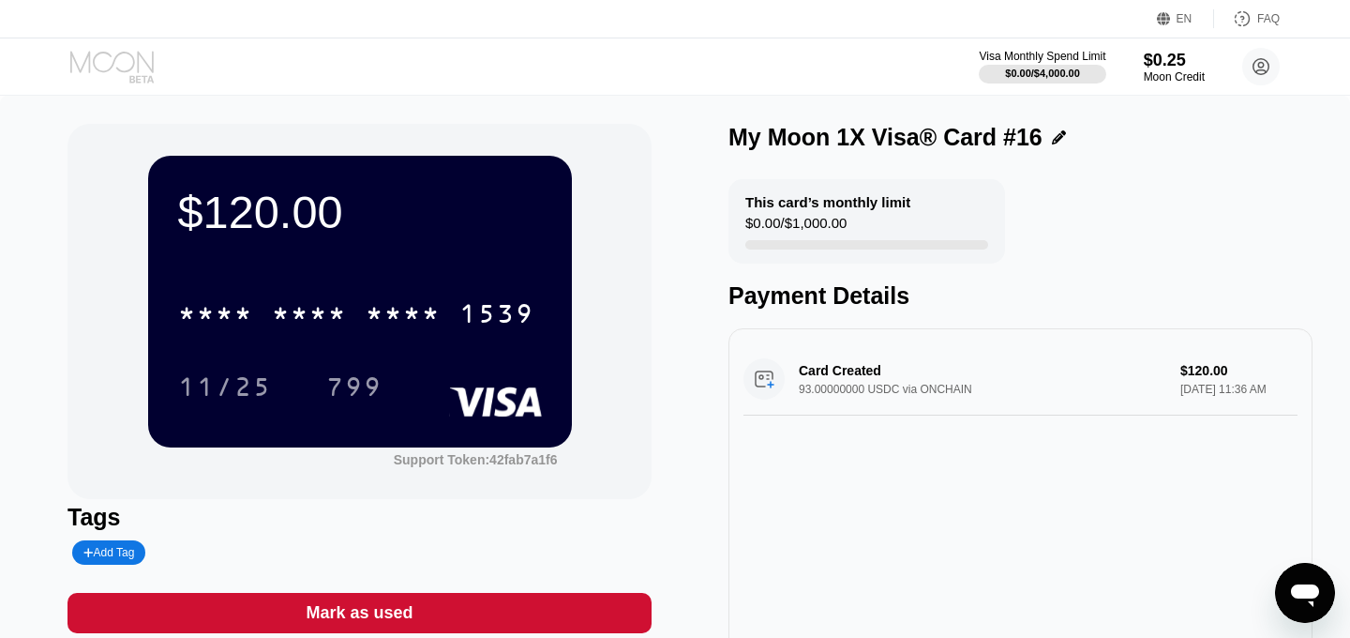
click at [146, 76] on icon at bounding box center [113, 67] width 87 height 33
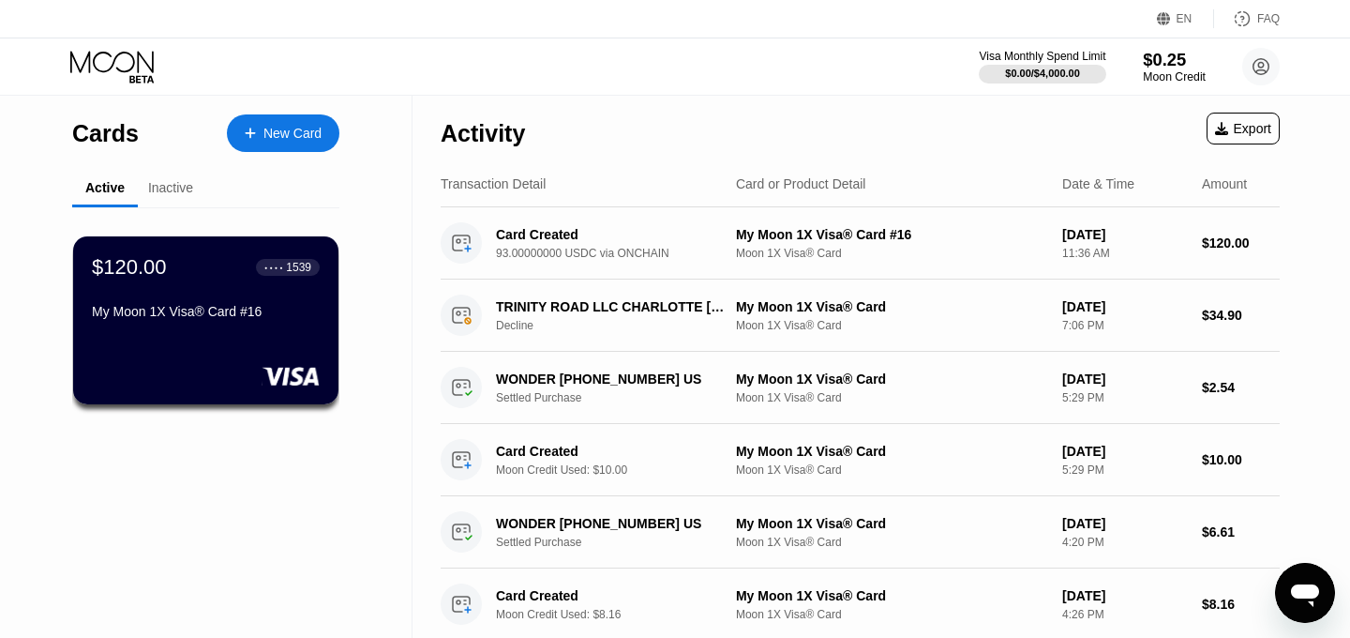
click at [1175, 78] on div "Moon Credit" at bounding box center [1174, 76] width 63 height 13
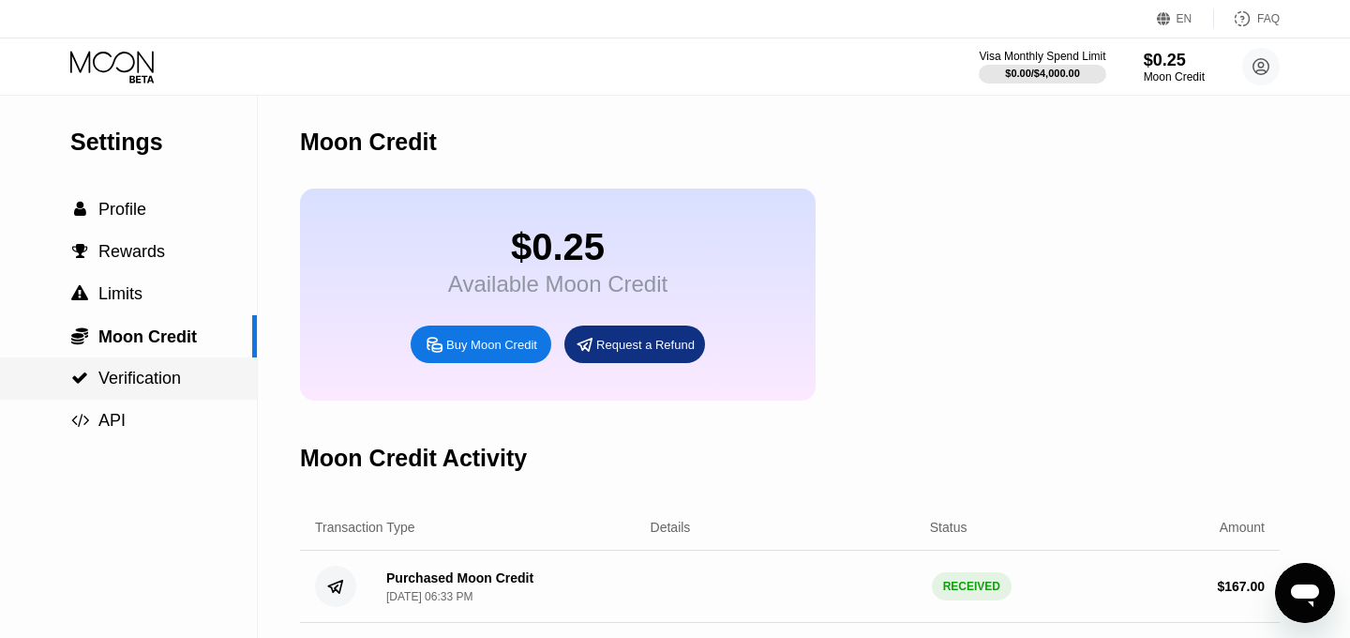
click at [172, 384] on span "Verification" at bounding box center [139, 378] width 83 height 19
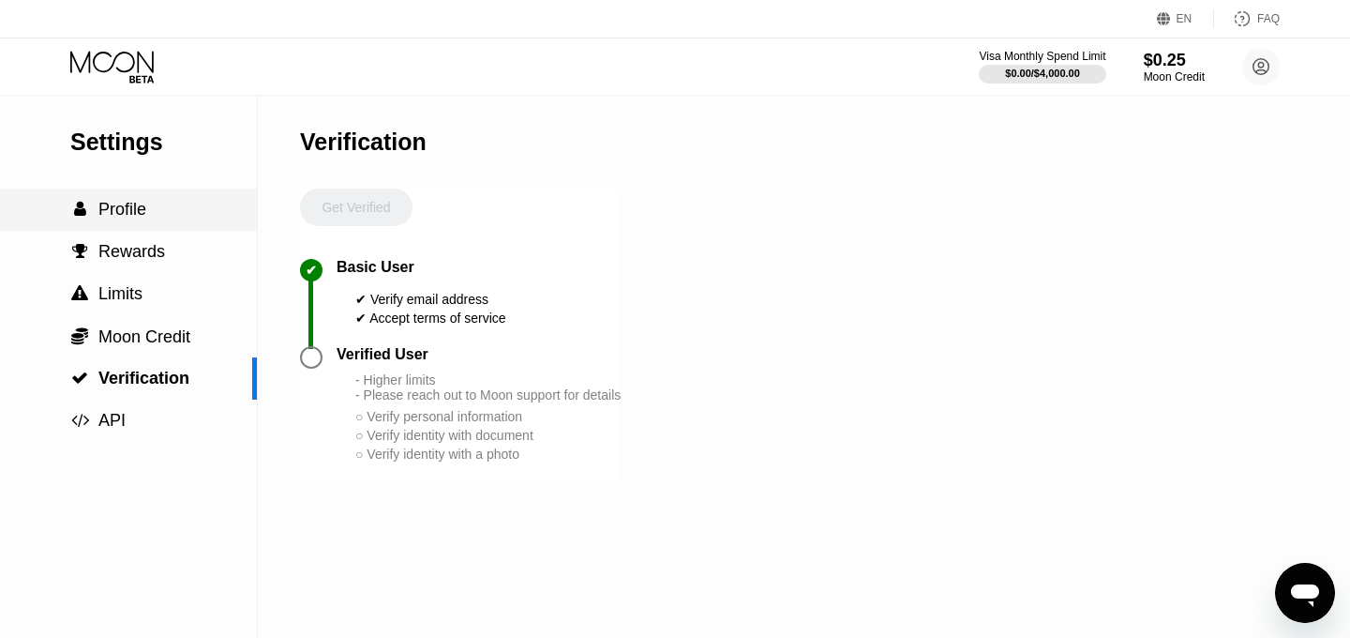
click at [177, 215] on div " Profile" at bounding box center [128, 210] width 257 height 20
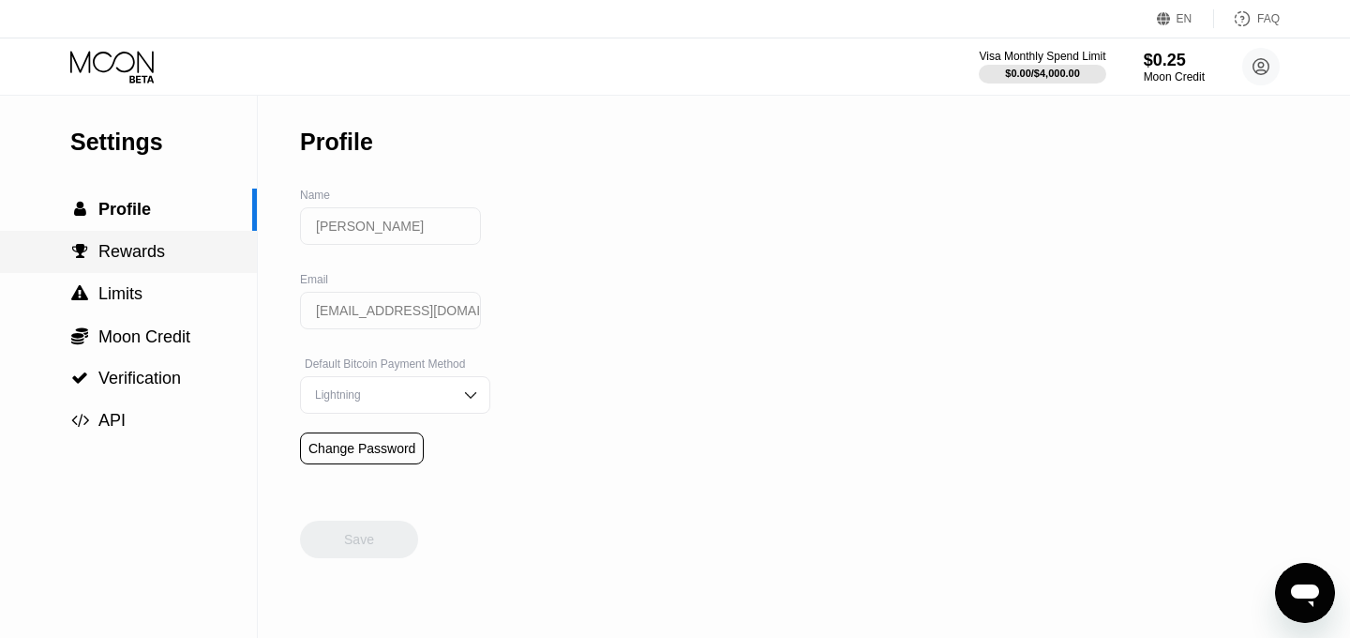
click at [184, 245] on div " Rewards" at bounding box center [128, 252] width 257 height 20
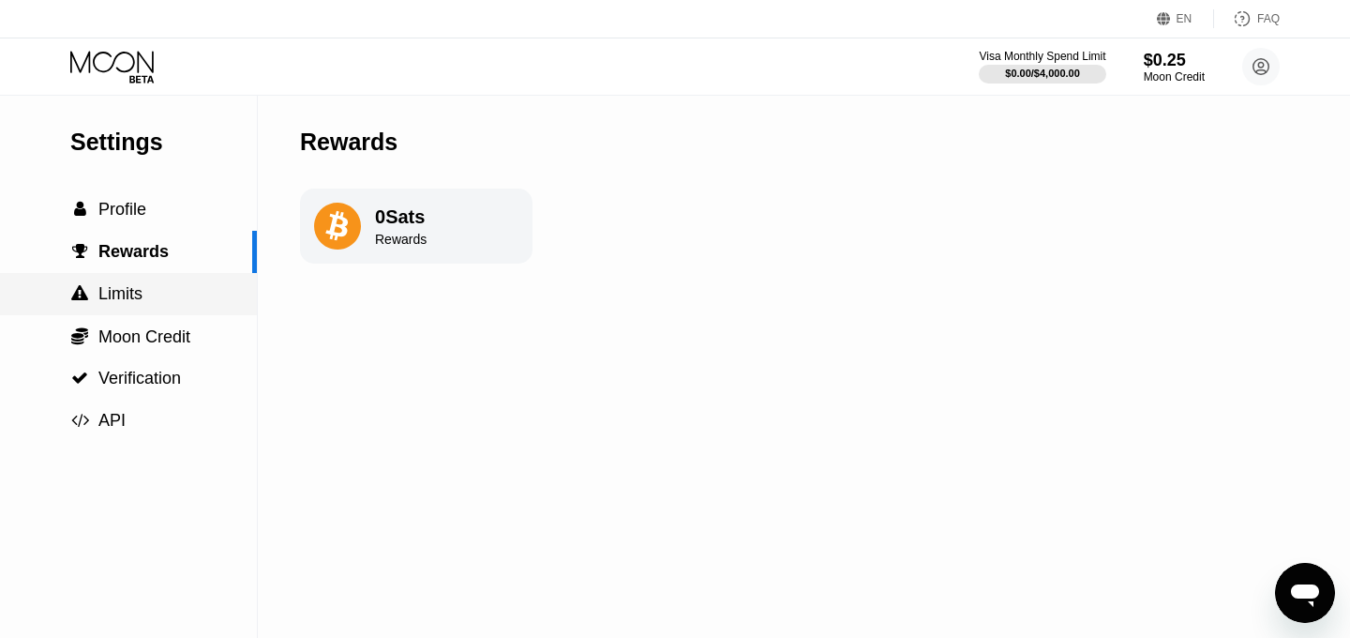
click at [152, 295] on div " Limits" at bounding box center [128, 294] width 257 height 20
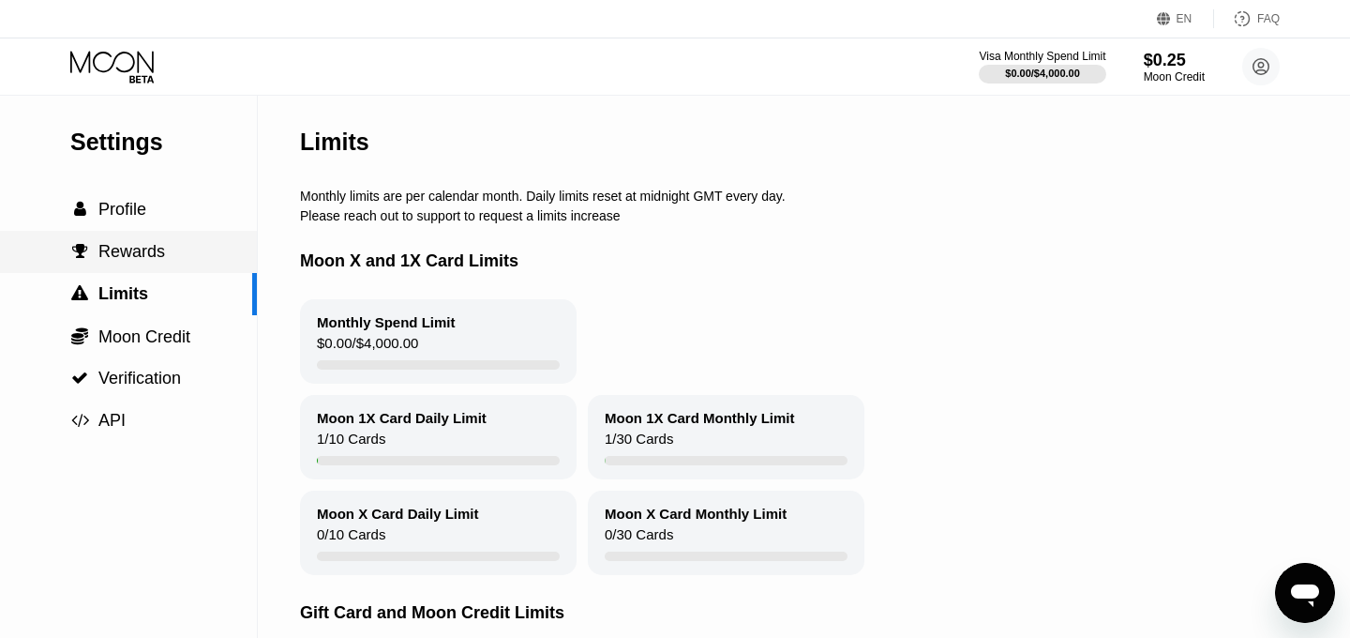
click at [170, 258] on div " Rewards" at bounding box center [128, 252] width 257 height 20
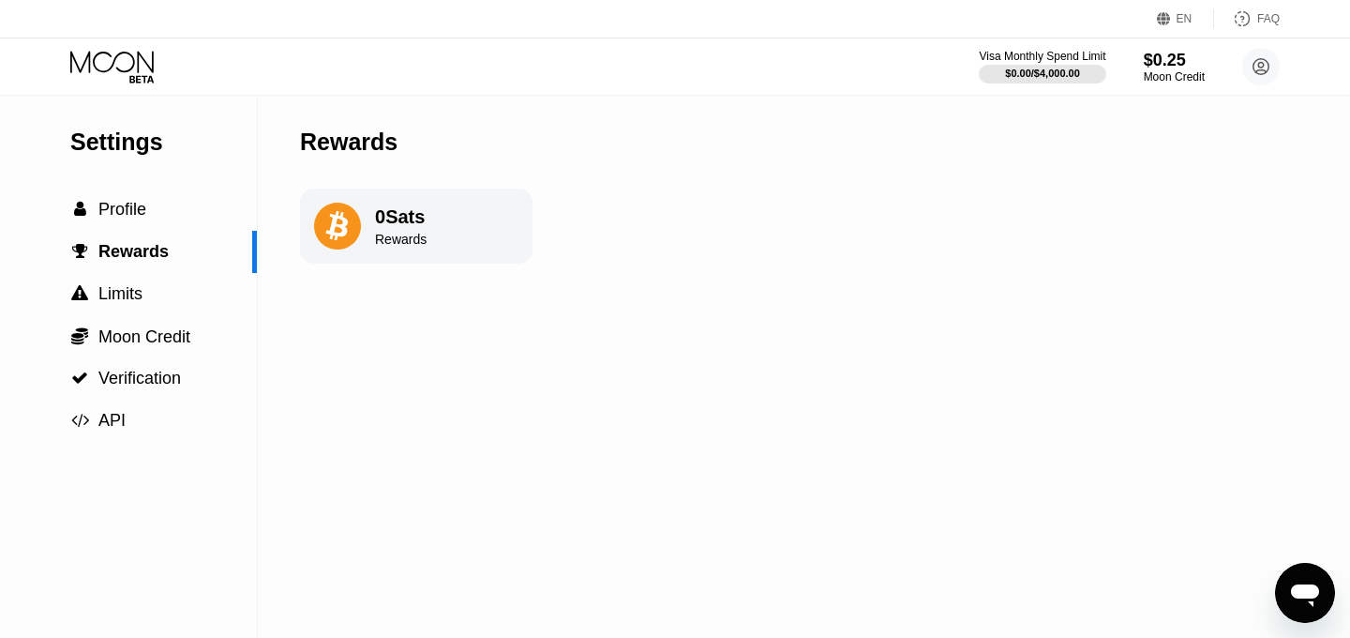
click at [384, 249] on div "0 Sats Rewards" at bounding box center [416, 225] width 233 height 75
click at [345, 227] on icon at bounding box center [337, 226] width 47 height 47
click at [179, 301] on div " Limits" at bounding box center [128, 294] width 257 height 20
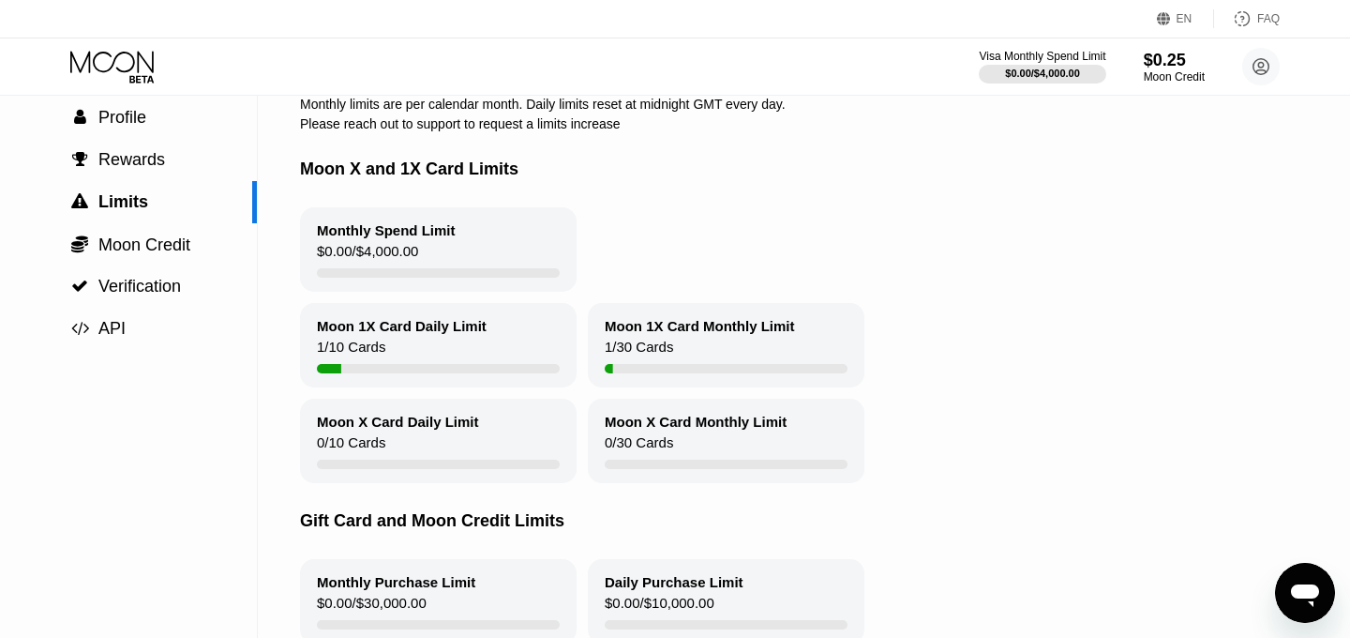
scroll to position [91, 0]
click at [154, 241] on span "Moon Credit" at bounding box center [144, 245] width 92 height 19
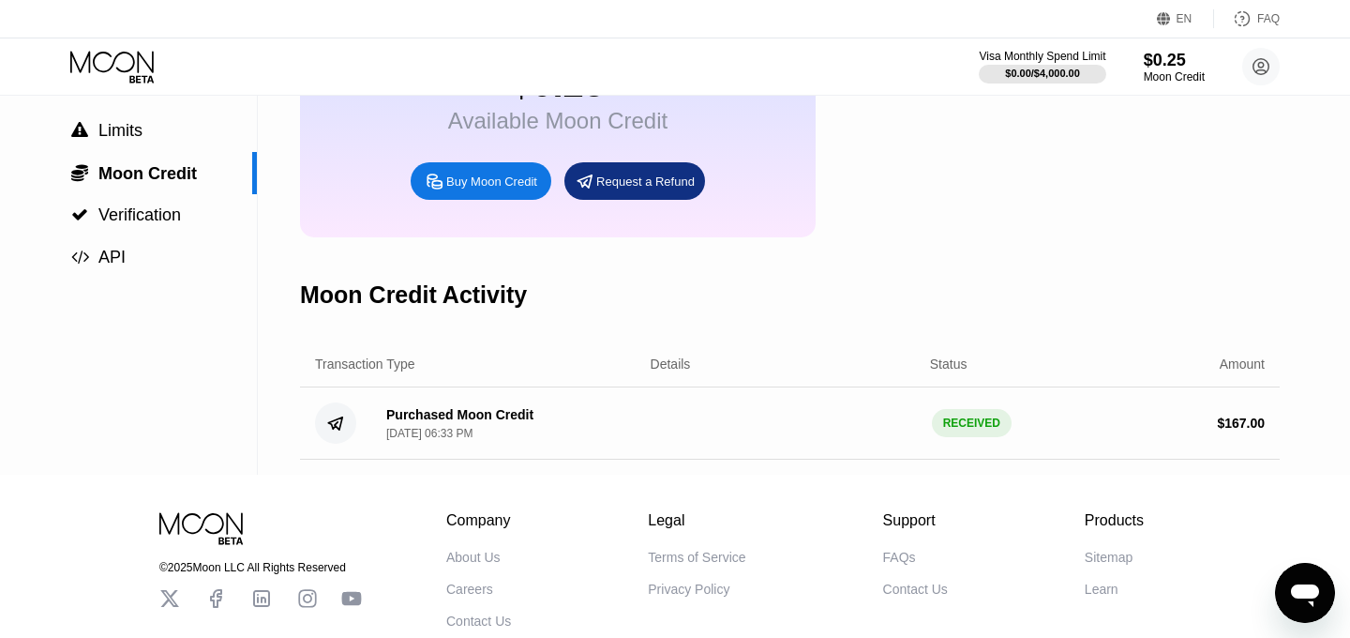
scroll to position [97, 0]
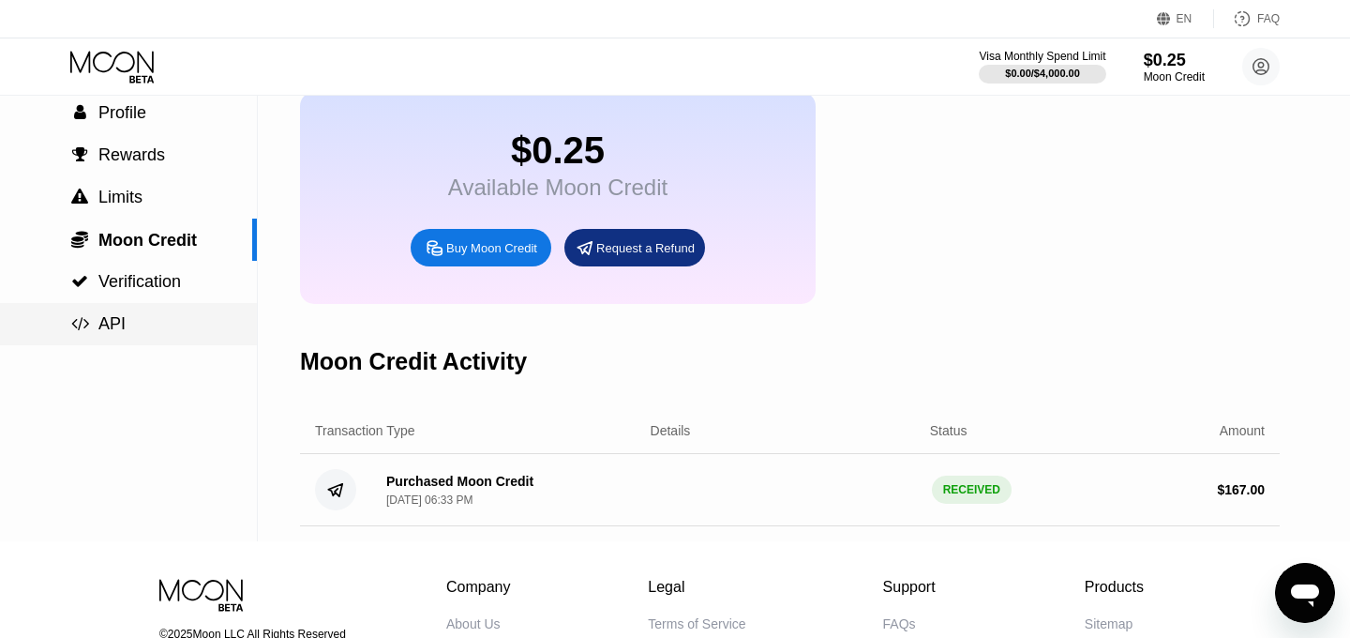
click at [178, 320] on div " API" at bounding box center [128, 324] width 257 height 20
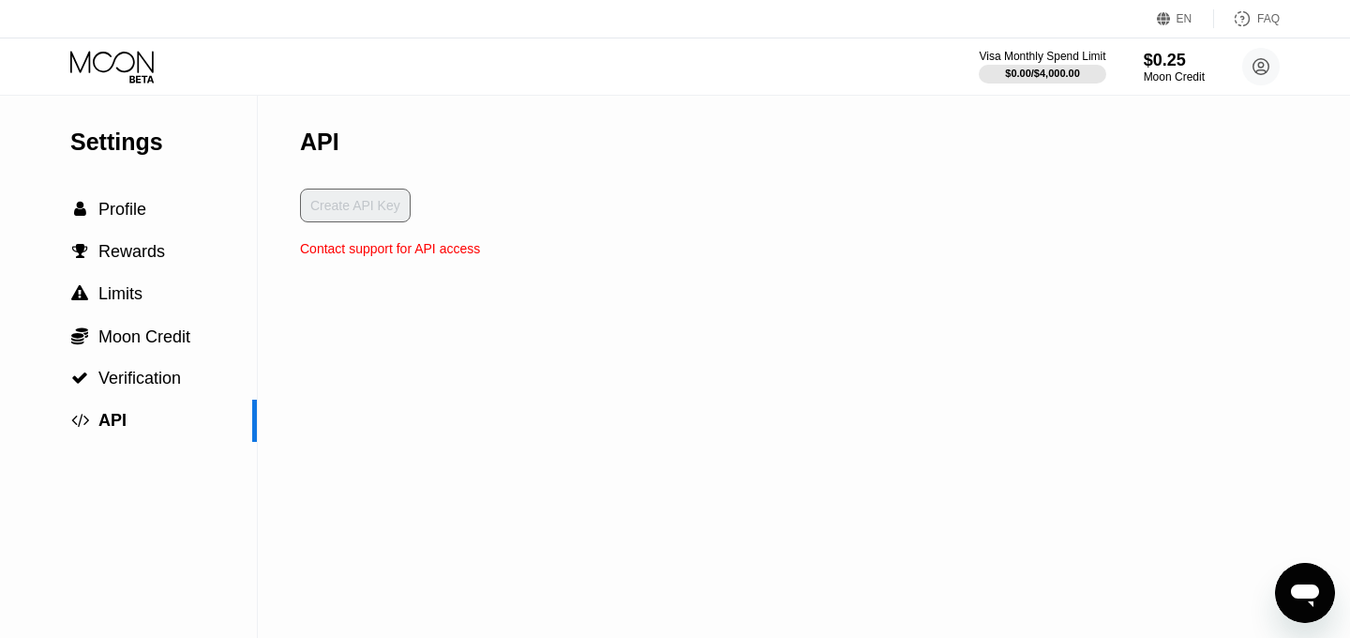
type textarea "x"
